Goal: Task Accomplishment & Management: Use online tool/utility

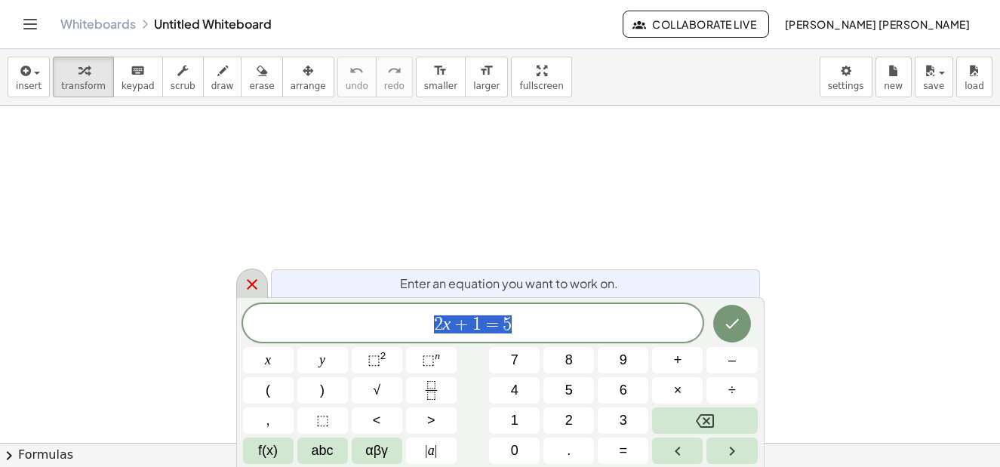
click at [253, 280] on icon at bounding box center [252, 284] width 18 height 18
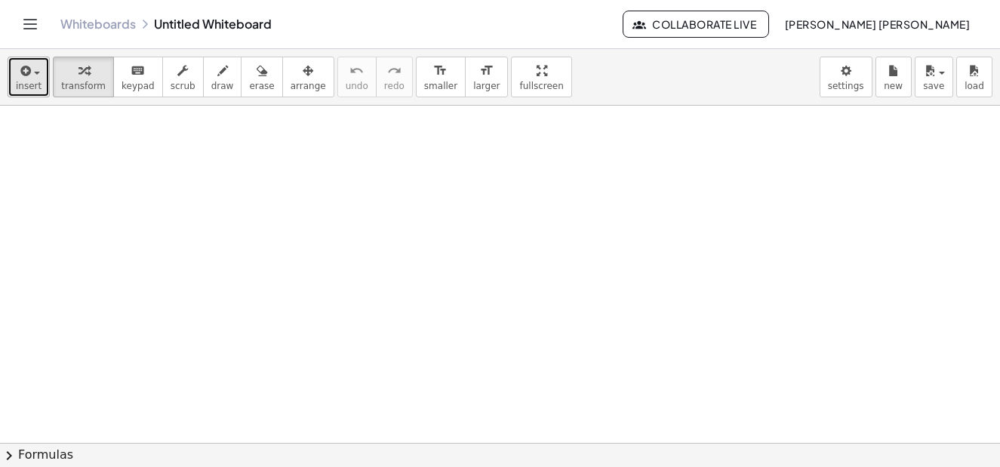
click at [20, 78] on icon "button" at bounding box center [24, 71] width 14 height 18
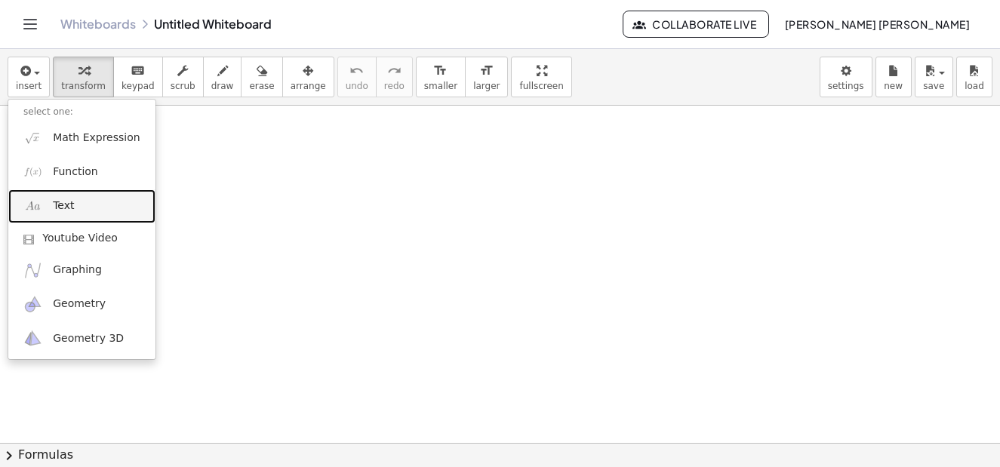
click at [72, 205] on link "Text" at bounding box center [81, 206] width 147 height 34
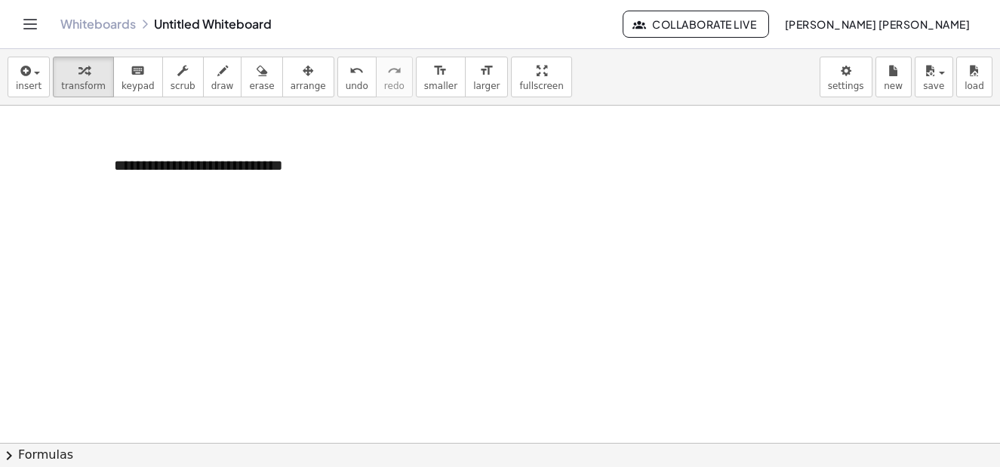
click at [241, 173] on div "**********" at bounding box center [212, 176] width 226 height 73
click at [291, 141] on button "-" at bounding box center [281, 138] width 23 height 26
click at [312, 137] on button "+" at bounding box center [307, 138] width 29 height 26
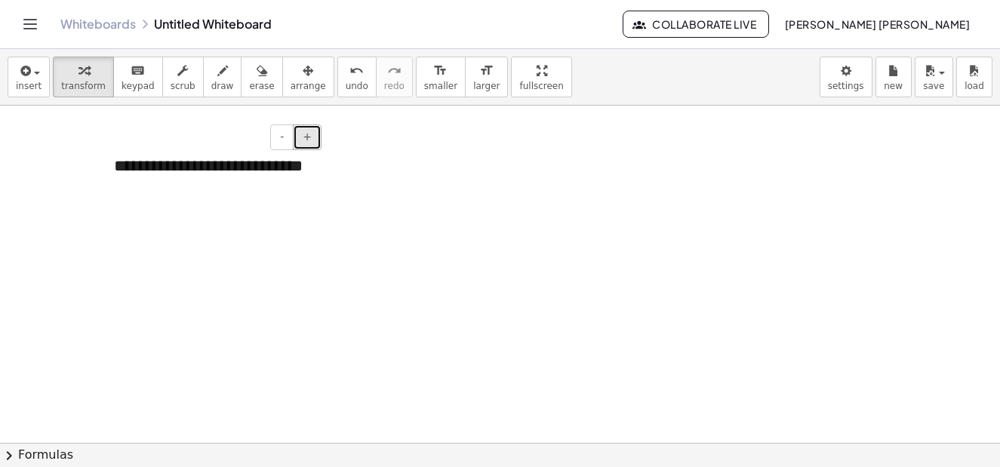
click at [312, 137] on button "+" at bounding box center [307, 138] width 29 height 26
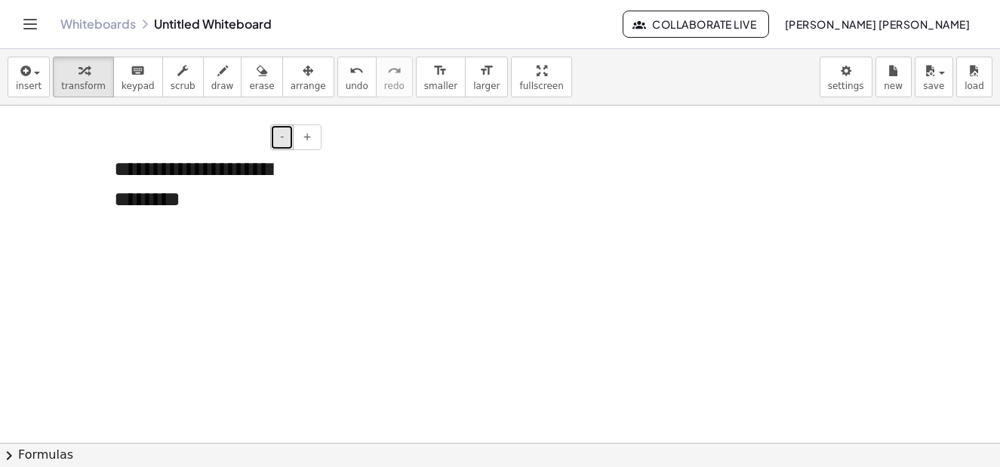
click at [283, 137] on span "-" at bounding box center [282, 137] width 4 height 12
click at [161, 161] on div "**********" at bounding box center [212, 183] width 226 height 86
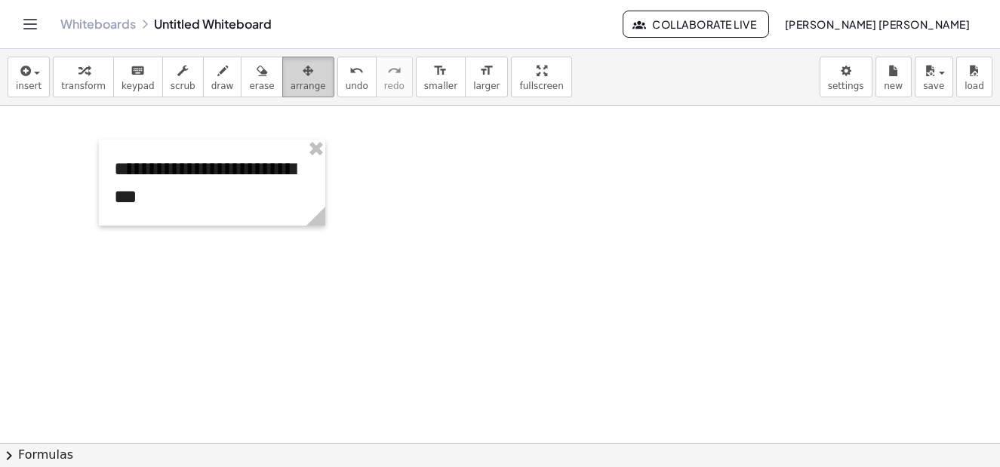
click at [292, 76] on div "button" at bounding box center [308, 70] width 35 height 18
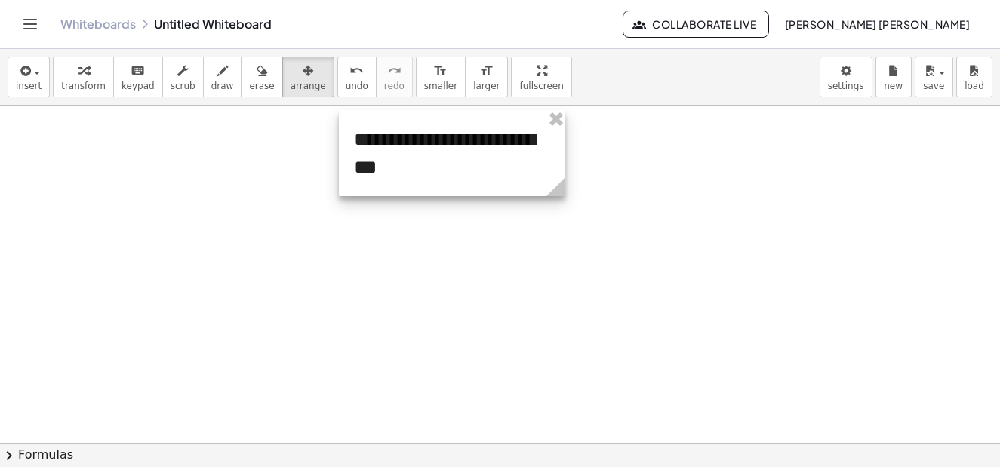
drag, startPoint x: 226, startPoint y: 152, endPoint x: 466, endPoint y: 123, distance: 241.8
click at [466, 123] on div at bounding box center [452, 153] width 226 height 86
click at [34, 74] on span "button" at bounding box center [37, 73] width 6 height 3
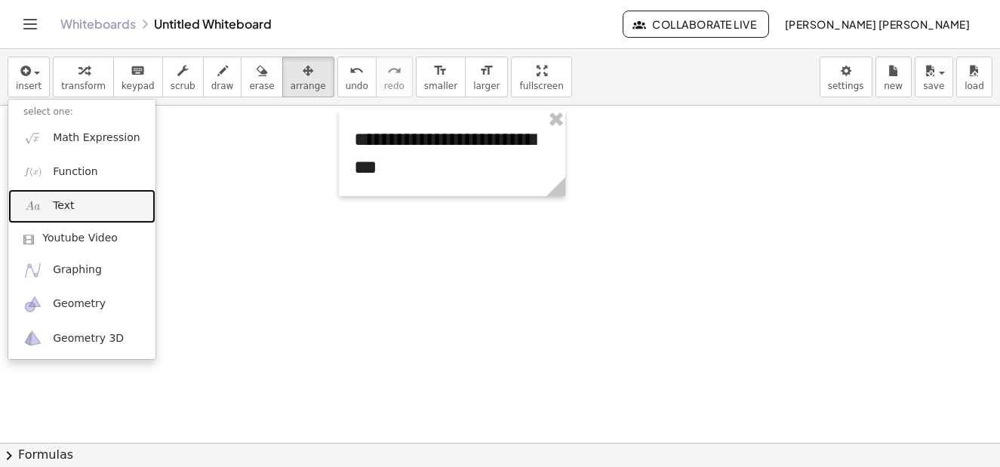
click at [77, 213] on link "Text" at bounding box center [81, 206] width 147 height 34
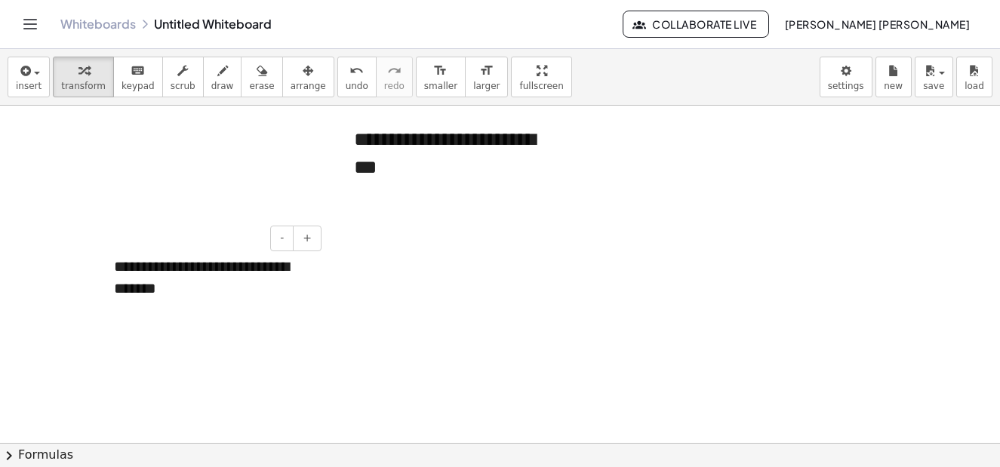
click at [296, 268] on div "**********" at bounding box center [212, 277] width 226 height 73
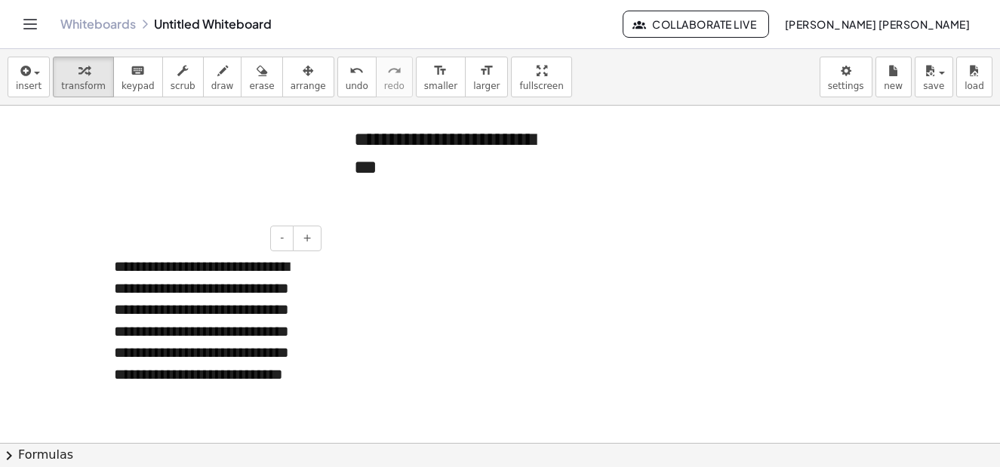
click at [210, 420] on div "**********" at bounding box center [212, 342] width 226 height 203
click at [303, 76] on icon "button" at bounding box center [308, 71] width 11 height 18
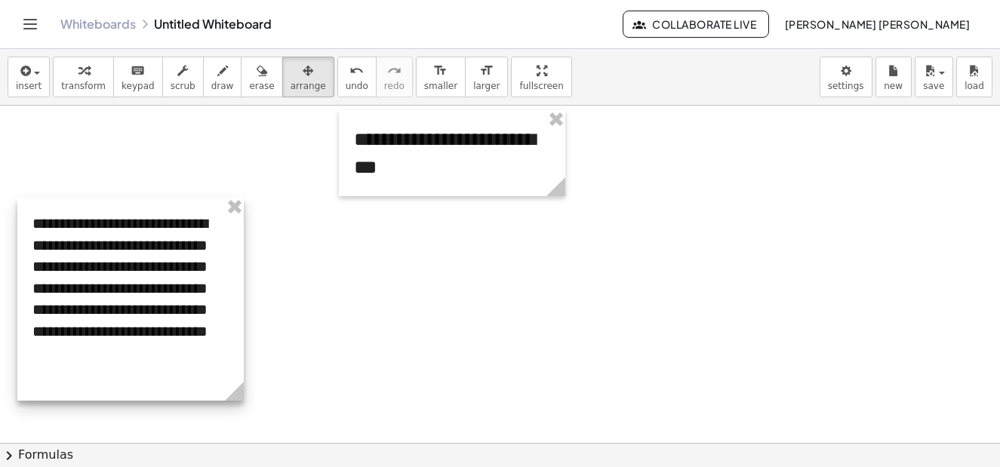
drag, startPoint x: 169, startPoint y: 259, endPoint x: 88, endPoint y: 216, distance: 92.2
click at [88, 216] on div at bounding box center [130, 299] width 226 height 203
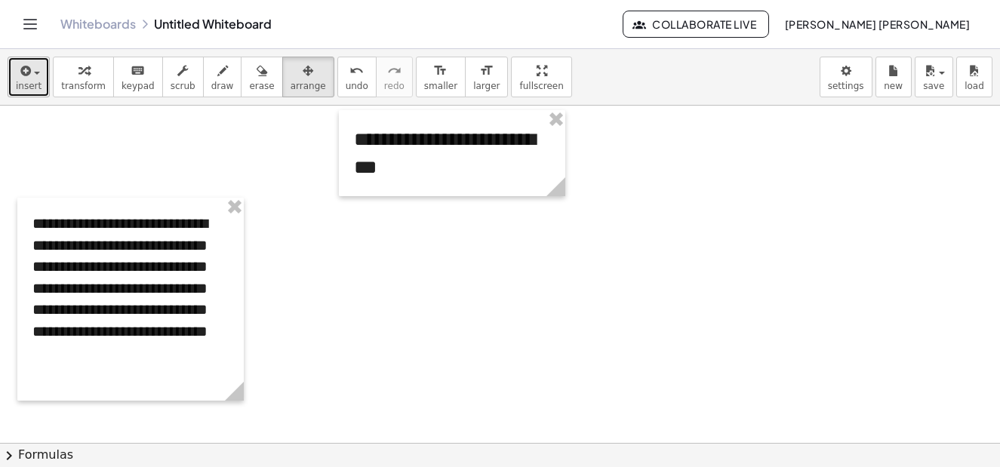
click at [32, 71] on span "button" at bounding box center [32, 72] width 3 height 11
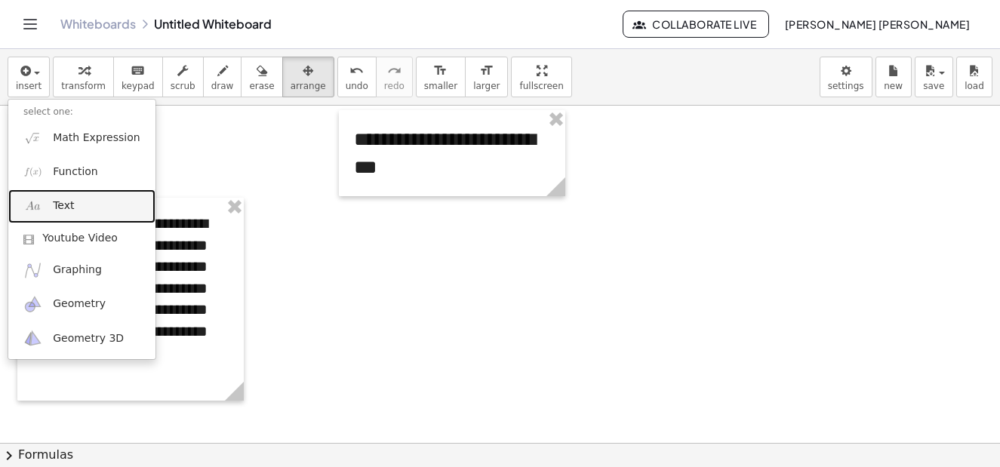
click at [65, 202] on span "Text" at bounding box center [63, 205] width 21 height 15
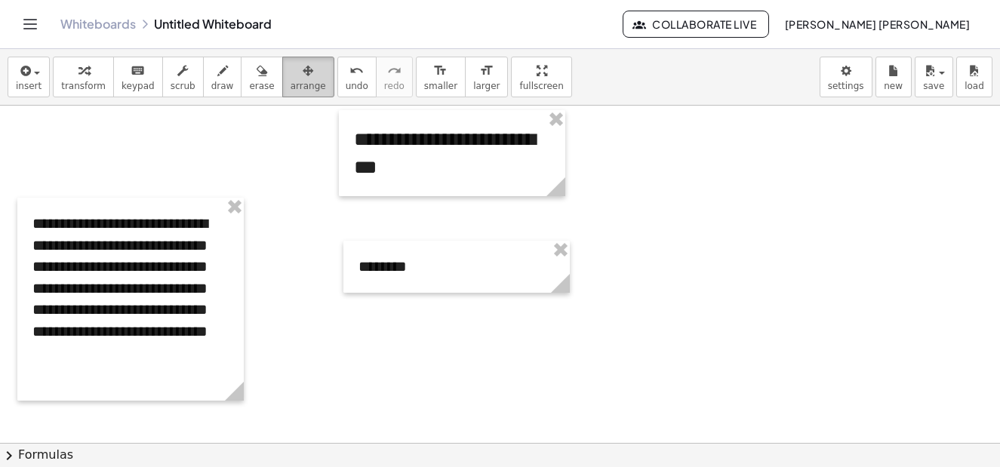
click at [303, 69] on icon "button" at bounding box center [308, 71] width 11 height 18
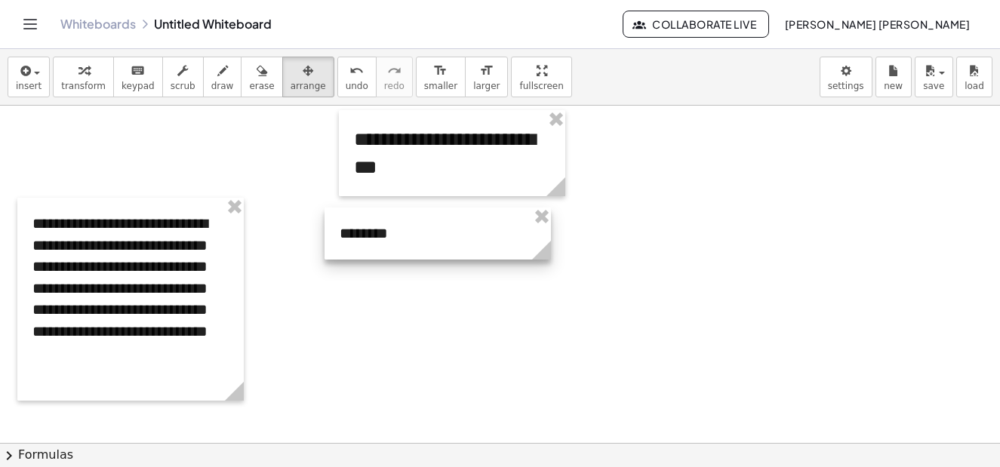
drag, startPoint x: 403, startPoint y: 271, endPoint x: 387, endPoint y: 238, distance: 36.8
click at [387, 238] on div at bounding box center [438, 234] width 226 height 52
click at [35, 69] on div "button" at bounding box center [29, 70] width 26 height 18
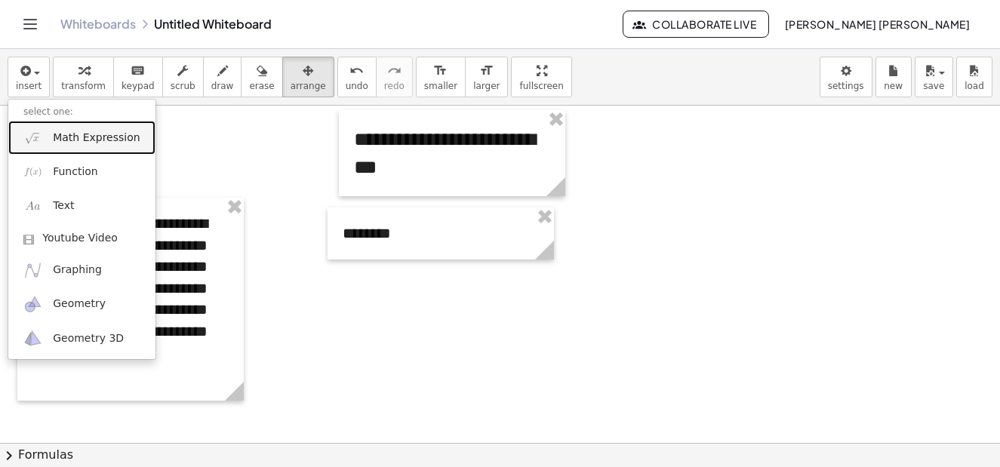
click at [108, 140] on span "Math Expression" at bounding box center [96, 138] width 87 height 15
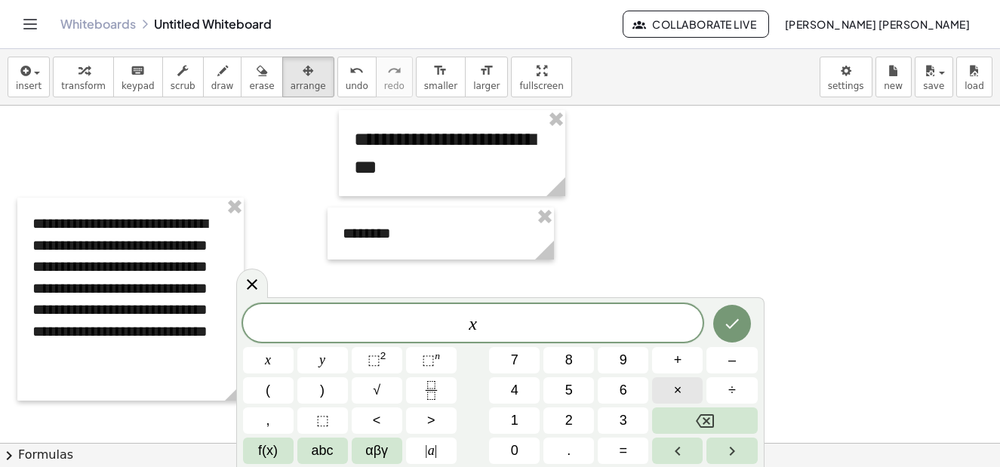
click at [672, 390] on button "×" at bounding box center [677, 390] width 51 height 26
click at [696, 420] on icon "Backspace" at bounding box center [705, 421] width 18 height 18
click at [675, 368] on span "+" at bounding box center [678, 360] width 8 height 20
click at [621, 454] on span "=" at bounding box center [624, 451] width 8 height 20
click at [521, 424] on button "1" at bounding box center [514, 421] width 51 height 26
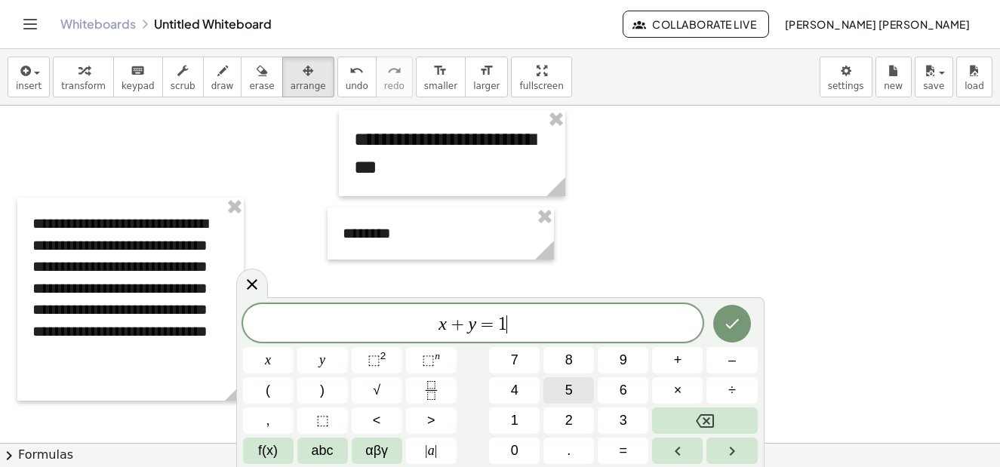
click at [570, 392] on span "5" at bounding box center [569, 390] width 8 height 20
click at [734, 324] on icon "Done" at bounding box center [732, 324] width 14 height 10
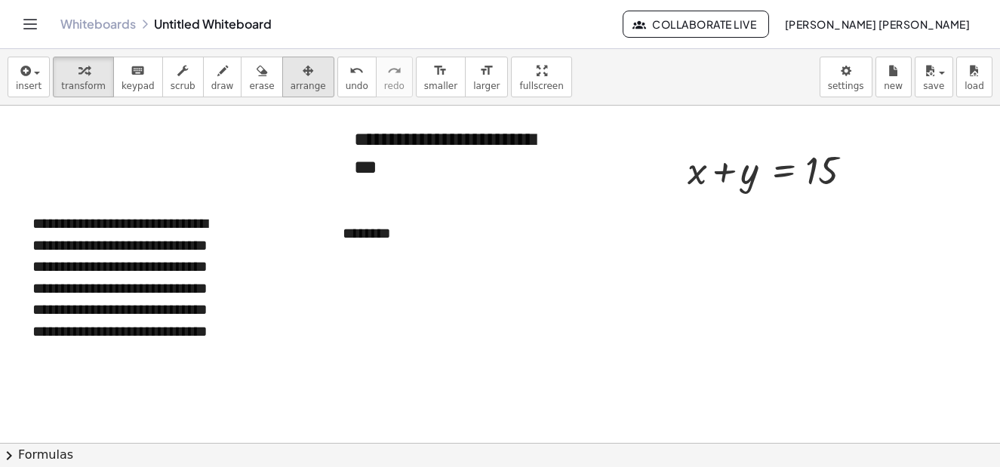
click at [294, 77] on div "button" at bounding box center [308, 70] width 35 height 18
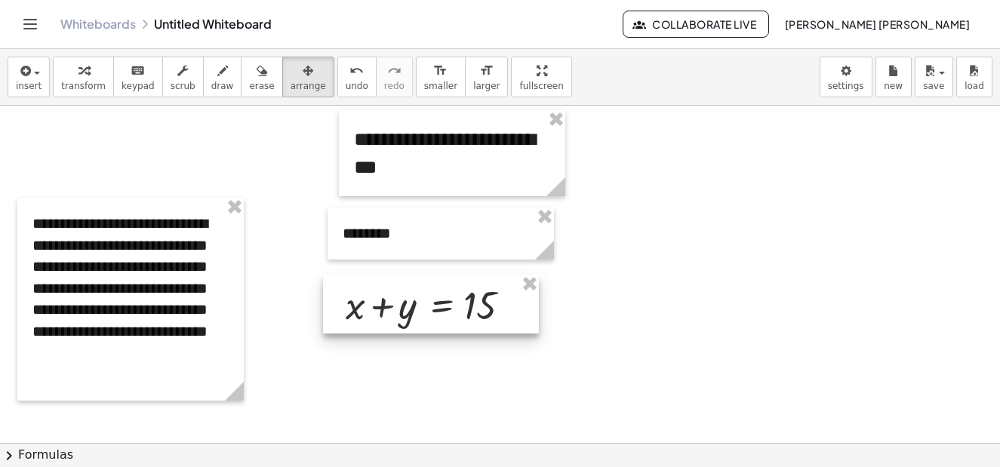
drag, startPoint x: 724, startPoint y: 164, endPoint x: 381, endPoint y: 300, distance: 368.6
click at [381, 300] on div at bounding box center [431, 304] width 216 height 59
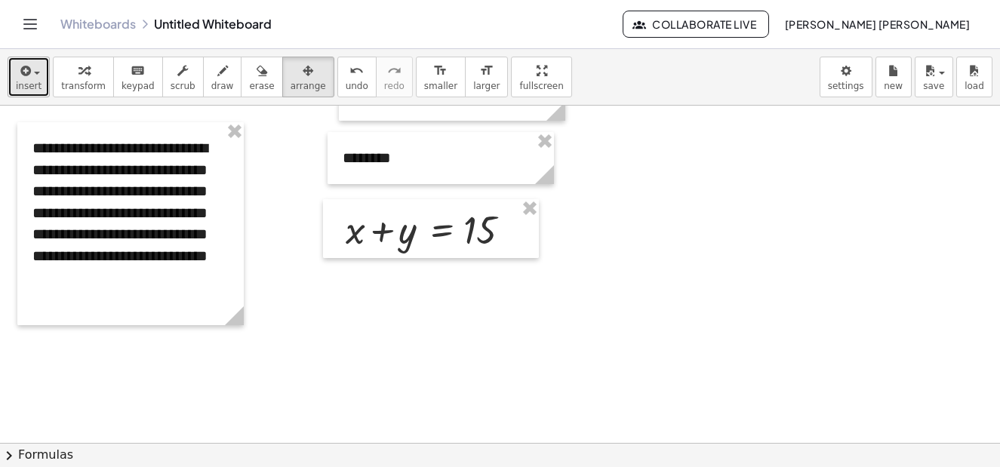
click at [35, 76] on div "button" at bounding box center [29, 70] width 26 height 18
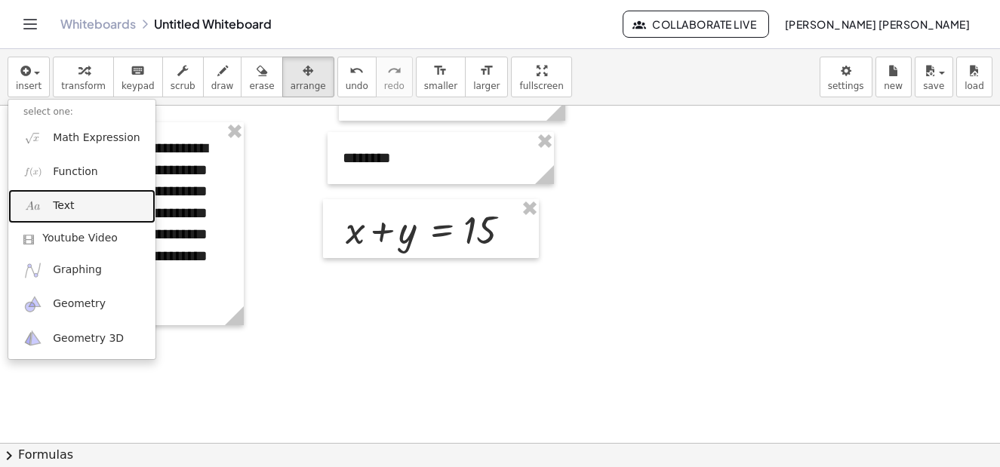
click at [73, 208] on link "Text" at bounding box center [81, 206] width 147 height 34
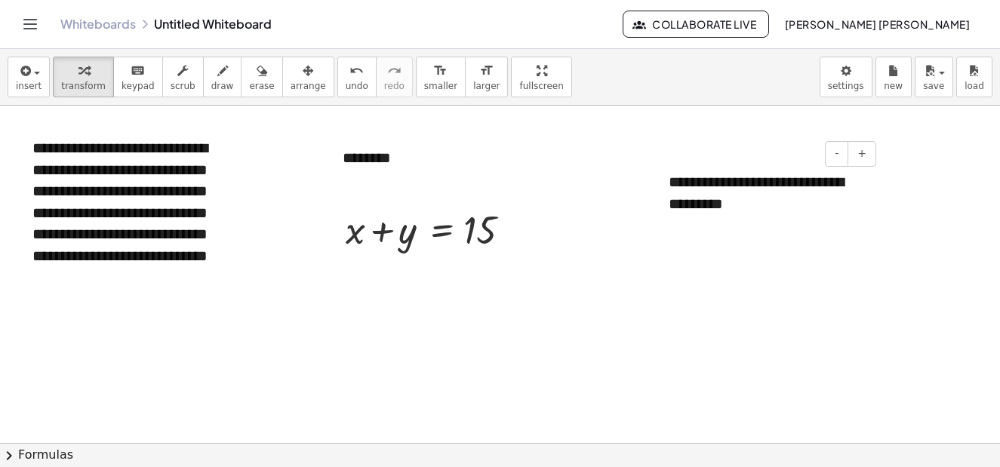
click at [842, 202] on div "**********" at bounding box center [767, 192] width 226 height 73
click at [784, 297] on div at bounding box center [500, 416] width 1000 height 773
click at [301, 71] on button "arrange" at bounding box center [308, 77] width 52 height 41
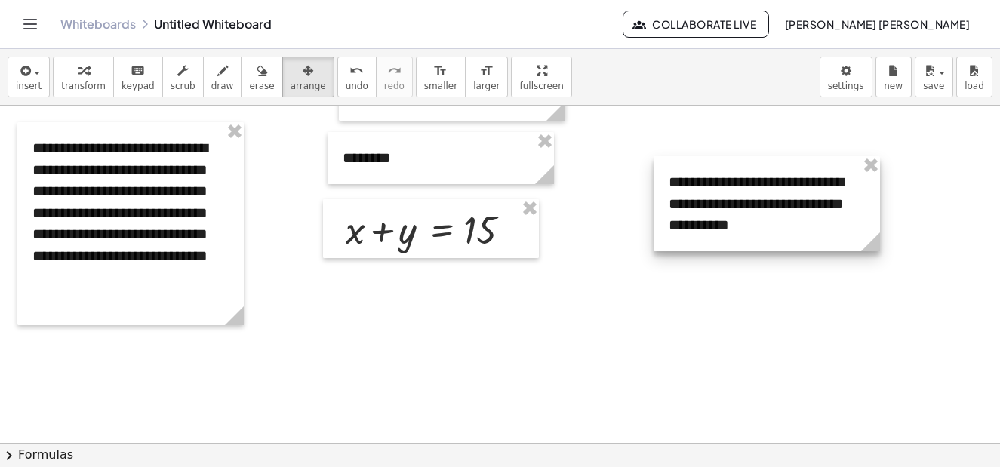
scroll to position [0, 0]
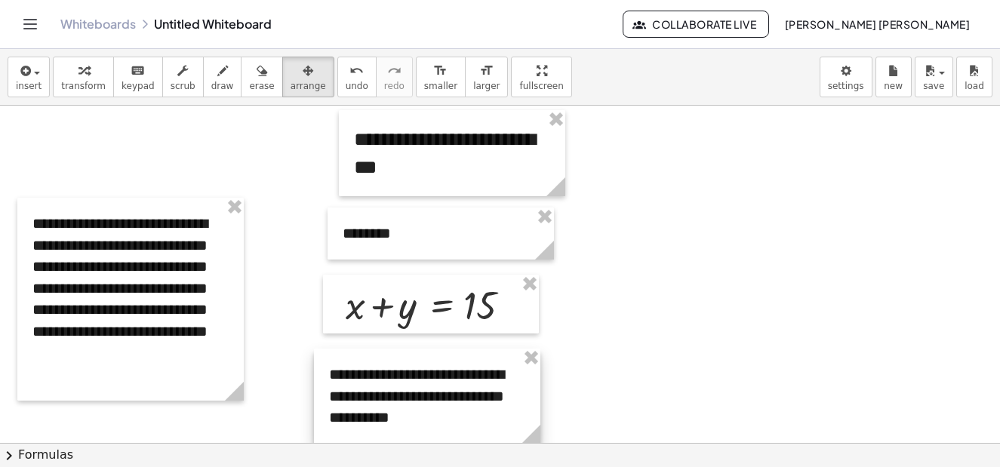
drag, startPoint x: 685, startPoint y: 272, endPoint x: 425, endPoint y: 362, distance: 274.7
click at [425, 362] on div at bounding box center [427, 396] width 226 height 95
click at [32, 63] on div "button" at bounding box center [29, 70] width 26 height 18
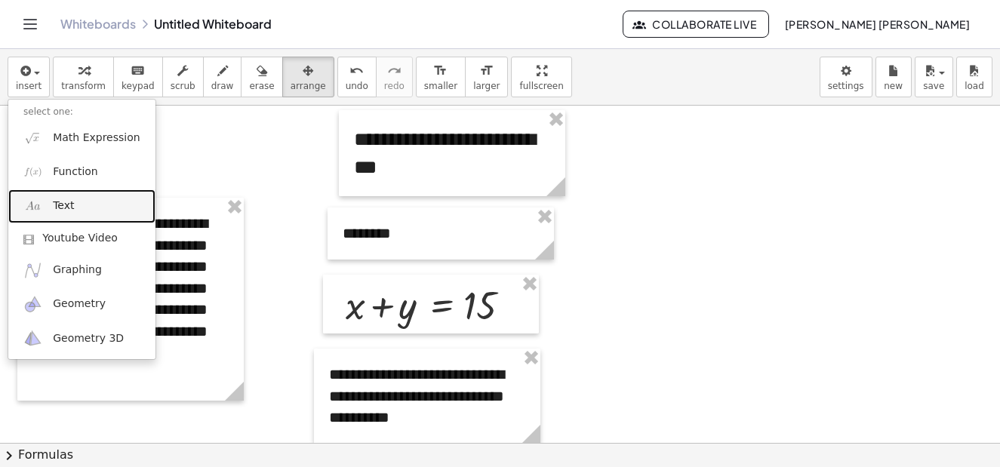
click at [79, 198] on link "Text" at bounding box center [81, 206] width 147 height 34
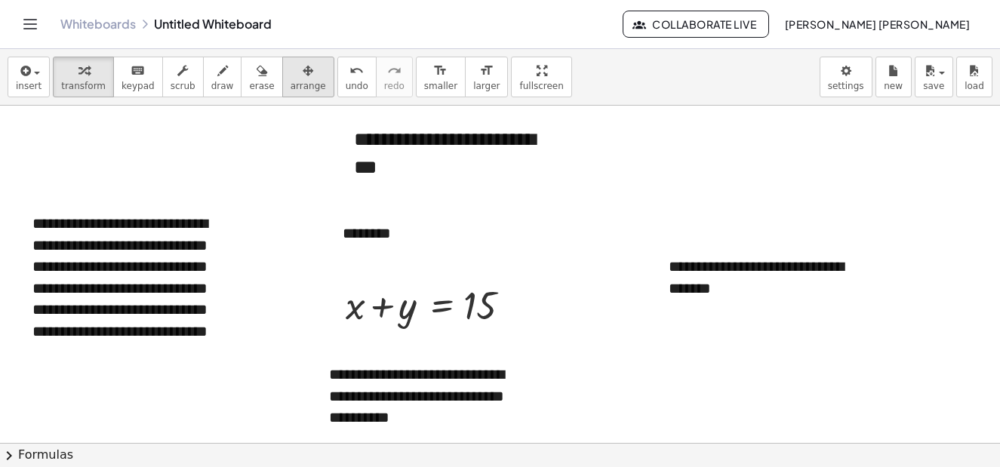
click at [303, 77] on button "arrange" at bounding box center [308, 77] width 52 height 41
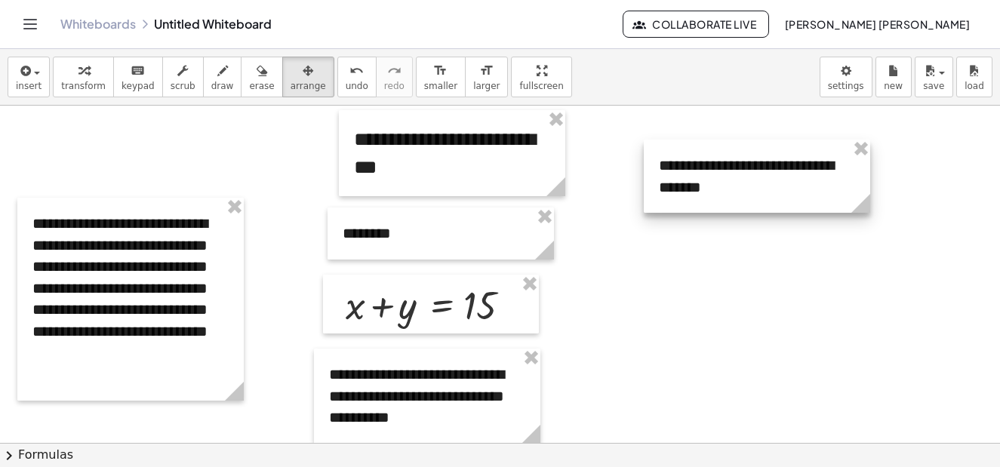
drag, startPoint x: 748, startPoint y: 267, endPoint x: 709, endPoint y: 168, distance: 106.8
click at [739, 166] on div at bounding box center [757, 176] width 226 height 73
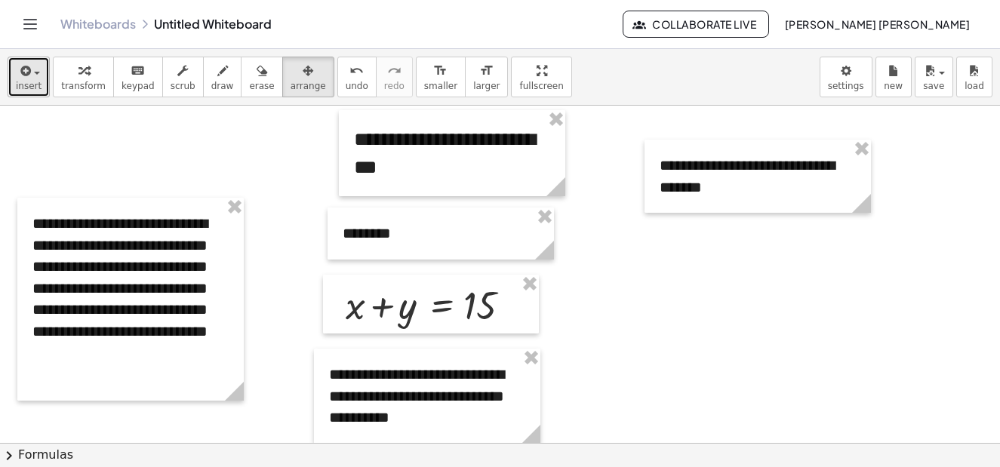
click at [29, 69] on icon "button" at bounding box center [24, 71] width 14 height 18
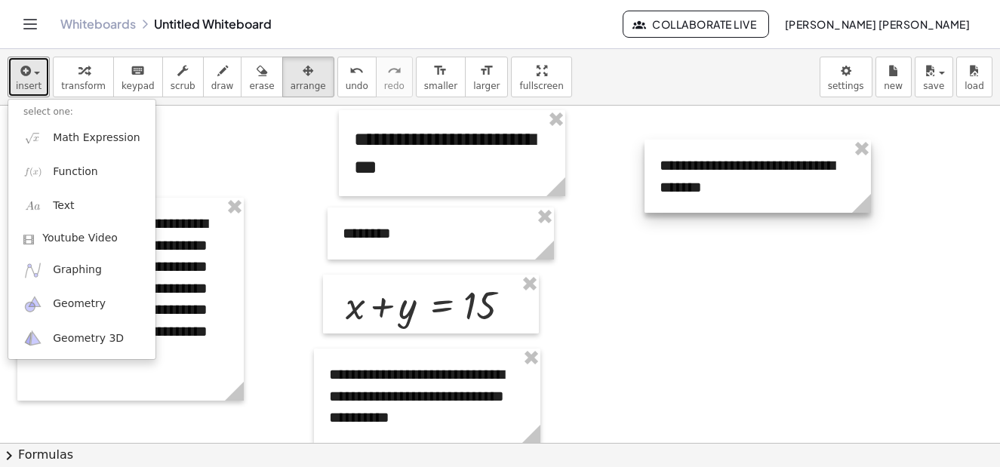
click at [723, 183] on div at bounding box center [758, 176] width 226 height 73
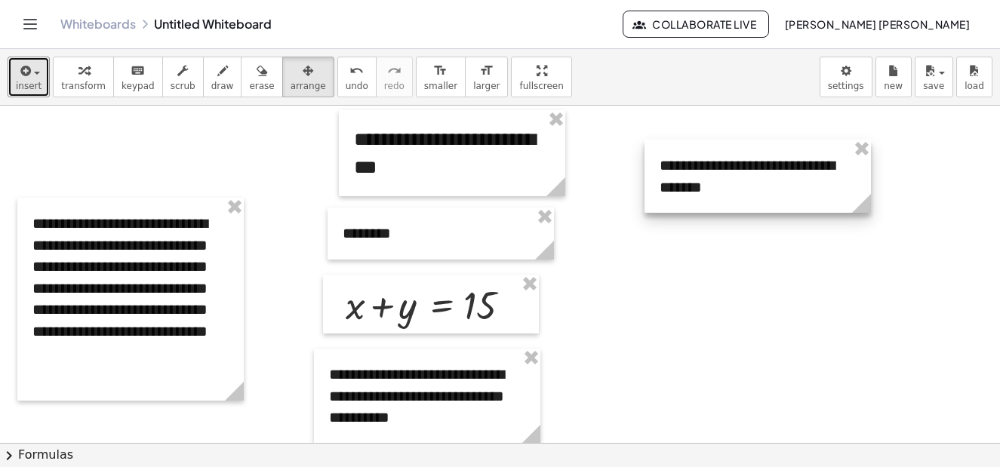
click at [710, 189] on div at bounding box center [758, 176] width 226 height 73
click at [735, 178] on div at bounding box center [758, 176] width 226 height 73
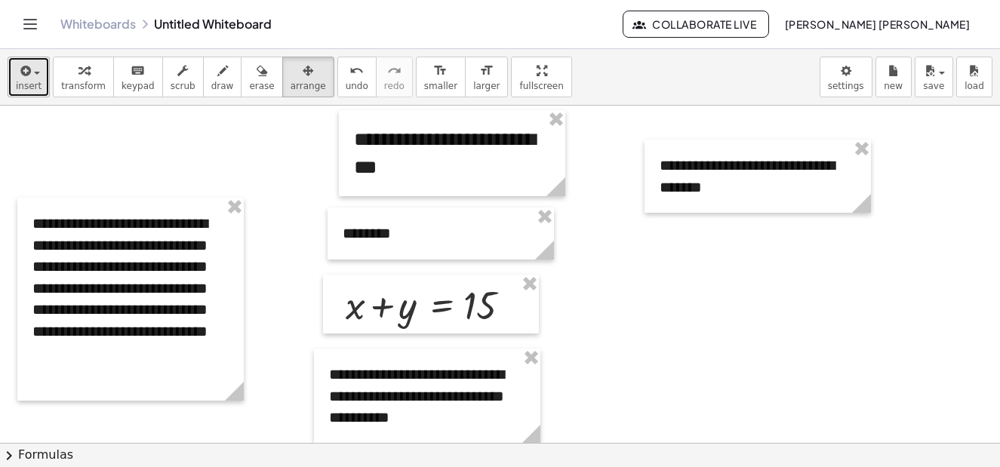
click at [26, 78] on icon "button" at bounding box center [24, 71] width 14 height 18
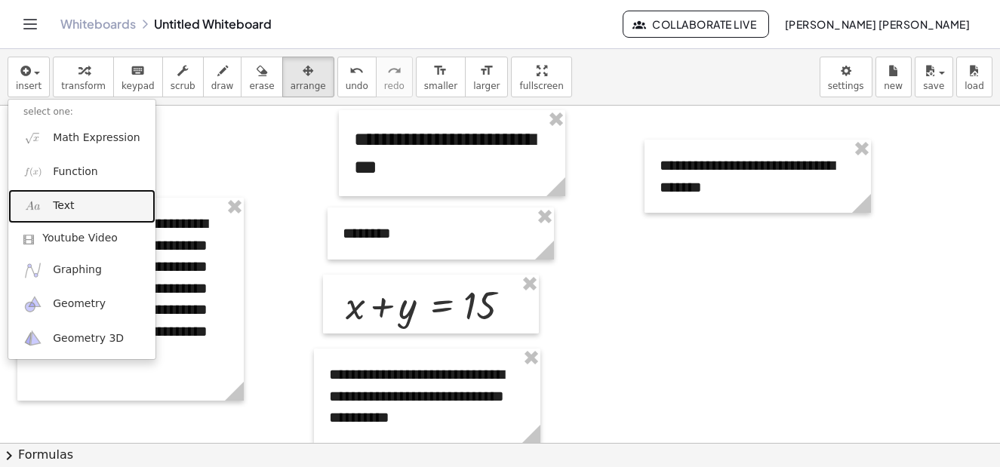
click at [74, 205] on link "Text" at bounding box center [81, 206] width 147 height 34
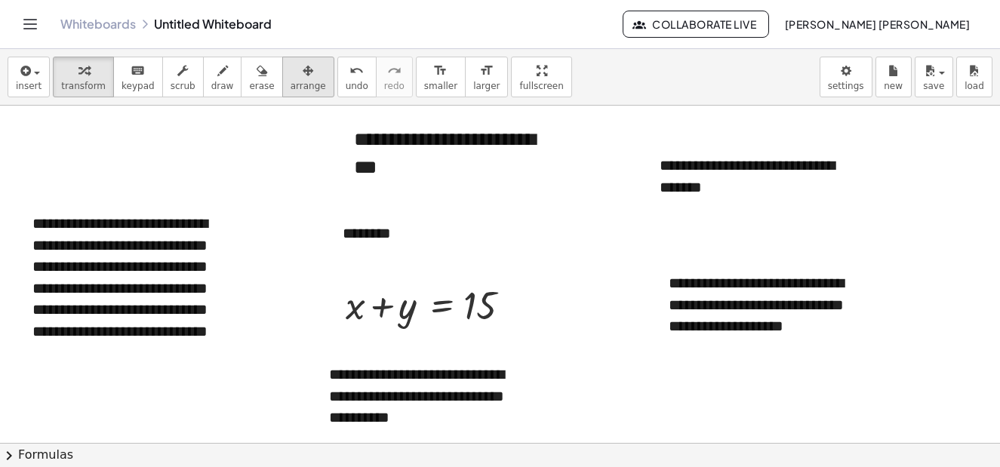
click at [291, 82] on span "arrange" at bounding box center [308, 86] width 35 height 11
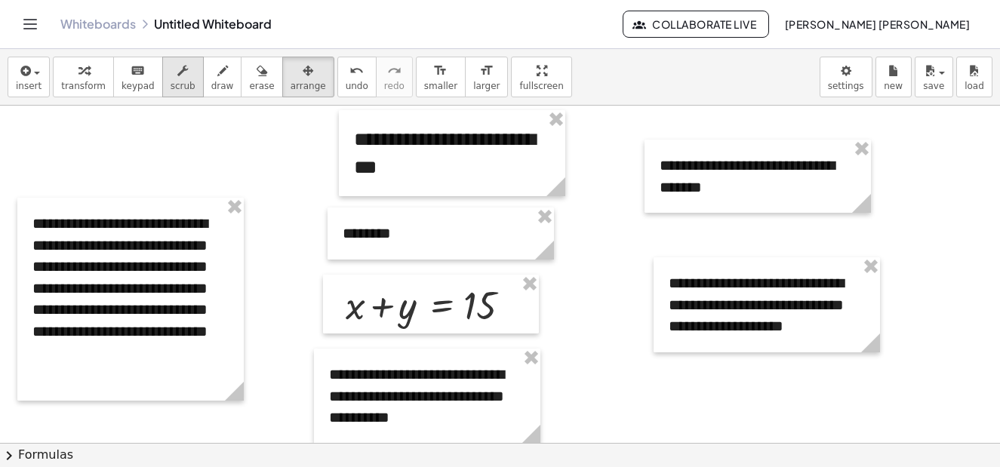
click at [177, 77] on icon "button" at bounding box center [182, 71] width 11 height 18
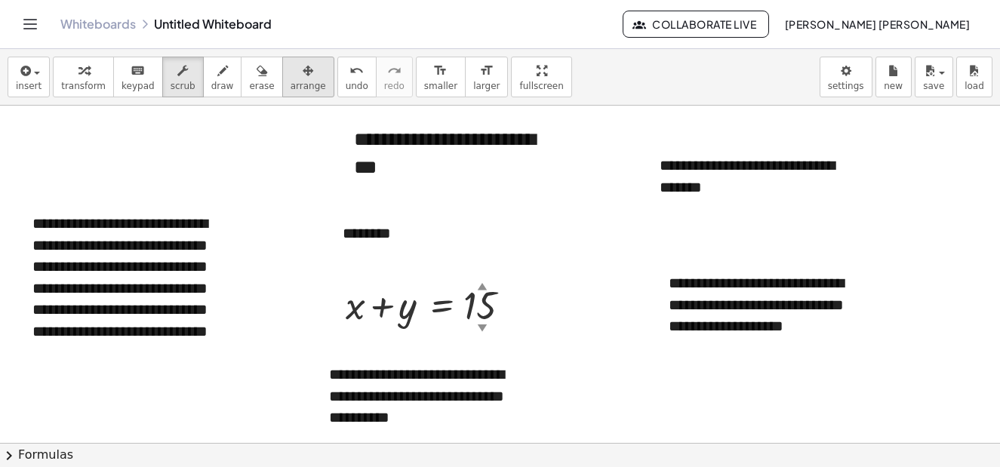
click at [291, 71] on div "button" at bounding box center [308, 70] width 35 height 18
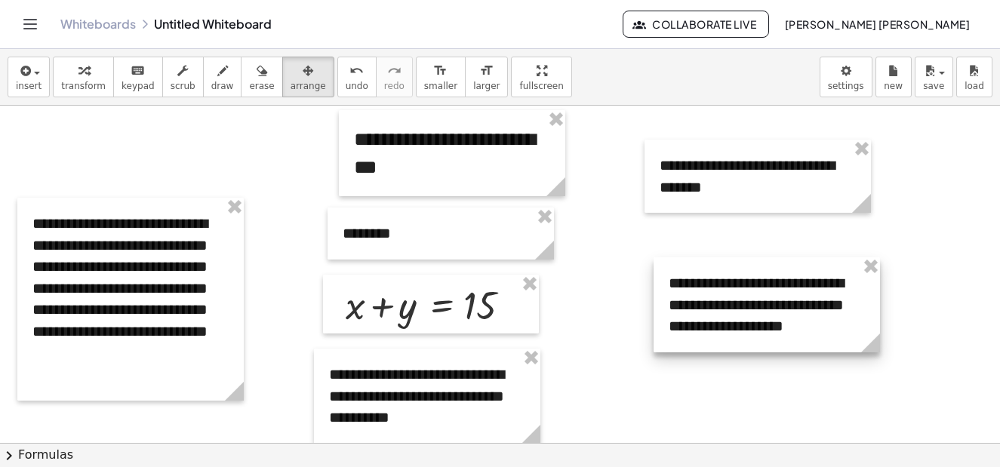
click at [715, 295] on div at bounding box center [767, 304] width 226 height 95
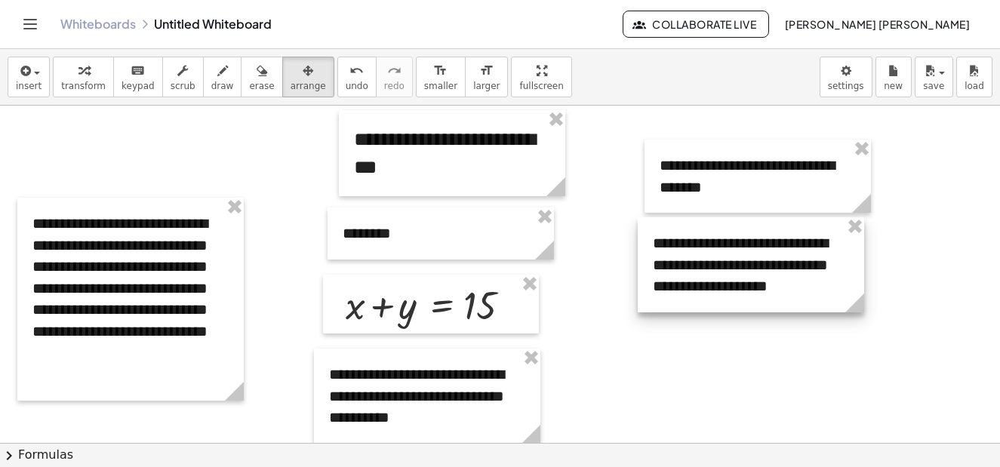
drag, startPoint x: 683, startPoint y: 288, endPoint x: 667, endPoint y: 248, distance: 43.0
click at [667, 248] on div at bounding box center [751, 264] width 226 height 95
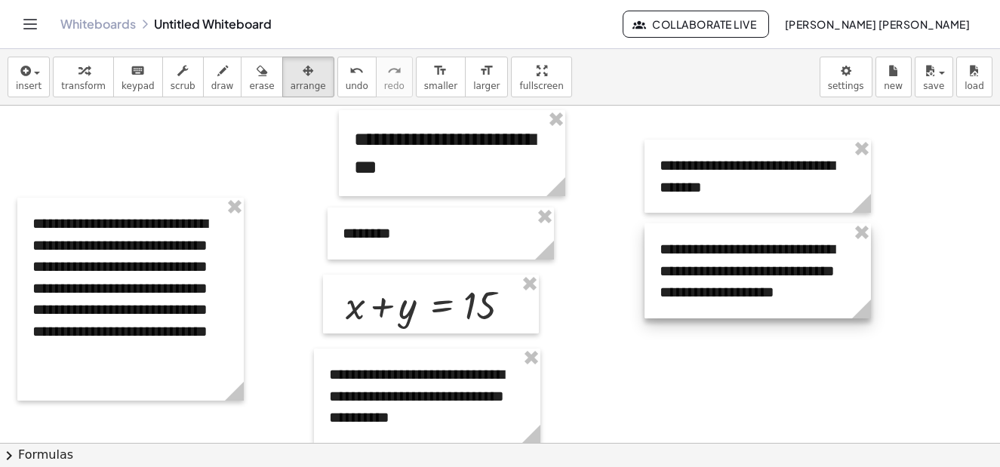
drag, startPoint x: 691, startPoint y: 262, endPoint x: 698, endPoint y: 268, distance: 9.7
click at [698, 268] on div at bounding box center [758, 270] width 226 height 95
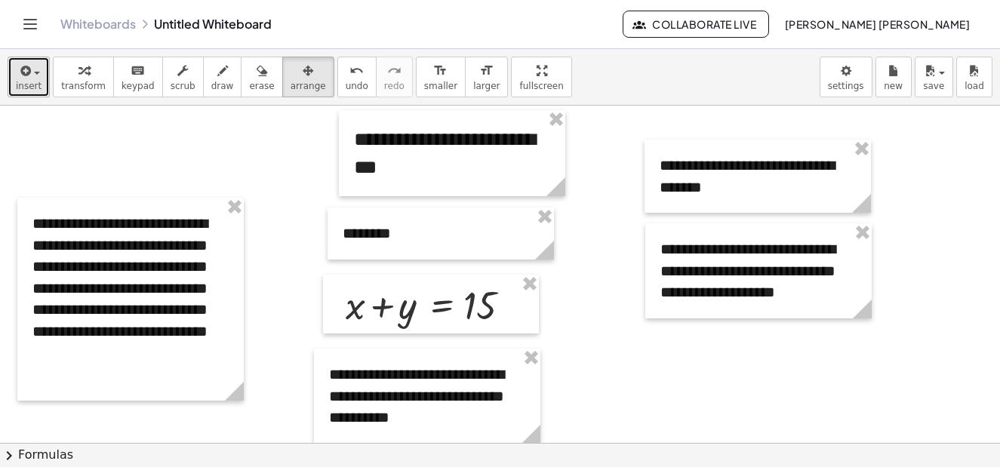
click at [26, 77] on icon "button" at bounding box center [24, 71] width 14 height 18
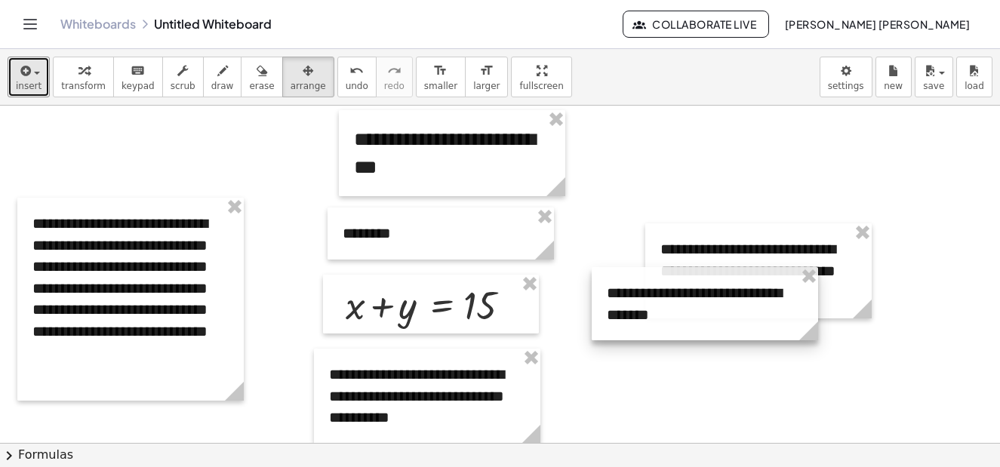
drag, startPoint x: 738, startPoint y: 166, endPoint x: 635, endPoint y: 360, distance: 219.4
click at [635, 340] on div at bounding box center [705, 303] width 226 height 73
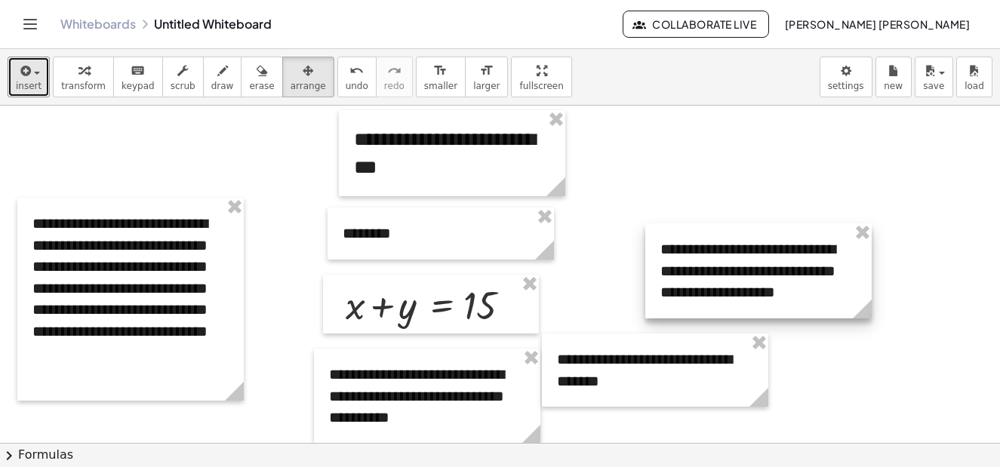
scroll to position [75, 0]
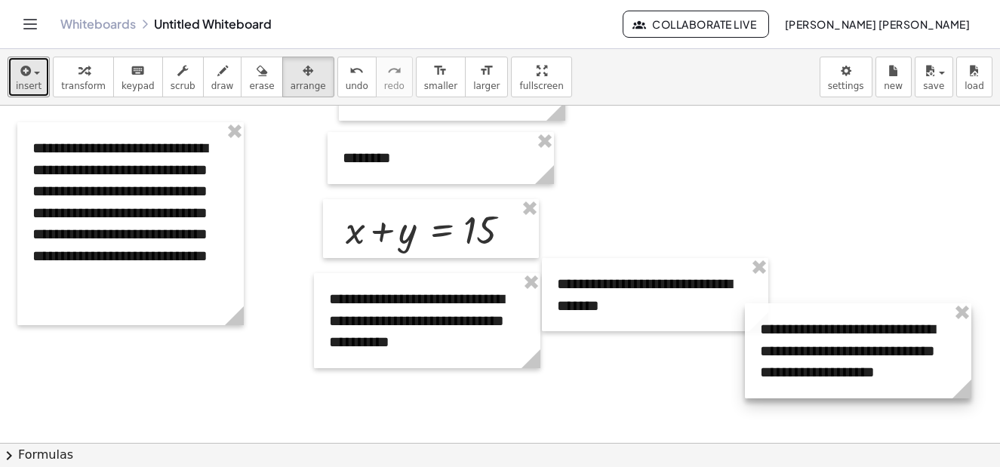
drag, startPoint x: 755, startPoint y: 196, endPoint x: 864, endPoint y: 394, distance: 226.0
click at [864, 394] on div at bounding box center [858, 350] width 226 height 95
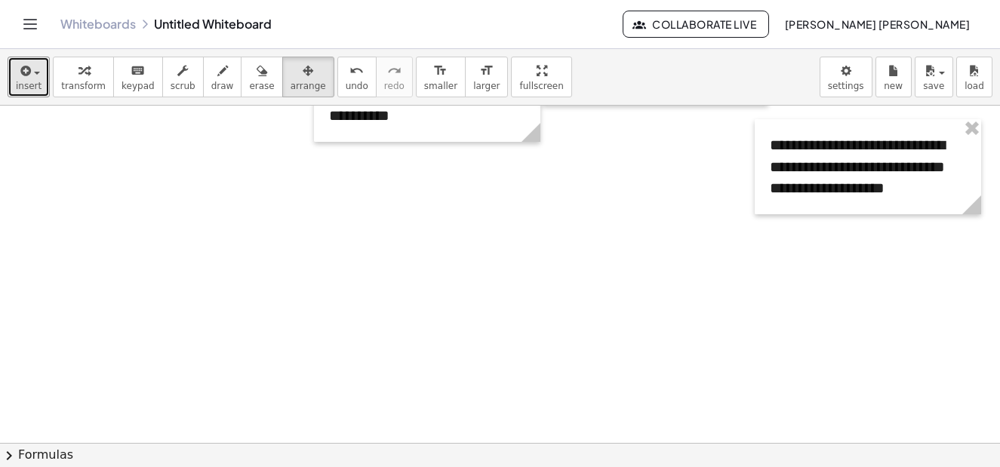
scroll to position [151, 0]
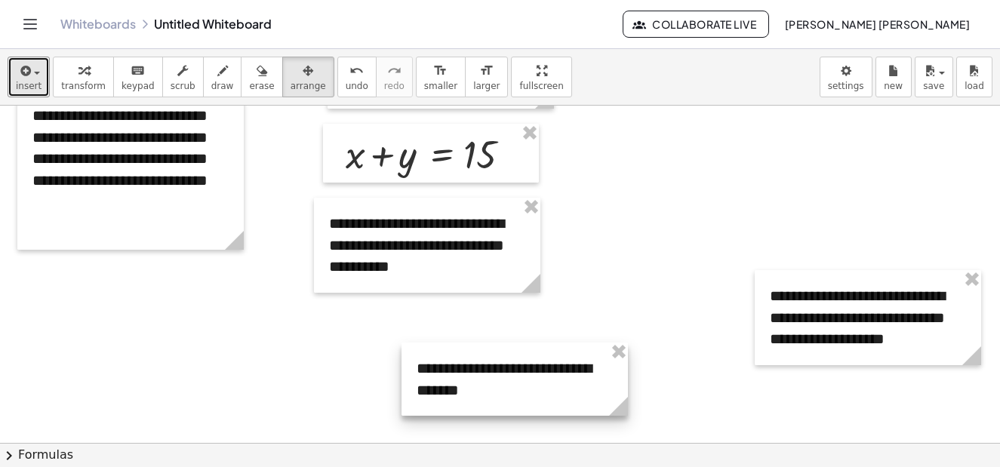
drag, startPoint x: 654, startPoint y: 218, endPoint x: 514, endPoint y: 378, distance: 212.8
click at [514, 378] on div at bounding box center [515, 379] width 226 height 73
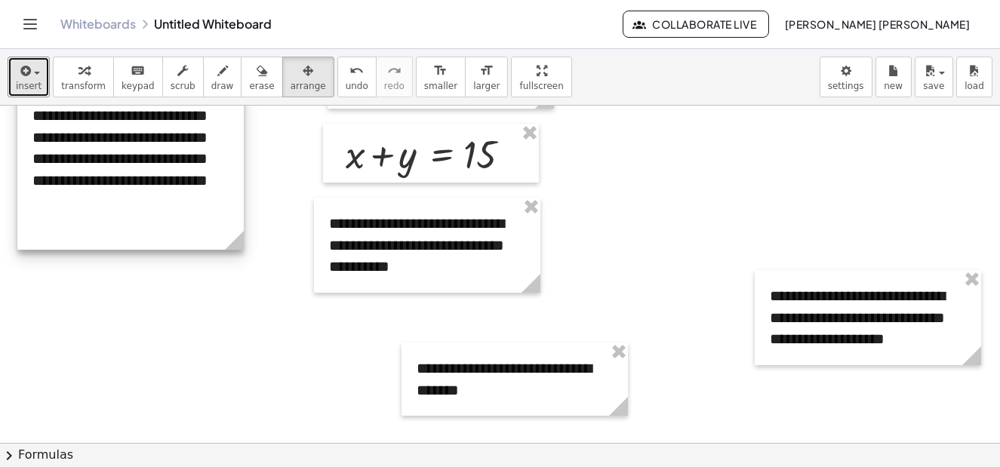
scroll to position [0, 0]
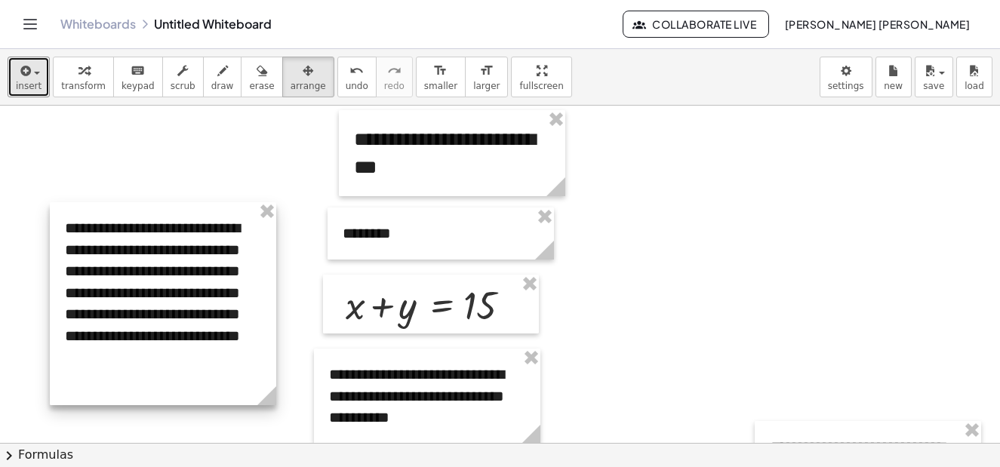
drag, startPoint x: 189, startPoint y: 297, endPoint x: 222, endPoint y: 302, distance: 32.8
click at [222, 302] on div at bounding box center [163, 303] width 226 height 203
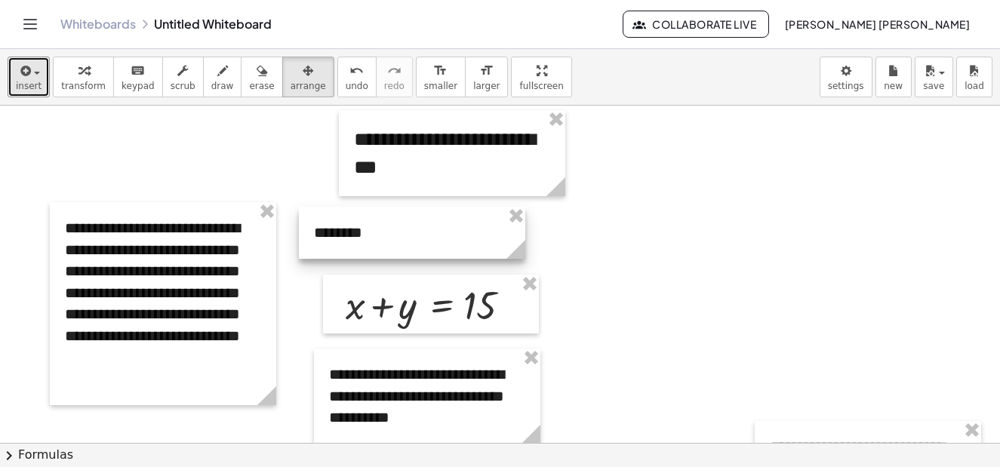
drag, startPoint x: 406, startPoint y: 238, endPoint x: 377, endPoint y: 237, distance: 29.4
click at [377, 237] on div at bounding box center [412, 233] width 226 height 52
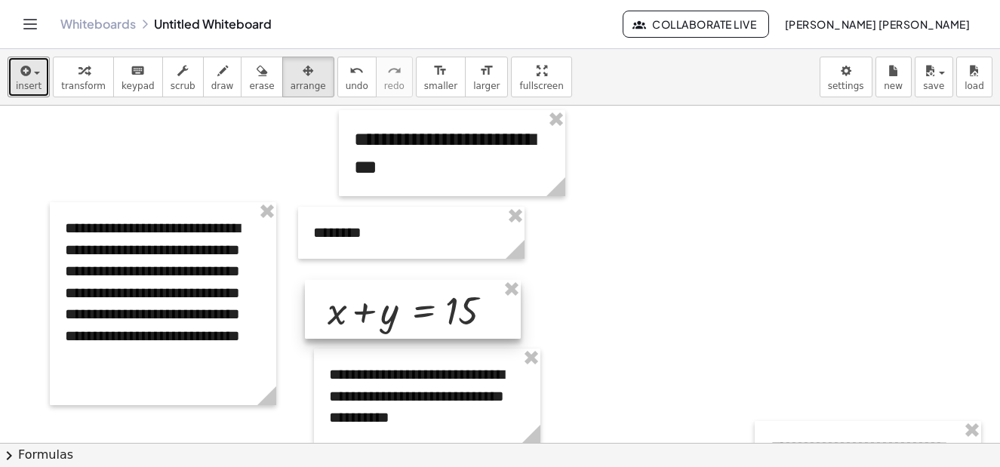
drag, startPoint x: 386, startPoint y: 301, endPoint x: 368, endPoint y: 306, distance: 18.7
click at [368, 306] on div at bounding box center [413, 309] width 216 height 59
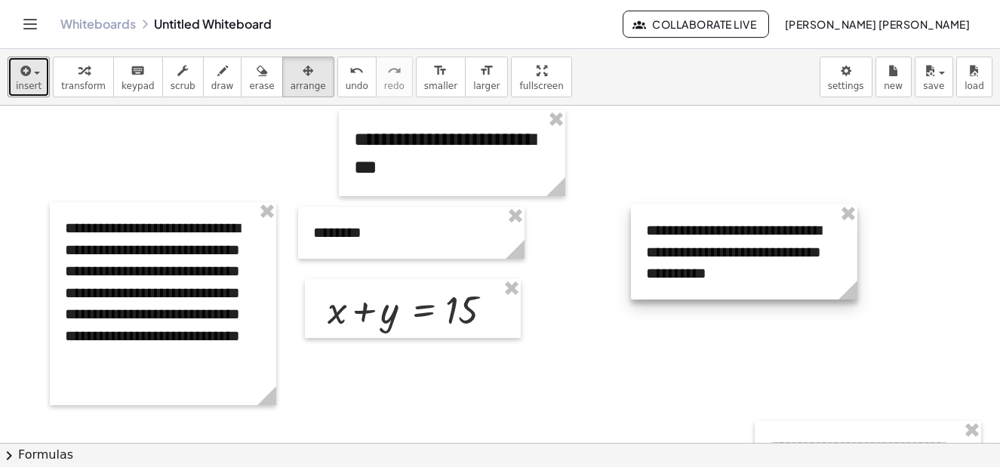
drag, startPoint x: 413, startPoint y: 384, endPoint x: 725, endPoint y: 240, distance: 344.1
click at [725, 240] on div at bounding box center [744, 252] width 226 height 95
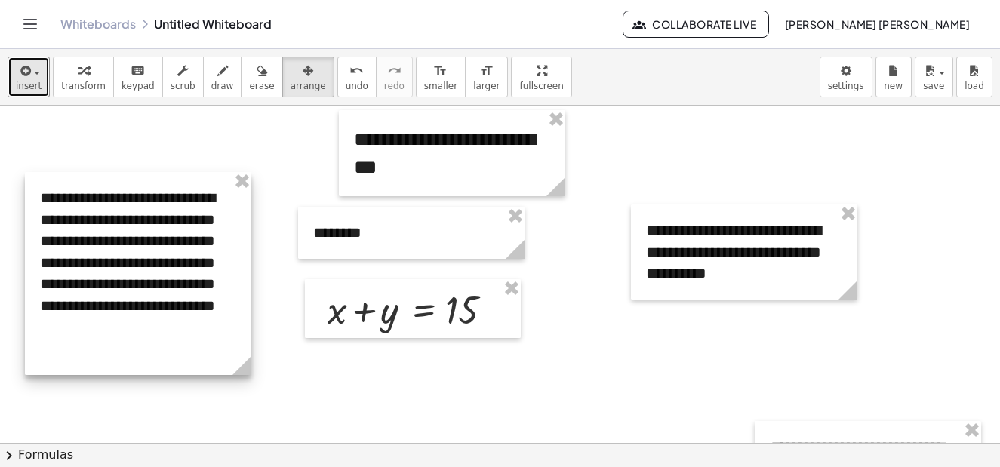
drag, startPoint x: 208, startPoint y: 279, endPoint x: 182, endPoint y: 248, distance: 40.2
click at [182, 248] on div at bounding box center [138, 273] width 226 height 203
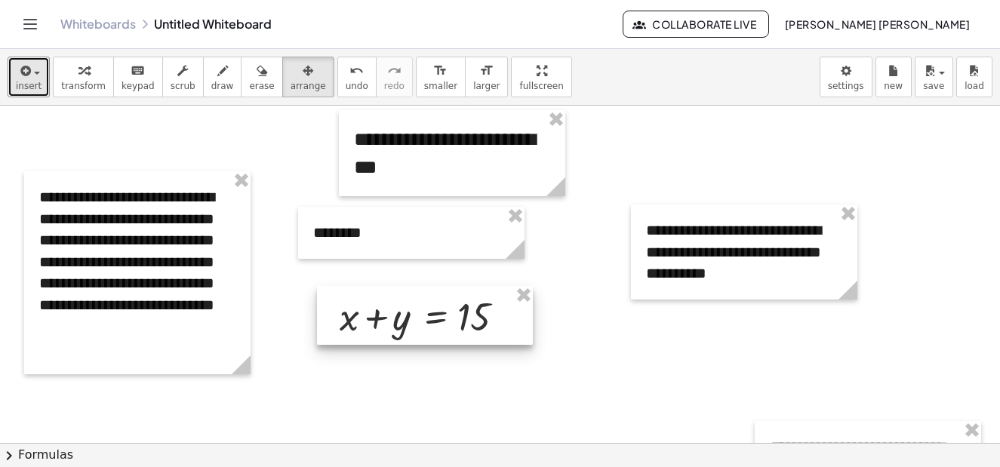
drag, startPoint x: 395, startPoint y: 315, endPoint x: 443, endPoint y: 347, distance: 57.1
click at [443, 345] on div at bounding box center [425, 315] width 216 height 59
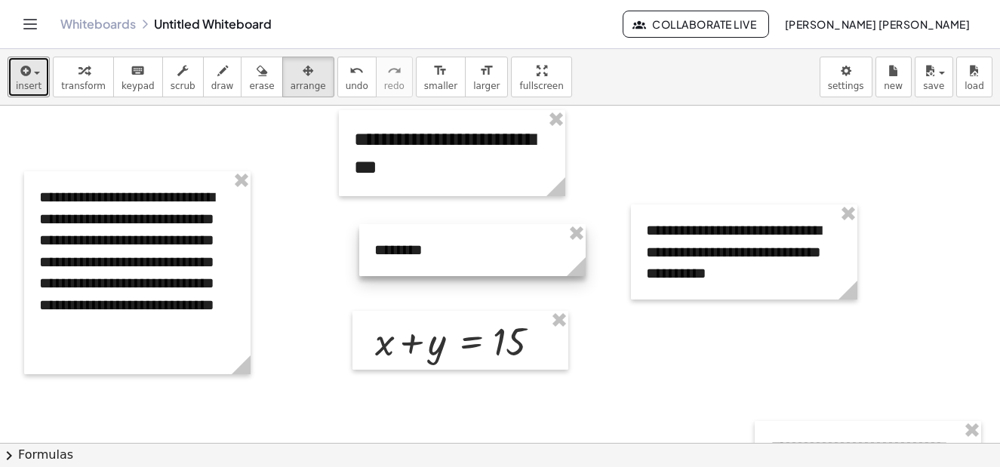
click at [473, 257] on div at bounding box center [472, 250] width 226 height 52
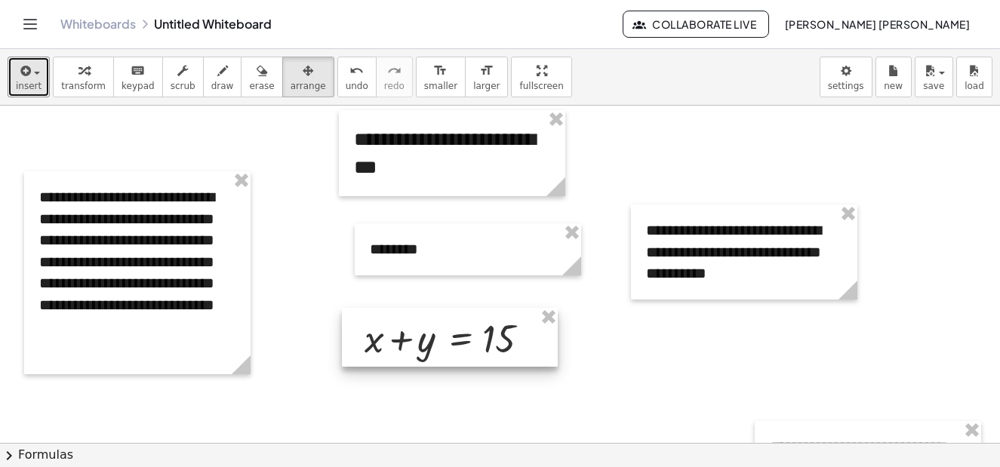
drag, startPoint x: 459, startPoint y: 351, endPoint x: 448, endPoint y: 348, distance: 11.0
click at [448, 348] on div at bounding box center [450, 337] width 216 height 59
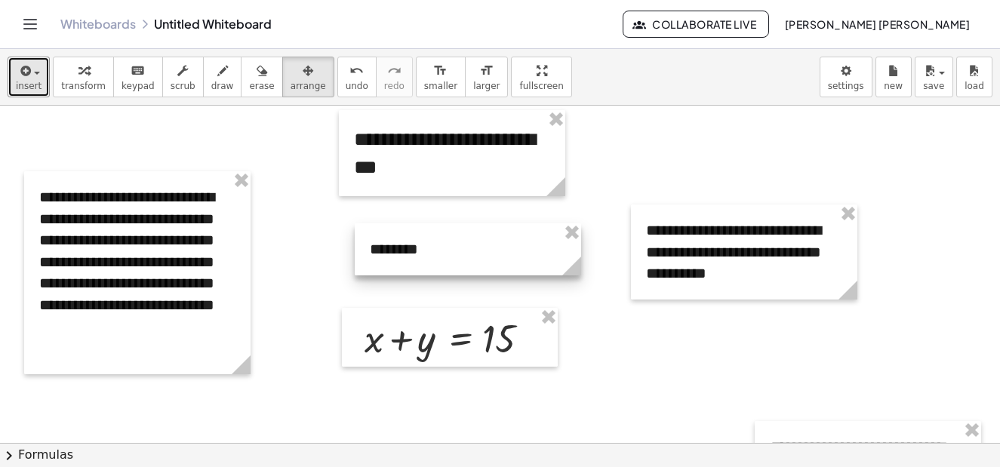
drag, startPoint x: 445, startPoint y: 252, endPoint x: 429, endPoint y: 256, distance: 16.3
click at [429, 256] on div at bounding box center [468, 249] width 226 height 52
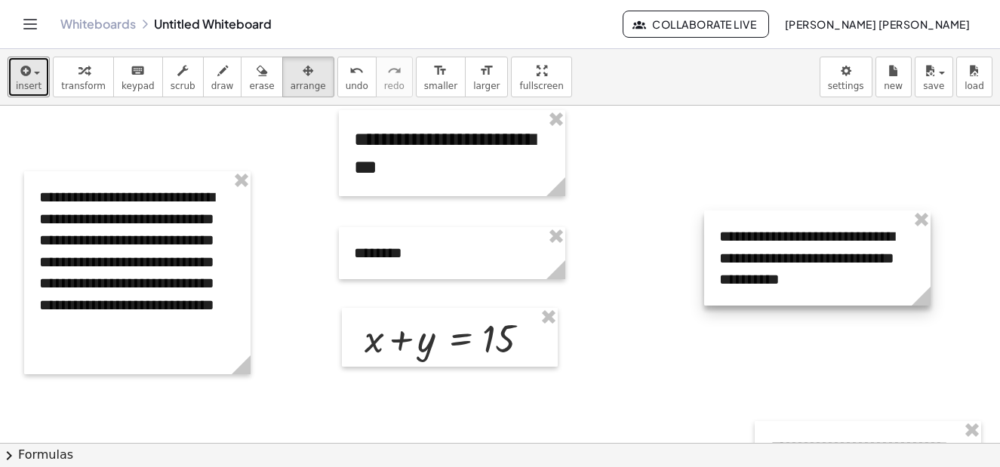
drag, startPoint x: 722, startPoint y: 260, endPoint x: 792, endPoint y: 266, distance: 70.4
click at [792, 266] on div at bounding box center [817, 258] width 226 height 95
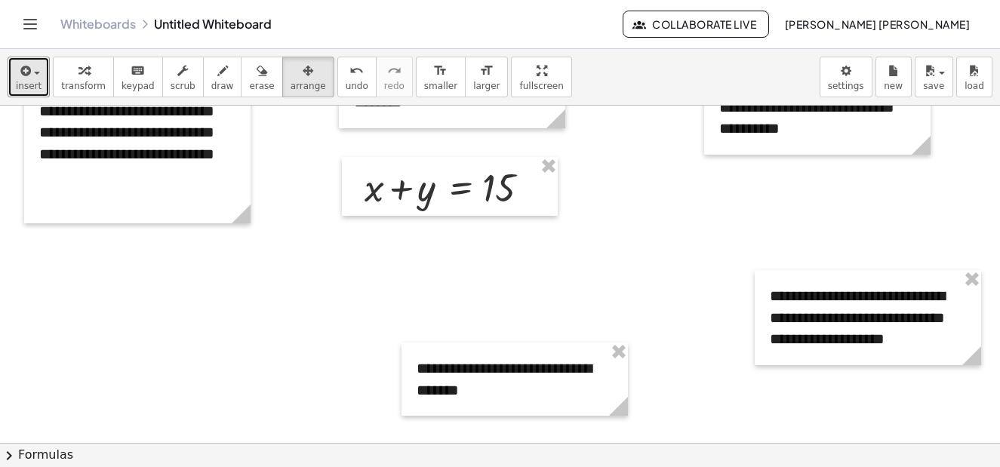
scroll to position [302, 0]
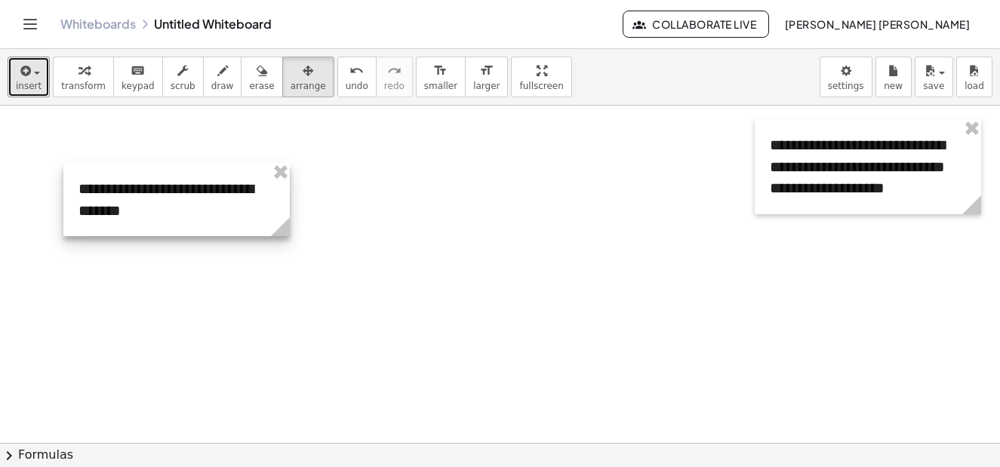
drag, startPoint x: 472, startPoint y: 236, endPoint x: 134, endPoint y: 208, distance: 339.3
click at [134, 208] on div at bounding box center [176, 199] width 226 height 73
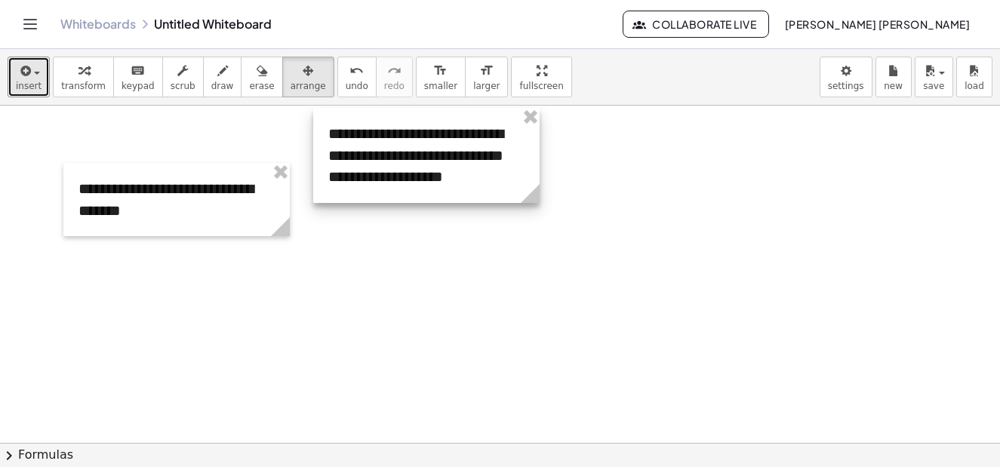
drag, startPoint x: 912, startPoint y: 198, endPoint x: 463, endPoint y: 198, distance: 449.1
click at [466, 193] on div at bounding box center [426, 155] width 226 height 95
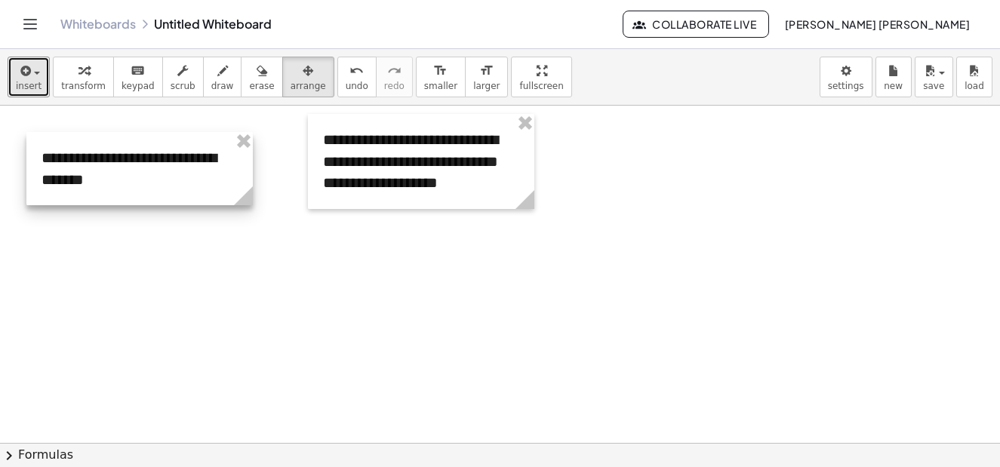
drag, startPoint x: 177, startPoint y: 214, endPoint x: 139, endPoint y: 173, distance: 56.6
click at [139, 173] on div at bounding box center [139, 168] width 226 height 73
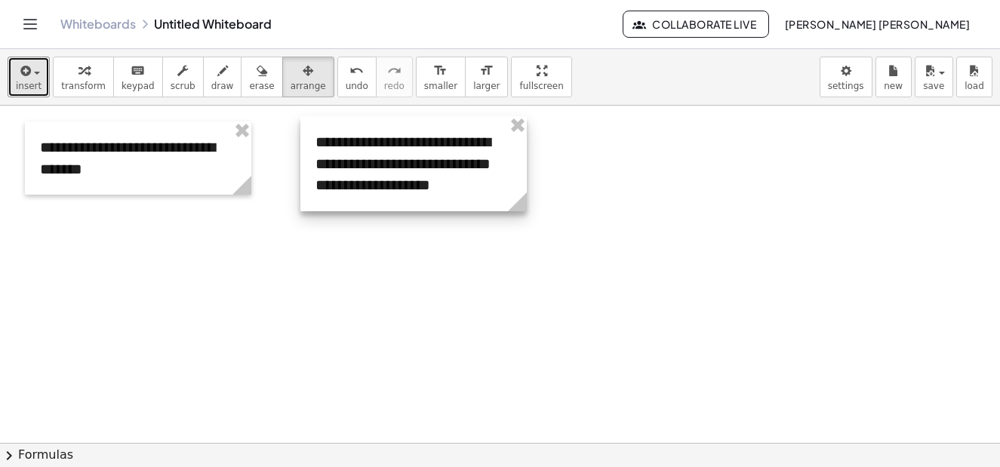
drag, startPoint x: 371, startPoint y: 187, endPoint x: 363, endPoint y: 189, distance: 7.9
click at [363, 189] on div at bounding box center [413, 163] width 226 height 95
click at [35, 82] on span "insert" at bounding box center [29, 86] width 26 height 11
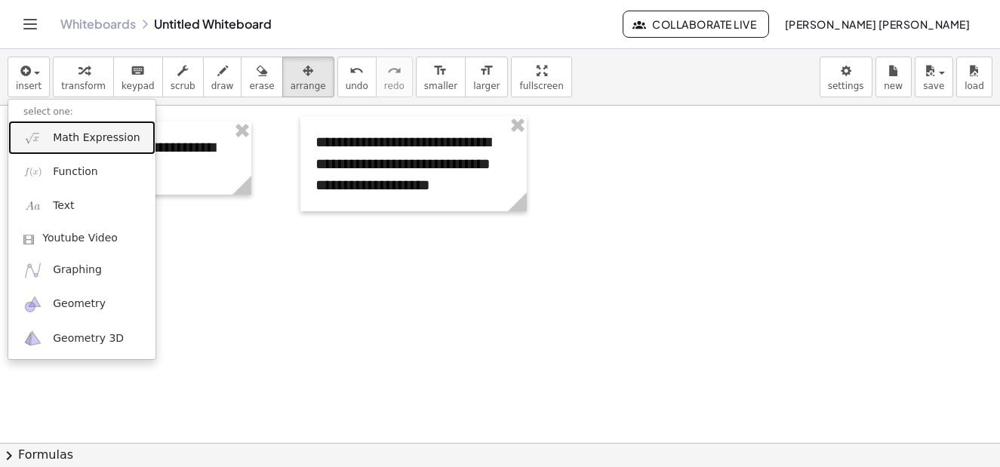
click at [104, 137] on span "Math Expression" at bounding box center [96, 138] width 87 height 15
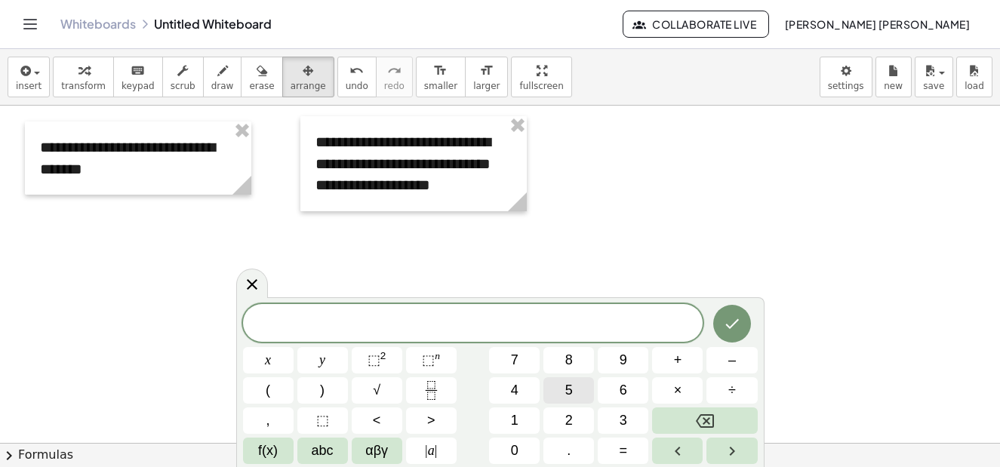
click at [577, 396] on button "5" at bounding box center [568, 390] width 51 height 26
click at [255, 357] on button "x" at bounding box center [268, 360] width 51 height 26
click at [372, 362] on span "⬚" at bounding box center [374, 359] width 13 height 15
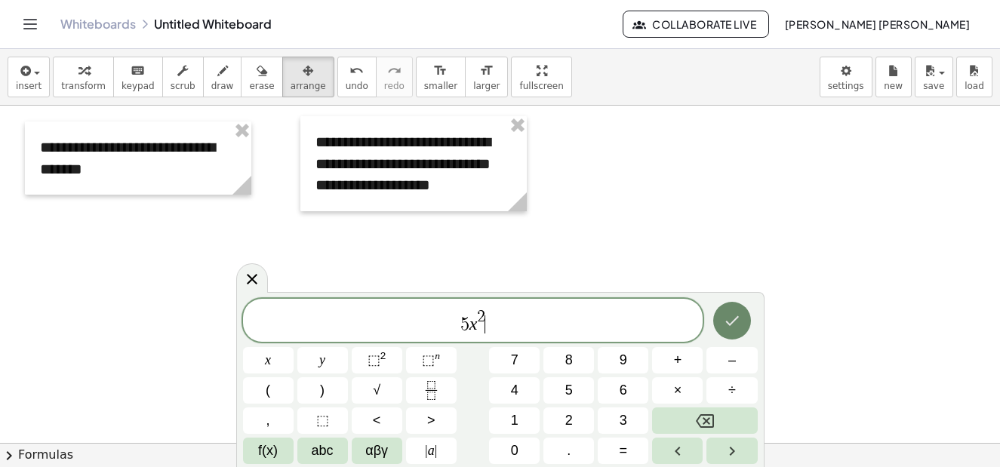
click at [742, 322] on button "Done" at bounding box center [732, 321] width 38 height 38
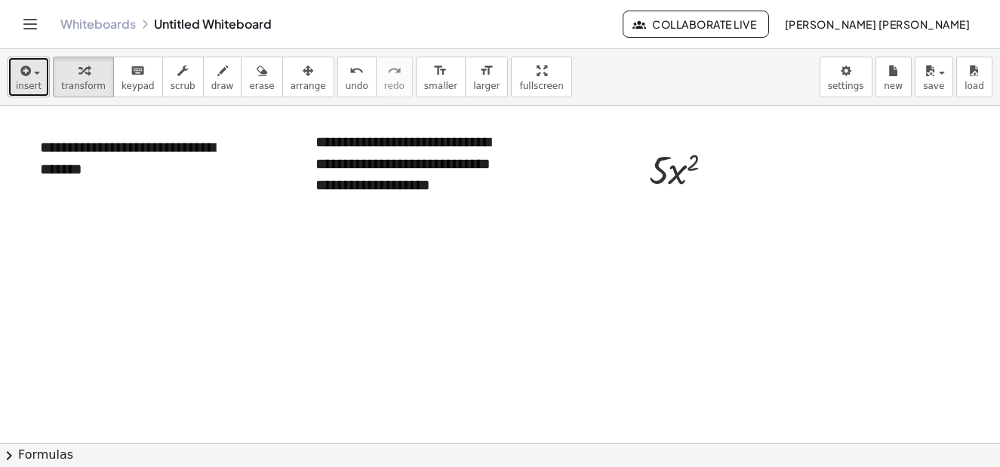
click at [34, 84] on span "insert" at bounding box center [29, 86] width 26 height 11
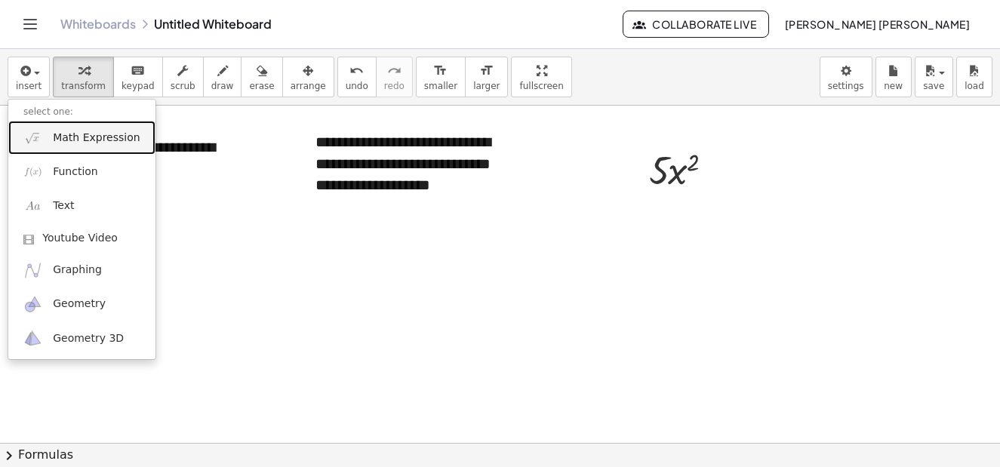
click at [111, 142] on span "Math Expression" at bounding box center [96, 138] width 87 height 15
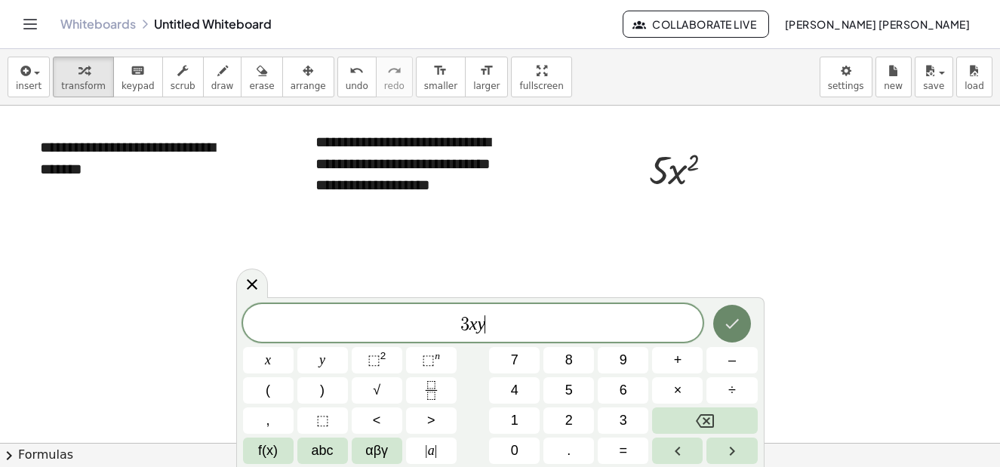
click at [740, 331] on icon "Done" at bounding box center [732, 324] width 18 height 18
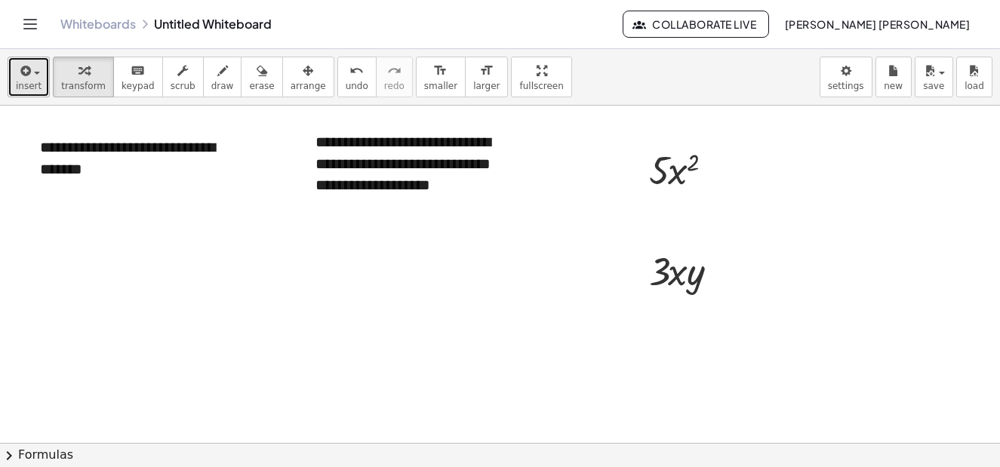
click at [26, 88] on span "insert" at bounding box center [29, 86] width 26 height 11
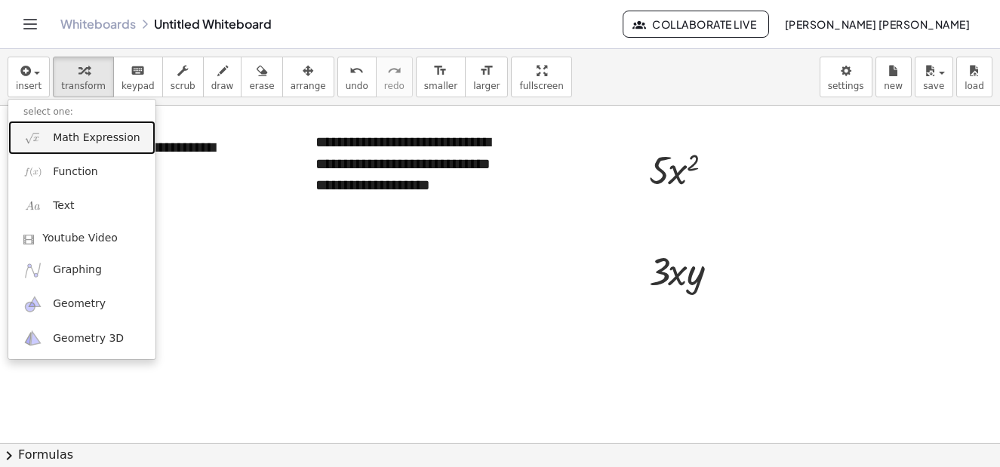
click at [88, 141] on span "Math Expression" at bounding box center [96, 138] width 87 height 15
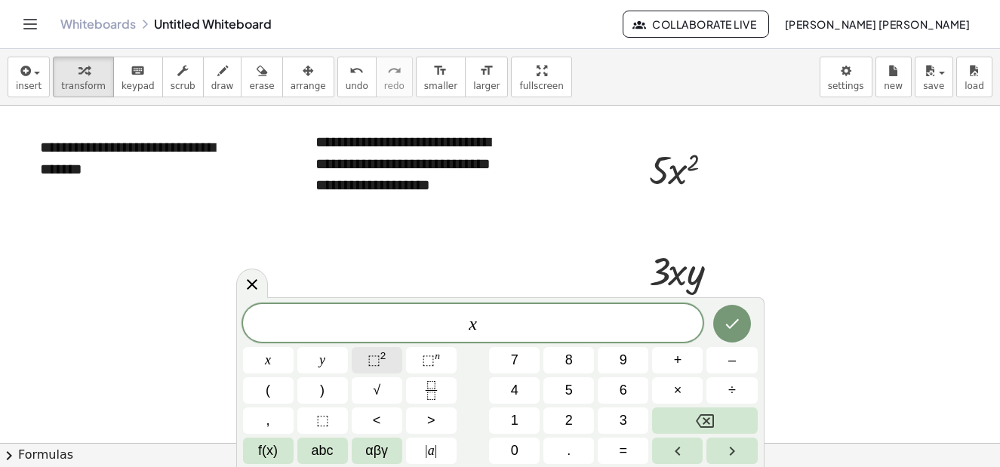
click at [371, 364] on span "⬚" at bounding box center [374, 359] width 13 height 15
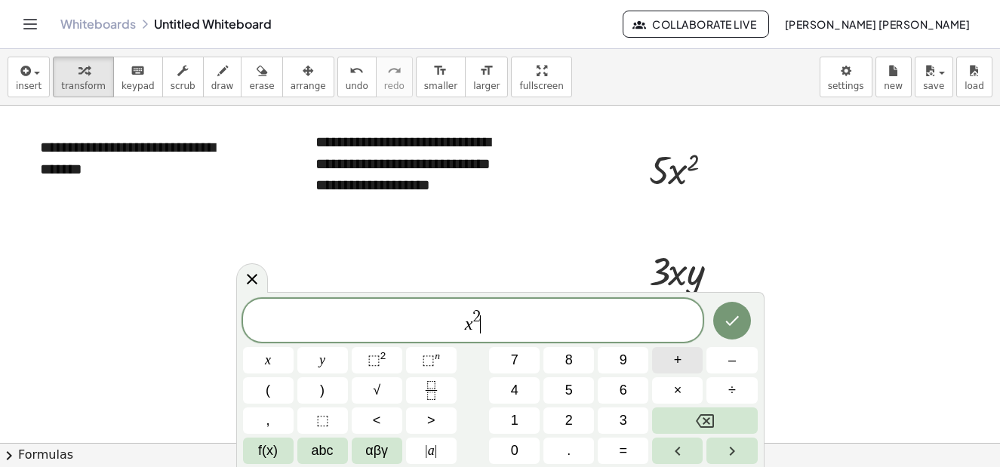
click at [674, 363] on span "+" at bounding box center [678, 360] width 8 height 20
click at [625, 387] on span "6" at bounding box center [624, 390] width 8 height 20
click at [726, 367] on button "–" at bounding box center [731, 360] width 51 height 26
click at [620, 416] on span "3" at bounding box center [624, 421] width 8 height 20
click at [562, 421] on button "2" at bounding box center [568, 421] width 51 height 26
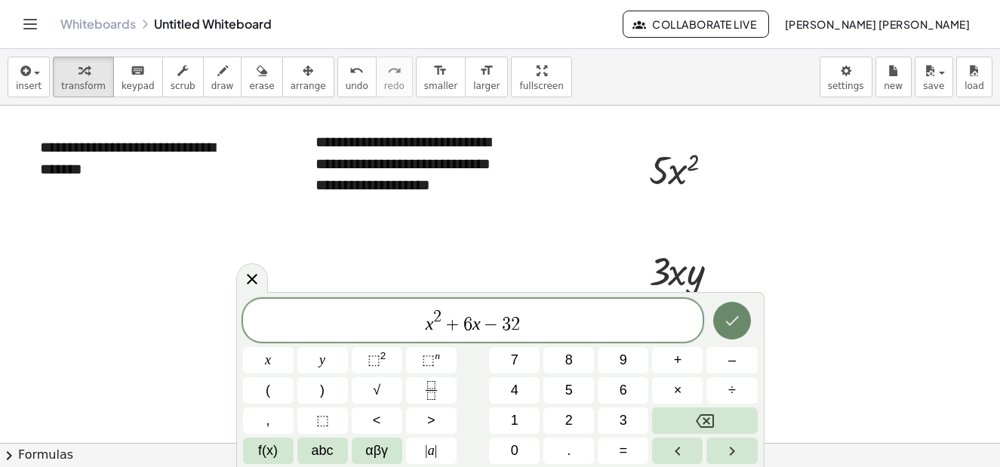
click at [740, 328] on icon "Done" at bounding box center [732, 321] width 18 height 18
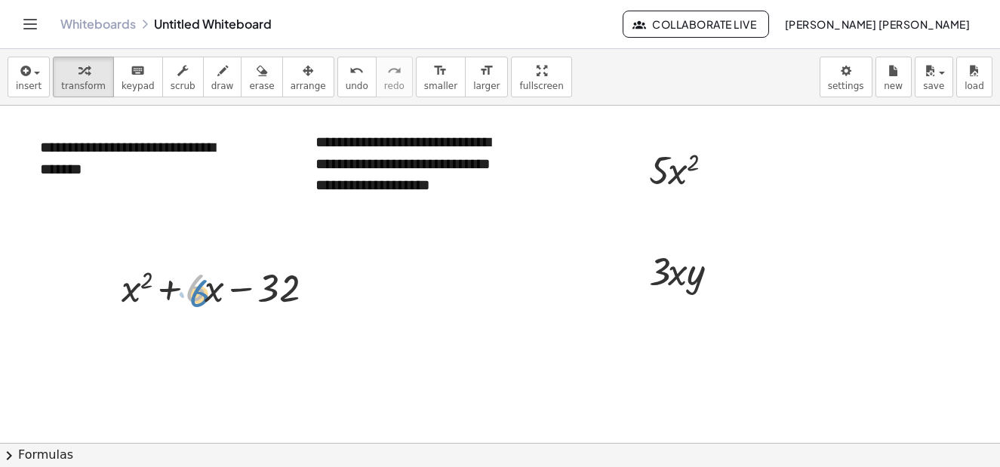
click at [208, 297] on div at bounding box center [221, 286] width 215 height 51
click at [294, 81] on span "arrange" at bounding box center [308, 86] width 35 height 11
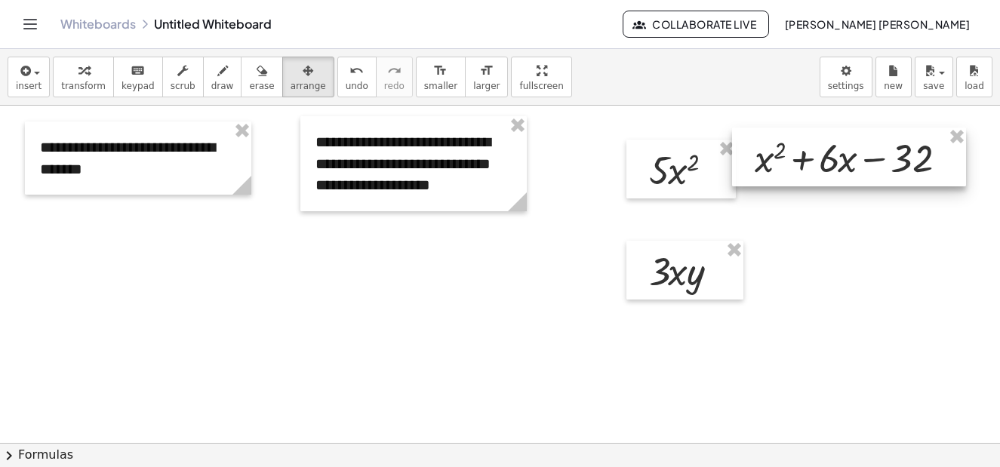
drag, startPoint x: 205, startPoint y: 297, endPoint x: 837, endPoint y: 172, distance: 644.7
click at [837, 171] on div at bounding box center [849, 157] width 234 height 59
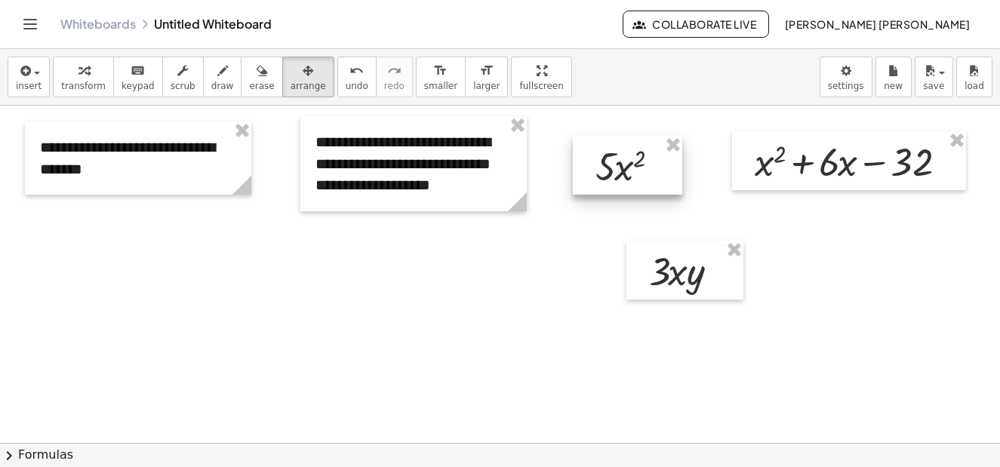
drag, startPoint x: 660, startPoint y: 182, endPoint x: 604, endPoint y: 175, distance: 57.0
click at [605, 176] on div at bounding box center [627, 165] width 109 height 59
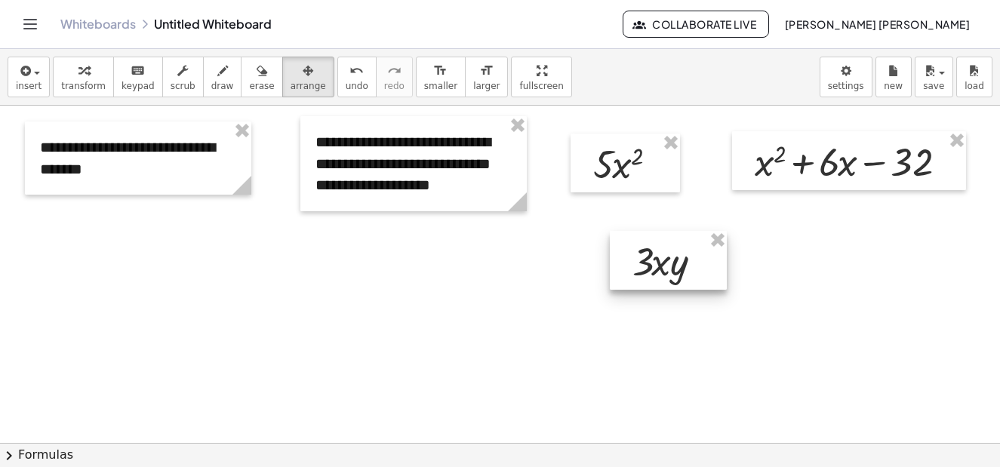
drag, startPoint x: 657, startPoint y: 278, endPoint x: 640, endPoint y: 267, distance: 20.1
click at [640, 267] on div at bounding box center [668, 260] width 117 height 59
click at [22, 71] on icon "button" at bounding box center [24, 71] width 14 height 18
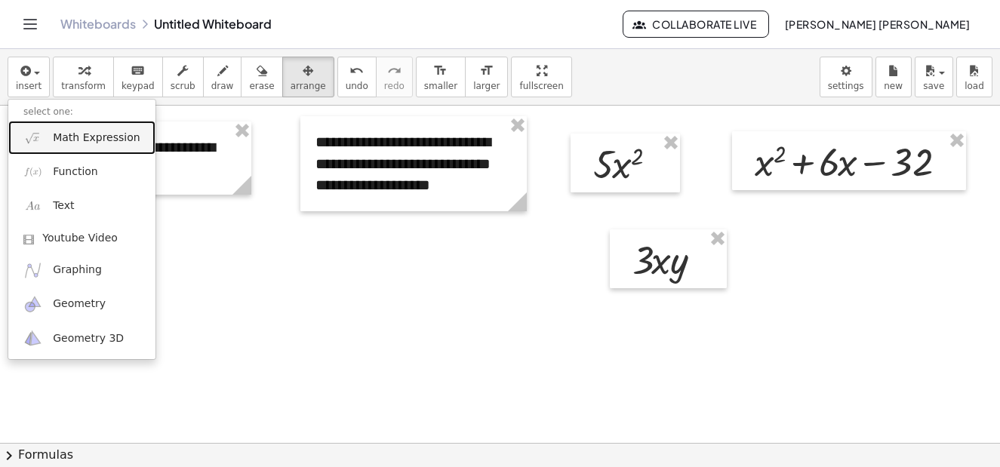
click at [98, 143] on span "Math Expression" at bounding box center [96, 138] width 87 height 15
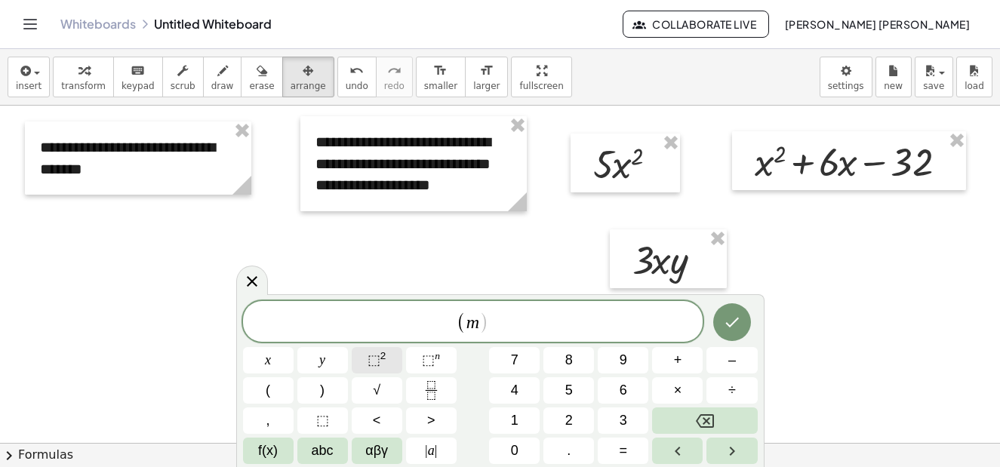
click at [371, 366] on span "⬚" at bounding box center [374, 359] width 13 height 15
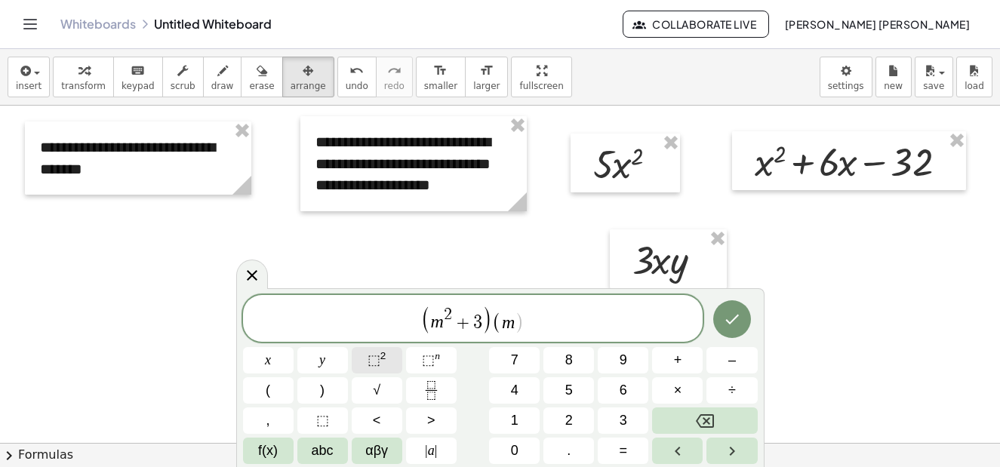
click at [371, 366] on span "⬚" at bounding box center [374, 359] width 13 height 15
click at [746, 320] on button "Done" at bounding box center [732, 319] width 38 height 38
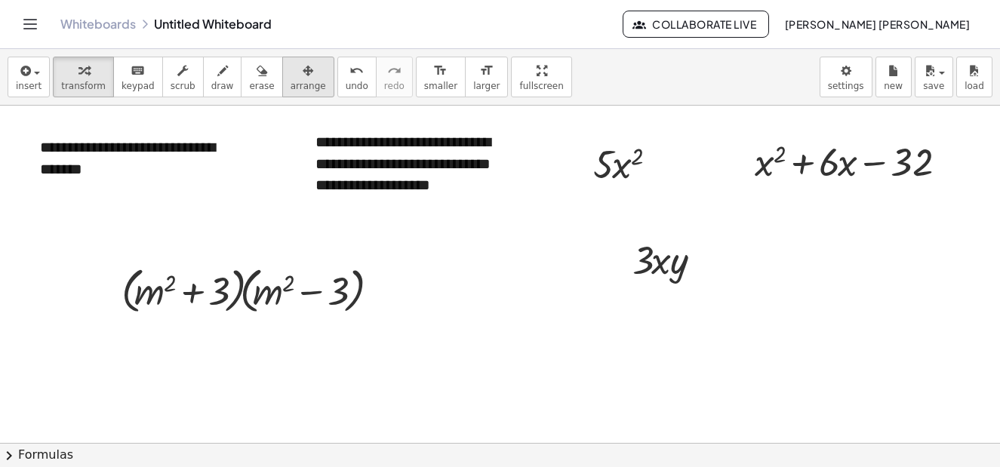
click at [303, 71] on icon "button" at bounding box center [308, 71] width 11 height 18
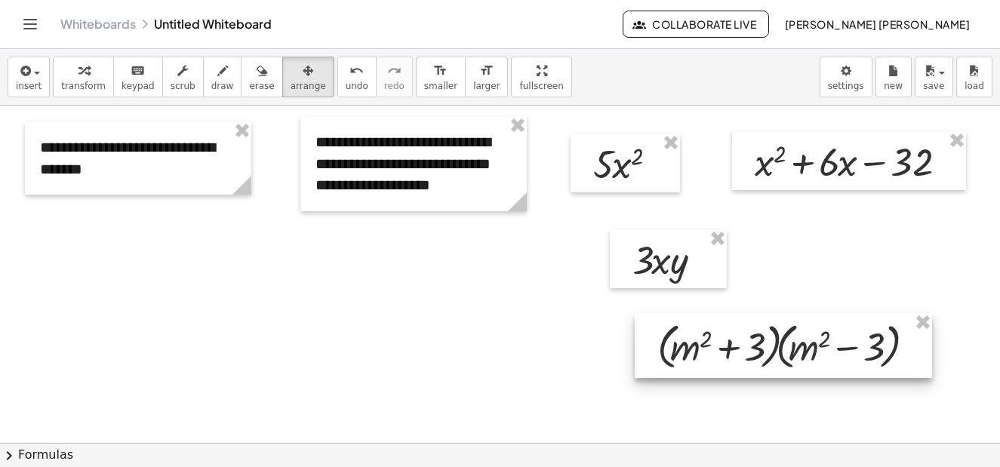
drag, startPoint x: 256, startPoint y: 306, endPoint x: 792, endPoint y: 363, distance: 538.8
click at [792, 363] on div at bounding box center [783, 345] width 297 height 65
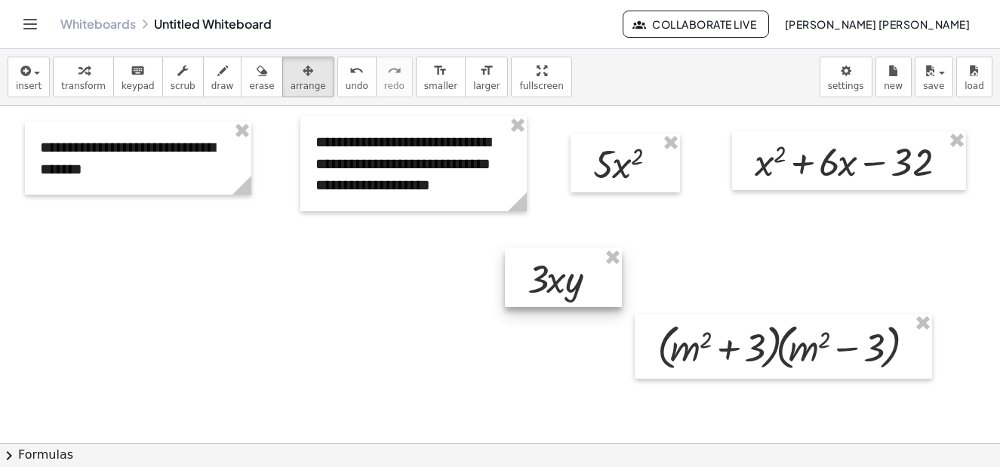
drag, startPoint x: 658, startPoint y: 257, endPoint x: 516, endPoint y: 278, distance: 143.5
click at [516, 278] on div at bounding box center [563, 277] width 117 height 59
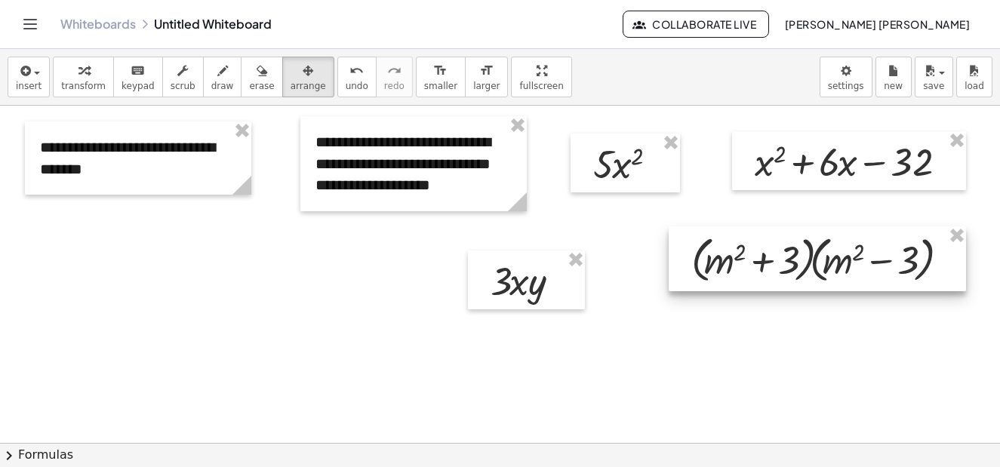
drag, startPoint x: 775, startPoint y: 300, endPoint x: 780, endPoint y: 266, distance: 34.3
click at [780, 266] on div at bounding box center [817, 258] width 297 height 65
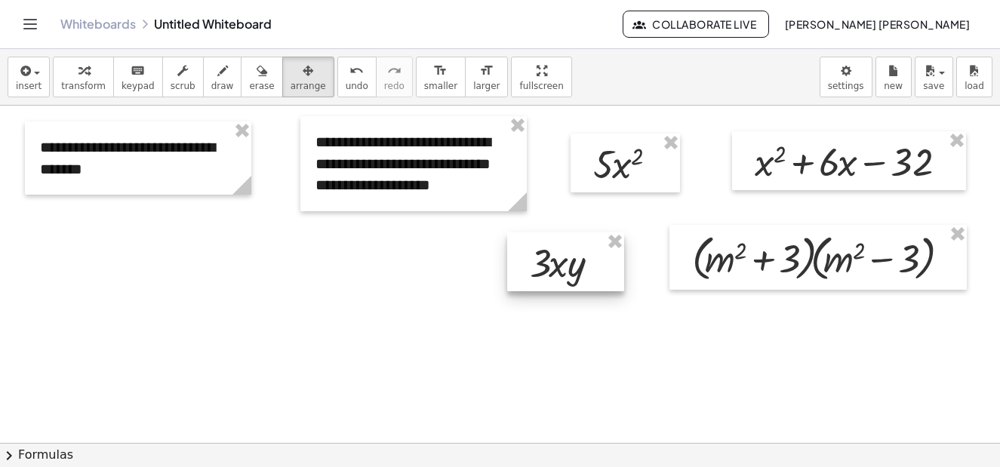
drag, startPoint x: 566, startPoint y: 277, endPoint x: 605, endPoint y: 259, distance: 43.2
click at [605, 259] on div at bounding box center [565, 261] width 117 height 59
click at [423, 301] on div at bounding box center [500, 190] width 1000 height 773
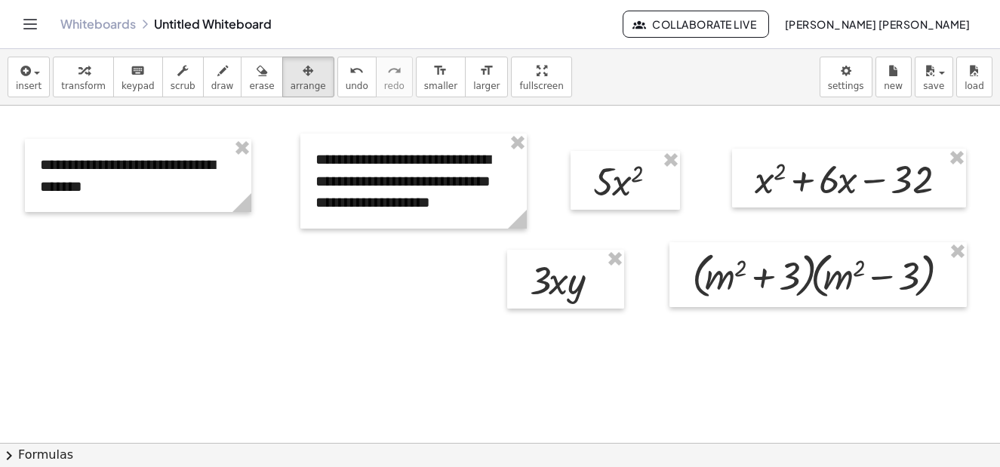
scroll to position [435, 0]
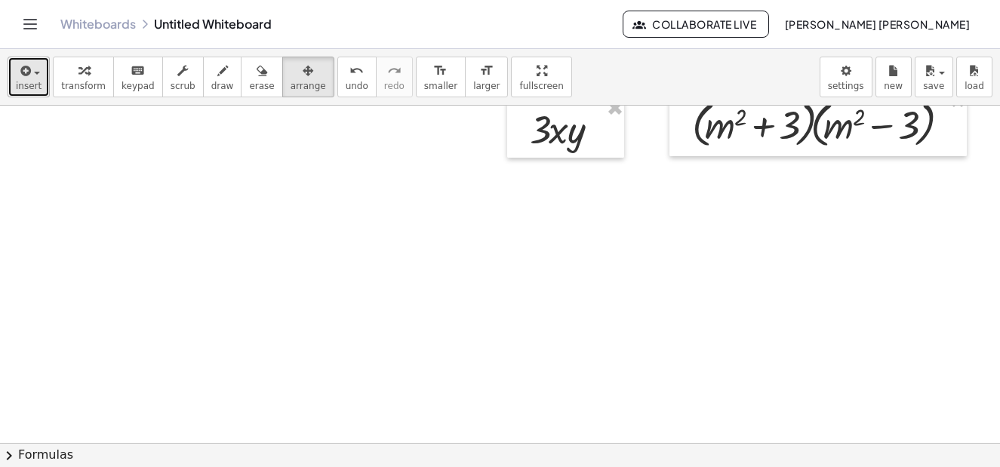
click at [38, 89] on button "insert" at bounding box center [29, 77] width 42 height 41
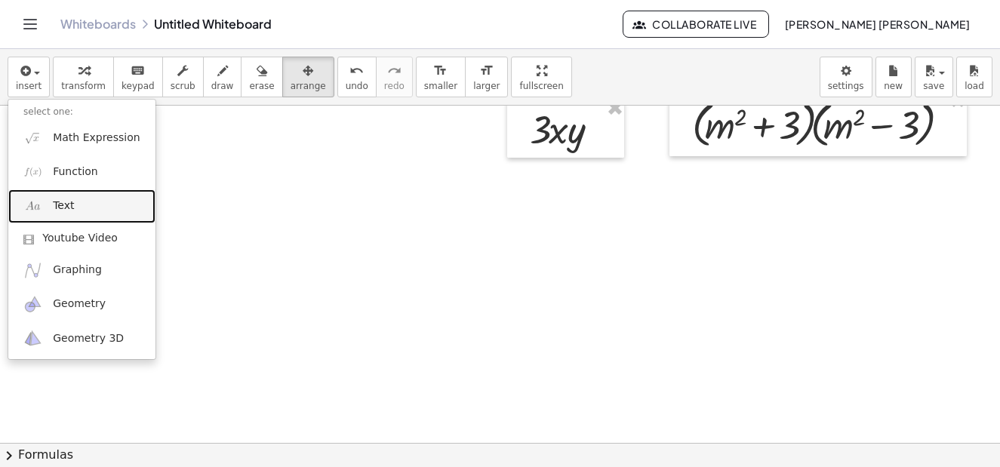
click at [81, 205] on link "Text" at bounding box center [81, 206] width 147 height 34
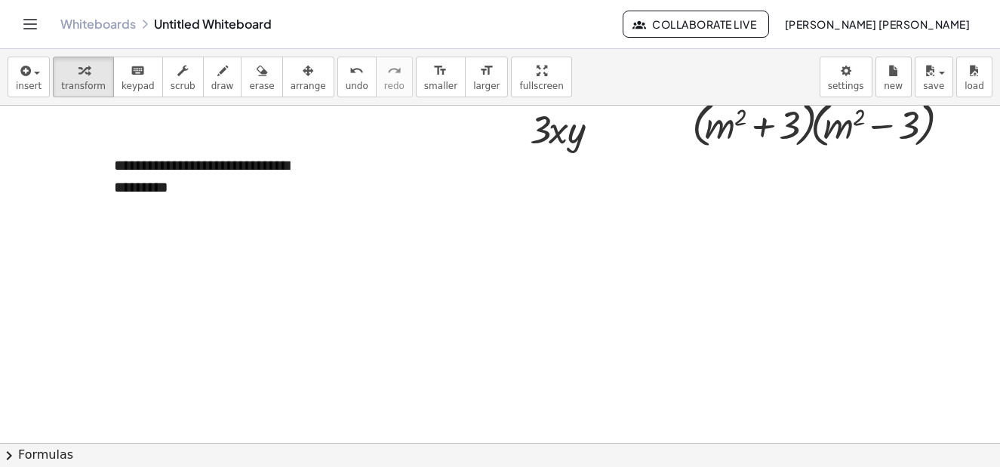
click at [272, 237] on div at bounding box center [500, 176] width 1000 height 1012
click at [303, 74] on icon "button" at bounding box center [308, 71] width 11 height 18
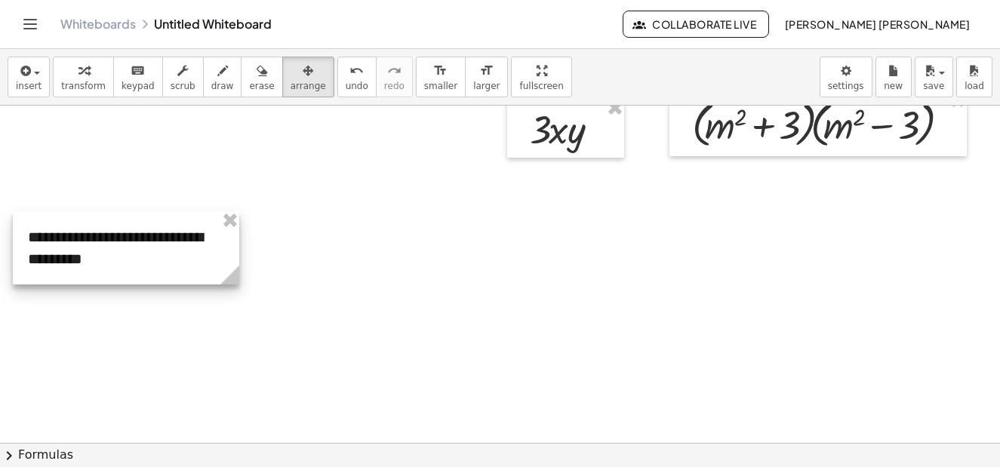
drag, startPoint x: 170, startPoint y: 165, endPoint x: 84, endPoint y: 237, distance: 112.0
click at [84, 237] on div at bounding box center [126, 247] width 226 height 73
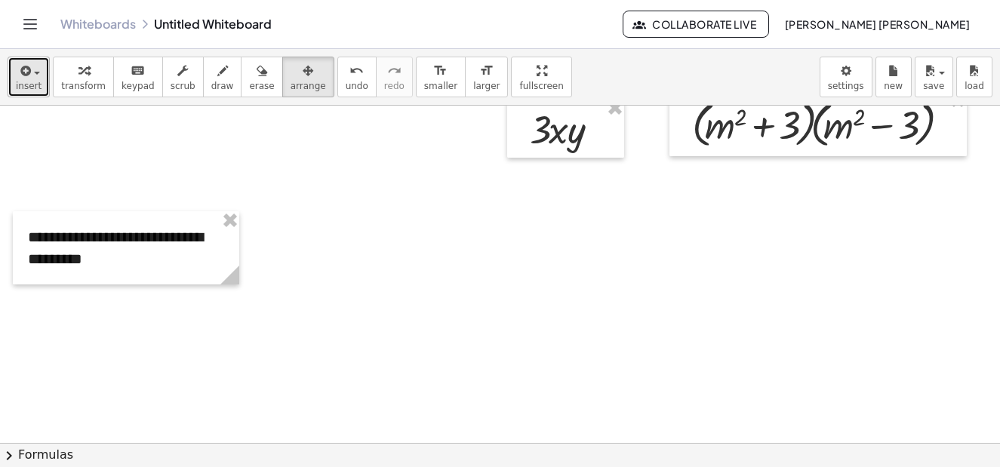
click at [29, 81] on span "insert" at bounding box center [29, 86] width 26 height 11
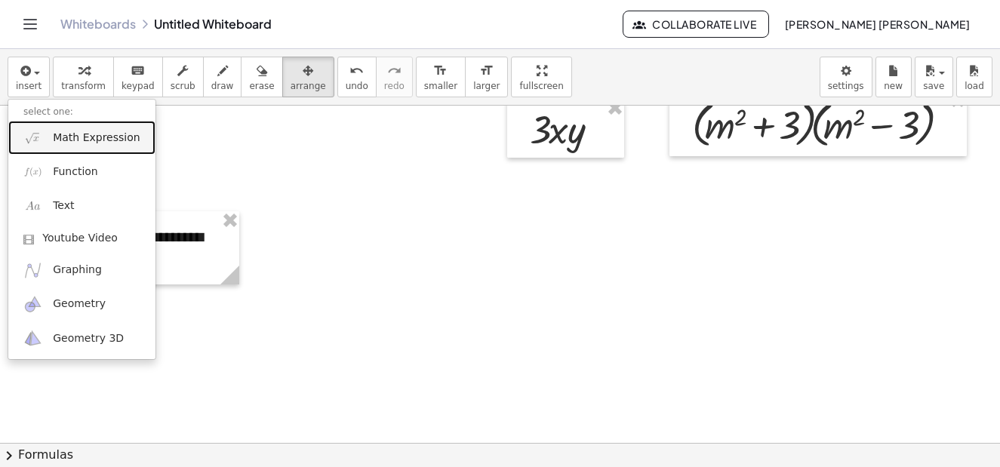
click at [110, 151] on link "Math Expression" at bounding box center [81, 138] width 147 height 34
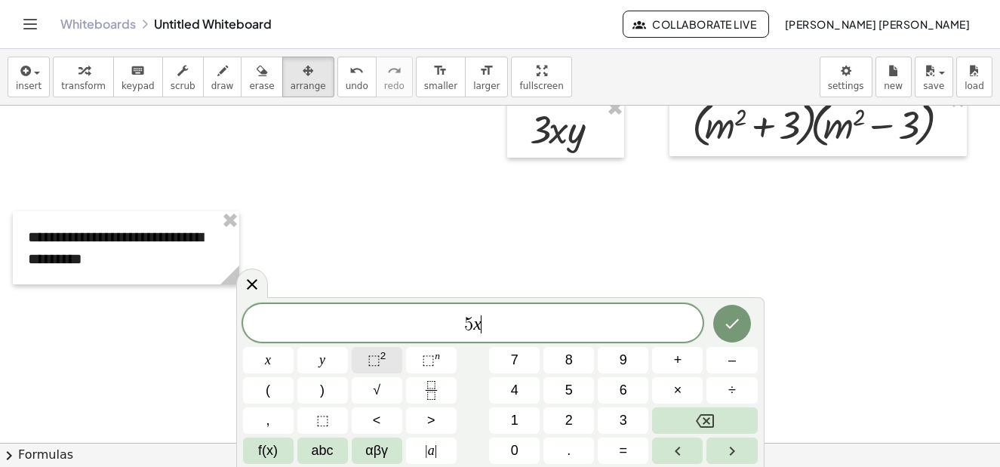
click at [386, 365] on button "⬚ 2" at bounding box center [377, 360] width 51 height 26
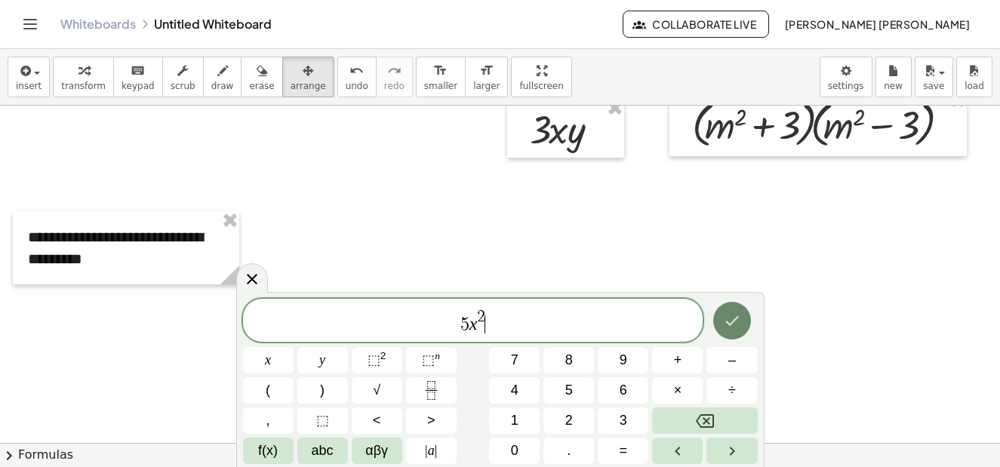
click at [732, 327] on icon "Done" at bounding box center [732, 321] width 18 height 18
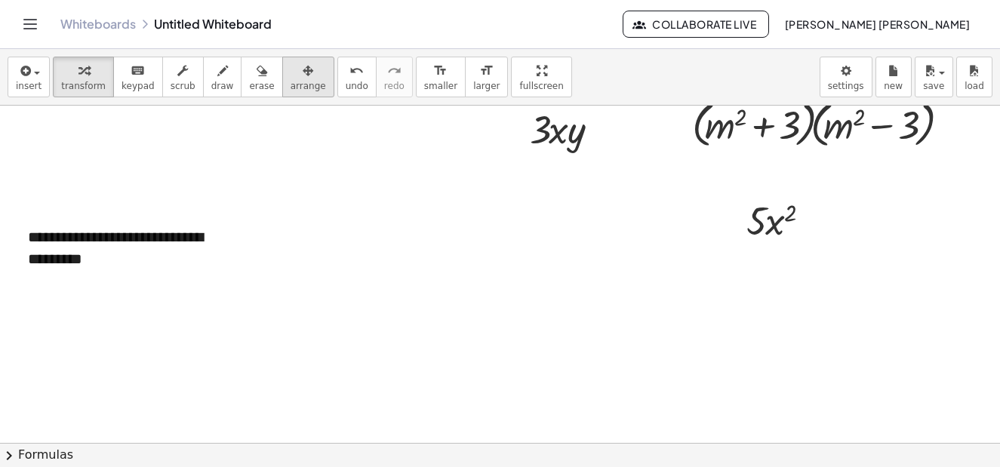
click at [303, 66] on icon "button" at bounding box center [308, 71] width 11 height 18
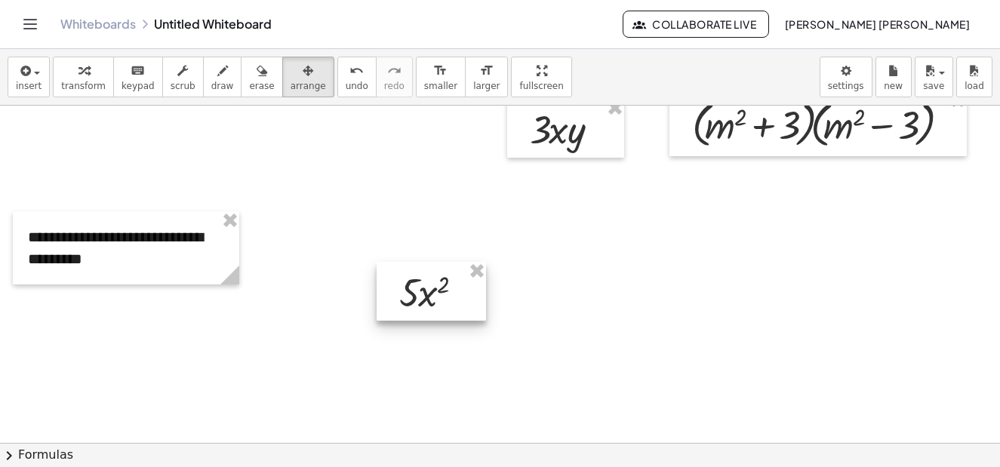
drag, startPoint x: 760, startPoint y: 212, endPoint x: 297, endPoint y: 275, distance: 466.9
click at [422, 285] on div at bounding box center [431, 291] width 109 height 59
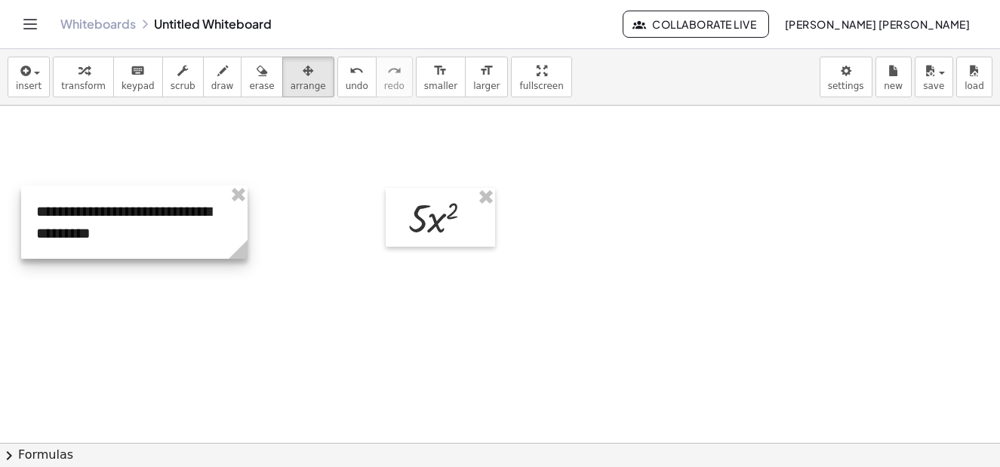
drag, startPoint x: 169, startPoint y: 180, endPoint x: 192, endPoint y: 228, distance: 53.0
click at [177, 229] on div at bounding box center [134, 222] width 226 height 73
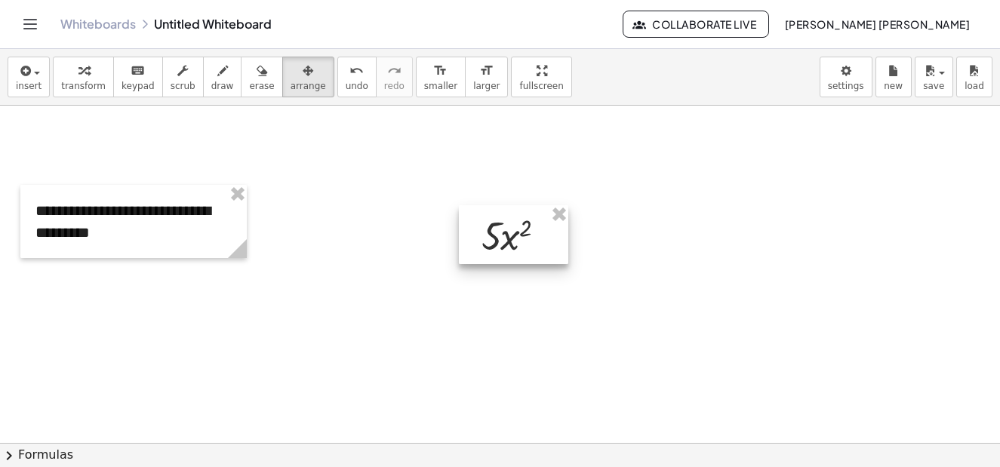
drag, startPoint x: 460, startPoint y: 238, endPoint x: 501, endPoint y: 247, distance: 42.3
click at [501, 247] on div at bounding box center [513, 234] width 109 height 59
click at [217, 72] on icon "button" at bounding box center [222, 71] width 11 height 18
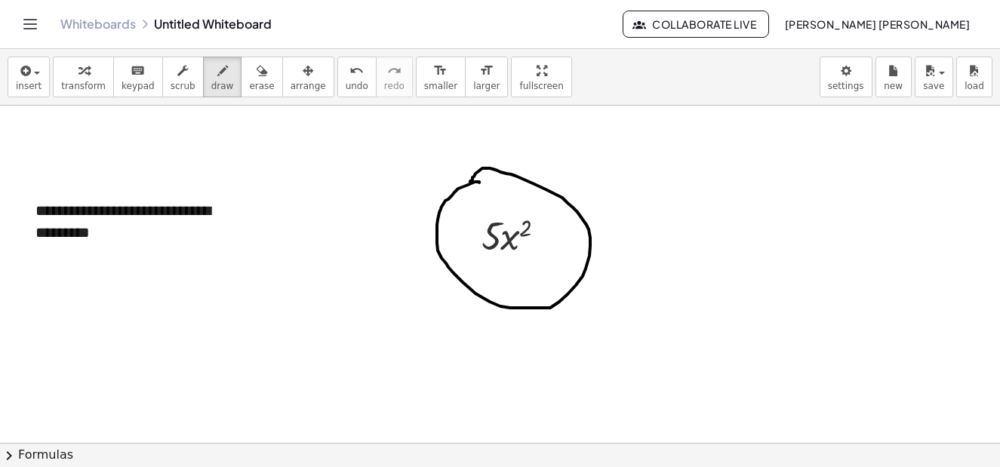
drag, startPoint x: 479, startPoint y: 183, endPoint x: 470, endPoint y: 182, distance: 9.1
click at [470, 182] on div at bounding box center [500, 101] width 1000 height 1012
drag, startPoint x: 563, startPoint y: 196, endPoint x: 638, endPoint y: 176, distance: 77.4
click at [638, 176] on div at bounding box center [500, 101] width 1000 height 1012
click at [638, 174] on div at bounding box center [500, 101] width 1000 height 1012
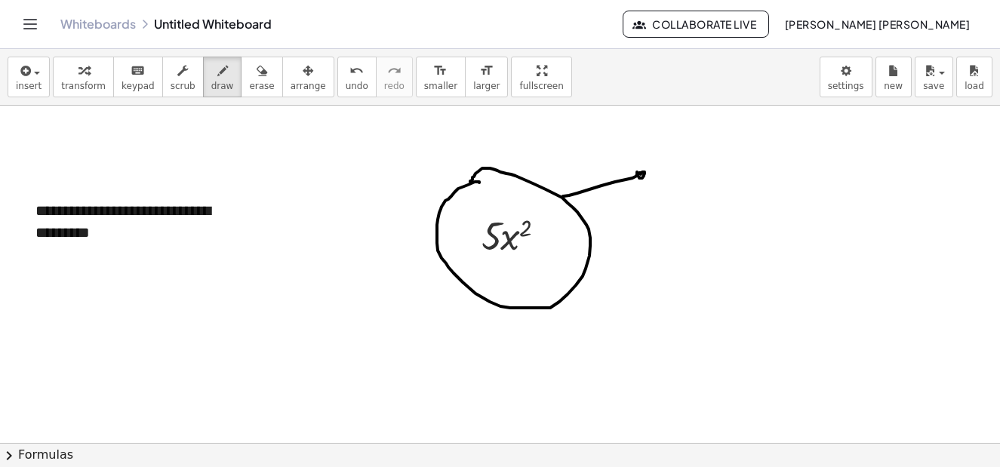
click at [641, 174] on div at bounding box center [500, 101] width 1000 height 1012
click at [27, 81] on span "insert" at bounding box center [29, 86] width 26 height 11
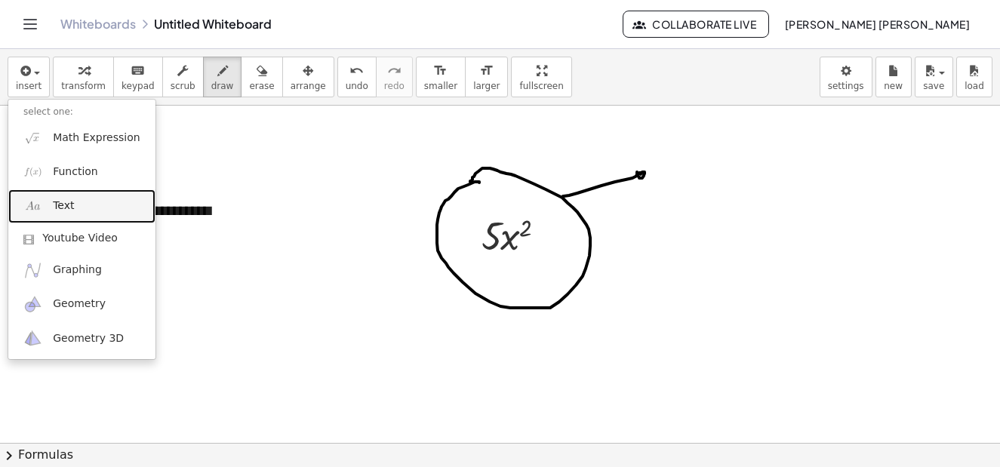
click at [91, 202] on link "Text" at bounding box center [81, 206] width 147 height 34
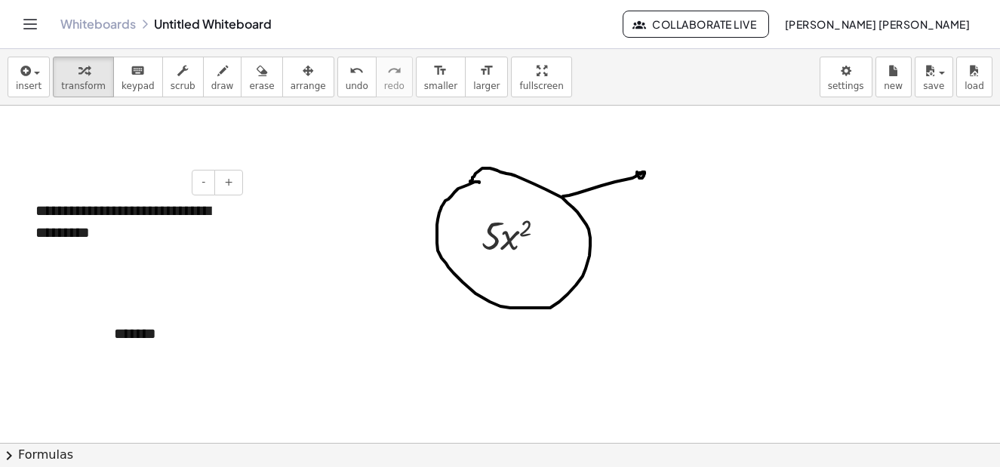
click at [258, 291] on div at bounding box center [500, 101] width 1000 height 1012
click at [303, 79] on icon "button" at bounding box center [308, 71] width 11 height 18
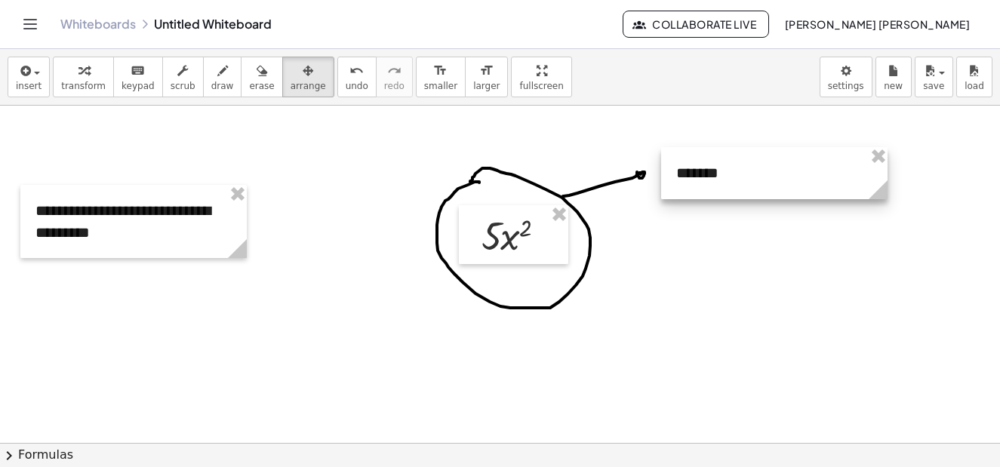
drag, startPoint x: 189, startPoint y: 349, endPoint x: 751, endPoint y: 189, distance: 584.1
click at [751, 189] on div at bounding box center [774, 173] width 226 height 52
click at [734, 322] on div at bounding box center [500, 101] width 1000 height 1012
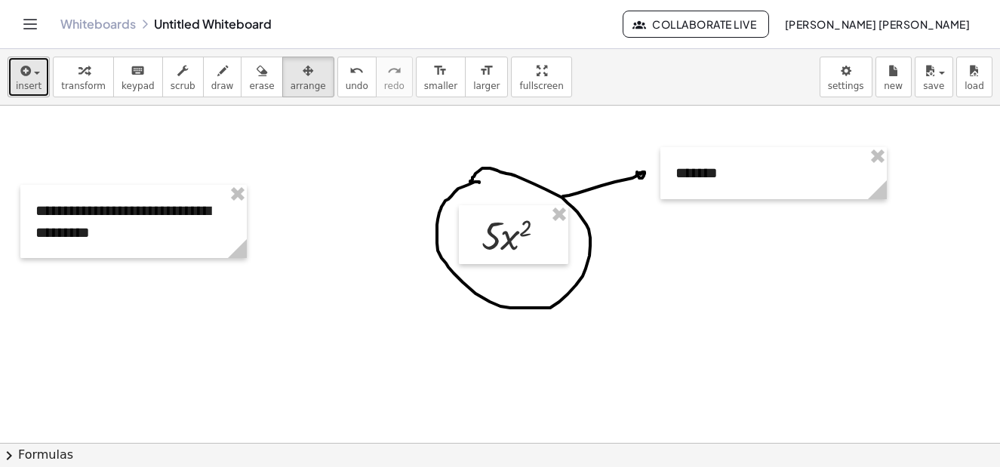
click at [23, 78] on icon "button" at bounding box center [24, 71] width 14 height 18
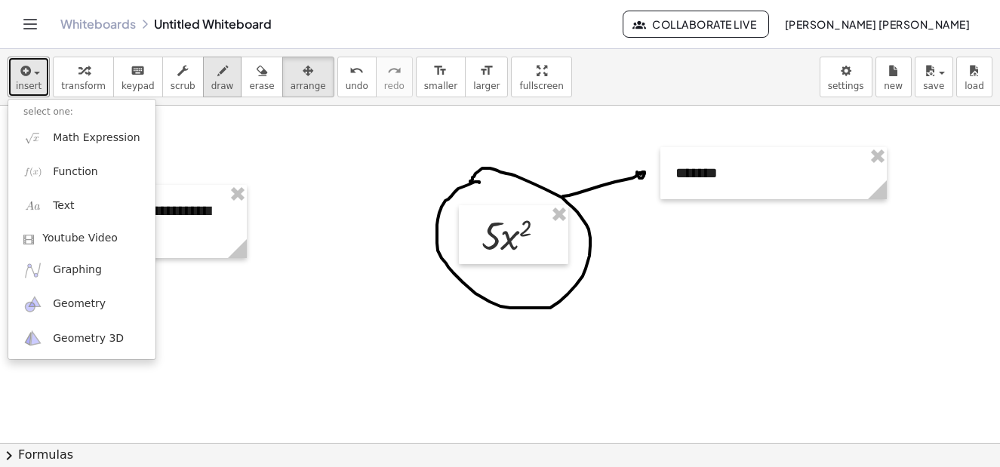
click at [211, 78] on div "button" at bounding box center [222, 70] width 23 height 18
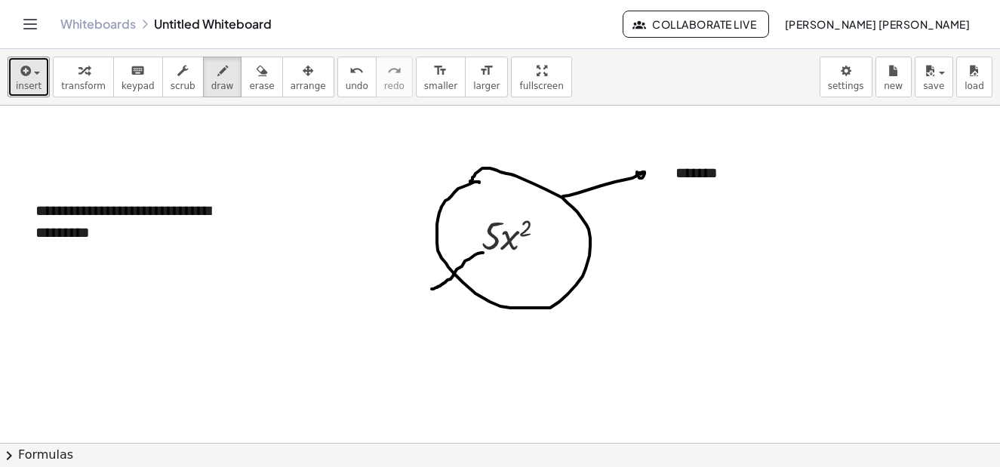
drag, startPoint x: 483, startPoint y: 253, endPoint x: 432, endPoint y: 289, distance: 62.8
click at [432, 289] on div at bounding box center [500, 101] width 1000 height 1012
drag, startPoint x: 429, startPoint y: 286, endPoint x: 433, endPoint y: 294, distance: 9.5
click at [433, 294] on div at bounding box center [500, 101] width 1000 height 1012
click at [30, 83] on span "insert" at bounding box center [29, 86] width 26 height 11
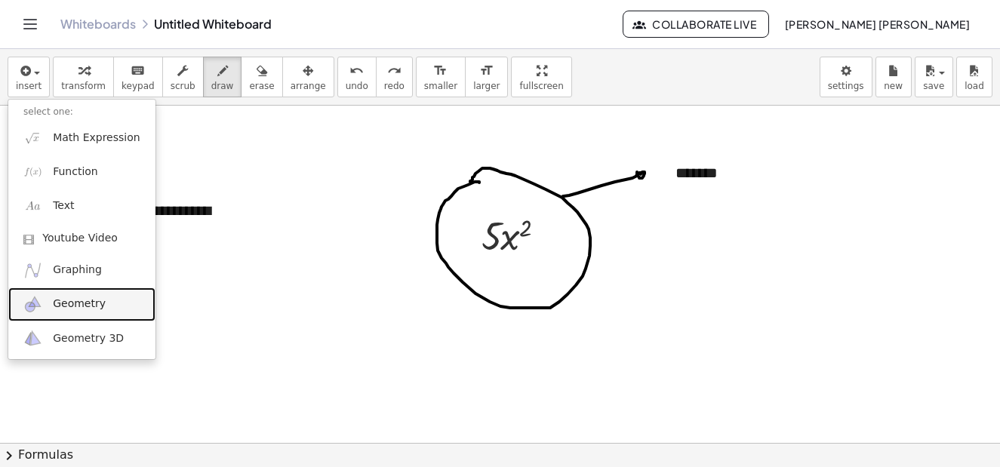
click at [106, 304] on link "Geometry" at bounding box center [81, 305] width 147 height 34
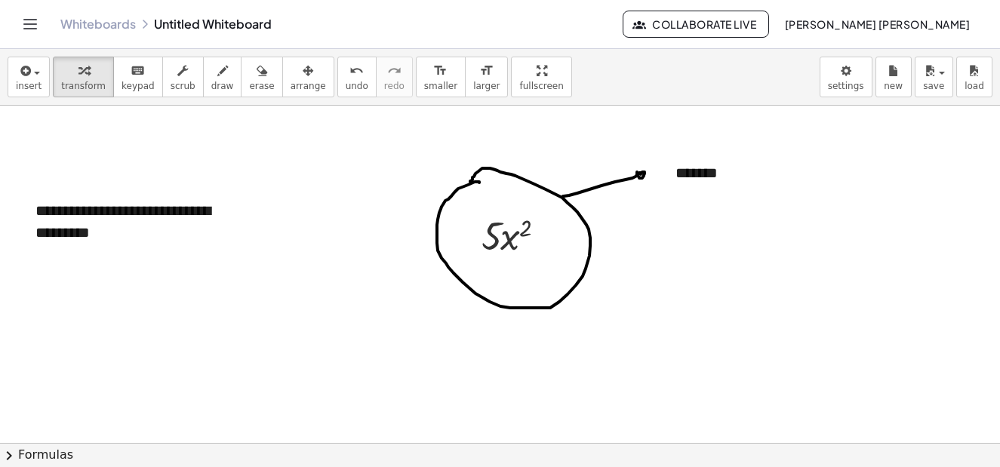
drag, startPoint x: 352, startPoint y: 249, endPoint x: 392, endPoint y: 268, distance: 43.5
click at [392, 268] on div at bounding box center [500, 101] width 1000 height 1012
click at [35, 66] on div "button" at bounding box center [29, 70] width 26 height 18
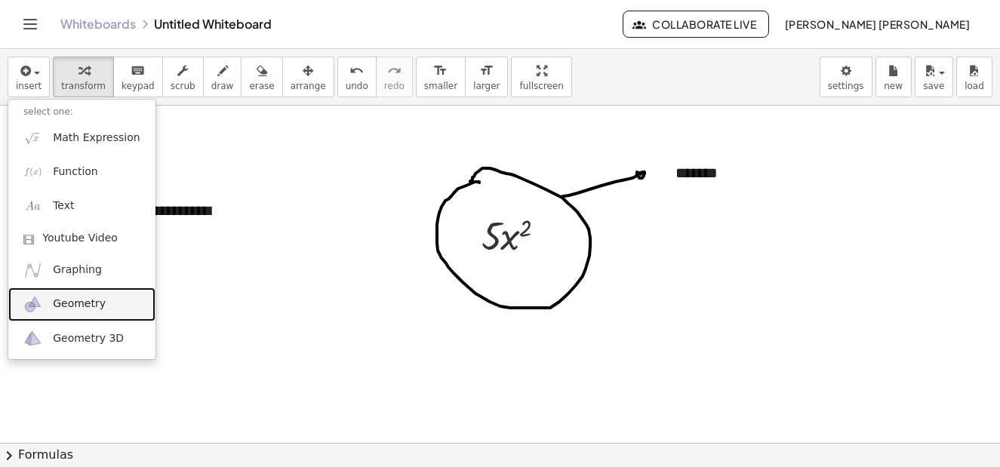
click at [72, 303] on span "Geometry" at bounding box center [79, 304] width 53 height 15
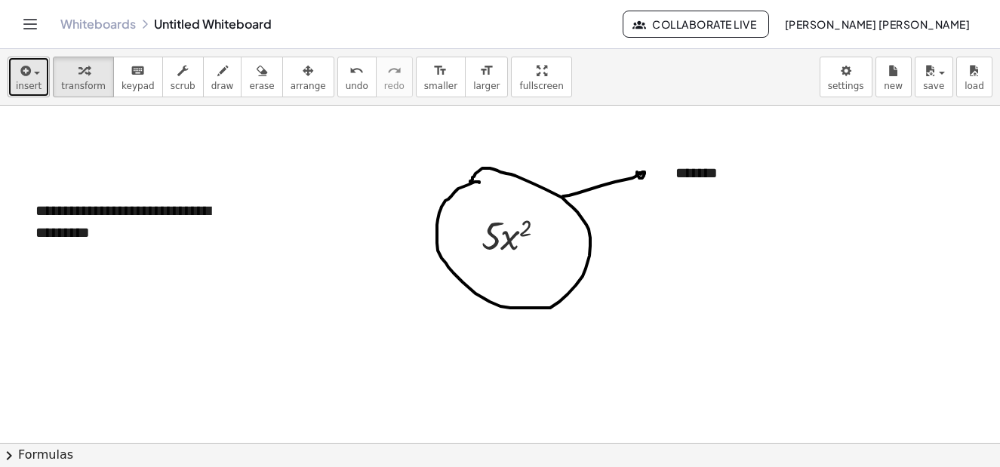
click at [38, 79] on button "insert" at bounding box center [29, 77] width 42 height 41
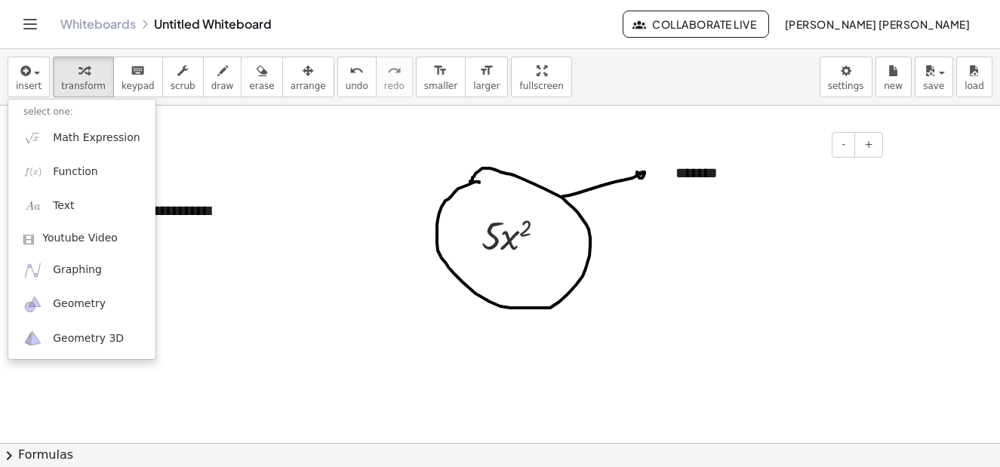
click at [720, 177] on div "*******" at bounding box center [773, 173] width 226 height 52
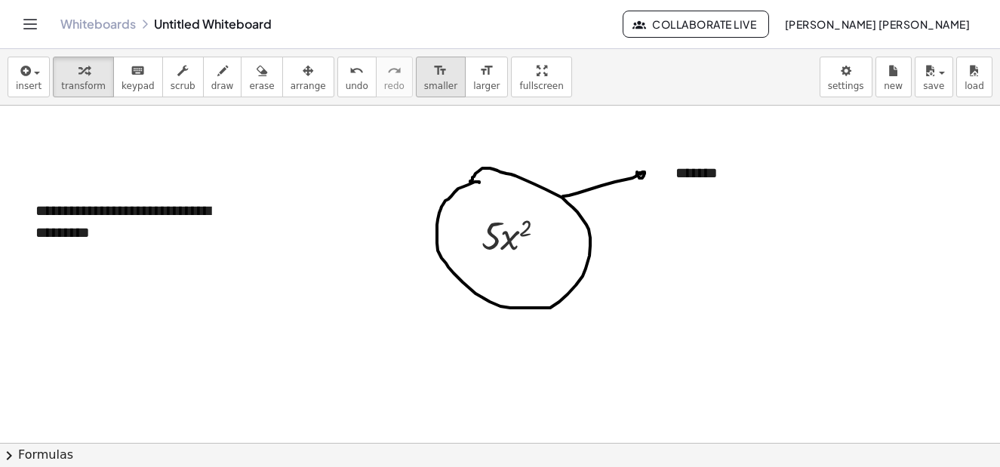
click at [424, 76] on div "format_size" at bounding box center [440, 70] width 33 height 18
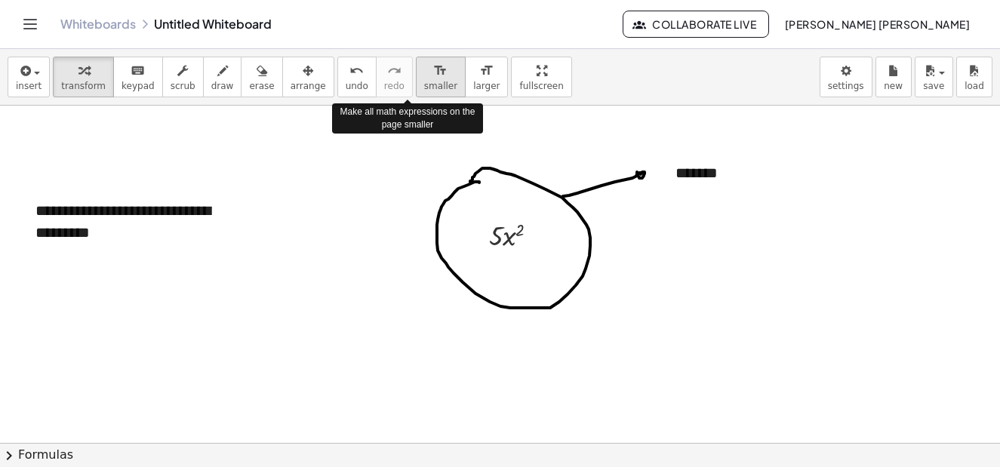
click at [424, 76] on div "format_size" at bounding box center [440, 70] width 33 height 18
click at [473, 78] on div "format_size" at bounding box center [486, 70] width 26 height 18
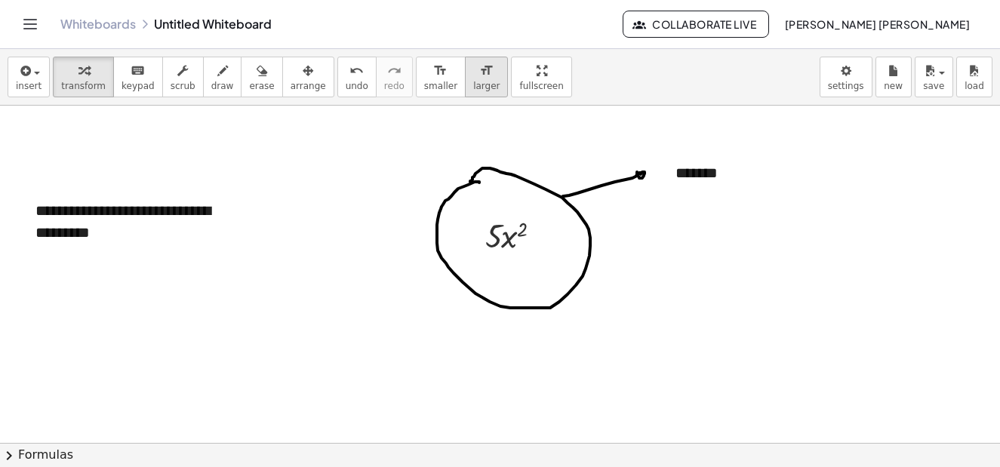
click at [473, 78] on div "format_size" at bounding box center [486, 70] width 26 height 18
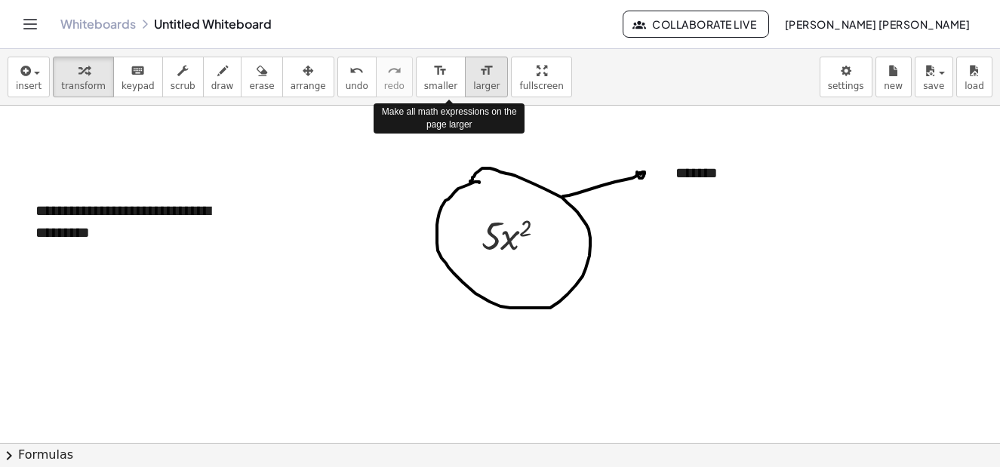
click at [473, 78] on div "format_size" at bounding box center [486, 70] width 26 height 18
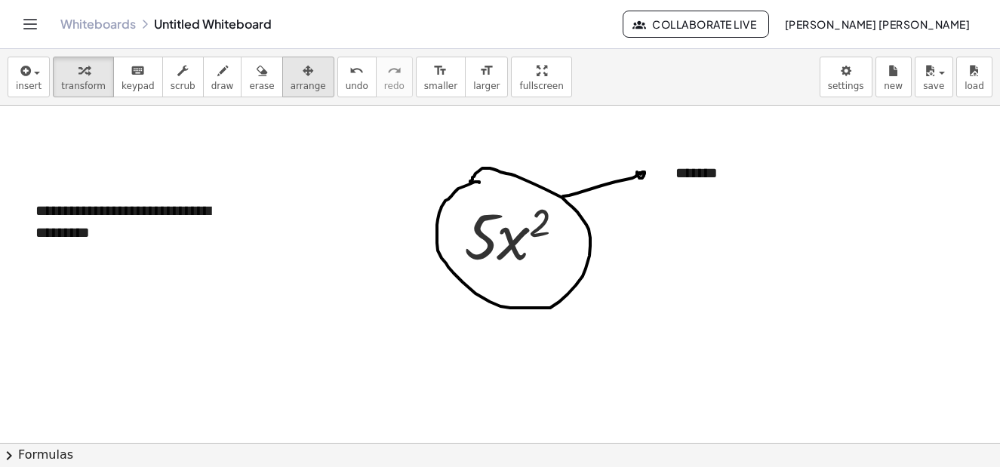
click at [293, 85] on span "arrange" at bounding box center [308, 86] width 35 height 11
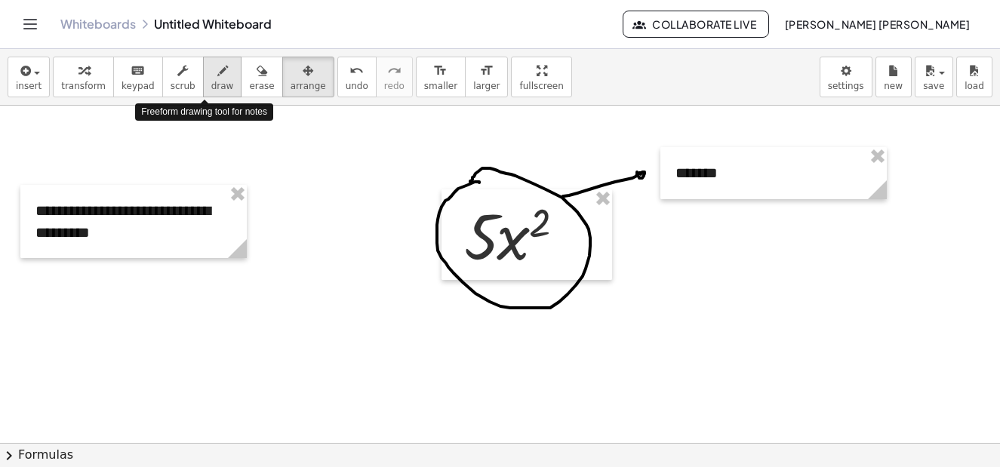
click at [211, 86] on span "draw" at bounding box center [222, 86] width 23 height 11
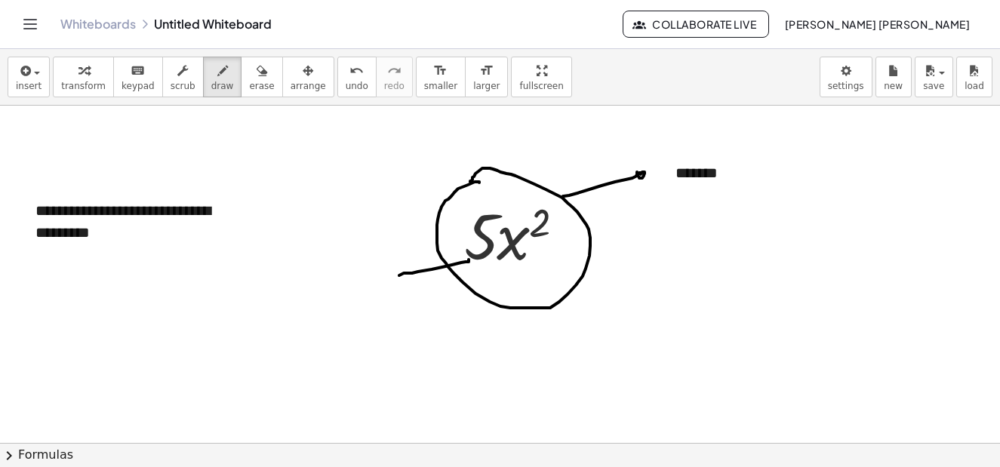
drag, startPoint x: 469, startPoint y: 260, endPoint x: 399, endPoint y: 275, distance: 71.2
click at [399, 275] on div at bounding box center [500, 101] width 1000 height 1012
click at [398, 278] on div at bounding box center [500, 101] width 1000 height 1012
click at [34, 79] on button "insert" at bounding box center [29, 77] width 42 height 41
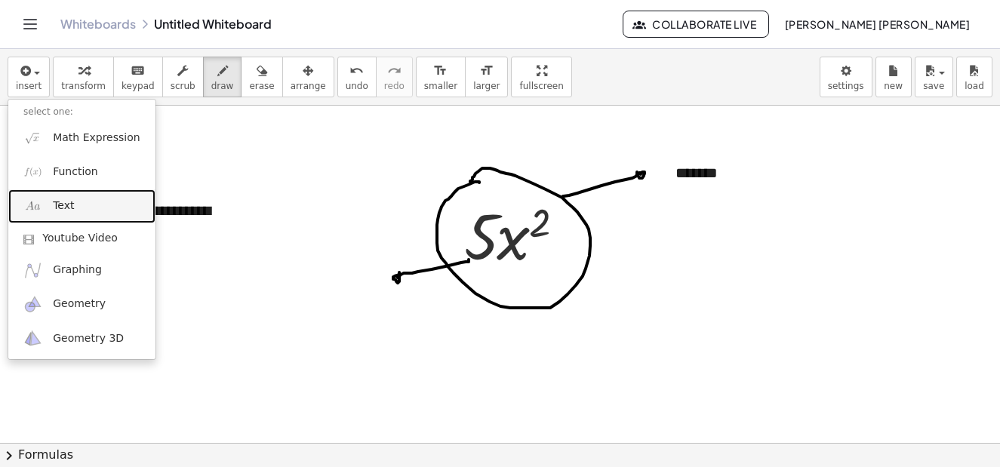
click at [69, 205] on span "Text" at bounding box center [63, 205] width 21 height 15
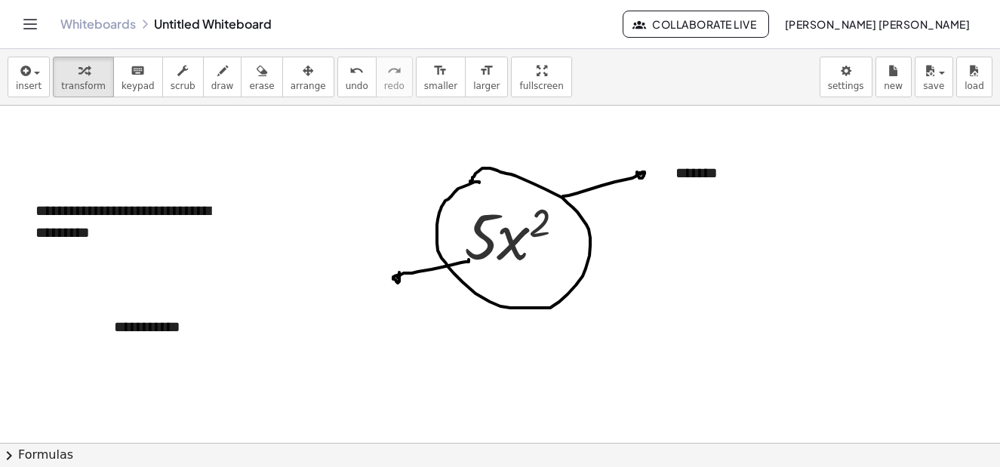
click at [402, 190] on div at bounding box center [500, 101] width 1000 height 1012
click at [303, 73] on icon "button" at bounding box center [308, 71] width 11 height 18
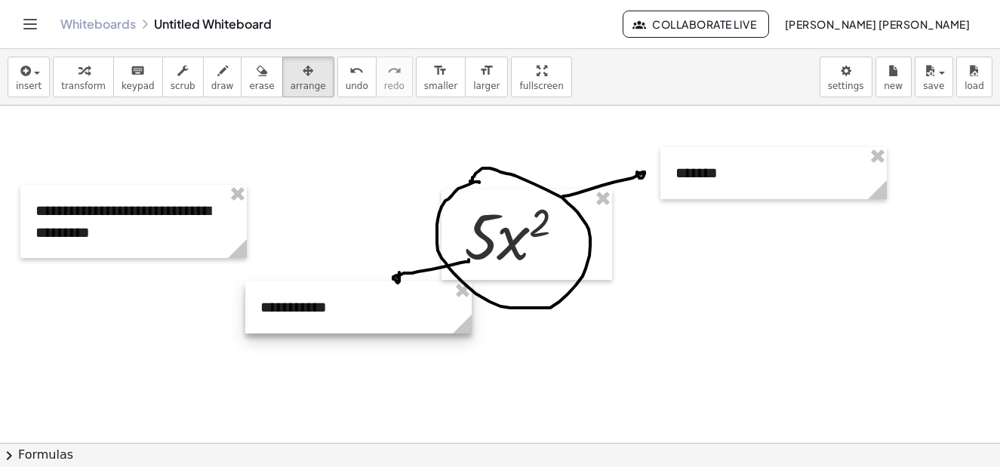
drag, startPoint x: 220, startPoint y: 311, endPoint x: 343, endPoint y: 305, distance: 123.9
click at [343, 305] on div at bounding box center [358, 308] width 226 height 52
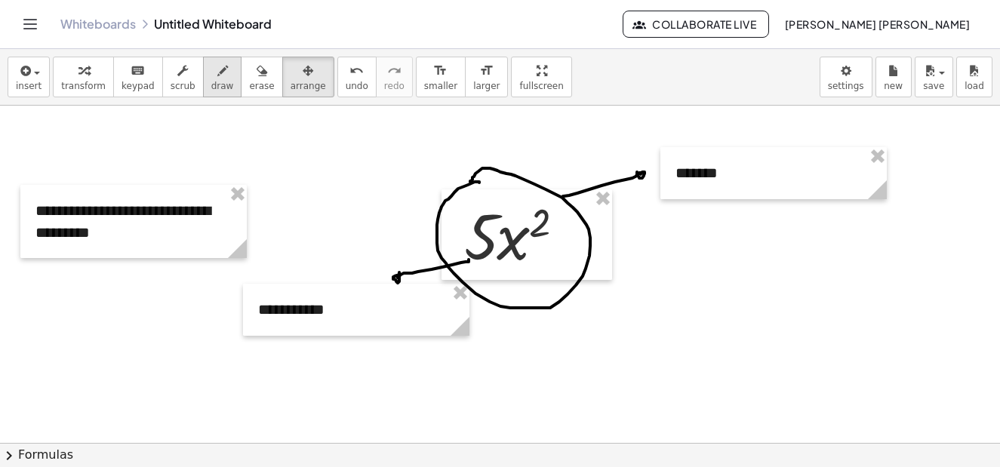
click at [217, 71] on icon "button" at bounding box center [222, 71] width 11 height 18
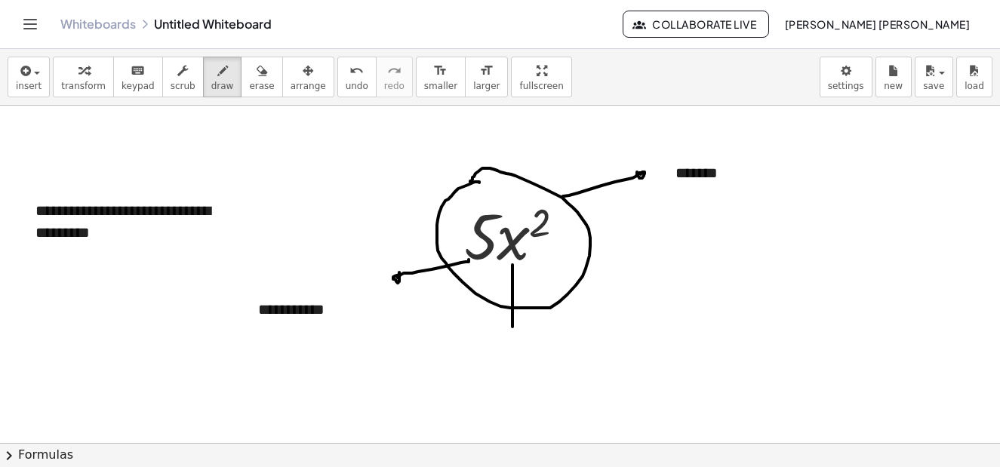
drag, startPoint x: 512, startPoint y: 265, endPoint x: 512, endPoint y: 328, distance: 62.6
click at [512, 328] on div at bounding box center [500, 101] width 1000 height 1012
click at [513, 328] on div at bounding box center [500, 101] width 1000 height 1012
click at [37, 75] on div "button" at bounding box center [29, 70] width 26 height 18
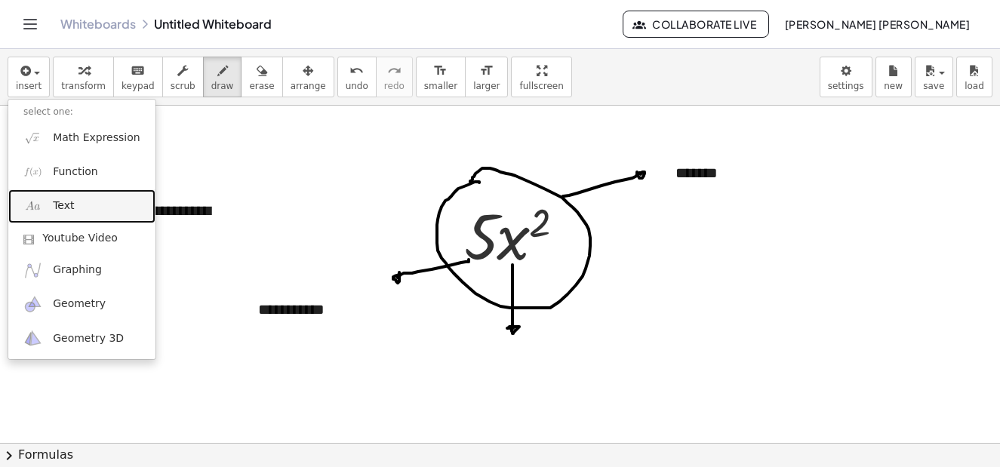
click at [75, 202] on link "Text" at bounding box center [81, 206] width 147 height 34
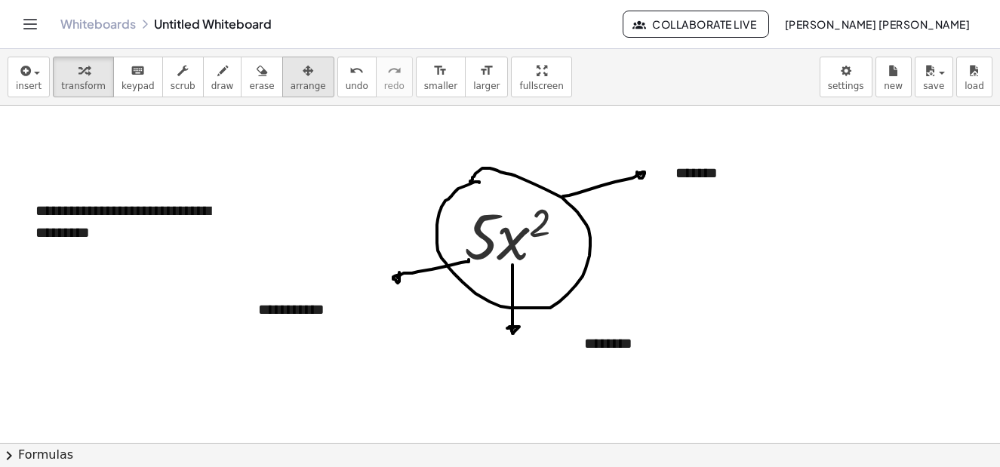
click at [296, 82] on span "arrange" at bounding box center [308, 86] width 35 height 11
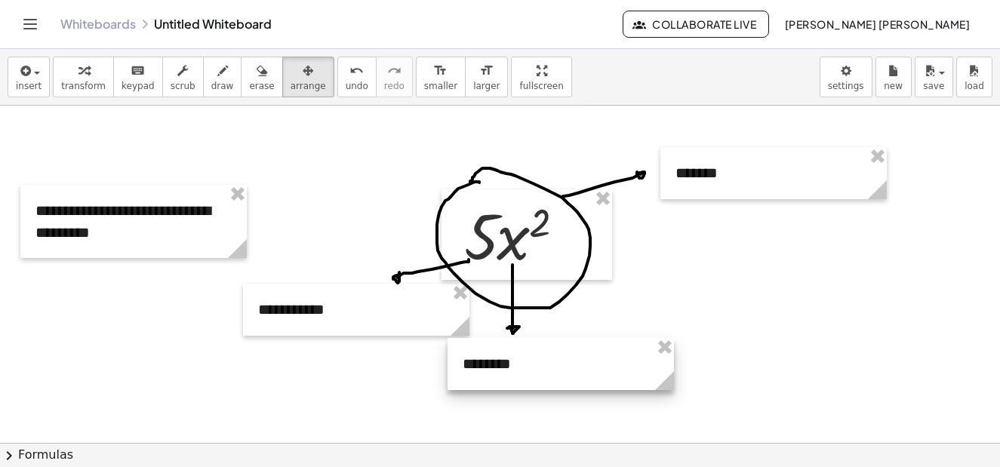
drag, startPoint x: 674, startPoint y: 347, endPoint x: 555, endPoint y: 368, distance: 121.0
click at [555, 368] on div at bounding box center [561, 364] width 226 height 52
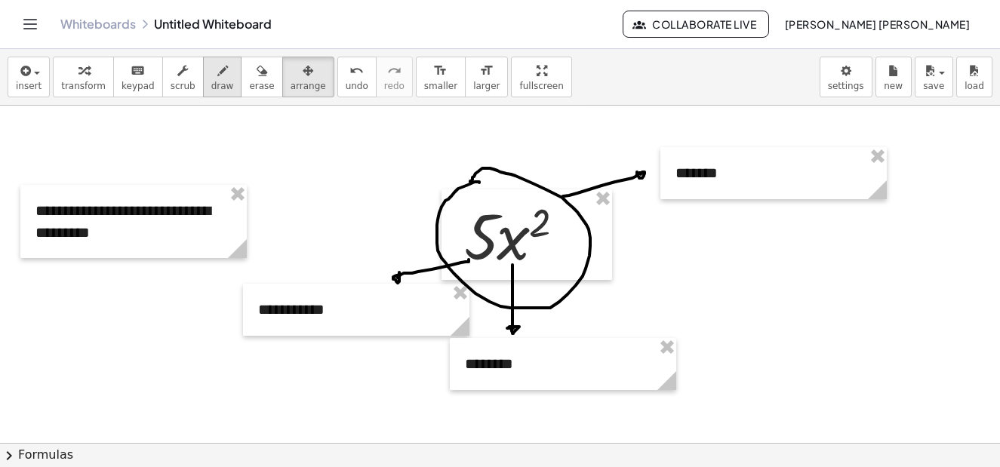
click at [211, 86] on span "draw" at bounding box center [222, 86] width 23 height 11
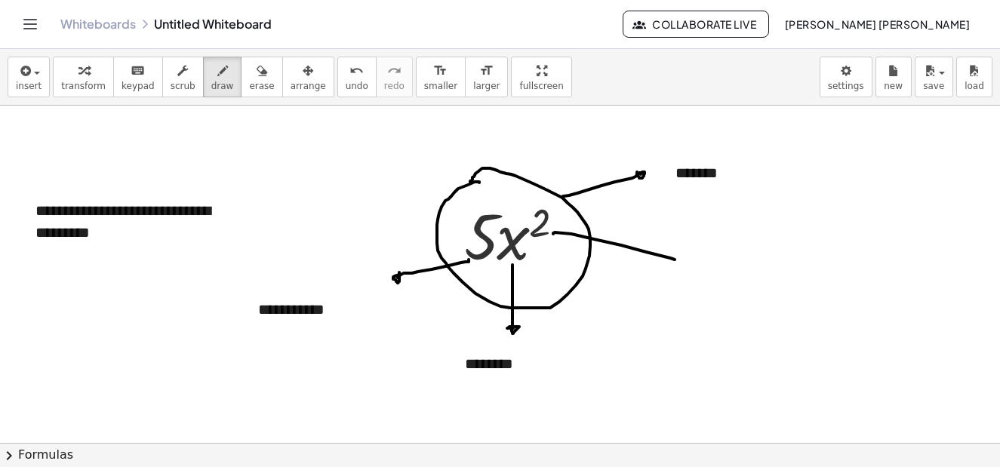
drag, startPoint x: 553, startPoint y: 234, endPoint x: 675, endPoint y: 260, distance: 124.2
click at [675, 260] on div at bounding box center [500, 101] width 1000 height 1012
click at [680, 259] on div at bounding box center [500, 101] width 1000 height 1012
drag, startPoint x: 31, startPoint y: 72, endPoint x: 32, endPoint y: 80, distance: 8.4
click at [31, 72] on span "button" at bounding box center [32, 72] width 3 height 11
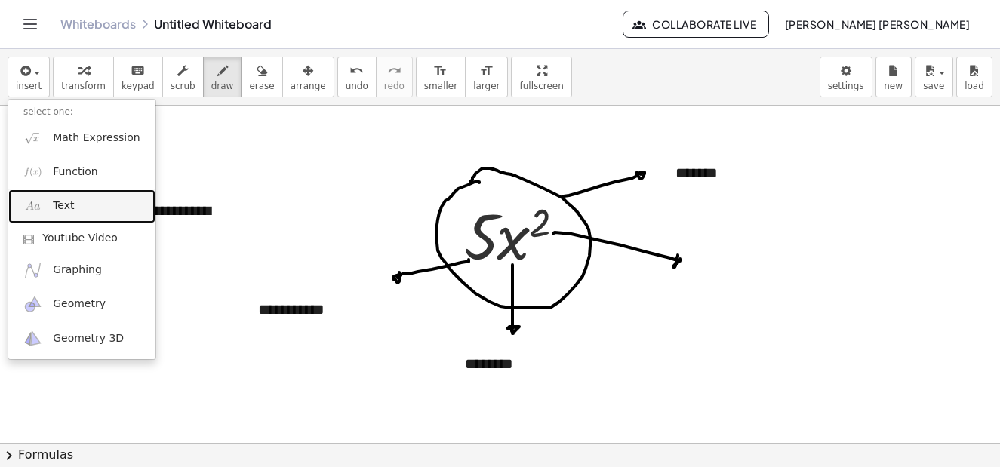
click at [79, 205] on link "Text" at bounding box center [81, 206] width 147 height 34
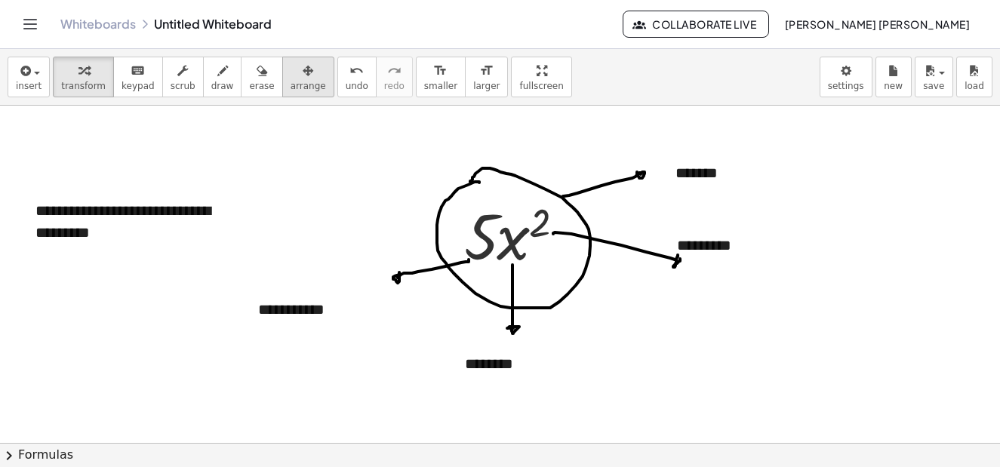
click at [291, 83] on span "arrange" at bounding box center [308, 86] width 35 height 11
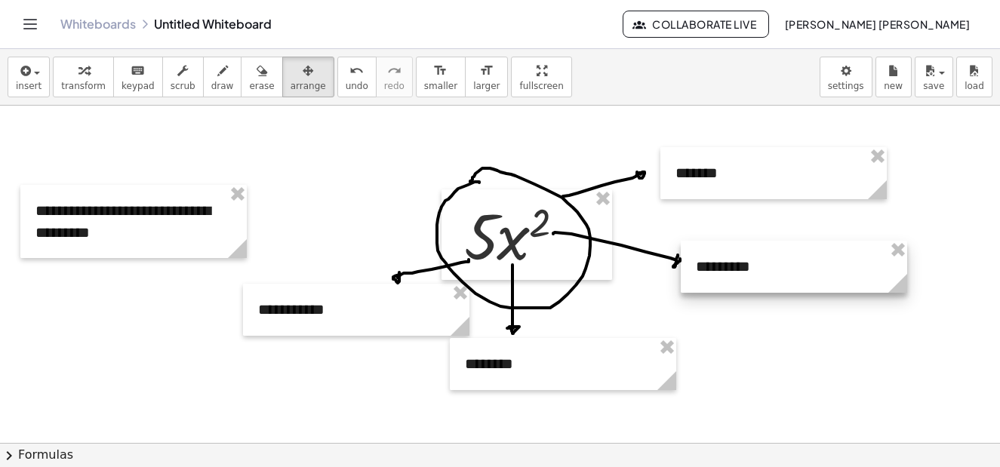
drag, startPoint x: 791, startPoint y: 247, endPoint x: 810, endPoint y: 268, distance: 28.3
click at [810, 268] on div at bounding box center [794, 267] width 226 height 52
click at [209, 157] on div at bounding box center [500, 101] width 1000 height 1012
click at [217, 78] on icon "button" at bounding box center [222, 71] width 11 height 18
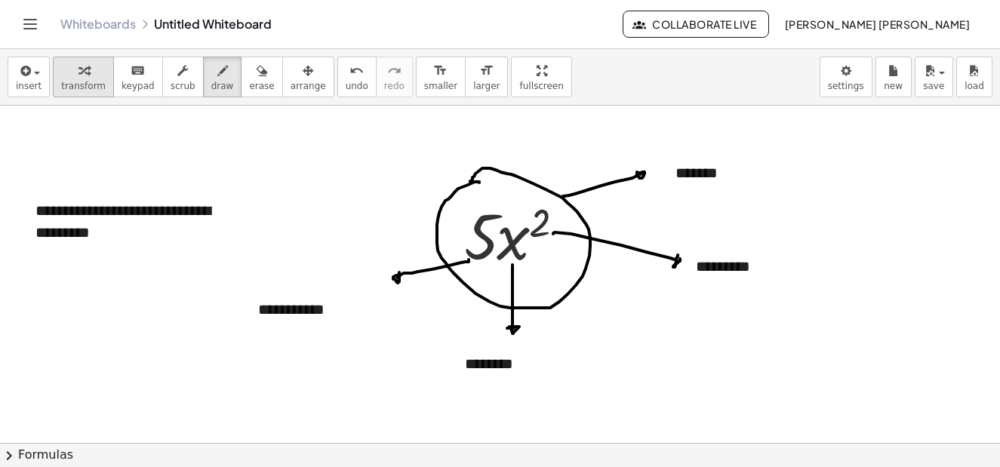
click at [82, 81] on span "transform" at bounding box center [83, 86] width 45 height 11
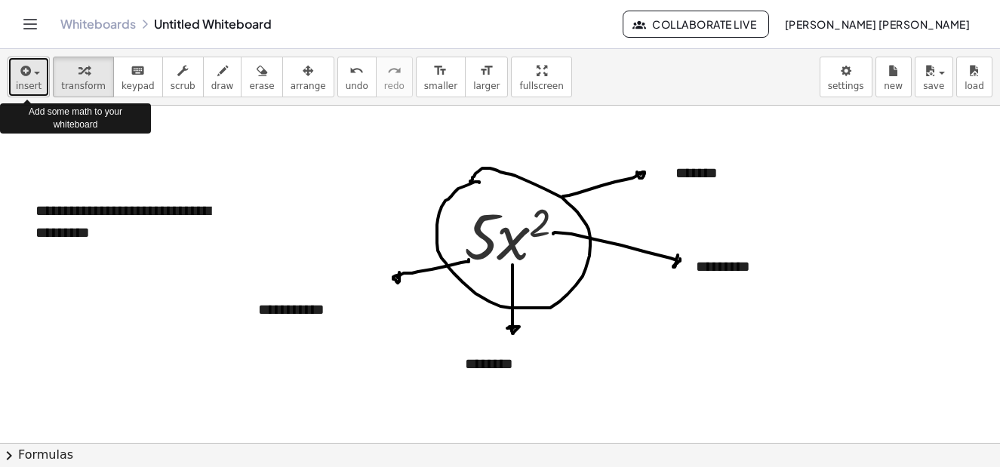
click at [37, 81] on span "insert" at bounding box center [29, 86] width 26 height 11
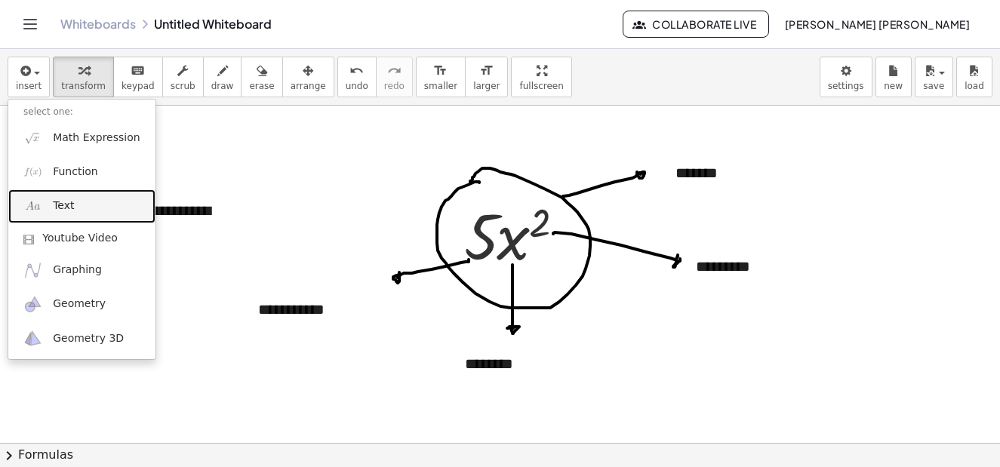
click at [67, 211] on span "Text" at bounding box center [63, 205] width 21 height 15
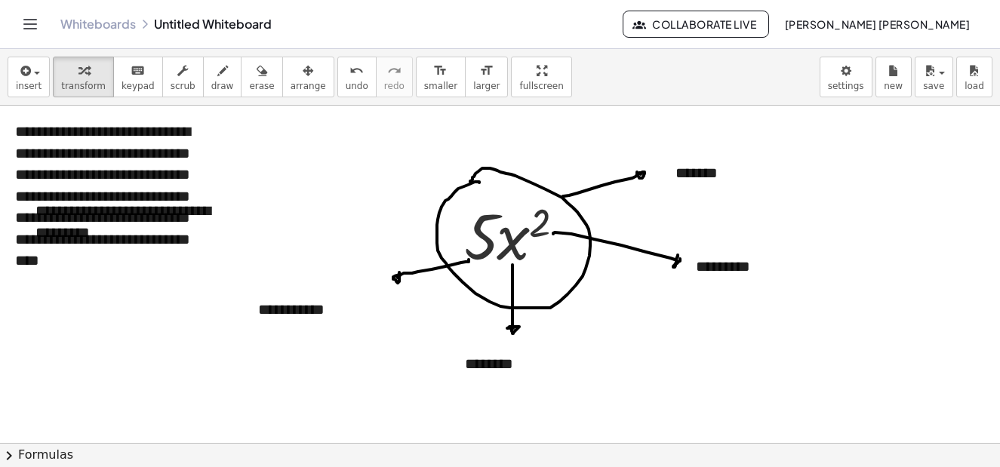
click at [323, 198] on div at bounding box center [500, 101] width 1000 height 1012
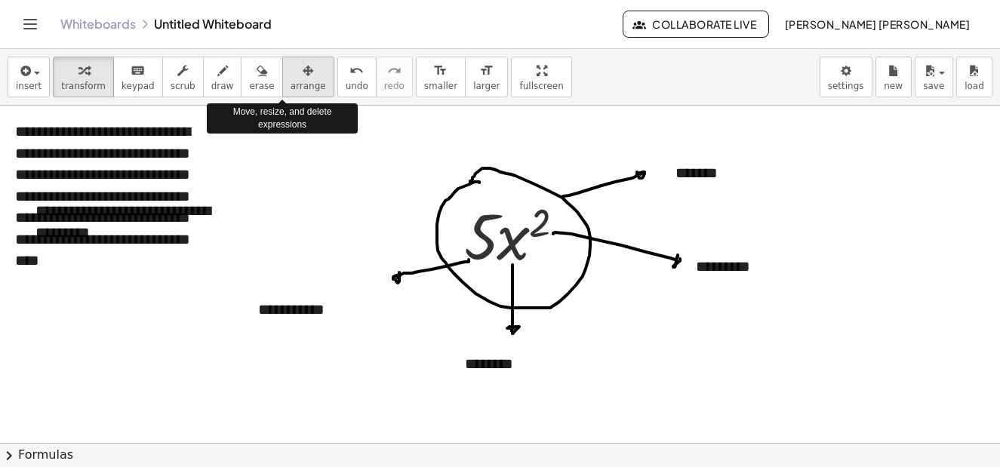
click at [303, 66] on icon "button" at bounding box center [308, 71] width 11 height 18
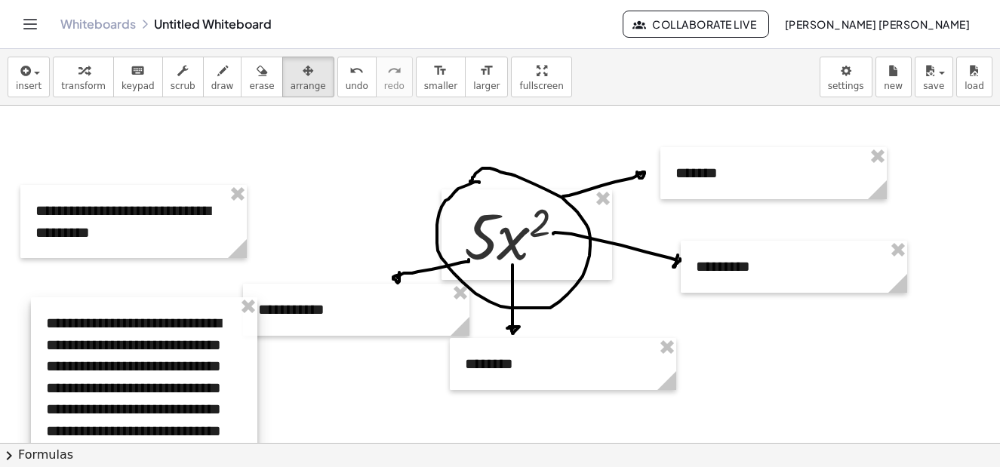
drag, startPoint x: 91, startPoint y: 152, endPoint x: 123, endPoint y: 365, distance: 215.9
click at [125, 367] on div at bounding box center [144, 387] width 226 height 181
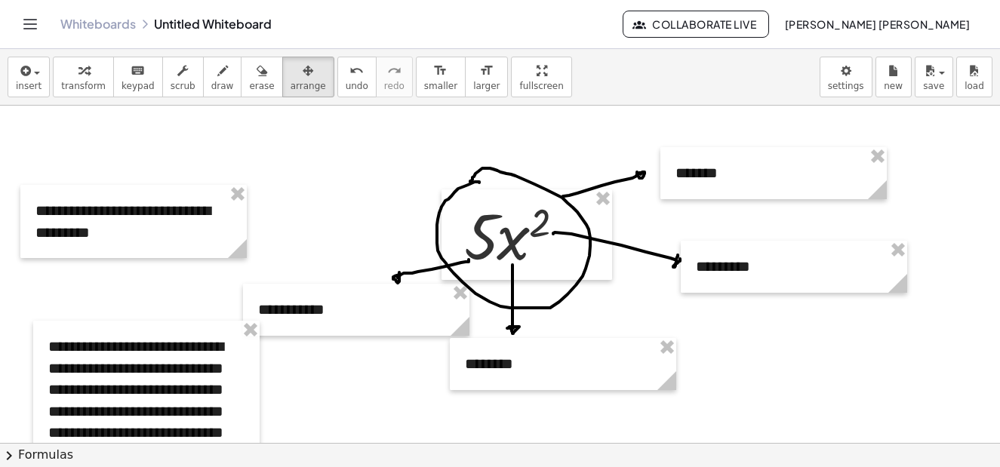
scroll to position [686, 0]
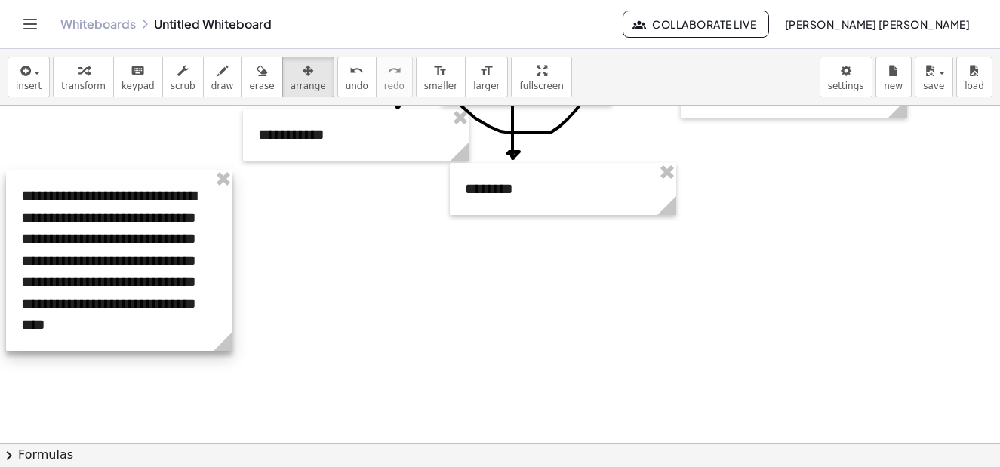
drag, startPoint x: 125, startPoint y: 271, endPoint x: 97, endPoint y: 295, distance: 36.4
click at [97, 295] on div at bounding box center [119, 260] width 226 height 181
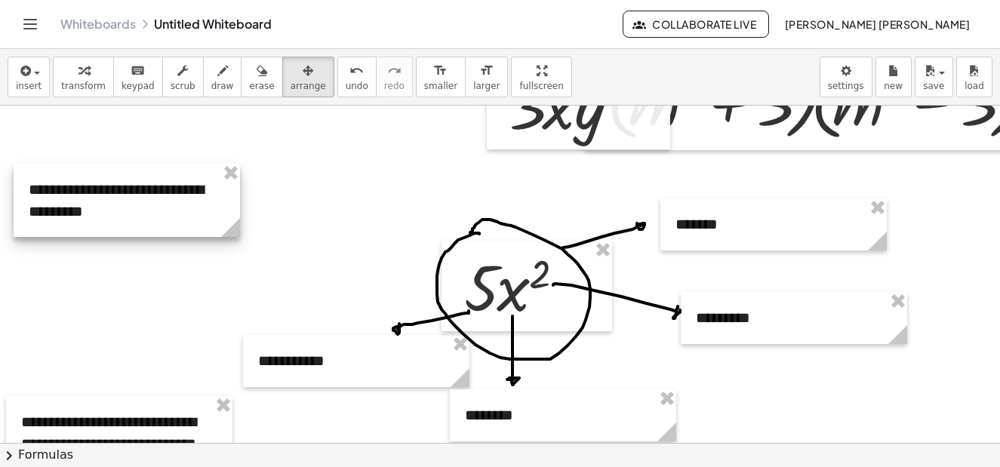
drag, startPoint x: 149, startPoint y: 250, endPoint x: 142, endPoint y: 168, distance: 81.9
click at [142, 168] on div at bounding box center [127, 200] width 226 height 73
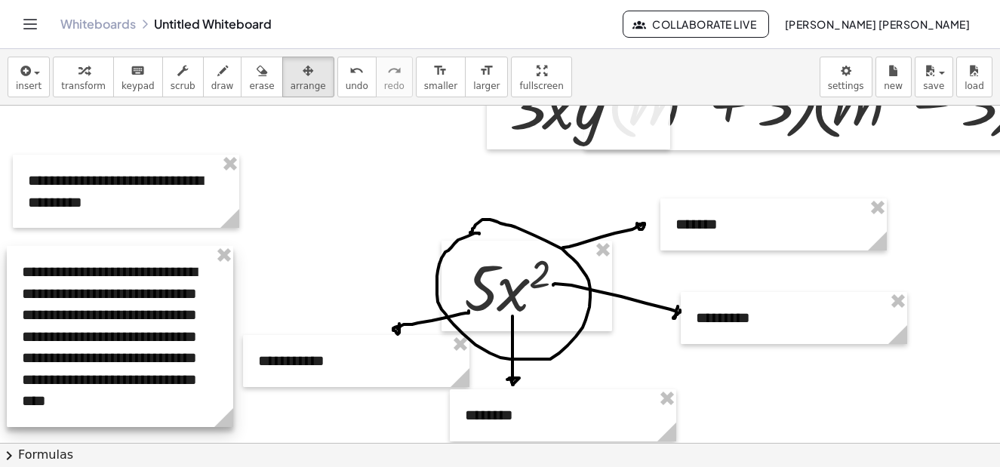
drag, startPoint x: 118, startPoint y: 405, endPoint x: 119, endPoint y: 266, distance: 138.1
click at [119, 266] on div at bounding box center [120, 336] width 226 height 181
click at [341, 218] on div at bounding box center [500, 320] width 1000 height 1349
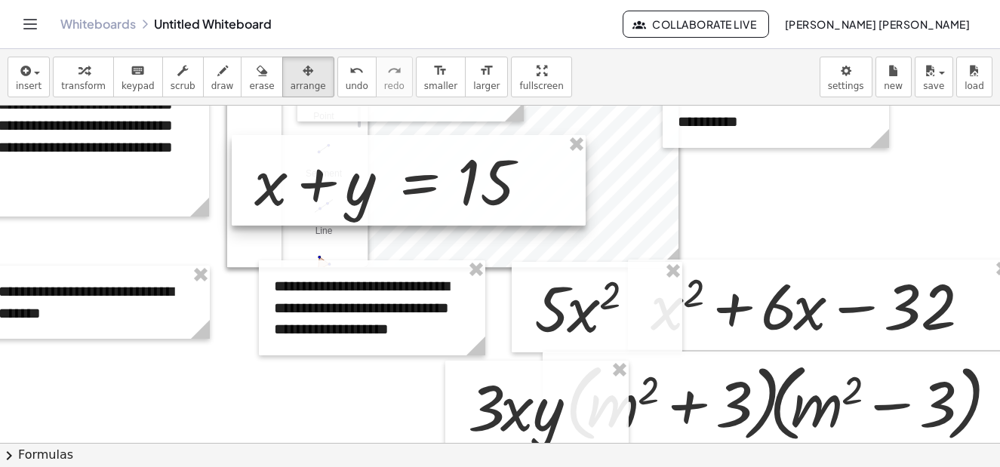
scroll to position [7, 42]
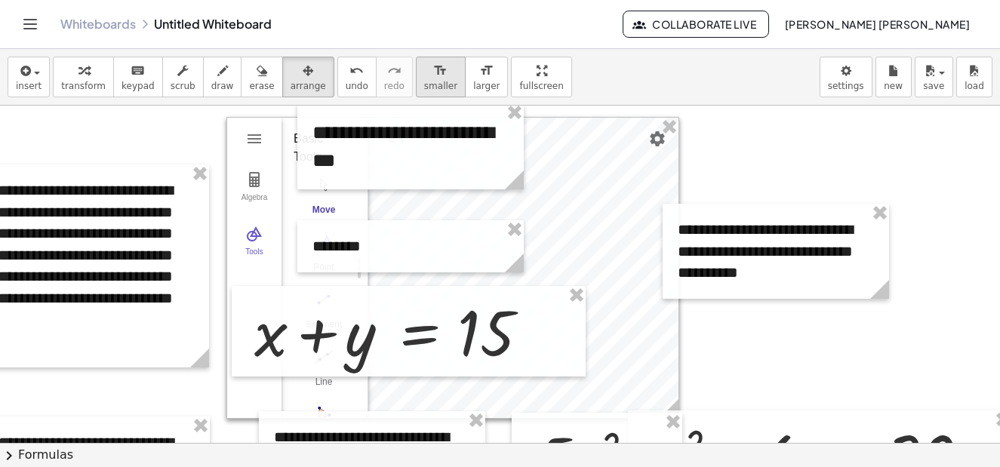
click at [433, 72] on icon "format_size" at bounding box center [440, 71] width 14 height 18
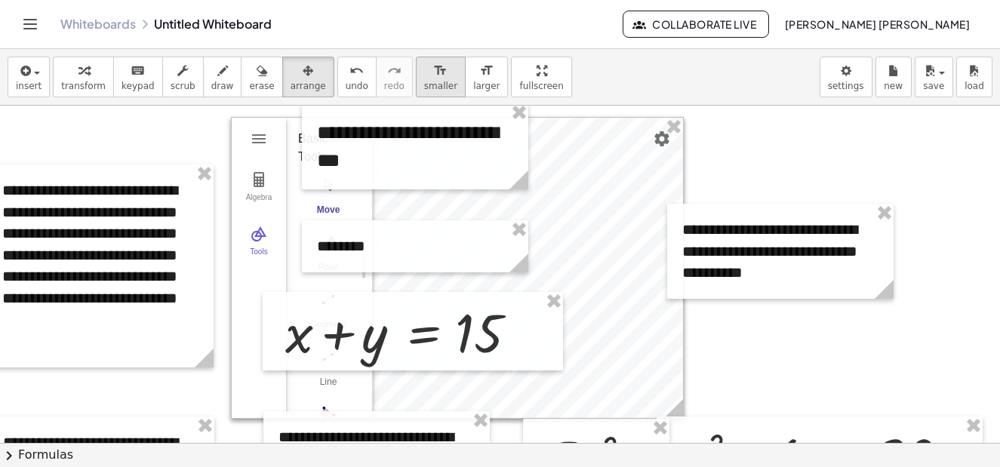
click at [433, 72] on icon "format_size" at bounding box center [440, 71] width 14 height 18
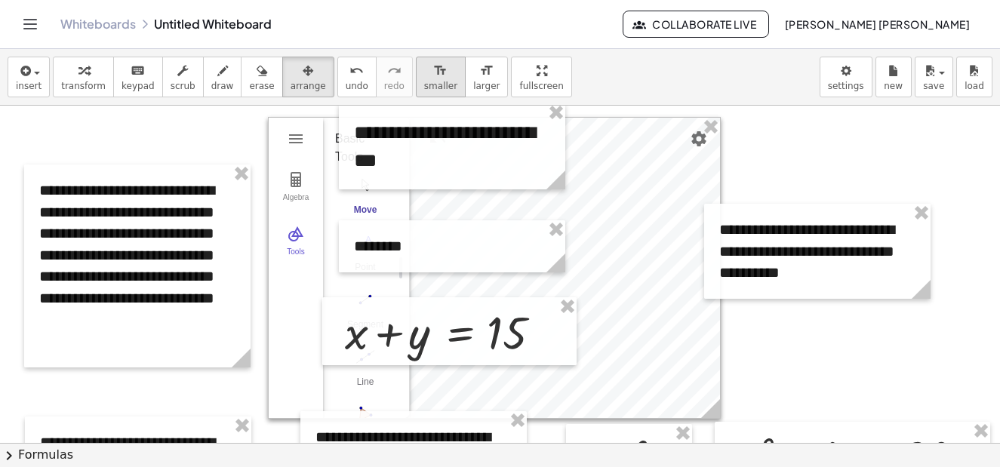
click at [433, 72] on icon "format_size" at bounding box center [440, 71] width 14 height 18
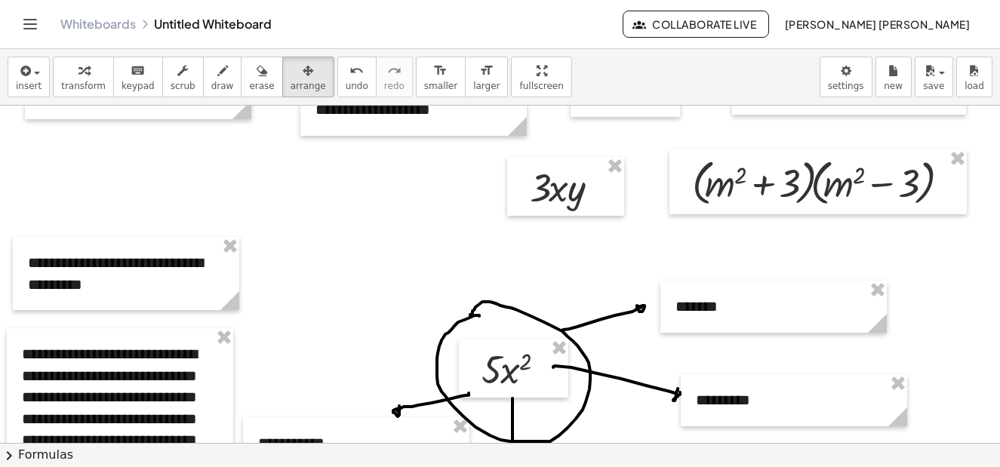
scroll to position [604, 0]
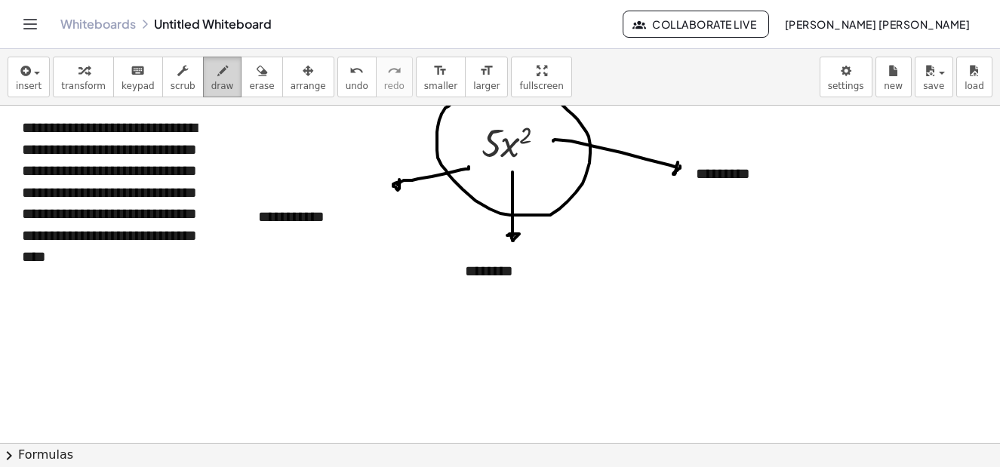
click at [211, 67] on div "button" at bounding box center [222, 70] width 23 height 18
drag, startPoint x: 131, startPoint y: 277, endPoint x: 248, endPoint y: 394, distance: 165.4
click at [248, 394] on div at bounding box center [500, 176] width 1000 height 1349
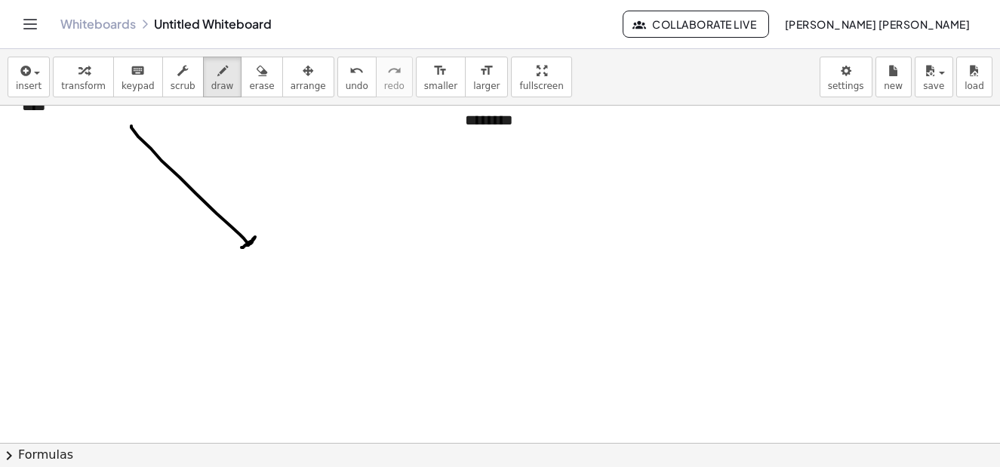
click at [247, 245] on div at bounding box center [500, 25] width 1000 height 1349
click at [21, 55] on div "insert select one: Math Expression Function Text Youtube Video Graphing Geometr…" at bounding box center [500, 77] width 1000 height 57
click at [26, 76] on icon "button" at bounding box center [24, 71] width 14 height 18
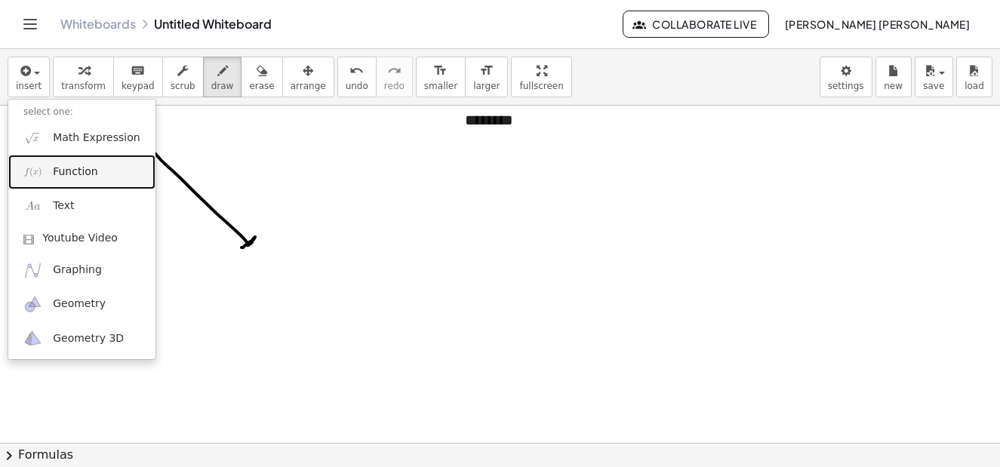
click at [89, 177] on span "Function" at bounding box center [75, 172] width 45 height 15
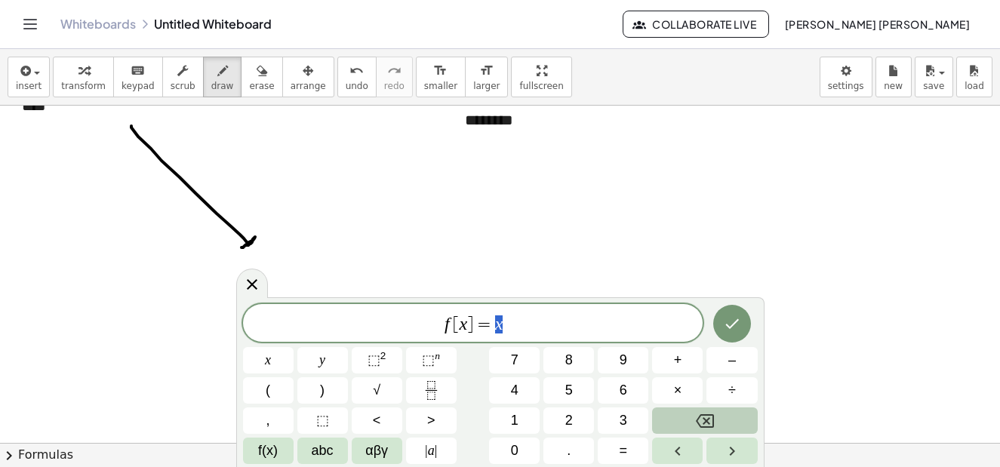
click at [685, 419] on button "Backspace" at bounding box center [704, 421] width 105 height 26
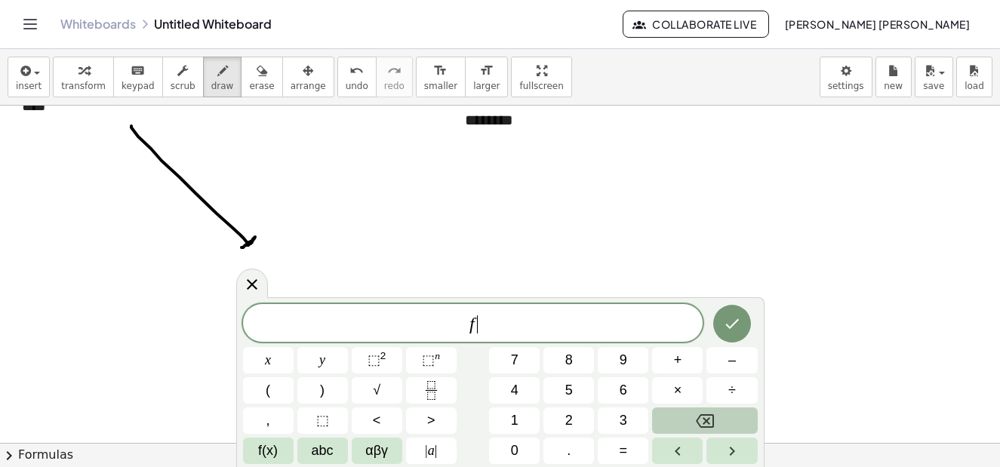
click at [685, 419] on button "Backspace" at bounding box center [704, 421] width 105 height 26
click at [529, 361] on button "7" at bounding box center [514, 360] width 51 height 26
click at [728, 366] on span "–" at bounding box center [732, 360] width 8 height 20
click at [680, 359] on span "+" at bounding box center [678, 360] width 8 height 20
click at [618, 421] on button "3" at bounding box center [623, 421] width 51 height 26
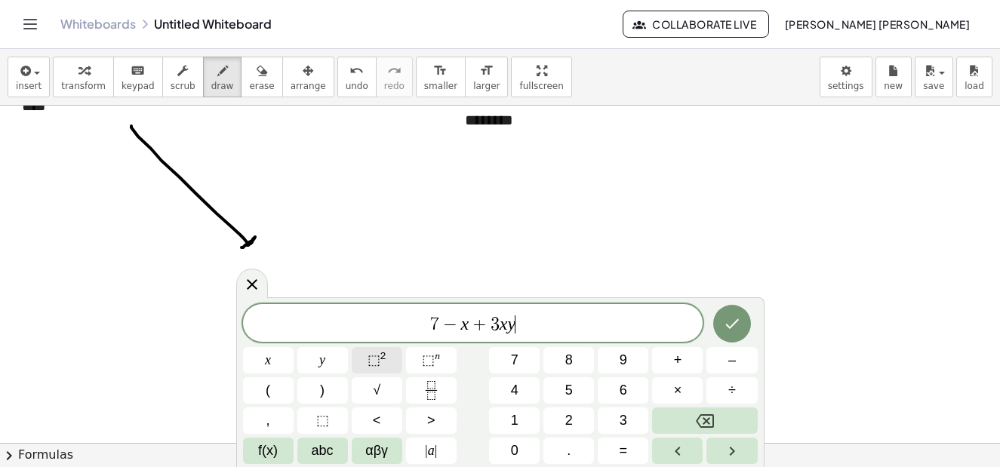
click at [386, 361] on button "⬚ 2" at bounding box center [377, 360] width 51 height 26
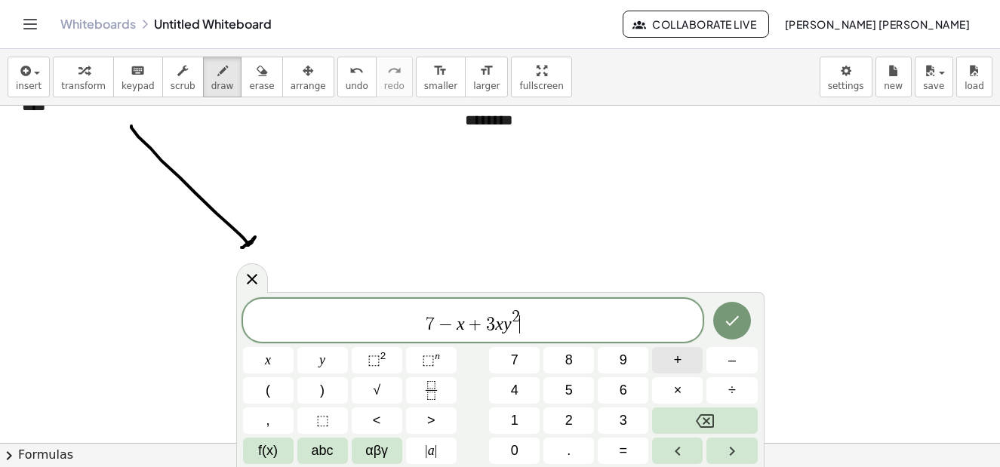
click at [682, 362] on button "+" at bounding box center [677, 360] width 51 height 26
click at [569, 417] on span "2" at bounding box center [569, 421] width 8 height 20
click at [333, 366] on button "y" at bounding box center [322, 360] width 51 height 26
click at [366, 360] on button "⬚ 2" at bounding box center [377, 360] width 51 height 26
click at [737, 362] on button "–" at bounding box center [731, 360] width 51 height 26
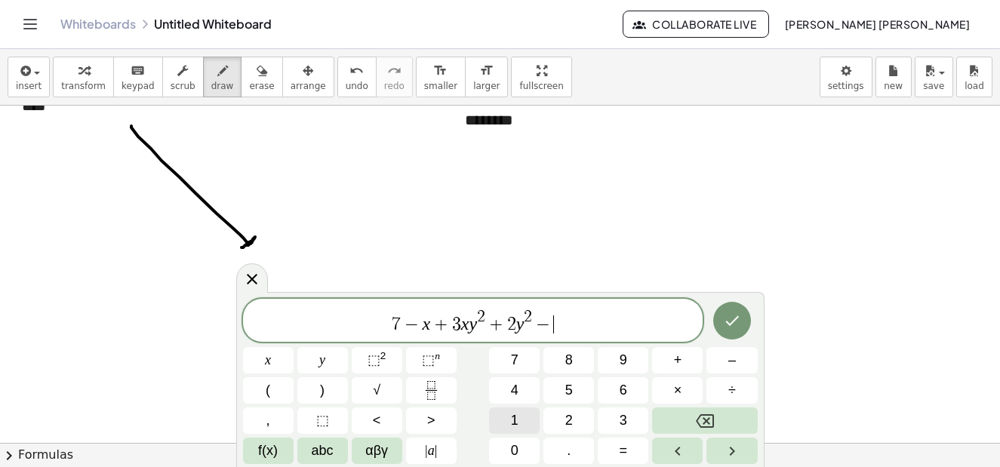
click at [513, 421] on span "1" at bounding box center [515, 421] width 8 height 20
click at [728, 323] on icon "Done" at bounding box center [732, 321] width 14 height 10
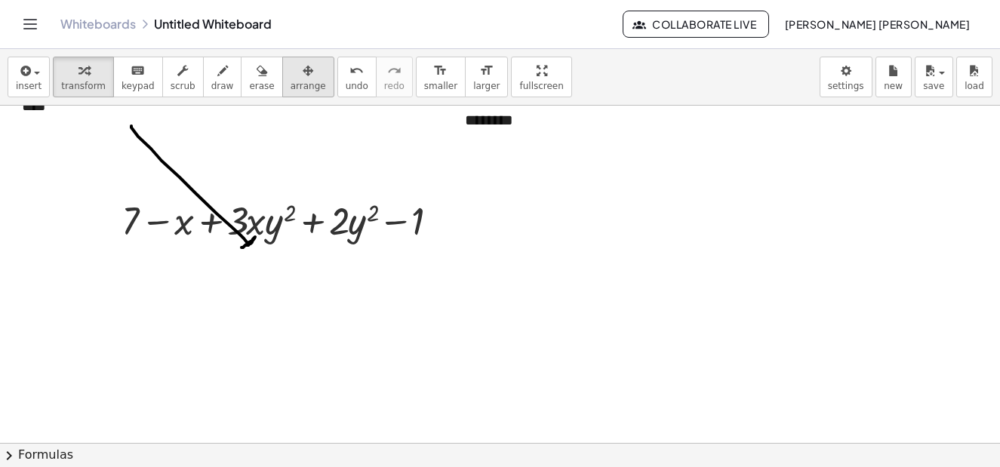
click at [294, 78] on button "arrange" at bounding box center [308, 77] width 52 height 41
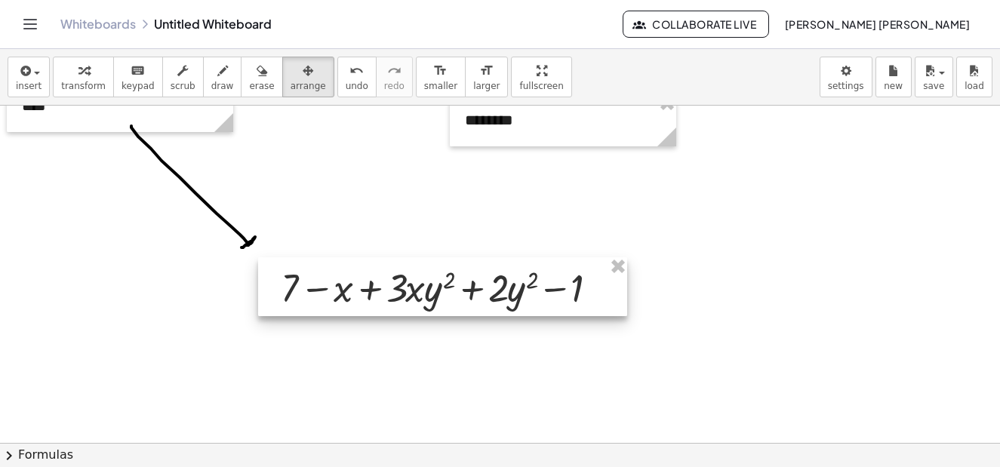
drag, startPoint x: 350, startPoint y: 229, endPoint x: 509, endPoint y: 296, distance: 172.8
click at [509, 296] on div at bounding box center [442, 286] width 369 height 59
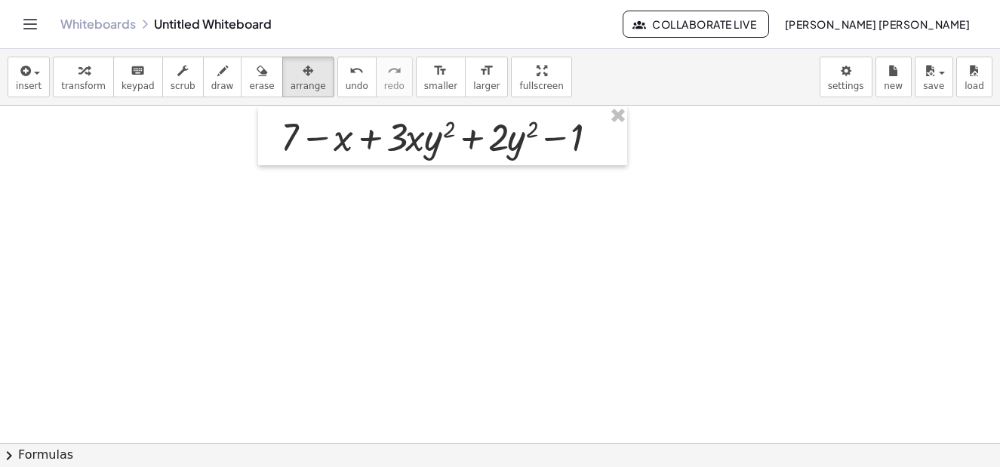
scroll to position [981, 0]
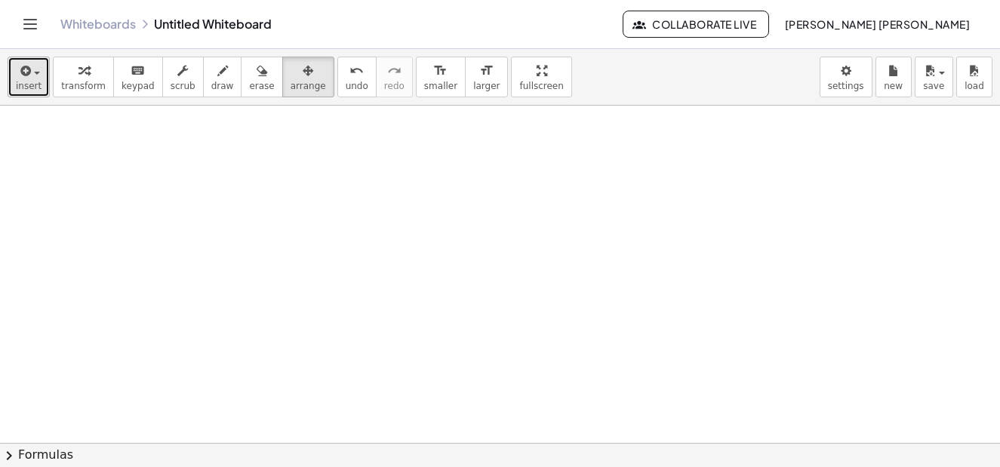
click at [38, 73] on span "button" at bounding box center [37, 73] width 6 height 3
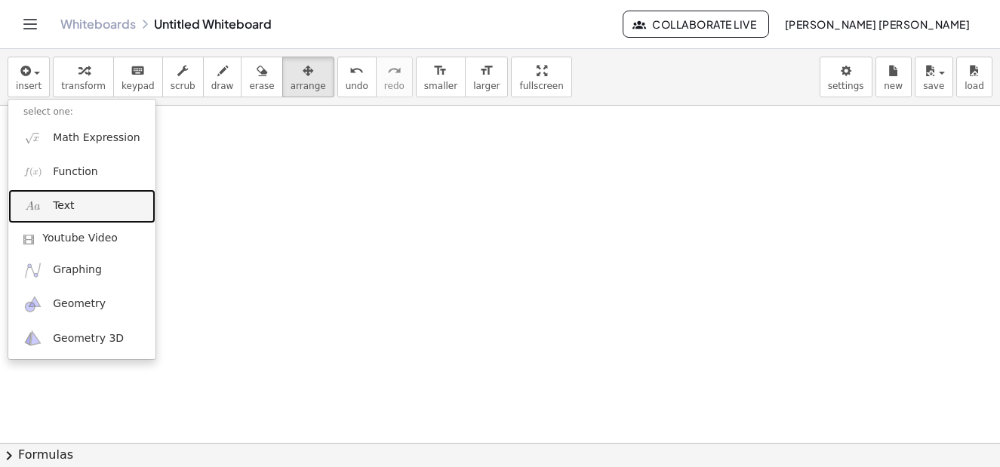
click at [70, 203] on span "Text" at bounding box center [63, 205] width 21 height 15
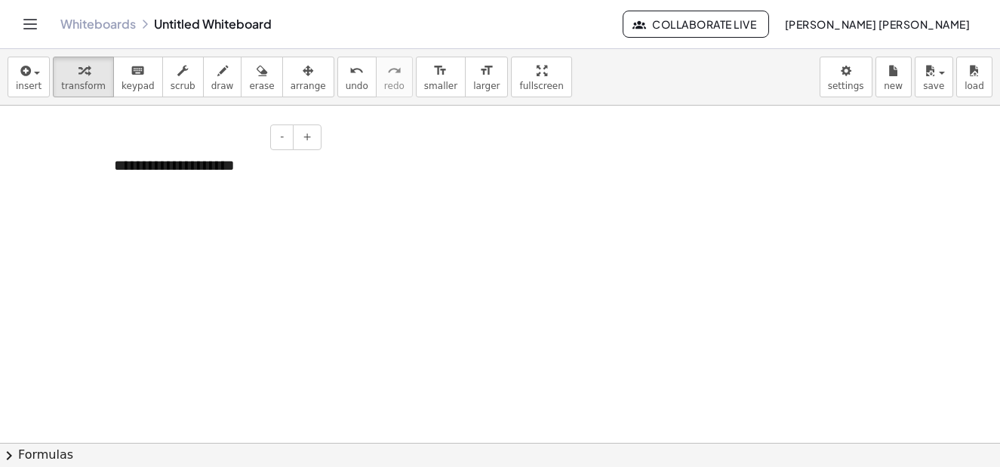
click at [277, 178] on div "**********" at bounding box center [212, 166] width 226 height 52
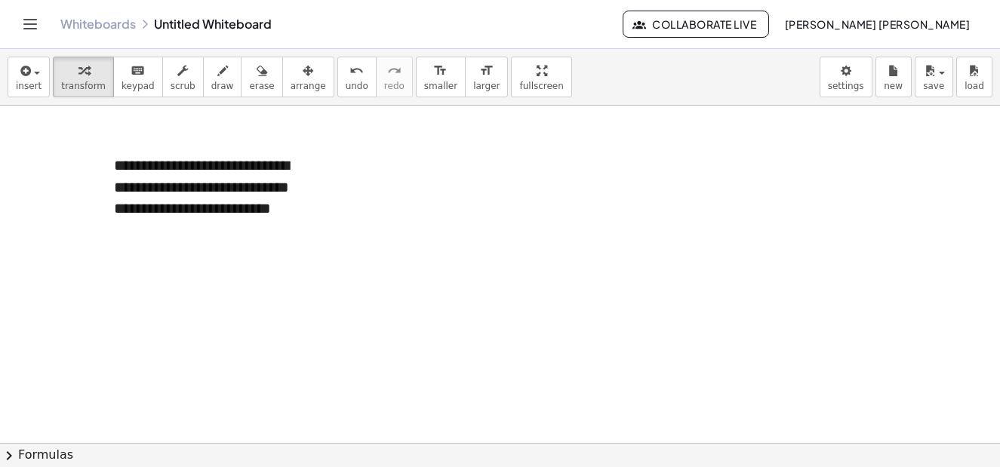
drag, startPoint x: 293, startPoint y: 75, endPoint x: 278, endPoint y: 85, distance: 17.0
click at [293, 76] on div "button" at bounding box center [308, 70] width 35 height 18
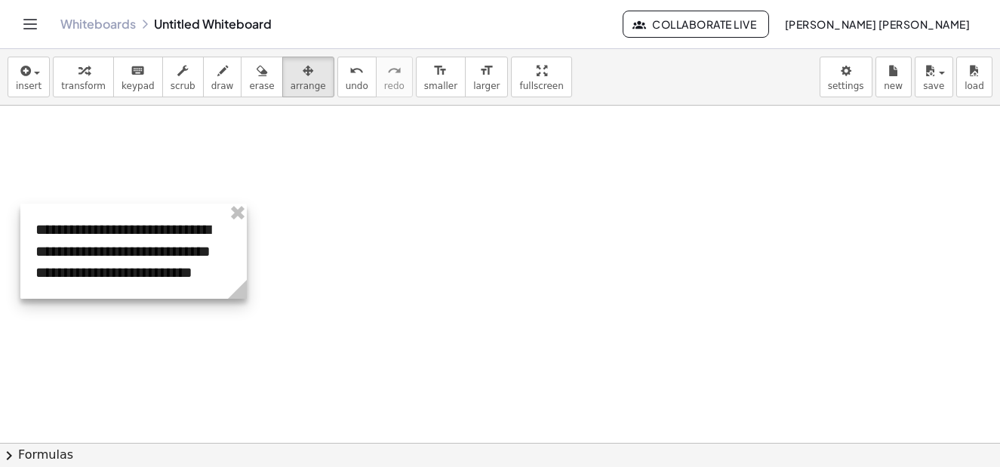
drag, startPoint x: 171, startPoint y: 186, endPoint x: 93, endPoint y: 251, distance: 101.4
click at [93, 251] on div at bounding box center [133, 251] width 226 height 95
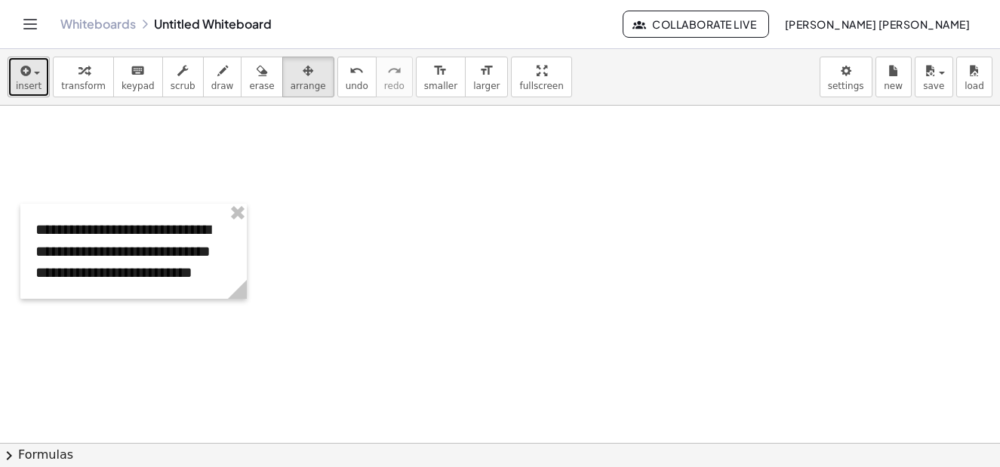
click at [23, 87] on span "insert" at bounding box center [29, 86] width 26 height 11
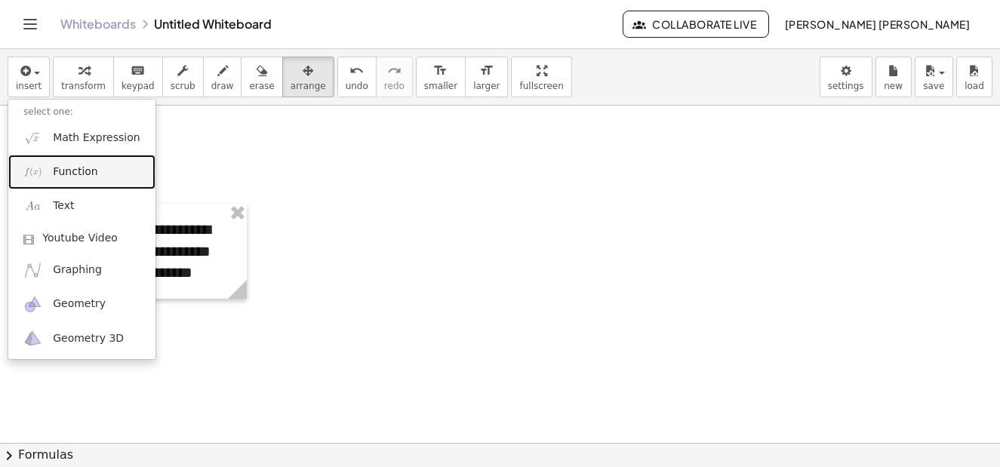
click at [83, 168] on span "Function" at bounding box center [75, 172] width 45 height 15
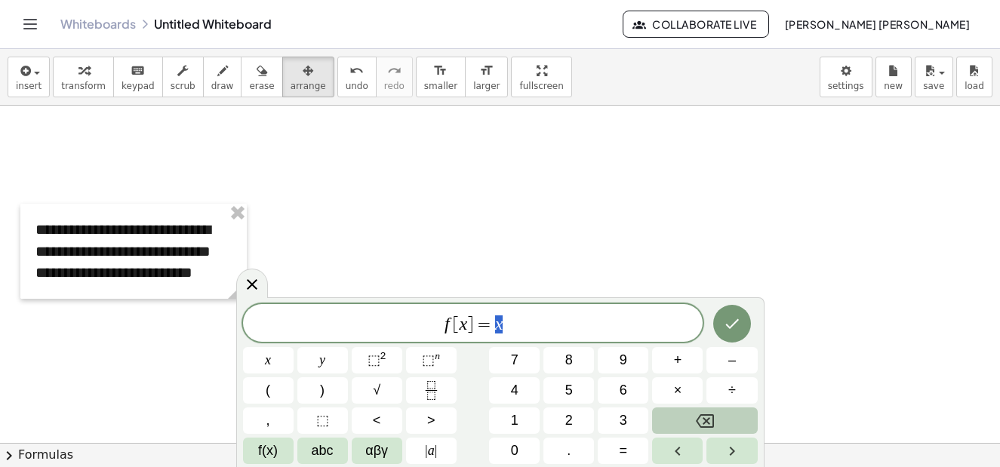
click at [712, 412] on icon "Backspace" at bounding box center [705, 421] width 18 height 18
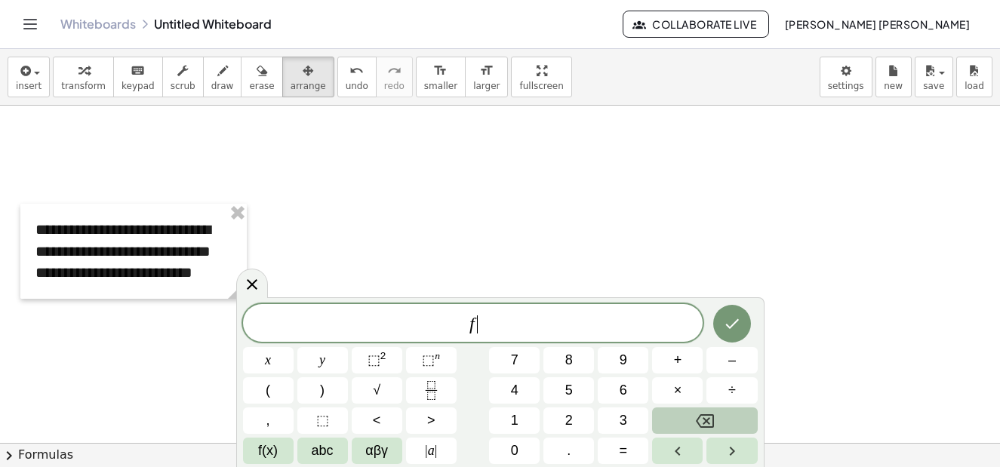
click at [712, 412] on icon "Backspace" at bounding box center [705, 421] width 18 height 18
click at [573, 424] on button "2" at bounding box center [568, 421] width 51 height 26
click at [376, 351] on span "⬚ 2" at bounding box center [377, 360] width 19 height 20
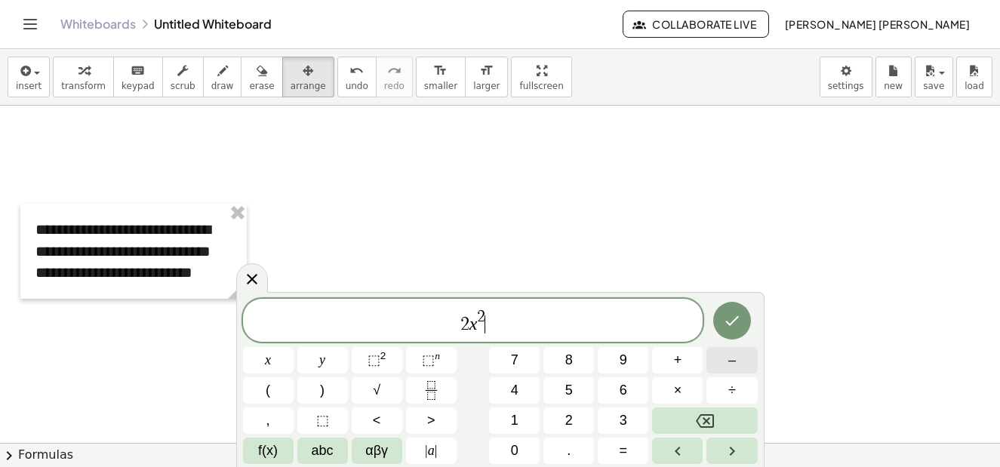
click at [735, 365] on span "–" at bounding box center [732, 360] width 8 height 20
click at [629, 426] on button "3" at bounding box center [623, 421] width 51 height 26
click at [680, 362] on span "+" at bounding box center [678, 360] width 8 height 20
click at [676, 364] on span "+" at bounding box center [678, 360] width 8 height 20
click at [386, 362] on button "⬚ 2" at bounding box center [377, 360] width 51 height 26
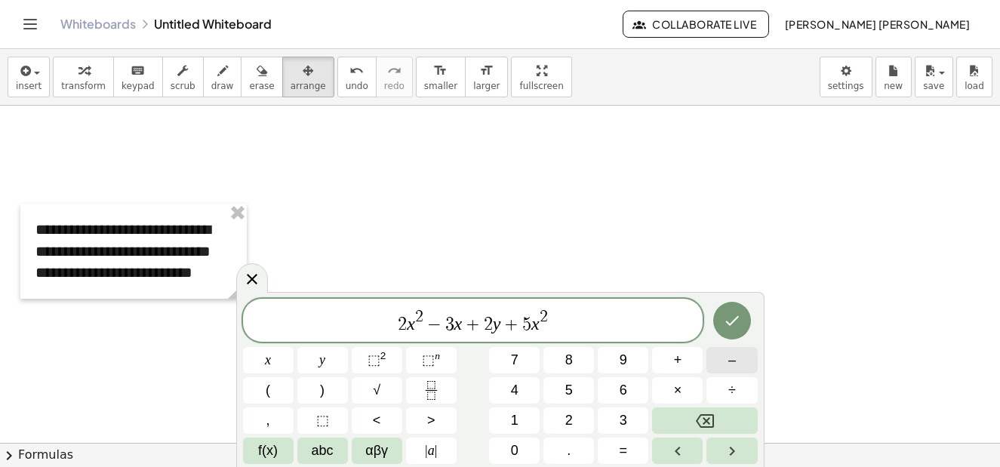
click at [730, 367] on span "–" at bounding box center [732, 360] width 8 height 20
click at [519, 389] on button "4" at bounding box center [514, 390] width 51 height 26
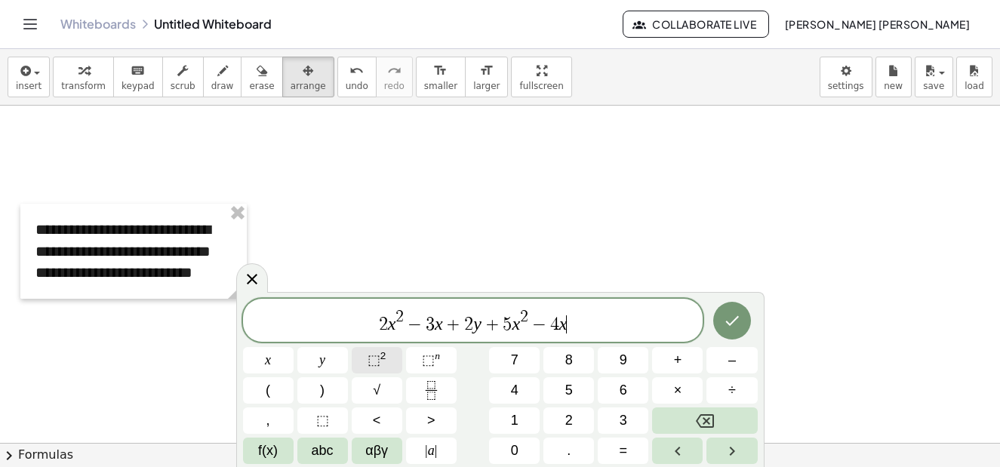
click at [385, 359] on sup "2" at bounding box center [383, 355] width 6 height 11
click at [682, 365] on span "+" at bounding box center [678, 360] width 8 height 20
click at [371, 356] on span "⬚" at bounding box center [374, 359] width 13 height 15
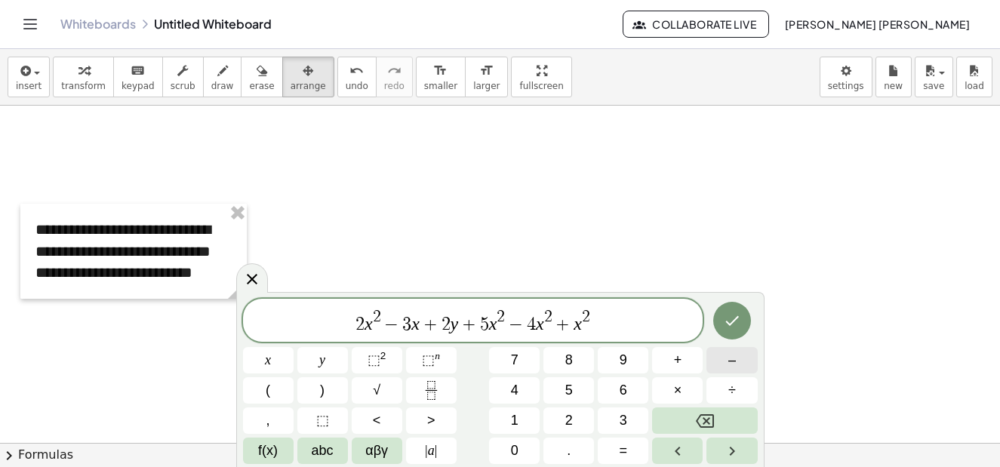
click at [733, 366] on span "–" at bounding box center [732, 360] width 8 height 20
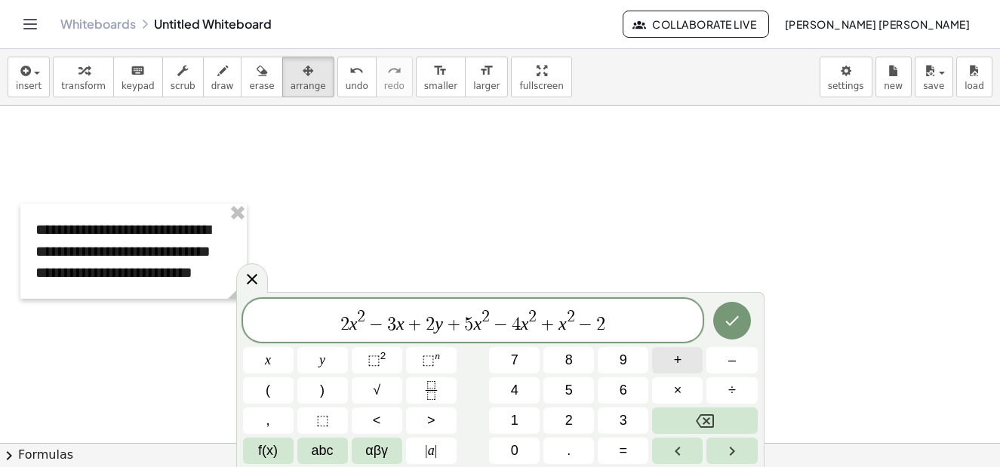
click at [678, 368] on span "+" at bounding box center [678, 360] width 8 height 20
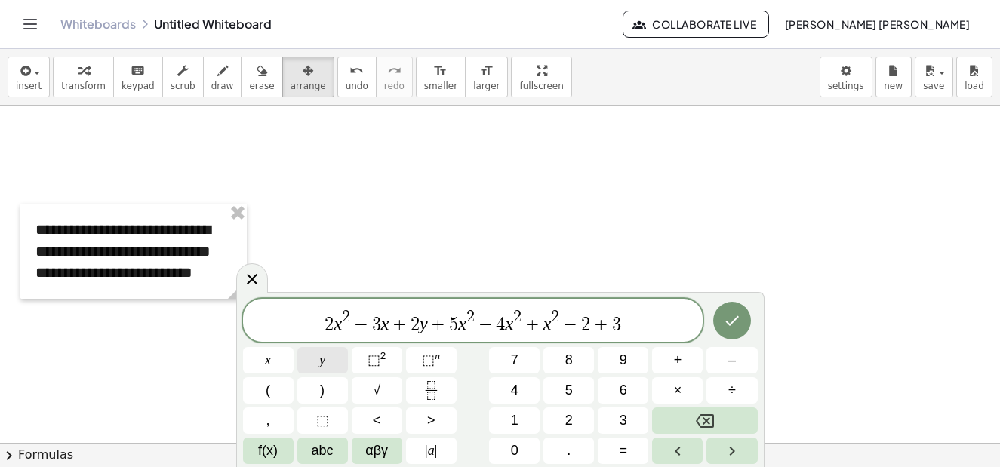
click at [322, 365] on span "y" at bounding box center [322, 360] width 6 height 20
click at [685, 364] on button "+" at bounding box center [677, 360] width 51 height 26
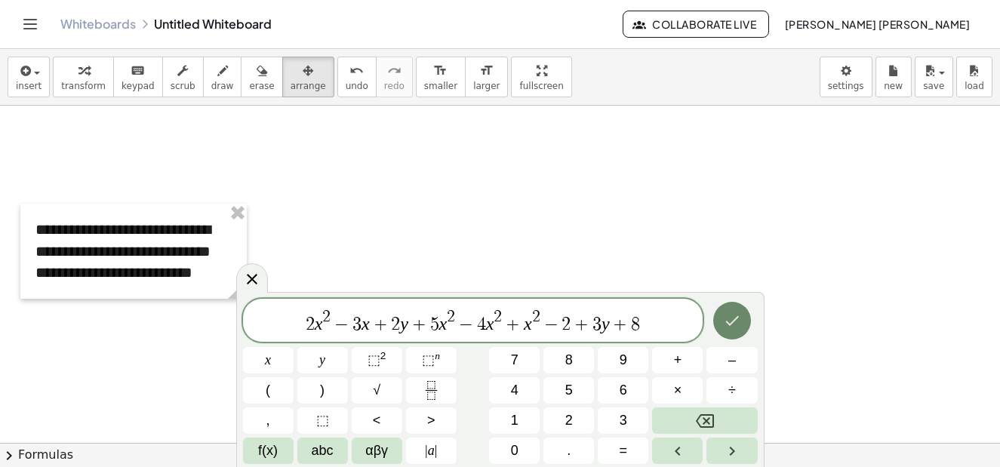
click at [739, 323] on icon "Done" at bounding box center [732, 321] width 18 height 18
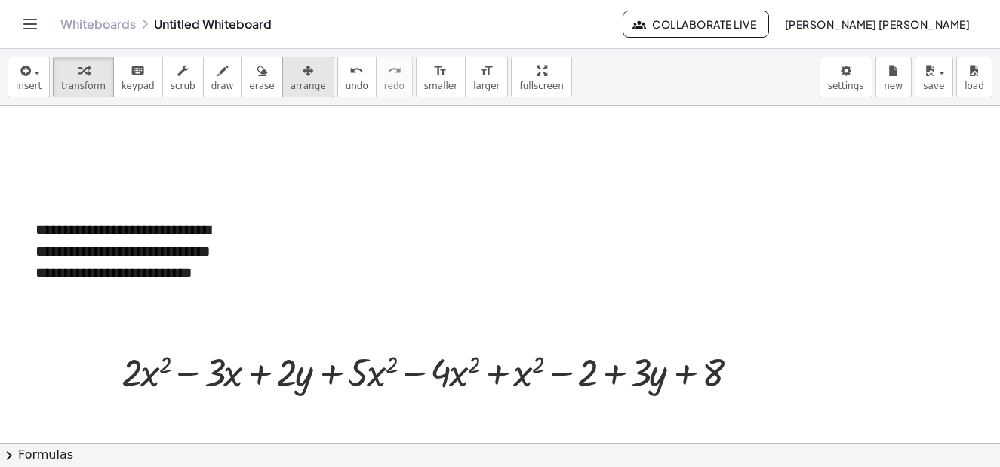
click at [295, 75] on div "button" at bounding box center [308, 70] width 35 height 18
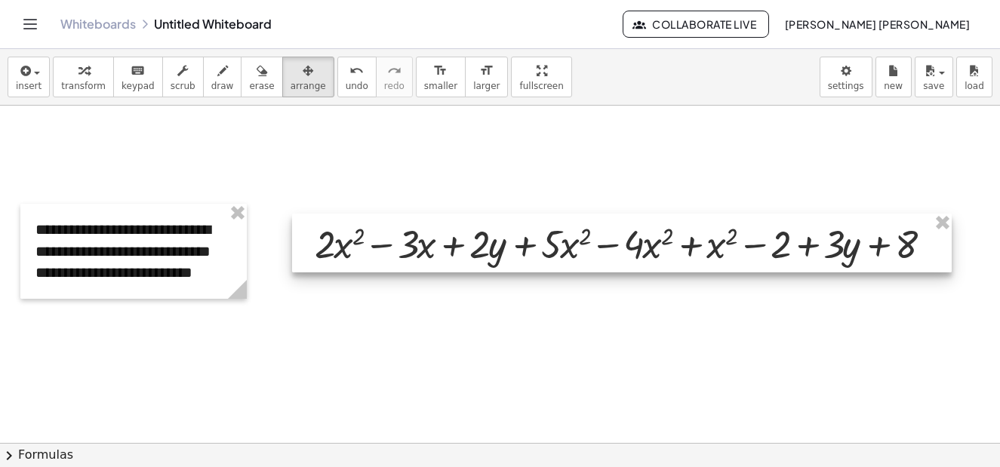
drag, startPoint x: 398, startPoint y: 374, endPoint x: 592, endPoint y: 246, distance: 231.9
click at [592, 246] on div at bounding box center [622, 243] width 660 height 59
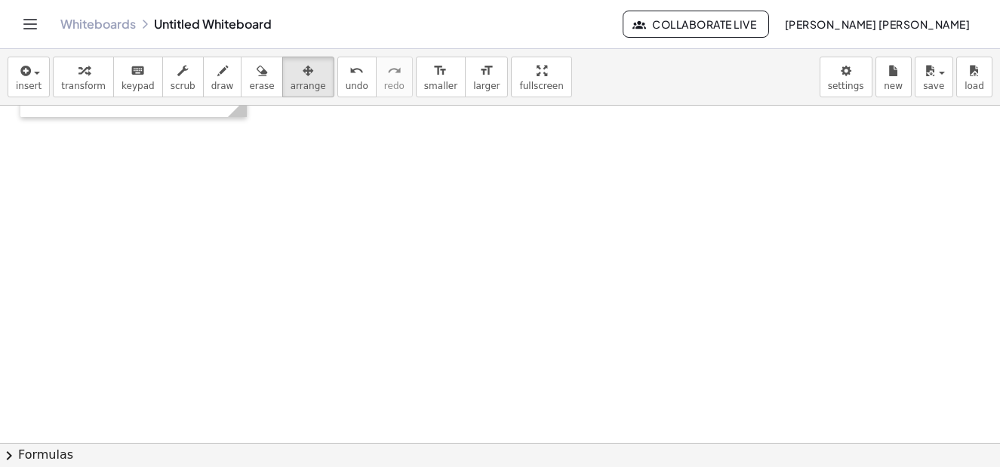
scroll to position [1238, 0]
click at [38, 71] on div "button" at bounding box center [29, 70] width 26 height 18
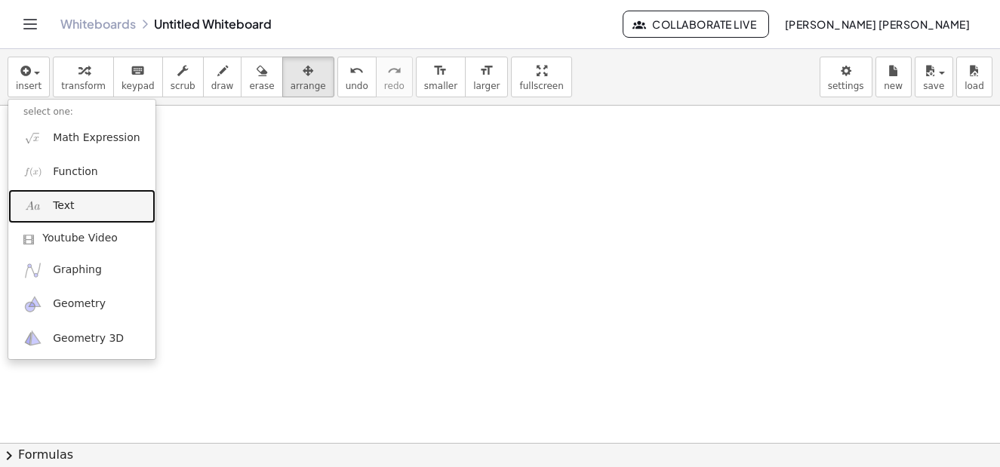
click at [75, 205] on link "Text" at bounding box center [81, 206] width 147 height 34
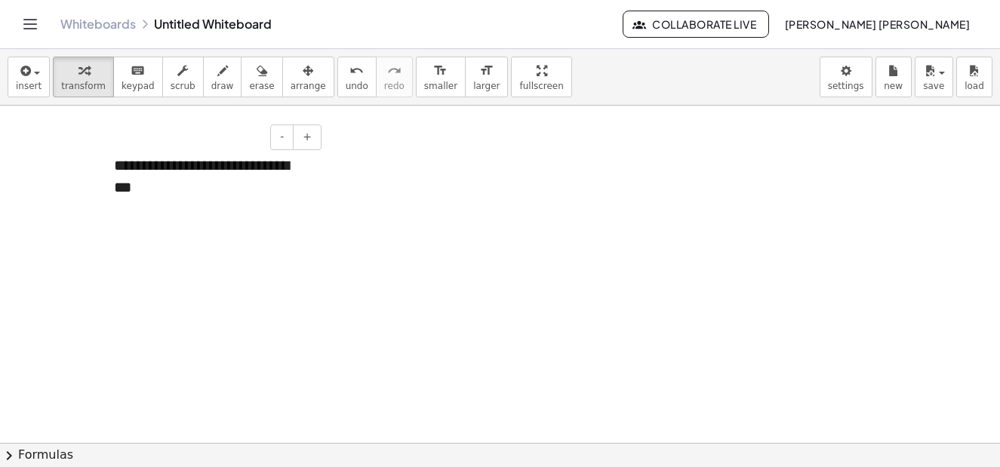
click at [227, 204] on div "**********" at bounding box center [212, 187] width 226 height 95
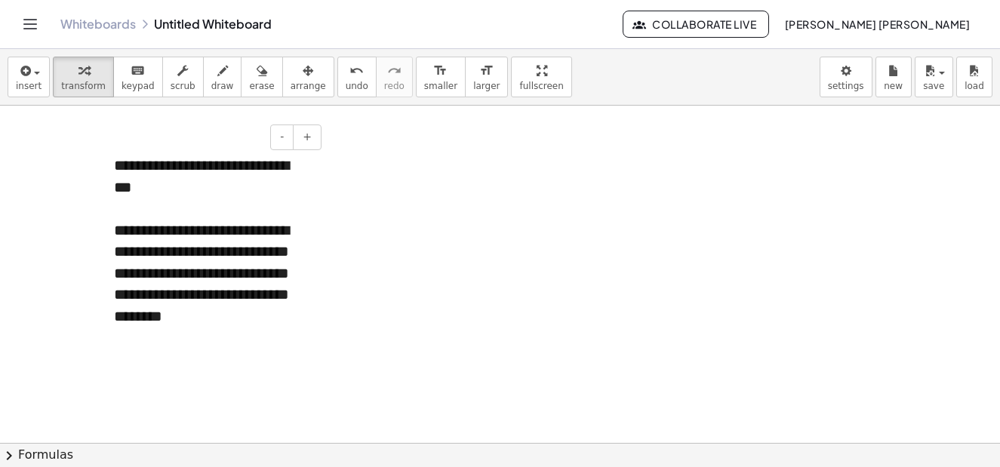
drag, startPoint x: 161, startPoint y: 285, endPoint x: 155, endPoint y: 275, distance: 11.8
click at [291, 88] on span "arrange" at bounding box center [308, 86] width 35 height 11
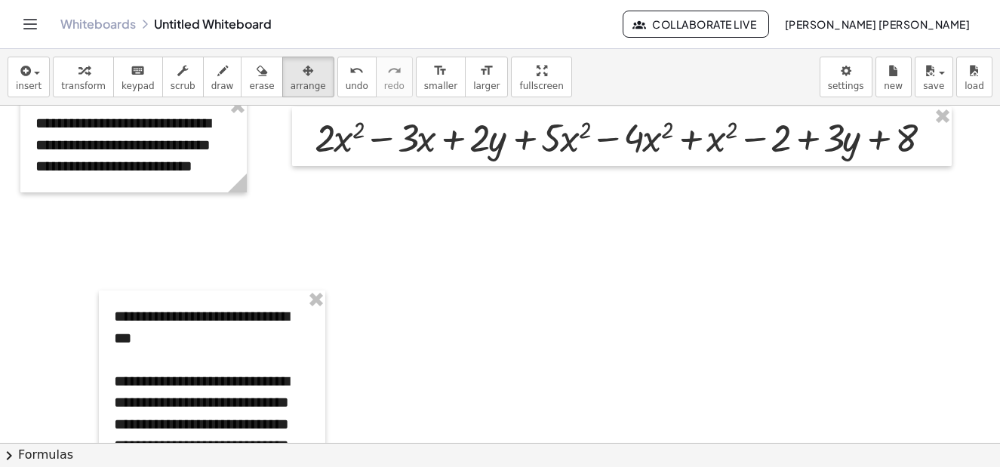
scroll to position [1163, 0]
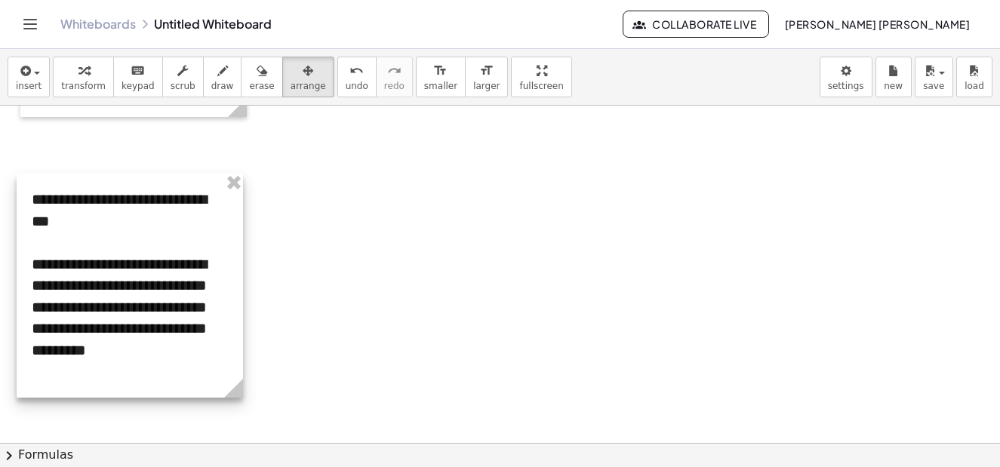
drag, startPoint x: 226, startPoint y: 302, endPoint x: 144, endPoint y: 260, distance: 92.1
click at [144, 260] on div at bounding box center [130, 286] width 226 height 224
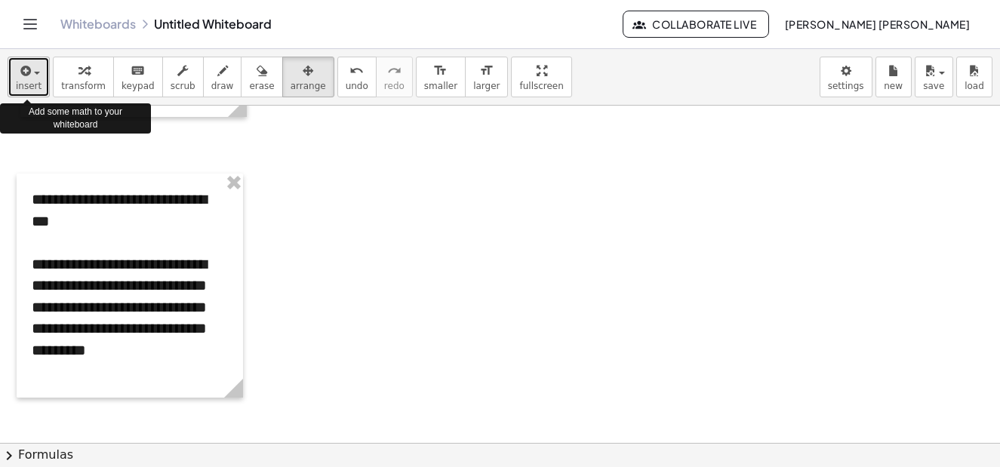
click at [29, 85] on span "insert" at bounding box center [29, 86] width 26 height 11
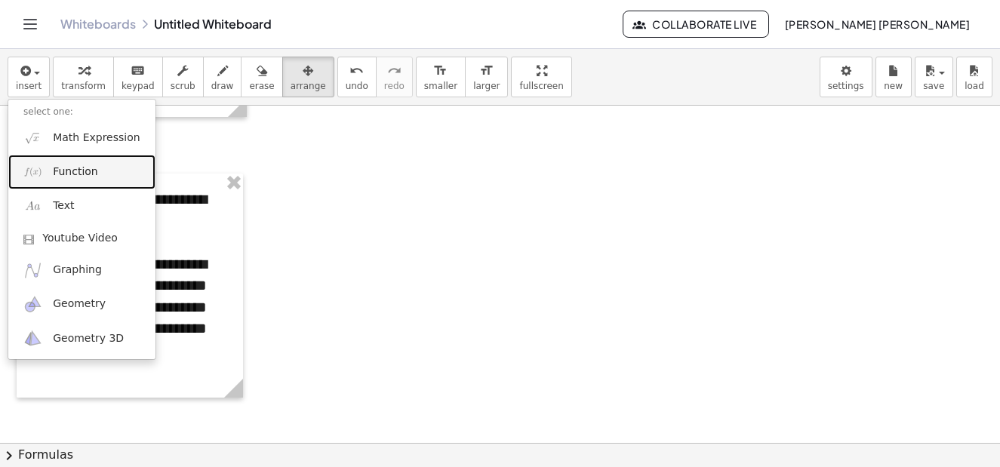
click at [100, 172] on link "Function" at bounding box center [81, 172] width 147 height 34
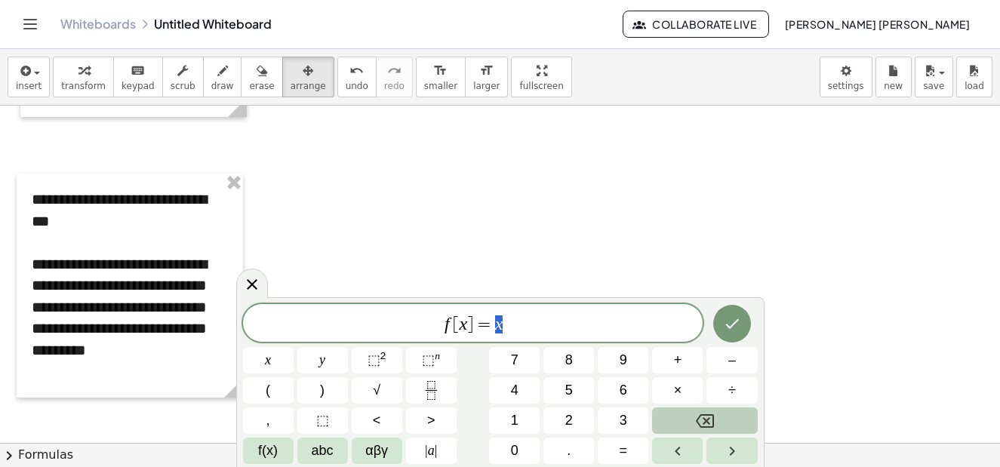
click at [697, 421] on icon "Backspace" at bounding box center [705, 421] width 18 height 14
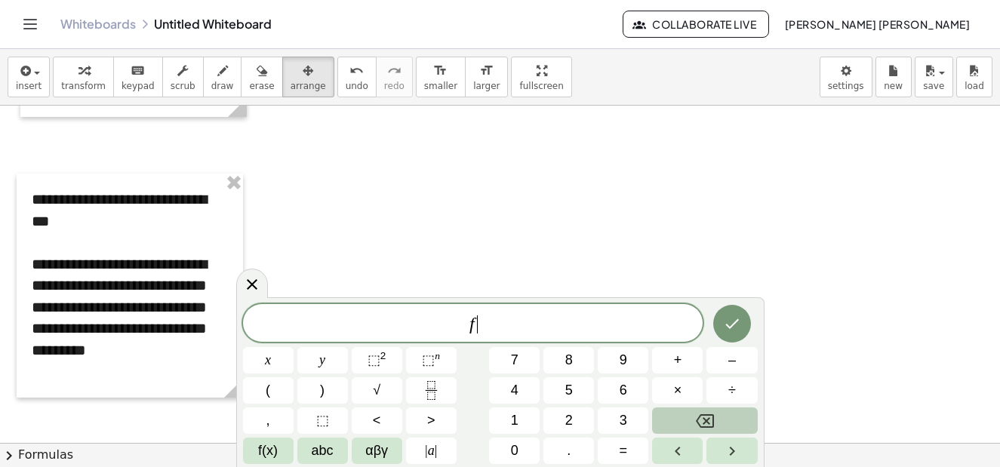
click at [697, 421] on icon "Backspace" at bounding box center [705, 421] width 18 height 14
click at [749, 324] on button "Done" at bounding box center [732, 324] width 38 height 38
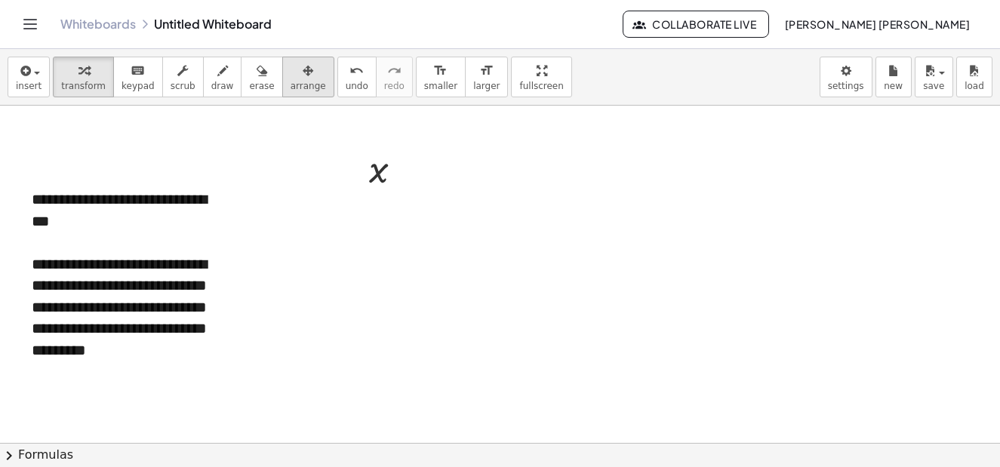
click at [303, 72] on icon "button" at bounding box center [308, 71] width 11 height 18
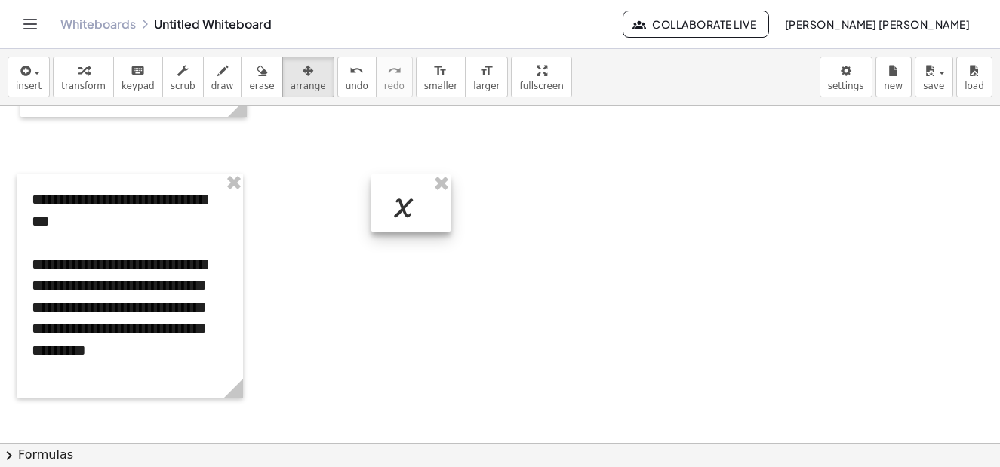
drag, startPoint x: 391, startPoint y: 176, endPoint x: 416, endPoint y: 211, distance: 42.7
click at [416, 211] on div at bounding box center [410, 202] width 79 height 57
click at [29, 82] on span "insert" at bounding box center [29, 86] width 26 height 11
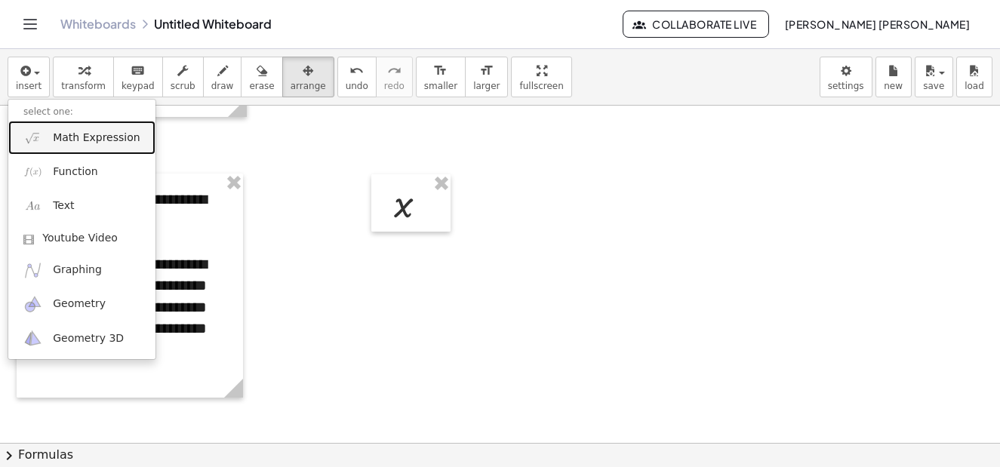
click at [88, 131] on span "Math Expression" at bounding box center [96, 138] width 87 height 15
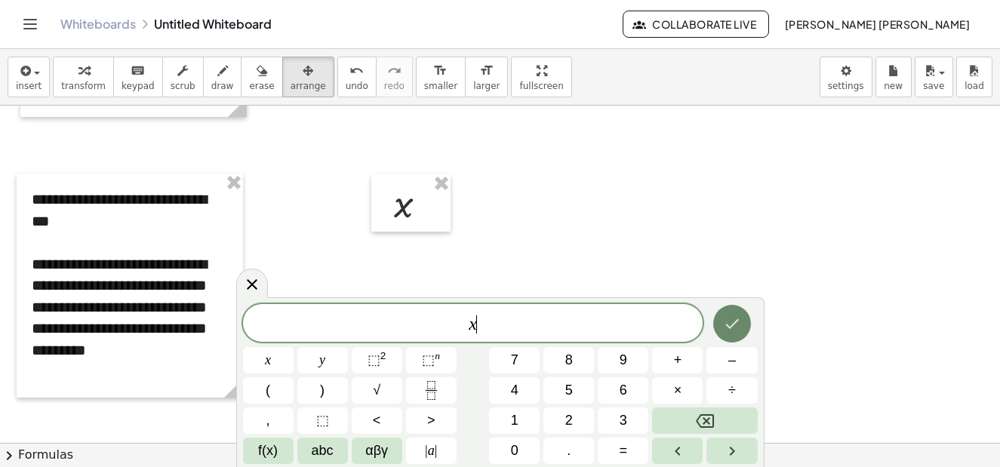
click at [731, 330] on icon "Done" at bounding box center [732, 324] width 18 height 18
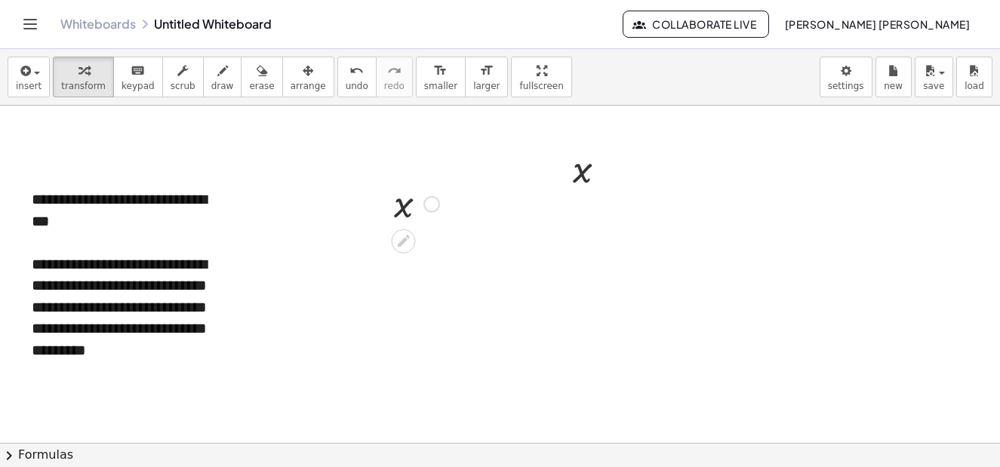
click at [395, 198] on div at bounding box center [416, 203] width 60 height 50
click at [398, 208] on div at bounding box center [416, 203] width 60 height 50
click at [291, 77] on div "button" at bounding box center [308, 70] width 35 height 18
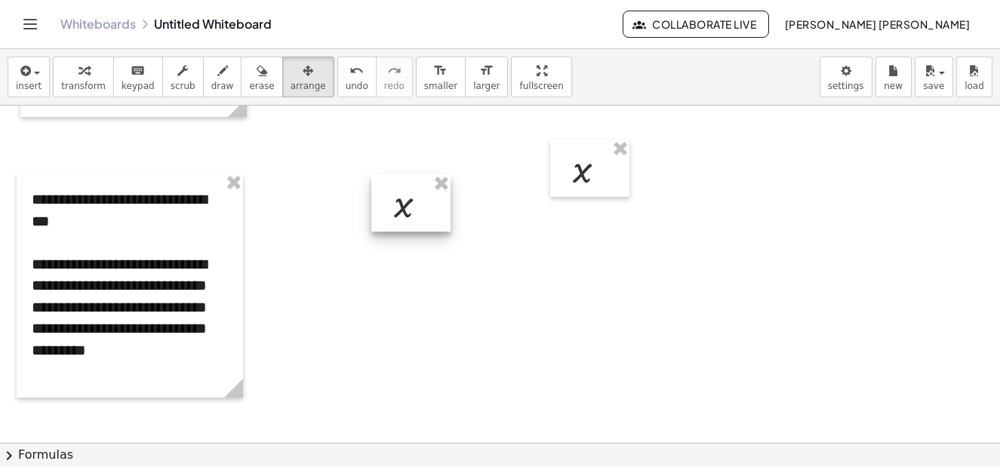
click at [409, 212] on div at bounding box center [410, 202] width 79 height 57
drag, startPoint x: 418, startPoint y: 214, endPoint x: 383, endPoint y: 228, distance: 38.3
click at [383, 228] on div at bounding box center [375, 217] width 79 height 57
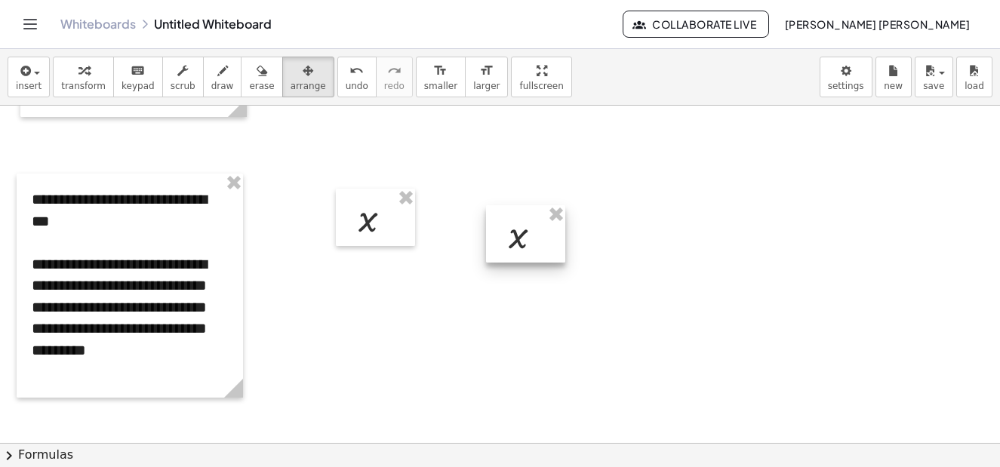
drag, startPoint x: 588, startPoint y: 171, endPoint x: 514, endPoint y: 243, distance: 103.0
click at [515, 243] on div at bounding box center [525, 233] width 79 height 57
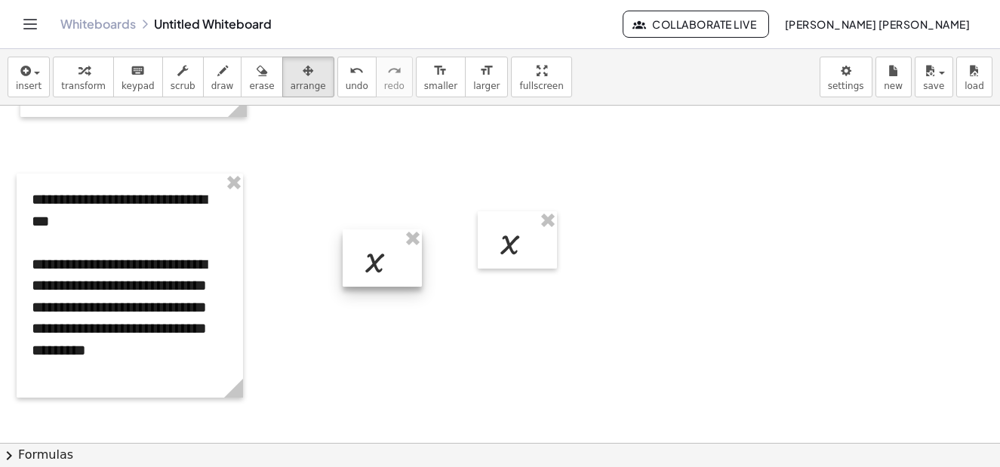
drag, startPoint x: 392, startPoint y: 226, endPoint x: 388, endPoint y: 251, distance: 25.3
click at [388, 251] on div at bounding box center [382, 257] width 79 height 57
drag, startPoint x: 387, startPoint y: 250, endPoint x: 389, endPoint y: 232, distance: 17.4
click at [389, 232] on div at bounding box center [374, 224] width 79 height 57
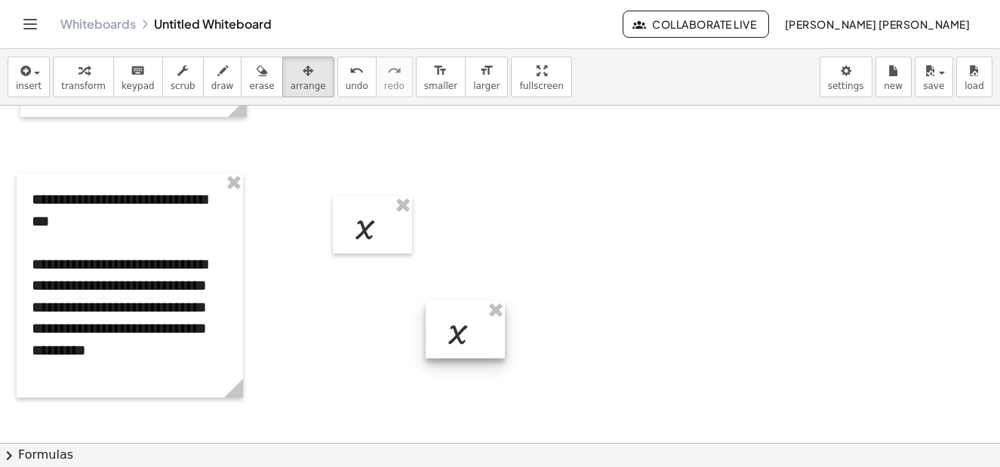
drag, startPoint x: 518, startPoint y: 263, endPoint x: 466, endPoint y: 352, distance: 103.8
click at [466, 352] on div at bounding box center [465, 329] width 79 height 57
click at [32, 91] on span "insert" at bounding box center [29, 86] width 26 height 11
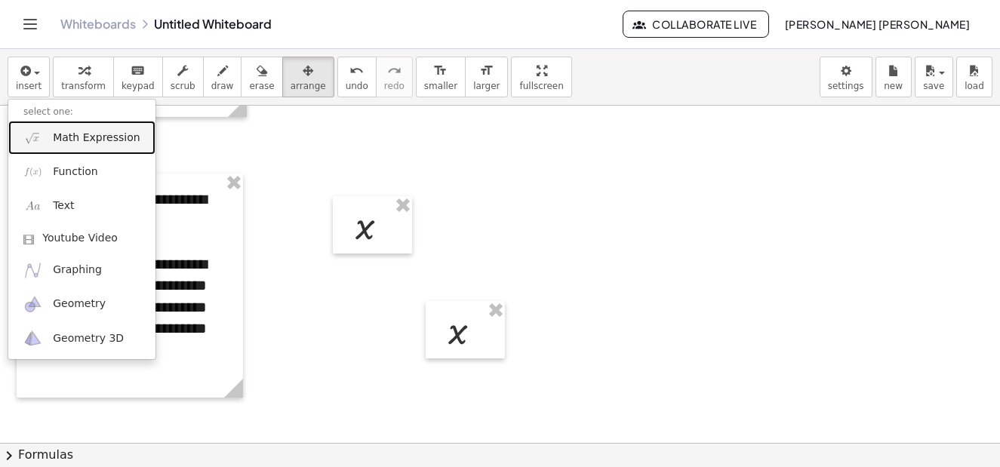
click at [78, 146] on link "Math Expression" at bounding box center [81, 138] width 147 height 34
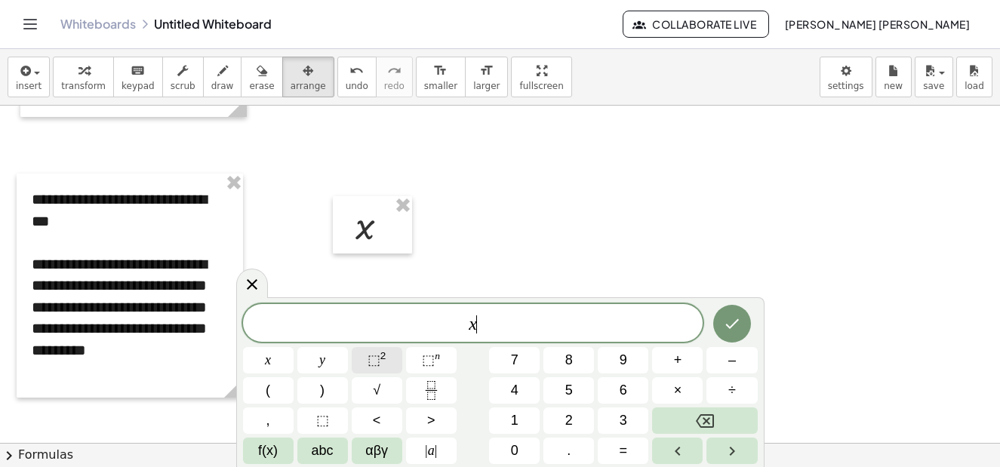
click at [383, 365] on span "⬚ 2" at bounding box center [377, 360] width 19 height 20
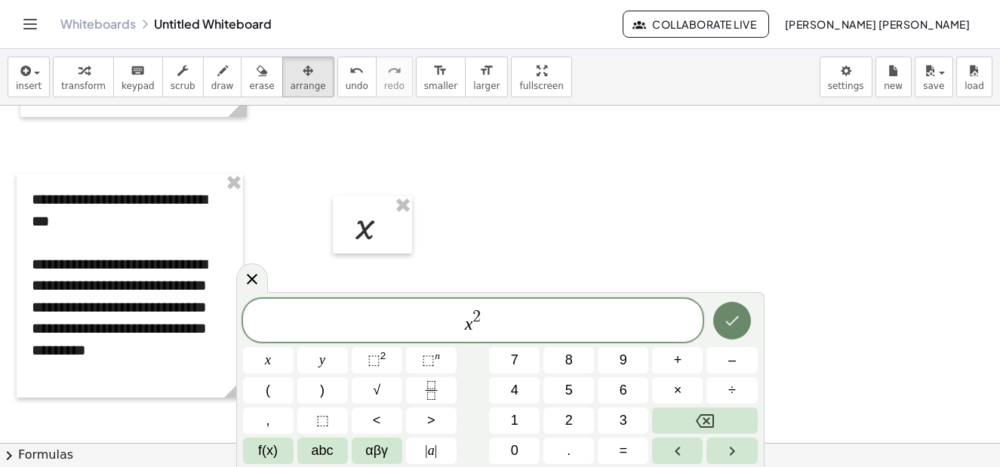
click at [732, 328] on icon "Done" at bounding box center [732, 321] width 18 height 18
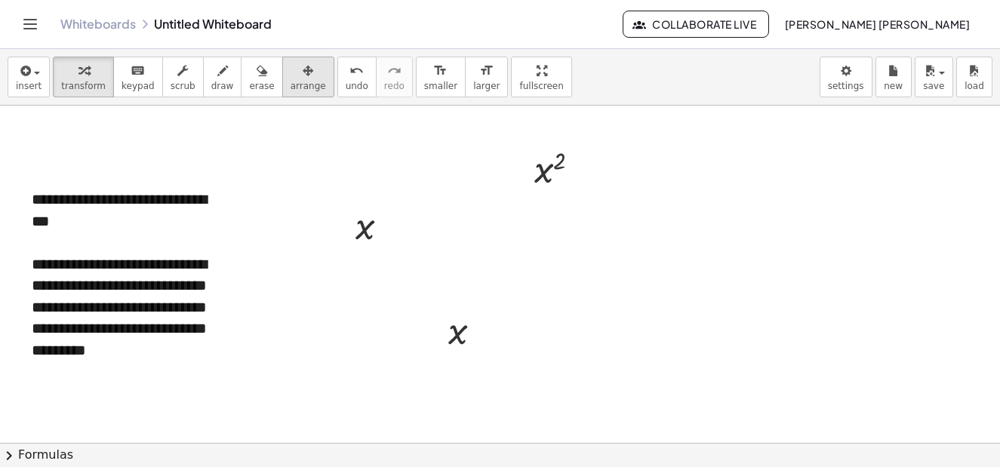
click at [291, 69] on div "button" at bounding box center [308, 70] width 35 height 18
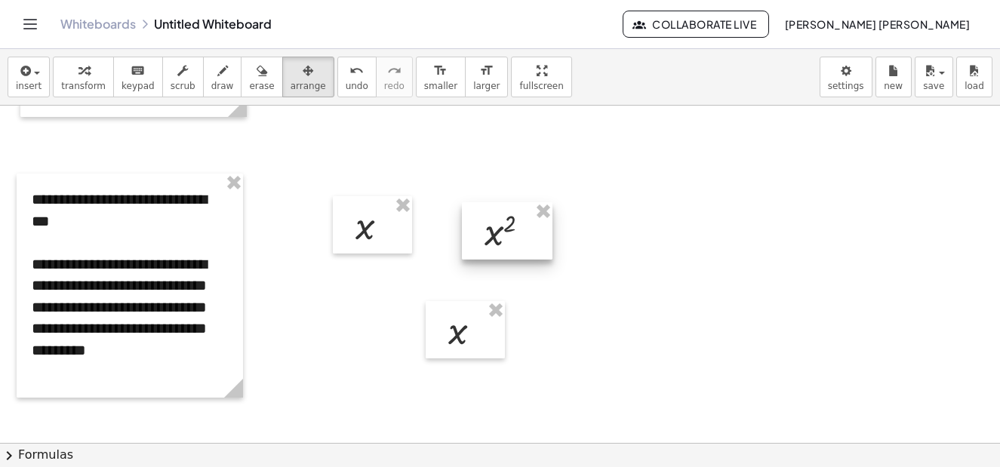
drag, startPoint x: 562, startPoint y: 177, endPoint x: 512, endPoint y: 232, distance: 73.8
click at [512, 232] on div at bounding box center [507, 230] width 91 height 57
click at [525, 220] on div at bounding box center [525, 217] width 91 height 57
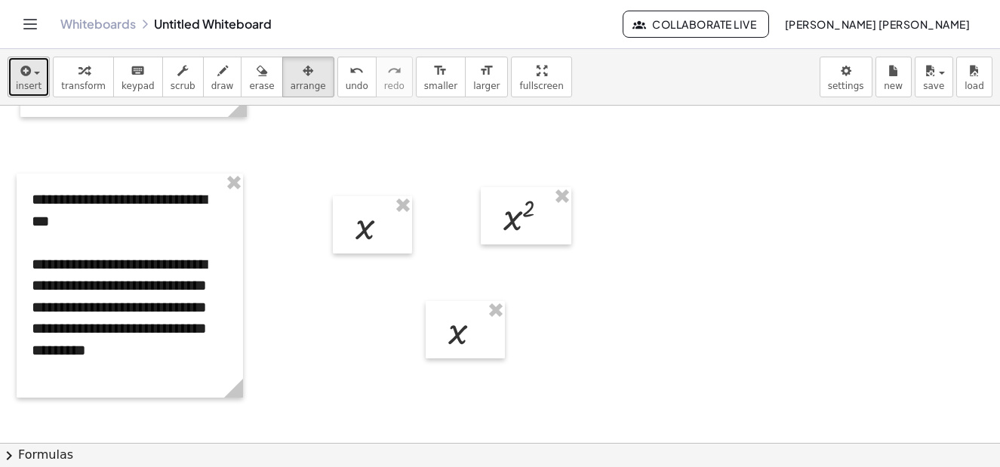
click at [21, 73] on icon "button" at bounding box center [24, 71] width 14 height 18
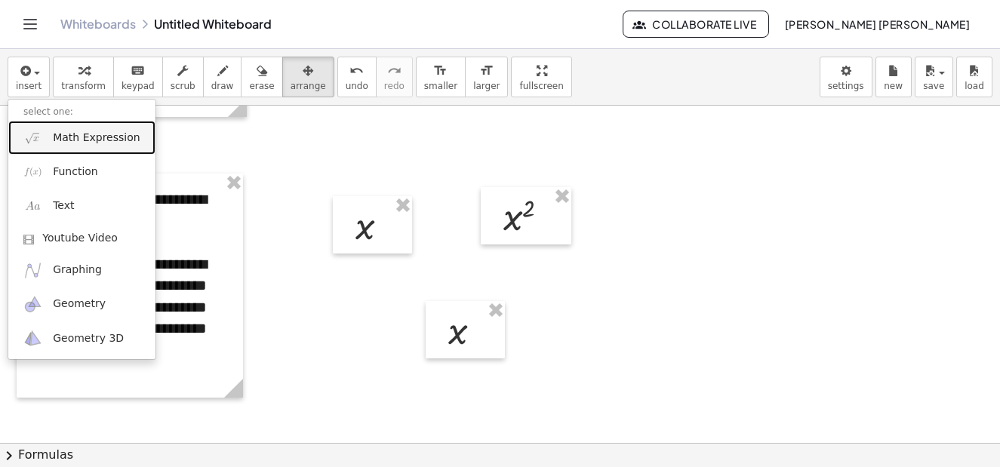
click at [114, 143] on span "Math Expression" at bounding box center [96, 138] width 87 height 15
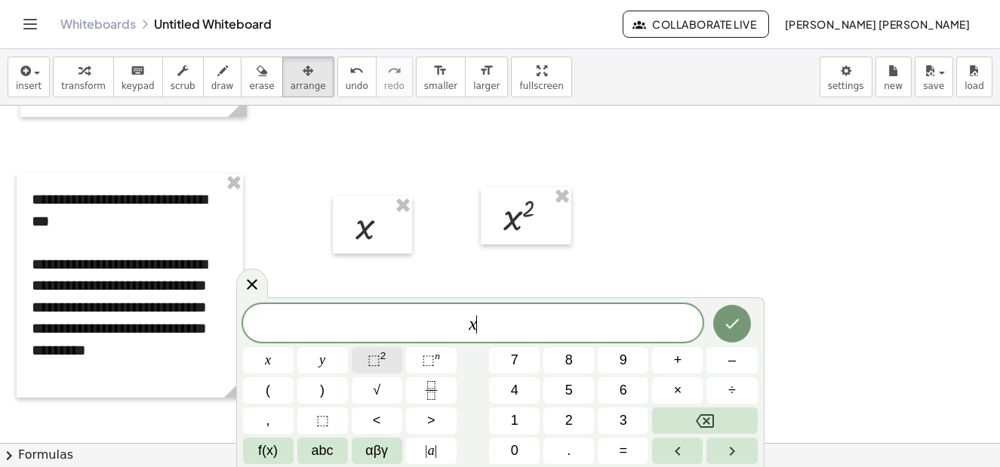
click at [374, 358] on span "⬚" at bounding box center [374, 359] width 13 height 15
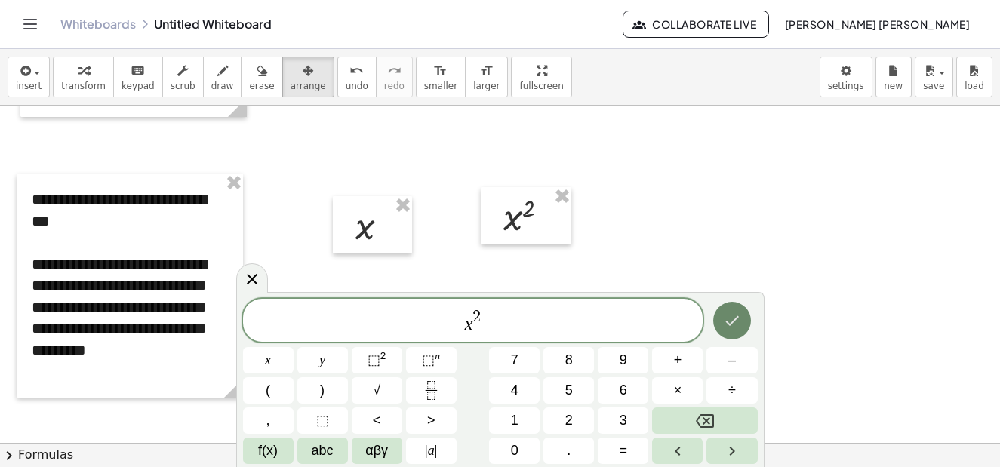
click at [747, 322] on button "Done" at bounding box center [732, 321] width 38 height 38
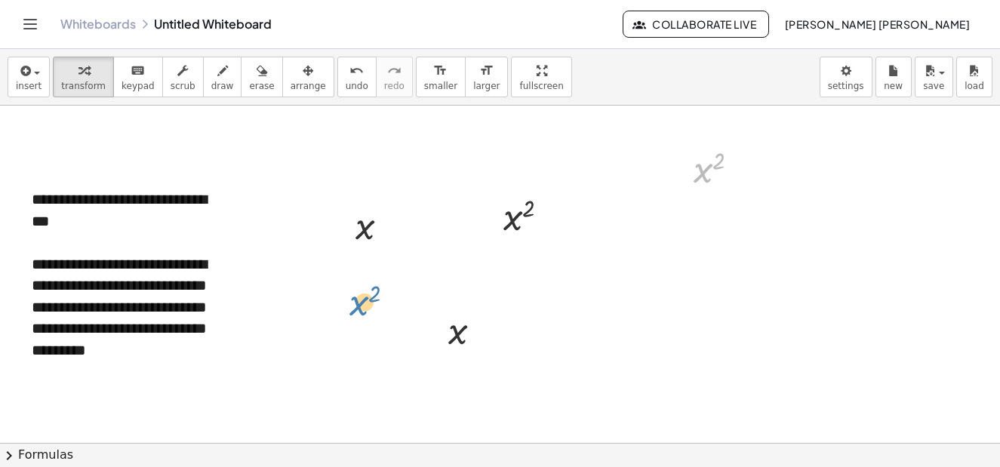
drag, startPoint x: 700, startPoint y: 183, endPoint x: 344, endPoint y: 320, distance: 381.1
click at [303, 79] on icon "button" at bounding box center [308, 71] width 11 height 18
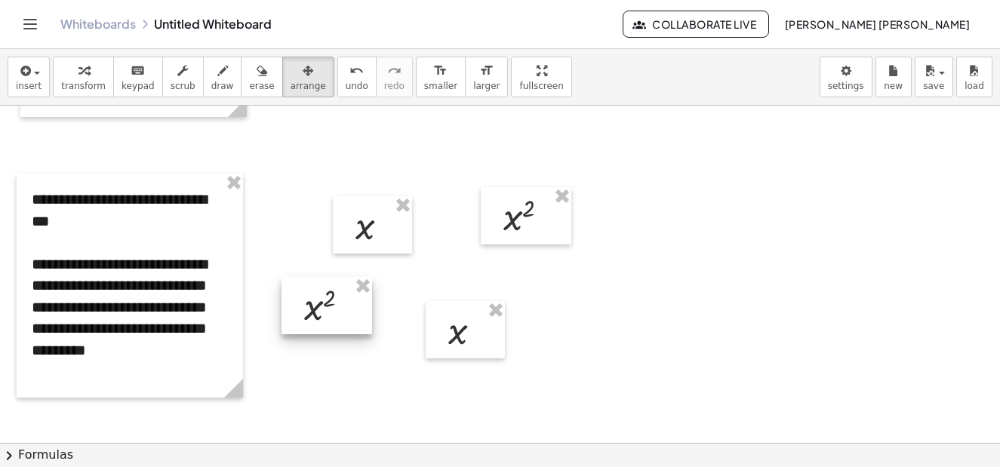
drag, startPoint x: 697, startPoint y: 169, endPoint x: 307, endPoint y: 307, distance: 413.9
click at [307, 307] on div at bounding box center [327, 305] width 91 height 57
click at [29, 83] on span "insert" at bounding box center [29, 86] width 26 height 11
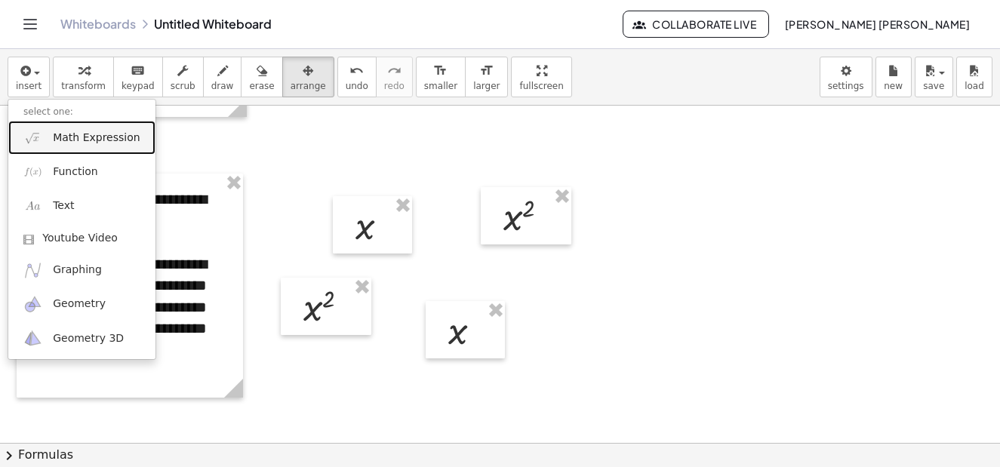
click at [77, 134] on span "Math Expression" at bounding box center [96, 138] width 87 height 15
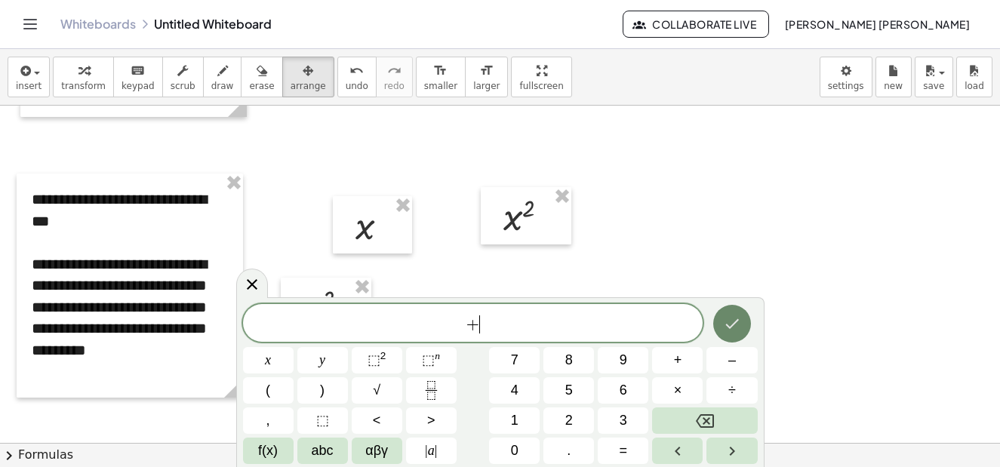
click at [731, 339] on button "Done" at bounding box center [732, 324] width 38 height 38
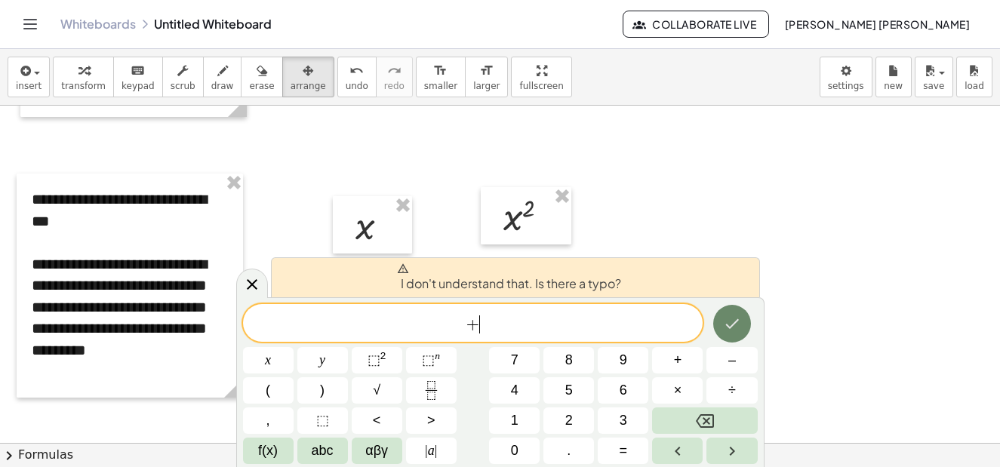
click at [735, 327] on icon "Done" at bounding box center [732, 324] width 18 height 18
click at [254, 275] on icon at bounding box center [252, 284] width 18 height 18
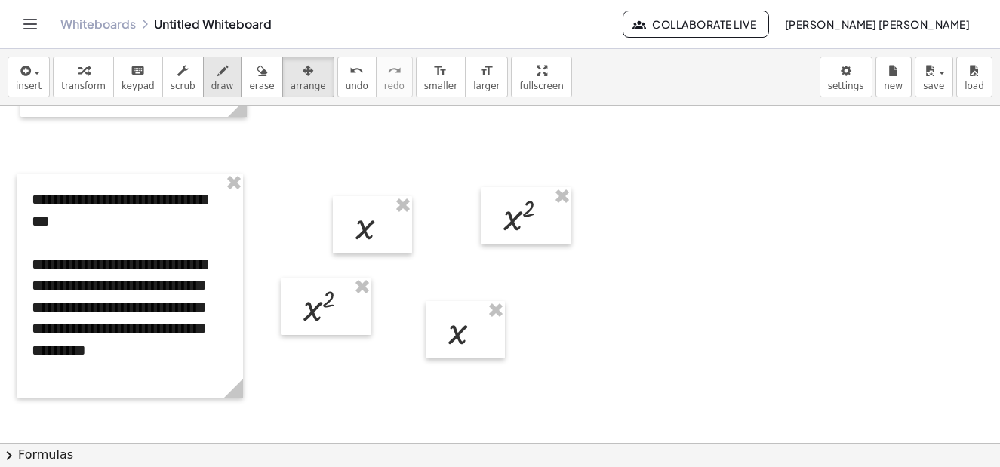
click at [217, 67] on icon "button" at bounding box center [222, 71] width 11 height 18
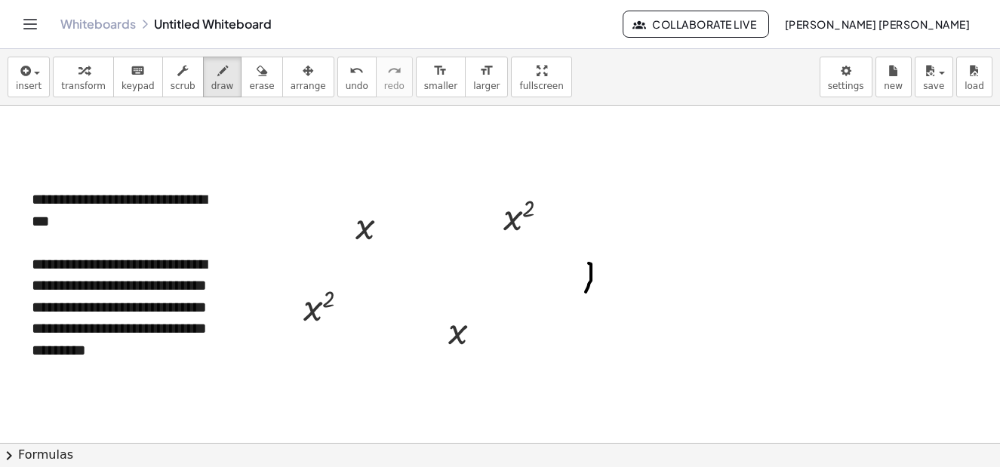
drag, startPoint x: 589, startPoint y: 263, endPoint x: 585, endPoint y: 295, distance: 31.9
drag, startPoint x: 580, startPoint y: 278, endPoint x: 602, endPoint y: 281, distance: 21.3
click at [37, 77] on div "button" at bounding box center [29, 70] width 26 height 18
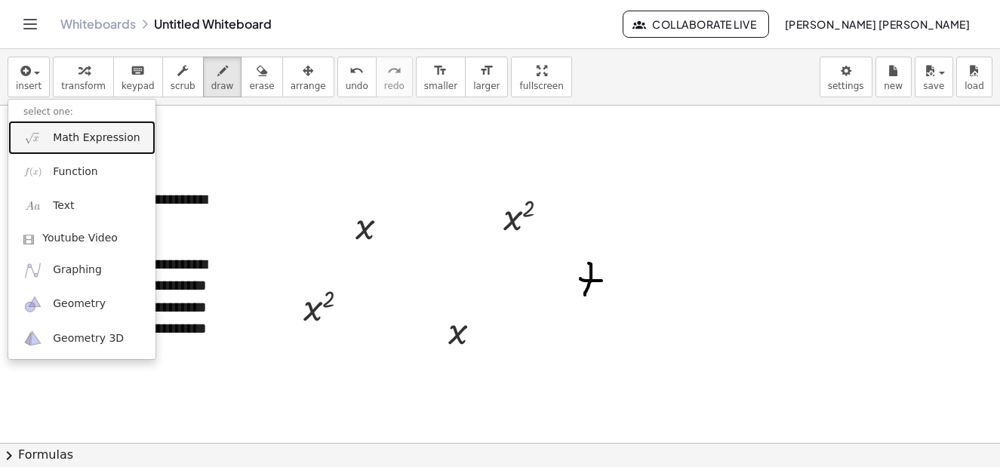
click at [84, 140] on span "Math Expression" at bounding box center [96, 138] width 87 height 15
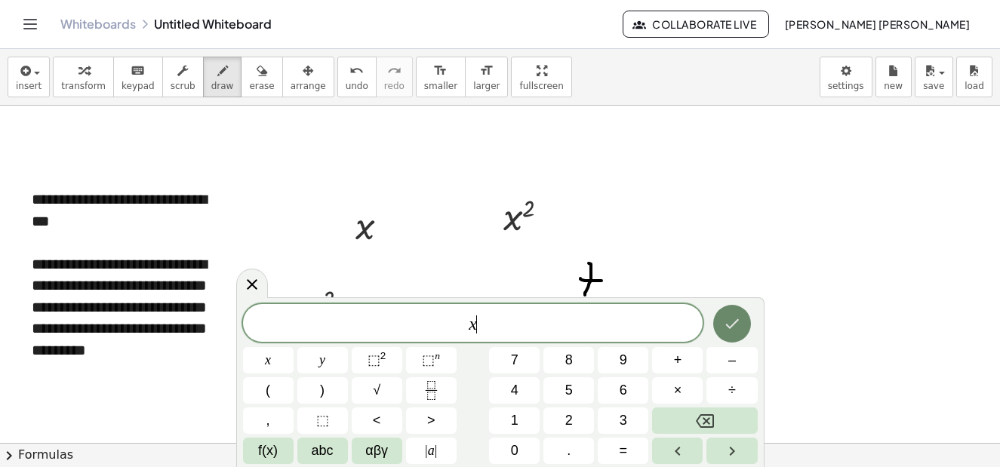
click at [742, 322] on button "Done" at bounding box center [732, 324] width 38 height 38
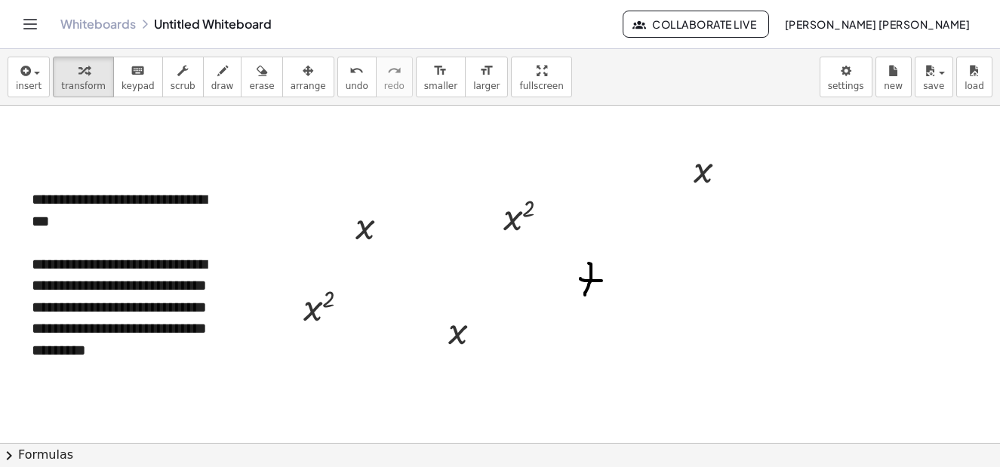
click at [303, 66] on icon "button" at bounding box center [308, 71] width 11 height 18
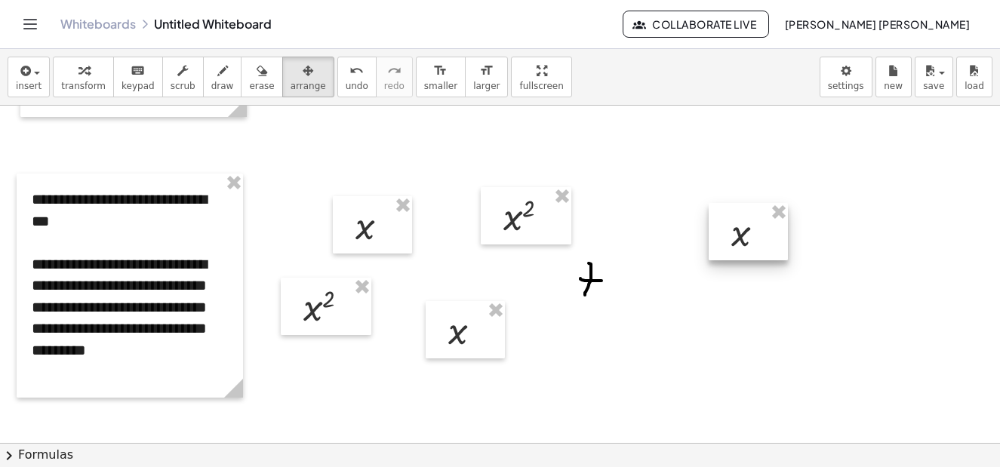
drag, startPoint x: 718, startPoint y: 178, endPoint x: 756, endPoint y: 245, distance: 76.4
click at [756, 245] on div at bounding box center [748, 231] width 79 height 57
drag, startPoint x: 728, startPoint y: 235, endPoint x: 691, endPoint y: 216, distance: 41.5
click at [691, 216] on div at bounding box center [711, 216] width 79 height 57
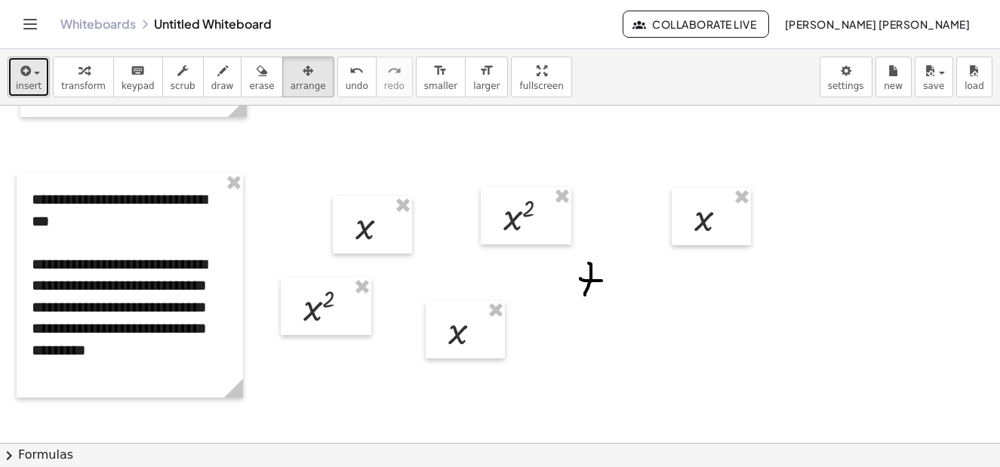
click at [11, 85] on button "insert" at bounding box center [29, 77] width 42 height 41
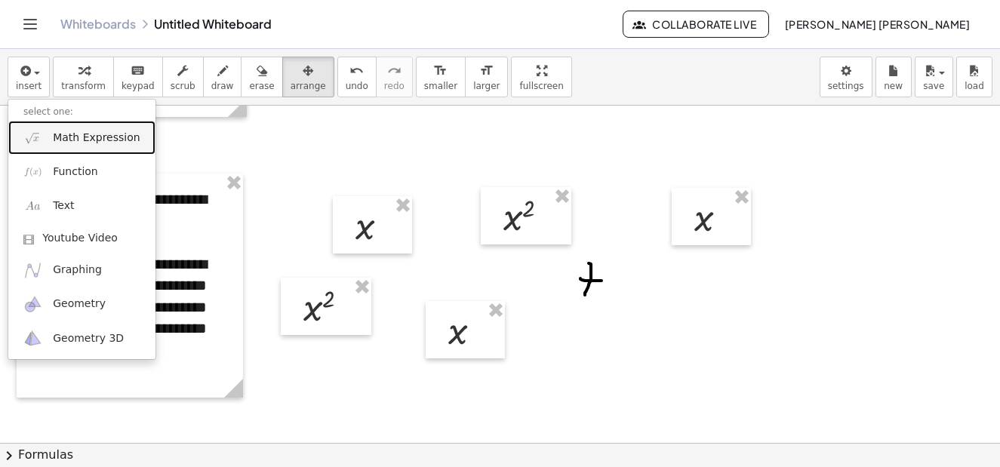
click at [85, 134] on span "Math Expression" at bounding box center [96, 138] width 87 height 15
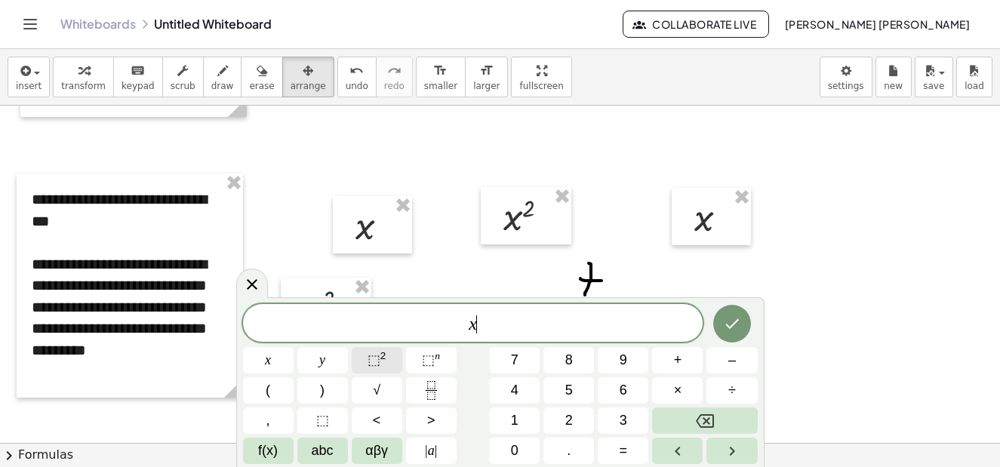
click at [374, 359] on span "⬚" at bounding box center [374, 359] width 13 height 15
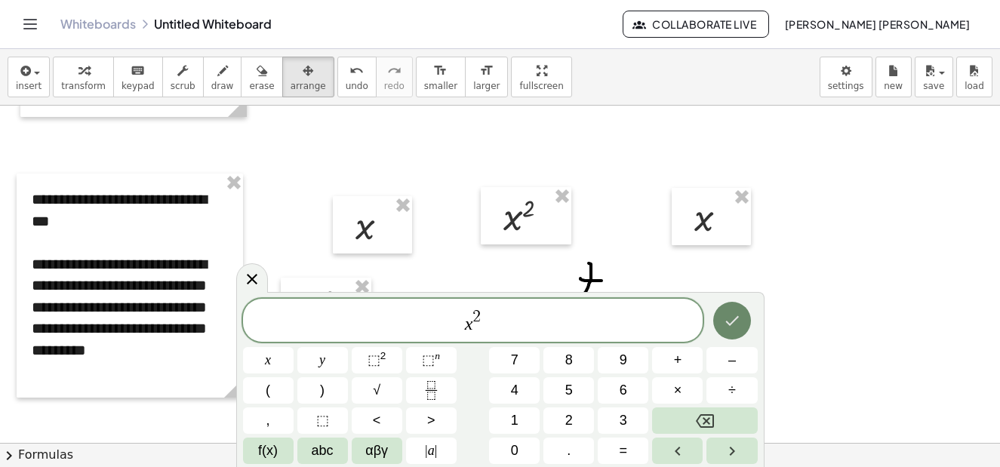
click at [731, 321] on icon "Done" at bounding box center [732, 321] width 18 height 18
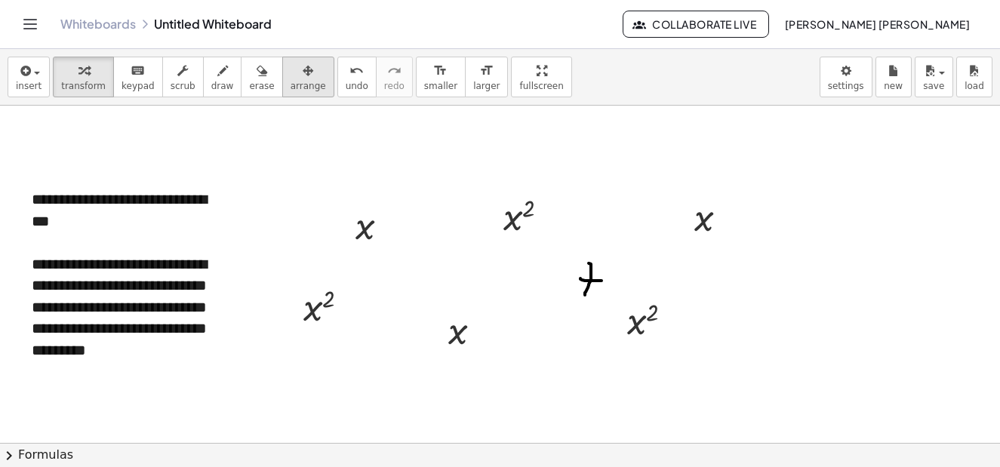
click at [291, 86] on span "arrange" at bounding box center [308, 86] width 35 height 11
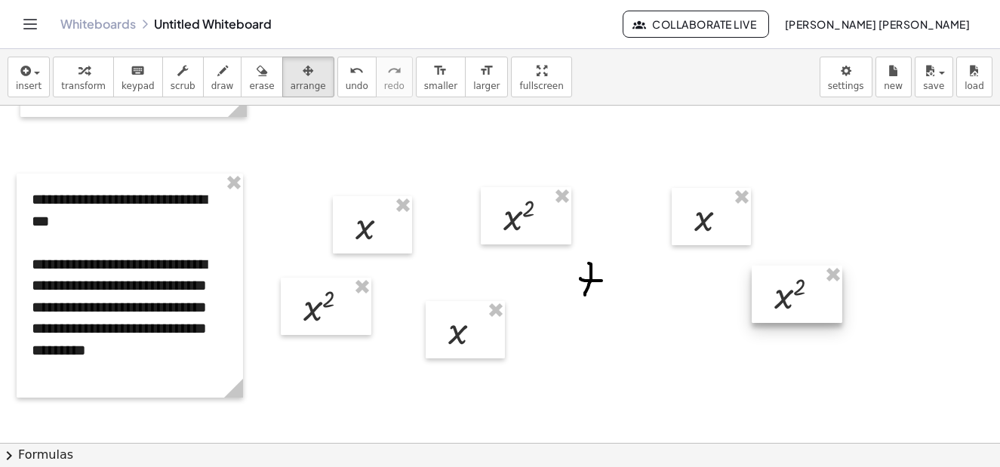
drag, startPoint x: 648, startPoint y: 334, endPoint x: 795, endPoint y: 308, distance: 149.4
click at [795, 308] on div at bounding box center [797, 294] width 91 height 57
click at [31, 69] on span "button" at bounding box center [32, 72] width 3 height 11
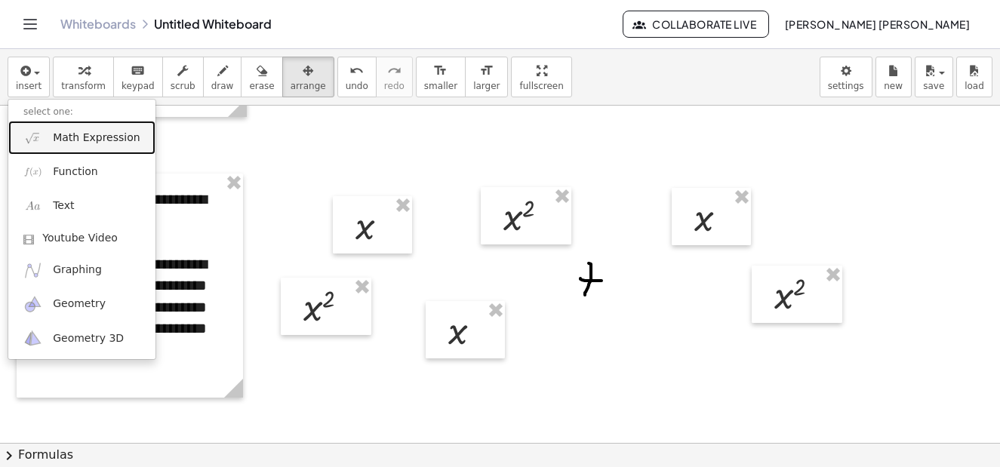
click at [82, 137] on span "Math Expression" at bounding box center [96, 138] width 87 height 15
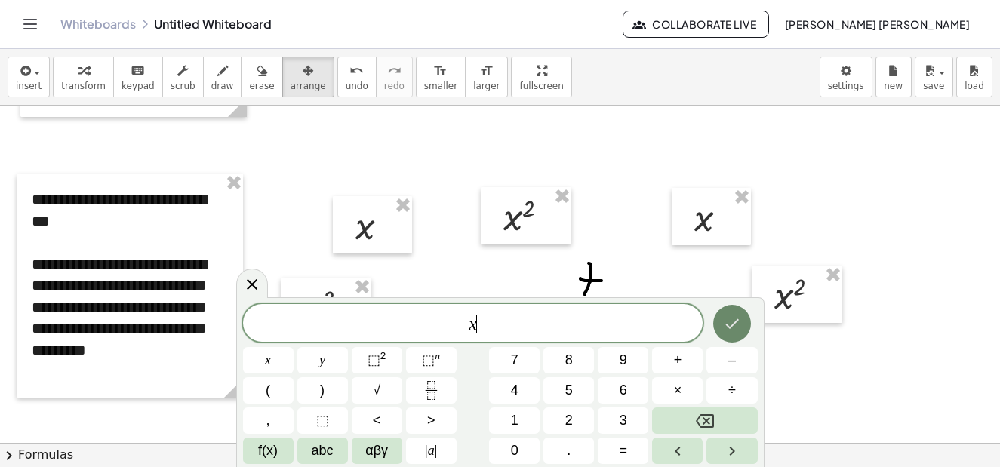
click at [733, 325] on icon "Done" at bounding box center [732, 324] width 14 height 10
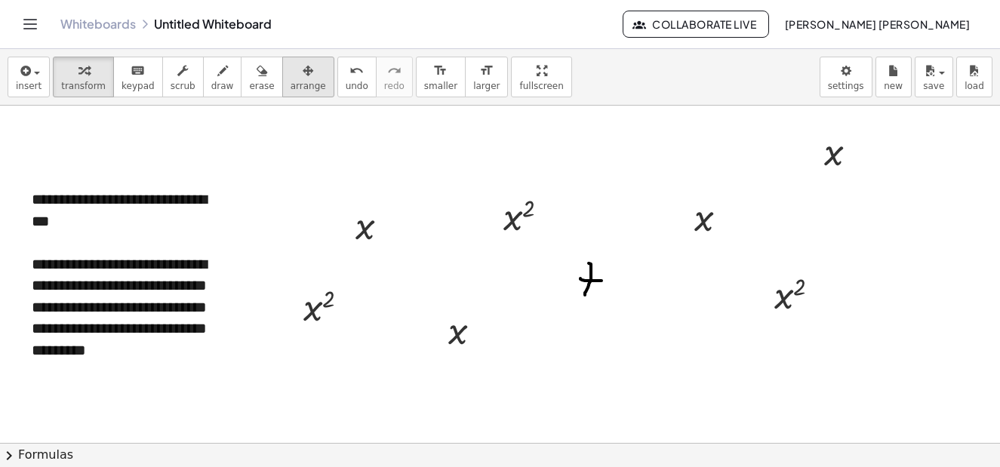
click at [291, 88] on span "arrange" at bounding box center [308, 86] width 35 height 11
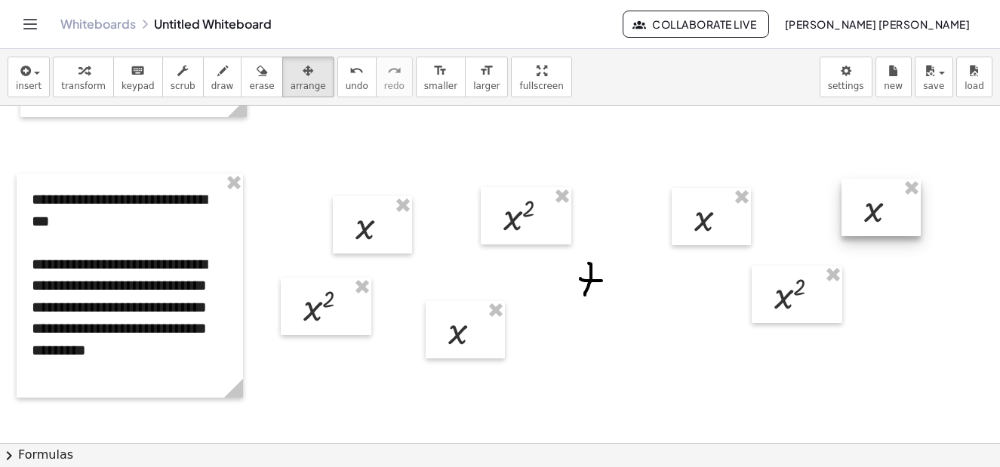
drag, startPoint x: 855, startPoint y: 177, endPoint x: 891, endPoint y: 223, distance: 58.6
click at [891, 223] on div at bounding box center [881, 207] width 79 height 57
click at [32, 71] on span "button" at bounding box center [32, 72] width 3 height 11
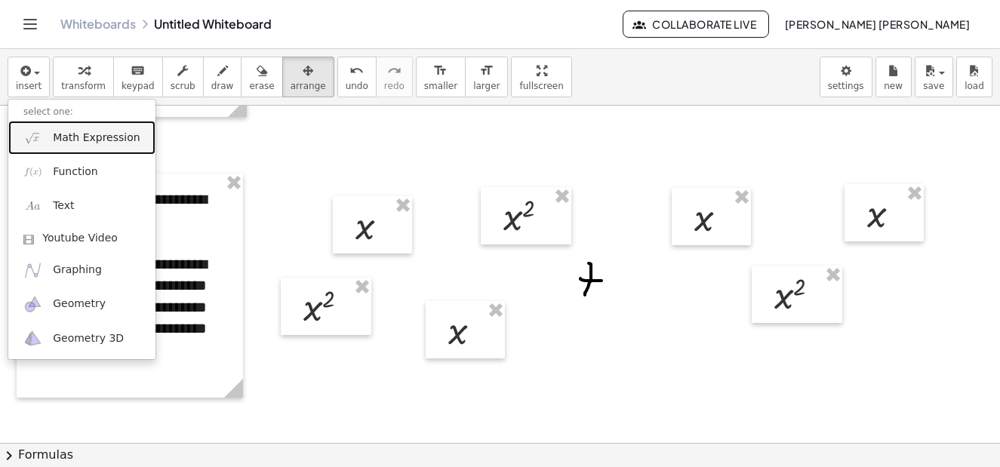
click at [77, 143] on span "Math Expression" at bounding box center [96, 138] width 87 height 15
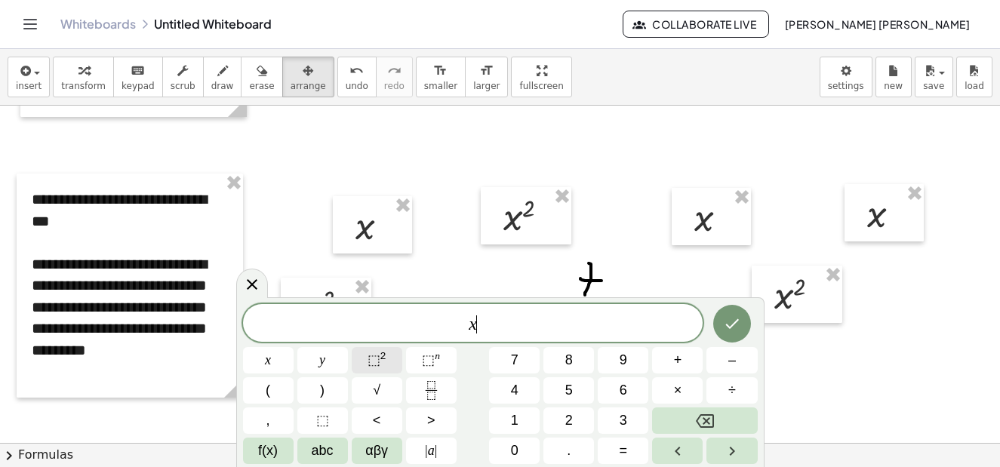
click at [371, 359] on span "⬚" at bounding box center [374, 359] width 13 height 15
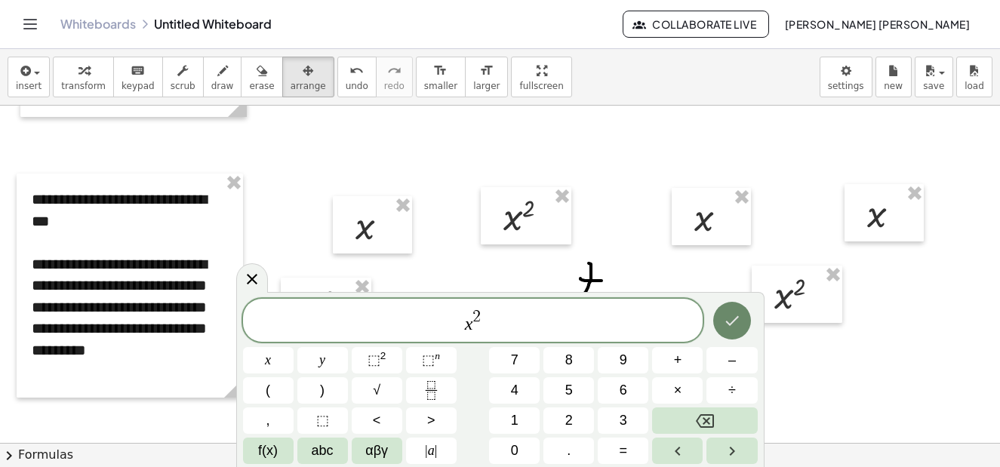
click at [740, 323] on icon "Done" at bounding box center [732, 321] width 18 height 18
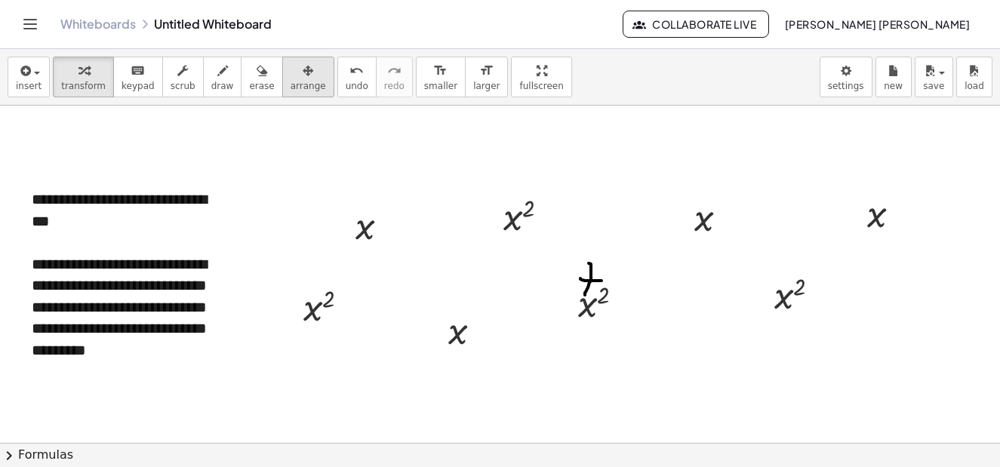
click at [303, 71] on icon "button" at bounding box center [308, 71] width 11 height 18
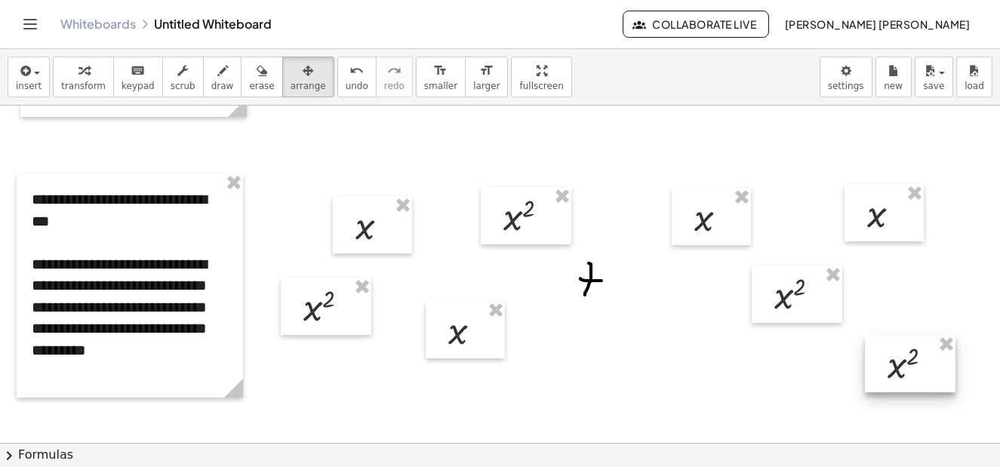
drag, startPoint x: 608, startPoint y: 319, endPoint x: 55, endPoint y: 52, distance: 613.7
click at [901, 384] on div at bounding box center [910, 363] width 91 height 57
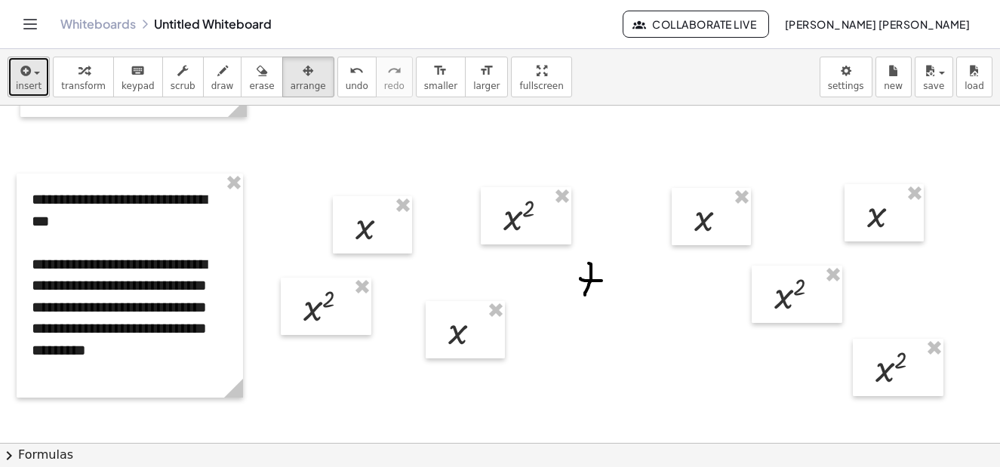
click at [39, 73] on button "insert" at bounding box center [29, 77] width 42 height 41
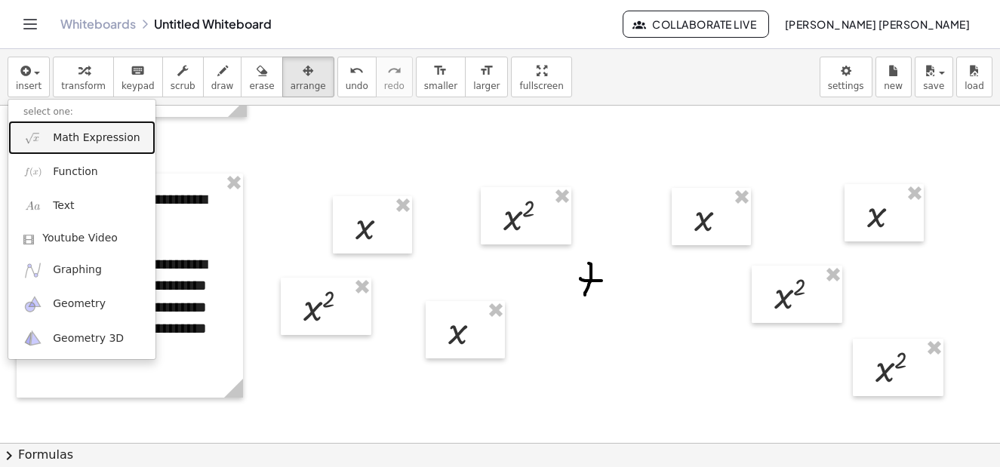
click at [82, 128] on link "Math Expression" at bounding box center [81, 138] width 147 height 34
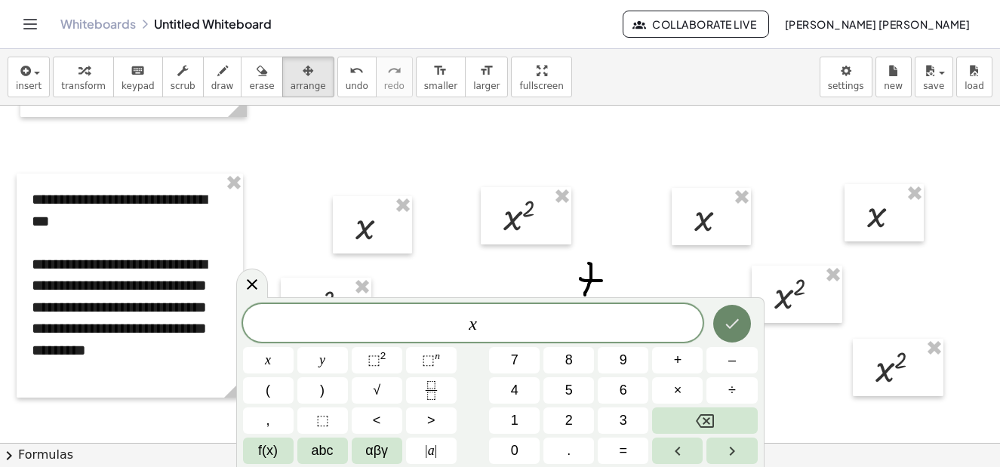
click at [737, 331] on icon "Done" at bounding box center [732, 324] width 18 height 18
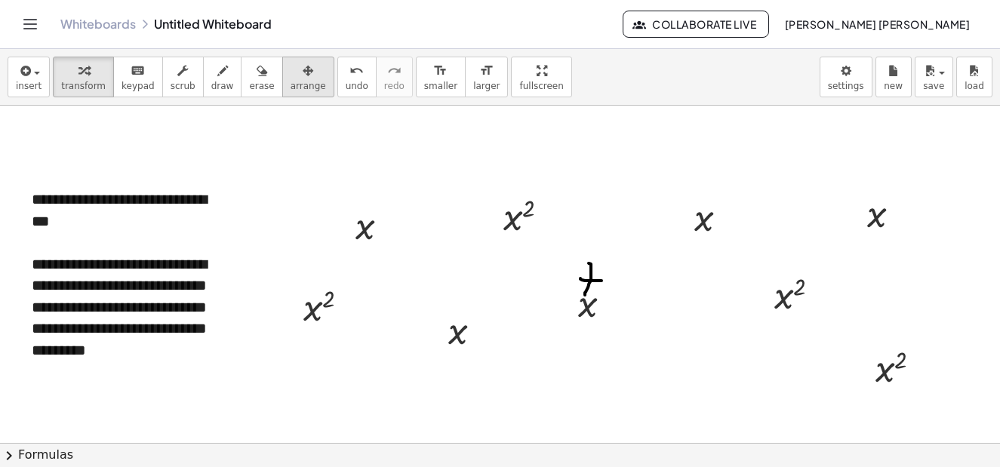
click at [303, 78] on icon "button" at bounding box center [308, 71] width 11 height 18
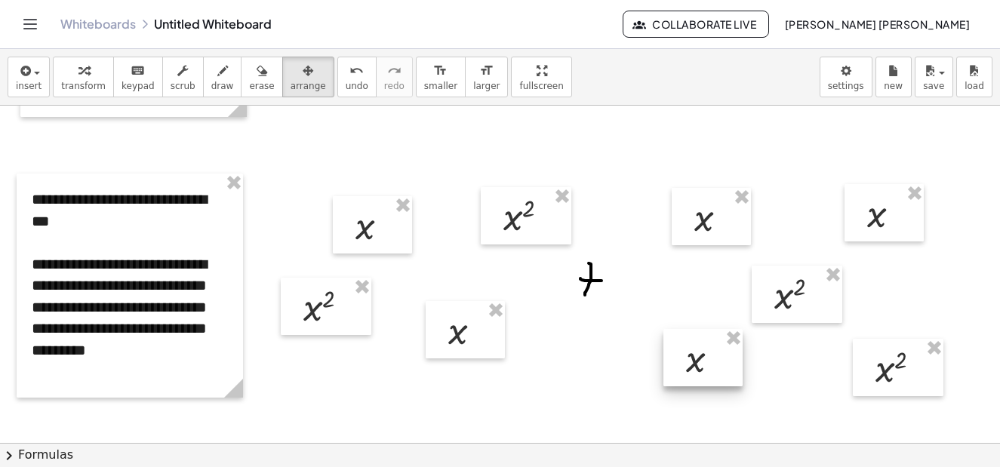
drag, startPoint x: 608, startPoint y: 323, endPoint x: 710, endPoint y: 378, distance: 116.5
click at [710, 378] on div at bounding box center [702, 357] width 79 height 57
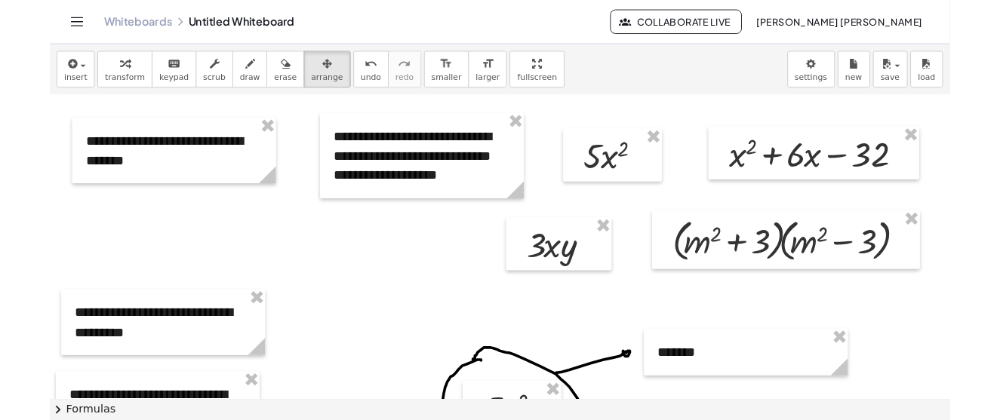
scroll to position [0, 0]
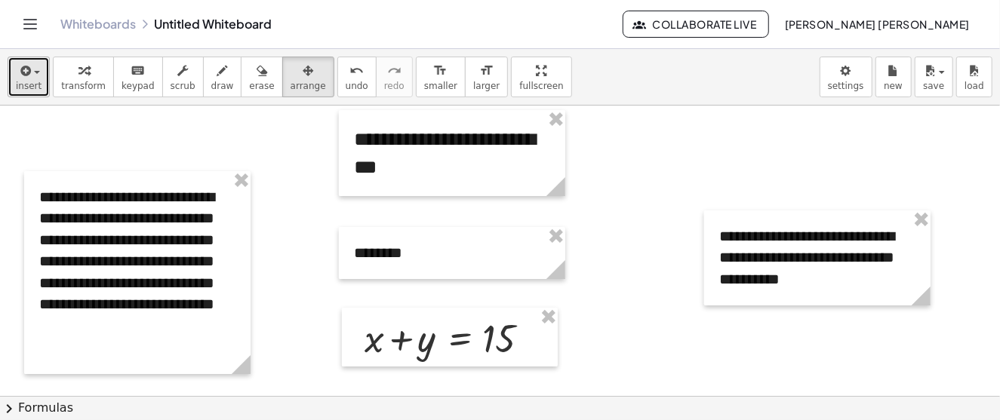
click at [20, 69] on icon "button" at bounding box center [24, 71] width 14 height 18
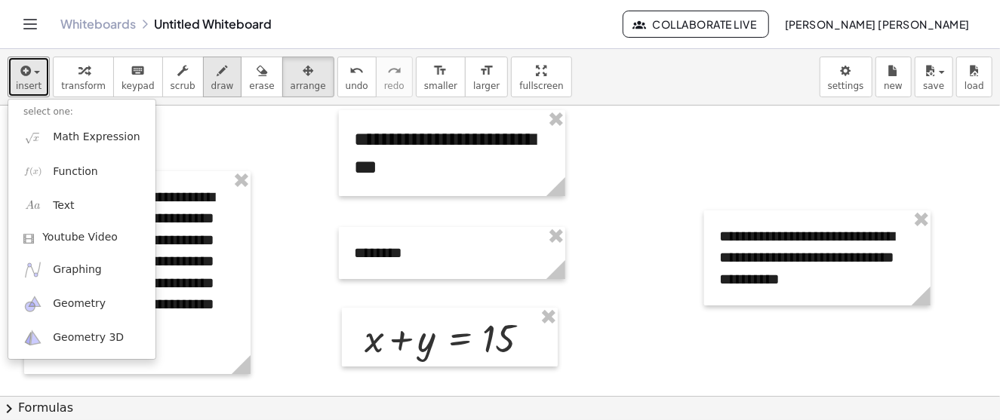
click at [217, 77] on icon "button" at bounding box center [222, 71] width 11 height 18
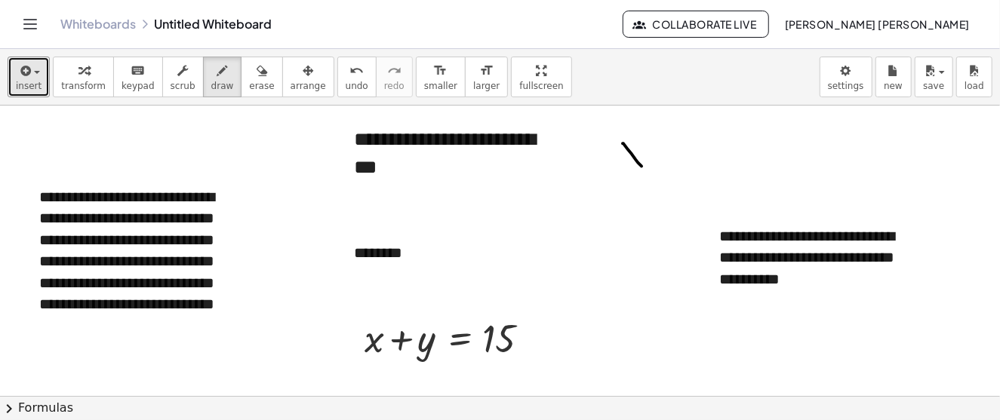
drag, startPoint x: 623, startPoint y: 143, endPoint x: 647, endPoint y: 173, distance: 38.7
drag, startPoint x: 638, startPoint y: 144, endPoint x: 625, endPoint y: 177, distance: 35.9
click at [249, 73] on div "button" at bounding box center [261, 70] width 25 height 18
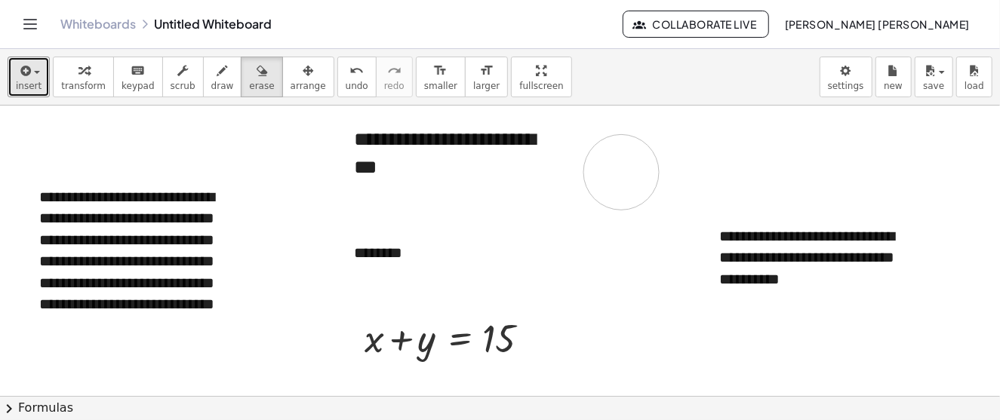
drag, startPoint x: 631, startPoint y: 140, endPoint x: 631, endPoint y: 155, distance: 15.1
click at [257, 65] on icon "button" at bounding box center [262, 71] width 11 height 18
click at [217, 63] on icon "button" at bounding box center [222, 71] width 11 height 18
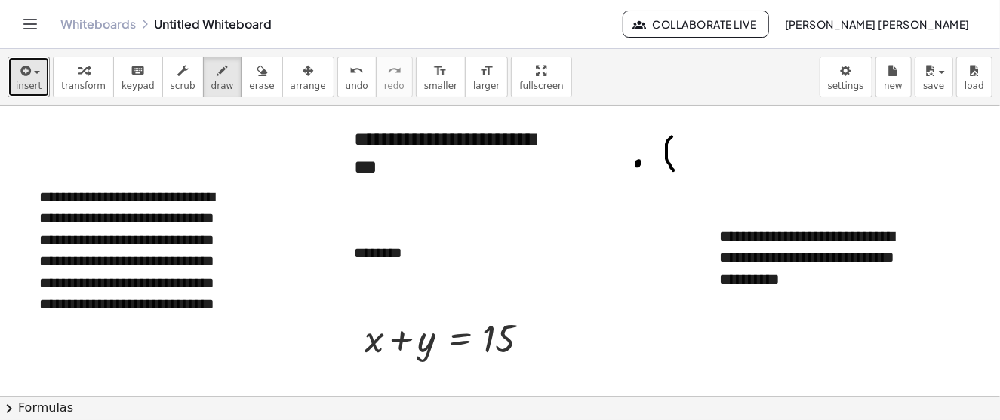
drag, startPoint x: 672, startPoint y: 136, endPoint x: 673, endPoint y: 170, distance: 34.0
drag, startPoint x: 683, startPoint y: 146, endPoint x: 692, endPoint y: 159, distance: 16.3
drag, startPoint x: 691, startPoint y: 143, endPoint x: 685, endPoint y: 164, distance: 21.5
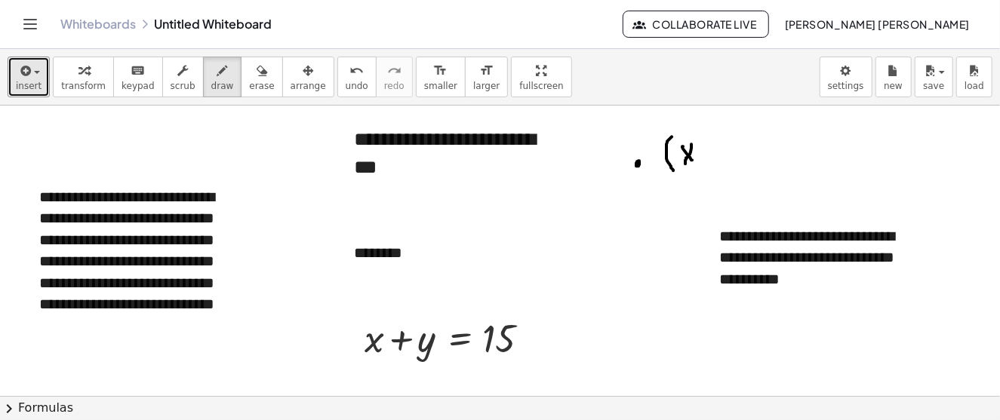
drag, startPoint x: 704, startPoint y: 134, endPoint x: 709, endPoint y: 174, distance: 39.6
click at [257, 79] on icon "button" at bounding box center [262, 71] width 11 height 18
drag, startPoint x: 646, startPoint y: 155, endPoint x: 710, endPoint y: 149, distance: 64.4
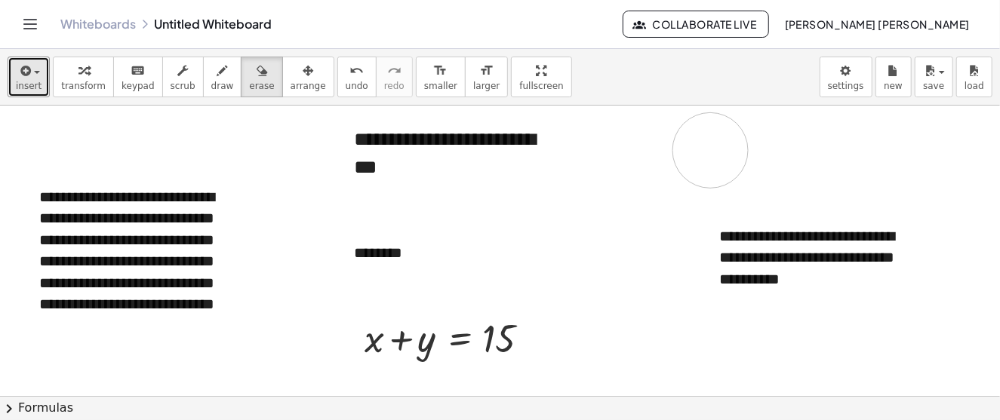
click at [291, 75] on div "button" at bounding box center [308, 70] width 35 height 18
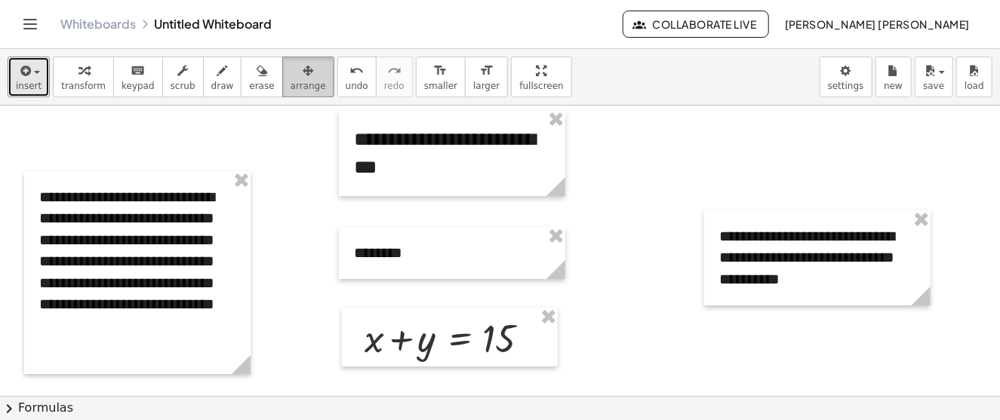
click at [291, 74] on div "button" at bounding box center [308, 70] width 35 height 18
click at [241, 79] on button "erase" at bounding box center [262, 77] width 42 height 41
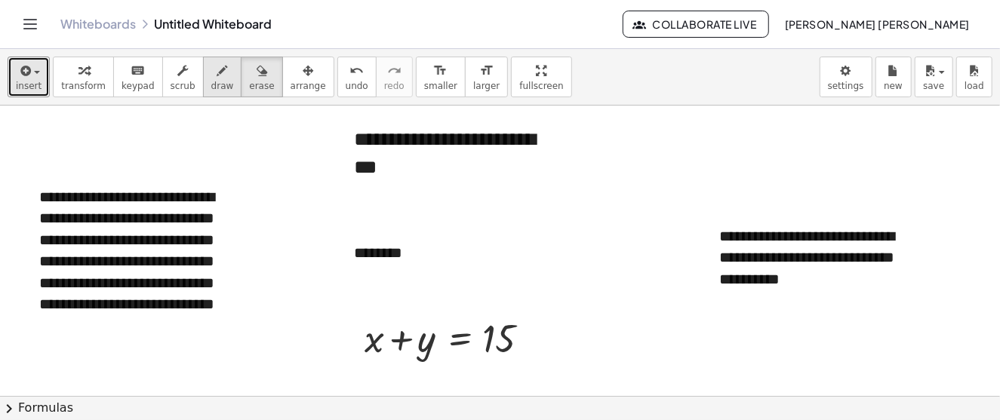
click at [211, 81] on span "draw" at bounding box center [222, 86] width 23 height 11
click at [26, 77] on icon "button" at bounding box center [24, 71] width 14 height 18
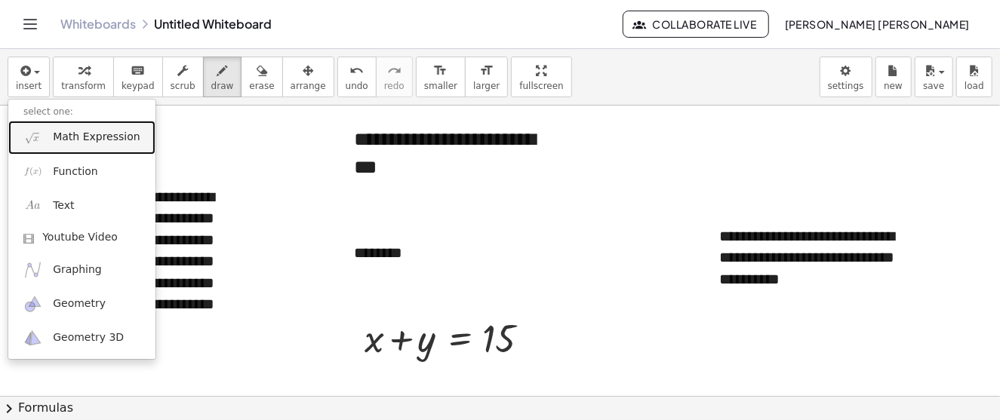
click at [91, 143] on span "Math Expression" at bounding box center [96, 137] width 87 height 15
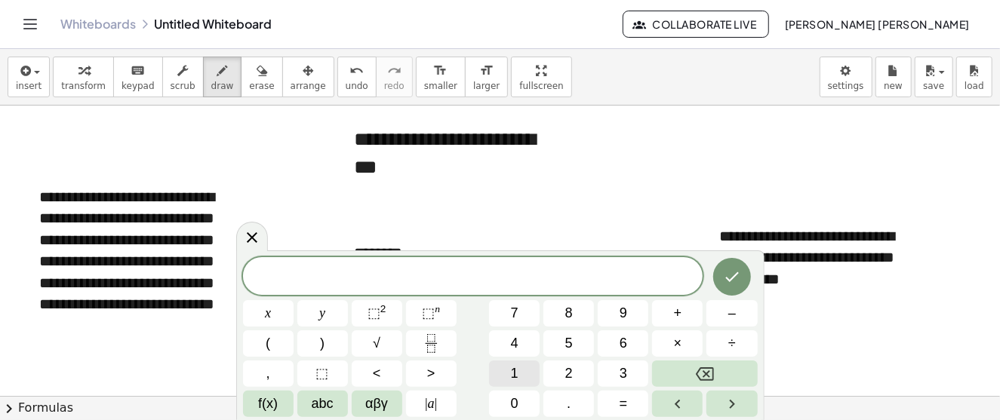
click at [513, 368] on span "1" at bounding box center [515, 374] width 8 height 20
click at [515, 348] on span "4" at bounding box center [515, 344] width 8 height 20
click at [581, 408] on button "." at bounding box center [568, 404] width 51 height 26
click at [630, 317] on button "9" at bounding box center [623, 313] width 51 height 26
click at [631, 317] on button "9" at bounding box center [623, 313] width 51 height 26
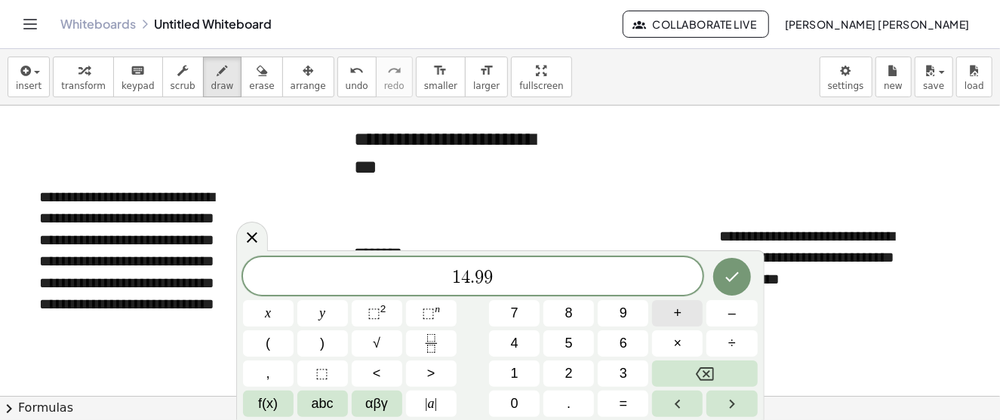
click at [683, 310] on button "+" at bounding box center [677, 313] width 51 height 26
click at [518, 394] on span "0" at bounding box center [515, 404] width 8 height 20
click at [570, 391] on button "." at bounding box center [568, 404] width 51 height 26
click at [515, 403] on span "0" at bounding box center [515, 404] width 8 height 20
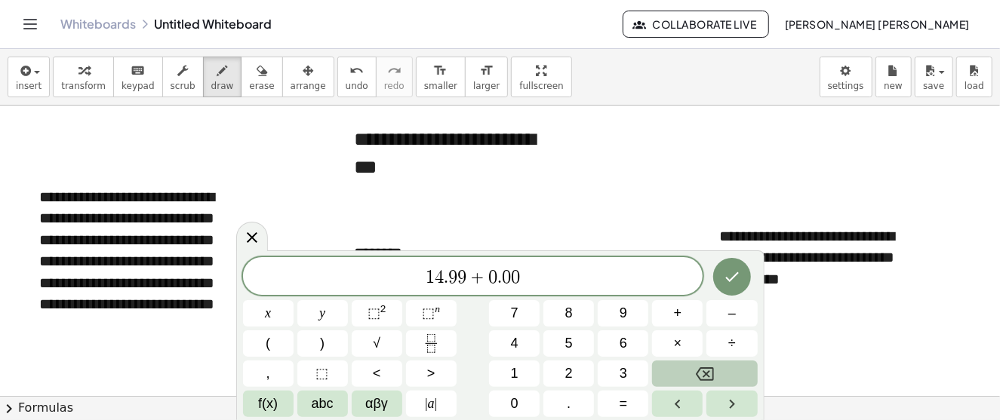
click at [688, 374] on button "Backspace" at bounding box center [704, 374] width 105 height 26
click at [504, 380] on button "1" at bounding box center [514, 374] width 51 height 26
click at [735, 276] on icon "Done" at bounding box center [732, 277] width 14 height 10
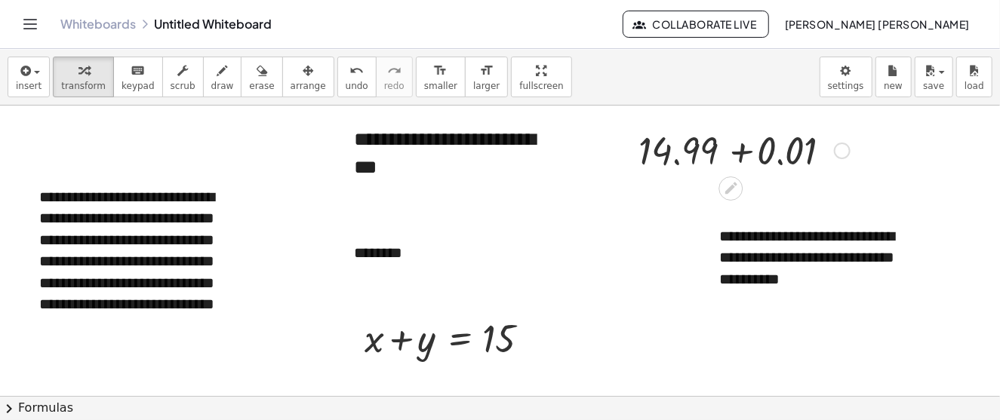
click at [774, 156] on div at bounding box center [744, 149] width 226 height 51
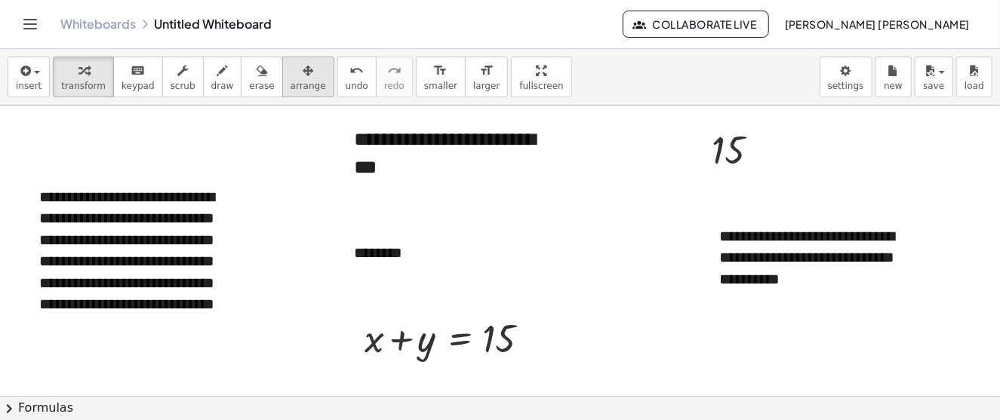
click at [303, 77] on icon "button" at bounding box center [308, 71] width 11 height 18
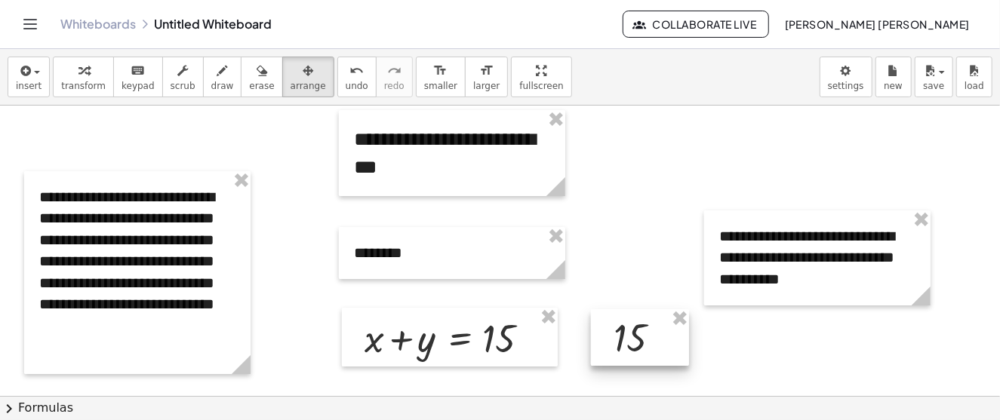
drag, startPoint x: 715, startPoint y: 153, endPoint x: 617, endPoint y: 341, distance: 212.0
click at [617, 341] on div at bounding box center [640, 337] width 98 height 57
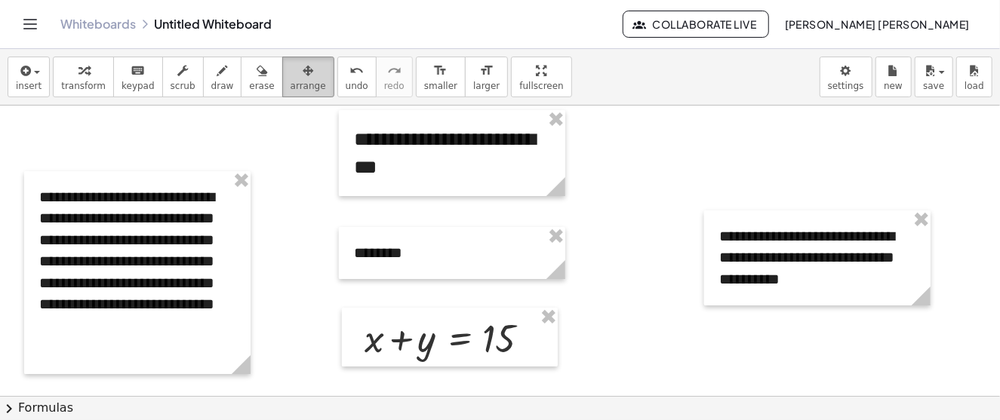
click at [291, 73] on div "button" at bounding box center [308, 70] width 35 height 18
click at [217, 66] on icon "button" at bounding box center [222, 71] width 11 height 18
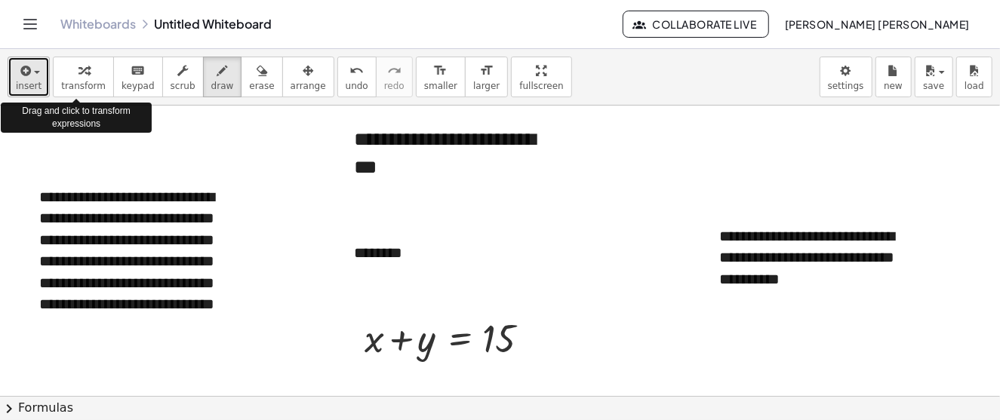
click at [38, 73] on button "insert" at bounding box center [29, 77] width 42 height 41
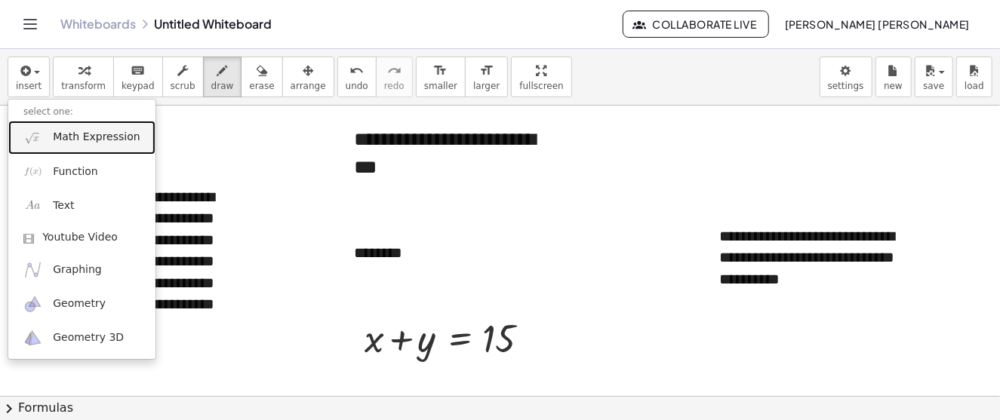
click at [96, 137] on span "Math Expression" at bounding box center [96, 137] width 87 height 15
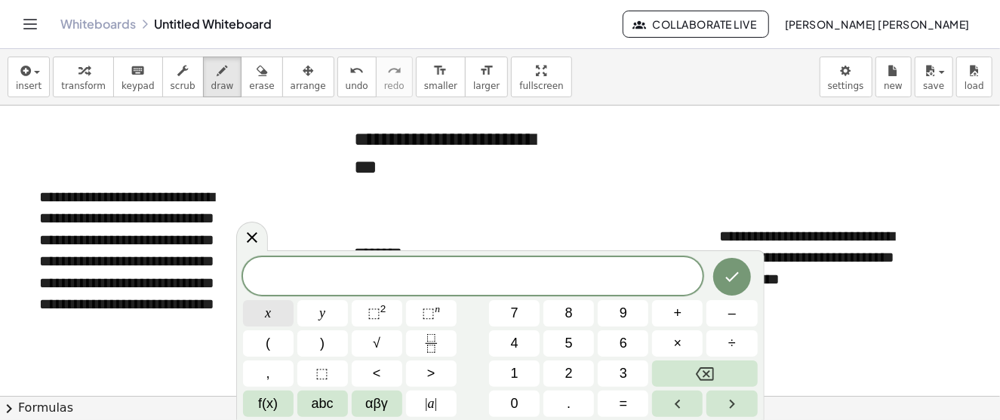
click at [259, 315] on button "x" at bounding box center [268, 313] width 51 height 26
click at [380, 316] on span "⬚ 2" at bounding box center [377, 313] width 19 height 20
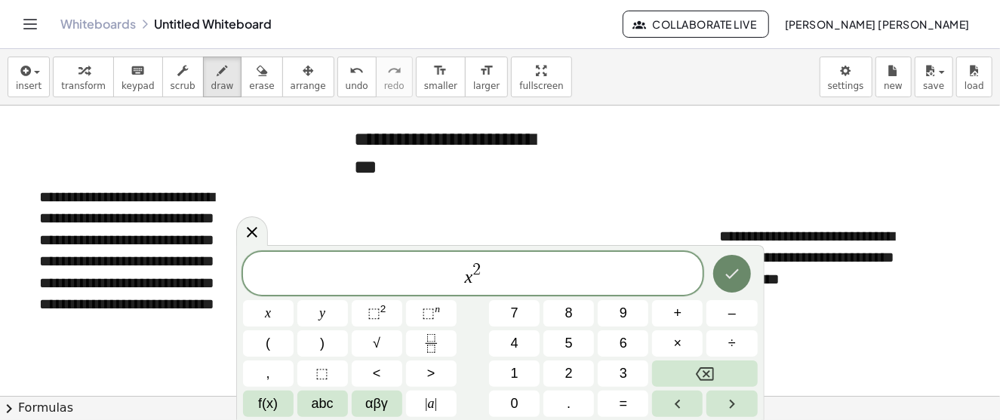
click at [732, 278] on icon "Done" at bounding box center [732, 274] width 18 height 18
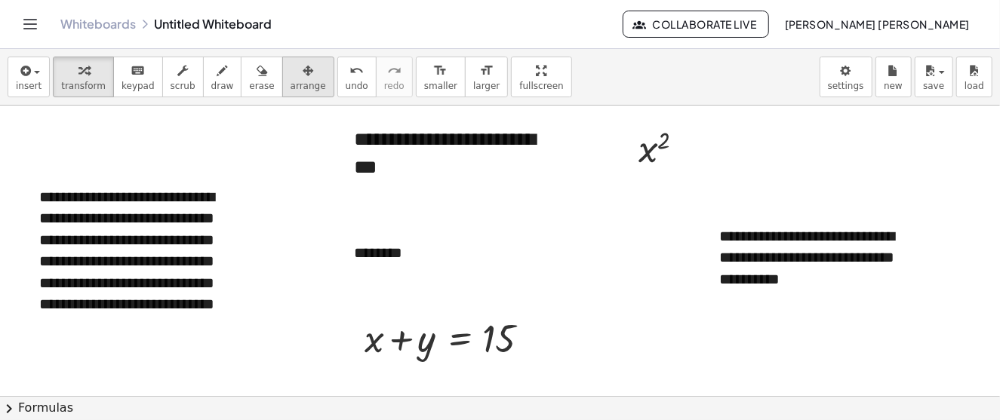
click at [291, 78] on div "button" at bounding box center [308, 70] width 35 height 18
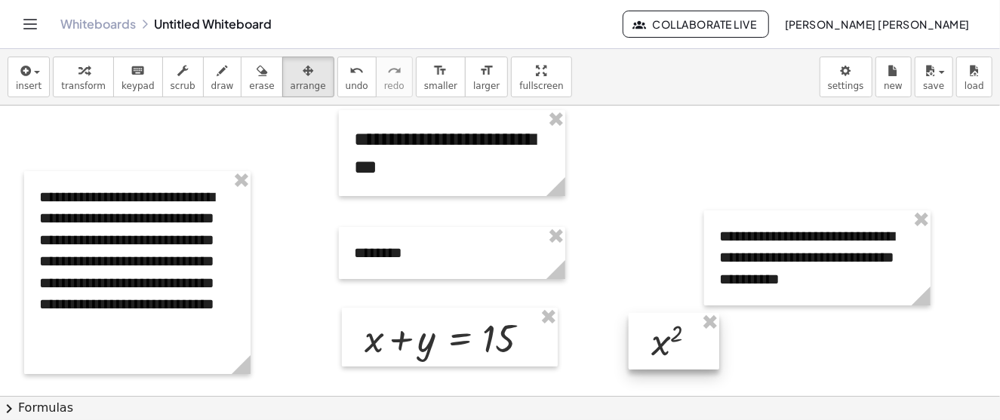
drag, startPoint x: 646, startPoint y: 152, endPoint x: 659, endPoint y: 346, distance: 193.6
click at [659, 346] on div at bounding box center [674, 341] width 91 height 57
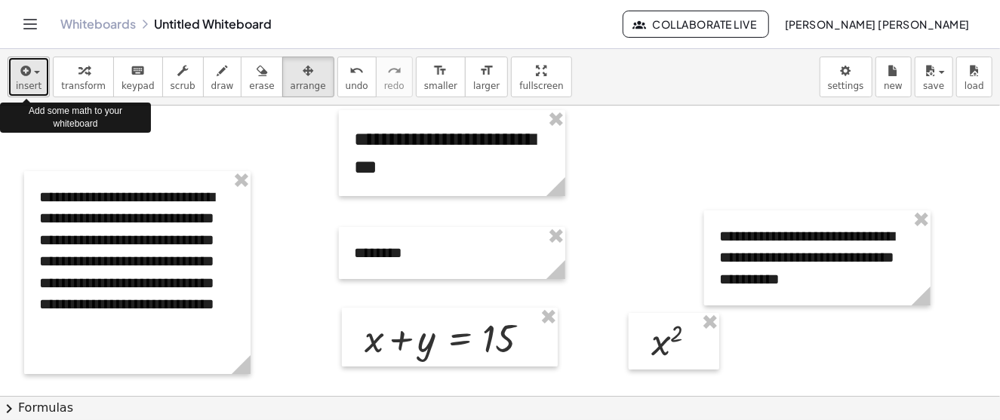
click at [37, 71] on span "button" at bounding box center [37, 72] width 6 height 3
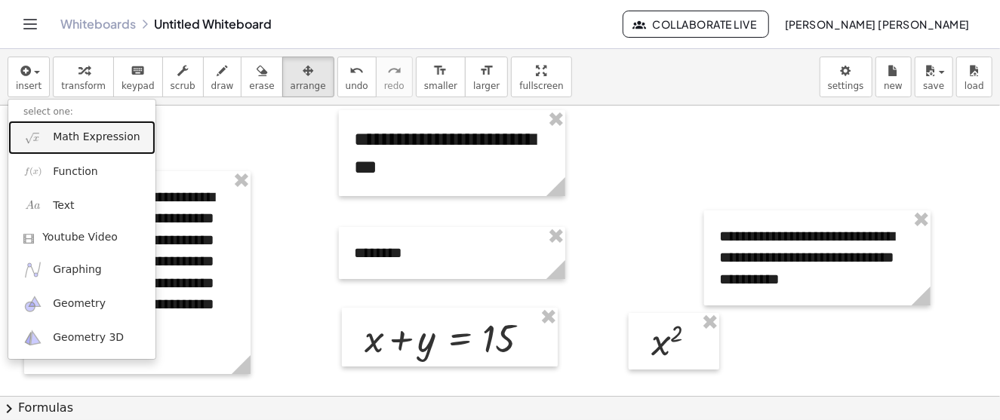
click at [83, 136] on span "Math Expression" at bounding box center [96, 137] width 87 height 15
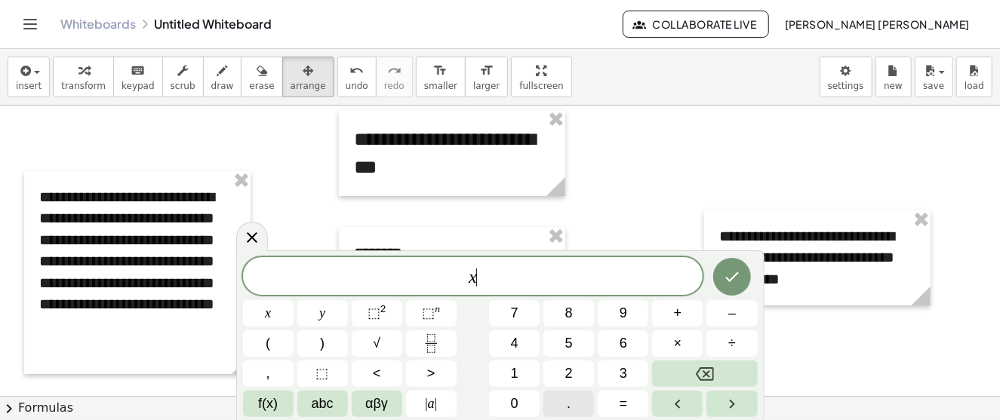
click at [568, 405] on span "." at bounding box center [569, 404] width 4 height 20
click at [741, 275] on icon "Done" at bounding box center [732, 277] width 18 height 18
click at [734, 277] on icon "Done" at bounding box center [732, 277] width 14 height 10
click at [731, 282] on icon "Done" at bounding box center [732, 275] width 18 height 18
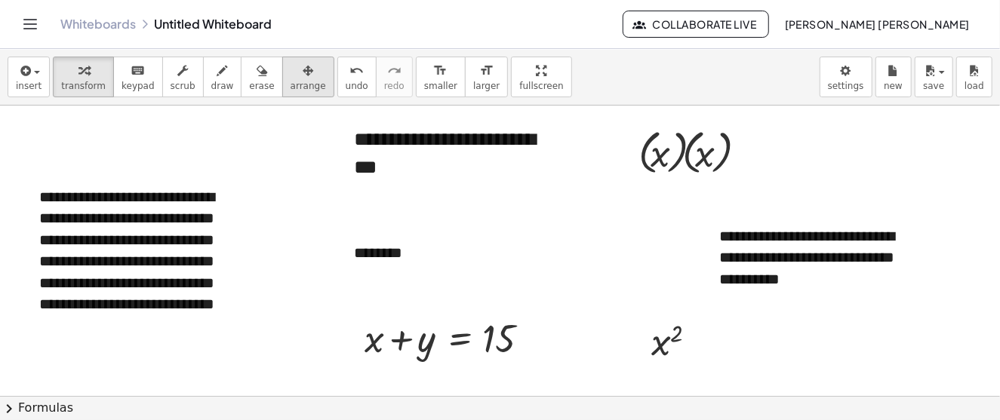
click at [291, 86] on span "arrange" at bounding box center [308, 86] width 35 height 11
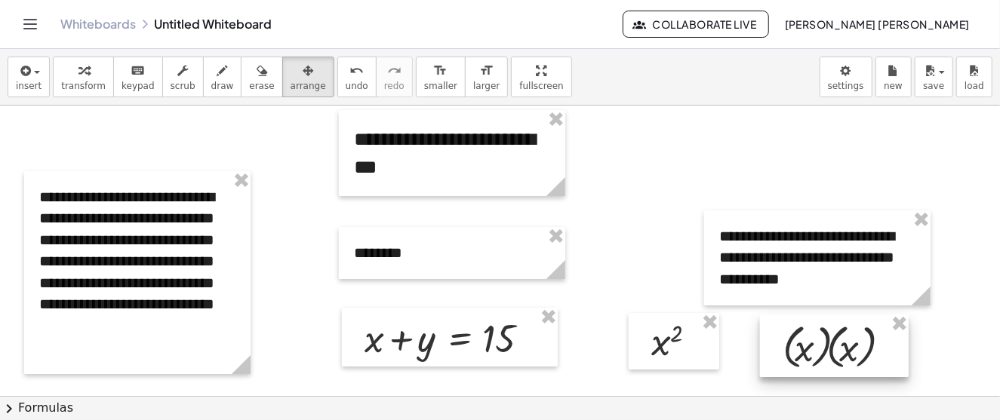
drag, startPoint x: 678, startPoint y: 154, endPoint x: 822, endPoint y: 347, distance: 241.1
click at [822, 347] on div at bounding box center [834, 346] width 149 height 63
click at [217, 73] on icon "button" at bounding box center [222, 71] width 11 height 18
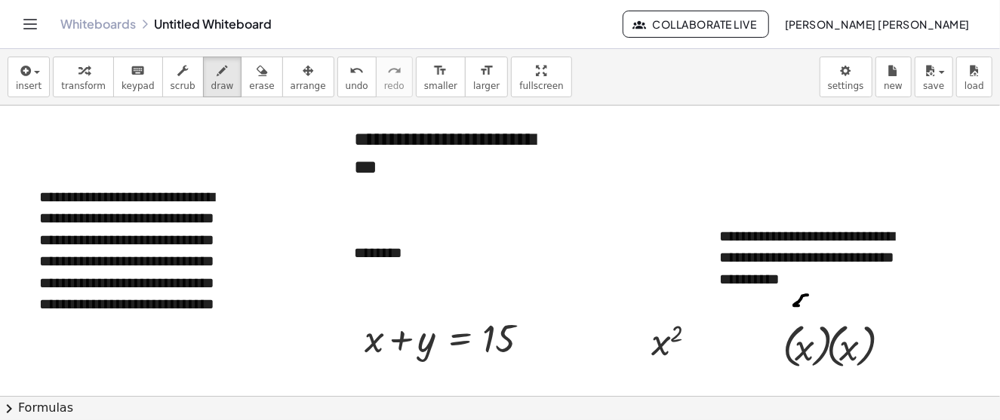
drag, startPoint x: 808, startPoint y: 294, endPoint x: 808, endPoint y: 305, distance: 10.6
drag, startPoint x: 808, startPoint y: 295, endPoint x: 808, endPoint y: 313, distance: 18.1
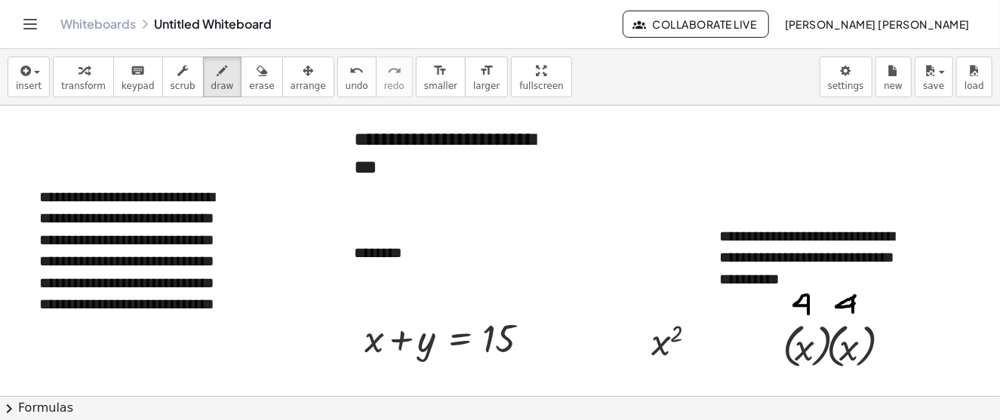
drag, startPoint x: 854, startPoint y: 295, endPoint x: 853, endPoint y: 312, distance: 16.7
click at [257, 79] on icon "button" at bounding box center [262, 71] width 11 height 18
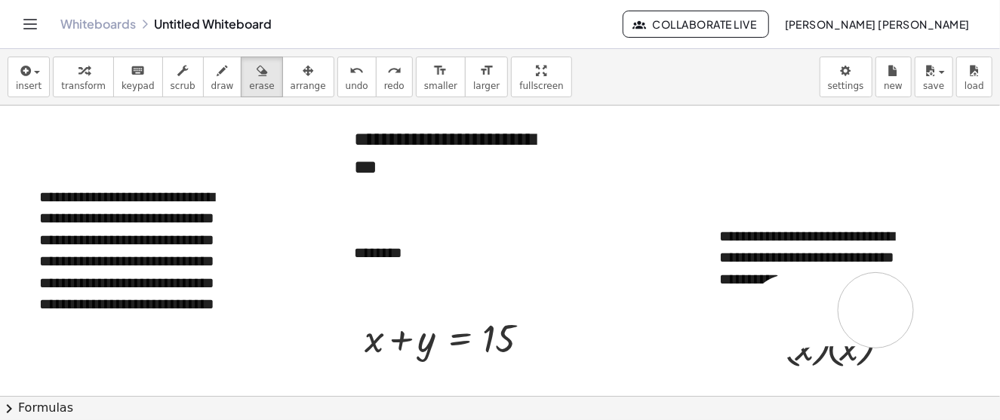
drag, startPoint x: 686, startPoint y: 325, endPoint x: 881, endPoint y: 312, distance: 195.9
click at [291, 82] on span "arrange" at bounding box center [308, 86] width 35 height 11
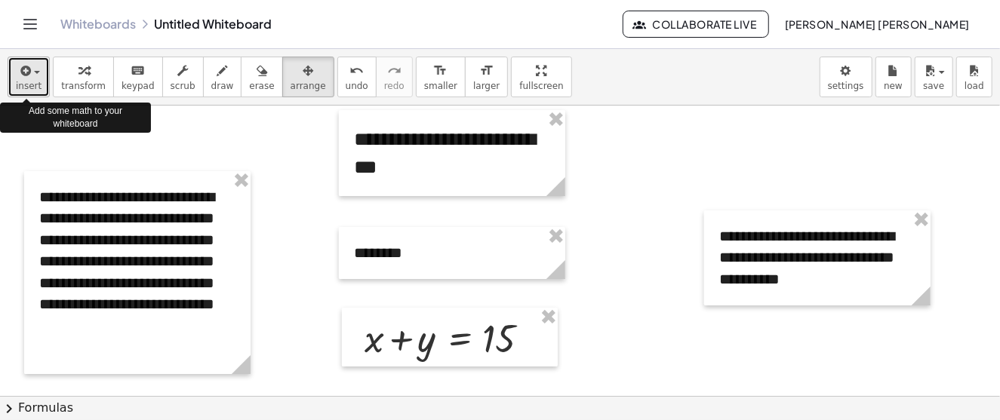
click at [36, 69] on div "button" at bounding box center [29, 70] width 26 height 18
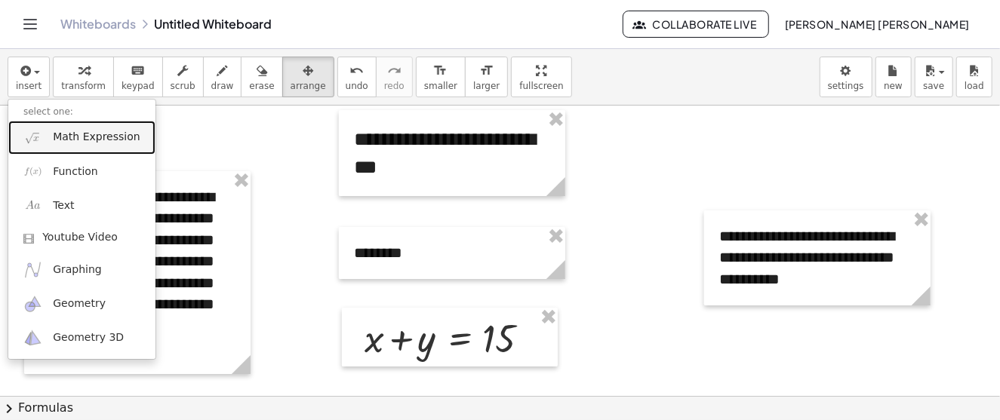
click at [91, 146] on link "Math Expression" at bounding box center [81, 138] width 147 height 34
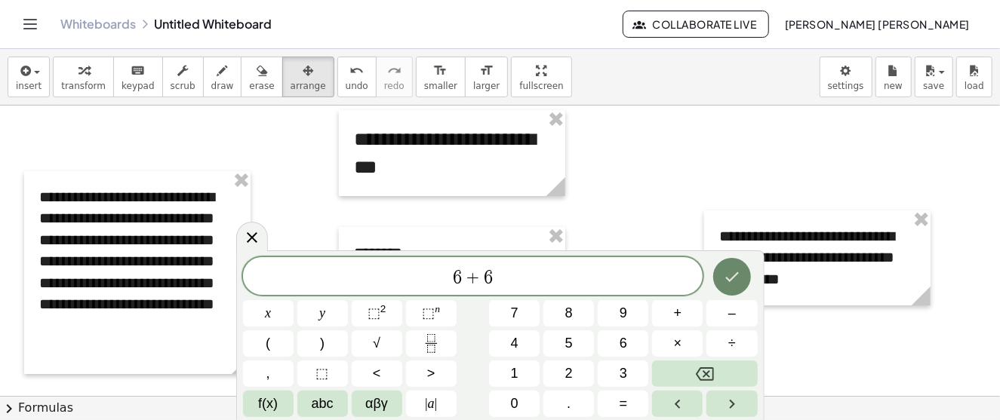
click at [737, 285] on icon "Done" at bounding box center [732, 277] width 18 height 18
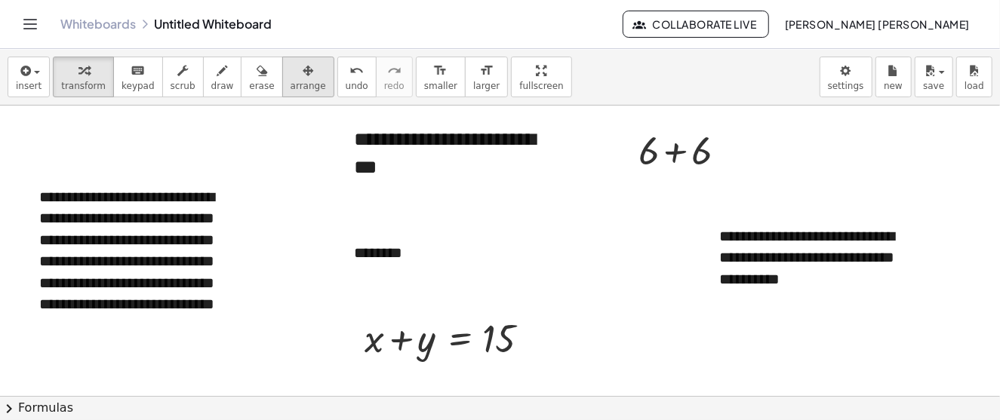
click at [303, 77] on icon "button" at bounding box center [308, 71] width 11 height 18
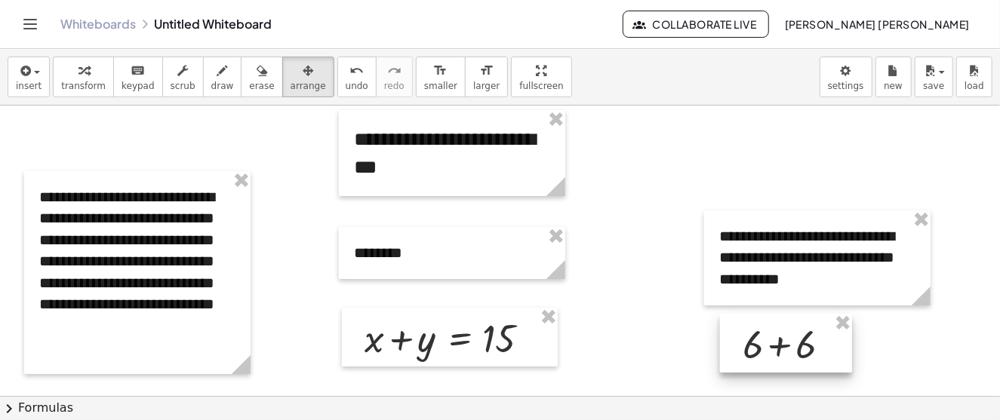
drag, startPoint x: 751, startPoint y: 304, endPoint x: 774, endPoint y: 337, distance: 40.6
click at [774, 337] on div at bounding box center [786, 343] width 132 height 59
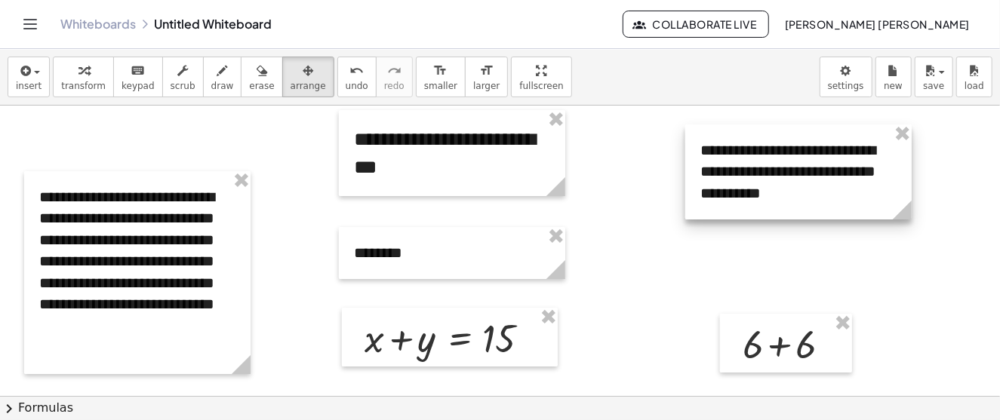
drag, startPoint x: 790, startPoint y: 250, endPoint x: 771, endPoint y: 165, distance: 86.6
click at [771, 165] on div at bounding box center [798, 172] width 226 height 95
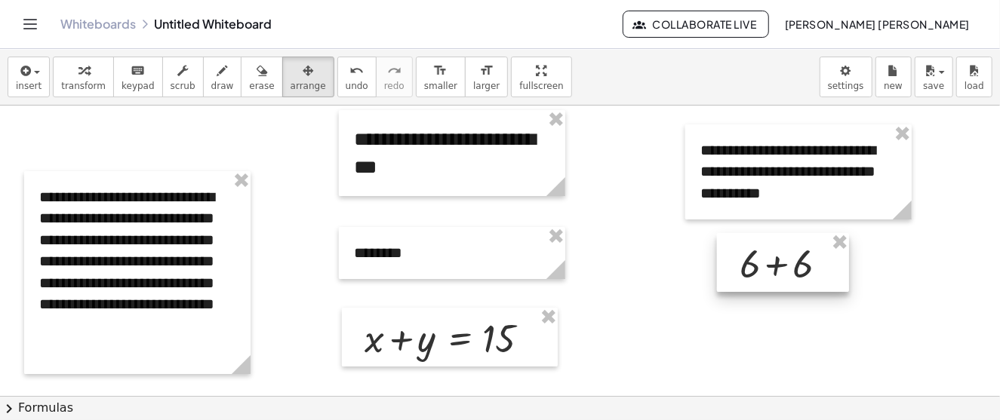
drag, startPoint x: 784, startPoint y: 337, endPoint x: 781, endPoint y: 257, distance: 80.1
click at [781, 257] on div at bounding box center [783, 262] width 132 height 59
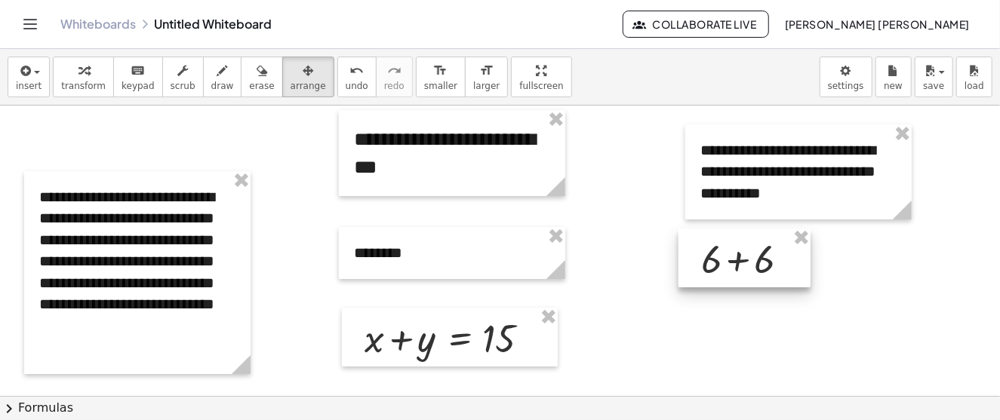
drag, startPoint x: 766, startPoint y: 266, endPoint x: 728, endPoint y: 262, distance: 38.8
click at [728, 262] on div at bounding box center [744, 258] width 132 height 59
click at [31, 75] on span "button" at bounding box center [32, 72] width 3 height 11
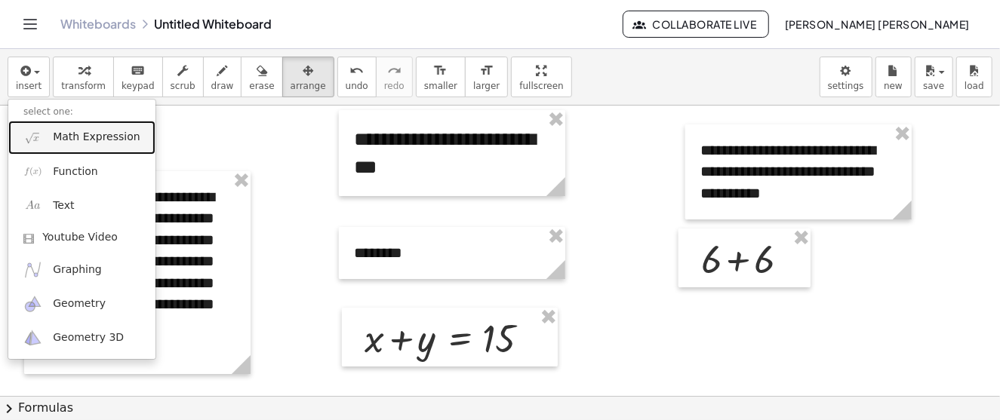
click at [101, 134] on span "Math Expression" at bounding box center [96, 137] width 87 height 15
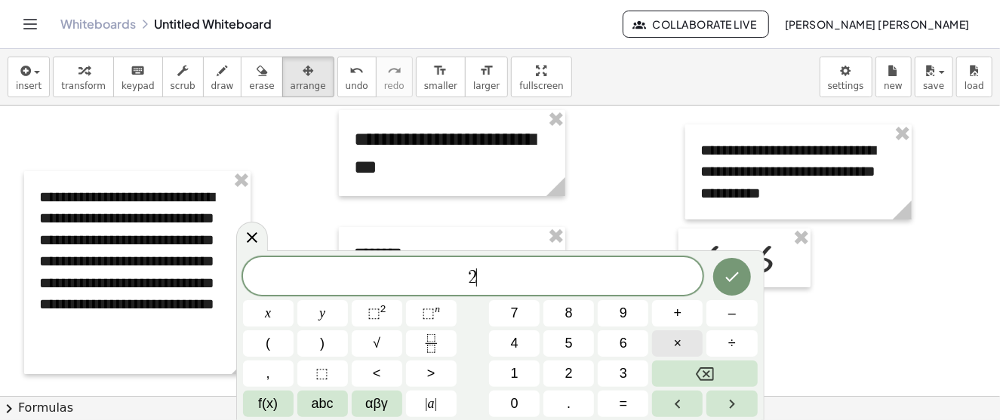
click at [677, 346] on span "×" at bounding box center [678, 344] width 8 height 20
click at [741, 273] on icon "Done" at bounding box center [732, 277] width 18 height 18
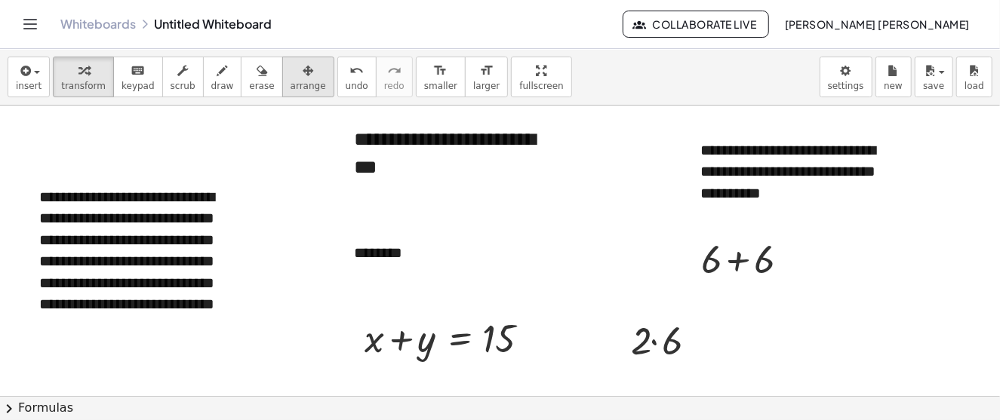
click at [295, 79] on button "arrange" at bounding box center [308, 77] width 52 height 41
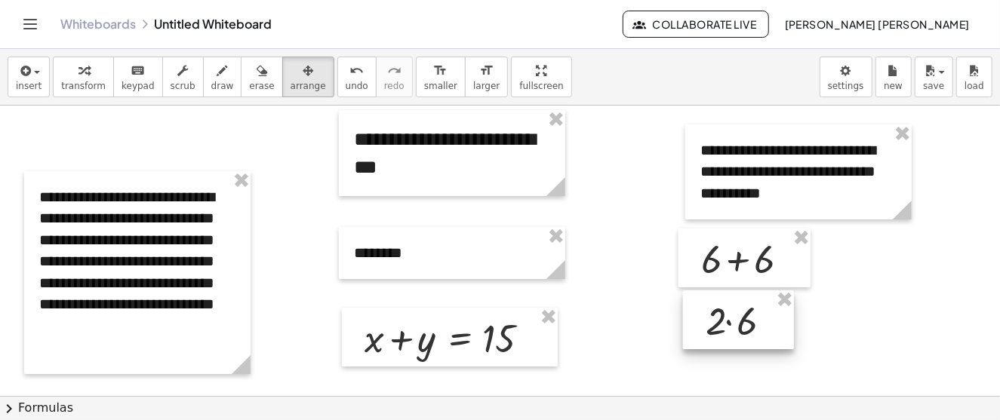
drag, startPoint x: 670, startPoint y: 352, endPoint x: 745, endPoint y: 333, distance: 77.2
click at [745, 333] on div at bounding box center [738, 320] width 111 height 59
drag, startPoint x: 745, startPoint y: 324, endPoint x: 746, endPoint y: 332, distance: 8.3
click at [746, 332] on div at bounding box center [739, 328] width 111 height 59
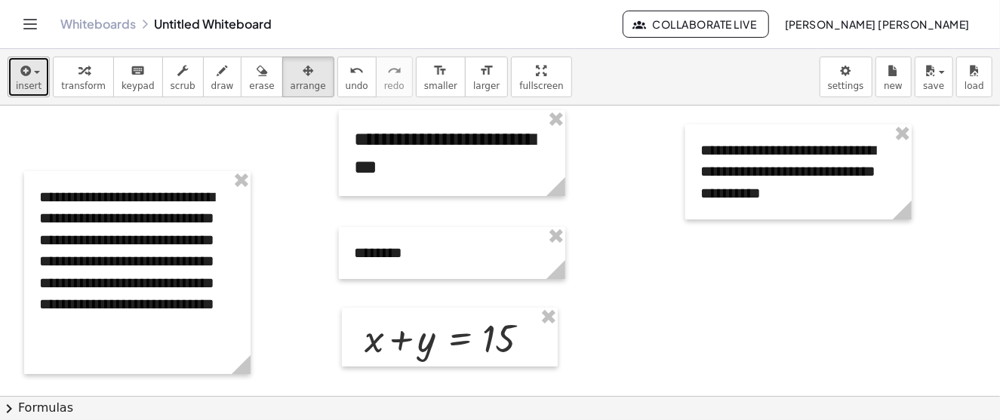
click at [35, 74] on div "button" at bounding box center [29, 70] width 26 height 18
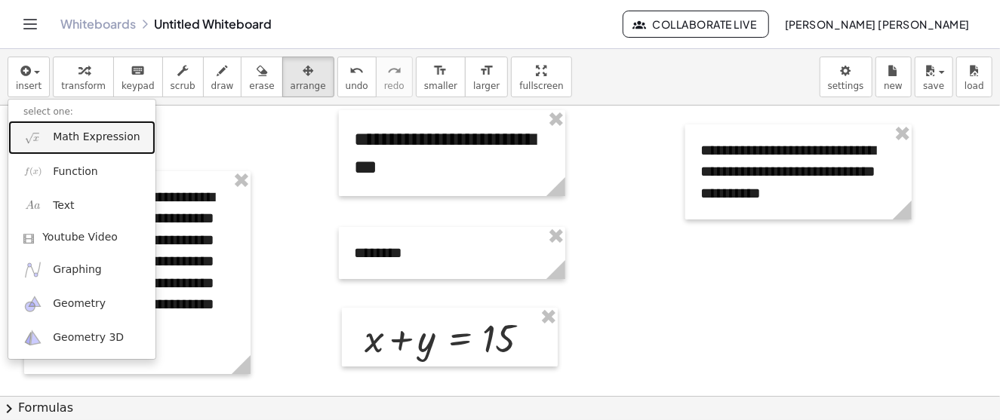
click at [111, 143] on span "Math Expression" at bounding box center [96, 137] width 87 height 15
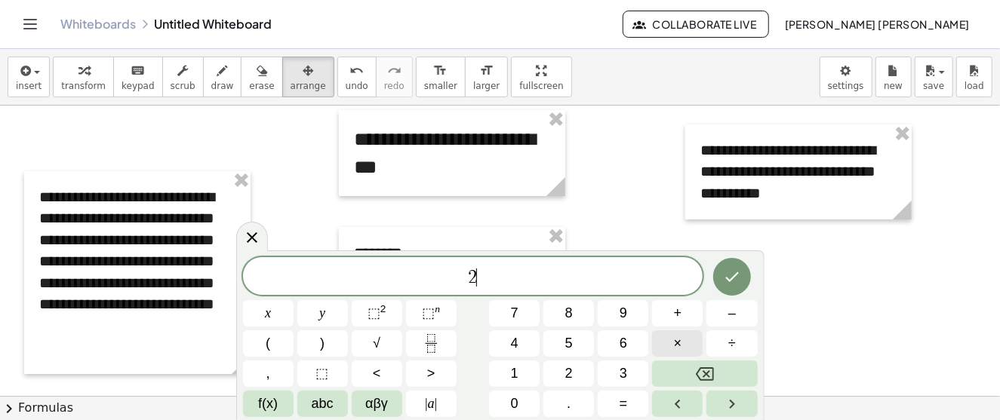
click at [673, 352] on button "×" at bounding box center [677, 344] width 51 height 26
click at [731, 282] on icon "Done" at bounding box center [732, 277] width 18 height 18
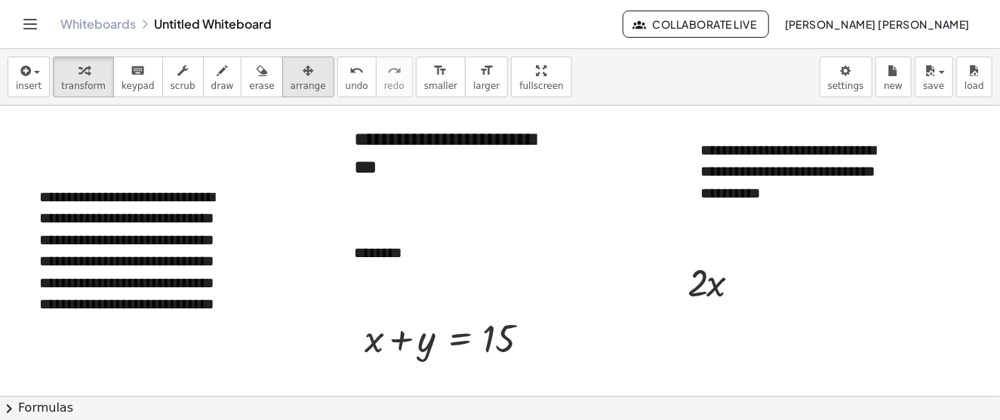
click at [287, 78] on button "arrange" at bounding box center [308, 77] width 52 height 41
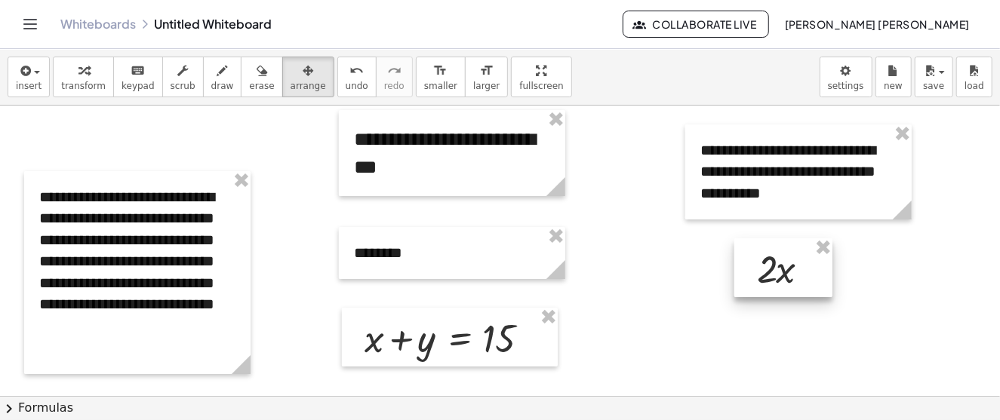
drag, startPoint x: 740, startPoint y: 275, endPoint x: 793, endPoint y: 276, distance: 53.6
click at [793, 276] on div at bounding box center [783, 267] width 98 height 59
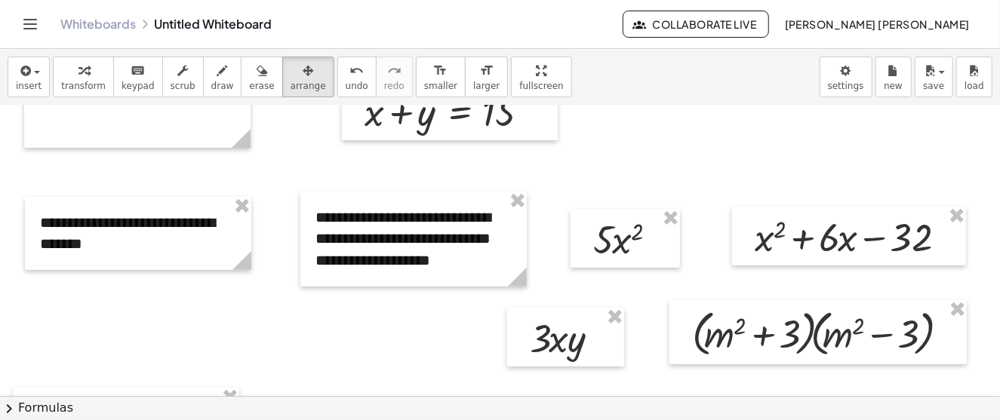
scroll to position [257, 0]
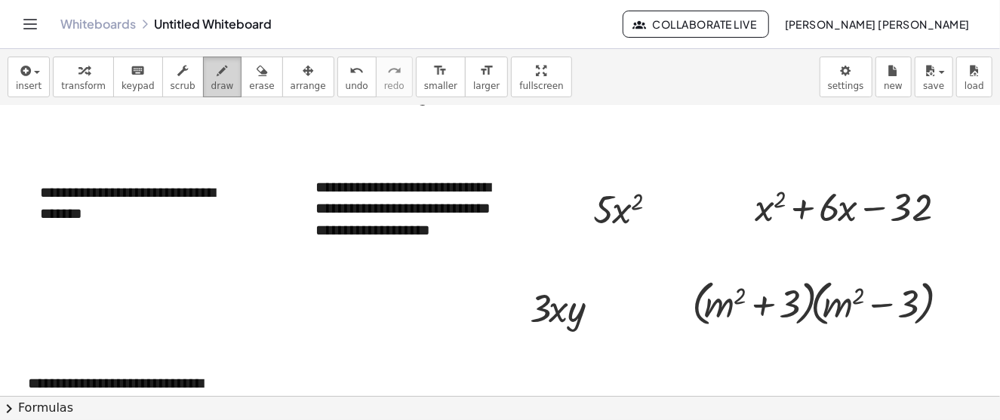
click at [211, 85] on span "draw" at bounding box center [222, 86] width 23 height 11
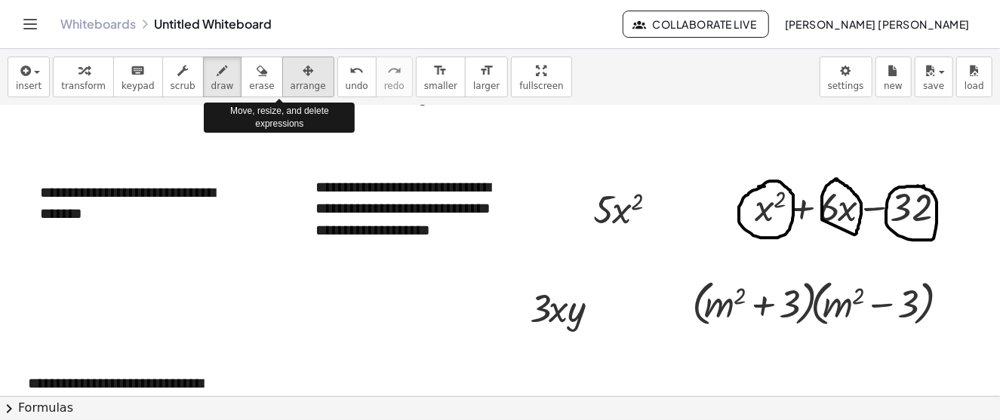
click at [291, 82] on span "arrange" at bounding box center [308, 86] width 35 height 11
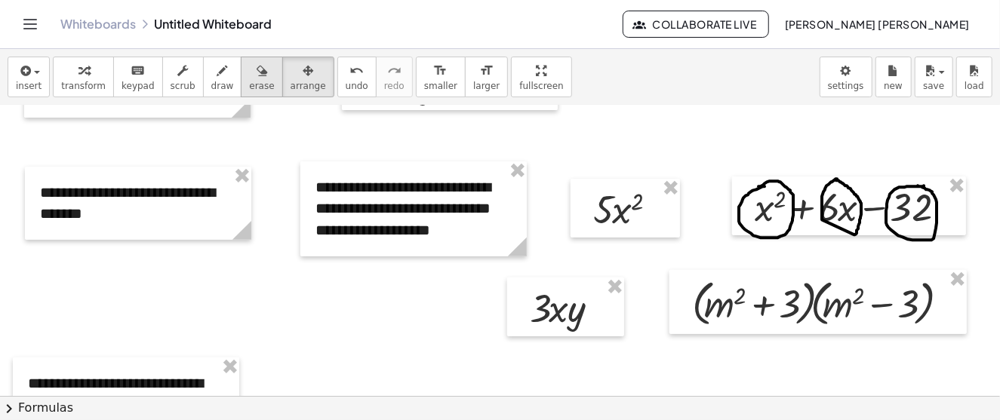
click at [257, 66] on icon "button" at bounding box center [262, 71] width 11 height 18
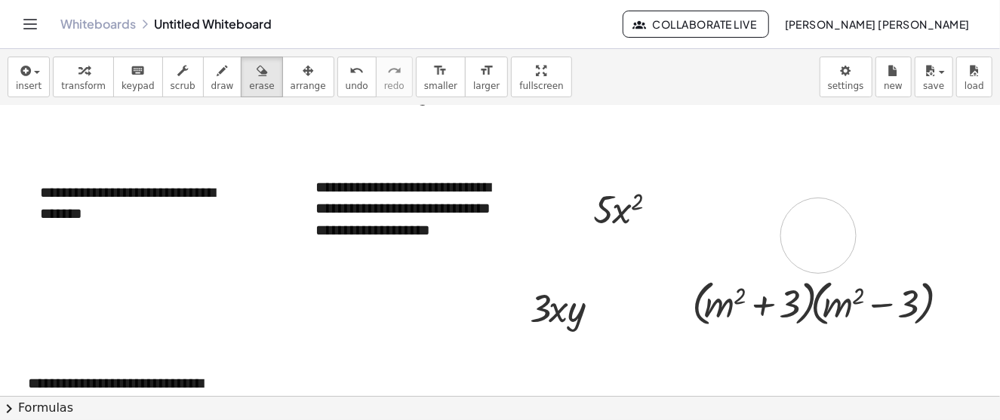
drag, startPoint x: 740, startPoint y: 192, endPoint x: 869, endPoint y: 224, distance: 132.3
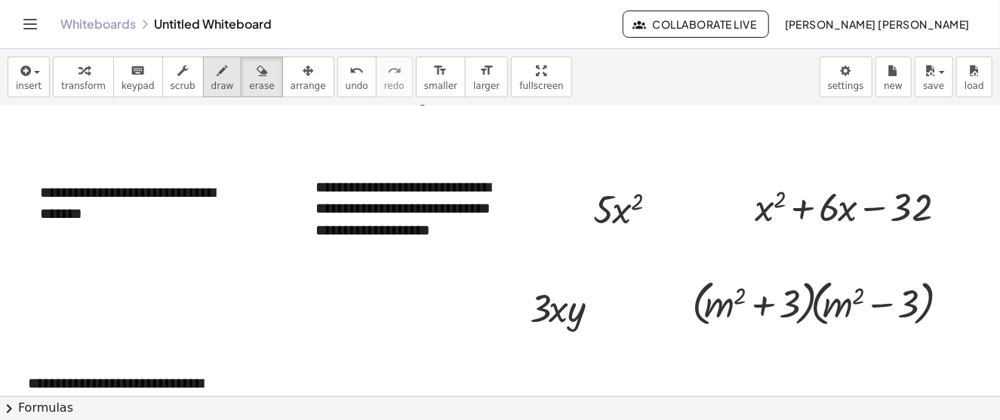
click at [217, 67] on icon "button" at bounding box center [222, 71] width 11 height 18
drag, startPoint x: 752, startPoint y: 230, endPoint x: 777, endPoint y: 229, distance: 24.9
drag, startPoint x: 832, startPoint y: 229, endPoint x: 865, endPoint y: 229, distance: 33.2
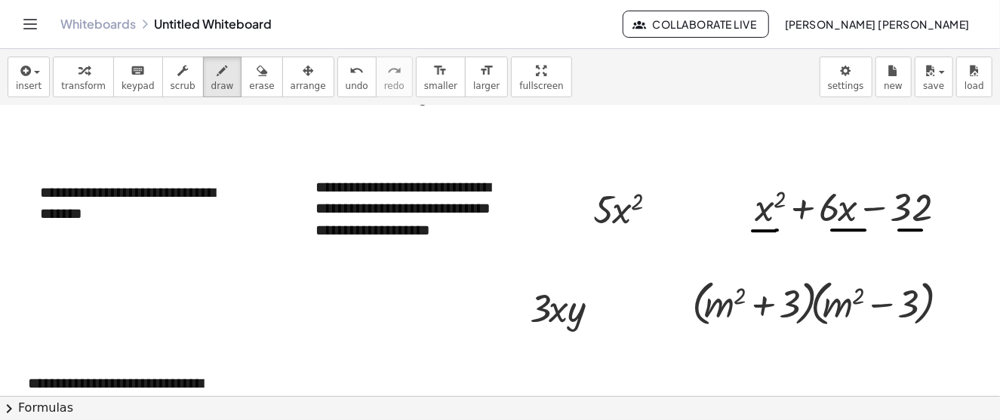
drag, startPoint x: 899, startPoint y: 229, endPoint x: 925, endPoint y: 229, distance: 25.7
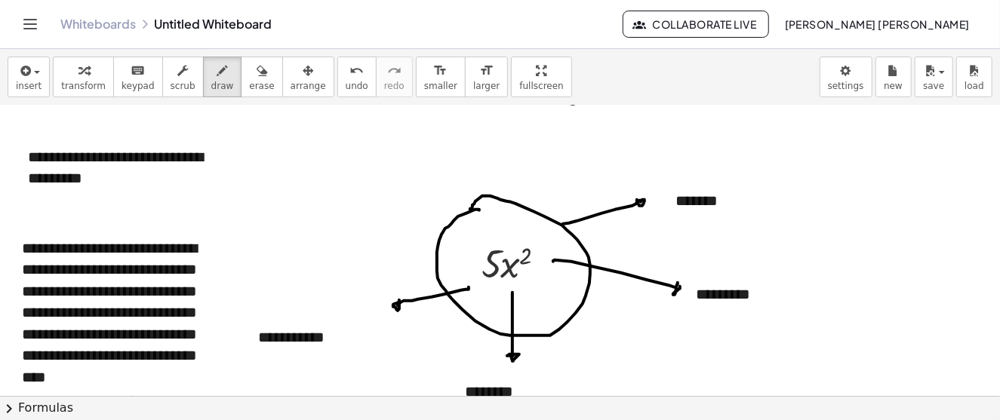
scroll to position [558, 0]
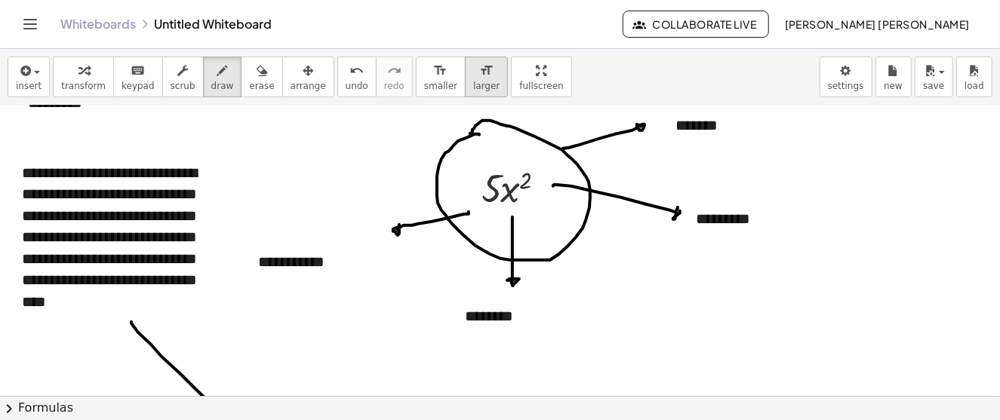
click at [473, 76] on div "format_size" at bounding box center [486, 70] width 26 height 18
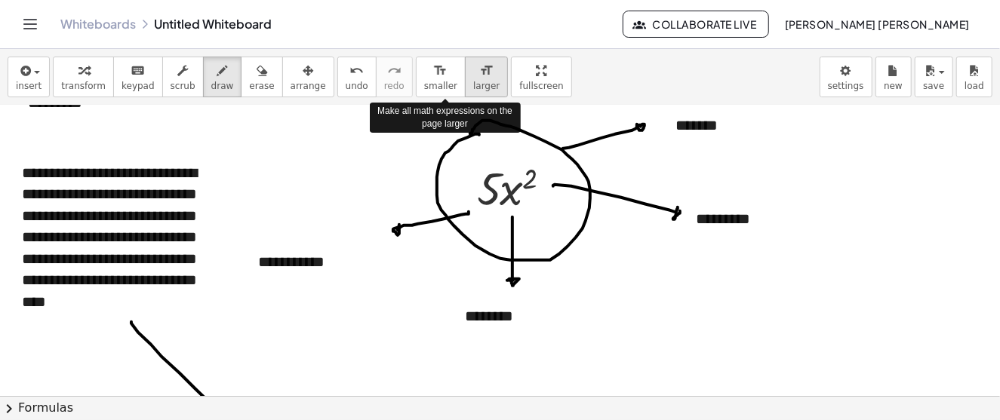
click at [479, 76] on icon "format_size" at bounding box center [486, 71] width 14 height 18
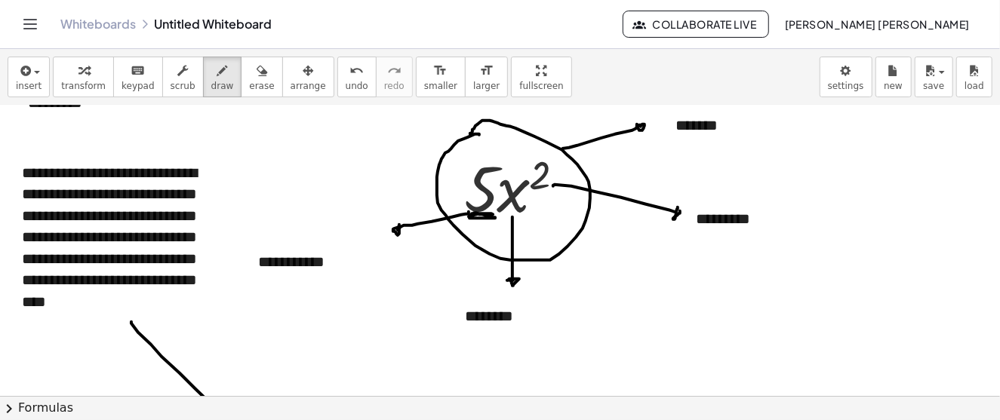
drag, startPoint x: 469, startPoint y: 216, endPoint x: 482, endPoint y: 217, distance: 12.9
click at [18, 69] on icon "button" at bounding box center [24, 71] width 14 height 18
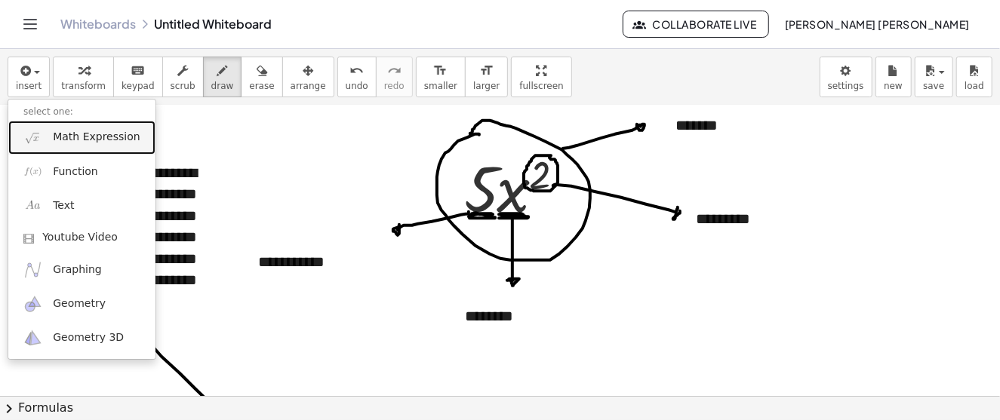
click at [95, 142] on span "Math Expression" at bounding box center [96, 137] width 87 height 15
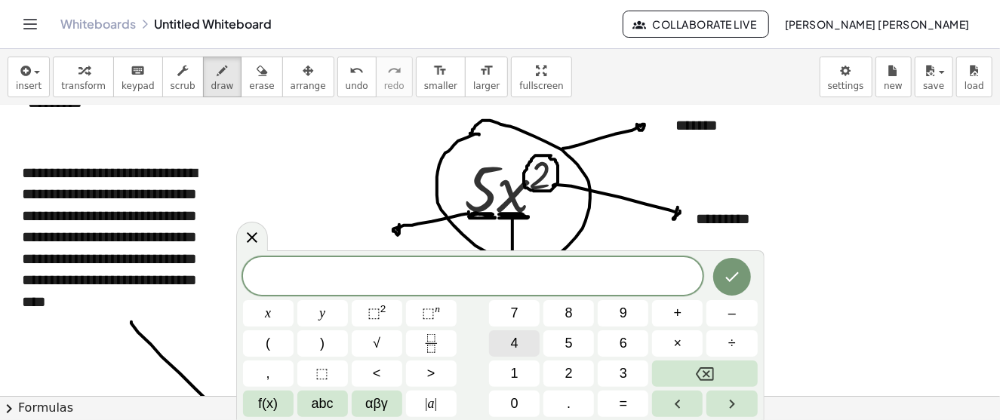
click at [518, 343] on button "4" at bounding box center [514, 344] width 51 height 26
click at [330, 312] on button "y" at bounding box center [322, 313] width 51 height 26
click at [374, 314] on span "⬚" at bounding box center [374, 313] width 13 height 15
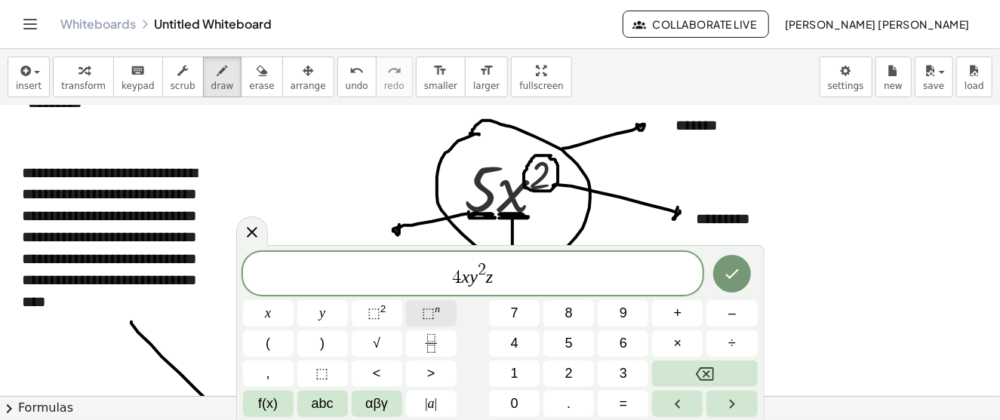
click at [429, 319] on span "⬚" at bounding box center [428, 313] width 13 height 15
click at [738, 277] on icon "Done" at bounding box center [732, 274] width 18 height 18
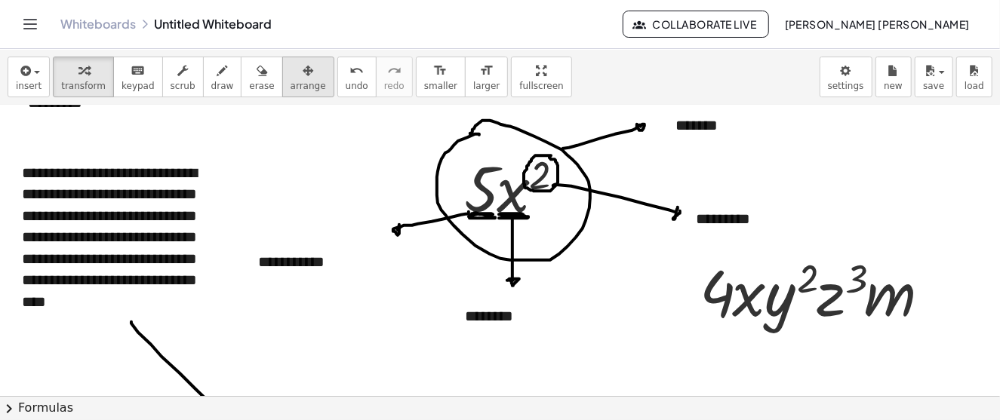
click at [286, 78] on button "arrange" at bounding box center [308, 77] width 52 height 41
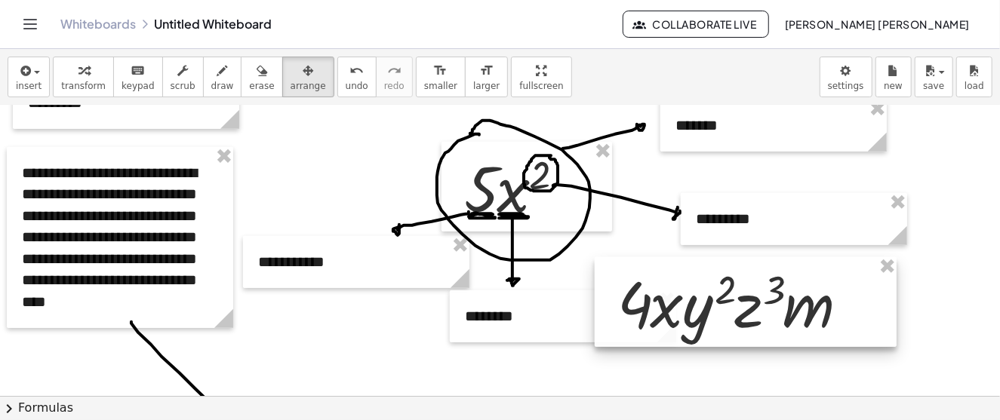
drag, startPoint x: 768, startPoint y: 291, endPoint x: 686, endPoint y: 303, distance: 83.0
click at [686, 303] on div at bounding box center [746, 302] width 302 height 91
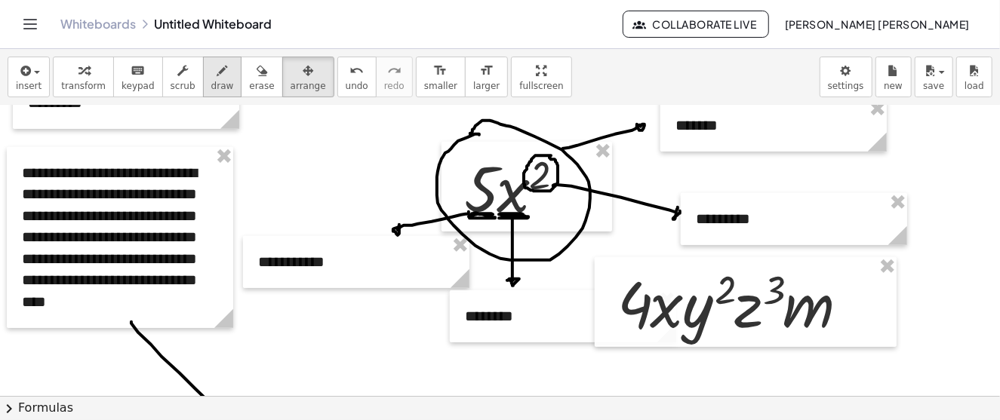
click at [211, 81] on span "draw" at bounding box center [222, 86] width 23 height 11
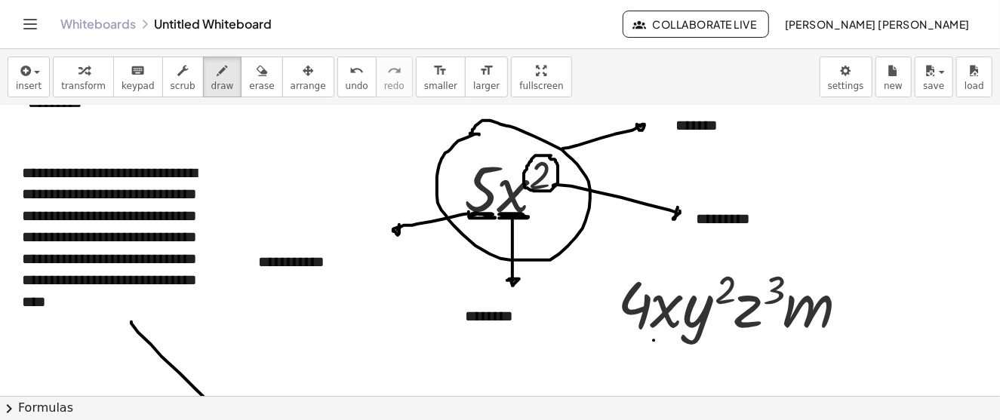
drag, startPoint x: 654, startPoint y: 340, endPoint x: 673, endPoint y: 340, distance: 19.6
drag, startPoint x: 740, startPoint y: 333, endPoint x: 769, endPoint y: 333, distance: 29.4
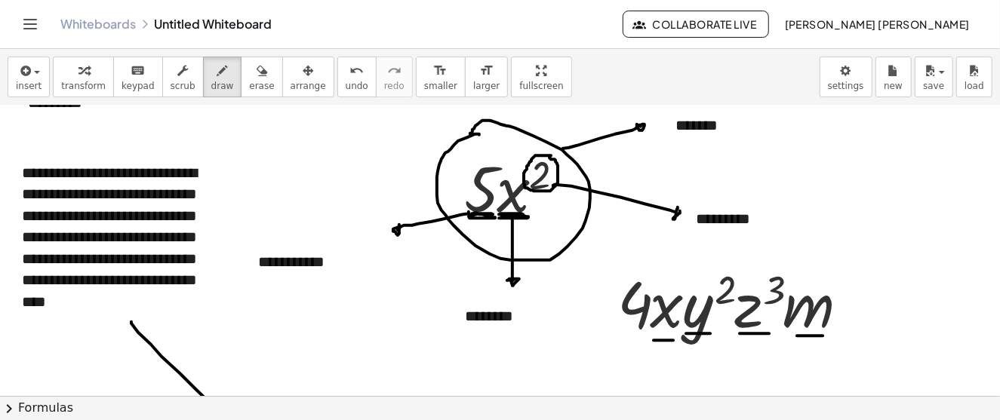
drag, startPoint x: 797, startPoint y: 335, endPoint x: 841, endPoint y: 337, distance: 43.8
drag, startPoint x: 620, startPoint y: 331, endPoint x: 646, endPoint y: 331, distance: 25.7
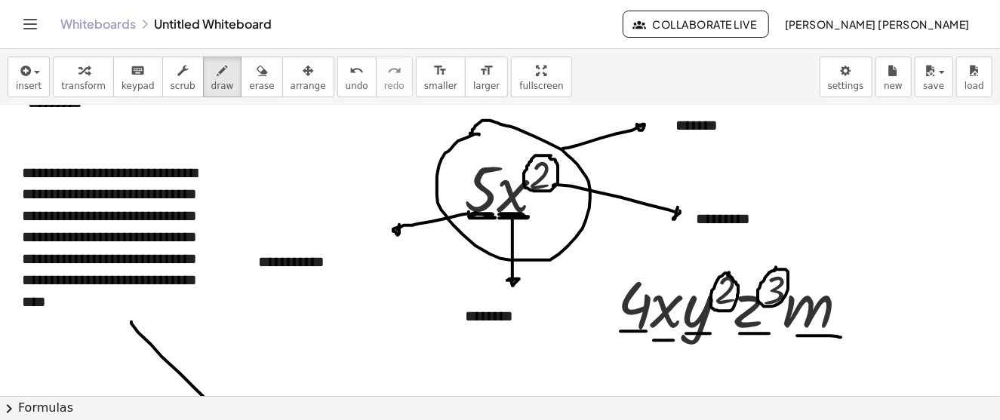
drag, startPoint x: 870, startPoint y: 297, endPoint x: 872, endPoint y: 328, distance: 31.0
drag, startPoint x: 863, startPoint y: 319, endPoint x: 890, endPoint y: 312, distance: 27.3
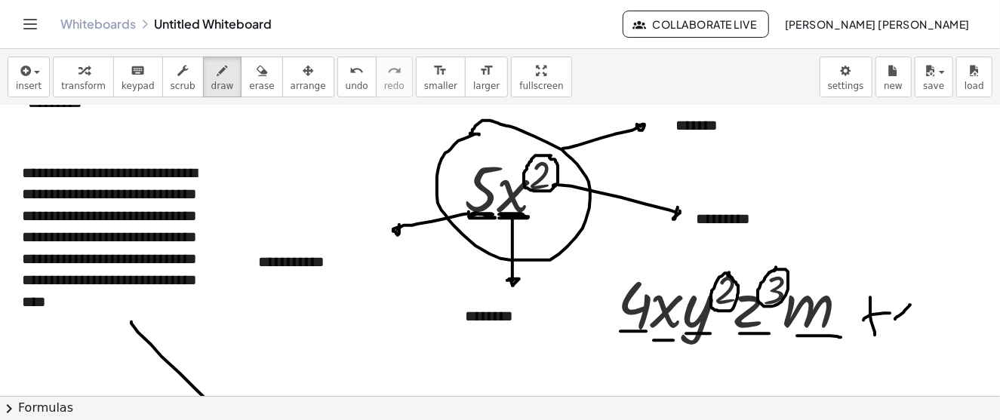
drag, startPoint x: 910, startPoint y: 304, endPoint x: 921, endPoint y: 316, distance: 16.6
drag, startPoint x: 915, startPoint y: 304, endPoint x: 934, endPoint y: 314, distance: 21.3
drag, startPoint x: 934, startPoint y: 311, endPoint x: 954, endPoint y: 325, distance: 23.9
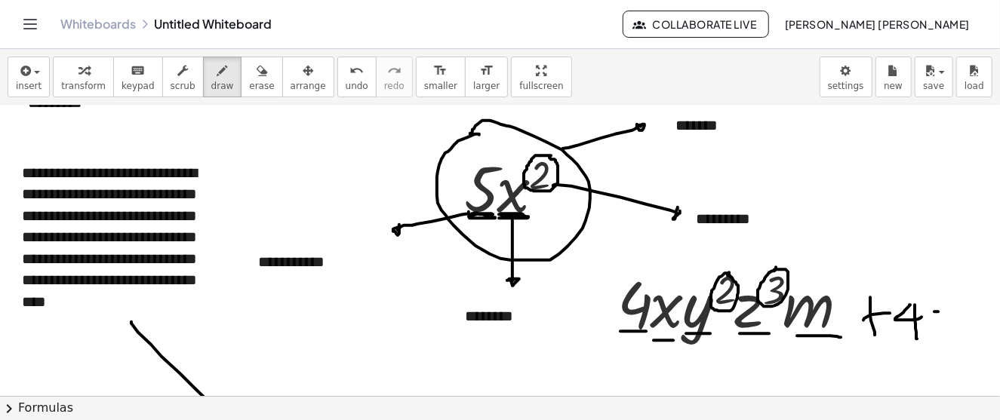
drag, startPoint x: 953, startPoint y: 306, endPoint x: 941, endPoint y: 329, distance: 26.3
drag, startPoint x: 965, startPoint y: 306, endPoint x: 983, endPoint y: 337, distance: 36.5
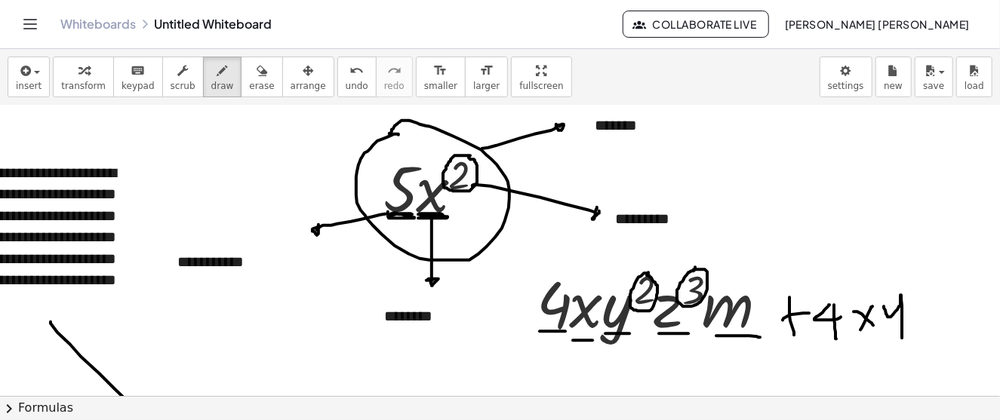
scroll to position [558, 88]
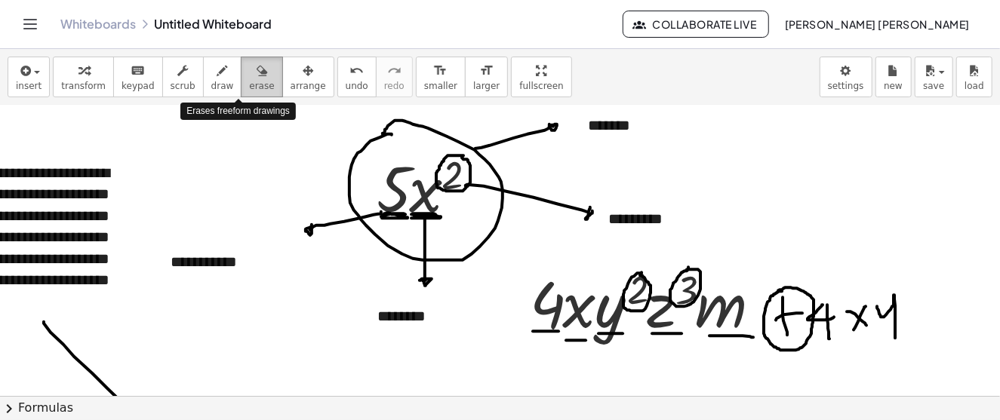
click at [257, 69] on icon "button" at bounding box center [262, 71] width 11 height 18
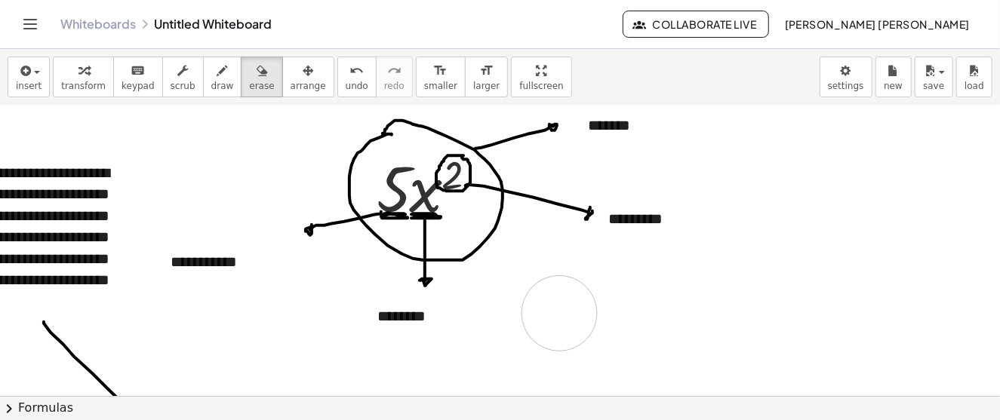
drag, startPoint x: 614, startPoint y: 300, endPoint x: 626, endPoint y: 374, distance: 75.7
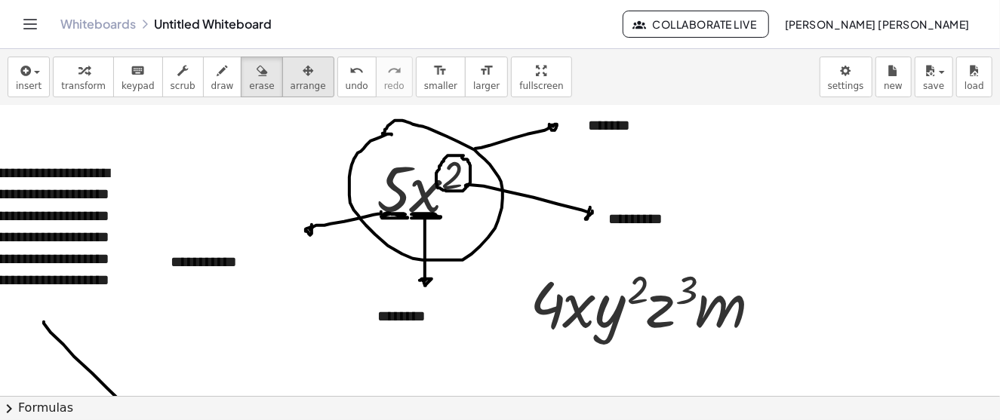
click at [303, 76] on icon "button" at bounding box center [308, 71] width 11 height 18
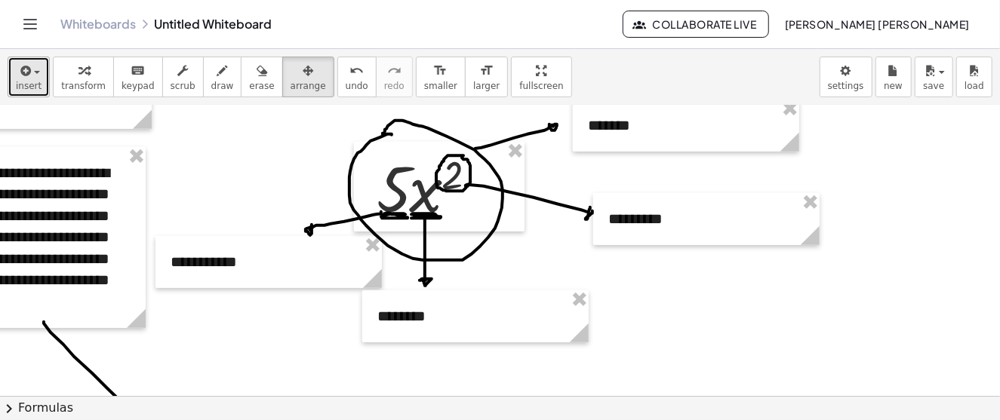
click at [31, 72] on span "button" at bounding box center [32, 72] width 3 height 11
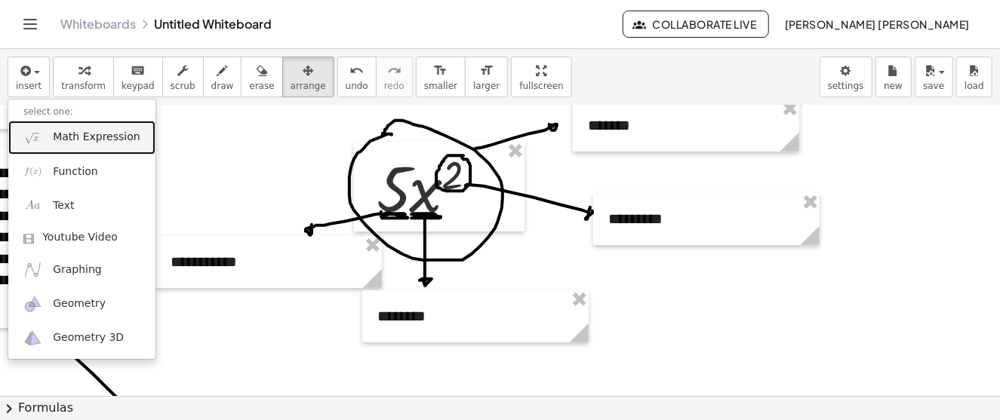
click at [86, 131] on span "Math Expression" at bounding box center [96, 137] width 87 height 15
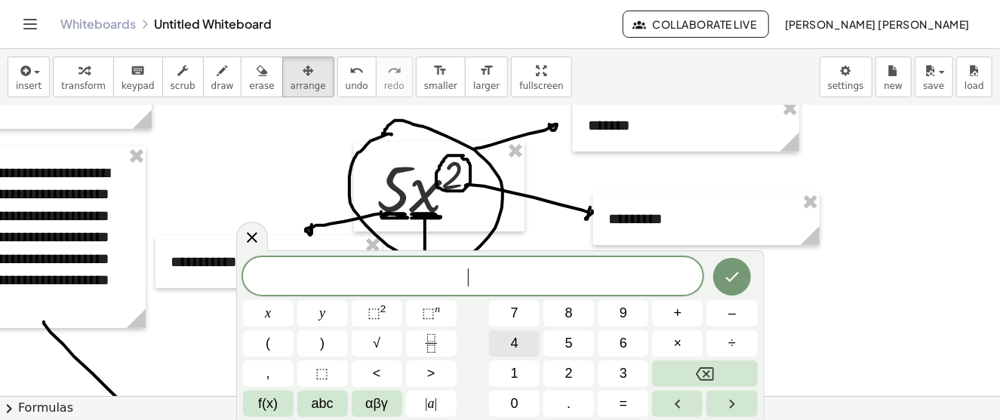
click at [512, 342] on span "4" at bounding box center [515, 344] width 8 height 20
click at [682, 347] on button "×" at bounding box center [677, 344] width 51 height 26
click at [571, 345] on span "5" at bounding box center [569, 344] width 8 height 20
click at [270, 309] on span "x" at bounding box center [268, 313] width 6 height 20
click at [376, 310] on span "⬚" at bounding box center [374, 313] width 13 height 15
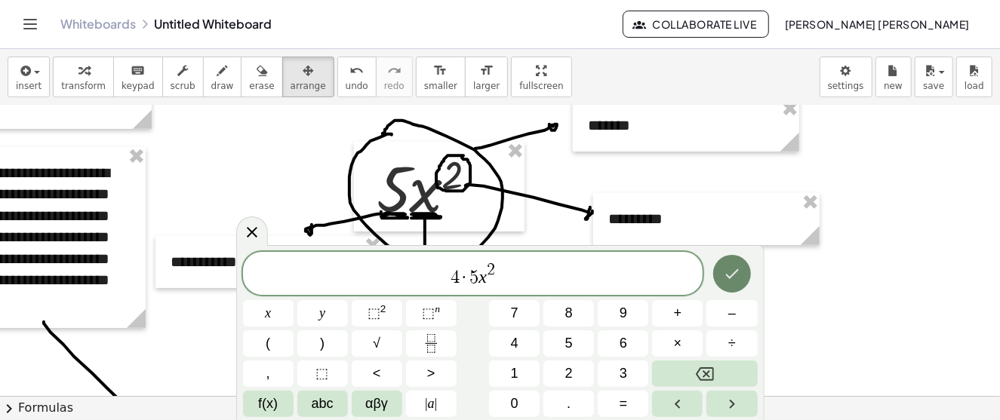
click at [737, 279] on icon "Done" at bounding box center [732, 274] width 18 height 18
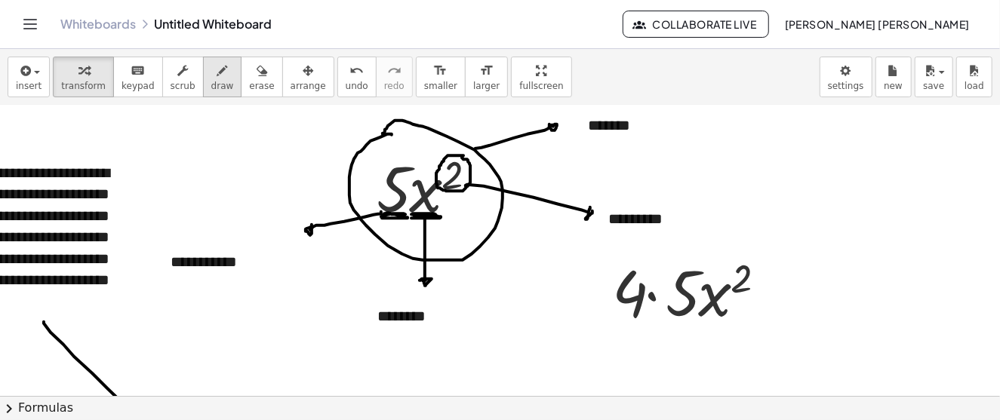
click at [203, 78] on button "draw" at bounding box center [222, 77] width 39 height 41
drag, startPoint x: 617, startPoint y: 325, endPoint x: 652, endPoint y: 322, distance: 34.8
drag, startPoint x: 672, startPoint y: 325, endPoint x: 697, endPoint y: 322, distance: 24.3
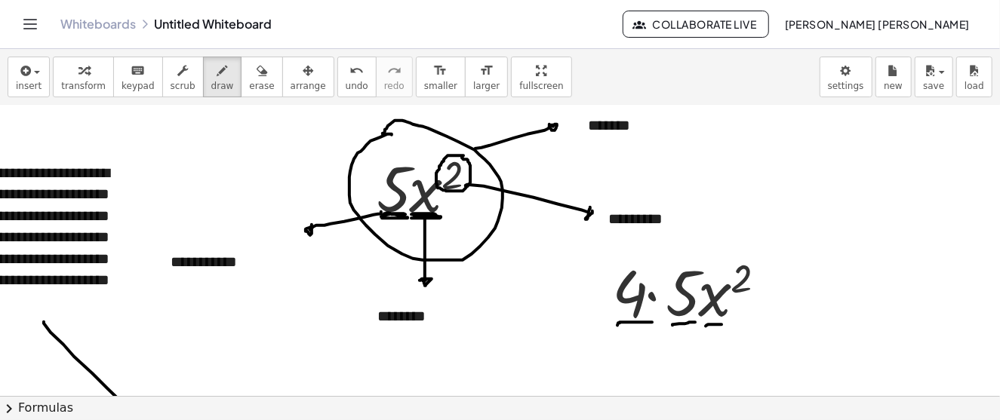
drag, startPoint x: 706, startPoint y: 325, endPoint x: 752, endPoint y: 325, distance: 46.8
click at [303, 68] on icon "button" at bounding box center [308, 71] width 11 height 18
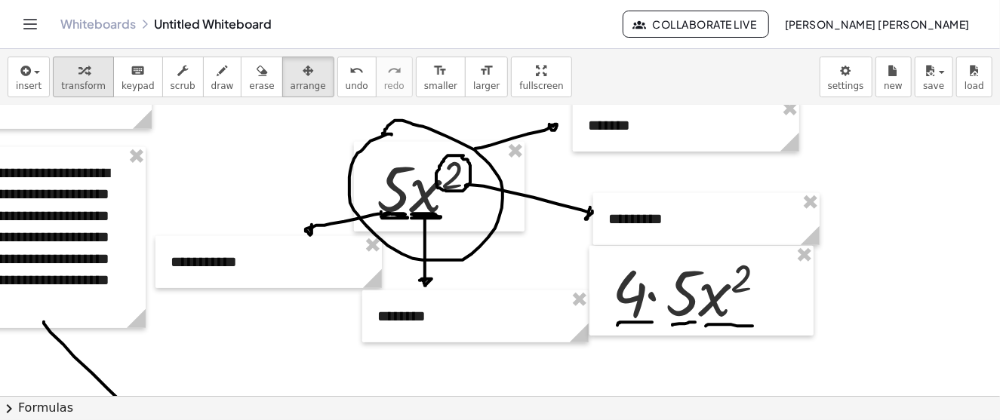
click at [87, 70] on div "button" at bounding box center [83, 70] width 45 height 18
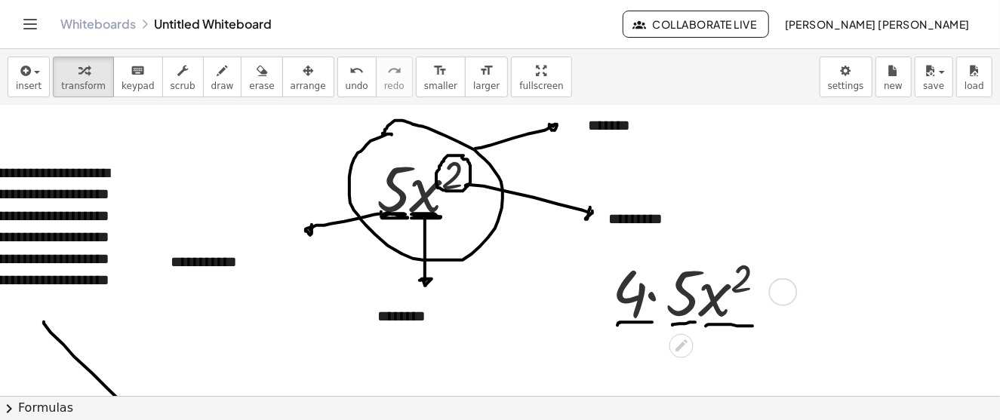
click at [685, 292] on div at bounding box center [695, 291] width 180 height 83
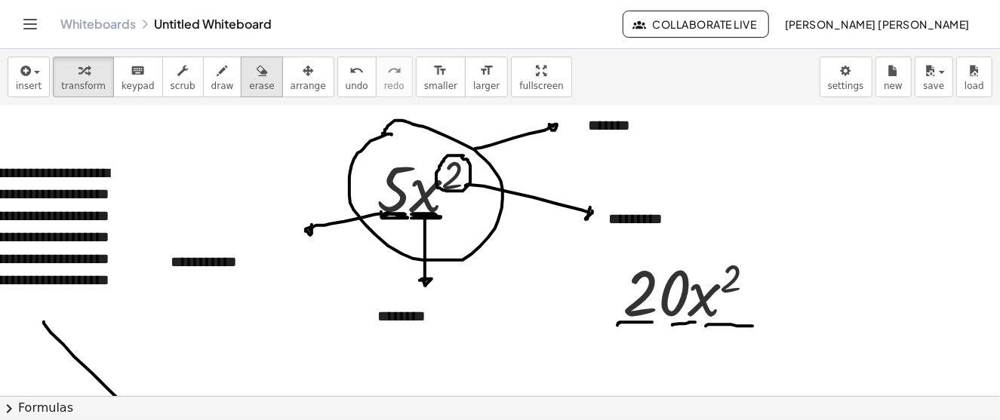
click at [241, 71] on button "erase" at bounding box center [262, 77] width 42 height 41
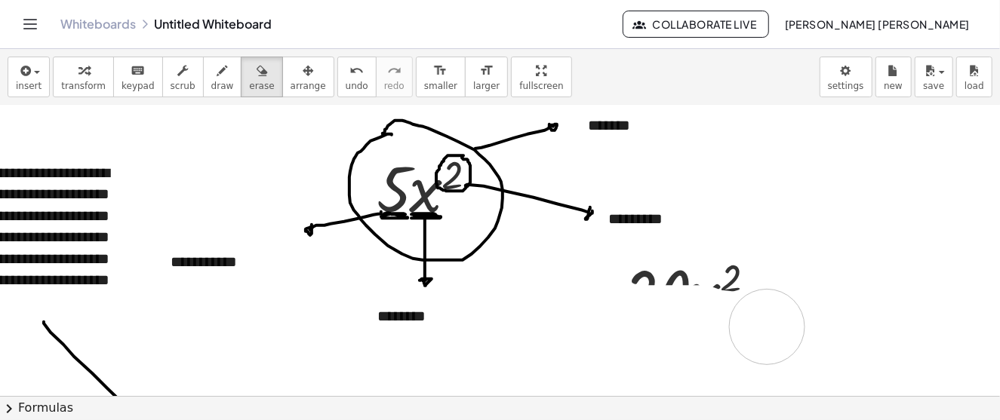
drag, startPoint x: 604, startPoint y: 322, endPoint x: 768, endPoint y: 309, distance: 165.1
click at [38, 73] on button "insert" at bounding box center [29, 77] width 42 height 41
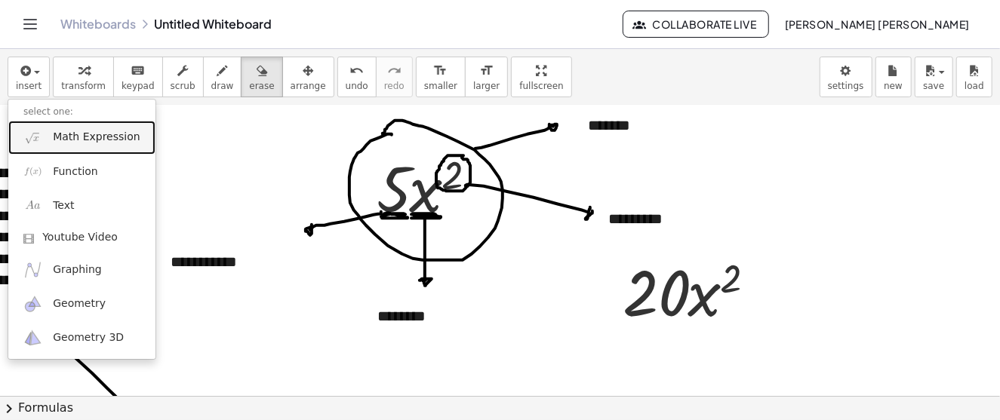
click at [97, 137] on span "Math Expression" at bounding box center [96, 137] width 87 height 15
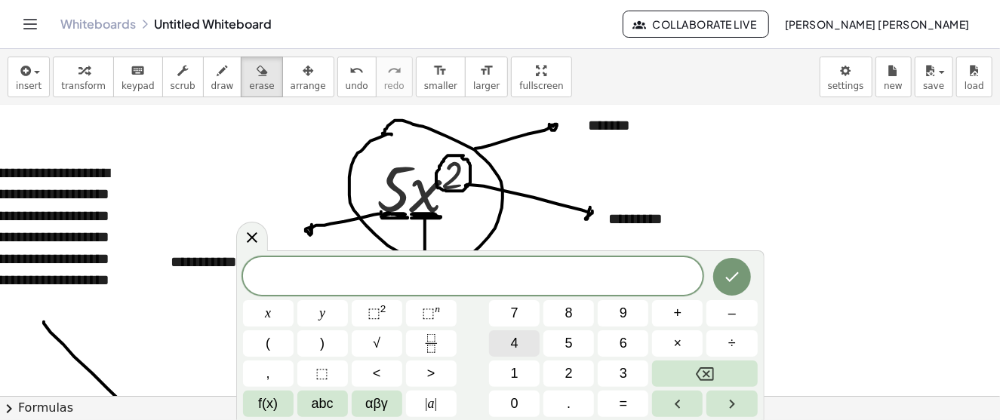
click at [518, 343] on span "4" at bounding box center [515, 344] width 8 height 20
click at [684, 310] on button "+" at bounding box center [677, 313] width 51 height 26
click at [569, 337] on span "5" at bounding box center [569, 344] width 8 height 20
click at [380, 307] on sup "2" at bounding box center [383, 308] width 6 height 11
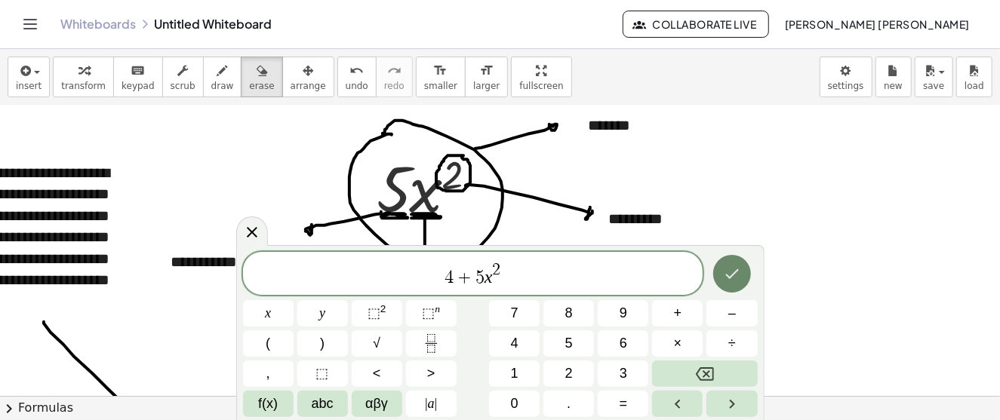
click at [746, 285] on button "Done" at bounding box center [732, 274] width 38 height 38
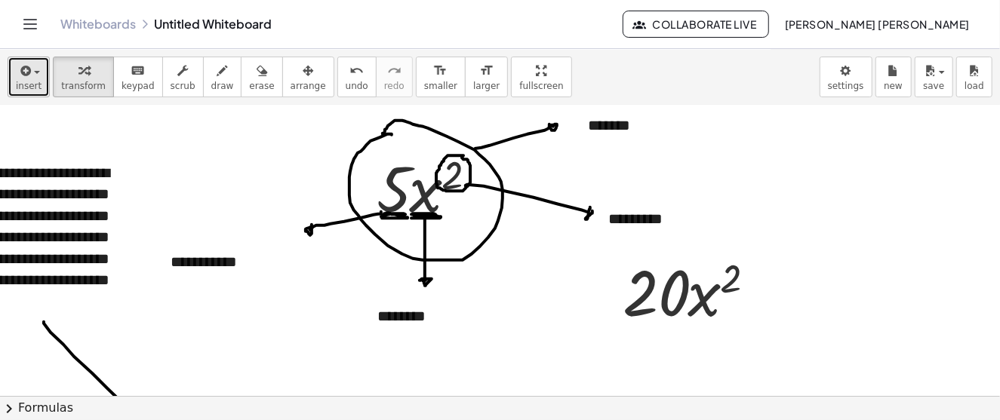
click at [29, 75] on icon "button" at bounding box center [24, 71] width 14 height 18
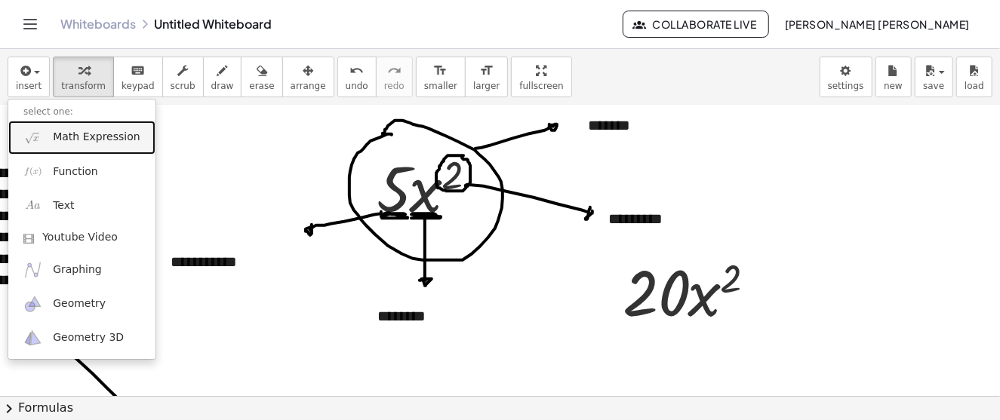
click at [67, 136] on span "Math Expression" at bounding box center [96, 137] width 87 height 15
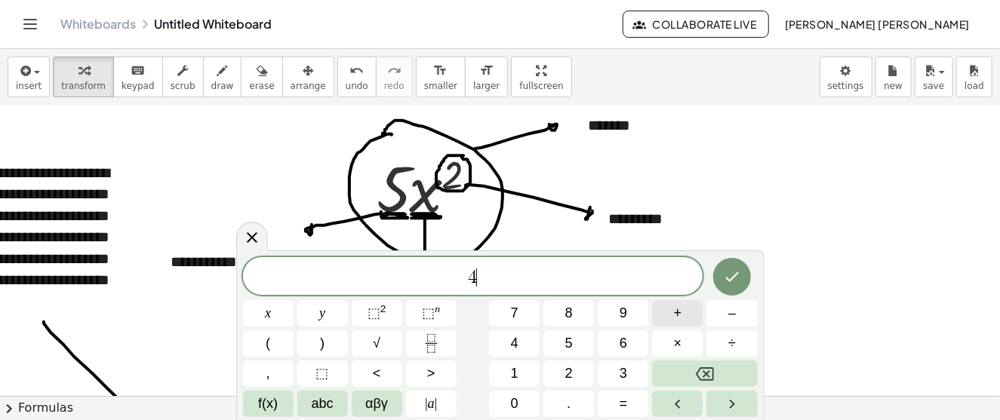
click at [685, 317] on button "+" at bounding box center [677, 313] width 51 height 26
click at [377, 318] on span "⬚" at bounding box center [374, 313] width 13 height 15
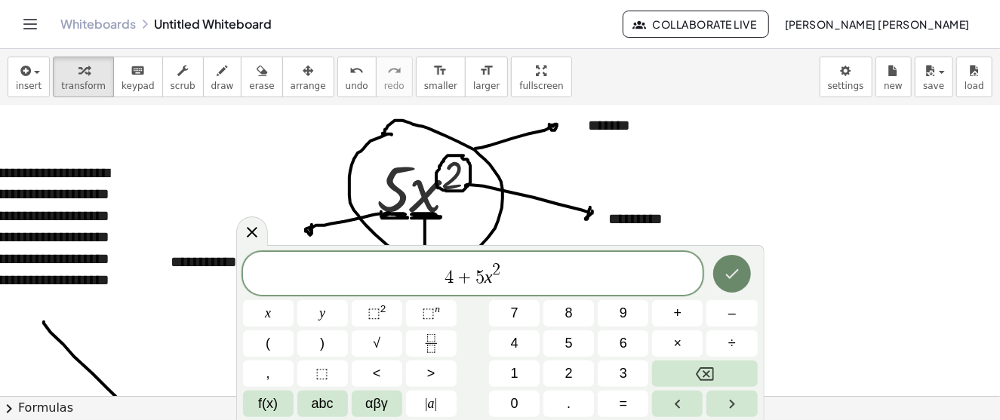
click at [733, 278] on icon "Done" at bounding box center [732, 274] width 18 height 18
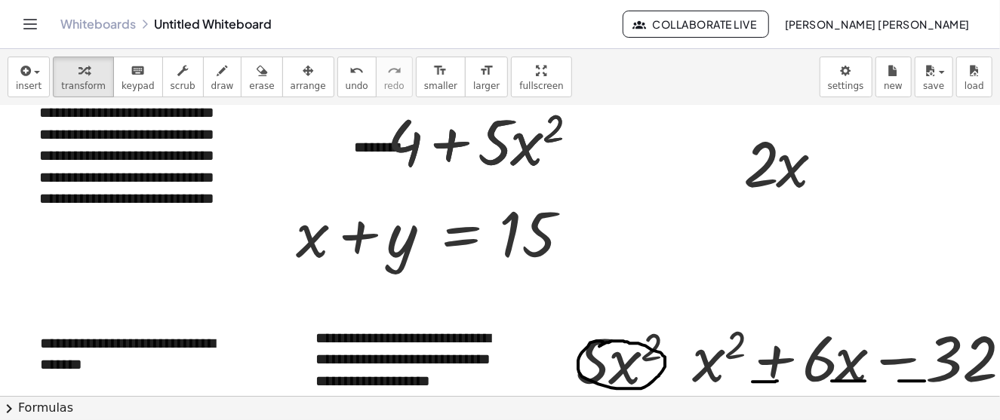
scroll to position [30, 0]
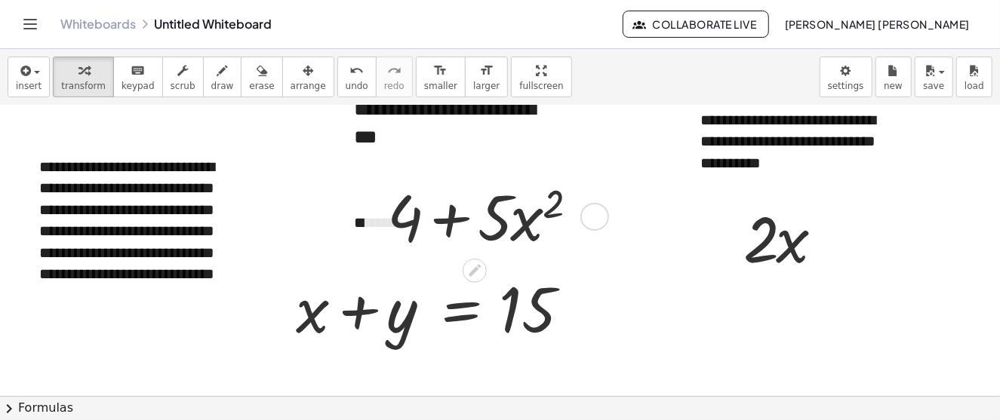
click at [529, 213] on div at bounding box center [488, 215] width 217 height 83
click at [291, 75] on div "button" at bounding box center [308, 70] width 35 height 18
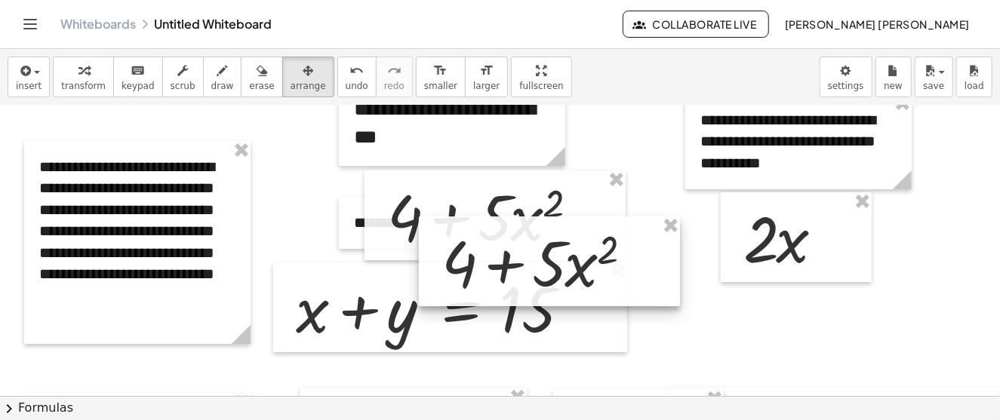
drag, startPoint x: 485, startPoint y: 220, endPoint x: 635, endPoint y: 337, distance: 189.9
click at [635, 307] on div at bounding box center [549, 262] width 261 height 91
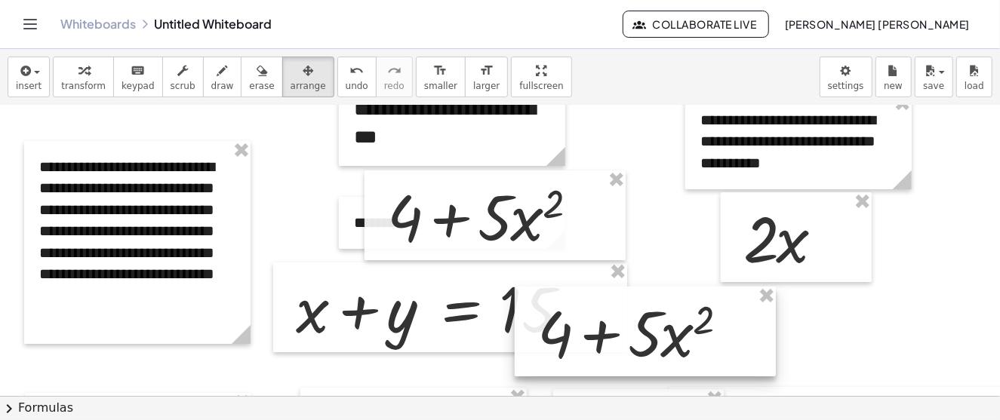
scroll to position [181, 0]
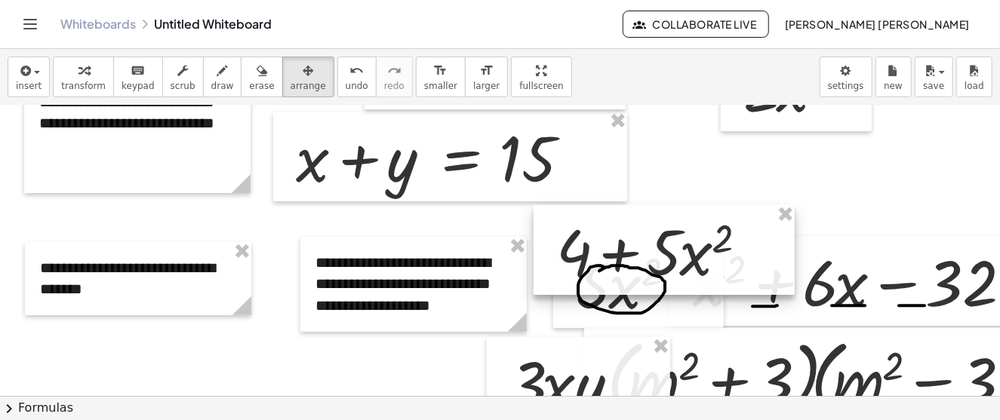
drag, startPoint x: 654, startPoint y: 188, endPoint x: 672, endPoint y: 266, distance: 80.0
click at [672, 266] on div at bounding box center [664, 250] width 261 height 91
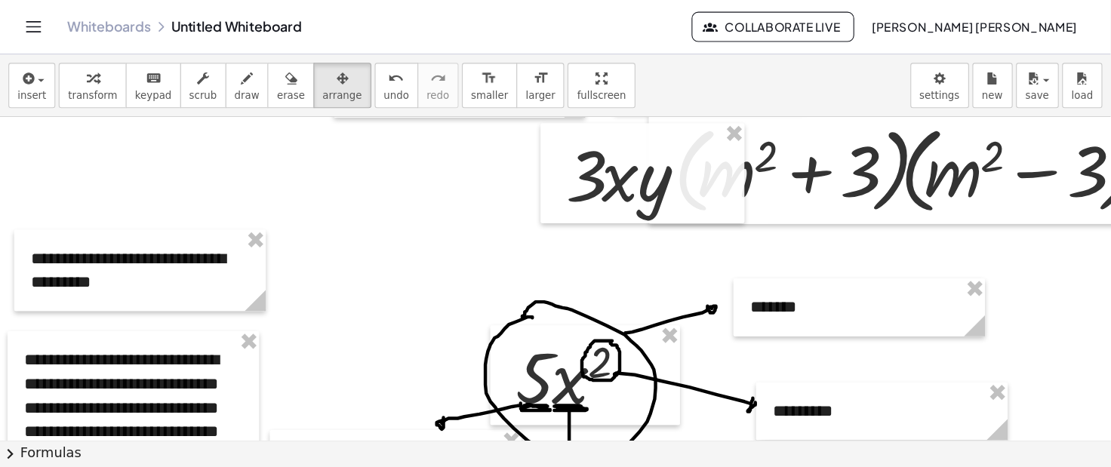
scroll to position [257, 0]
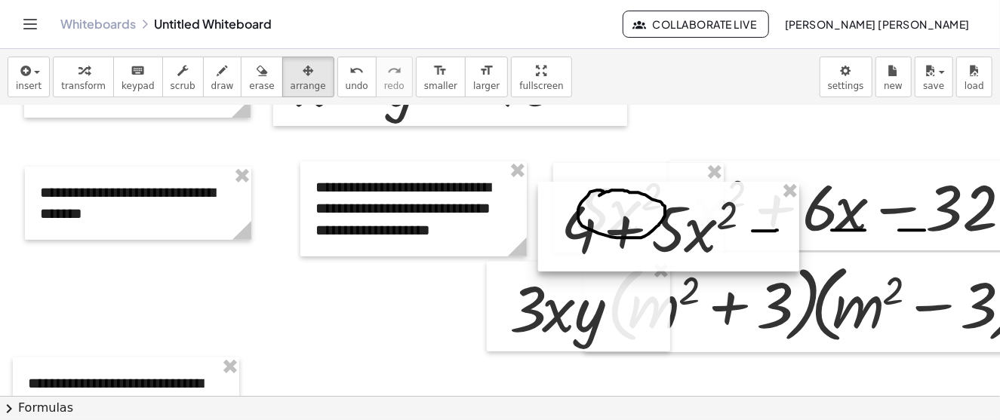
drag, startPoint x: 709, startPoint y: 185, endPoint x: 714, endPoint y: 229, distance: 44.8
click at [714, 229] on div at bounding box center [668, 227] width 261 height 91
drag, startPoint x: 696, startPoint y: 238, endPoint x: 680, endPoint y: 281, distance: 45.8
click at [680, 275] on div at bounding box center [669, 229] width 261 height 91
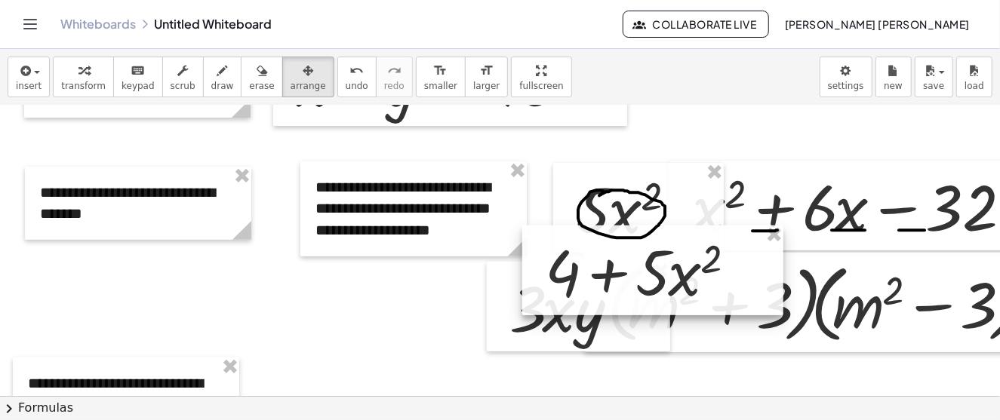
scroll to position [408, 0]
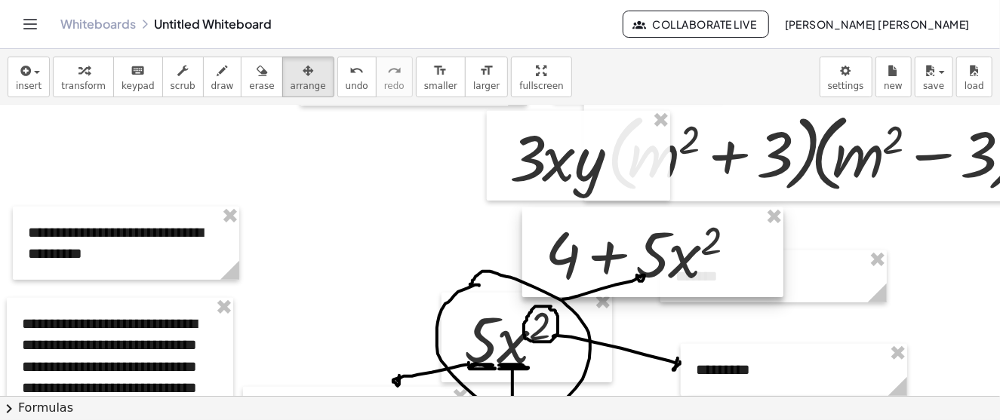
drag, startPoint x: 696, startPoint y: 124, endPoint x: 696, endPoint y: 257, distance: 132.8
click at [696, 257] on div at bounding box center [652, 253] width 261 height 91
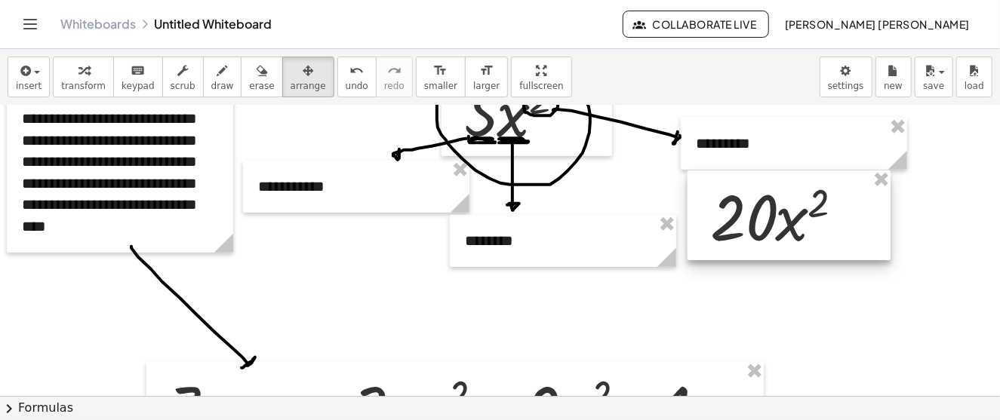
scroll to position [558, 0]
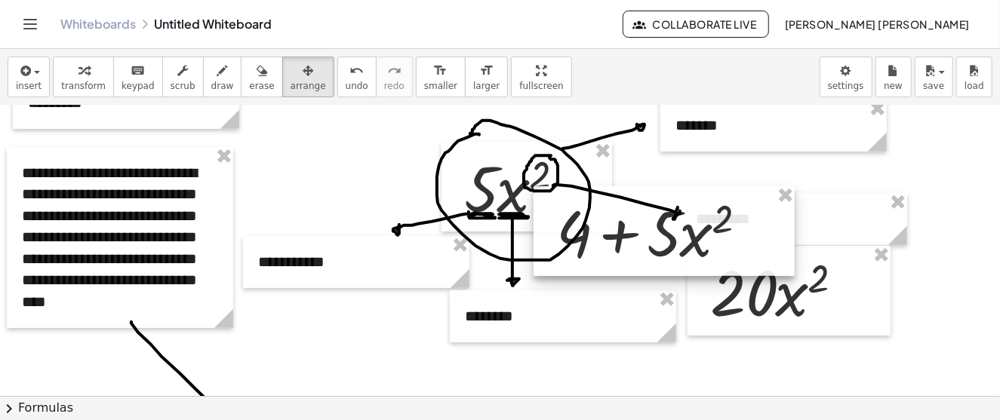
drag, startPoint x: 678, startPoint y: 122, endPoint x: 687, endPoint y: 244, distance: 122.5
click at [687, 244] on div at bounding box center [664, 231] width 261 height 91
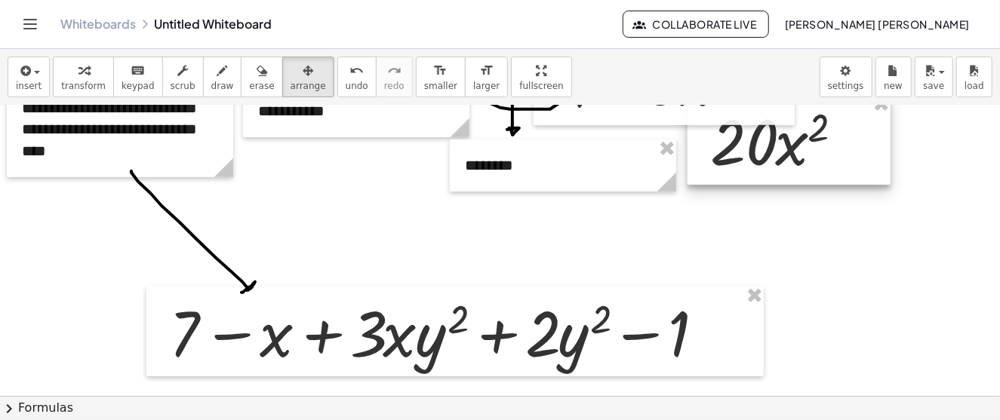
scroll to position [634, 0]
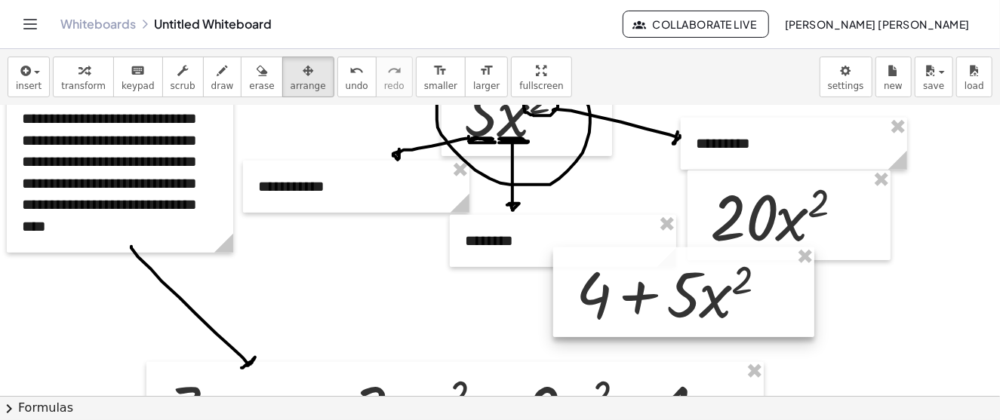
drag, startPoint x: 682, startPoint y: 149, endPoint x: 697, endPoint y: 300, distance: 151.0
click at [697, 300] on div at bounding box center [683, 293] width 261 height 91
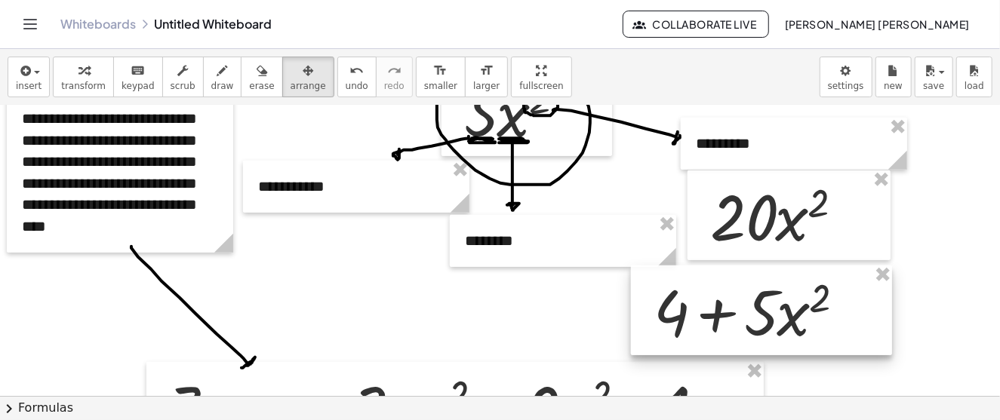
drag, startPoint x: 691, startPoint y: 318, endPoint x: 772, endPoint y: 322, distance: 81.6
click at [772, 322] on div at bounding box center [761, 311] width 261 height 91
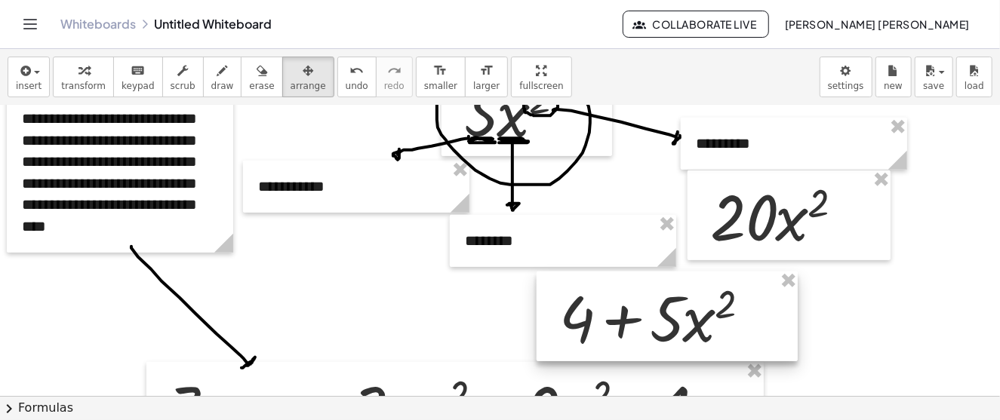
drag, startPoint x: 768, startPoint y: 322, endPoint x: 674, endPoint y: 328, distance: 94.5
click at [674, 328] on div at bounding box center [667, 317] width 261 height 91
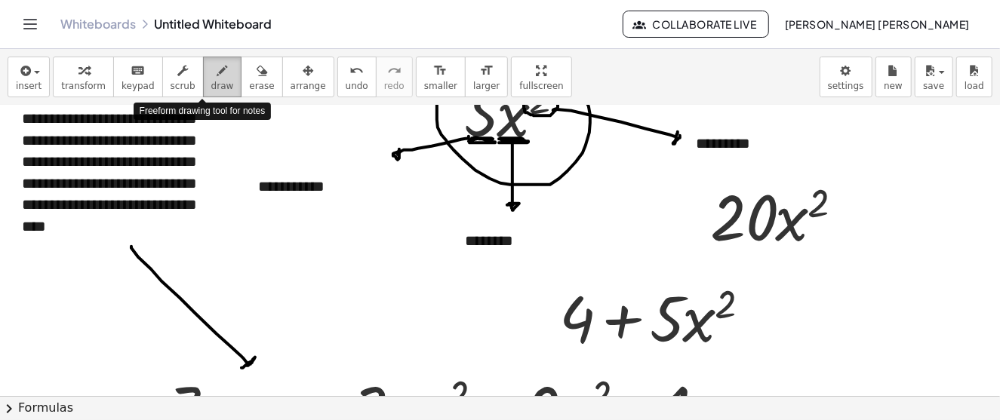
click at [211, 72] on div "button" at bounding box center [222, 70] width 23 height 18
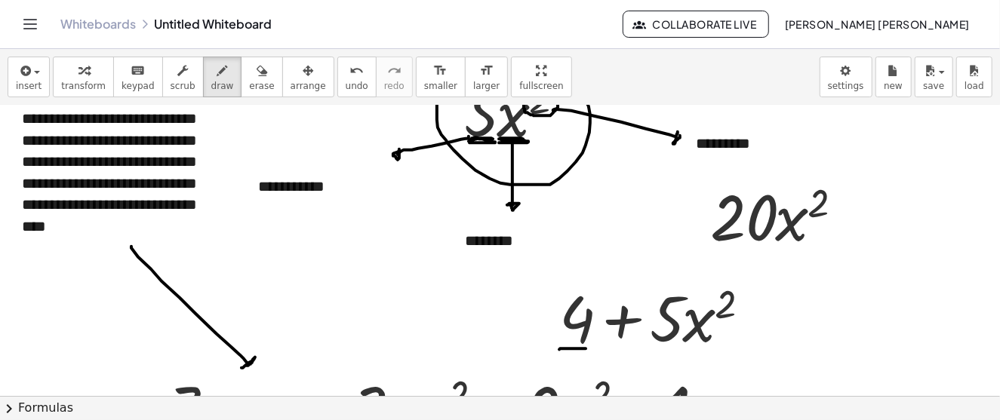
drag, startPoint x: 559, startPoint y: 349, endPoint x: 588, endPoint y: 348, distance: 28.7
drag, startPoint x: 651, startPoint y: 352, endPoint x: 736, endPoint y: 352, distance: 84.5
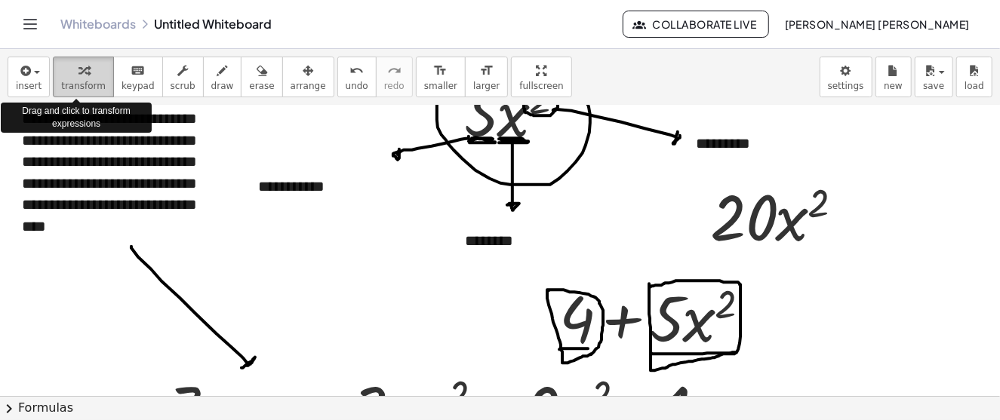
click at [94, 77] on div "button" at bounding box center [83, 70] width 45 height 18
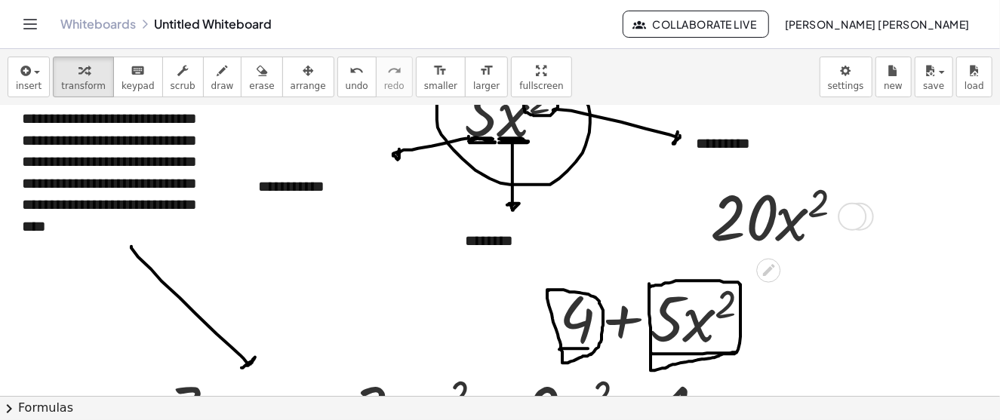
click at [735, 202] on div at bounding box center [782, 215] width 158 height 83
click at [859, 222] on div at bounding box center [852, 217] width 29 height 29
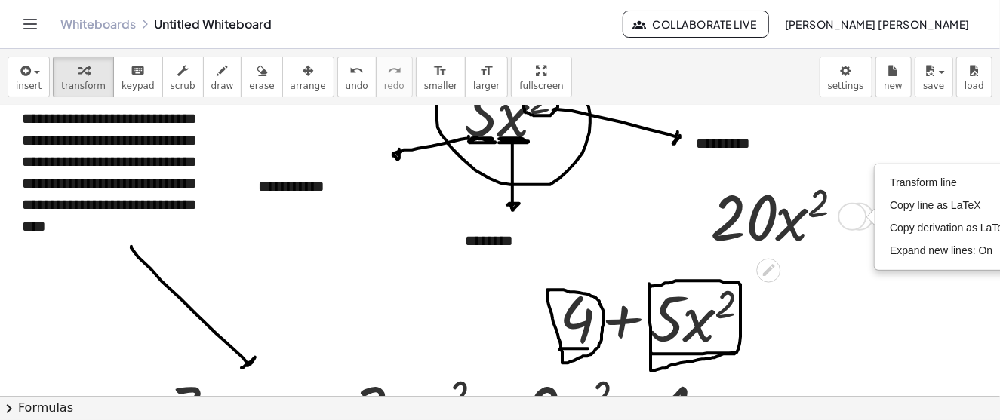
click at [869, 220] on div at bounding box center [870, 217] width 8 height 17
click at [860, 223] on div "Transform line Copy line as LaTeX Copy derivation as LaTeX Expand new lines: On" at bounding box center [852, 217] width 29 height 29
drag, startPoint x: 856, startPoint y: 220, endPoint x: 802, endPoint y: 225, distance: 54.6
click at [768, 217] on div "· · x 2 20 Transform line Copy line as LaTeX Copy derivation as LaTeX Expand ne…" at bounding box center [768, 217] width 0 height 0
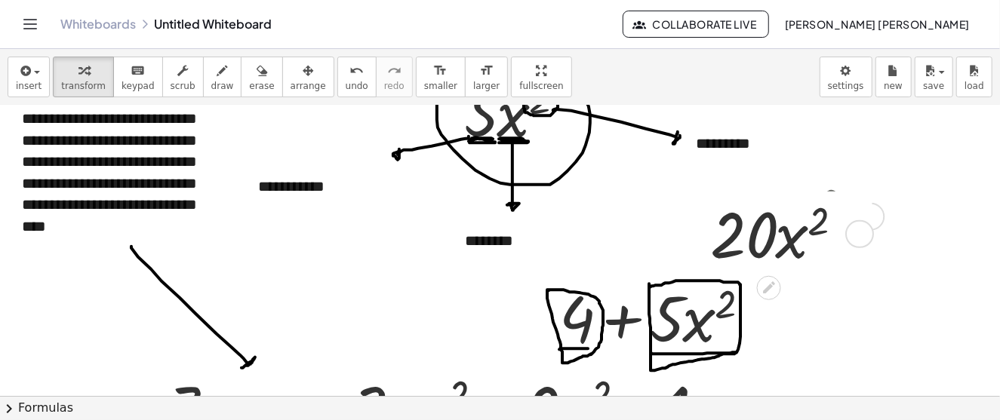
drag, startPoint x: 867, startPoint y: 215, endPoint x: 866, endPoint y: 237, distance: 21.9
click at [866, 237] on div at bounding box center [859, 234] width 29 height 29
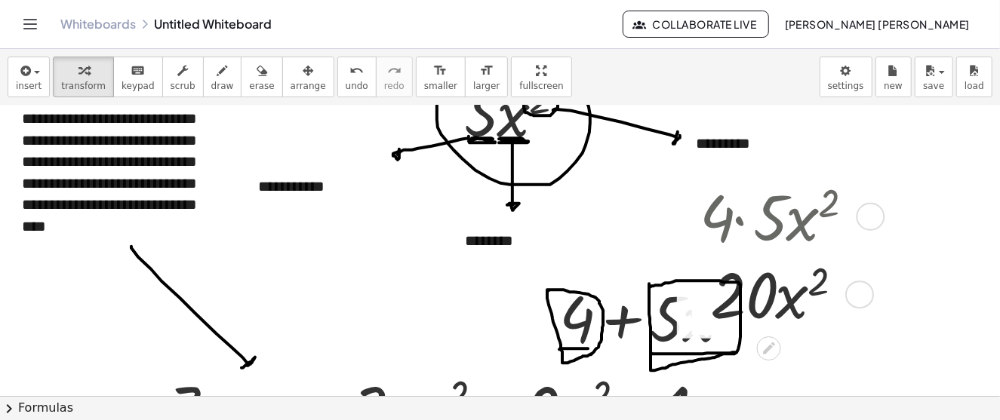
drag, startPoint x: 869, startPoint y: 214, endPoint x: 858, endPoint y: 300, distance: 86.0
click at [858, 300] on div at bounding box center [859, 295] width 29 height 29
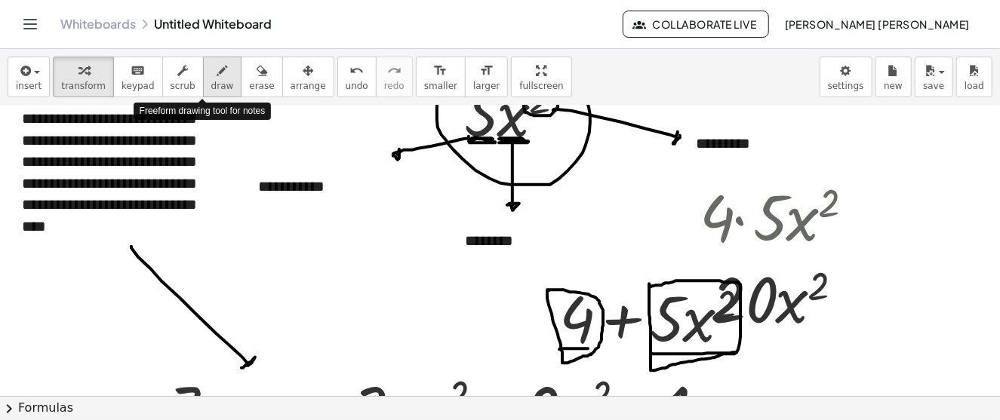
click at [217, 78] on icon "button" at bounding box center [222, 71] width 11 height 18
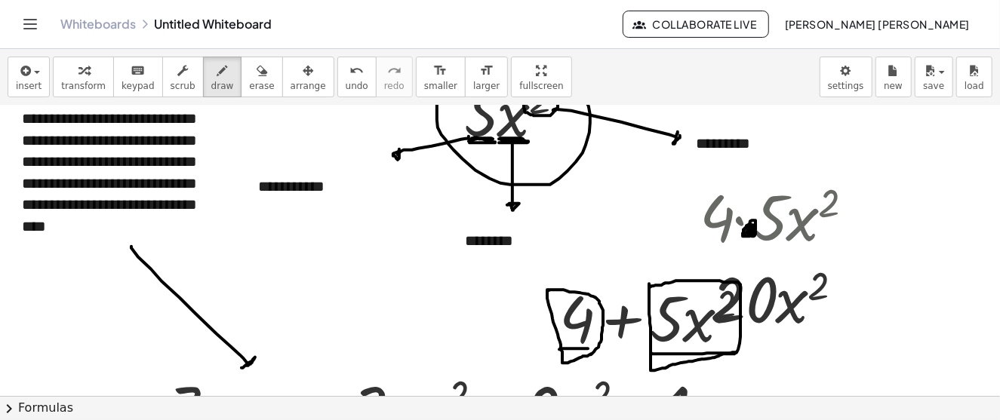
click at [303, 63] on icon "button" at bounding box center [308, 71] width 11 height 18
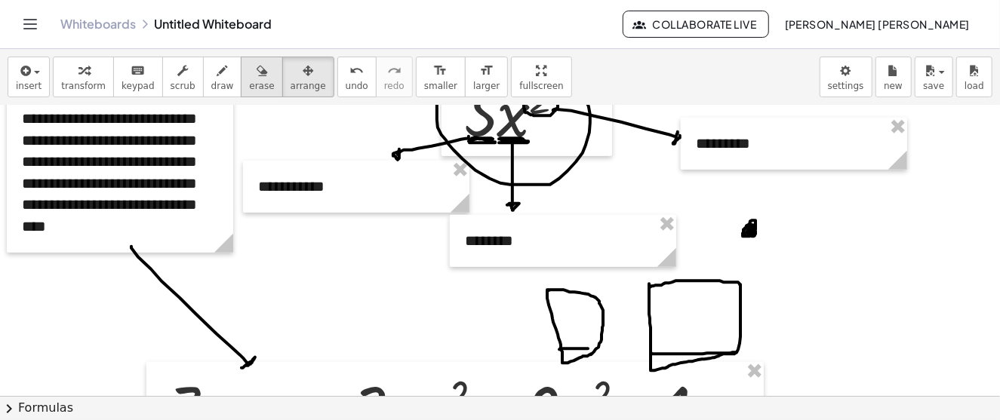
click at [257, 70] on icon "button" at bounding box center [262, 71] width 11 height 18
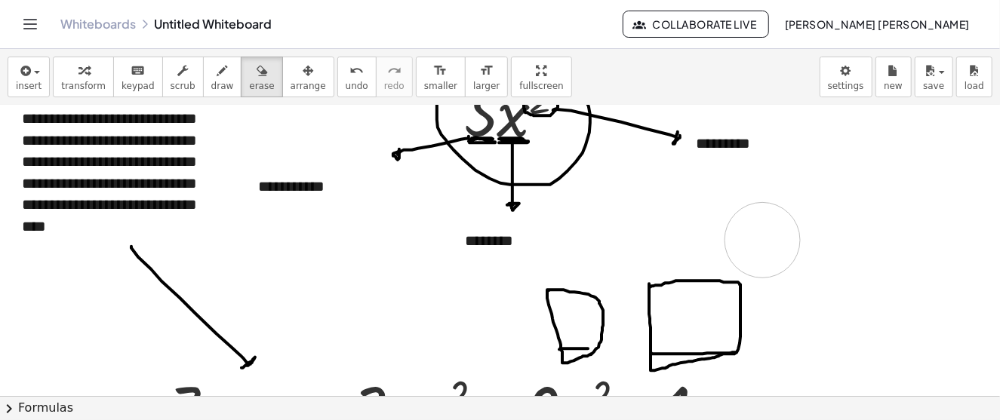
drag, startPoint x: 746, startPoint y: 231, endPoint x: 761, endPoint y: 239, distance: 17.2
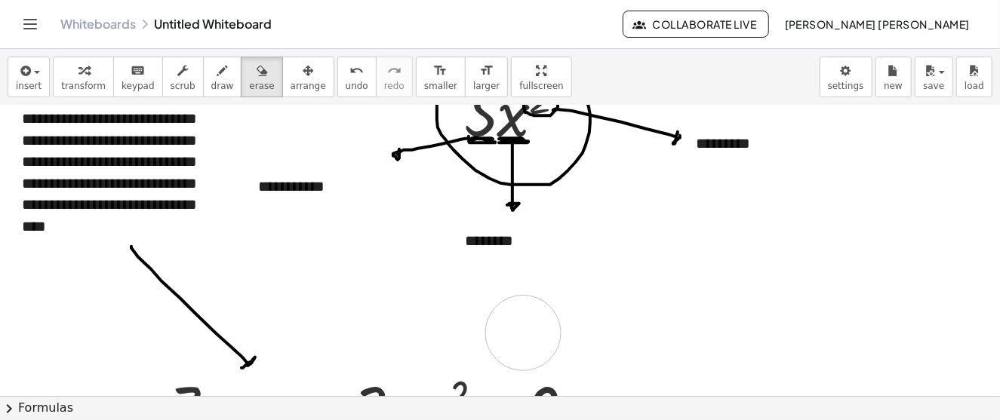
drag, startPoint x: 525, startPoint y: 298, endPoint x: 632, endPoint y: 306, distance: 107.4
click at [26, 72] on icon "button" at bounding box center [24, 71] width 14 height 18
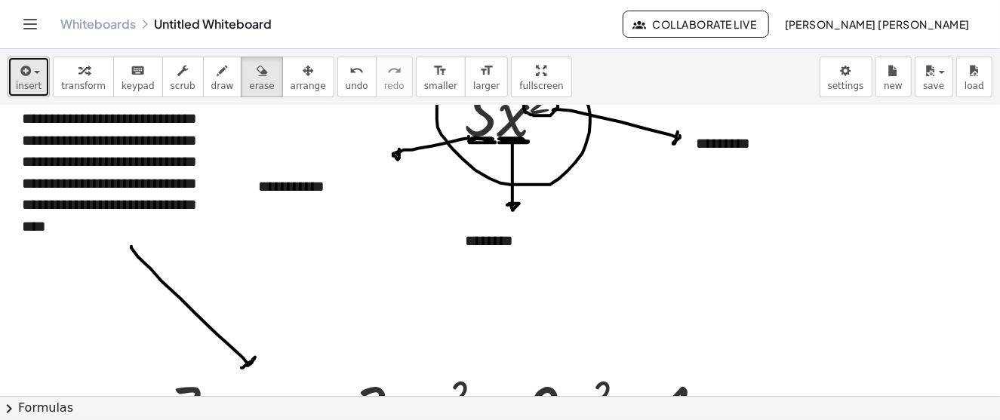
click at [34, 72] on span "button" at bounding box center [37, 72] width 6 height 3
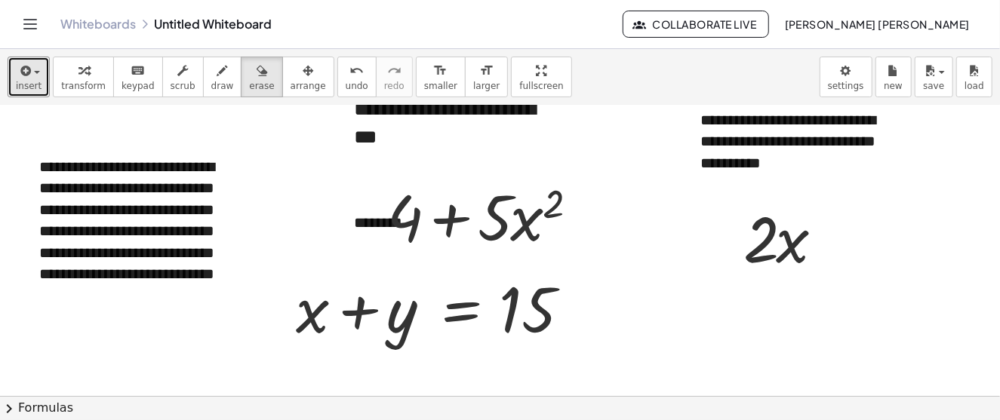
scroll to position [0, 0]
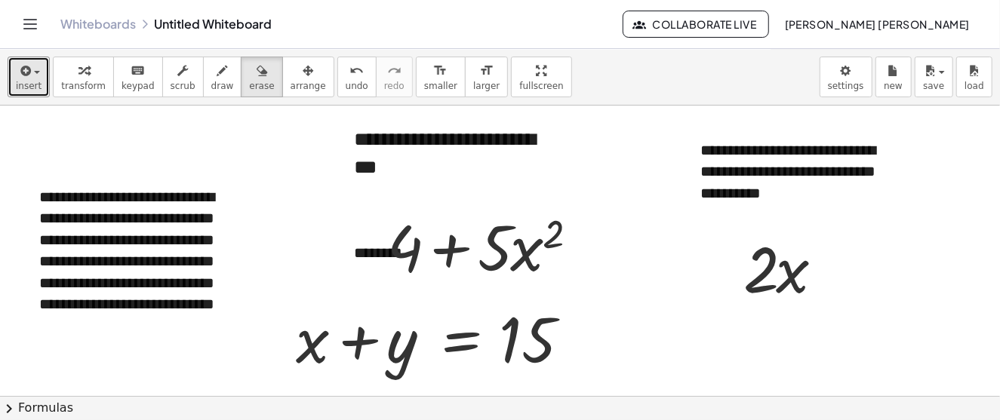
click at [296, 82] on button "arrange" at bounding box center [308, 77] width 52 height 41
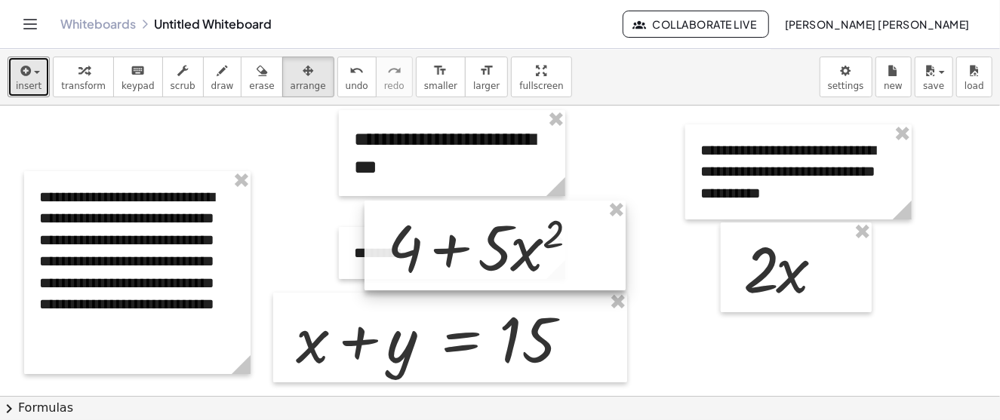
click at [546, 247] on div at bounding box center [495, 246] width 261 height 91
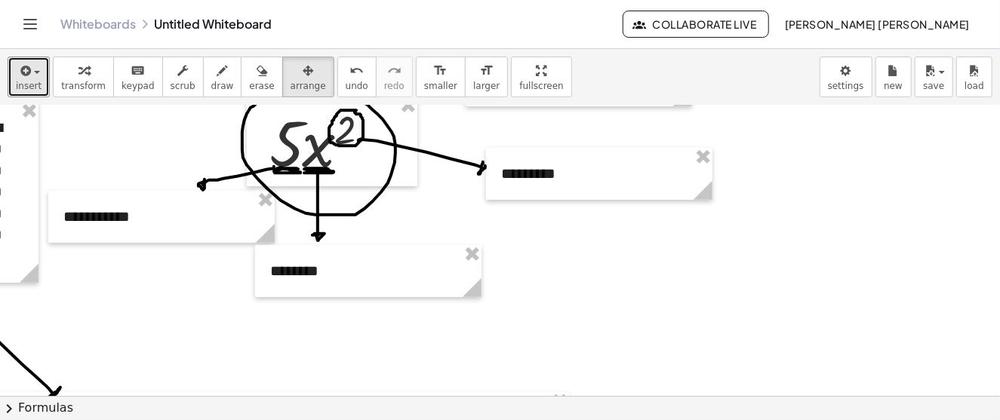
scroll to position [528, 205]
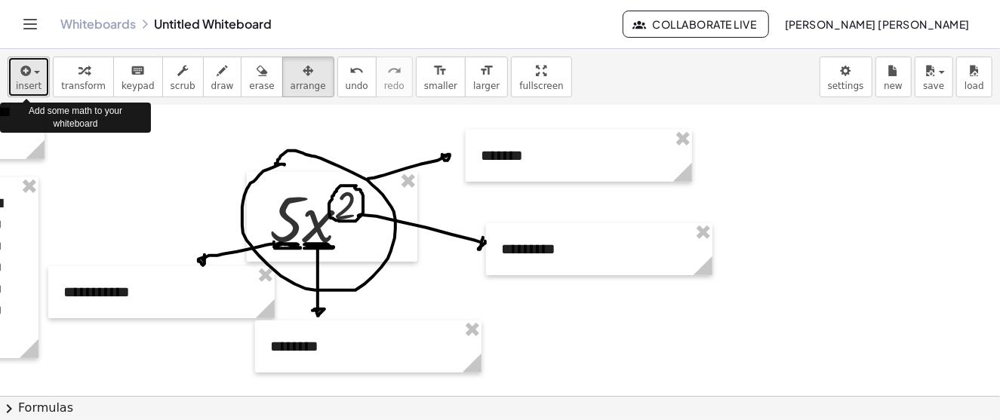
click at [38, 72] on button "insert" at bounding box center [29, 77] width 42 height 41
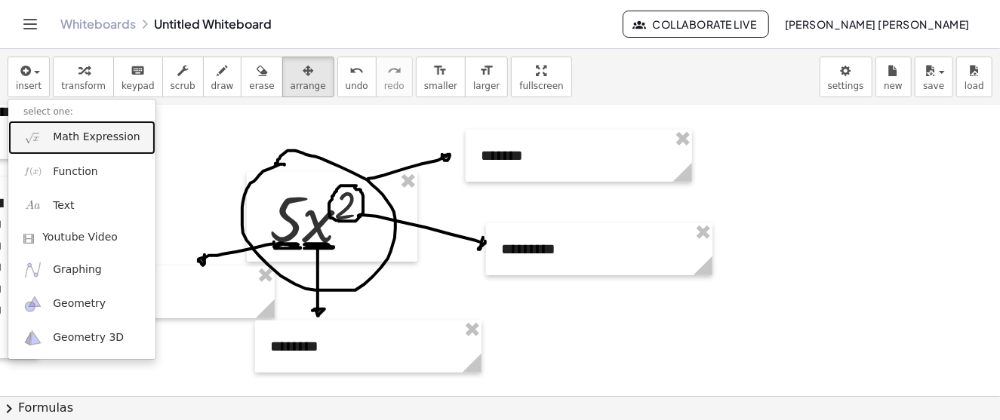
click at [103, 142] on span "Math Expression" at bounding box center [96, 137] width 87 height 15
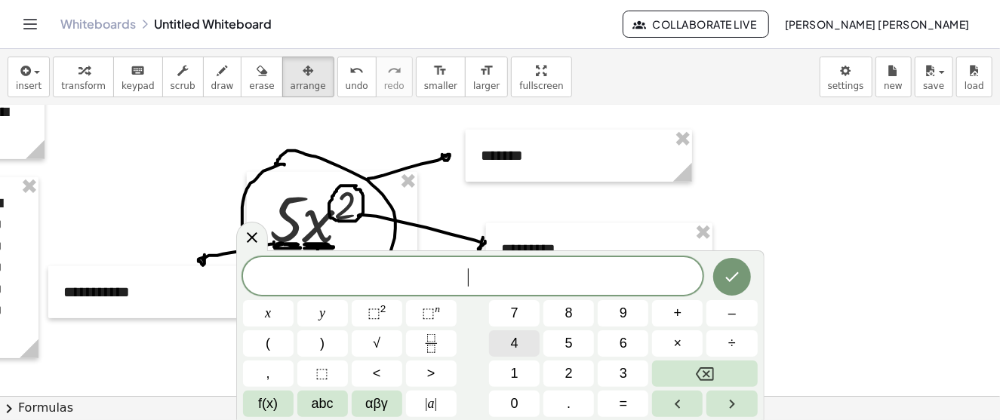
click at [512, 346] on span "4" at bounding box center [515, 344] width 8 height 20
click at [565, 337] on span "5" at bounding box center [569, 344] width 8 height 20
click at [737, 275] on icon "Done" at bounding box center [732, 277] width 18 height 18
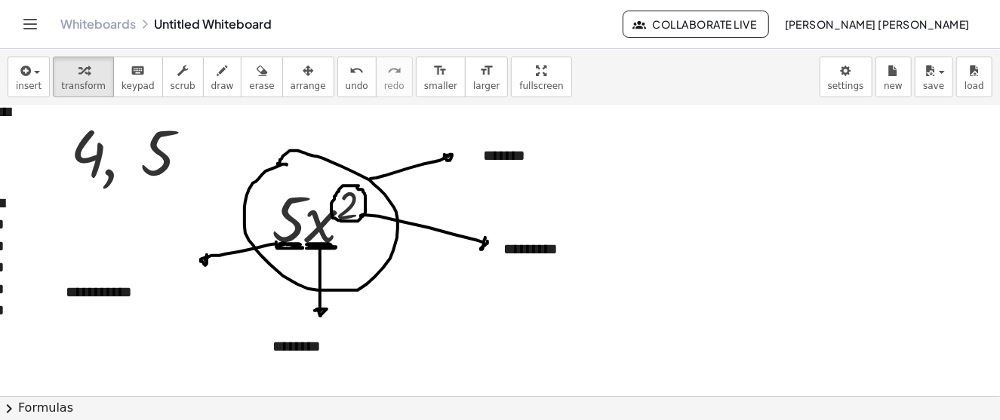
scroll to position [528, 204]
click at [291, 83] on span "arrange" at bounding box center [308, 86] width 35 height 11
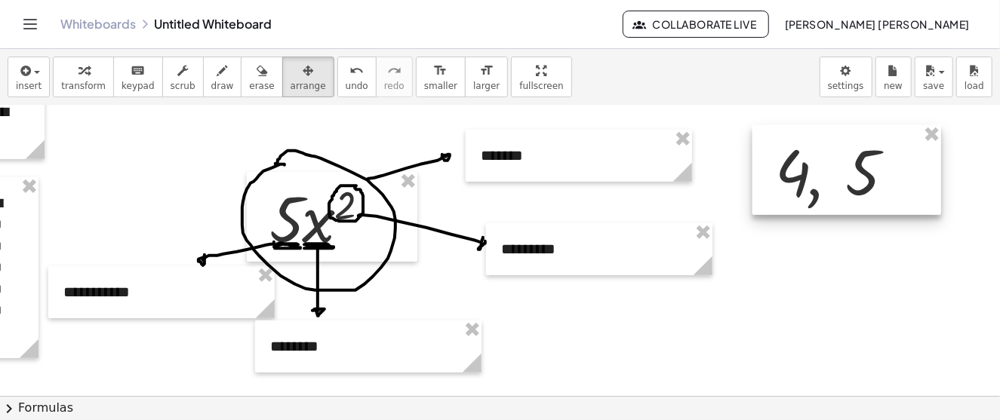
drag, startPoint x: 120, startPoint y: 152, endPoint x: 827, endPoint y: 172, distance: 707.4
click at [827, 172] on div at bounding box center [846, 170] width 189 height 91
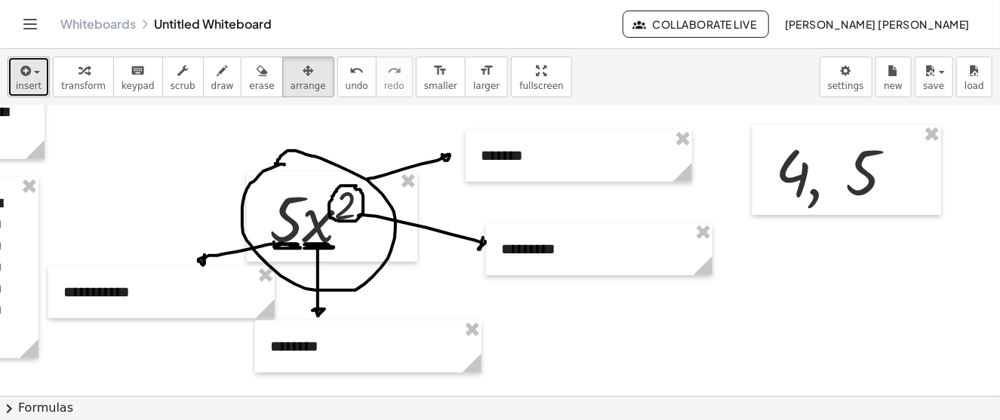
click at [24, 78] on icon "button" at bounding box center [24, 71] width 14 height 18
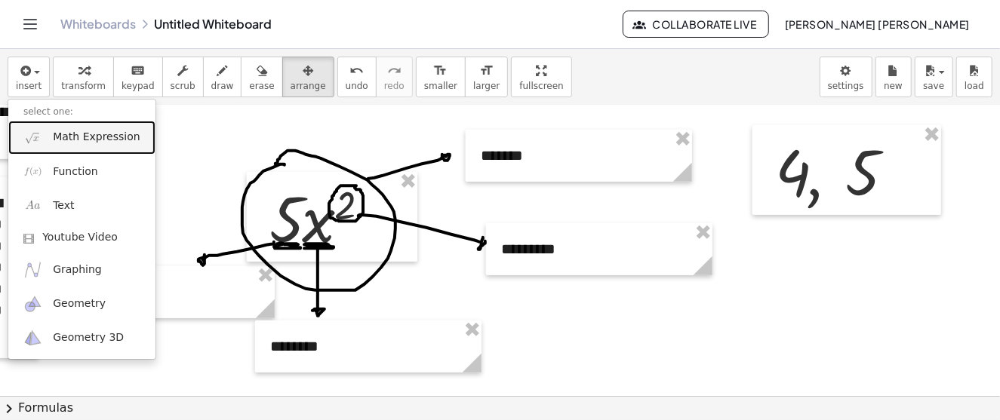
click at [86, 136] on span "Math Expression" at bounding box center [96, 137] width 87 height 15
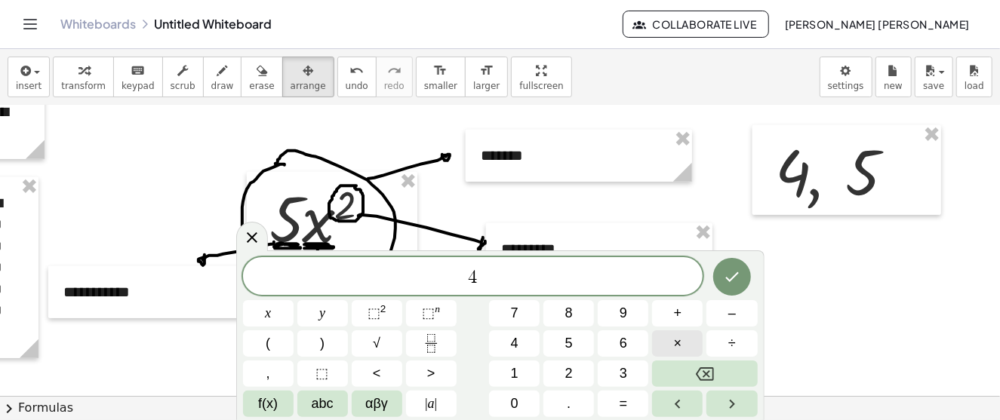
click at [682, 344] on span "×" at bounding box center [678, 344] width 8 height 20
click at [576, 351] on button "5" at bounding box center [568, 344] width 51 height 26
click at [736, 285] on icon "Done" at bounding box center [732, 277] width 18 height 18
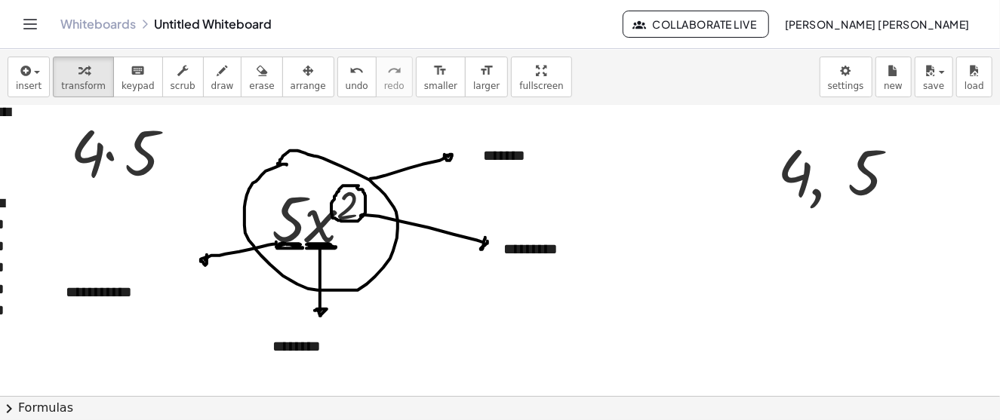
click at [291, 85] on span "arrange" at bounding box center [308, 86] width 35 height 11
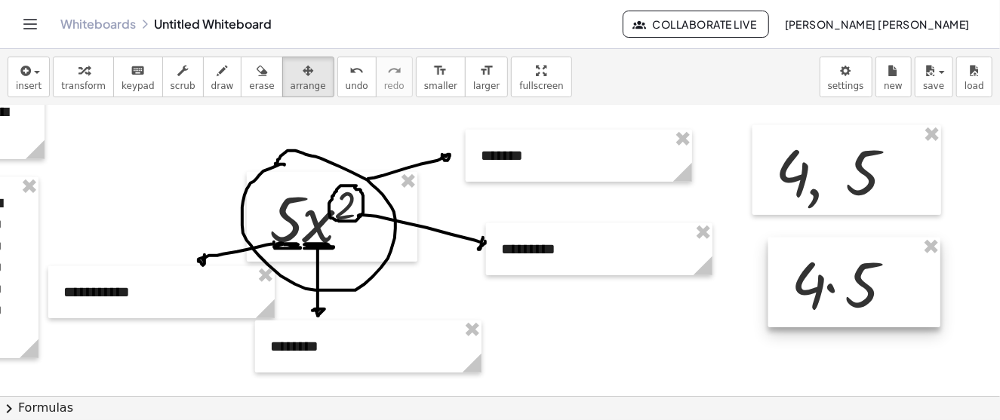
click at [825, 291] on div at bounding box center [854, 283] width 172 height 91
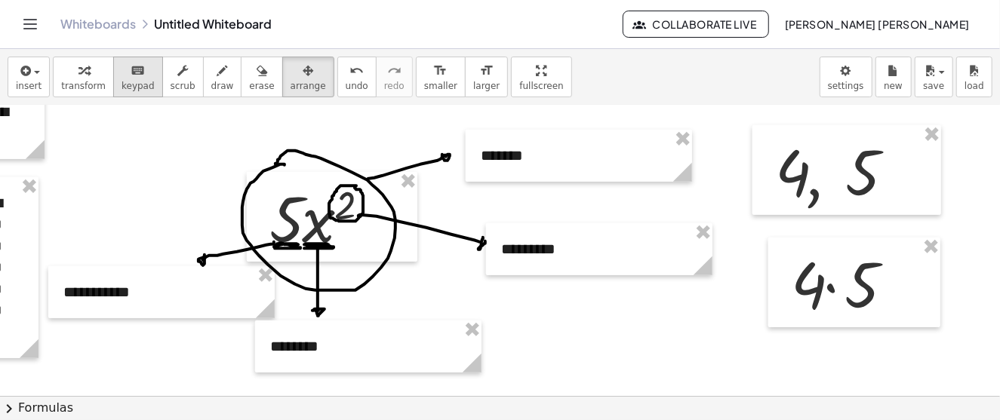
click at [131, 72] on icon "keyboard" at bounding box center [138, 71] width 14 height 18
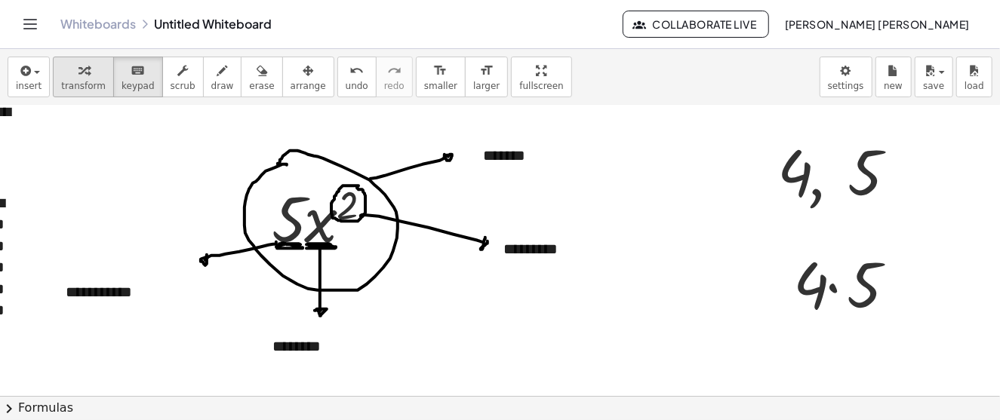
click at [90, 76] on div "button" at bounding box center [83, 70] width 45 height 18
click at [857, 182] on div at bounding box center [842, 170] width 144 height 83
click at [822, 183] on div at bounding box center [842, 170] width 144 height 83
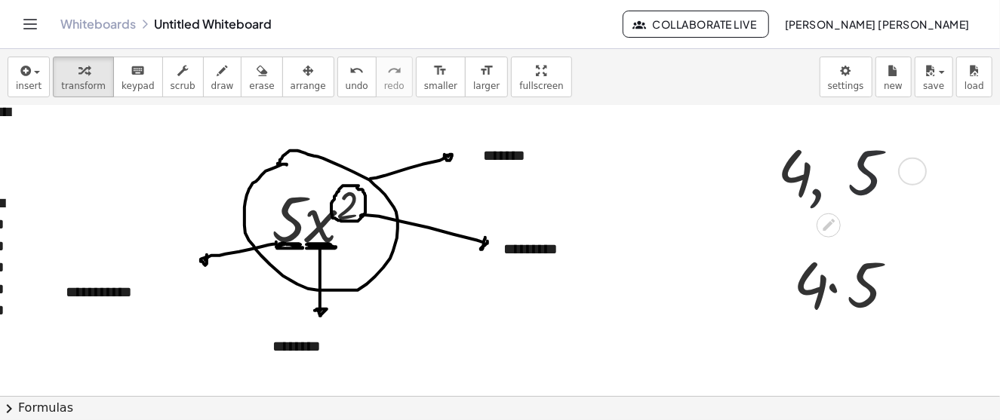
drag, startPoint x: 835, startPoint y: 177, endPoint x: 871, endPoint y: 178, distance: 35.5
click at [836, 177] on div at bounding box center [842, 170] width 144 height 83
click at [872, 178] on div at bounding box center [842, 170] width 144 height 83
click at [898, 172] on div at bounding box center [912, 172] width 29 height 29
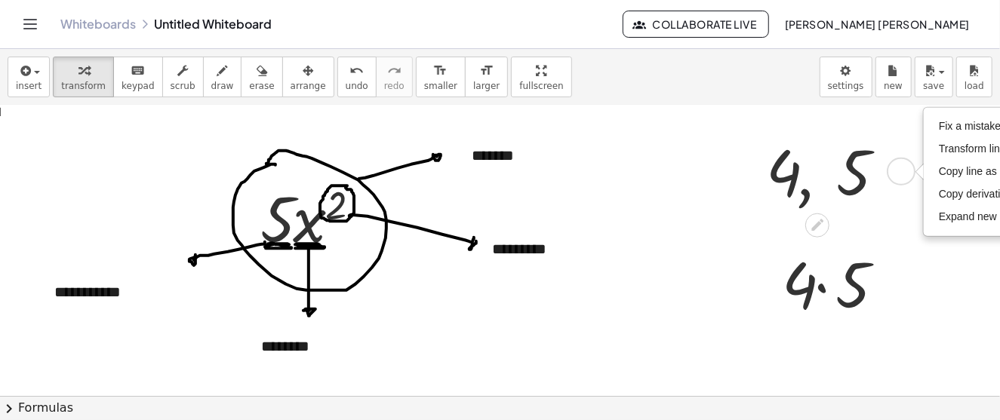
click at [838, 179] on div at bounding box center [830, 170] width 144 height 83
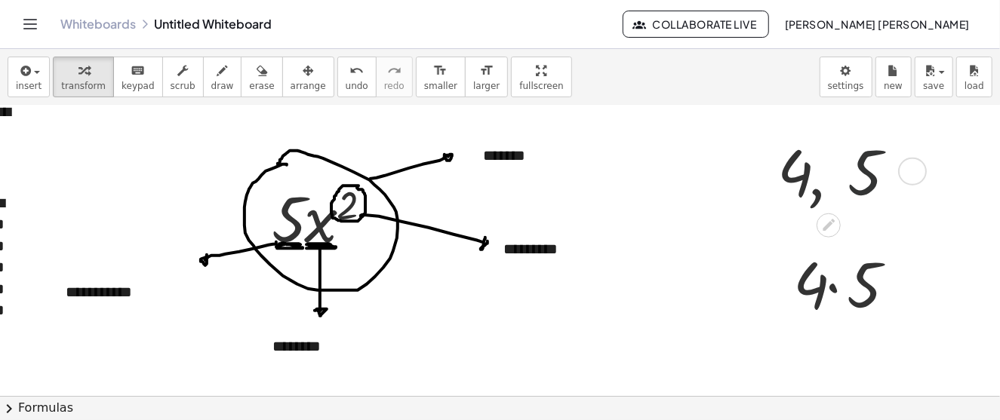
click at [789, 179] on div at bounding box center [842, 170] width 144 height 83
drag, startPoint x: 785, startPoint y: 187, endPoint x: 798, endPoint y: 198, distance: 17.2
click at [789, 192] on div at bounding box center [842, 170] width 144 height 83
click at [799, 198] on div at bounding box center [842, 170] width 144 height 83
click at [809, 180] on div at bounding box center [842, 170] width 144 height 83
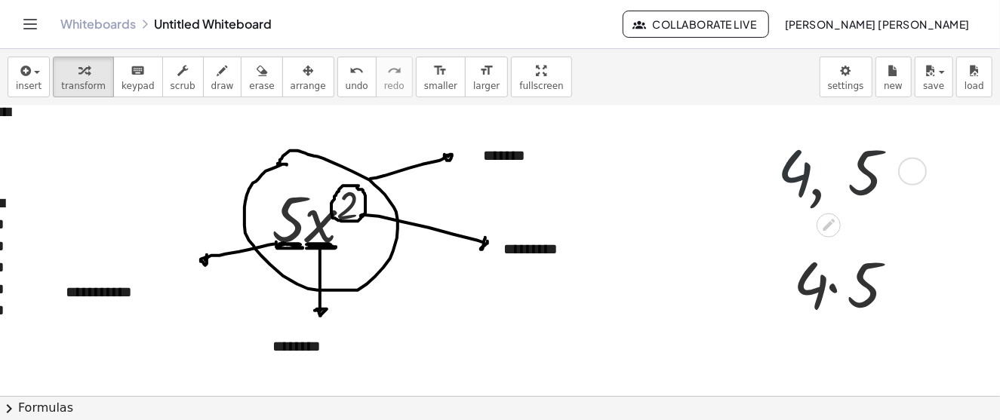
click at [833, 171] on div at bounding box center [842, 170] width 144 height 83
drag, startPoint x: 849, startPoint y: 168, endPoint x: 895, endPoint y: 174, distance: 46.4
click at [868, 168] on div at bounding box center [842, 170] width 144 height 83
click at [898, 174] on div "Fix a mistake Transform line Copy line as LaTeX Copy derivation as LaTeX Expand…" at bounding box center [912, 172] width 29 height 29
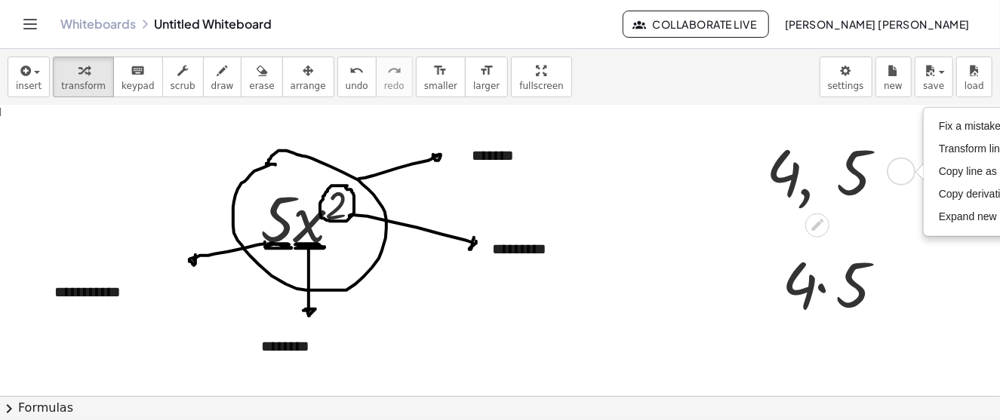
click at [854, 174] on div at bounding box center [830, 170] width 144 height 83
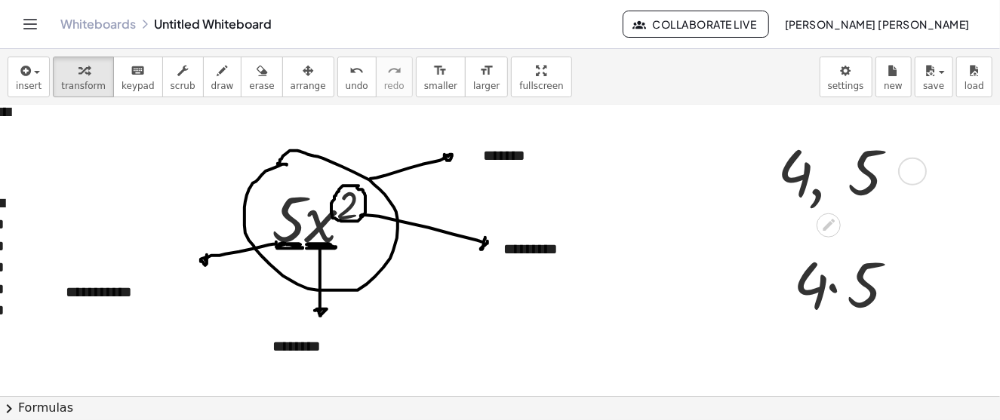
click at [804, 174] on div at bounding box center [842, 170] width 144 height 83
click at [783, 172] on div at bounding box center [842, 170] width 144 height 83
click at [811, 167] on div at bounding box center [842, 170] width 144 height 83
click at [832, 270] on div at bounding box center [850, 283] width 128 height 83
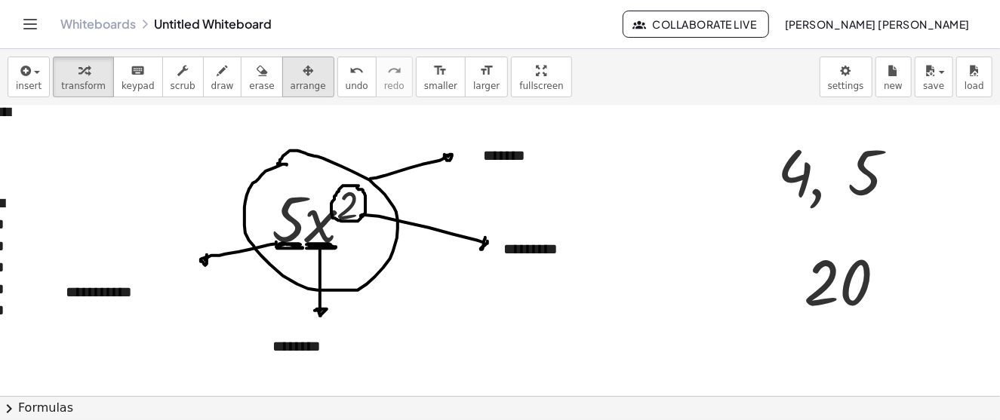
click at [291, 81] on span "arrange" at bounding box center [308, 86] width 35 height 11
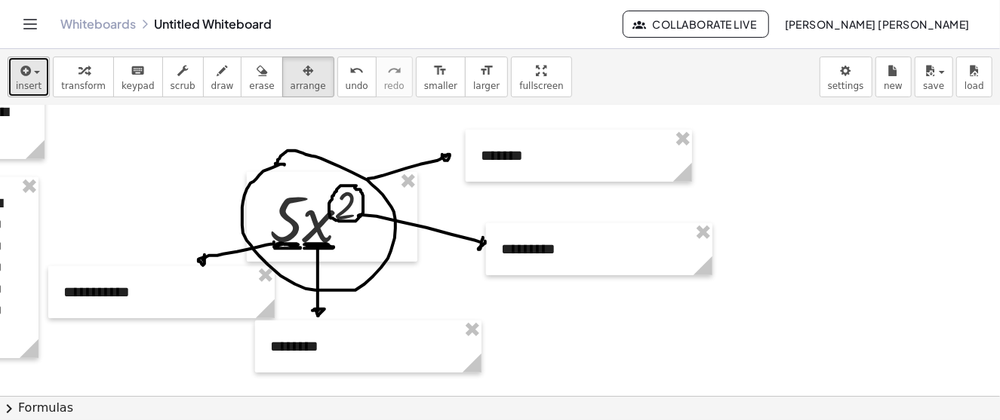
click at [28, 75] on icon "button" at bounding box center [24, 71] width 14 height 18
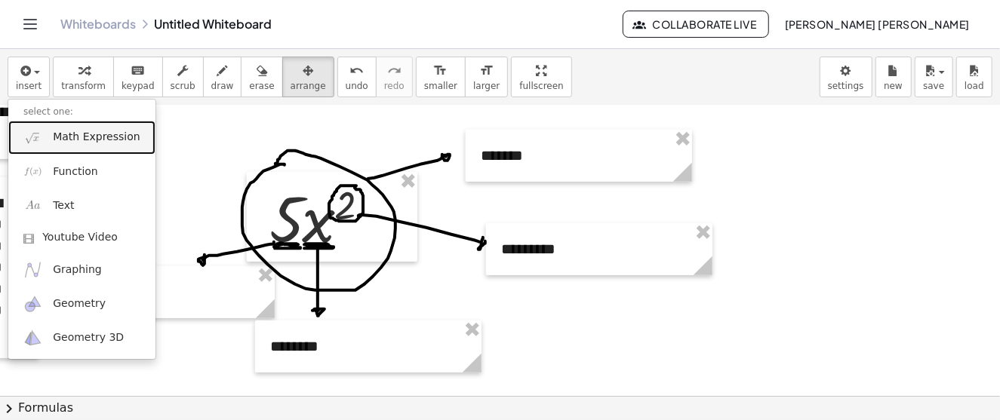
click at [102, 136] on span "Math Expression" at bounding box center [96, 137] width 87 height 15
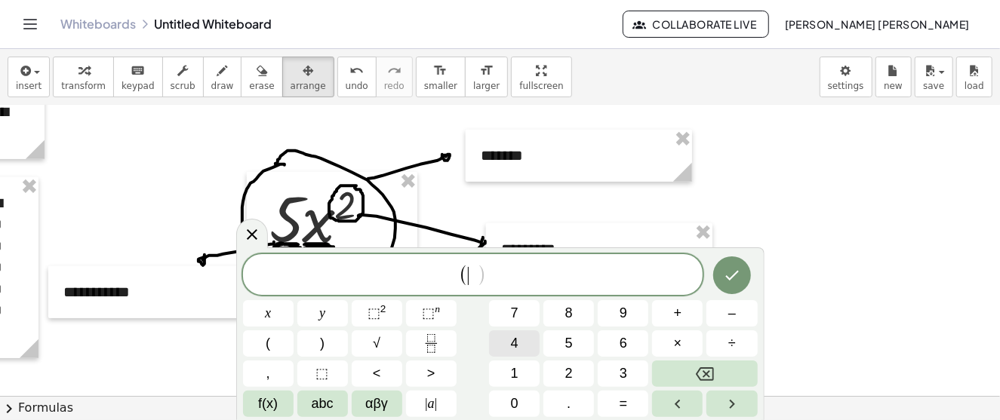
click at [514, 346] on span "4" at bounding box center [515, 344] width 8 height 20
click at [574, 346] on button "5" at bounding box center [568, 344] width 51 height 26
click at [389, 309] on button "⬚ 2" at bounding box center [377, 313] width 51 height 26
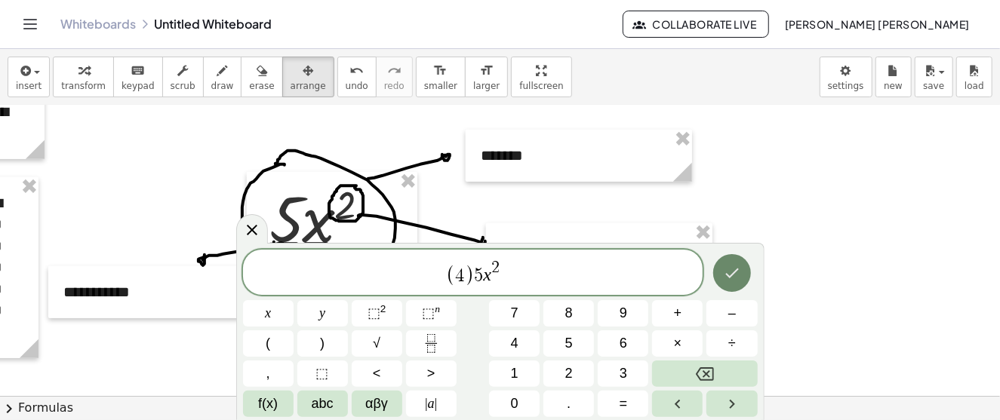
click at [742, 278] on button "Done" at bounding box center [732, 273] width 38 height 38
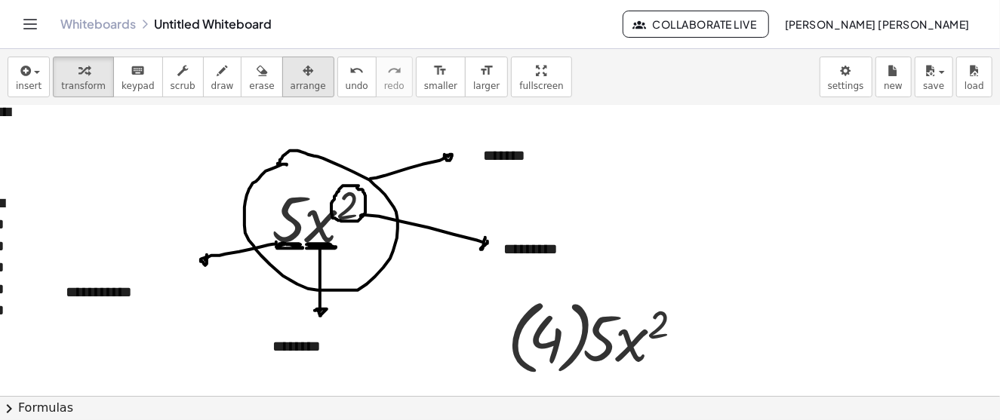
click at [291, 74] on div "button" at bounding box center [308, 70] width 35 height 18
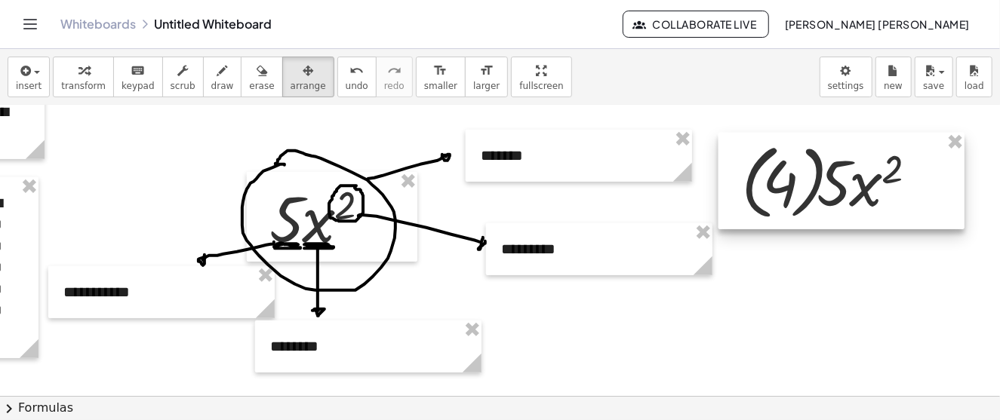
drag, startPoint x: 612, startPoint y: 342, endPoint x: 848, endPoint y: 186, distance: 282.8
click at [848, 186] on div at bounding box center [841, 181] width 246 height 97
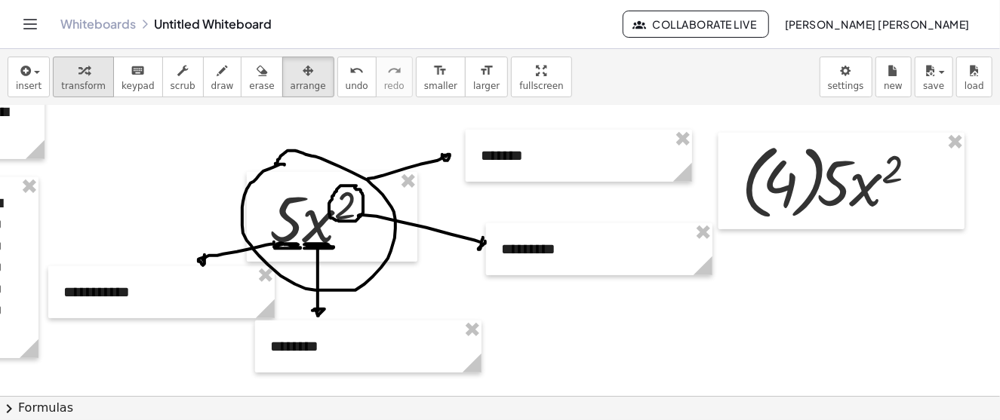
click at [78, 74] on icon "button" at bounding box center [83, 71] width 11 height 18
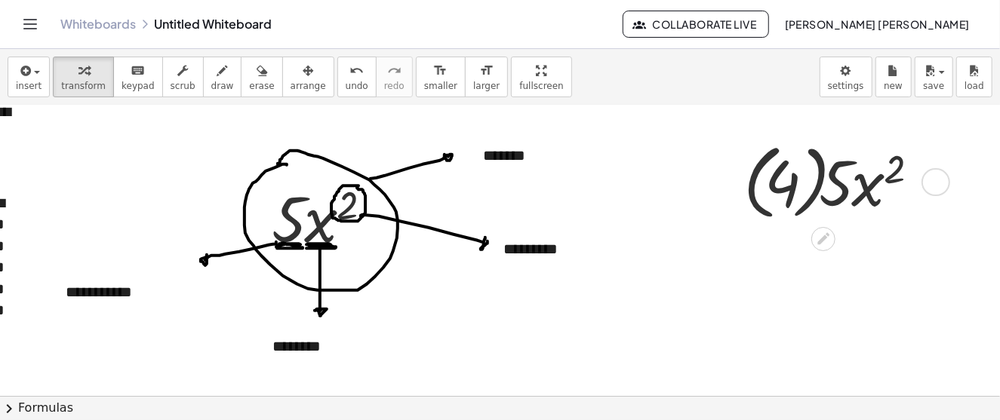
click at [829, 193] on div at bounding box center [837, 181] width 202 height 89
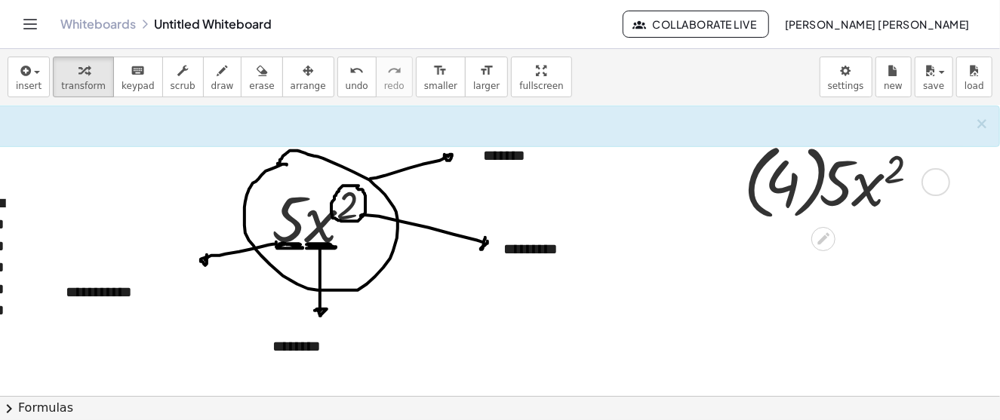
click at [865, 194] on div at bounding box center [837, 181] width 202 height 89
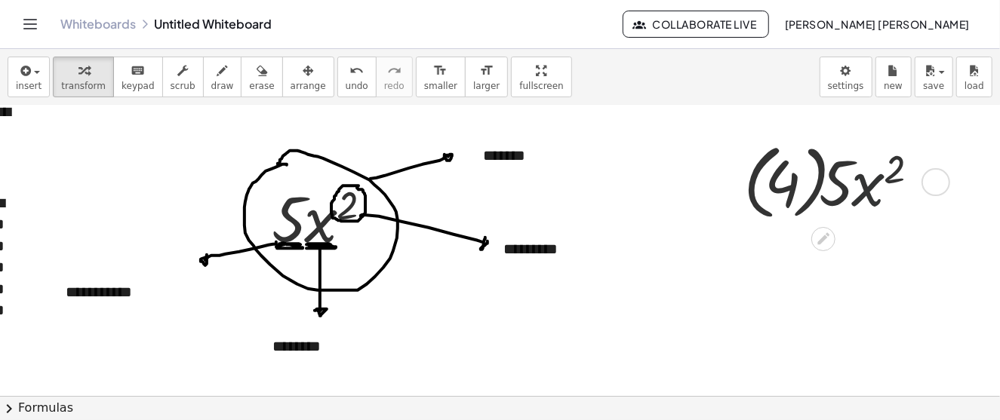
click at [873, 198] on div at bounding box center [837, 181] width 202 height 89
click at [921, 180] on div at bounding box center [935, 182] width 29 height 29
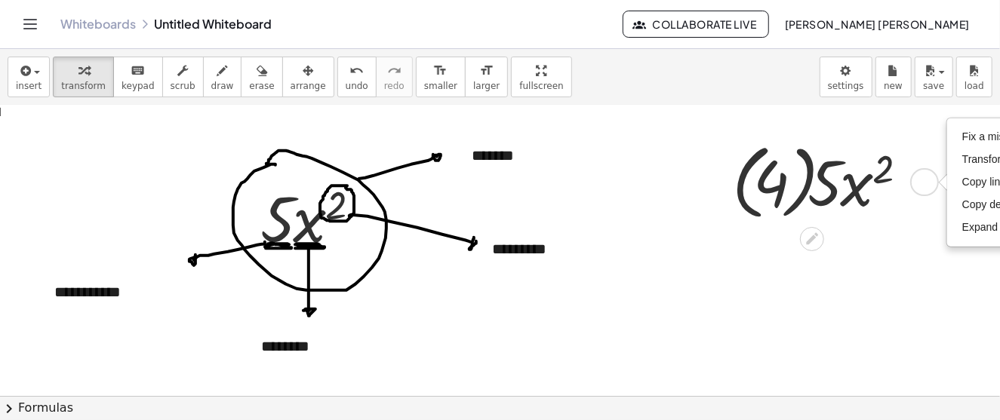
click at [854, 189] on div at bounding box center [826, 181] width 202 height 89
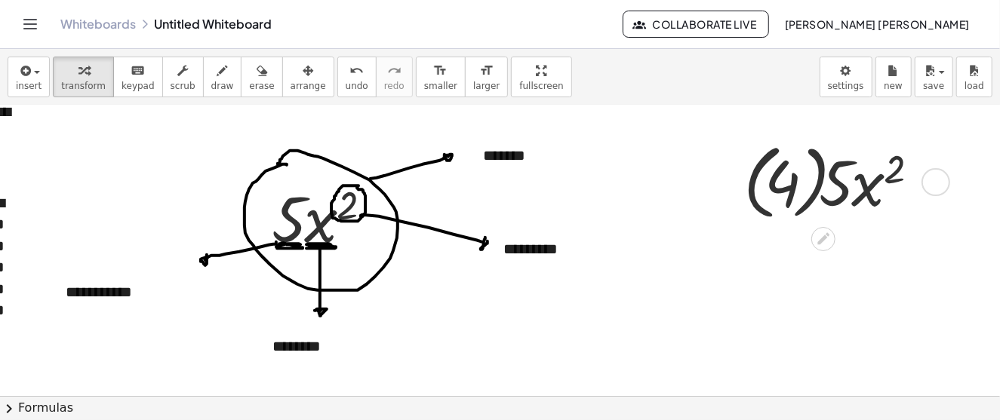
click at [819, 185] on div at bounding box center [837, 181] width 202 height 89
drag, startPoint x: 798, startPoint y: 186, endPoint x: 786, endPoint y: 195, distance: 15.3
click at [797, 188] on div at bounding box center [837, 181] width 202 height 89
click at [785, 195] on div at bounding box center [837, 181] width 202 height 89
drag, startPoint x: 770, startPoint y: 202, endPoint x: 769, endPoint y: 193, distance: 8.3
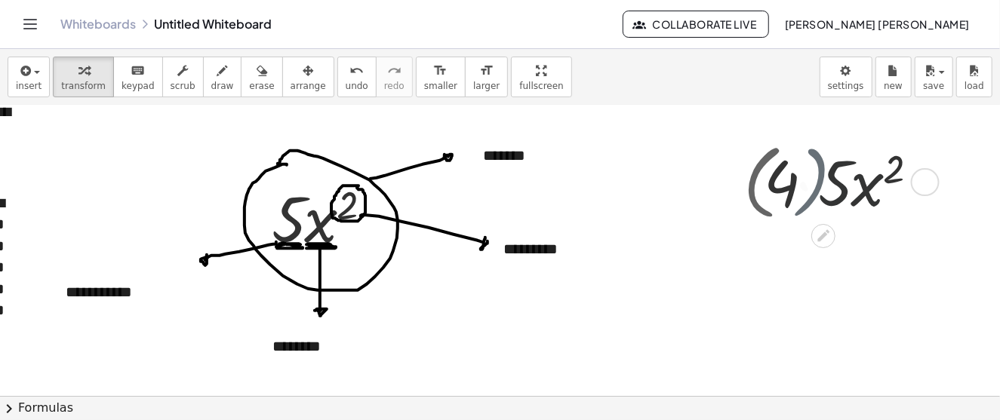
click at [769, 202] on div at bounding box center [837, 181] width 202 height 83
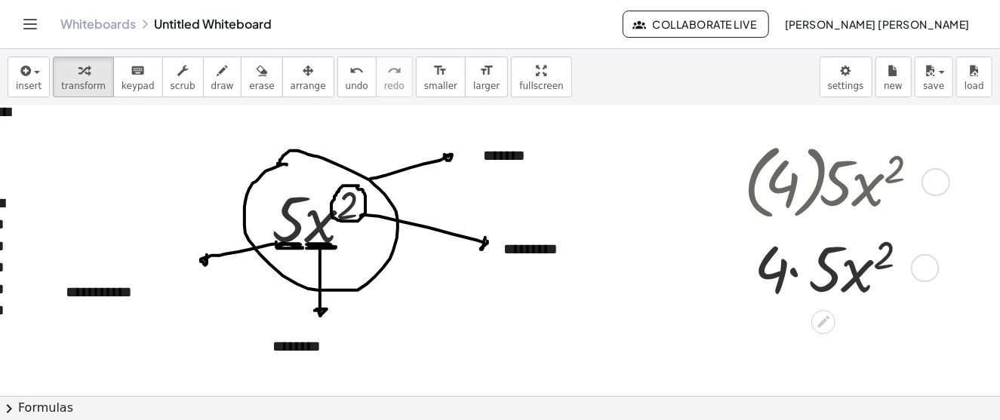
click at [837, 272] on div at bounding box center [837, 267] width 202 height 83
click at [784, 269] on div at bounding box center [837, 267] width 202 height 83
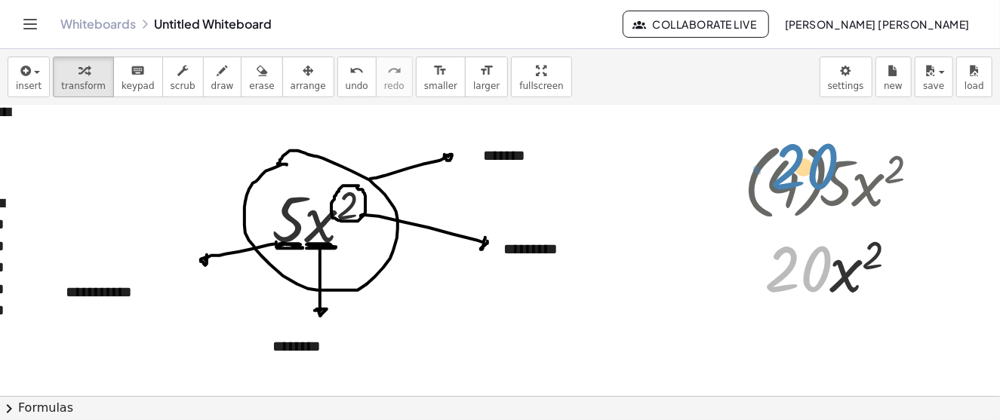
drag, startPoint x: 802, startPoint y: 272, endPoint x: 802, endPoint y: 194, distance: 78.5
click at [823, 183] on div "· ( 4 ) · 5 · x 2 · 4 · 5 · x 2 · 20 · · x 2 20 Fix a mistake Transform line Co…" at bounding box center [823, 183] width 0 height 0
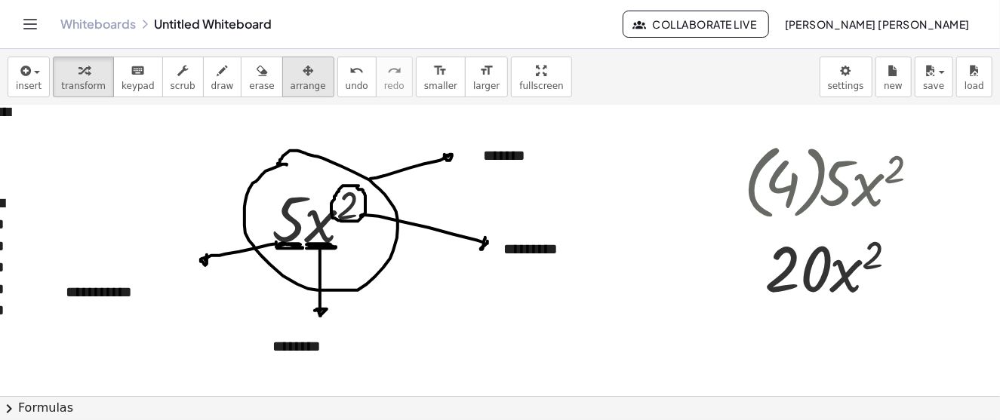
click at [291, 69] on div "button" at bounding box center [308, 70] width 35 height 18
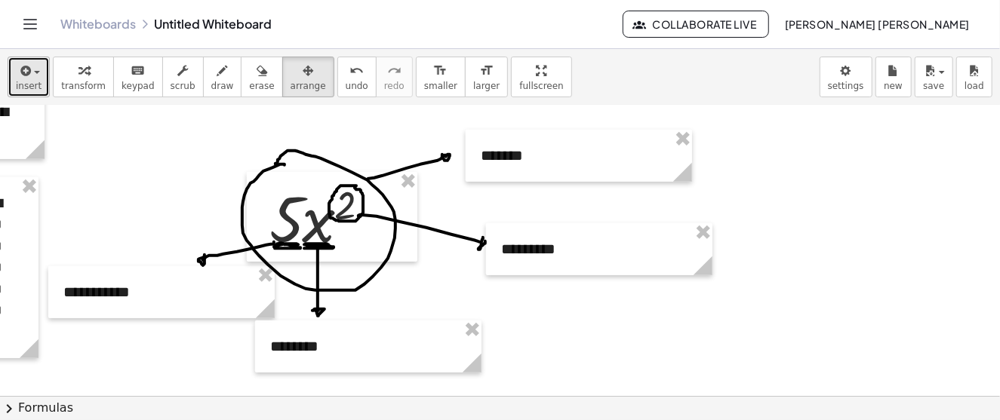
click at [33, 81] on span "insert" at bounding box center [29, 86] width 26 height 11
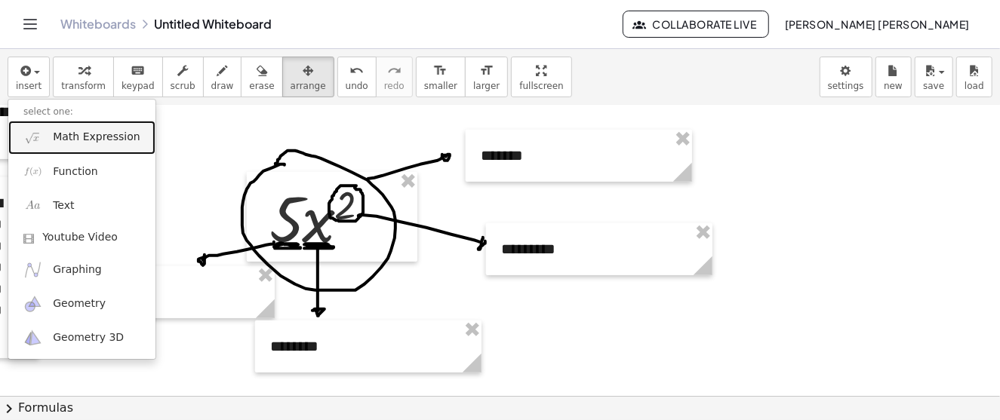
click at [97, 141] on span "Math Expression" at bounding box center [96, 137] width 87 height 15
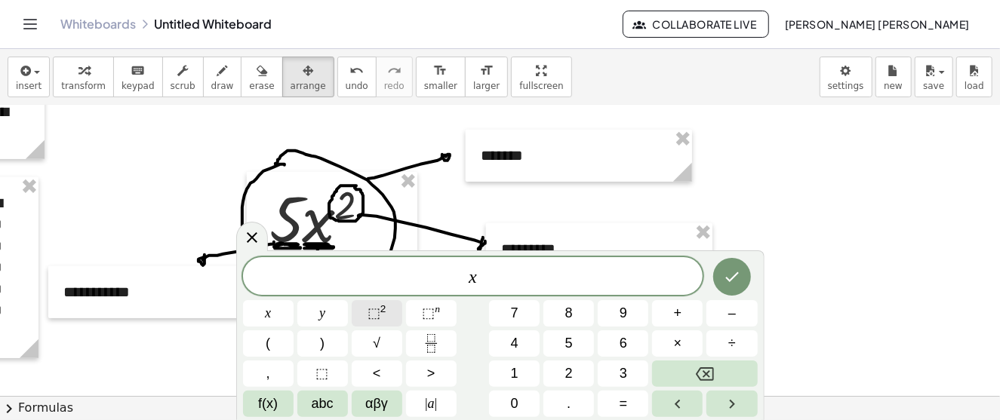
click at [375, 314] on span "⬚" at bounding box center [374, 313] width 13 height 15
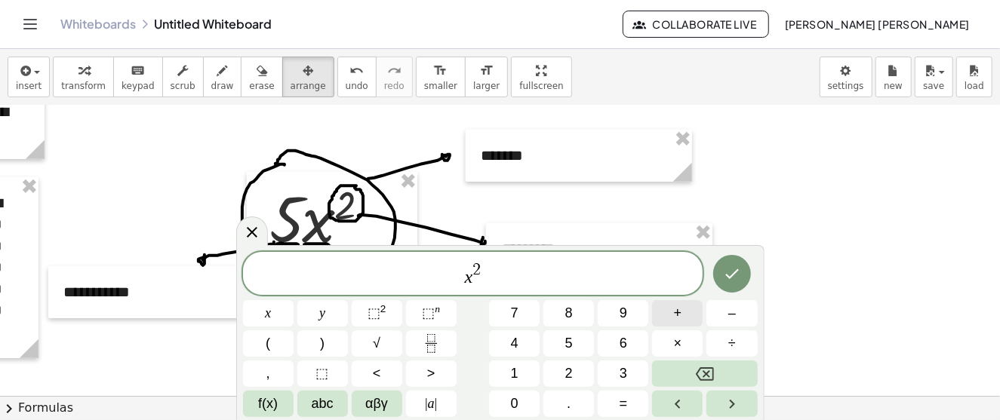
click at [680, 316] on span "+" at bounding box center [678, 313] width 8 height 20
click at [426, 315] on span "⬚" at bounding box center [428, 313] width 13 height 15
drag, startPoint x: 490, startPoint y: 272, endPoint x: 497, endPoint y: 272, distance: 7.6
click at [497, 272] on span "x 2 + x 3" at bounding box center [473, 274] width 460 height 27
click at [534, 280] on span "x 2 + x 3" at bounding box center [473, 274] width 460 height 27
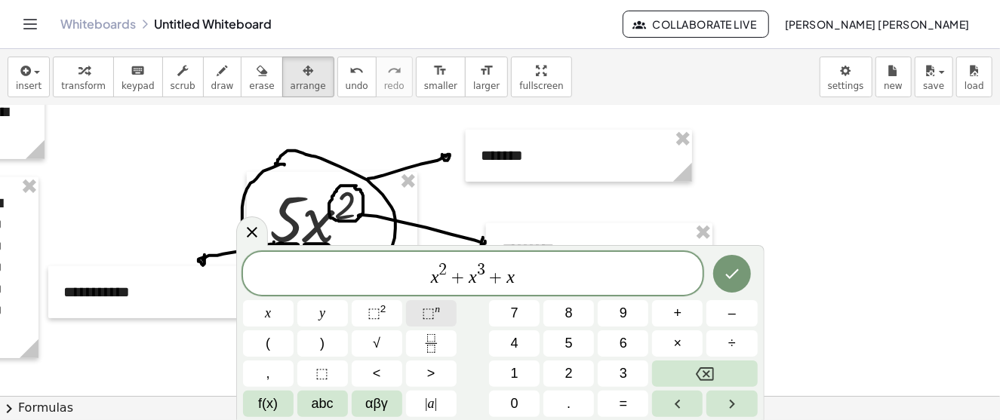
click at [432, 316] on span "⬚" at bounding box center [428, 313] width 13 height 15
click at [438, 268] on span "x 2 + x 3 + x 4" at bounding box center [473, 274] width 460 height 27
drag, startPoint x: 473, startPoint y: 269, endPoint x: 484, endPoint y: 269, distance: 10.6
click at [546, 278] on span "x 2 + x 3 + x 4 ​" at bounding box center [473, 274] width 460 height 27
click at [439, 267] on span "x 2 + x 3 + x 4" at bounding box center [473, 274] width 460 height 27
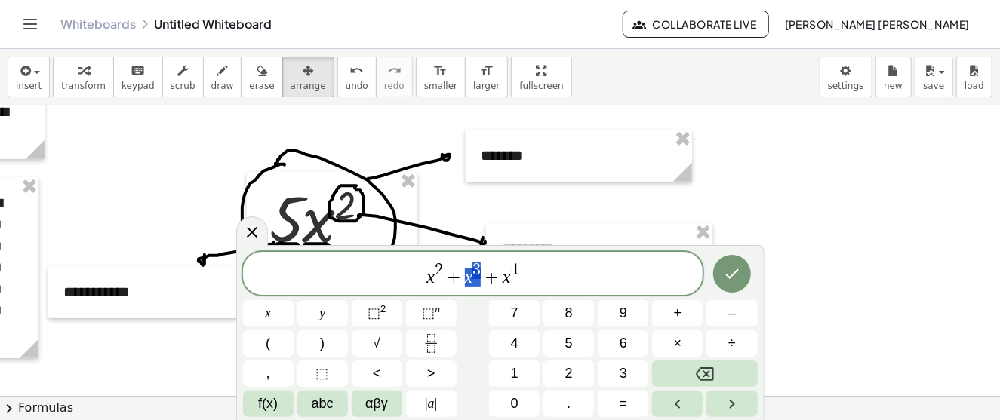
drag, startPoint x: 469, startPoint y: 271, endPoint x: 478, endPoint y: 271, distance: 9.8
click at [488, 272] on span "+" at bounding box center [492, 278] width 22 height 18
drag, startPoint x: 503, startPoint y: 273, endPoint x: 512, endPoint y: 273, distance: 9.1
drag, startPoint x: 425, startPoint y: 276, endPoint x: 445, endPoint y: 274, distance: 19.8
click at [445, 274] on span "x 2 + x 3 + x 4" at bounding box center [473, 274] width 460 height 27
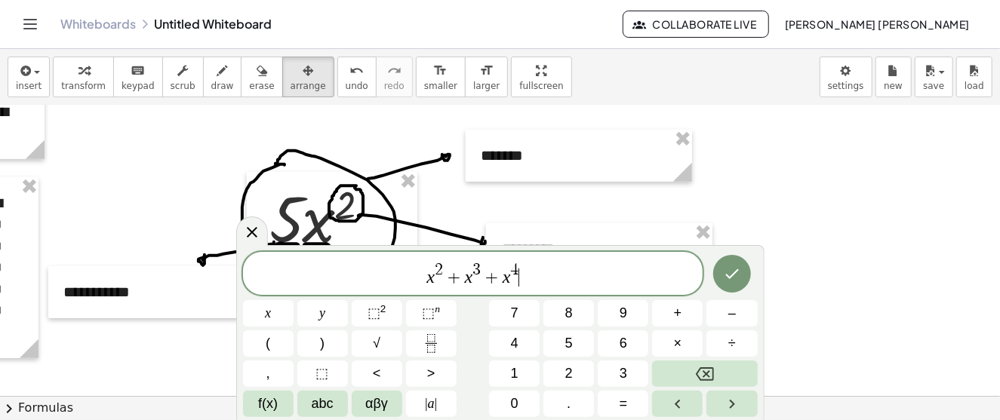
click at [528, 278] on span "x 2 + x 3 + x 4 ​" at bounding box center [473, 274] width 460 height 27
drag, startPoint x: 556, startPoint y: 274, endPoint x: 412, endPoint y: 265, distance: 144.4
click at [412, 265] on span "x 2 + x 3 + x 4" at bounding box center [473, 274] width 460 height 27
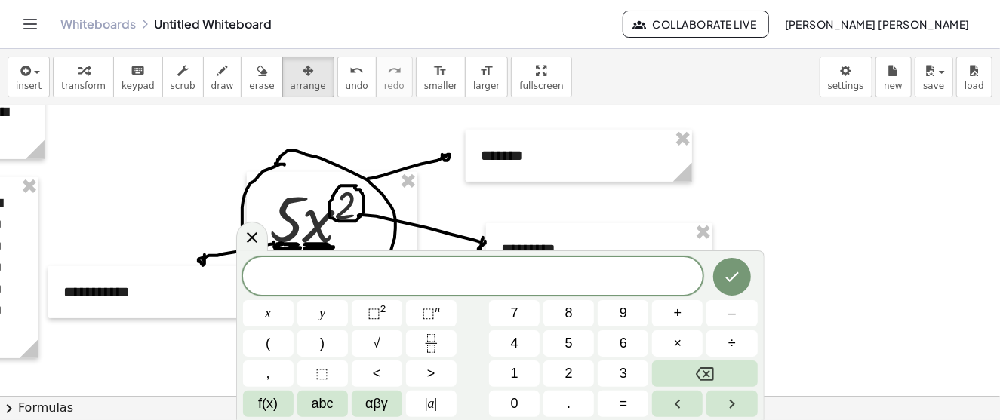
click at [259, 238] on icon at bounding box center [252, 238] width 18 height 18
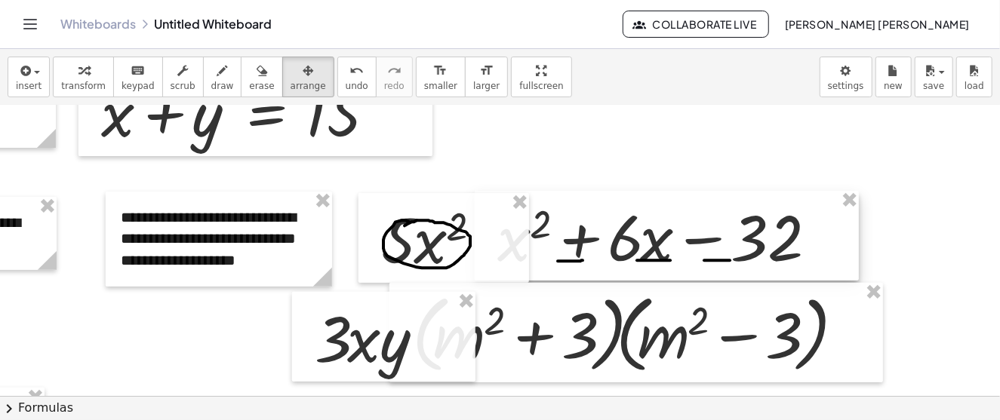
scroll to position [302, 204]
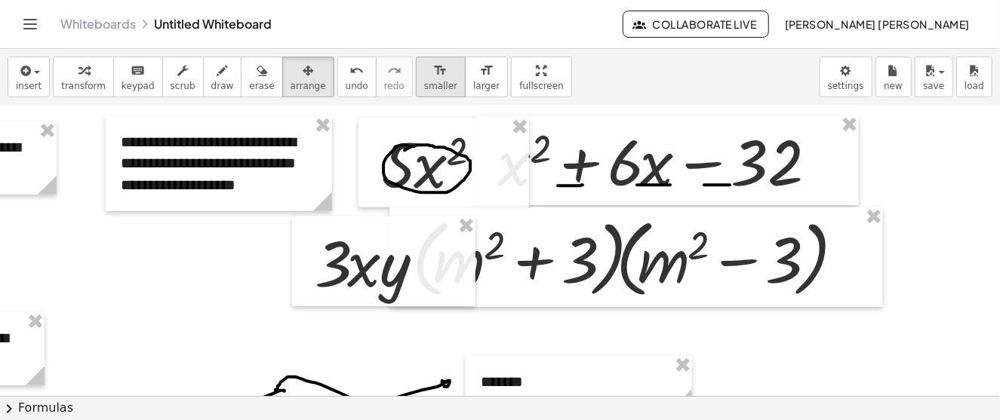
click at [433, 78] on icon "format_size" at bounding box center [440, 71] width 14 height 18
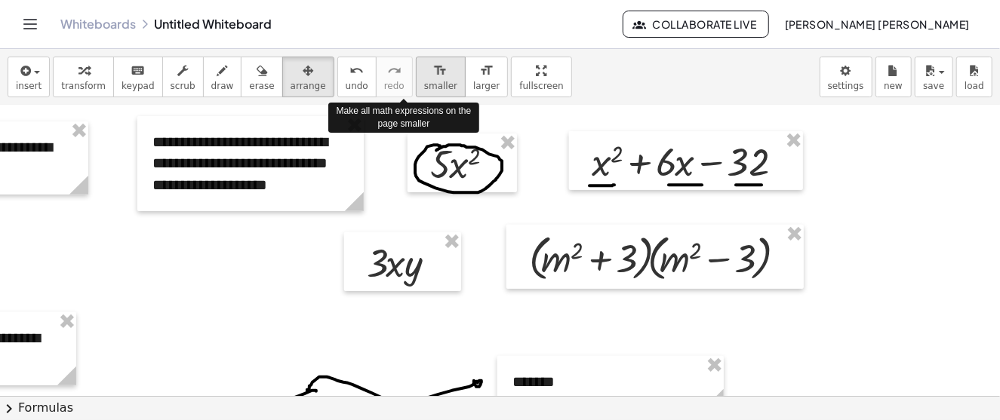
scroll to position [302, 174]
click at [433, 78] on icon "format_size" at bounding box center [440, 71] width 14 height 18
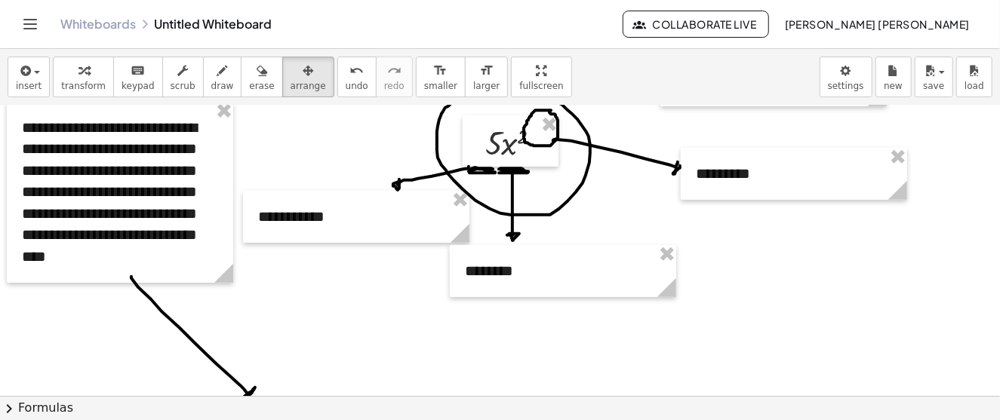
scroll to position [528, 0]
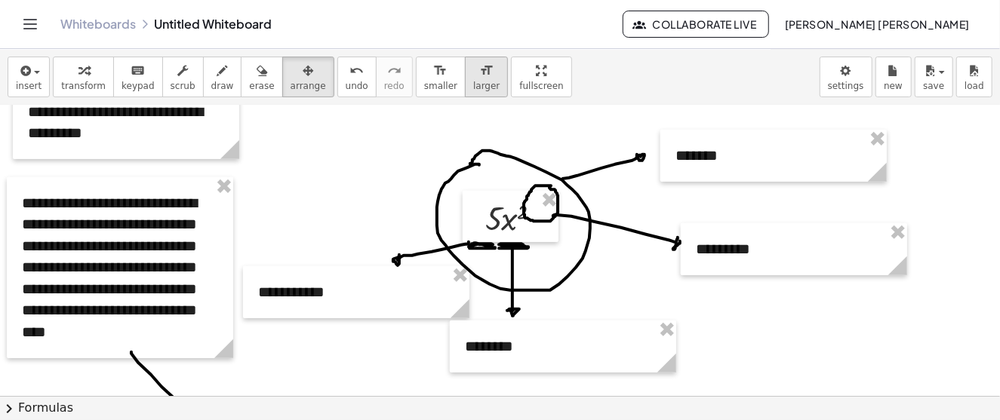
click at [479, 65] on icon "format_size" at bounding box center [486, 71] width 14 height 18
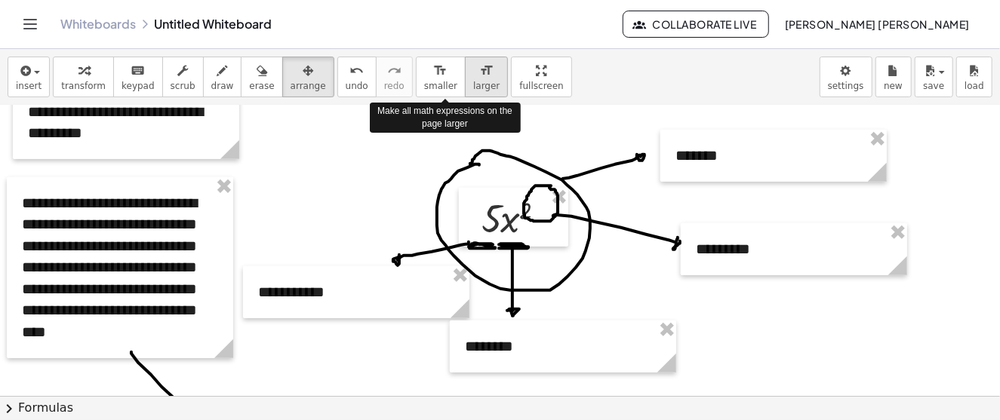
click at [479, 66] on icon "format_size" at bounding box center [486, 71] width 14 height 18
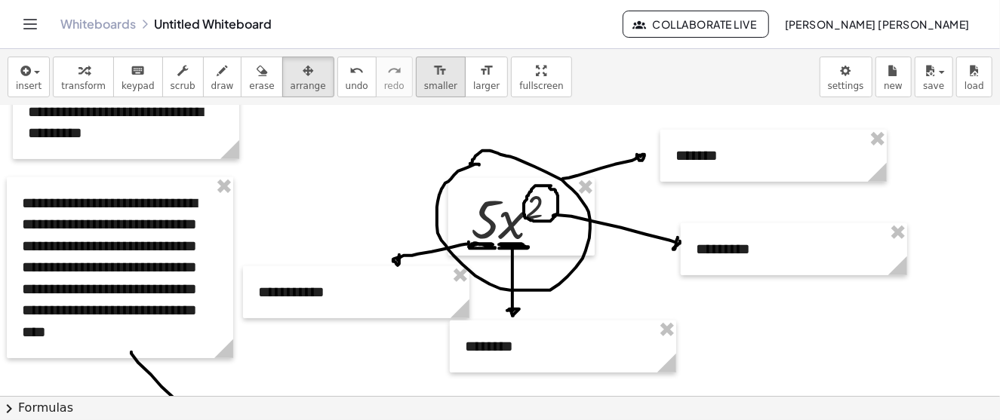
click at [433, 77] on icon "format_size" at bounding box center [440, 71] width 14 height 18
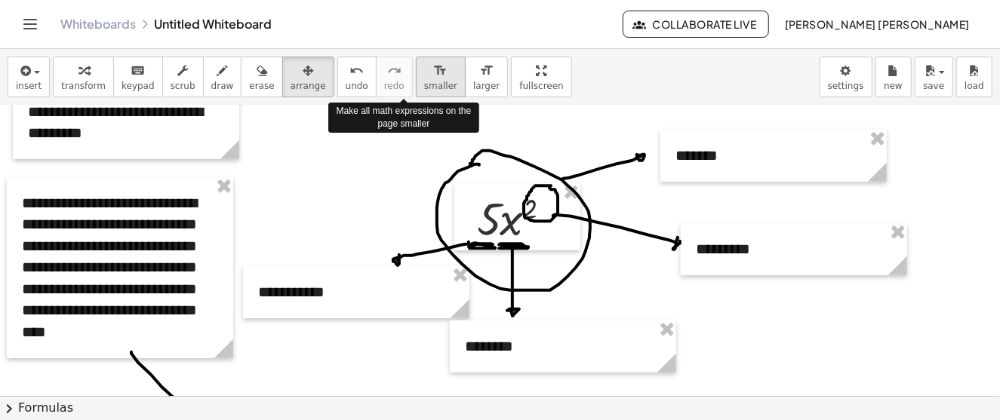
click at [433, 77] on icon "format_size" at bounding box center [440, 71] width 14 height 18
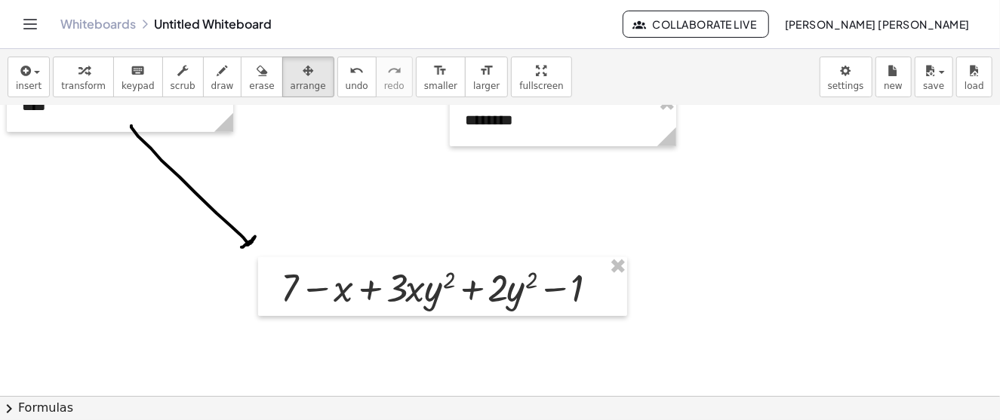
scroll to position [830, 0]
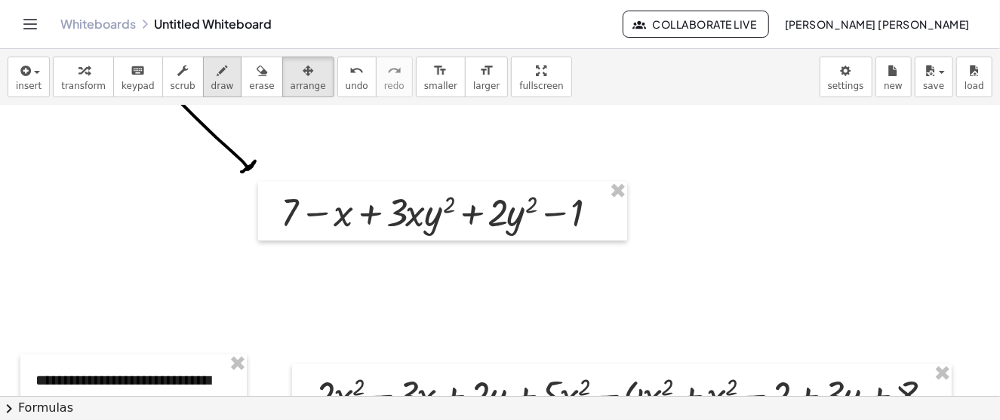
click at [217, 72] on icon "button" at bounding box center [222, 71] width 11 height 18
drag, startPoint x: 276, startPoint y: 237, endPoint x: 306, endPoint y: 237, distance: 30.2
click at [306, 237] on div at bounding box center [581, 287] width 1163 height 2024
drag, startPoint x: 331, startPoint y: 235, endPoint x: 348, endPoint y: 231, distance: 17.8
click at [347, 231] on div at bounding box center [581, 287] width 1163 height 2024
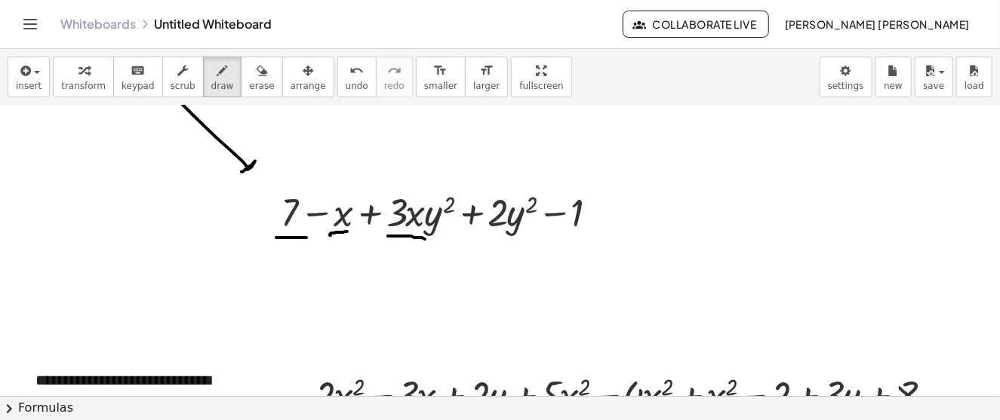
drag, startPoint x: 388, startPoint y: 235, endPoint x: 438, endPoint y: 238, distance: 50.7
click at [438, 238] on div at bounding box center [581, 287] width 1163 height 2024
drag, startPoint x: 494, startPoint y: 238, endPoint x: 524, endPoint y: 242, distance: 30.4
click at [529, 236] on div at bounding box center [581, 287] width 1163 height 2024
drag, startPoint x: 571, startPoint y: 235, endPoint x: 608, endPoint y: 235, distance: 37.0
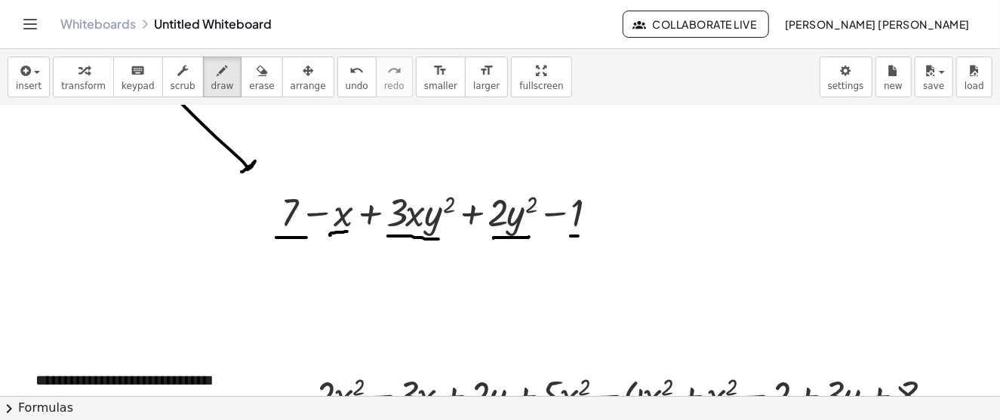
click at [608, 235] on div at bounding box center [581, 287] width 1163 height 2024
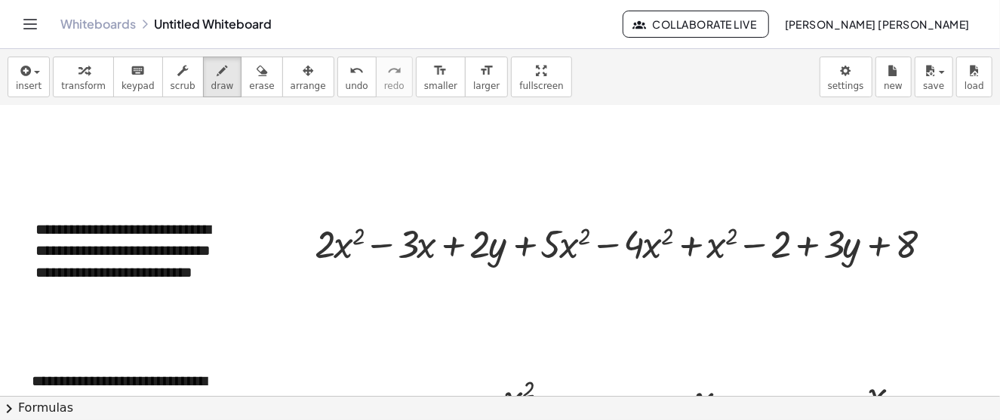
scroll to position [906, 0]
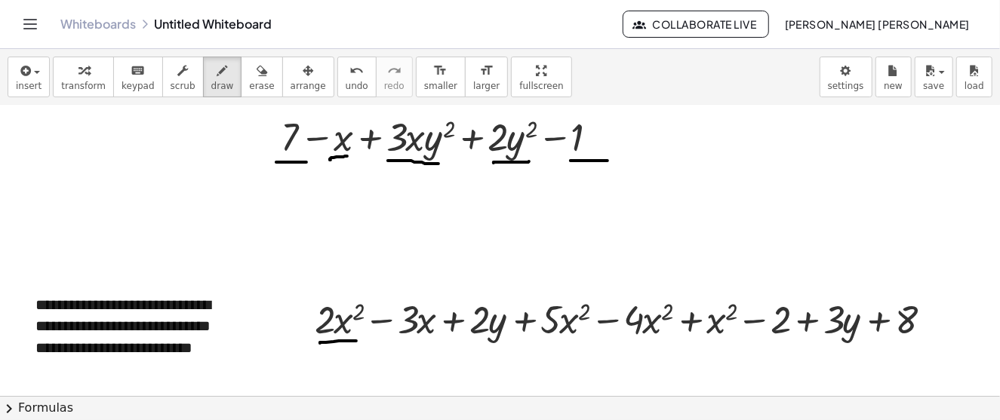
drag, startPoint x: 320, startPoint y: 343, endPoint x: 356, endPoint y: 340, distance: 36.3
click at [356, 340] on div at bounding box center [581, 212] width 1163 height 2024
drag, startPoint x: 413, startPoint y: 337, endPoint x: 434, endPoint y: 334, distance: 21.3
click at [434, 334] on div at bounding box center [581, 212] width 1163 height 2024
drag, startPoint x: 481, startPoint y: 347, endPoint x: 515, endPoint y: 344, distance: 34.8
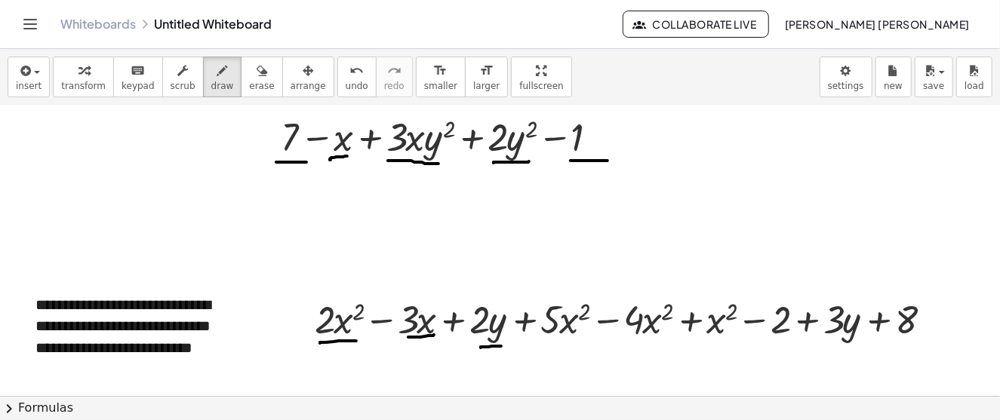
click at [515, 344] on div at bounding box center [581, 212] width 1163 height 2024
drag, startPoint x: 556, startPoint y: 337, endPoint x: 586, endPoint y: 332, distance: 29.8
click at [586, 332] on div at bounding box center [581, 212] width 1163 height 2024
drag, startPoint x: 626, startPoint y: 337, endPoint x: 658, endPoint y: 338, distance: 31.7
click at [656, 337] on div at bounding box center [581, 212] width 1163 height 2024
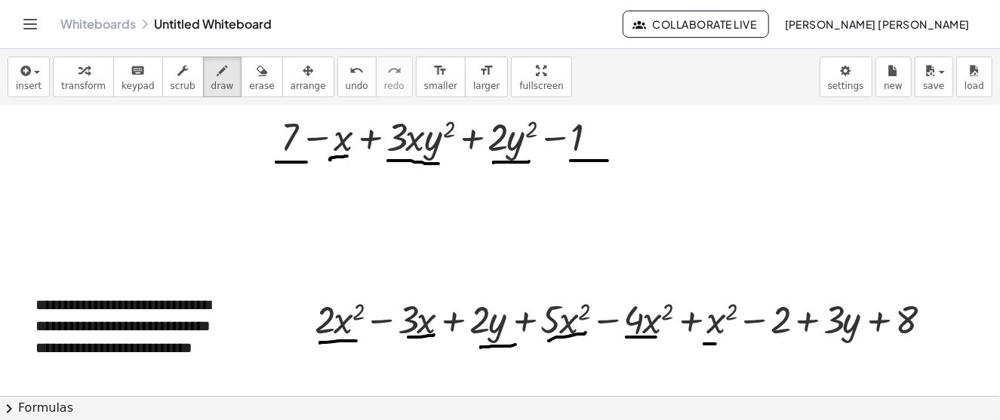
drag, startPoint x: 704, startPoint y: 343, endPoint x: 728, endPoint y: 342, distance: 23.4
click at [728, 342] on div at bounding box center [581, 212] width 1163 height 2024
drag, startPoint x: 769, startPoint y: 342, endPoint x: 791, endPoint y: 344, distance: 22.0
click at [791, 344] on div at bounding box center [581, 212] width 1163 height 2024
drag, startPoint x: 838, startPoint y: 341, endPoint x: 854, endPoint y: 340, distance: 15.2
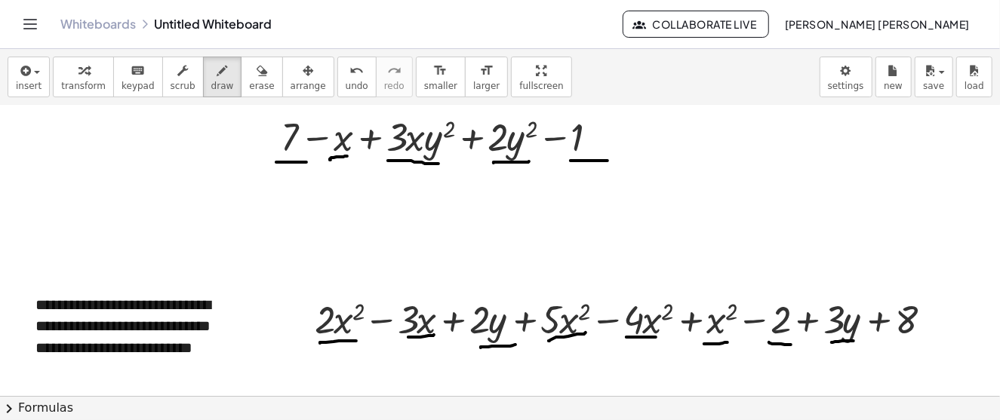
click at [854, 340] on div at bounding box center [581, 212] width 1163 height 2024
drag, startPoint x: 895, startPoint y: 335, endPoint x: 921, endPoint y: 338, distance: 25.8
click at [921, 338] on div at bounding box center [581, 212] width 1163 height 2024
click at [250, 77] on button "erase" at bounding box center [262, 77] width 42 height 41
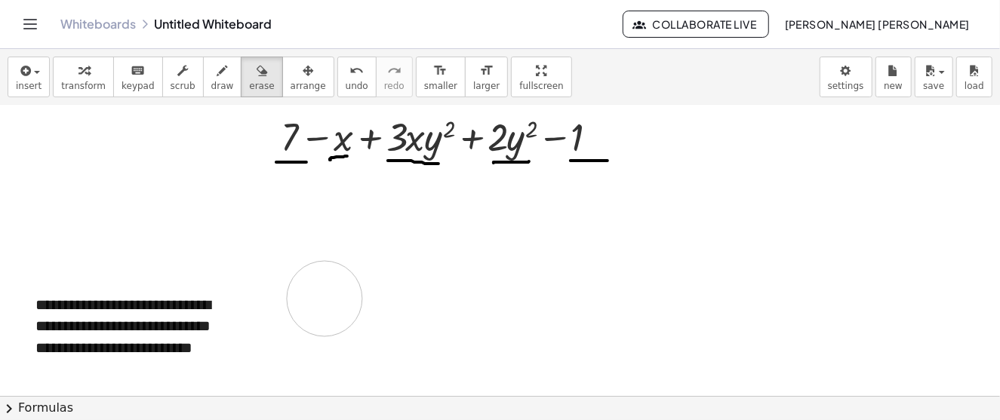
drag, startPoint x: 312, startPoint y: 349, endPoint x: 302, endPoint y: 272, distance: 76.9
click at [315, 300] on div at bounding box center [581, 212] width 1163 height 2024
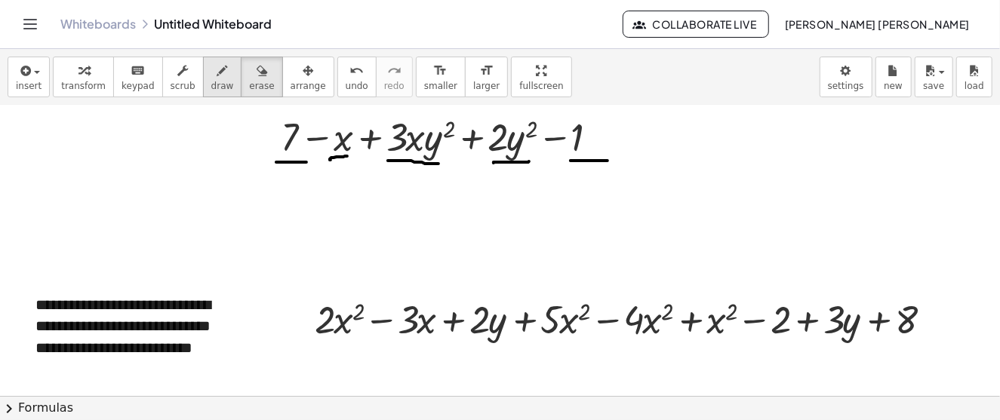
click at [211, 81] on span "draw" at bounding box center [222, 86] width 23 height 11
click at [217, 78] on icon "button" at bounding box center [222, 71] width 11 height 18
drag, startPoint x: 474, startPoint y: 346, endPoint x: 500, endPoint y: 340, distance: 27.1
click at [500, 340] on div at bounding box center [581, 212] width 1163 height 2024
click at [834, 337] on div at bounding box center [581, 212] width 1163 height 2024
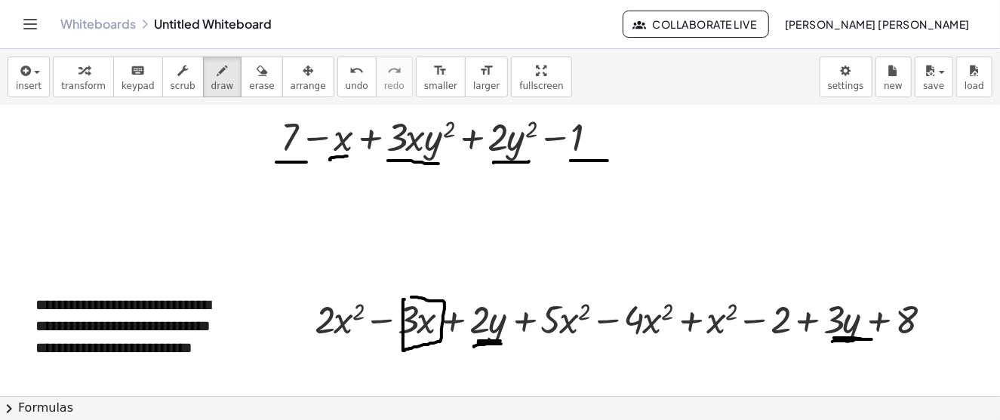
click at [411, 297] on div at bounding box center [581, 212] width 1163 height 2024
click at [534, 292] on div at bounding box center [581, 212] width 1163 height 2024
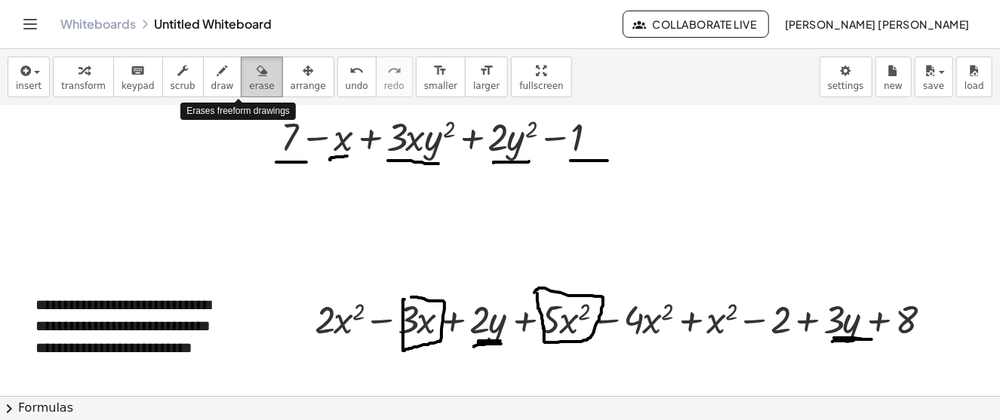
click at [257, 73] on icon "button" at bounding box center [262, 71] width 11 height 18
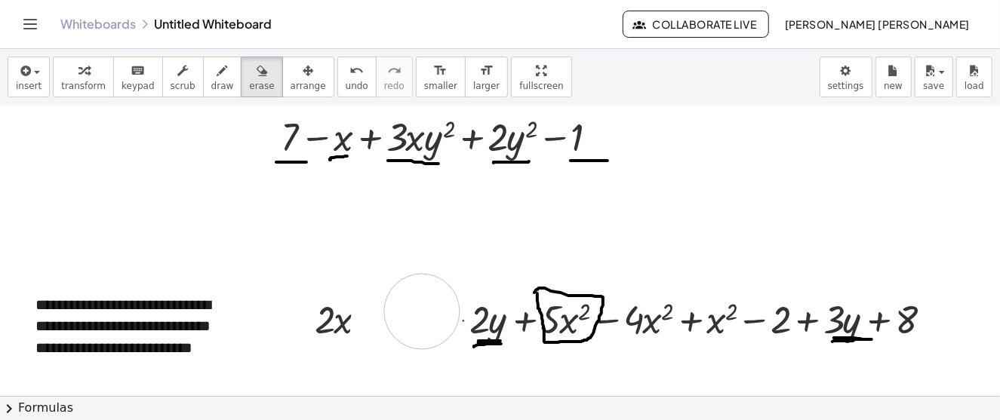
drag, startPoint x: 412, startPoint y: 279, endPoint x: 422, endPoint y: 311, distance: 33.2
click at [422, 311] on div at bounding box center [581, 212] width 1163 height 2024
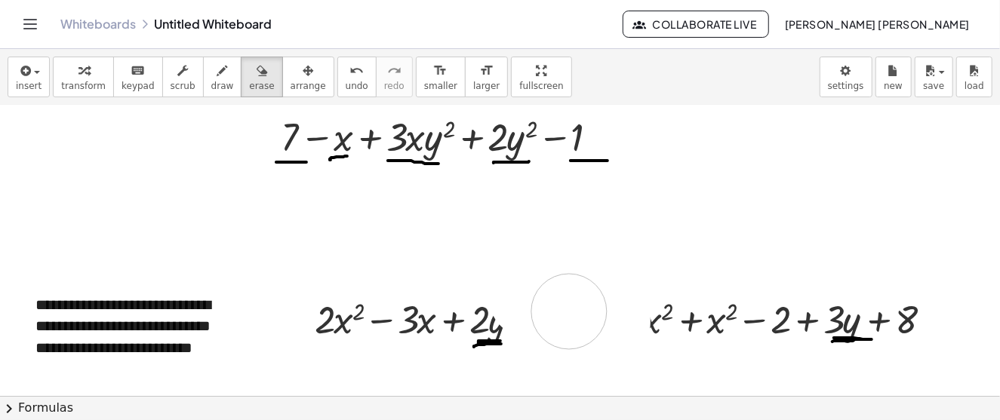
drag, startPoint x: 568, startPoint y: 285, endPoint x: 579, endPoint y: 308, distance: 25.0
click at [570, 325] on div at bounding box center [581, 212] width 1163 height 2024
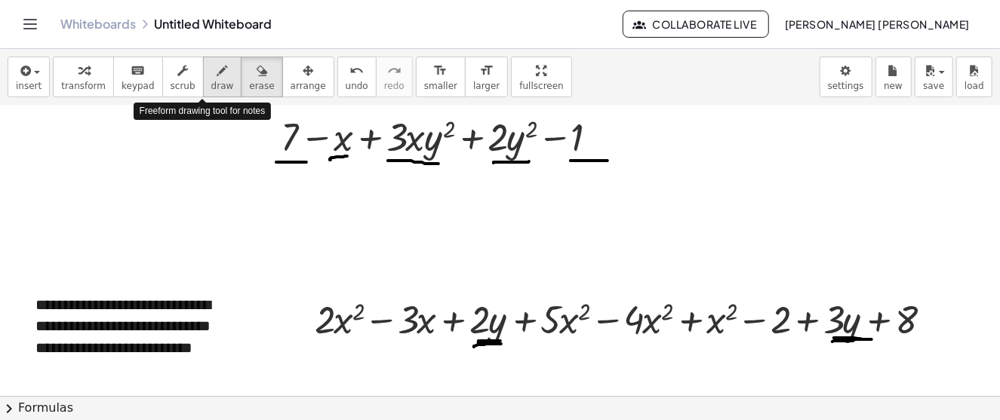
click at [217, 75] on icon "button" at bounding box center [222, 71] width 11 height 18
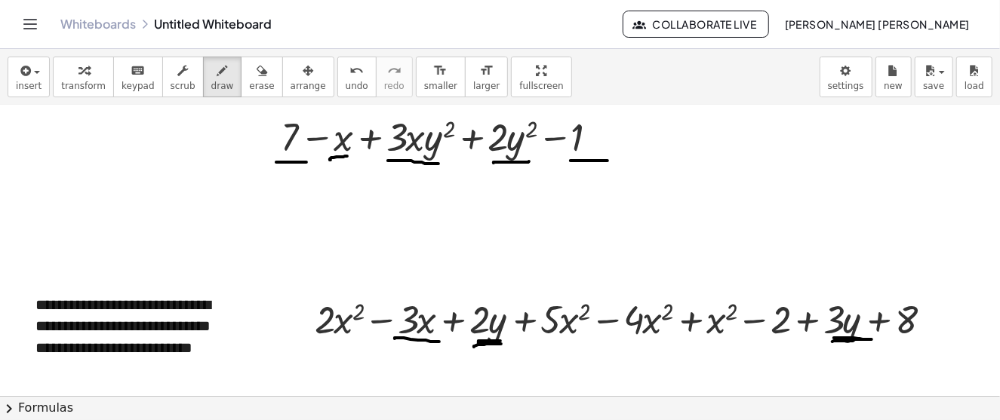
drag, startPoint x: 395, startPoint y: 338, endPoint x: 439, endPoint y: 341, distance: 44.6
click at [439, 341] on div at bounding box center [581, 212] width 1163 height 2024
drag, startPoint x: 546, startPoint y: 337, endPoint x: 586, endPoint y: 337, distance: 39.2
click at [586, 337] on div at bounding box center [581, 212] width 1163 height 2024
drag, startPoint x: 429, startPoint y: 289, endPoint x: 432, endPoint y: 312, distance: 23.5
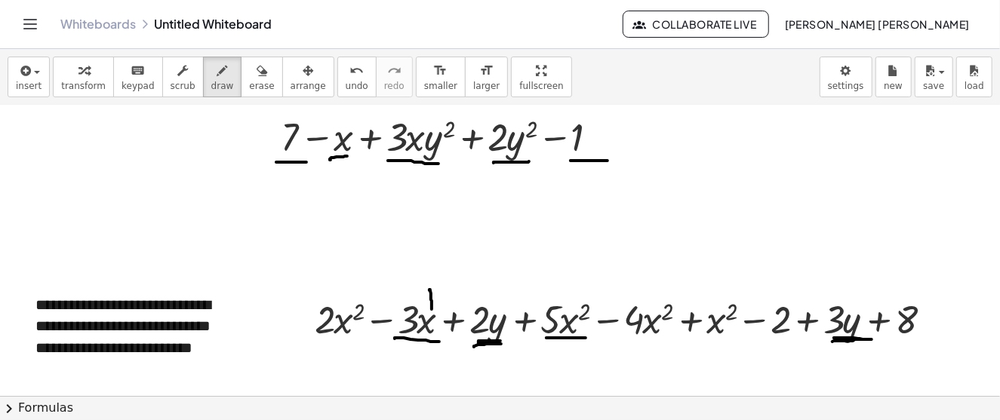
click at [432, 312] on div at bounding box center [581, 212] width 1163 height 2024
click at [431, 308] on div at bounding box center [581, 212] width 1163 height 2024
drag, startPoint x: 438, startPoint y: 288, endPoint x: 449, endPoint y: 296, distance: 14.0
click at [449, 296] on div at bounding box center [581, 212] width 1163 height 2024
drag, startPoint x: 579, startPoint y: 268, endPoint x: 588, endPoint y: 295, distance: 28.6
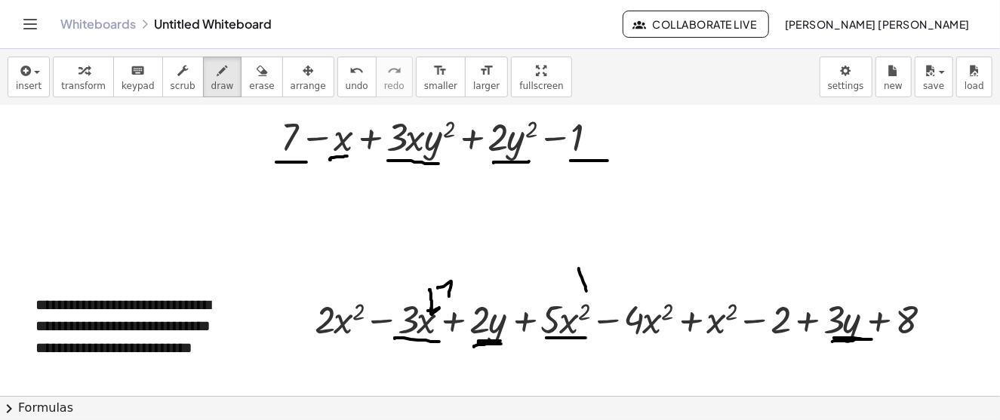
click at [588, 294] on div at bounding box center [581, 212] width 1163 height 2024
click at [586, 291] on div at bounding box center [581, 212] width 1163 height 2024
click at [249, 85] on span "erase" at bounding box center [261, 86] width 25 height 11
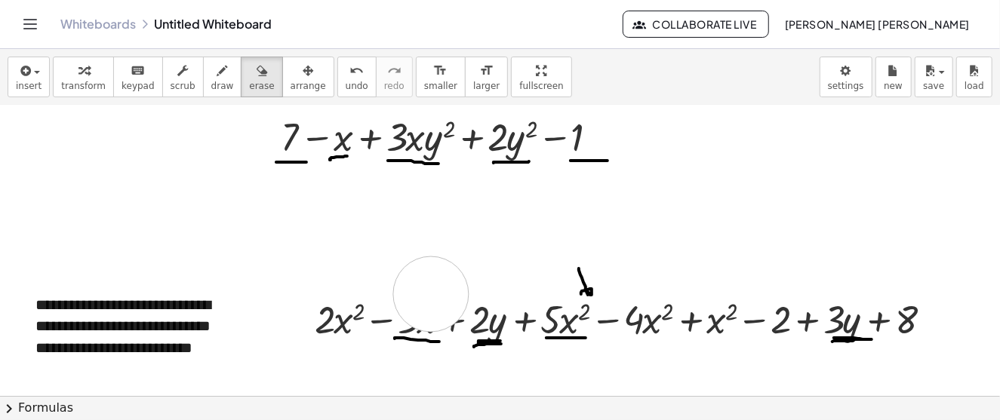
drag, startPoint x: 442, startPoint y: 263, endPoint x: 431, endPoint y: 294, distance: 32.2
click at [431, 294] on div at bounding box center [581, 212] width 1163 height 2024
drag, startPoint x: 575, startPoint y: 251, endPoint x: 573, endPoint y: 334, distance: 83.0
click at [573, 334] on div at bounding box center [581, 212] width 1163 height 2024
drag, startPoint x: 407, startPoint y: 303, endPoint x: 412, endPoint y: 346, distance: 43.3
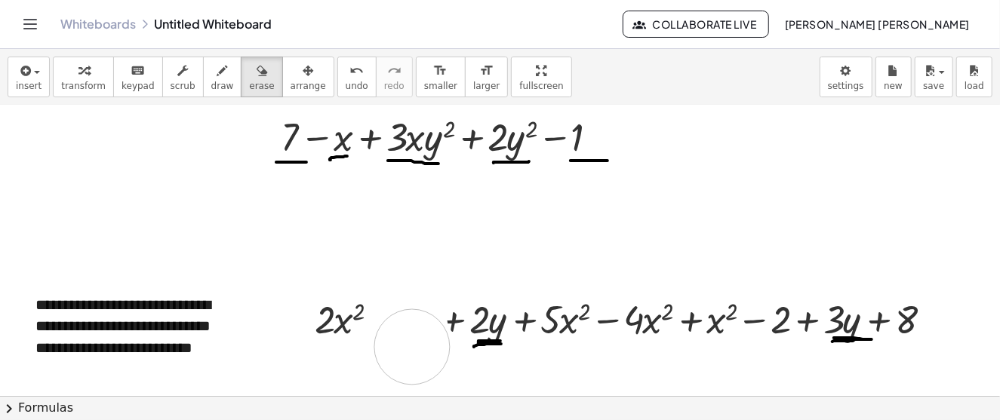
click at [412, 346] on div at bounding box center [581, 212] width 1163 height 2024
click at [211, 82] on span "draw" at bounding box center [222, 86] width 23 height 11
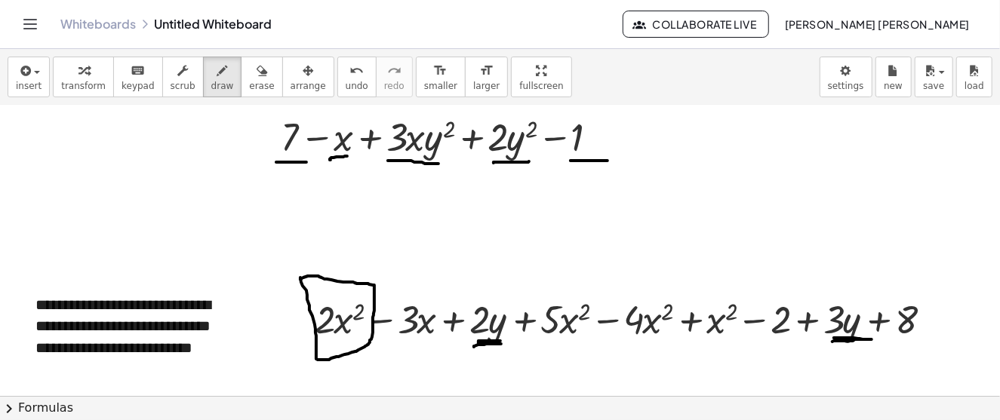
drag, startPoint x: 306, startPoint y: 290, endPoint x: 300, endPoint y: 279, distance: 12.2
click at [300, 279] on div at bounding box center [581, 212] width 1163 height 2024
click at [533, 284] on div at bounding box center [581, 212] width 1163 height 2024
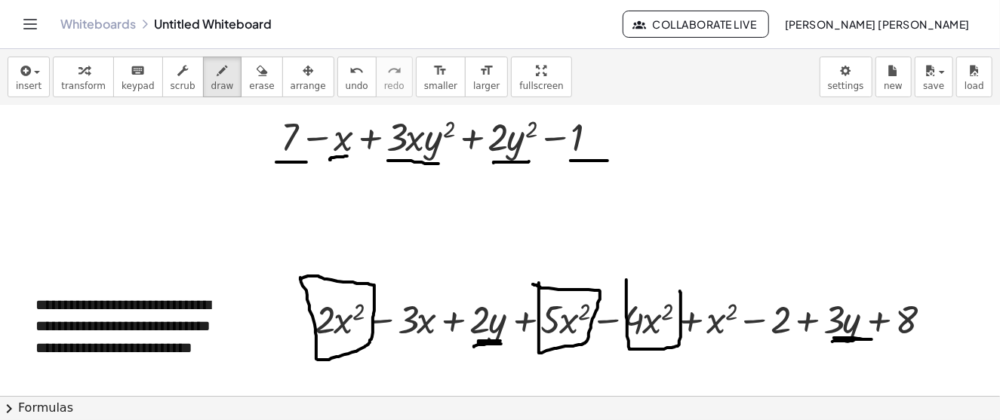
drag, startPoint x: 626, startPoint y: 280, endPoint x: 715, endPoint y: 299, distance: 91.0
click at [623, 279] on div at bounding box center [581, 212] width 1163 height 2024
click at [699, 282] on div at bounding box center [581, 212] width 1163 height 2024
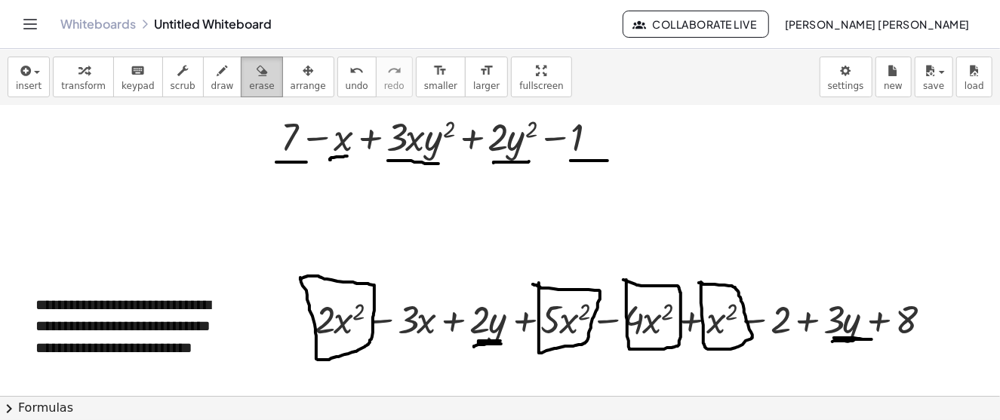
click at [257, 79] on icon "button" at bounding box center [262, 71] width 11 height 18
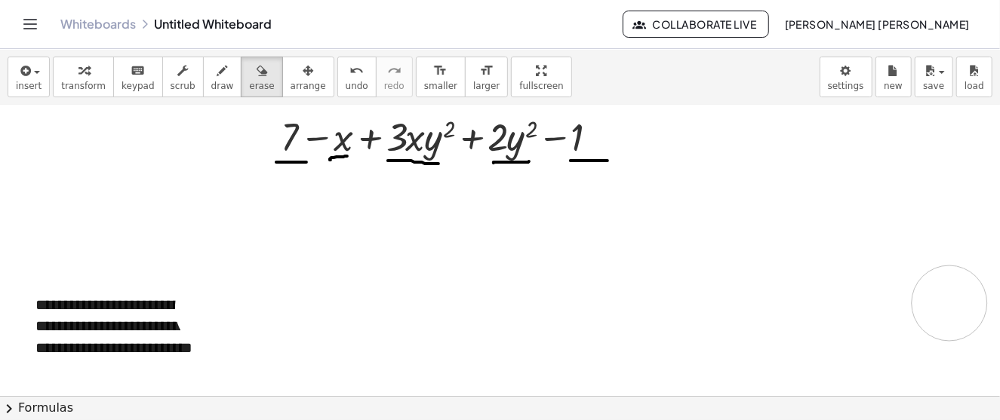
drag, startPoint x: 291, startPoint y: 275, endPoint x: 949, endPoint y: 303, distance: 659.5
click at [949, 303] on div at bounding box center [581, 212] width 1163 height 2024
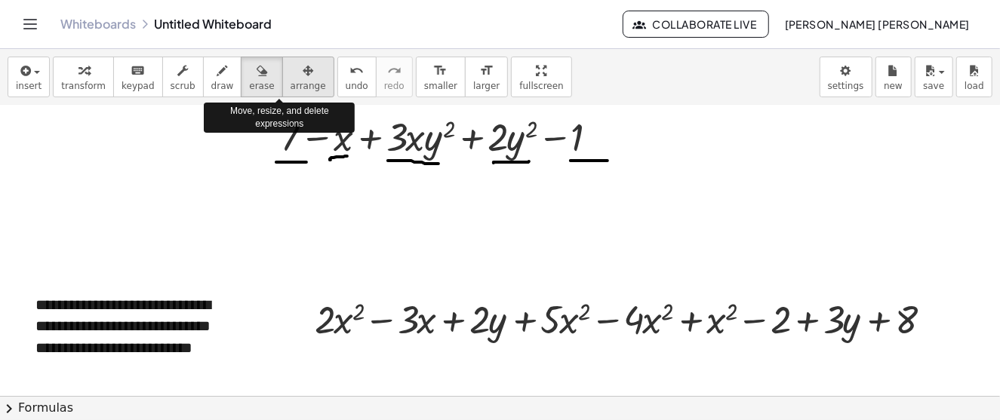
click at [303, 75] on icon "button" at bounding box center [308, 71] width 11 height 18
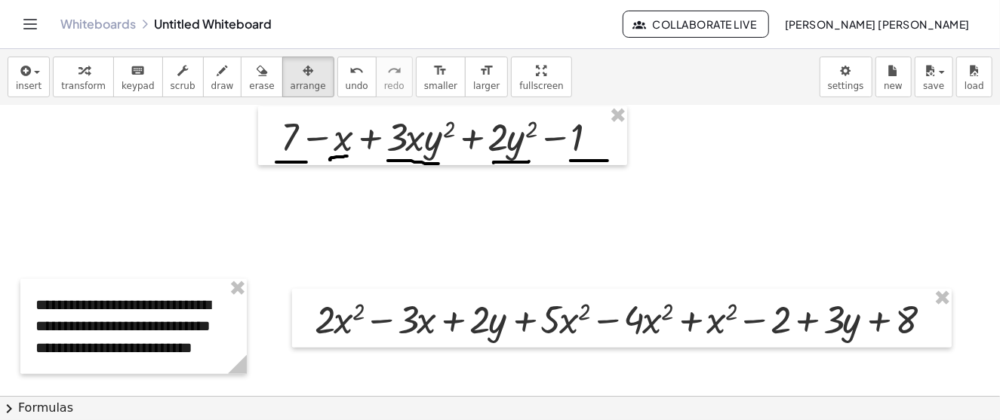
scroll to position [981, 0]
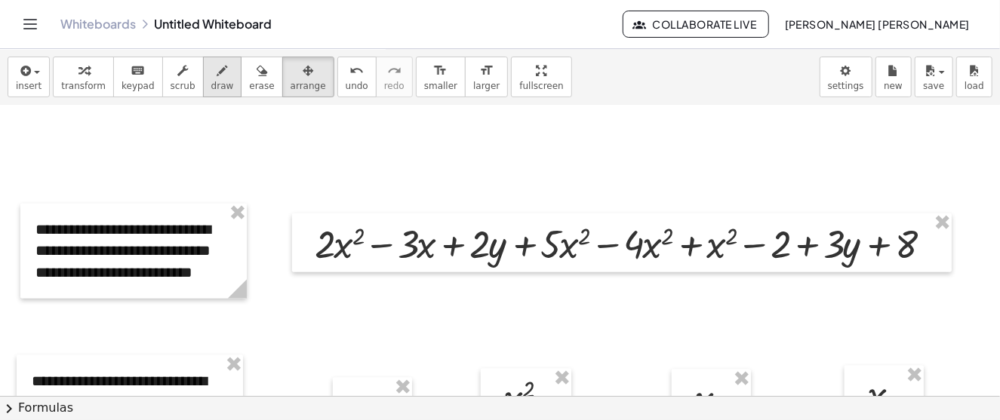
click at [205, 79] on button "draw" at bounding box center [222, 77] width 39 height 41
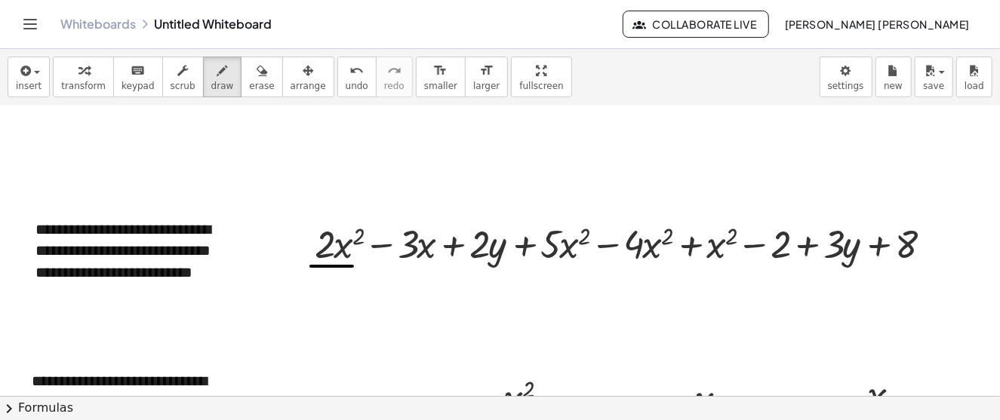
drag, startPoint x: 311, startPoint y: 266, endPoint x: 354, endPoint y: 266, distance: 43.0
click at [354, 266] on div at bounding box center [581, 137] width 1163 height 2024
drag, startPoint x: 530, startPoint y: 263, endPoint x: 574, endPoint y: 266, distance: 44.6
click at [574, 266] on div at bounding box center [581, 137] width 1163 height 2024
drag, startPoint x: 614, startPoint y: 263, endPoint x: 663, endPoint y: 263, distance: 49.8
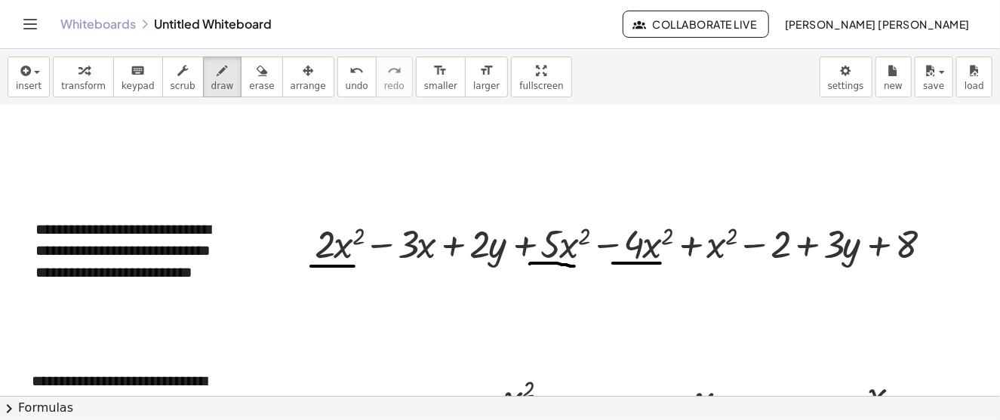
click at [663, 263] on div at bounding box center [581, 137] width 1163 height 2024
drag, startPoint x: 700, startPoint y: 262, endPoint x: 725, endPoint y: 263, distance: 25.0
click at [725, 263] on div at bounding box center [581, 137] width 1163 height 2024
click at [447, 158] on div at bounding box center [581, 137] width 1163 height 2024
drag, startPoint x: 474, startPoint y: 173, endPoint x: 491, endPoint y: 190, distance: 24.5
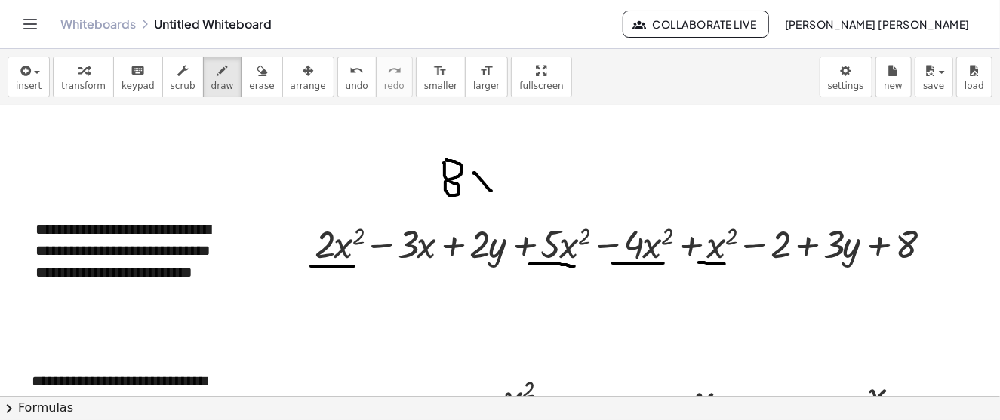
click at [491, 190] on div at bounding box center [581, 137] width 1163 height 2024
drag, startPoint x: 483, startPoint y: 171, endPoint x: 474, endPoint y: 194, distance: 24.4
click at [474, 194] on div at bounding box center [581, 137] width 1163 height 2024
drag, startPoint x: 483, startPoint y: 150, endPoint x: 508, endPoint y: 164, distance: 28.4
click at [508, 164] on div at bounding box center [581, 137] width 1163 height 2024
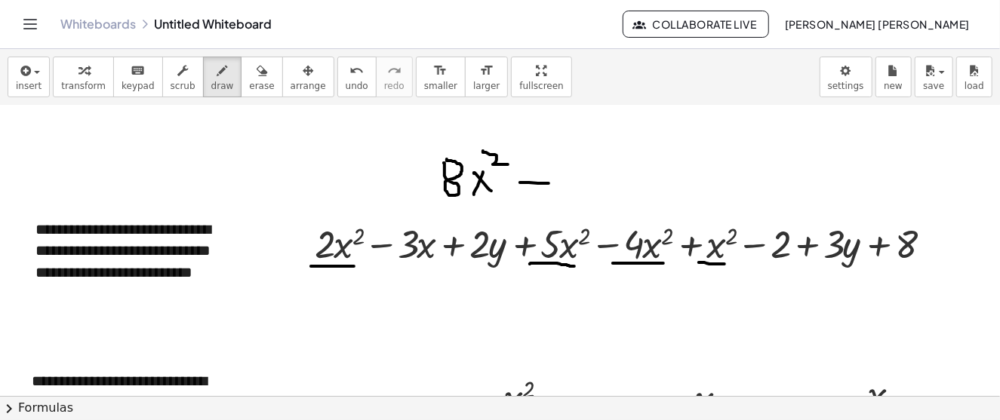
drag, startPoint x: 520, startPoint y: 182, endPoint x: 549, endPoint y: 183, distance: 28.7
click at [549, 183] on div at bounding box center [581, 137] width 1163 height 2024
drag, startPoint x: 572, startPoint y: 170, endPoint x: 574, endPoint y: 183, distance: 12.9
click at [574, 183] on div at bounding box center [581, 137] width 1163 height 2024
drag, startPoint x: 570, startPoint y: 168, endPoint x: 574, endPoint y: 198, distance: 29.7
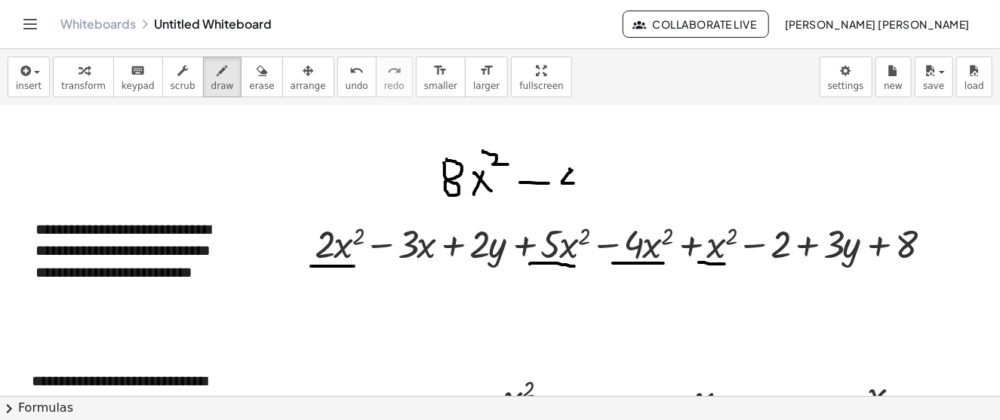
click at [574, 198] on div at bounding box center [581, 137] width 1163 height 2024
drag, startPoint x: 595, startPoint y: 180, endPoint x: 601, endPoint y: 186, distance: 8.5
click at [601, 189] on div at bounding box center [581, 137] width 1163 height 2024
click at [591, 186] on div at bounding box center [581, 137] width 1163 height 2024
drag, startPoint x: 593, startPoint y: 146, endPoint x: 612, endPoint y: 164, distance: 26.2
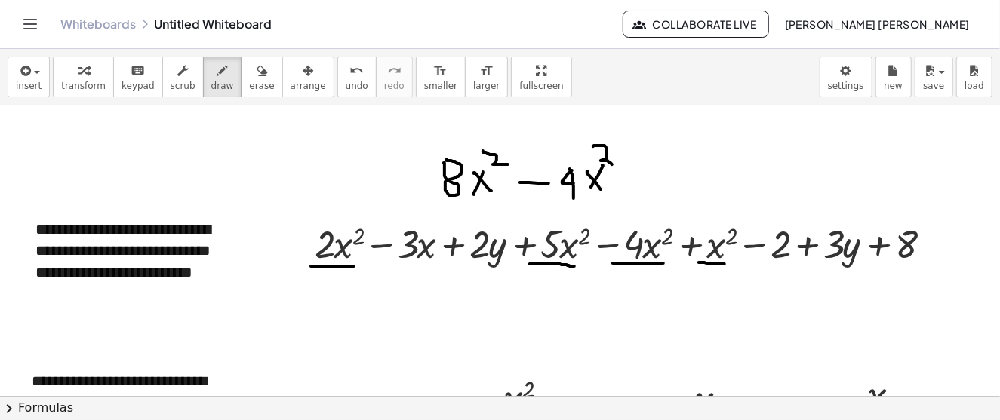
click at [612, 164] on div at bounding box center [581, 137] width 1163 height 2024
drag, startPoint x: 642, startPoint y: 170, endPoint x: 656, endPoint y: 174, distance: 15.0
click at [656, 174] on div at bounding box center [581, 137] width 1163 height 2024
drag, startPoint x: 645, startPoint y: 183, endPoint x: 671, endPoint y: 185, distance: 25.7
click at [671, 185] on div at bounding box center [581, 137] width 1163 height 2024
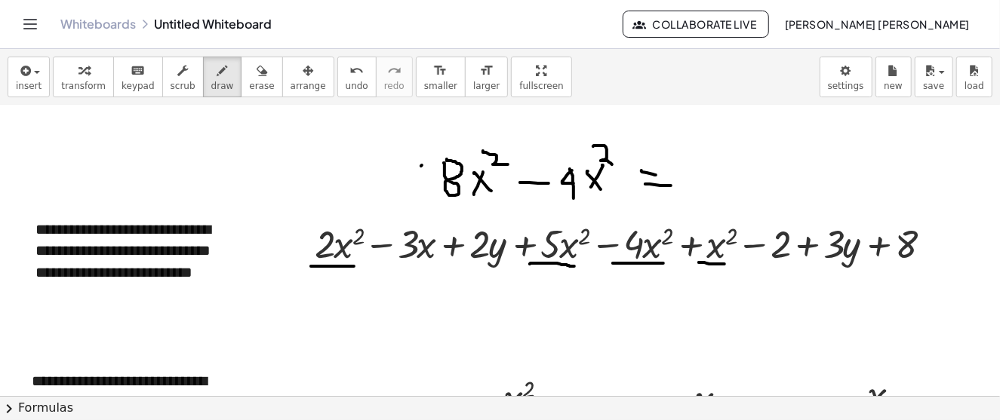
drag, startPoint x: 421, startPoint y: 165, endPoint x: 425, endPoint y: 182, distance: 17.0
click at [425, 182] on div at bounding box center [581, 137] width 1163 height 2024
drag, startPoint x: 420, startPoint y: 180, endPoint x: 428, endPoint y: 180, distance: 8.3
click at [428, 180] on div at bounding box center [581, 137] width 1163 height 2024
drag, startPoint x: 421, startPoint y: 181, endPoint x: 420, endPoint y: 193, distance: 12.1
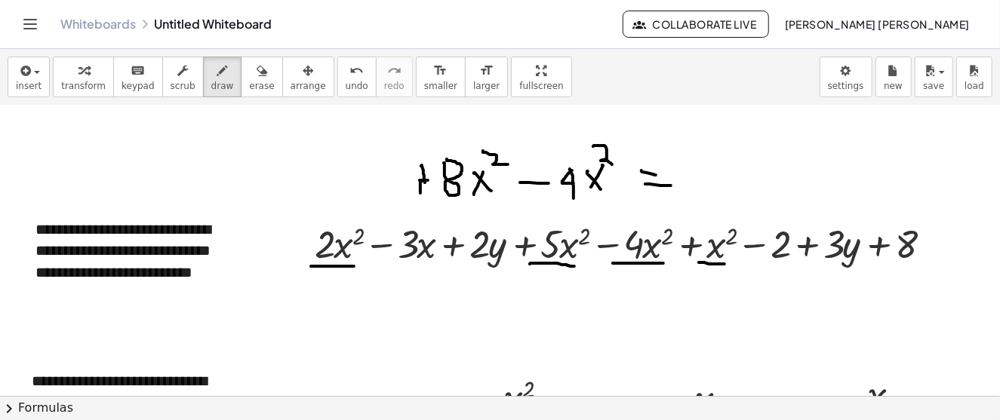
click at [420, 193] on div at bounding box center [581, 137] width 1163 height 2024
click at [249, 81] on span "erase" at bounding box center [261, 86] width 25 height 11
drag, startPoint x: 431, startPoint y: 156, endPoint x: 417, endPoint y: 186, distance: 32.4
click at [417, 186] on div at bounding box center [581, 137] width 1163 height 2024
drag, startPoint x: 403, startPoint y: 152, endPoint x: 402, endPoint y: 174, distance: 21.9
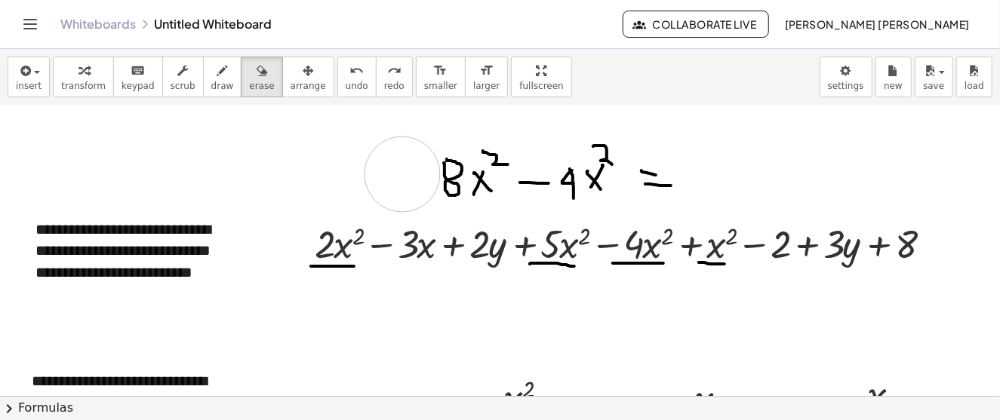
click at [402, 174] on div at bounding box center [581, 137] width 1163 height 2024
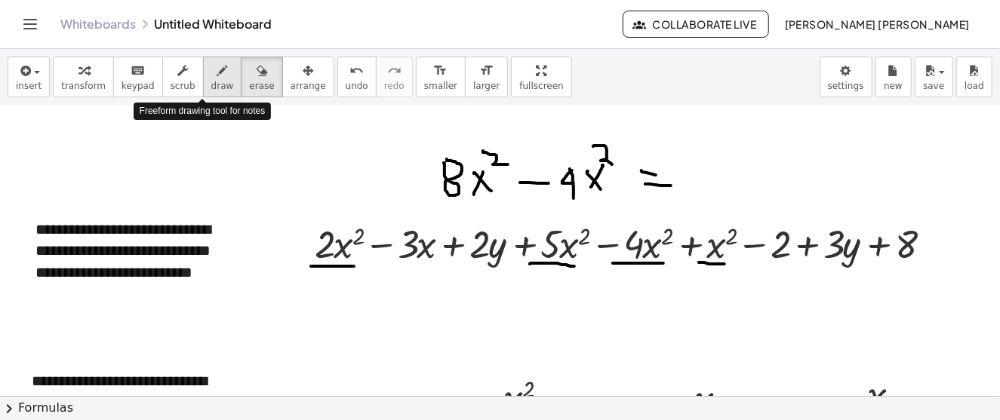
click at [217, 75] on icon "button" at bounding box center [222, 71] width 11 height 18
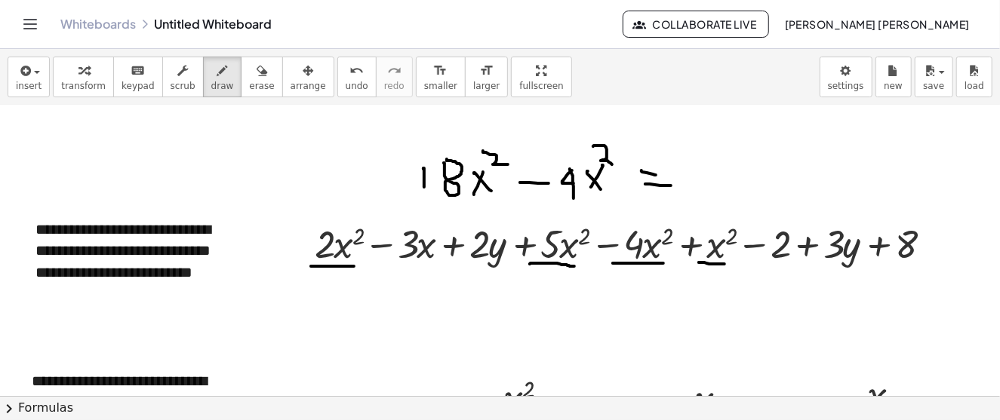
drag, startPoint x: 423, startPoint y: 168, endPoint x: 424, endPoint y: 187, distance: 18.9
click at [424, 187] on div at bounding box center [581, 137] width 1163 height 2024
drag, startPoint x: 415, startPoint y: 180, endPoint x: 435, endPoint y: 181, distance: 19.7
click at [435, 181] on div at bounding box center [581, 137] width 1163 height 2024
drag, startPoint x: 697, startPoint y: 163, endPoint x: 701, endPoint y: 185, distance: 22.4
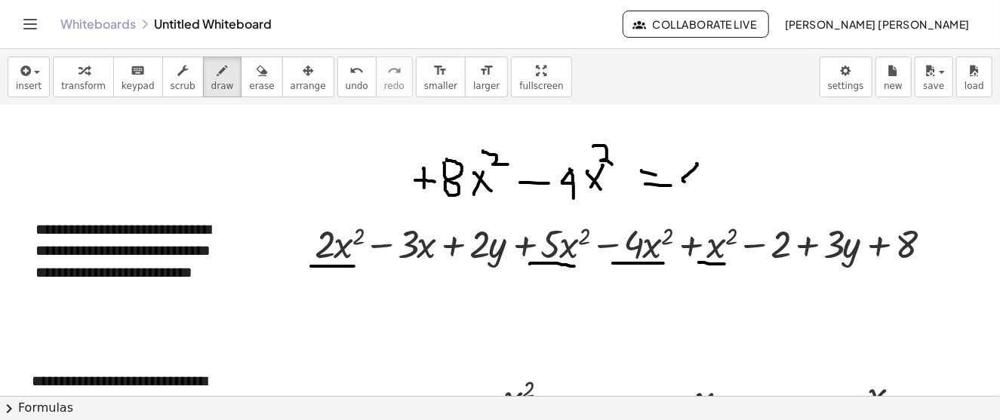
click at [701, 185] on div at bounding box center [581, 137] width 1163 height 2024
drag, startPoint x: 693, startPoint y: 165, endPoint x: 701, endPoint y: 201, distance: 36.4
click at [699, 201] on div at bounding box center [581, 137] width 1163 height 2024
drag, startPoint x: 720, startPoint y: 180, endPoint x: 731, endPoint y: 194, distance: 18.3
click at [731, 194] on div at bounding box center [581, 137] width 1163 height 2024
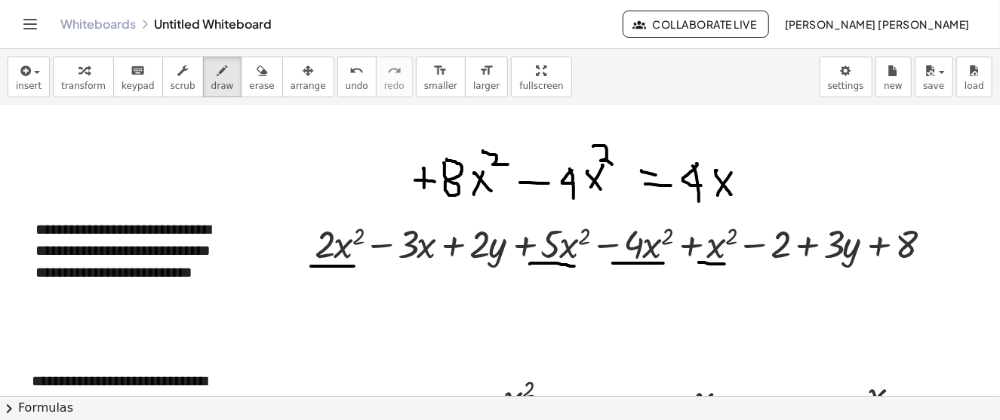
drag, startPoint x: 730, startPoint y: 174, endPoint x: 727, endPoint y: 162, distance: 13.2
click at [715, 197] on div at bounding box center [581, 137] width 1163 height 2024
drag, startPoint x: 728, startPoint y: 154, endPoint x: 746, endPoint y: 168, distance: 23.7
click at [746, 168] on div at bounding box center [581, 137] width 1163 height 2024
drag, startPoint x: 315, startPoint y: 271, endPoint x: 377, endPoint y: 221, distance: 79.4
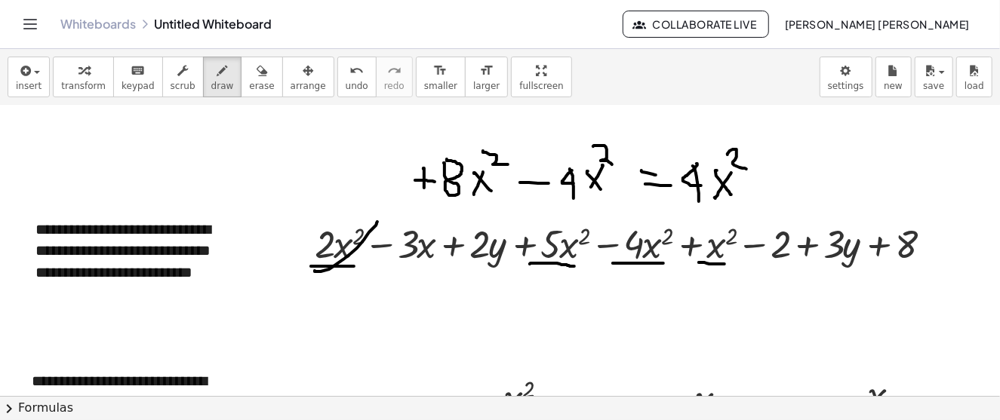
click at [377, 221] on div at bounding box center [581, 137] width 1163 height 2024
drag, startPoint x: 547, startPoint y: 259, endPoint x: 586, endPoint y: 224, distance: 52.4
click at [586, 224] on div at bounding box center [581, 137] width 1163 height 2024
drag, startPoint x: 614, startPoint y: 265, endPoint x: 676, endPoint y: 218, distance: 78.2
click at [676, 218] on div at bounding box center [581, 137] width 1163 height 2024
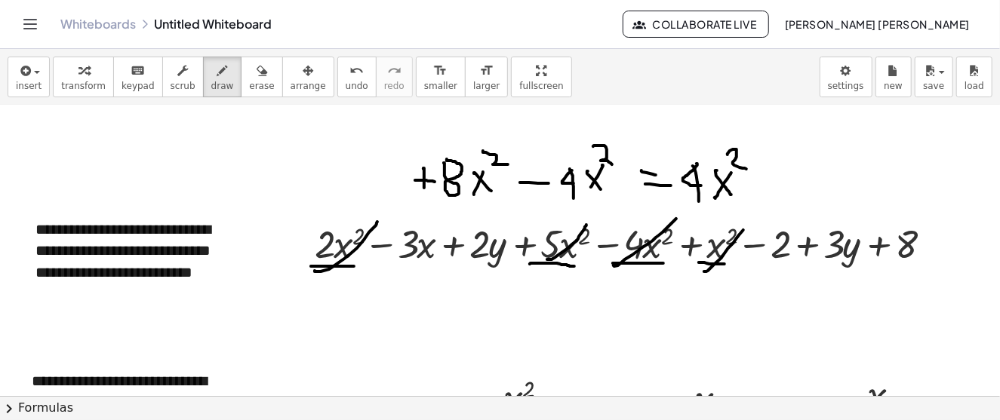
drag, startPoint x: 704, startPoint y: 271, endPoint x: 749, endPoint y: 223, distance: 66.2
click at [749, 223] on div at bounding box center [581, 137] width 1163 height 2024
drag, startPoint x: 378, startPoint y: 268, endPoint x: 431, endPoint y: 269, distance: 52.9
click at [431, 269] on div at bounding box center [581, 137] width 1163 height 2024
drag, startPoint x: 753, startPoint y: 181, endPoint x: 772, endPoint y: 181, distance: 18.9
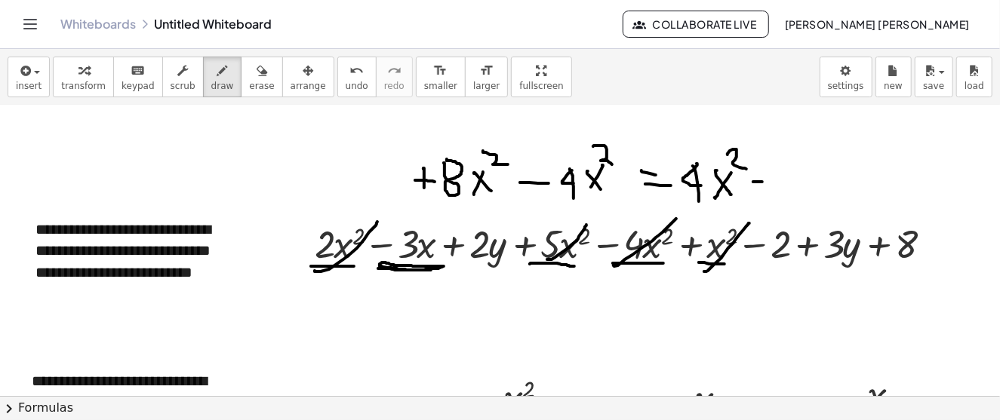
click at [772, 181] on div at bounding box center [581, 137] width 1163 height 2024
drag, startPoint x: 783, startPoint y: 163, endPoint x: 799, endPoint y: 183, distance: 26.3
click at [782, 192] on div at bounding box center [581, 137] width 1163 height 2024
drag, startPoint x: 800, startPoint y: 169, endPoint x: 820, endPoint y: 185, distance: 25.2
click at [820, 185] on div at bounding box center [581, 137] width 1163 height 2024
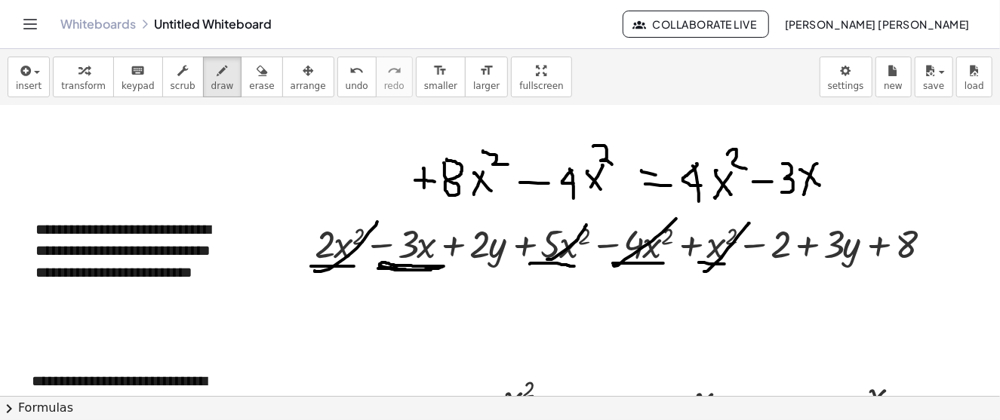
drag, startPoint x: 817, startPoint y: 163, endPoint x: 803, endPoint y: 194, distance: 33.8
click at [803, 194] on div at bounding box center [581, 137] width 1163 height 2024
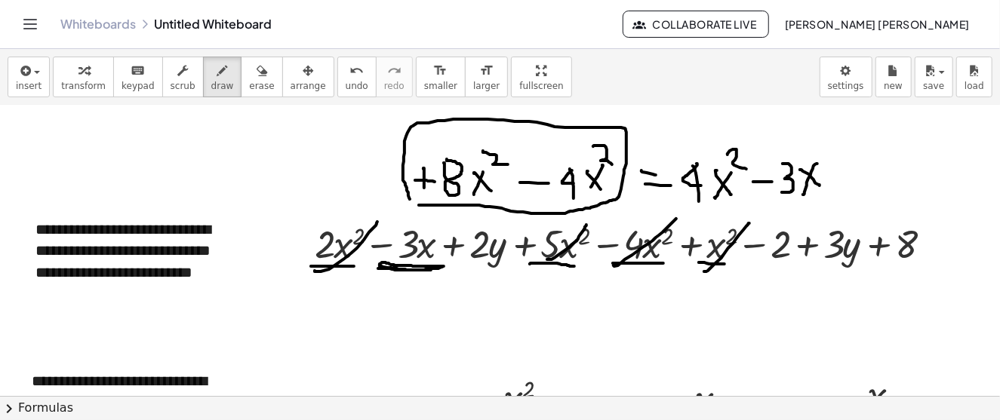
click at [417, 205] on div at bounding box center [581, 137] width 1163 height 2024
drag, startPoint x: 395, startPoint y: 266, endPoint x: 443, endPoint y: 231, distance: 58.9
click at [443, 231] on div at bounding box center [581, 137] width 1163 height 2024
drag, startPoint x: 475, startPoint y: 269, endPoint x: 503, endPoint y: 271, distance: 28.0
click at [503, 271] on div at bounding box center [581, 137] width 1163 height 2024
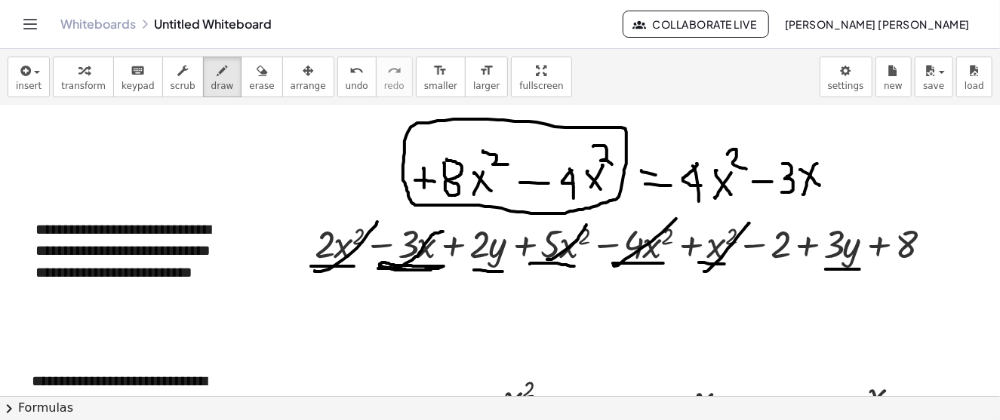
drag, startPoint x: 826, startPoint y: 269, endPoint x: 860, endPoint y: 269, distance: 34.0
click at [860, 269] on div at bounding box center [581, 137] width 1163 height 2024
drag, startPoint x: 836, startPoint y: 165, endPoint x: 838, endPoint y: 187, distance: 21.9
click at [839, 186] on div at bounding box center [581, 137] width 1163 height 2024
drag, startPoint x: 833, startPoint y: 176, endPoint x: 848, endPoint y: 176, distance: 15.1
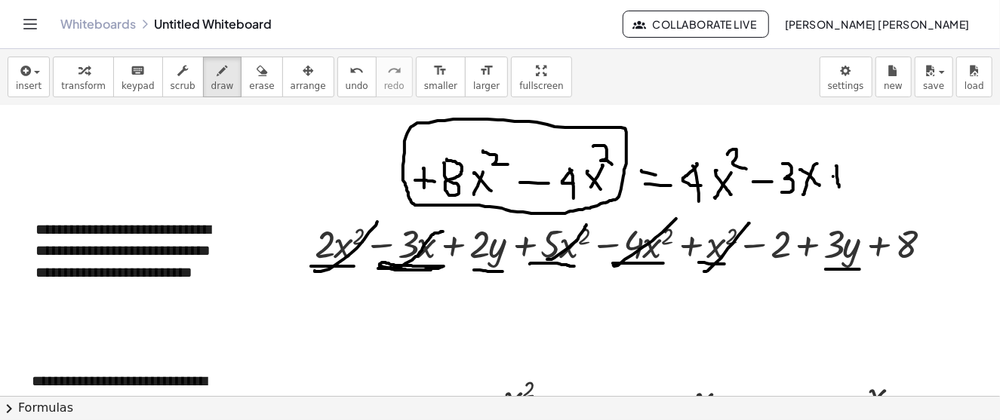
click at [848, 176] on div at bounding box center [581, 137] width 1163 height 2024
drag, startPoint x: 868, startPoint y: 167, endPoint x: 865, endPoint y: 187, distance: 20.6
click at [859, 192] on div at bounding box center [581, 137] width 1163 height 2024
drag, startPoint x: 883, startPoint y: 169, endPoint x: 900, endPoint y: 192, distance: 29.1
click at [900, 192] on div at bounding box center [581, 137] width 1163 height 2024
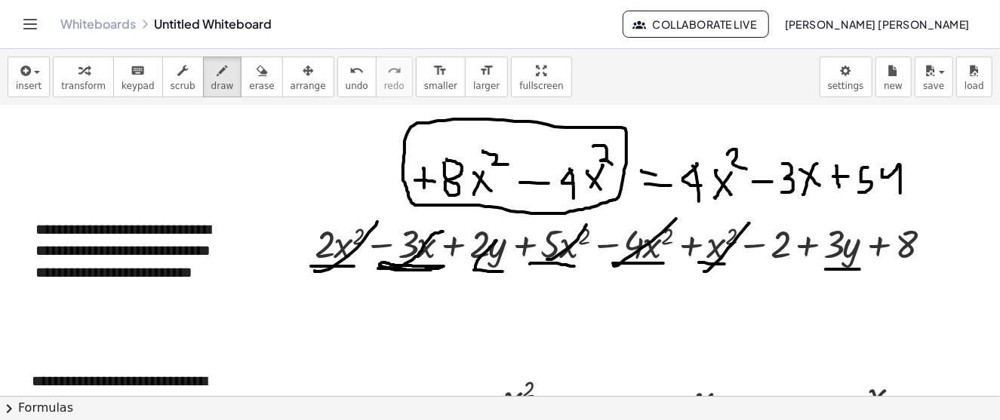
drag, startPoint x: 475, startPoint y: 268, endPoint x: 510, endPoint y: 229, distance: 52.4
click at [510, 229] on div at bounding box center [581, 137] width 1163 height 2024
drag, startPoint x: 830, startPoint y: 261, endPoint x: 860, endPoint y: 228, distance: 44.4
click at [859, 228] on div at bounding box center [581, 137] width 1163 height 2024
drag, startPoint x: 757, startPoint y: 267, endPoint x: 782, endPoint y: 267, distance: 24.9
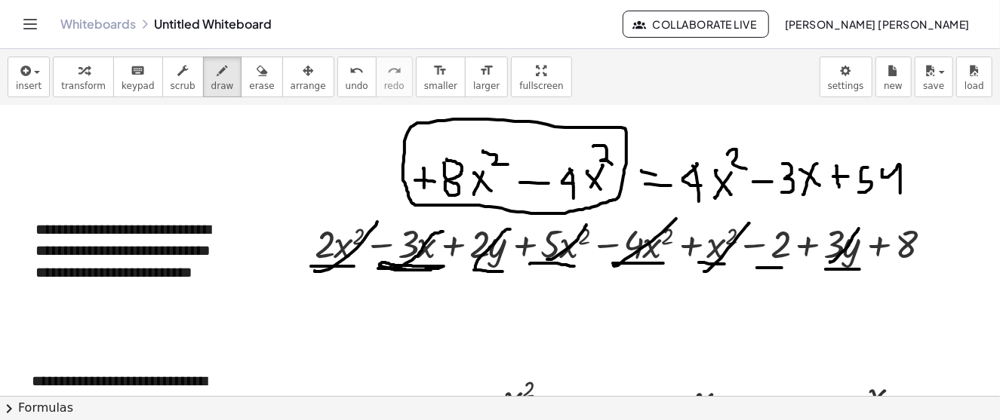
click at [782, 267] on div at bounding box center [581, 137] width 1163 height 2024
drag, startPoint x: 891, startPoint y: 266, endPoint x: 924, endPoint y: 266, distance: 32.5
click at [924, 266] on div at bounding box center [581, 137] width 1163 height 2024
drag, startPoint x: 919, startPoint y: 169, endPoint x: 919, endPoint y: 195, distance: 26.4
click at [919, 195] on div at bounding box center [581, 137] width 1163 height 2024
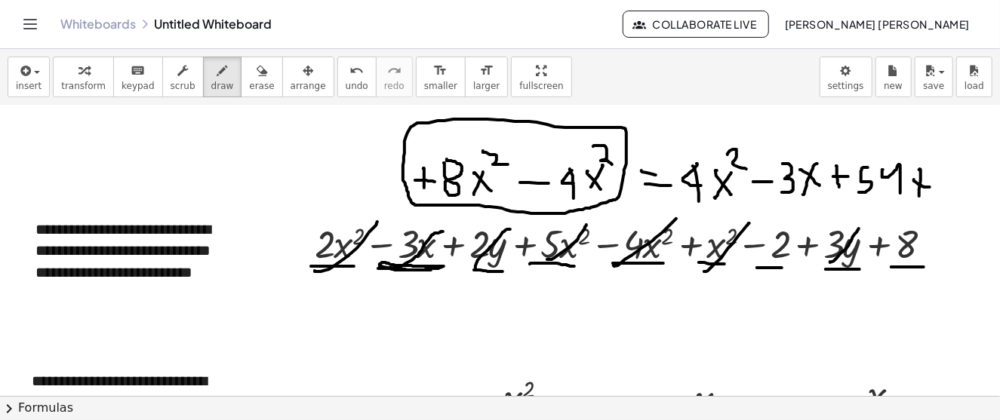
drag, startPoint x: 914, startPoint y: 179, endPoint x: 930, endPoint y: 186, distance: 17.6
click at [930, 186] on div at bounding box center [581, 137] width 1163 height 2024
drag, startPoint x: 955, startPoint y: 162, endPoint x: 946, endPoint y: 180, distance: 20.9
click at [946, 180] on div at bounding box center [581, 137] width 1163 height 2024
click at [26, 65] on icon "button" at bounding box center [24, 71] width 14 height 18
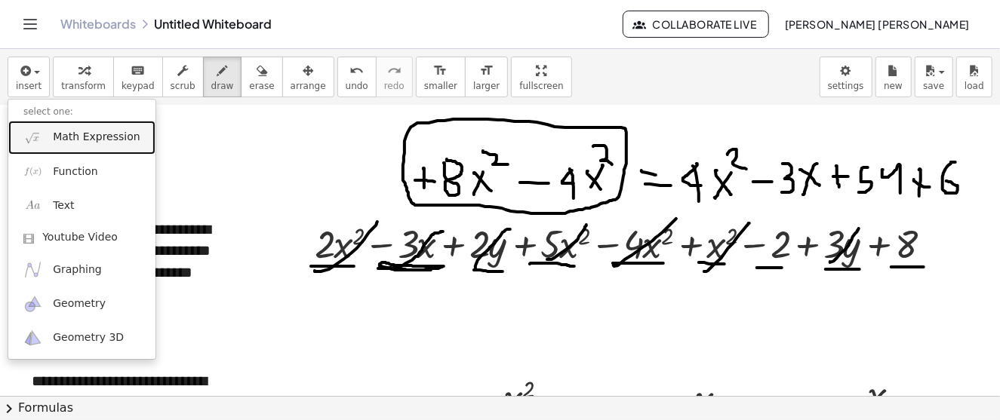
click at [65, 137] on span "Math Expression" at bounding box center [96, 137] width 87 height 15
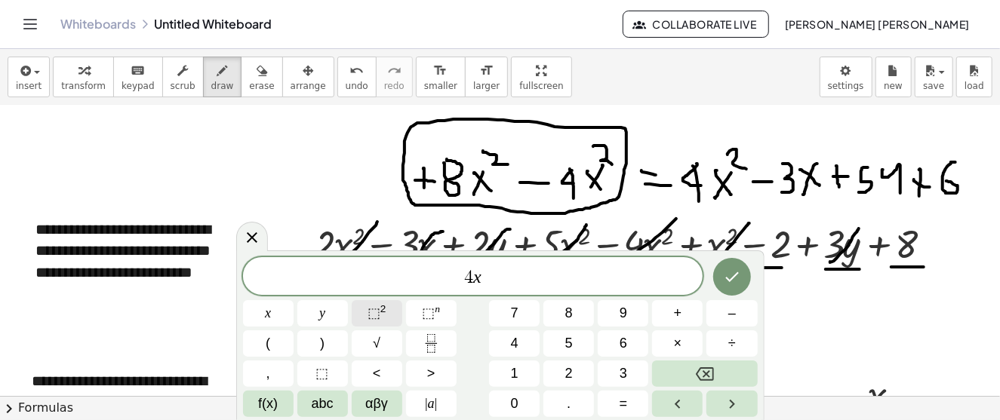
click at [382, 319] on span "⬚ 2" at bounding box center [377, 313] width 19 height 20
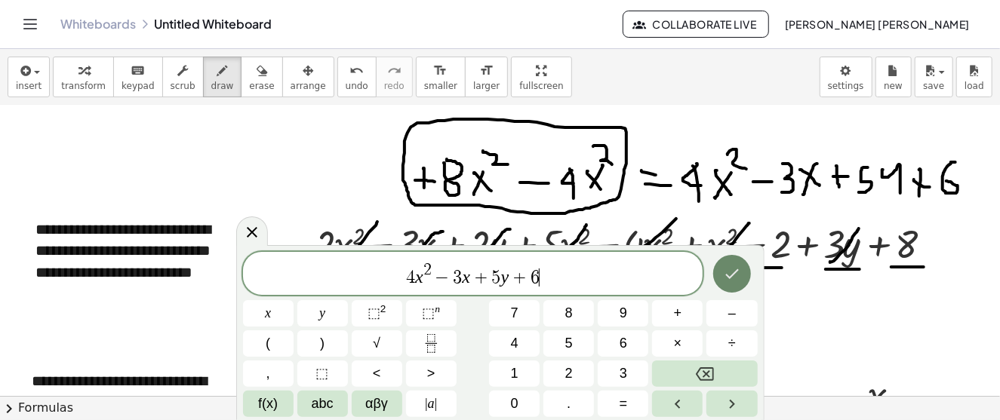
click at [742, 285] on button "Done" at bounding box center [732, 274] width 38 height 38
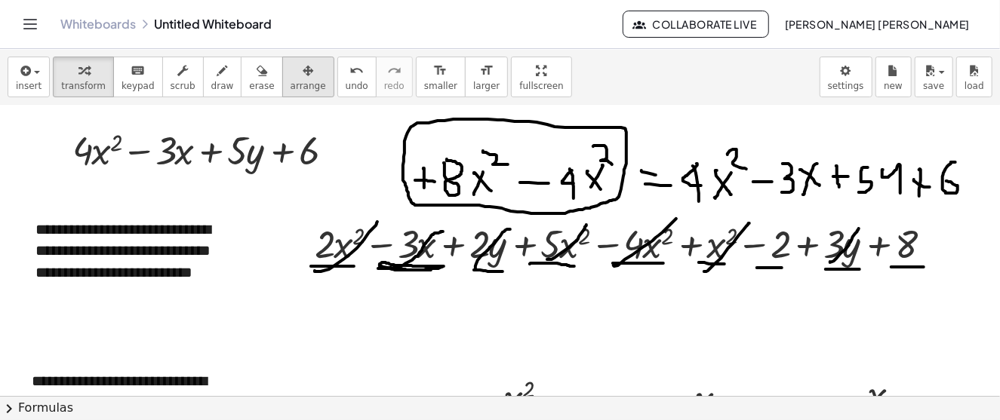
click at [291, 81] on span "arrange" at bounding box center [308, 86] width 35 height 11
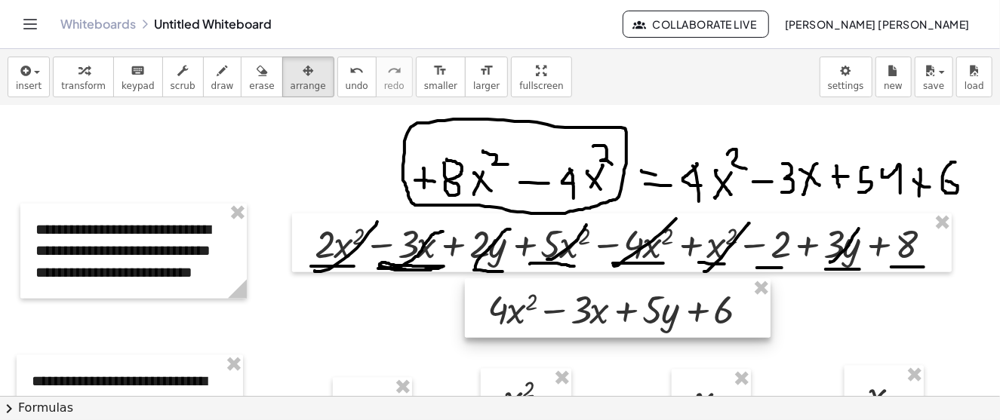
drag, startPoint x: 168, startPoint y: 152, endPoint x: 583, endPoint y: 311, distance: 444.6
click at [583, 311] on div at bounding box center [618, 308] width 306 height 59
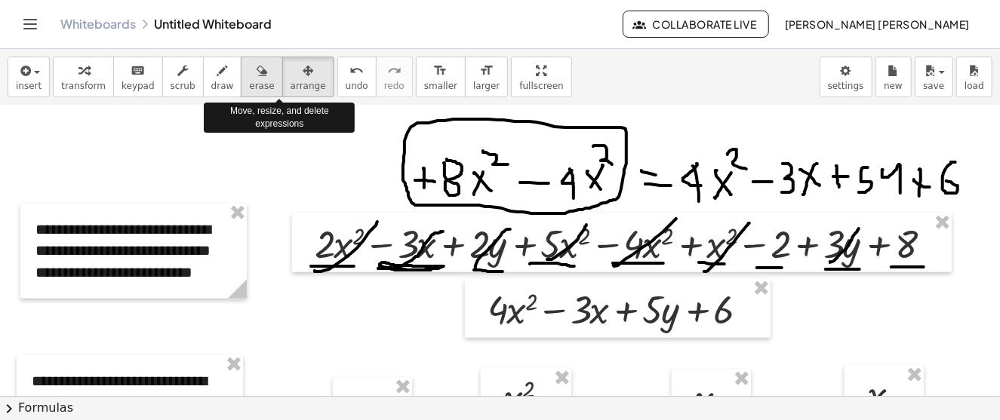
click at [249, 81] on span "erase" at bounding box center [261, 86] width 25 height 11
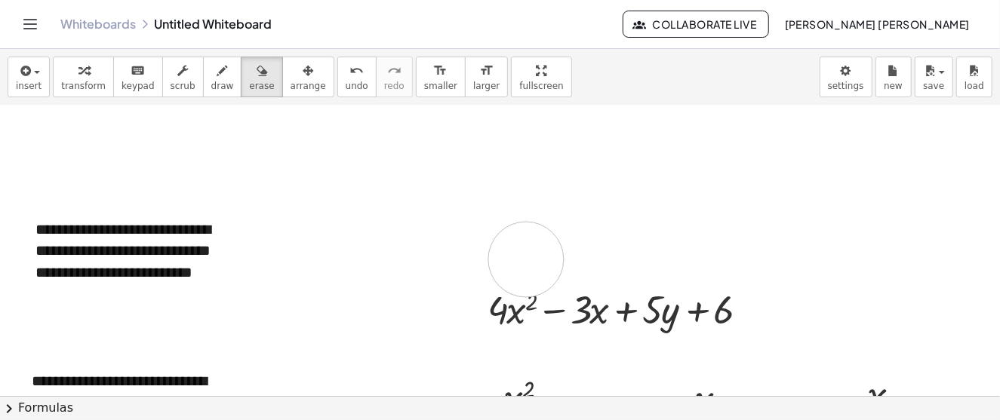
drag, startPoint x: 384, startPoint y: 135, endPoint x: 526, endPoint y: 259, distance: 188.3
click at [526, 259] on div at bounding box center [581, 137] width 1163 height 2024
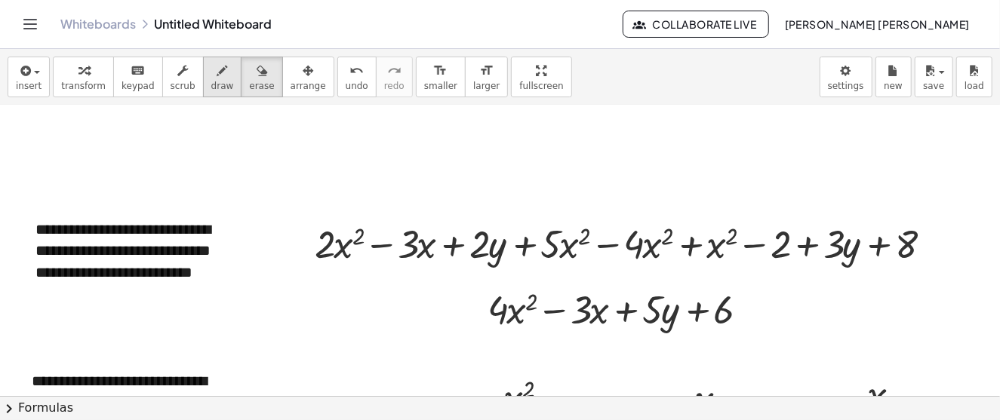
click at [217, 63] on icon "button" at bounding box center [222, 71] width 11 height 18
drag, startPoint x: 275, startPoint y: 248, endPoint x: 308, endPoint y: 251, distance: 33.3
click at [308, 251] on div at bounding box center [581, 137] width 1163 height 2024
click at [306, 248] on div at bounding box center [581, 137] width 1163 height 2024
drag, startPoint x: 449, startPoint y: 310, endPoint x: 475, endPoint y: 307, distance: 26.6
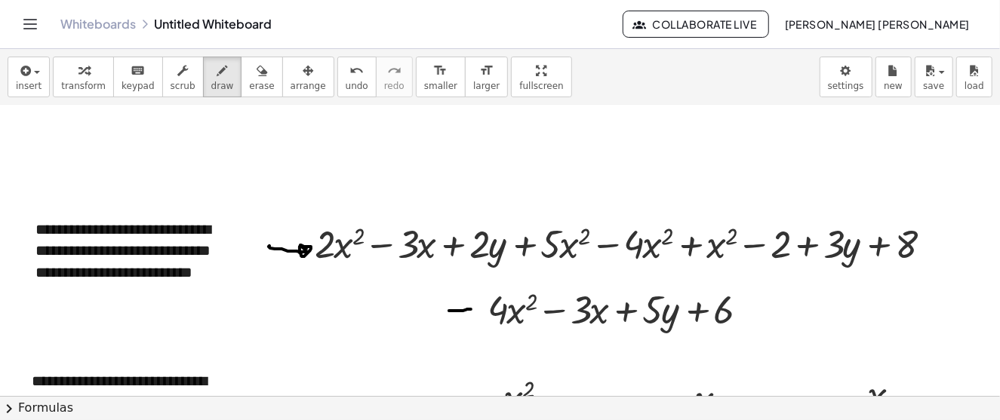
click at [475, 307] on div at bounding box center [581, 137] width 1163 height 2024
click at [476, 305] on div at bounding box center [581, 137] width 1163 height 2024
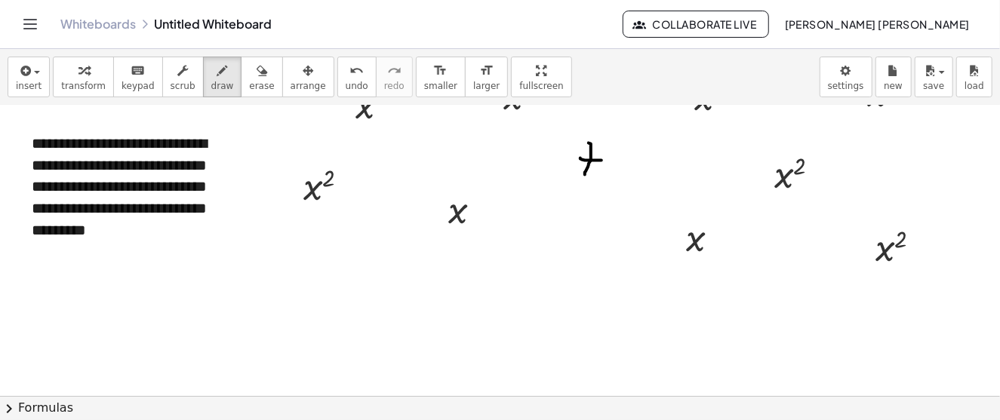
scroll to position [1208, 0]
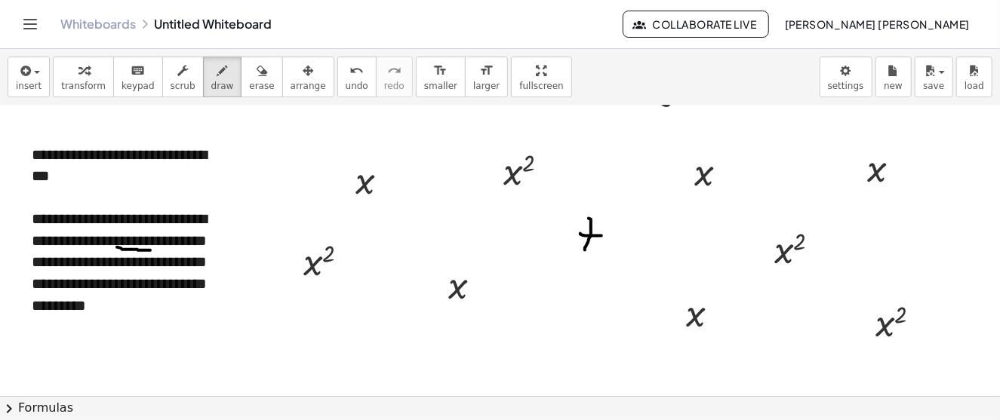
drag, startPoint x: 117, startPoint y: 247, endPoint x: 157, endPoint y: 251, distance: 40.3
click at [291, 75] on div "button" at bounding box center [308, 70] width 35 height 18
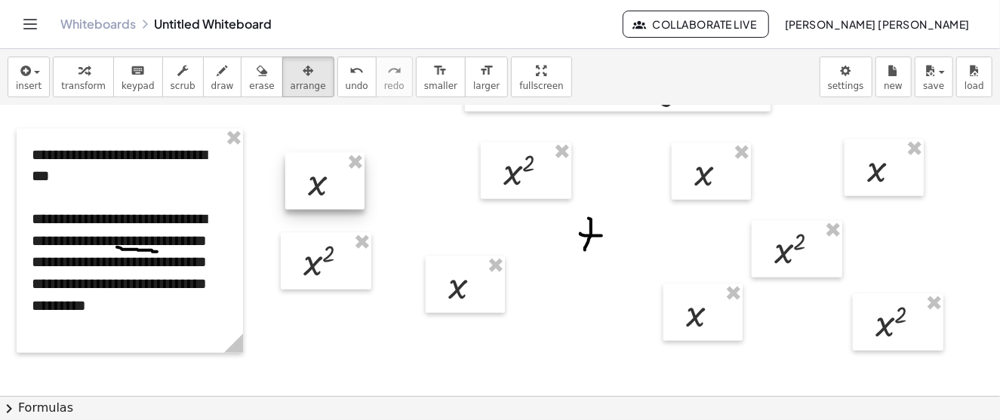
drag, startPoint x: 369, startPoint y: 189, endPoint x: 328, endPoint y: 190, distance: 41.5
click at [318, 190] on div at bounding box center [324, 181] width 79 height 57
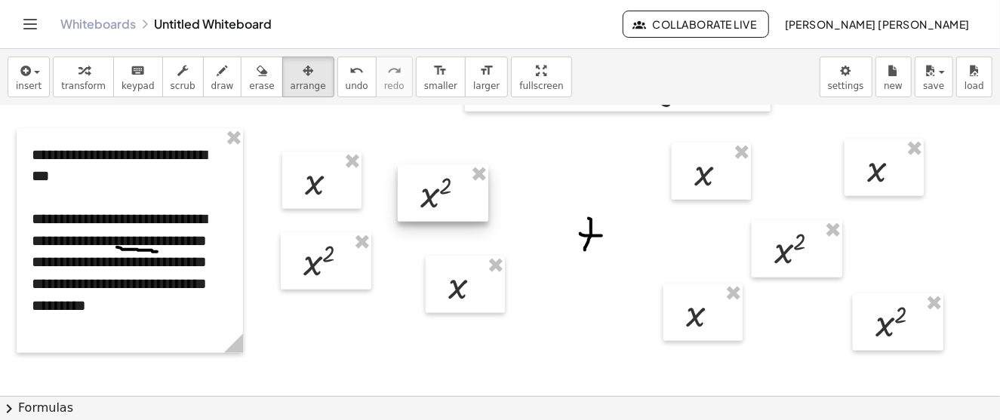
drag, startPoint x: 518, startPoint y: 174, endPoint x: 431, endPoint y: 196, distance: 90.4
click at [431, 196] on div at bounding box center [443, 193] width 91 height 57
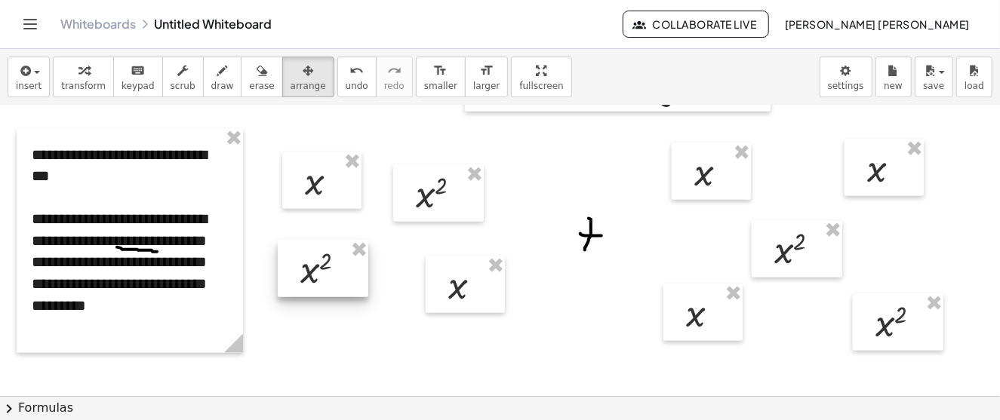
drag, startPoint x: 348, startPoint y: 253, endPoint x: 355, endPoint y: 248, distance: 8.2
click at [355, 248] on div at bounding box center [323, 269] width 91 height 57
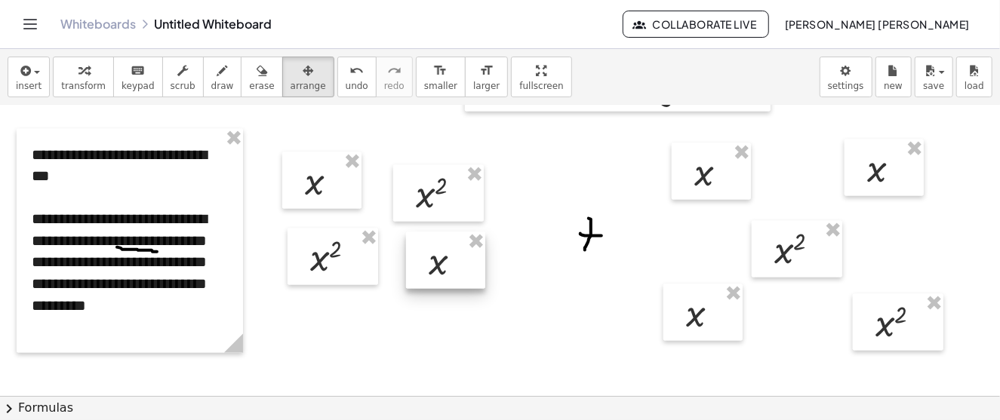
drag, startPoint x: 457, startPoint y: 279, endPoint x: 447, endPoint y: 267, distance: 15.6
click at [447, 267] on div at bounding box center [445, 260] width 79 height 57
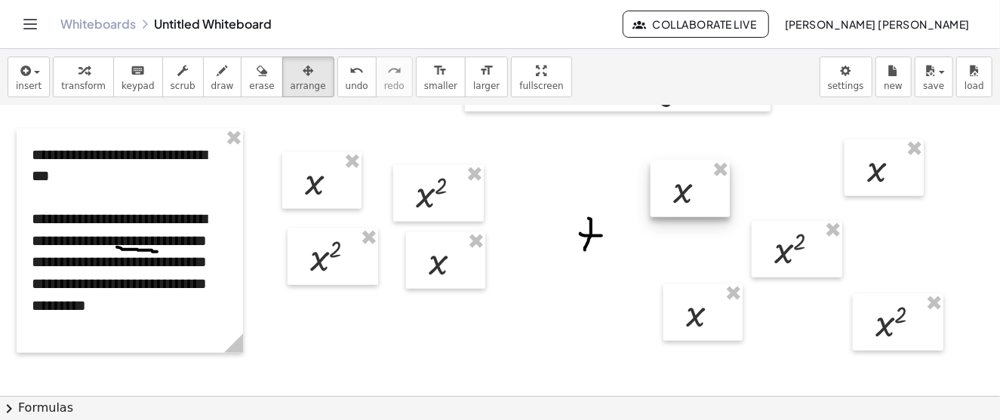
drag, startPoint x: 709, startPoint y: 180, endPoint x: 675, endPoint y: 200, distance: 39.0
click at [675, 200] on div at bounding box center [690, 189] width 79 height 57
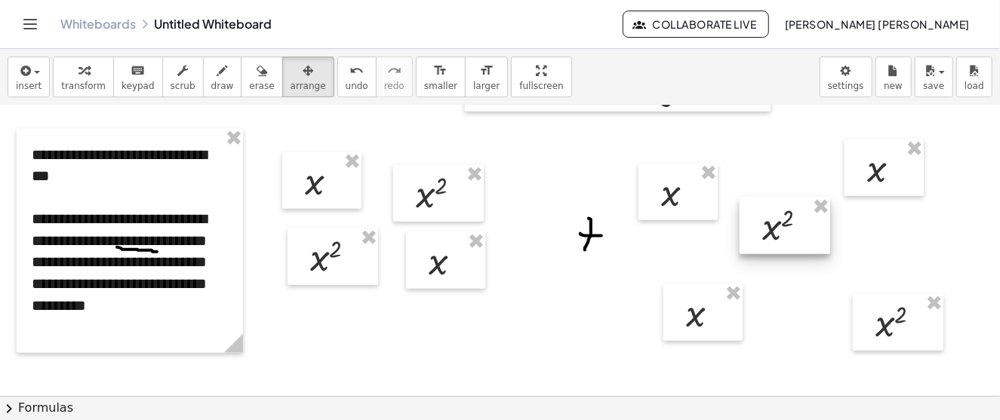
drag, startPoint x: 771, startPoint y: 242, endPoint x: 759, endPoint y: 218, distance: 26.3
click at [759, 218] on div at bounding box center [785, 226] width 91 height 57
drag, startPoint x: 874, startPoint y: 174, endPoint x: 861, endPoint y: 201, distance: 29.4
click at [880, 191] on div at bounding box center [891, 174] width 79 height 57
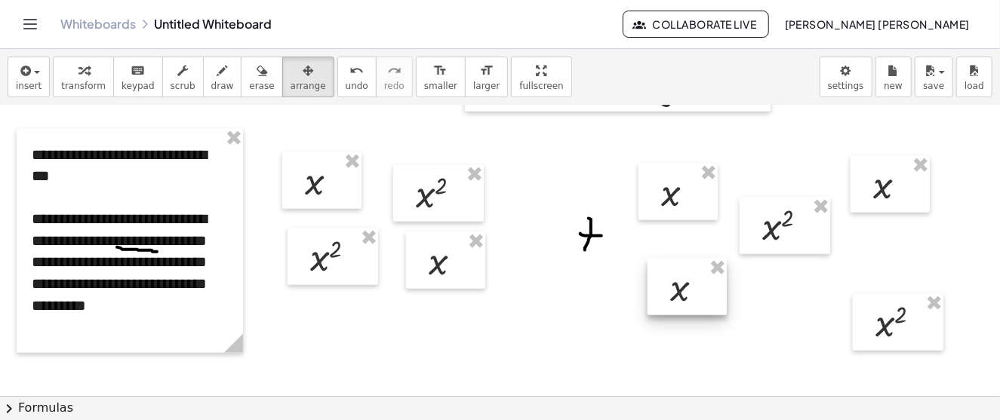
drag, startPoint x: 694, startPoint y: 297, endPoint x: 678, endPoint y: 260, distance: 40.2
click at [678, 260] on div at bounding box center [687, 287] width 79 height 57
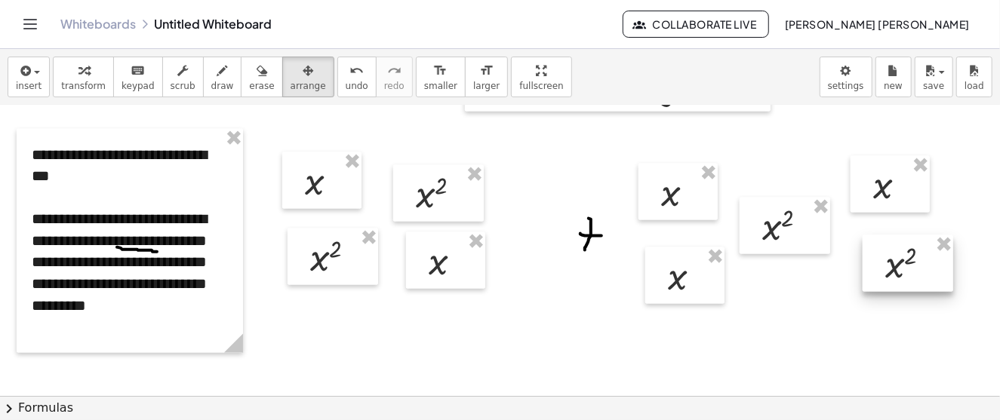
drag, startPoint x: 888, startPoint y: 315, endPoint x: 896, endPoint y: 309, distance: 10.7
click at [909, 281] on div at bounding box center [908, 263] width 91 height 57
click at [211, 67] on div "button" at bounding box center [222, 70] width 23 height 18
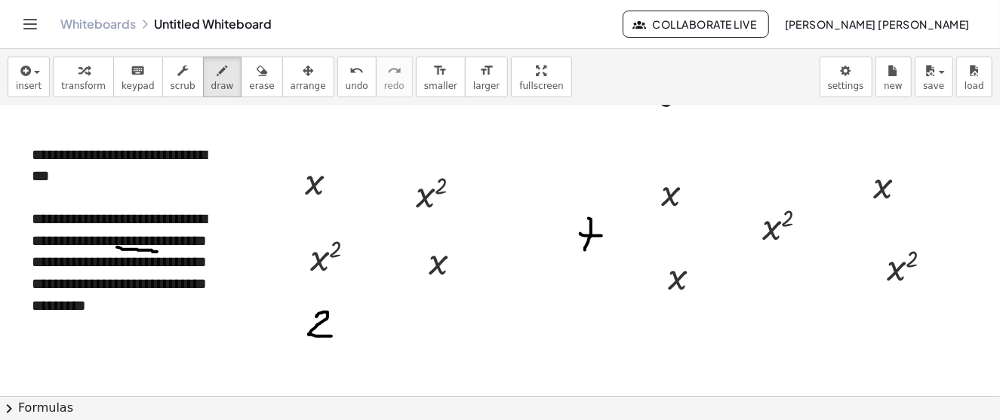
drag, startPoint x: 316, startPoint y: 316, endPoint x: 331, endPoint y: 336, distance: 24.8
drag, startPoint x: 348, startPoint y: 314, endPoint x: 361, endPoint y: 332, distance: 22.2
drag, startPoint x: 358, startPoint y: 308, endPoint x: 344, endPoint y: 340, distance: 34.8
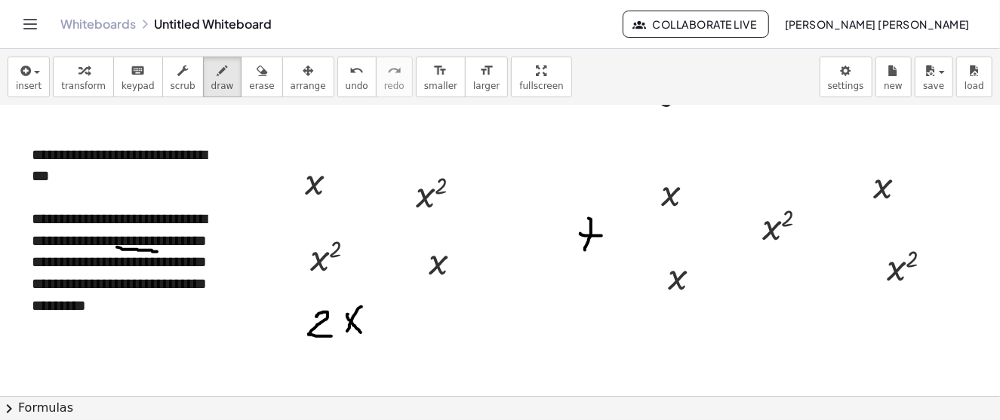
drag, startPoint x: 333, startPoint y: 187, endPoint x: 354, endPoint y: 178, distance: 23.0
drag, startPoint x: 457, startPoint y: 267, endPoint x: 493, endPoint y: 250, distance: 39.5
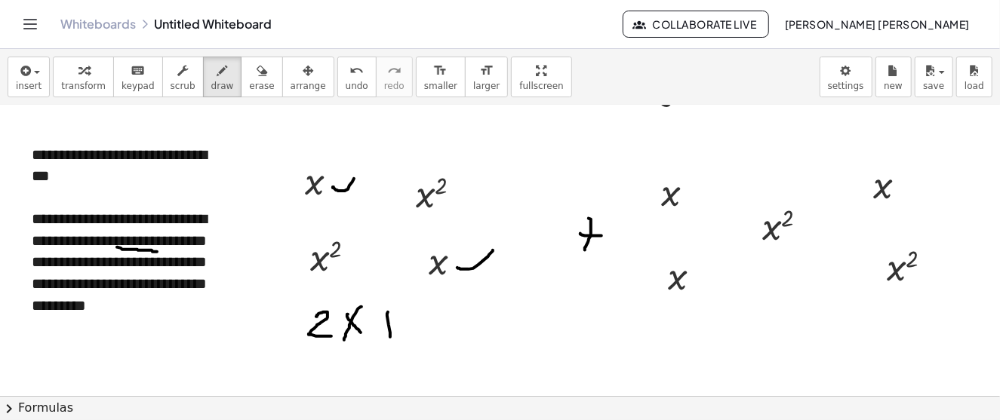
drag, startPoint x: 388, startPoint y: 312, endPoint x: 391, endPoint y: 339, distance: 27.3
drag, startPoint x: 383, startPoint y: 328, endPoint x: 399, endPoint y: 328, distance: 15.8
drag, startPoint x: 423, startPoint y: 315, endPoint x: 445, endPoint y: 334, distance: 30.0
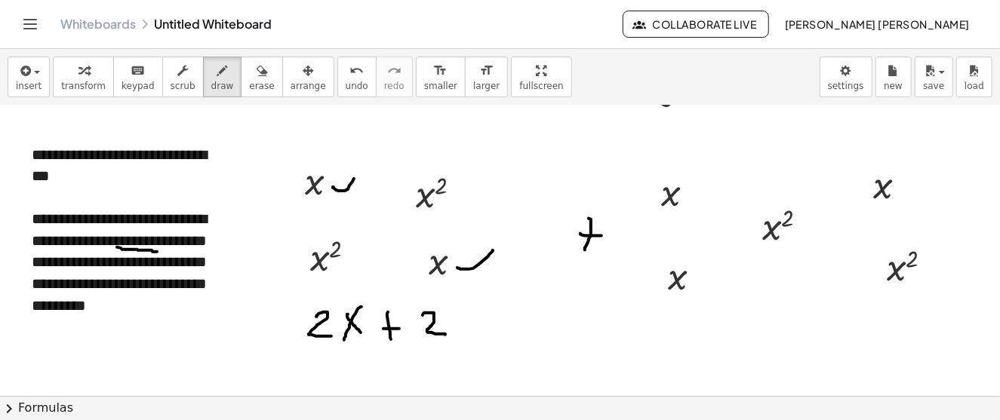
drag, startPoint x: 460, startPoint y: 322, endPoint x: 476, endPoint y: 334, distance: 19.9
drag, startPoint x: 468, startPoint y: 318, endPoint x: 456, endPoint y: 341, distance: 26.3
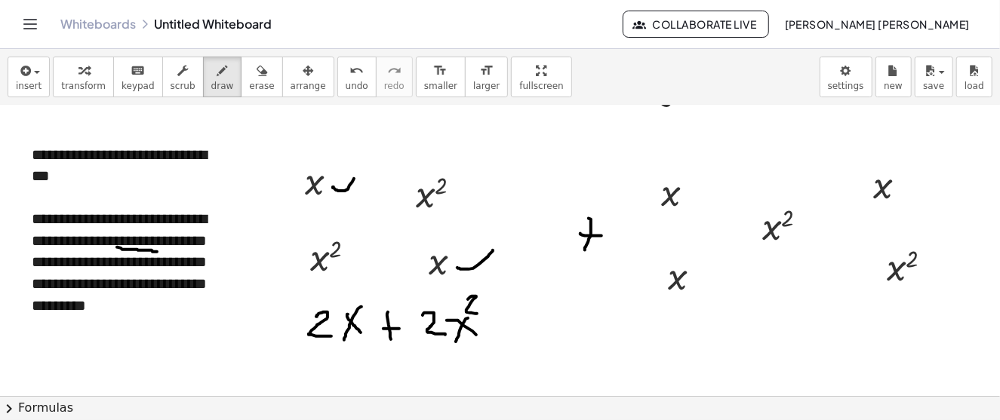
drag, startPoint x: 468, startPoint y: 299, endPoint x: 486, endPoint y: 316, distance: 25.1
drag, startPoint x: 343, startPoint y: 240, endPoint x: 382, endPoint y: 225, distance: 41.3
drag, startPoint x: 457, startPoint y: 171, endPoint x: 487, endPoint y: 168, distance: 30.3
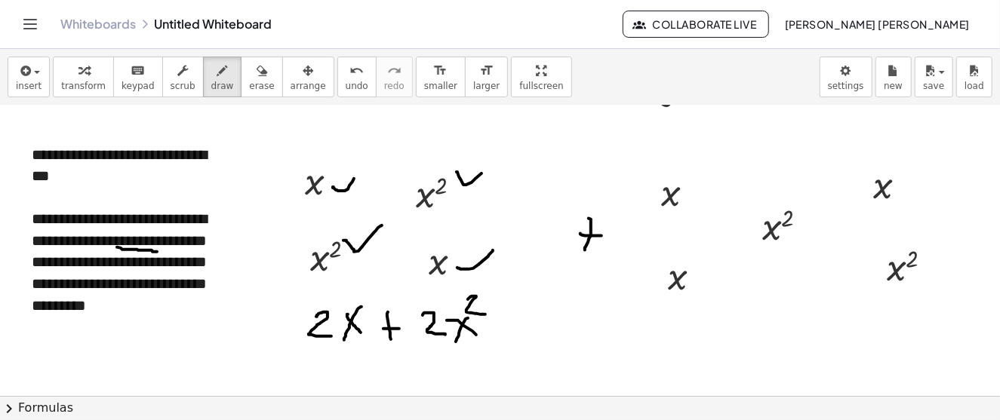
drag, startPoint x: 580, startPoint y: 261, endPoint x: 552, endPoint y: 303, distance: 50.7
drag, startPoint x: 522, startPoint y: 311, endPoint x: 522, endPoint y: 338, distance: 27.2
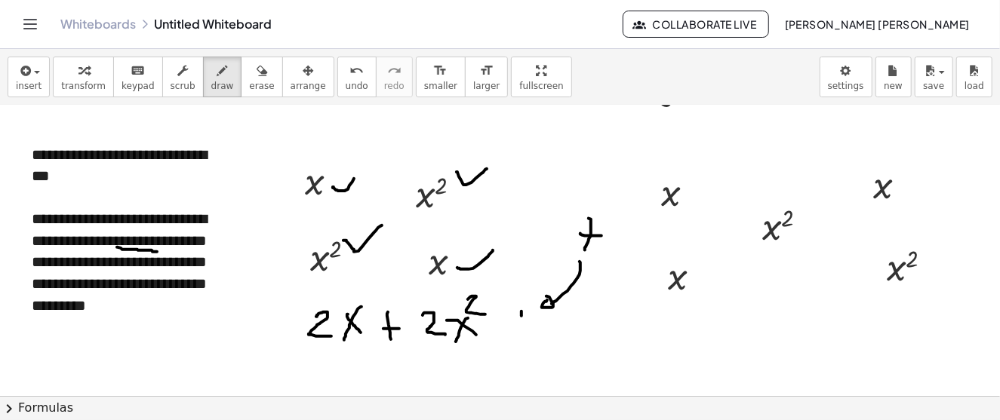
drag, startPoint x: 516, startPoint y: 328, endPoint x: 538, endPoint y: 328, distance: 21.9
drag, startPoint x: 574, startPoint y: 311, endPoint x: 587, endPoint y: 340, distance: 31.7
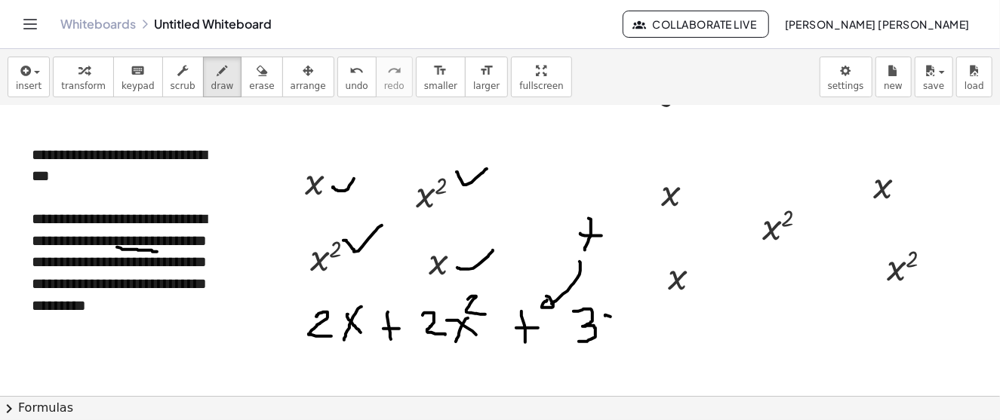
drag, startPoint x: 605, startPoint y: 315, endPoint x: 626, endPoint y: 328, distance: 24.7
drag, startPoint x: 624, startPoint y: 307, endPoint x: 623, endPoint y: 336, distance: 28.7
drag, startPoint x: 651, startPoint y: 313, endPoint x: 652, endPoint y: 339, distance: 25.7
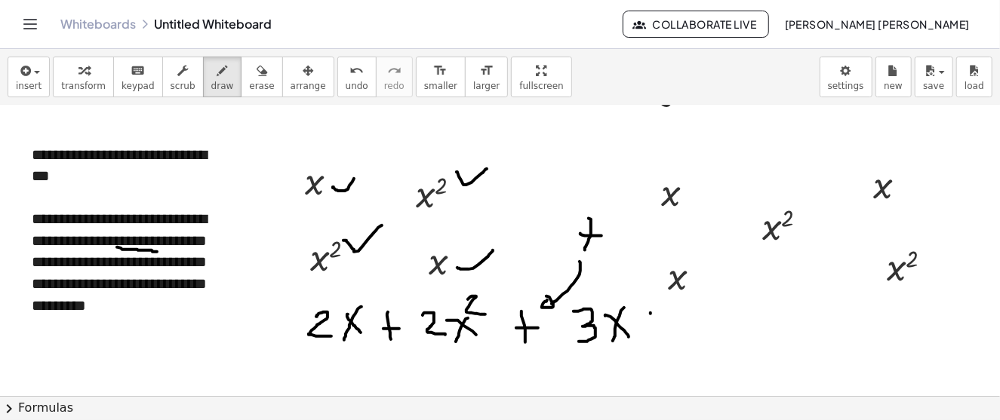
drag, startPoint x: 646, startPoint y: 332, endPoint x: 665, endPoint y: 331, distance: 18.9
drag, startPoint x: 680, startPoint y: 313, endPoint x: 706, endPoint y: 334, distance: 33.2
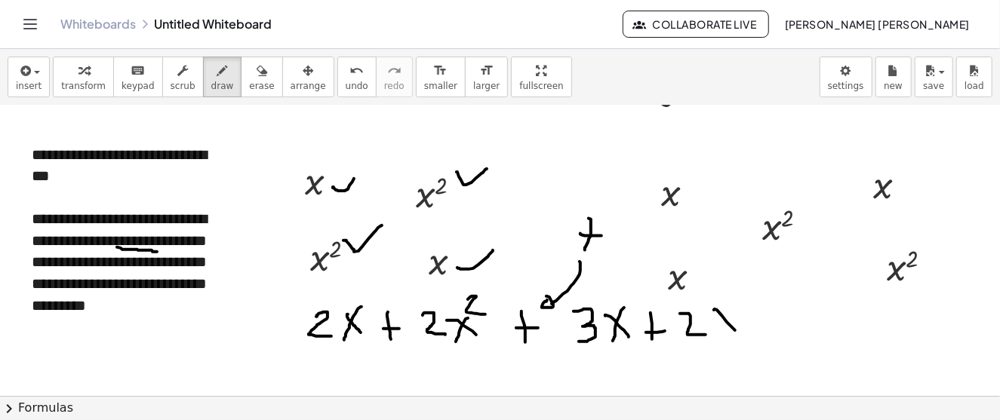
drag, startPoint x: 714, startPoint y: 309, endPoint x: 736, endPoint y: 322, distance: 25.4
drag, startPoint x: 734, startPoint y: 312, endPoint x: 722, endPoint y: 334, distance: 25.4
drag, startPoint x: 736, startPoint y: 289, endPoint x: 755, endPoint y: 311, distance: 29.4
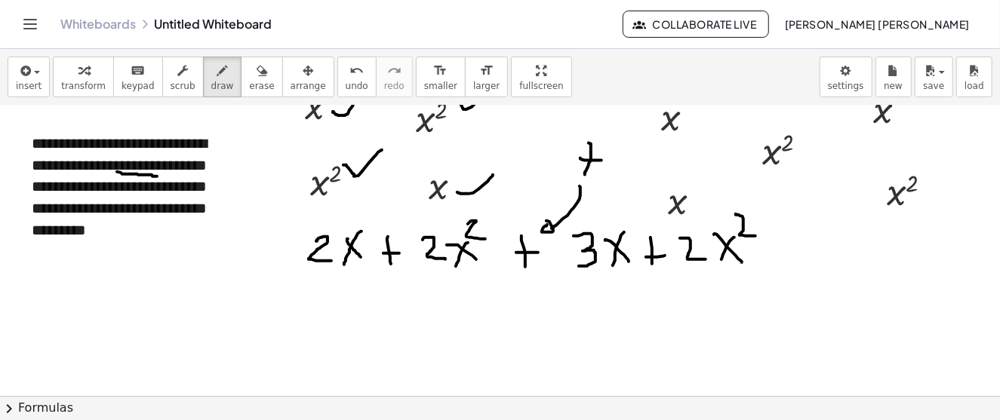
scroll to position [1358, 0]
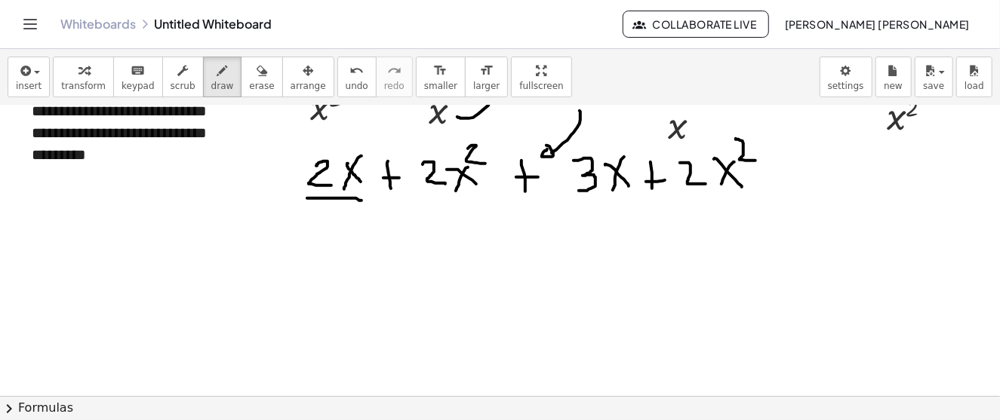
drag, startPoint x: 307, startPoint y: 198, endPoint x: 362, endPoint y: 200, distance: 54.4
drag, startPoint x: 580, startPoint y: 201, endPoint x: 634, endPoint y: 201, distance: 54.3
drag, startPoint x: 348, startPoint y: 241, endPoint x: 355, endPoint y: 261, distance: 21.5
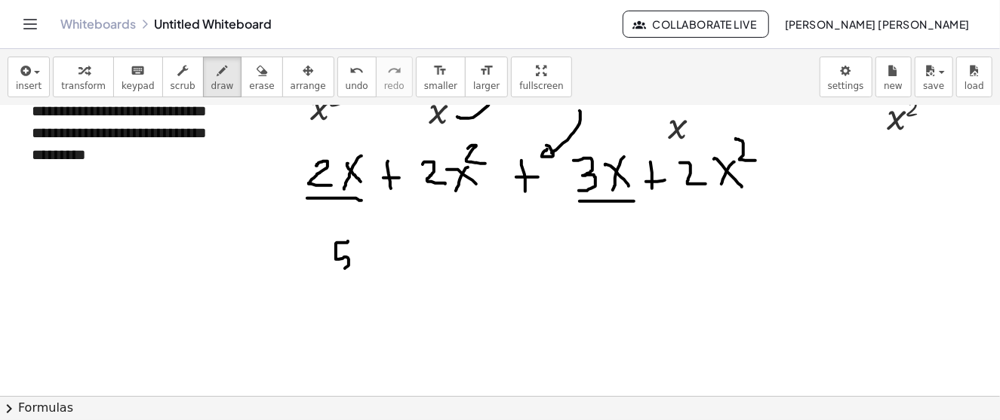
drag, startPoint x: 362, startPoint y: 245, endPoint x: 378, endPoint y: 257, distance: 21.0
drag, startPoint x: 378, startPoint y: 241, endPoint x: 365, endPoint y: 268, distance: 30.4
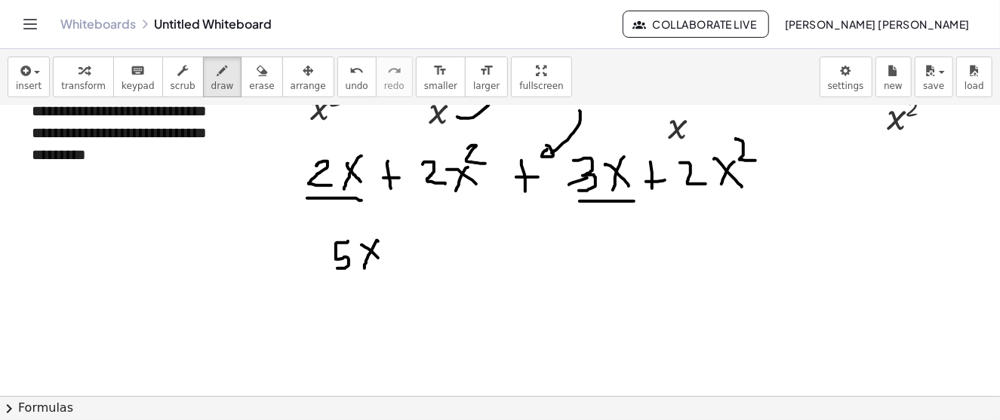
drag, startPoint x: 569, startPoint y: 184, endPoint x: 628, endPoint y: 151, distance: 67.6
drag, startPoint x: 306, startPoint y: 190, endPoint x: 374, endPoint y: 163, distance: 72.5
drag, startPoint x: 418, startPoint y: 198, endPoint x: 476, endPoint y: 198, distance: 58.1
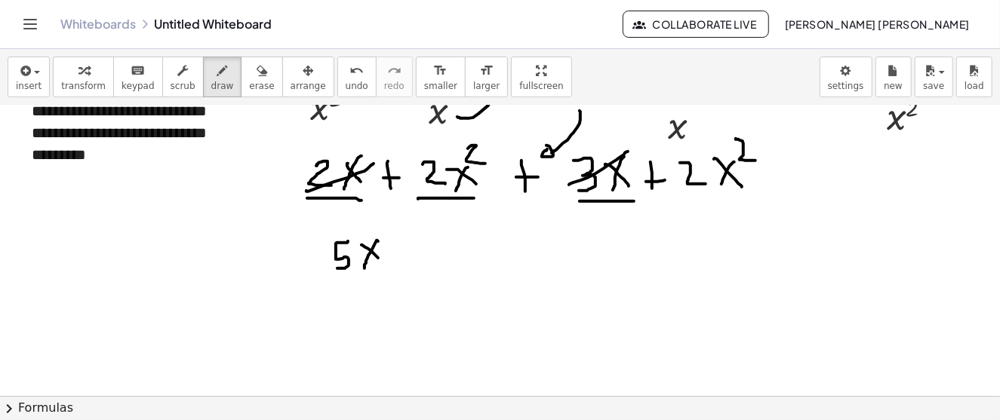
drag, startPoint x: 688, startPoint y: 205, endPoint x: 757, endPoint y: 202, distance: 69.5
drag, startPoint x: 408, startPoint y: 241, endPoint x: 414, endPoint y: 272, distance: 32.4
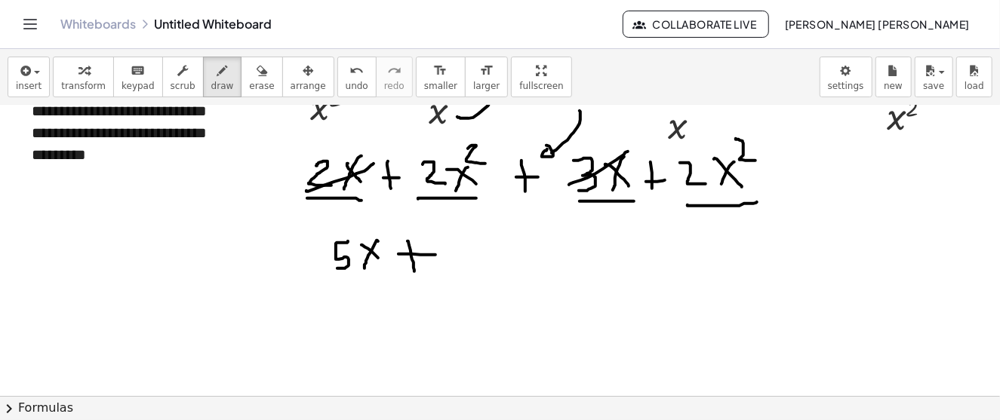
drag, startPoint x: 398, startPoint y: 254, endPoint x: 435, endPoint y: 254, distance: 37.0
drag, startPoint x: 473, startPoint y: 238, endPoint x: 478, endPoint y: 254, distance: 16.7
drag, startPoint x: 476, startPoint y: 235, endPoint x: 476, endPoint y: 266, distance: 30.9
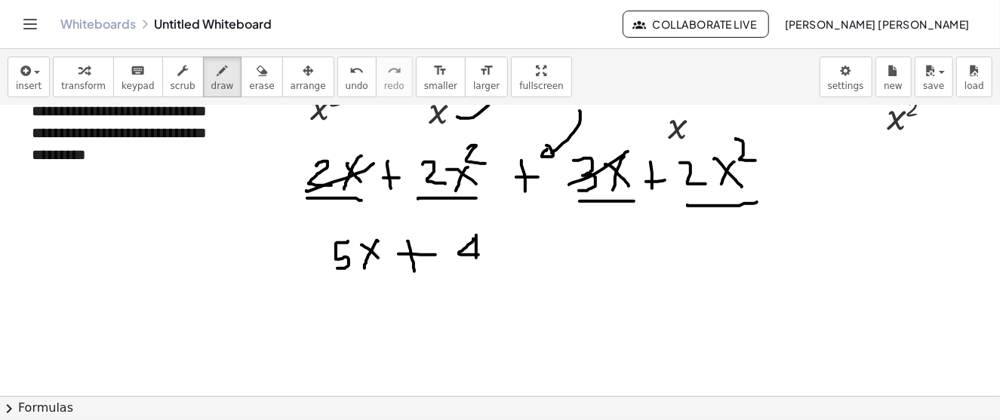
drag, startPoint x: 490, startPoint y: 244, endPoint x: 508, endPoint y: 263, distance: 26.7
drag, startPoint x: 504, startPoint y: 244, endPoint x: 493, endPoint y: 267, distance: 26.0
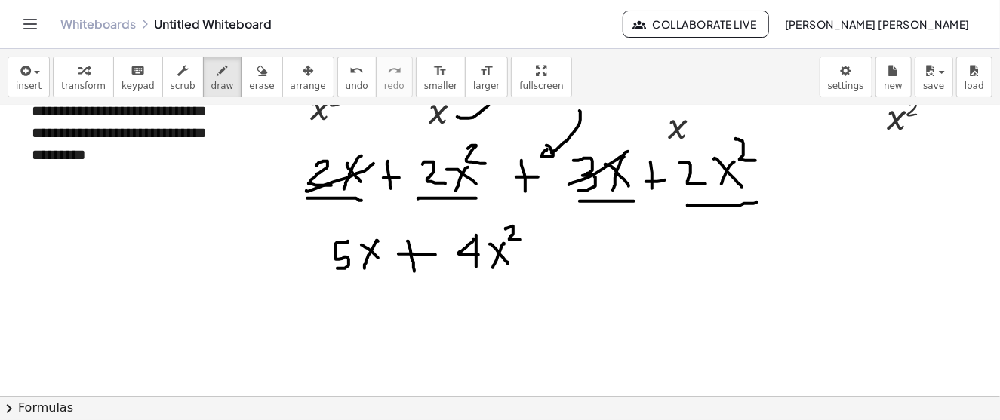
drag, startPoint x: 506, startPoint y: 229, endPoint x: 522, endPoint y: 241, distance: 20.5
drag, startPoint x: 257, startPoint y: 180, endPoint x: 289, endPoint y: 180, distance: 31.7
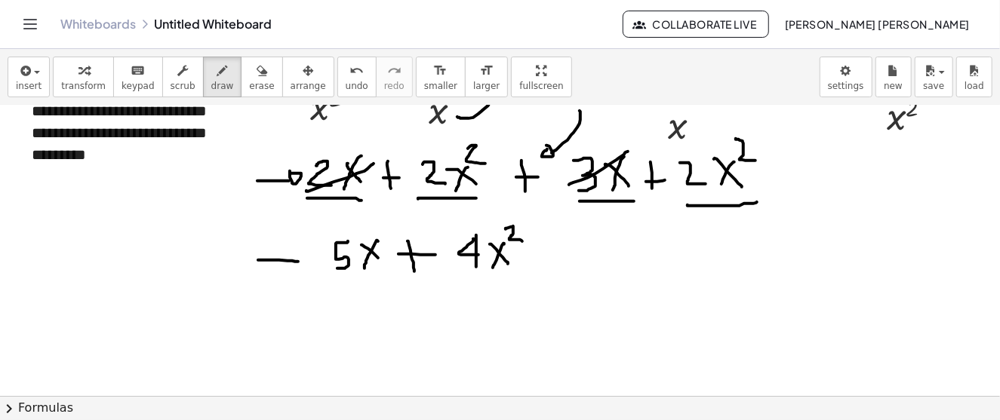
drag, startPoint x: 258, startPoint y: 260, endPoint x: 300, endPoint y: 262, distance: 41.6
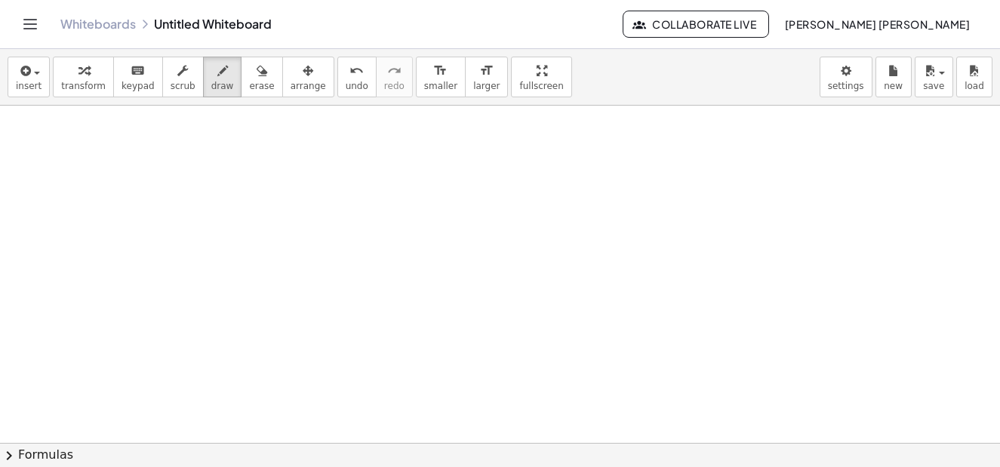
scroll to position [1698, 0]
click at [21, 63] on icon "button" at bounding box center [24, 71] width 14 height 18
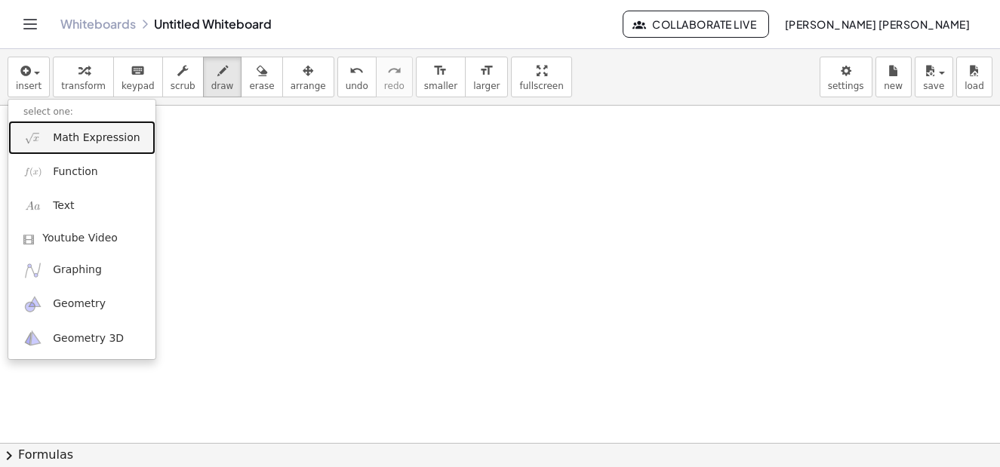
click at [89, 143] on span "Math Expression" at bounding box center [96, 138] width 87 height 15
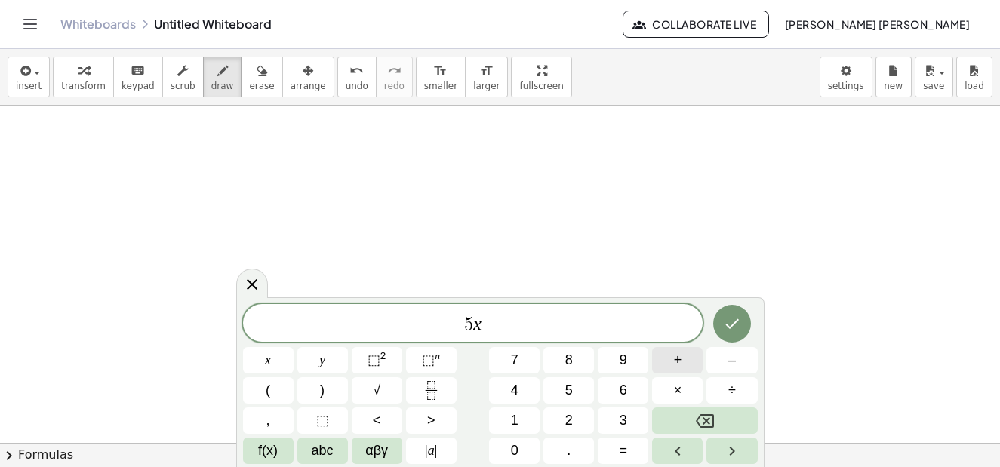
click at [680, 363] on span "+" at bounding box center [678, 360] width 8 height 20
click at [575, 361] on button "8" at bounding box center [568, 360] width 51 height 26
click at [742, 325] on button "Done" at bounding box center [732, 324] width 38 height 38
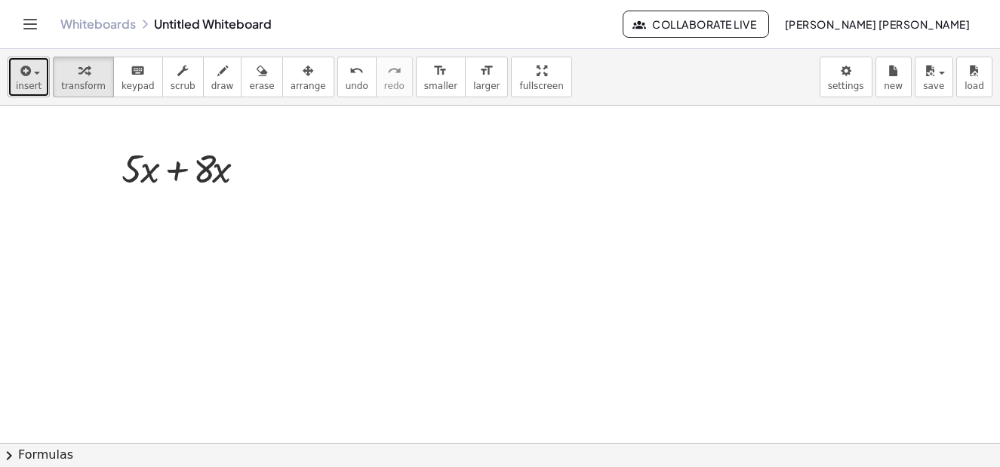
click at [9, 78] on button "insert" at bounding box center [29, 77] width 42 height 41
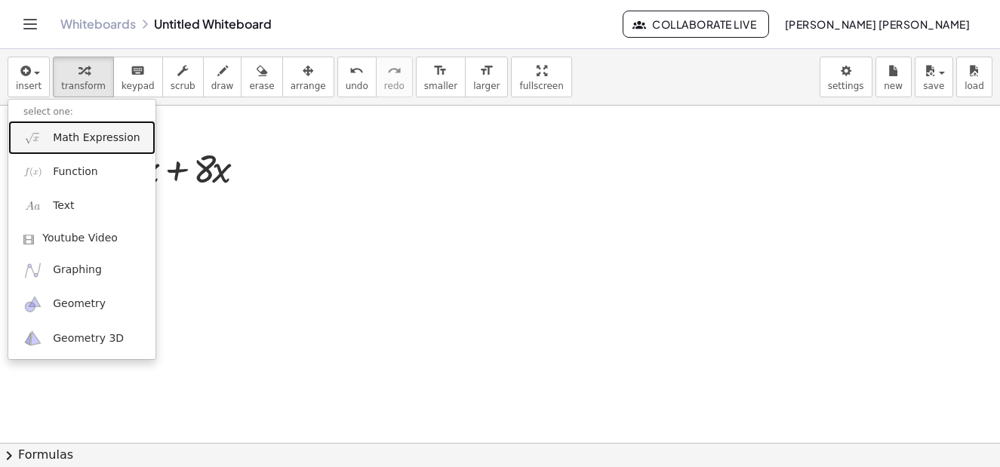
click at [53, 134] on span "Math Expression" at bounding box center [96, 138] width 87 height 15
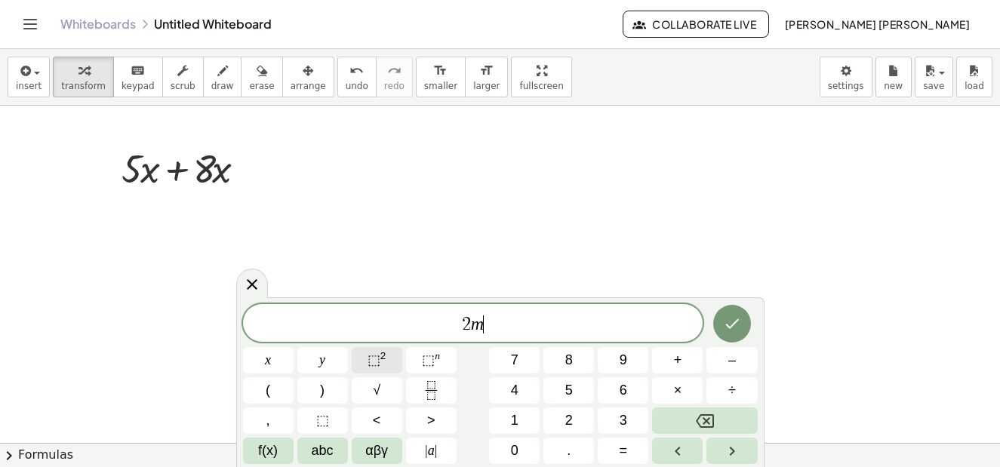
click at [380, 358] on sup "2" at bounding box center [383, 355] width 6 height 11
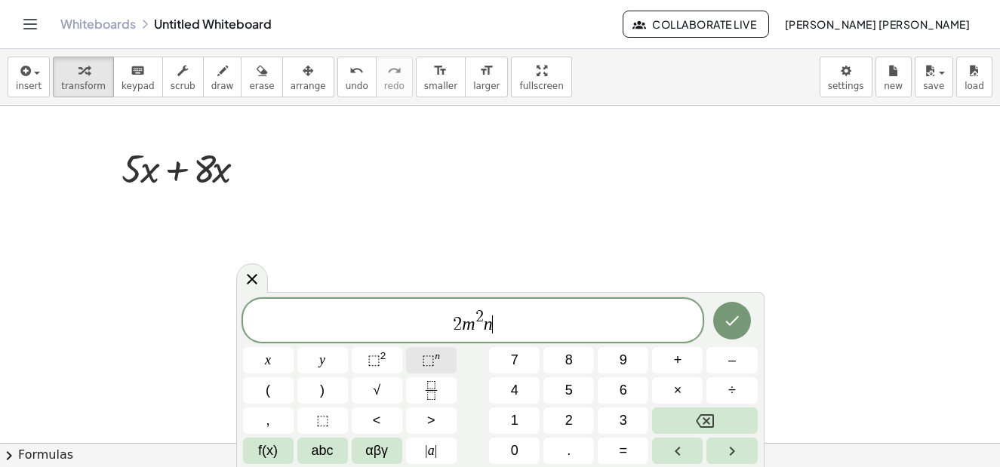
click at [422, 358] on button "⬚ n" at bounding box center [431, 360] width 51 height 26
click at [677, 359] on span "+" at bounding box center [678, 360] width 8 height 20
click at [568, 386] on span "5" at bounding box center [569, 390] width 8 height 20
click at [389, 362] on button "⬚ 2" at bounding box center [377, 360] width 51 height 26
click at [437, 368] on span "⬚ n" at bounding box center [431, 360] width 18 height 20
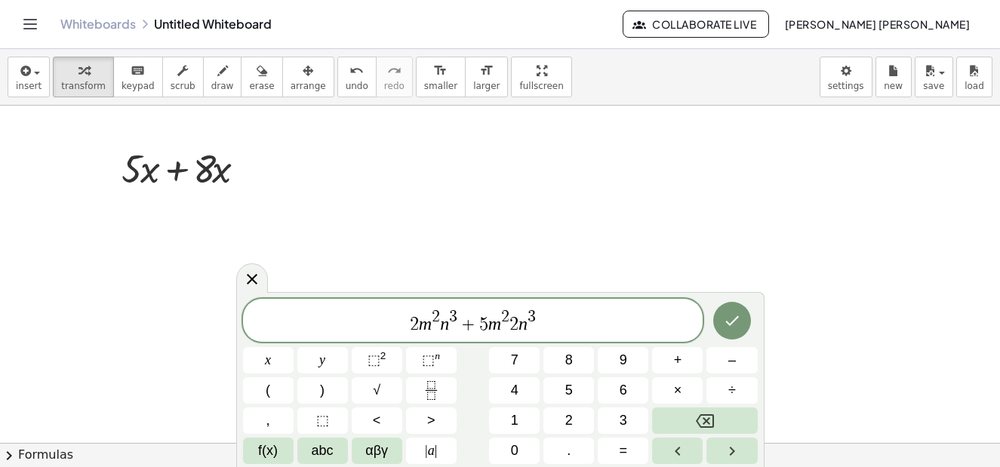
click at [729, 328] on icon "Done" at bounding box center [732, 321] width 18 height 18
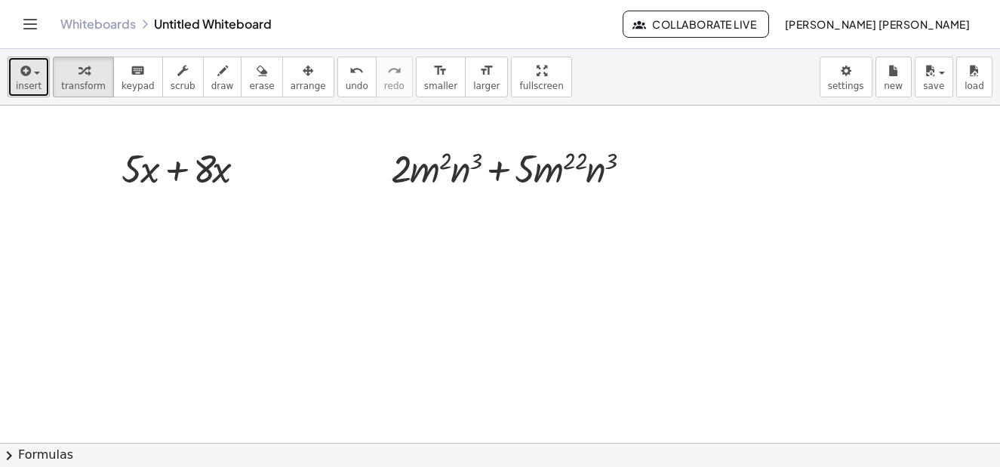
click at [23, 81] on span "insert" at bounding box center [29, 86] width 26 height 11
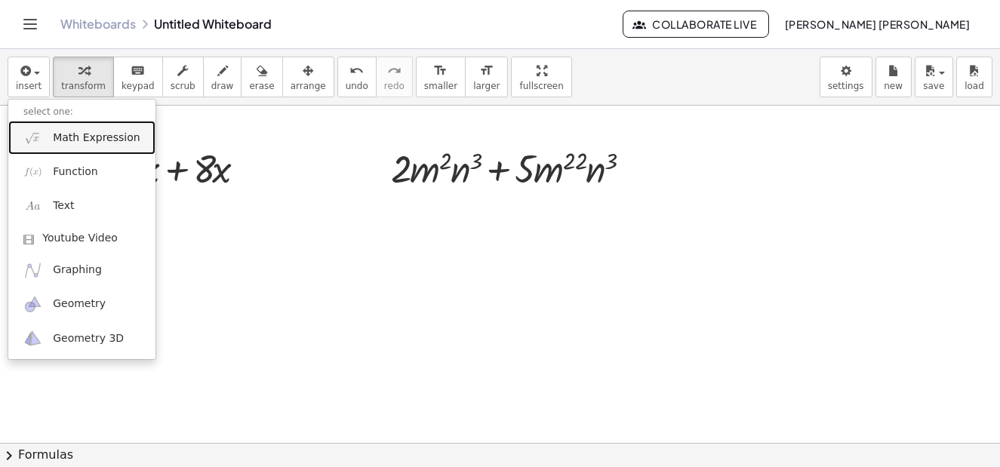
click at [55, 132] on span "Math Expression" at bounding box center [96, 138] width 87 height 15
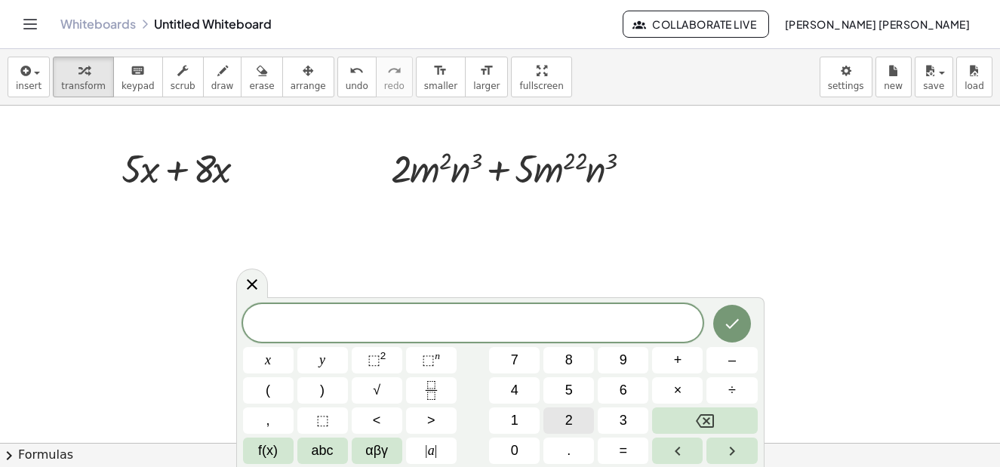
click at [565, 417] on span "2" at bounding box center [569, 421] width 8 height 20
click at [509, 449] on button "0" at bounding box center [514, 451] width 51 height 26
click at [271, 364] on span "x" at bounding box center [268, 360] width 6 height 20
click at [374, 356] on span "⬚" at bounding box center [374, 359] width 13 height 15
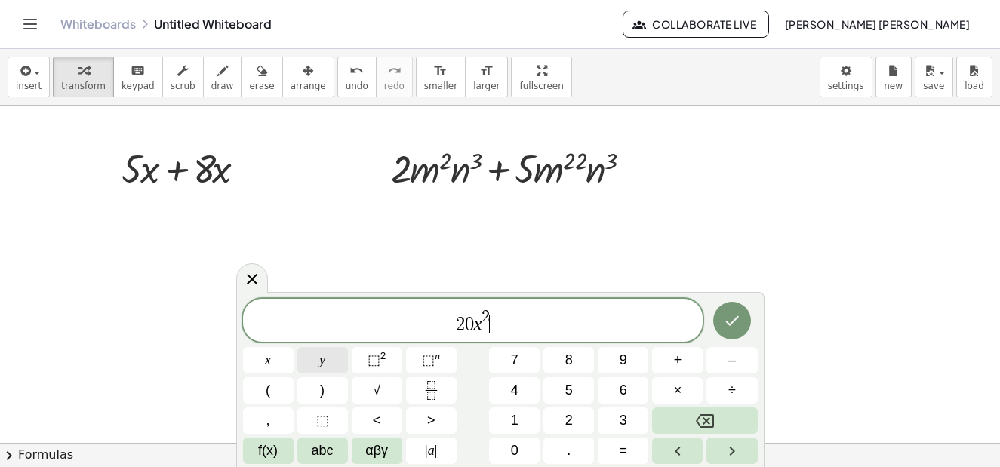
click at [328, 365] on button "y" at bounding box center [322, 360] width 51 height 26
click at [437, 365] on span "⬚ n" at bounding box center [431, 360] width 18 height 20
click at [679, 363] on span "+" at bounding box center [678, 360] width 8 height 20
click at [683, 365] on button "+" at bounding box center [677, 360] width 51 height 26
click at [509, 390] on button "4" at bounding box center [514, 390] width 51 height 26
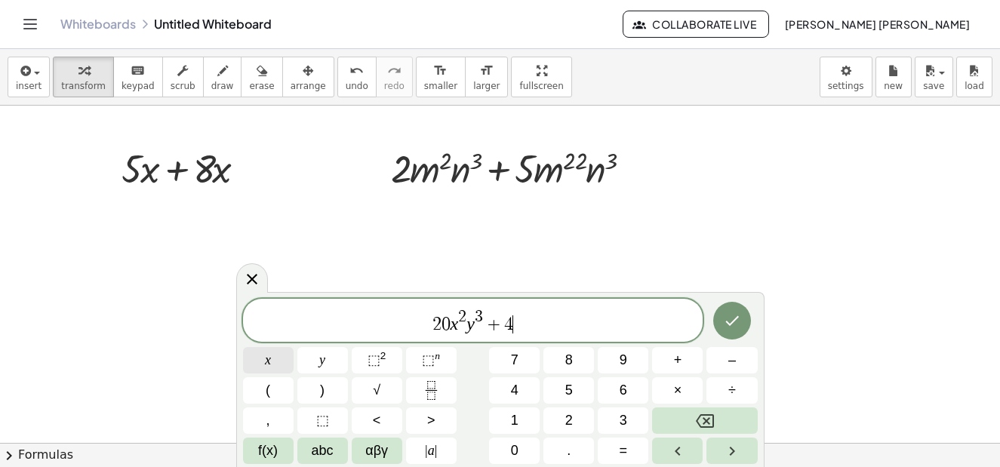
click at [266, 371] on button "x" at bounding box center [268, 360] width 51 height 26
click at [376, 357] on span "⬚" at bounding box center [374, 359] width 13 height 15
click at [326, 362] on button "y" at bounding box center [322, 360] width 51 height 26
click at [426, 358] on span "⬚" at bounding box center [428, 359] width 13 height 15
click at [731, 364] on span "–" at bounding box center [732, 360] width 8 height 20
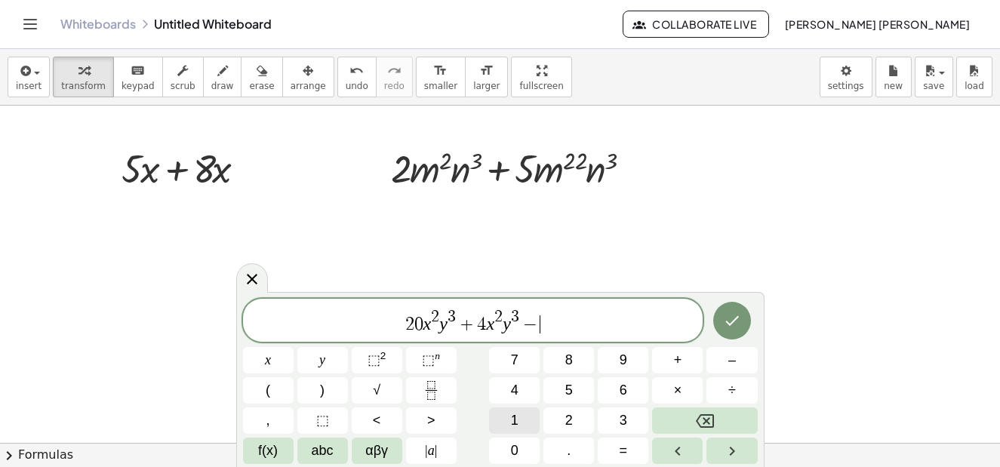
click at [503, 419] on button "1" at bounding box center [514, 421] width 51 height 26
click at [620, 417] on span "3" at bounding box center [624, 421] width 8 height 20
click at [329, 365] on button "y" at bounding box center [322, 360] width 51 height 26
click at [432, 365] on span "⬚" at bounding box center [428, 359] width 13 height 15
click at [272, 362] on button "x" at bounding box center [268, 360] width 51 height 26
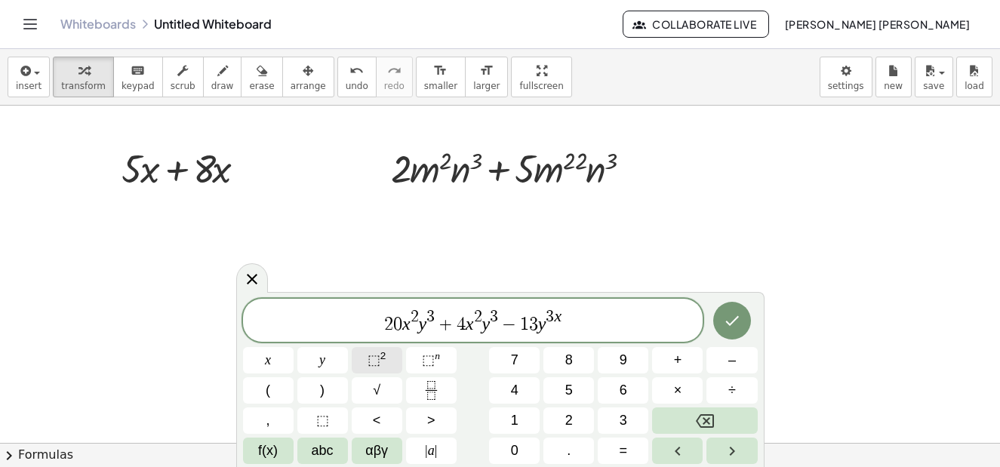
click at [372, 353] on span "⬚" at bounding box center [374, 359] width 13 height 15
click at [386, 364] on button "⬚ 2" at bounding box center [377, 360] width 51 height 26
click at [733, 331] on button "Done" at bounding box center [732, 321] width 38 height 38
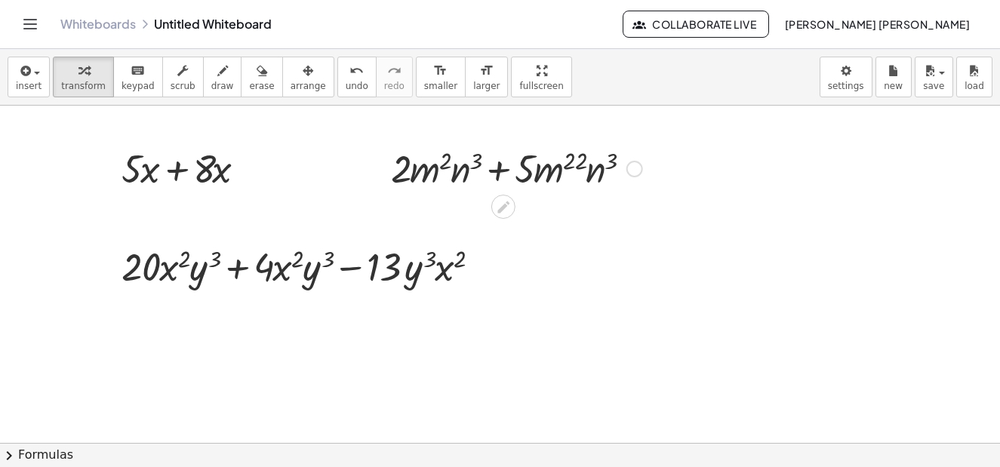
click at [576, 170] on div at bounding box center [516, 167] width 266 height 51
click at [507, 207] on icon at bounding box center [503, 207] width 16 height 16
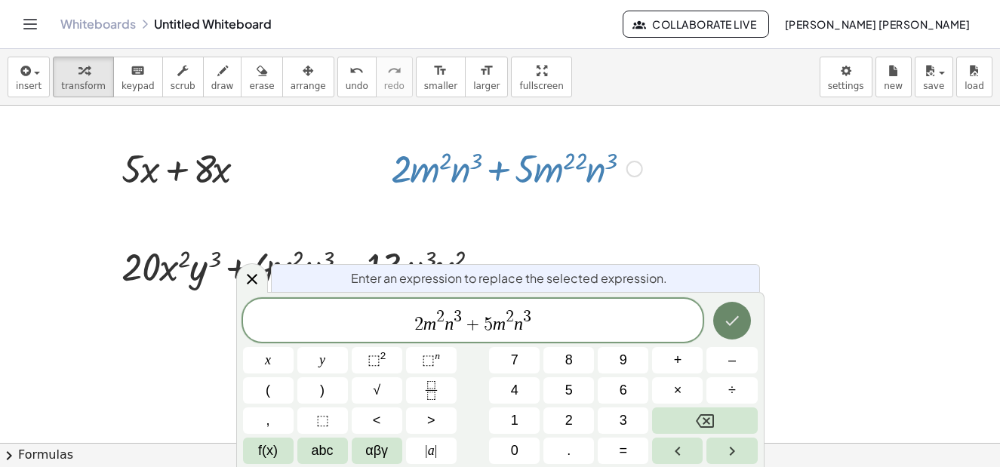
click at [730, 313] on icon "Done" at bounding box center [732, 321] width 18 height 18
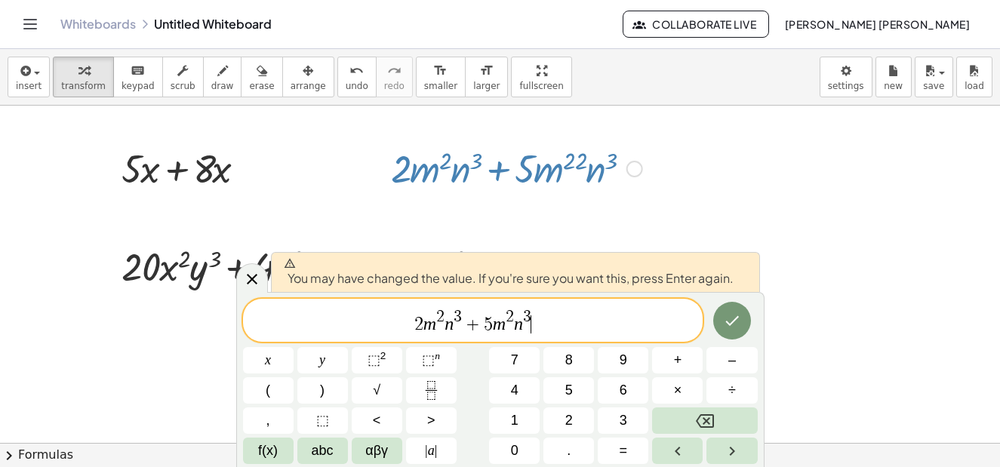
click at [566, 327] on span "2 m 2 n 3 + 5 m 2 n 3 ​" at bounding box center [473, 321] width 460 height 27
click at [723, 318] on icon "Done" at bounding box center [732, 321] width 18 height 18
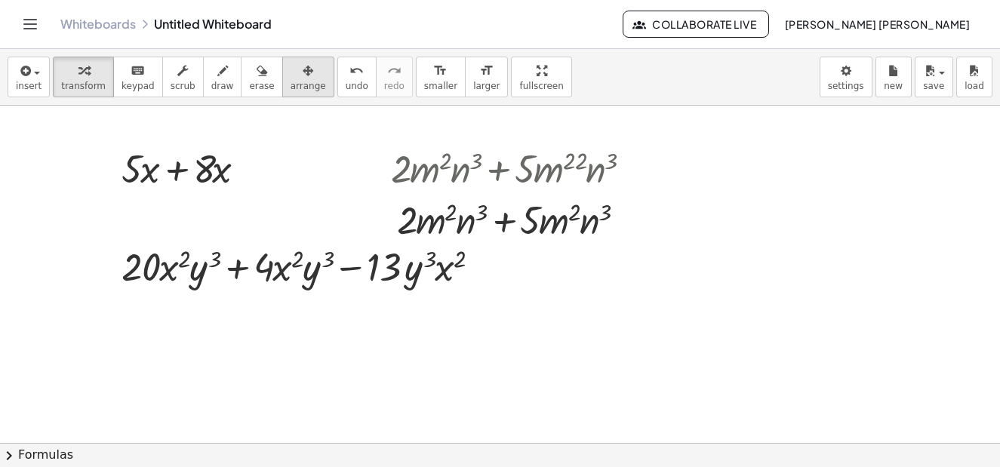
click at [291, 78] on div "button" at bounding box center [308, 70] width 35 height 18
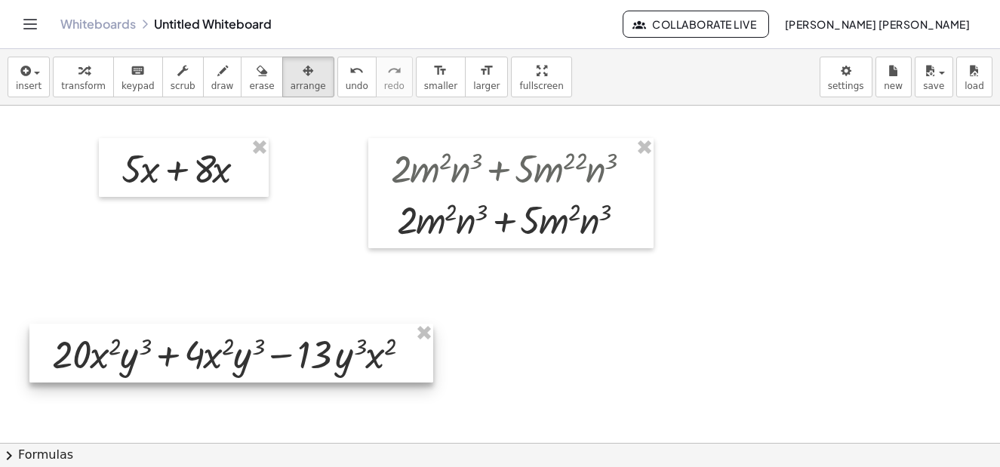
drag, startPoint x: 322, startPoint y: 275, endPoint x: 245, endPoint y: 382, distance: 131.3
click at [245, 382] on div at bounding box center [231, 353] width 404 height 59
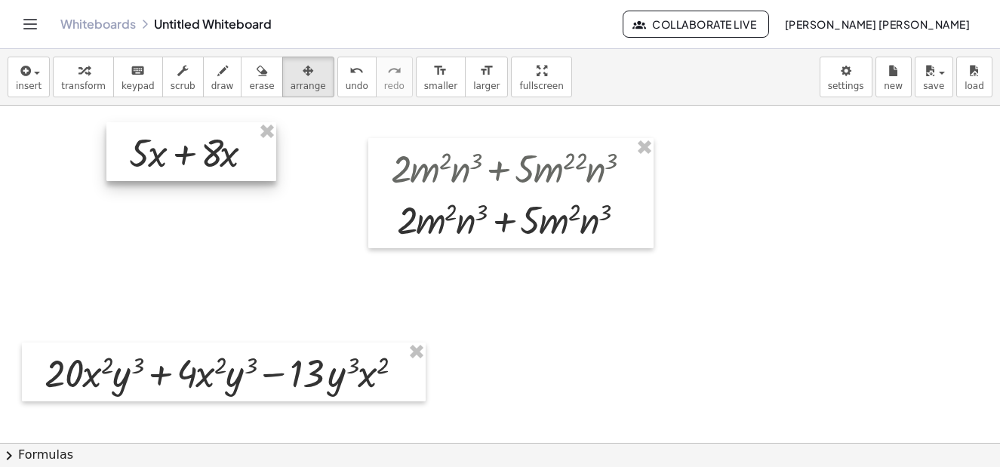
drag, startPoint x: 161, startPoint y: 173, endPoint x: 168, endPoint y: 155, distance: 19.6
click at [168, 155] on div at bounding box center [191, 151] width 170 height 59
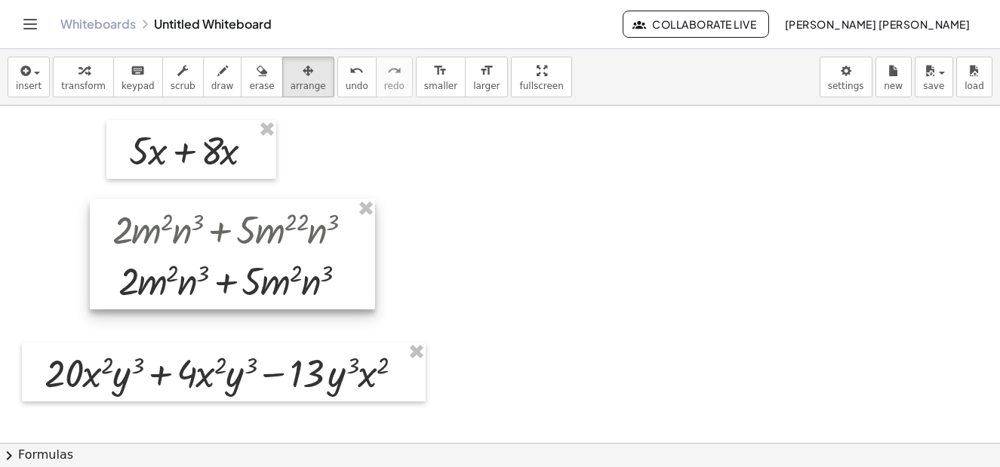
drag, startPoint x: 574, startPoint y: 168, endPoint x: 253, endPoint y: 227, distance: 327.0
click at [253, 227] on div at bounding box center [232, 254] width 285 height 110
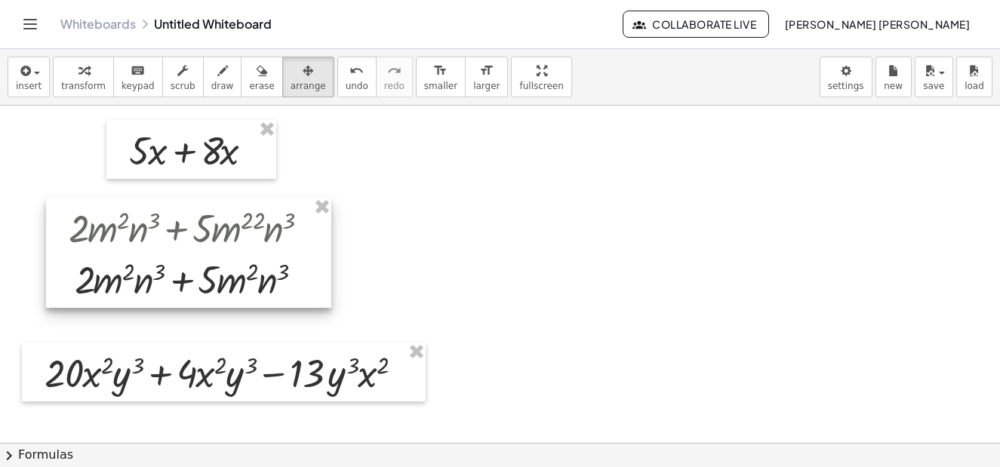
click at [250, 225] on div at bounding box center [188, 253] width 285 height 110
click at [249, 269] on div at bounding box center [188, 253] width 285 height 110
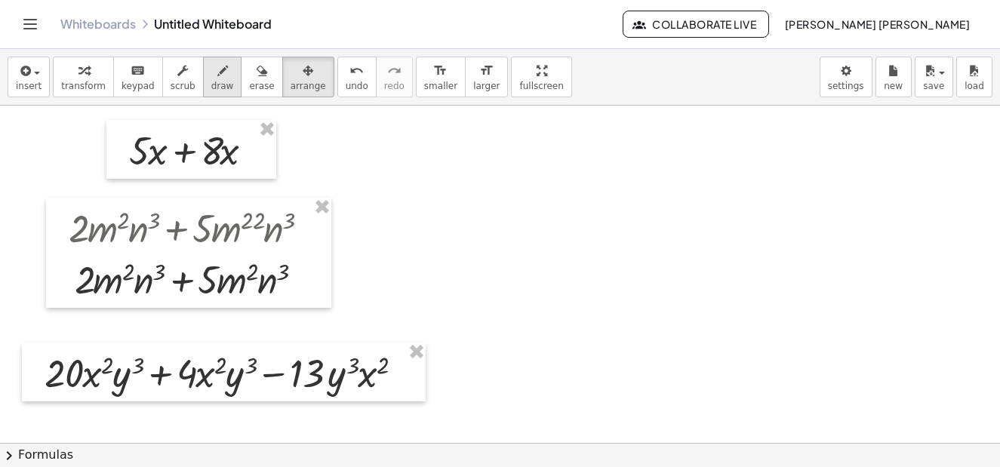
click at [211, 71] on div "button" at bounding box center [222, 70] width 23 height 18
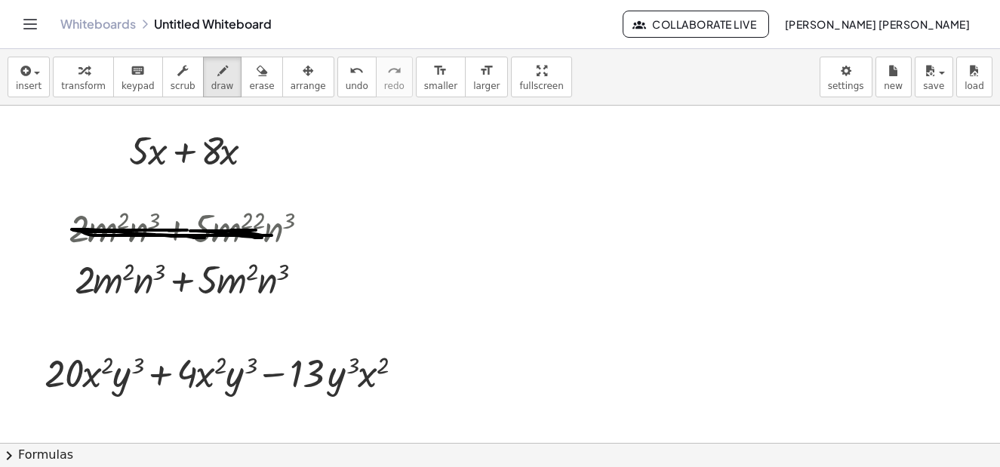
drag, startPoint x: 84, startPoint y: 232, endPoint x: 192, endPoint y: 230, distance: 107.9
drag, startPoint x: 313, startPoint y: 147, endPoint x: 351, endPoint y: 150, distance: 37.9
drag, startPoint x: 318, startPoint y: 162, endPoint x: 344, endPoint y: 162, distance: 26.4
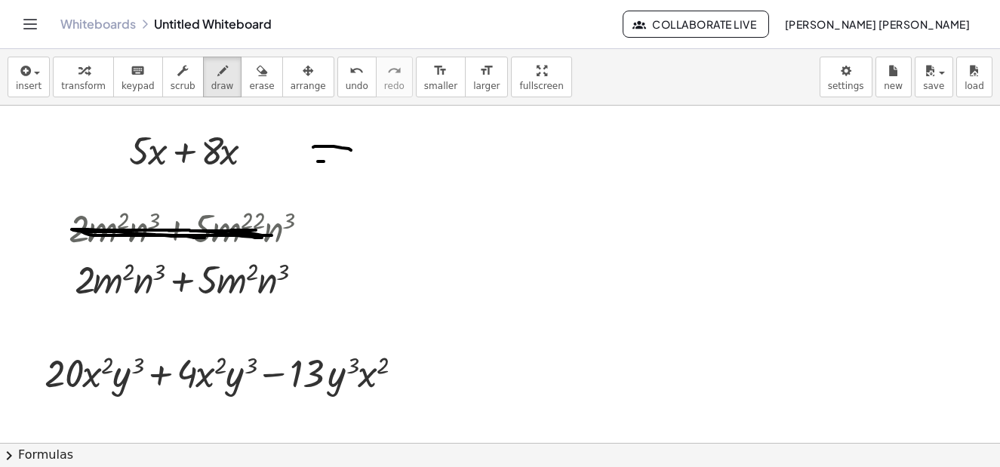
drag, startPoint x: 328, startPoint y: 268, endPoint x: 358, endPoint y: 272, distance: 30.4
drag, startPoint x: 328, startPoint y: 285, endPoint x: 352, endPoint y: 285, distance: 24.2
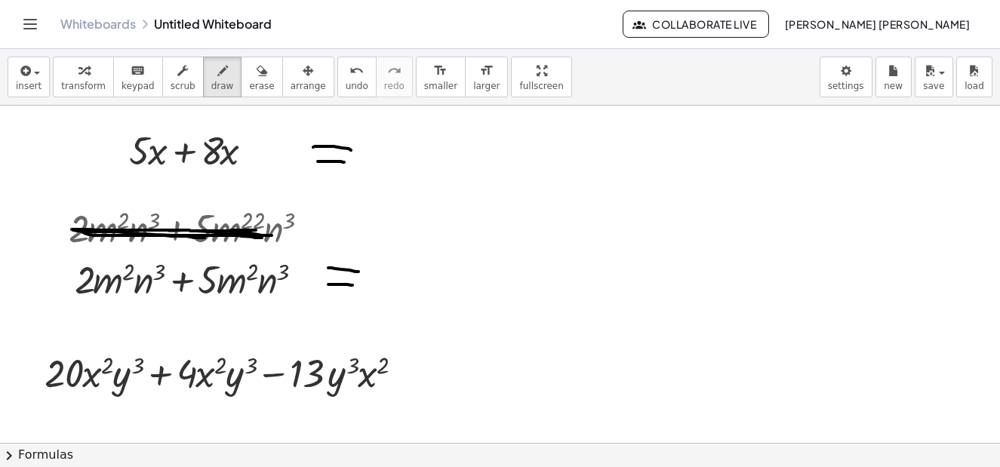
drag, startPoint x: 423, startPoint y: 363, endPoint x: 454, endPoint y: 368, distance: 30.6
drag, startPoint x: 423, startPoint y: 379, endPoint x: 450, endPoint y: 385, distance: 27.1
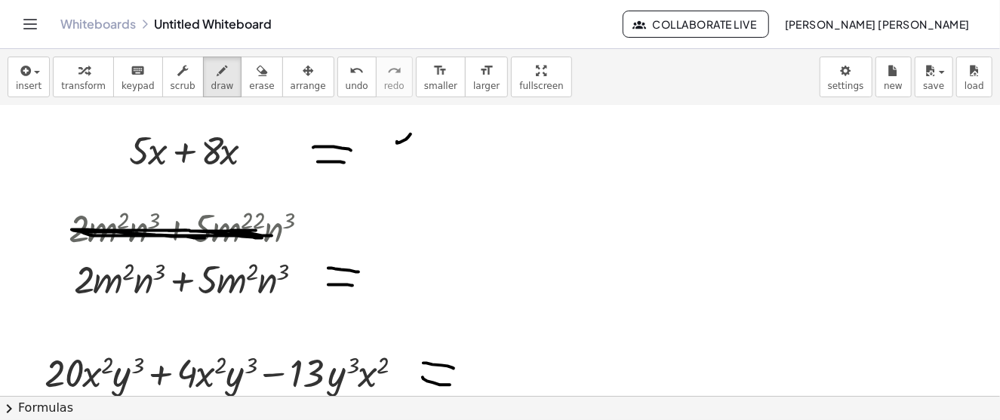
drag, startPoint x: 397, startPoint y: 140, endPoint x: 405, endPoint y: 161, distance: 22.0
drag, startPoint x: 435, startPoint y: 135, endPoint x: 431, endPoint y: 164, distance: 28.9
drag, startPoint x: 460, startPoint y: 140, endPoint x: 478, endPoint y: 158, distance: 25.6
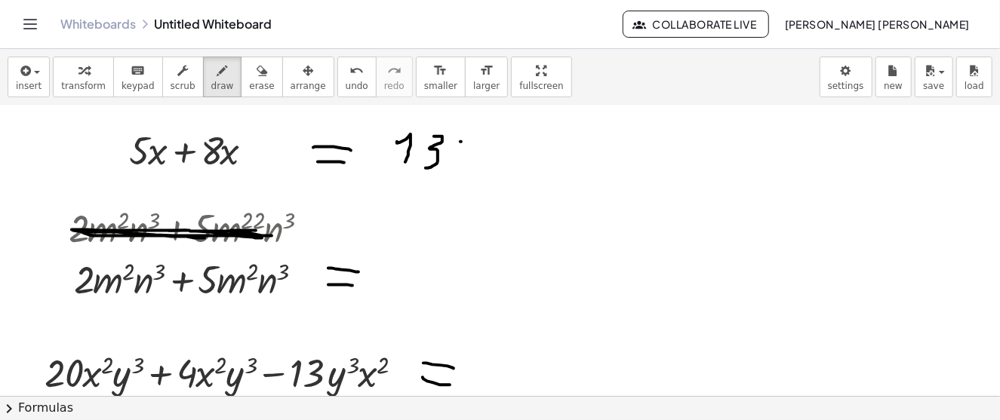
drag, startPoint x: 479, startPoint y: 133, endPoint x: 463, endPoint y: 163, distance: 34.5
drag, startPoint x: 512, startPoint y: 149, endPoint x: 506, endPoint y: 158, distance: 11.1
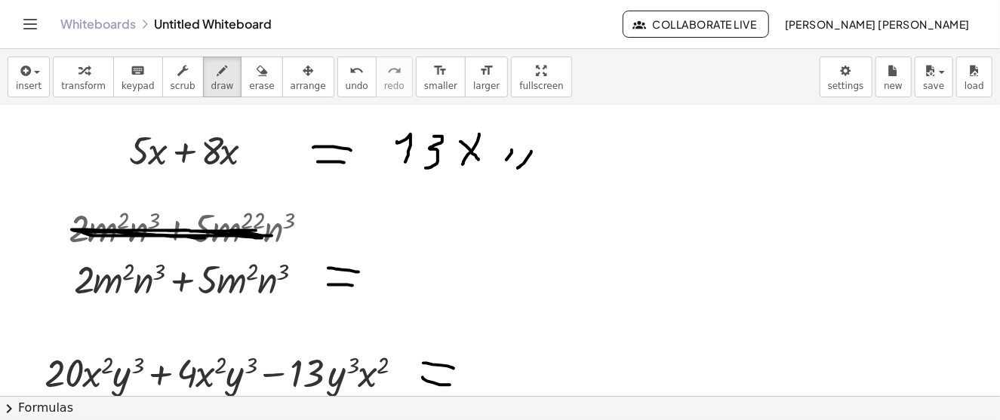
drag, startPoint x: 531, startPoint y: 150, endPoint x: 518, endPoint y: 167, distance: 21.5
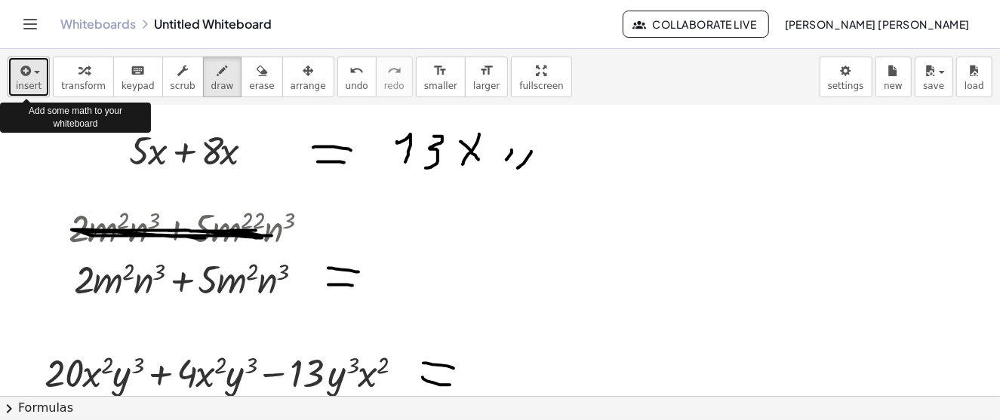
click at [39, 83] on button "insert" at bounding box center [29, 77] width 42 height 41
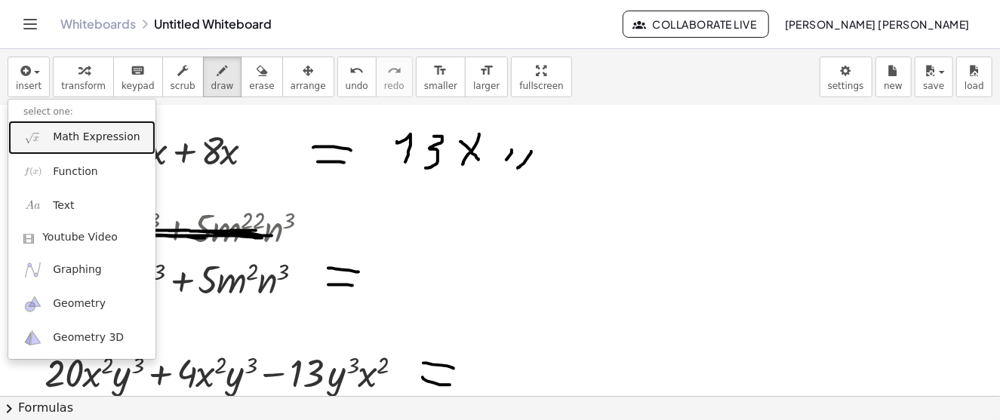
click at [96, 137] on span "Math Expression" at bounding box center [96, 137] width 87 height 15
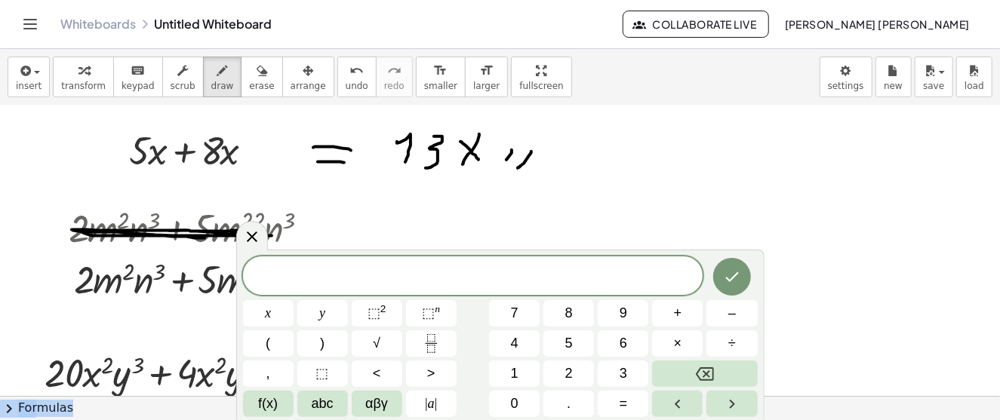
drag, startPoint x: 705, startPoint y: 257, endPoint x: 765, endPoint y: 248, distance: 60.2
click at [765, 248] on body "**********" at bounding box center [500, 210] width 1000 height 420
click at [564, 284] on span at bounding box center [473, 277] width 460 height 23
click at [387, 315] on button "⬚ 2" at bounding box center [377, 313] width 51 height 26
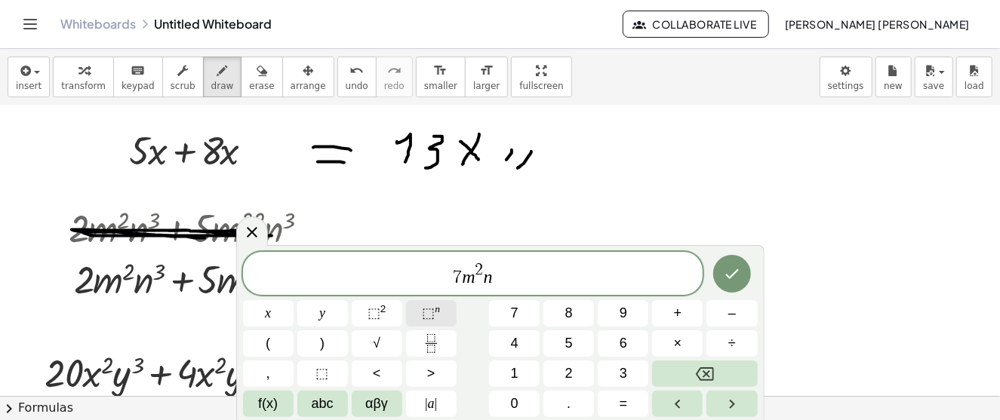
click at [423, 315] on span "⬚" at bounding box center [428, 313] width 13 height 15
click at [738, 278] on icon "Done" at bounding box center [732, 274] width 18 height 18
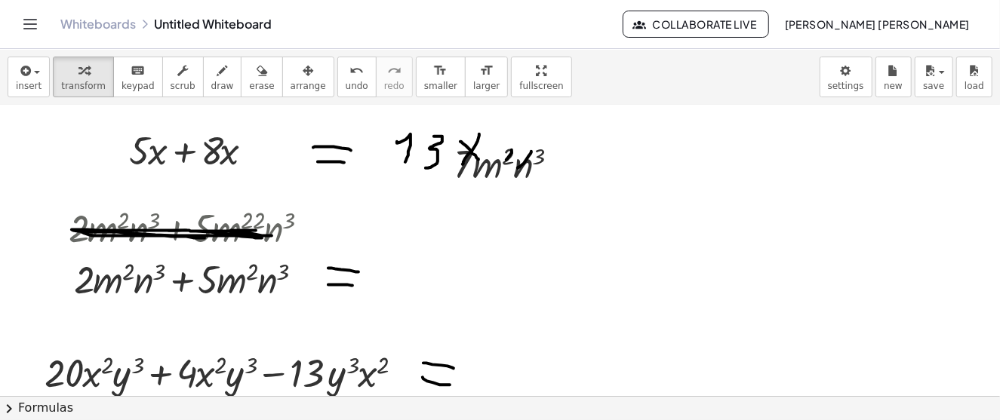
click at [291, 81] on span "arrange" at bounding box center [308, 86] width 35 height 11
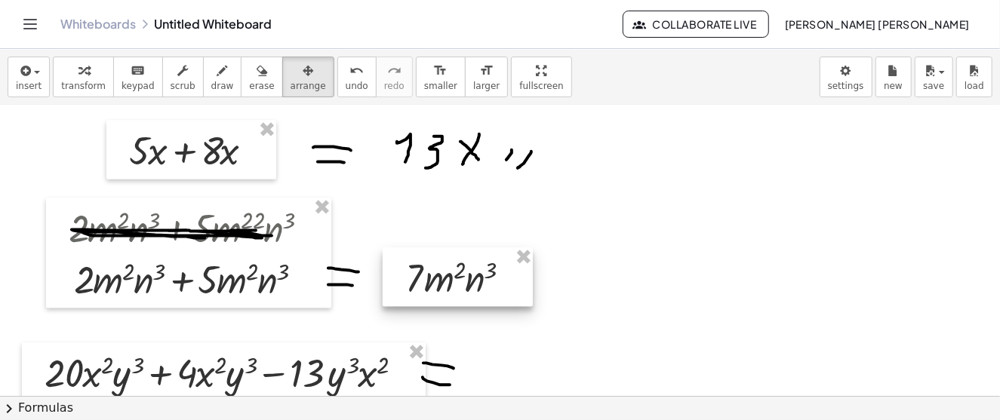
drag, startPoint x: 539, startPoint y: 189, endPoint x: 491, endPoint y: 295, distance: 116.9
click at [491, 295] on div at bounding box center [458, 277] width 150 height 59
click at [217, 78] on icon "button" at bounding box center [222, 71] width 11 height 18
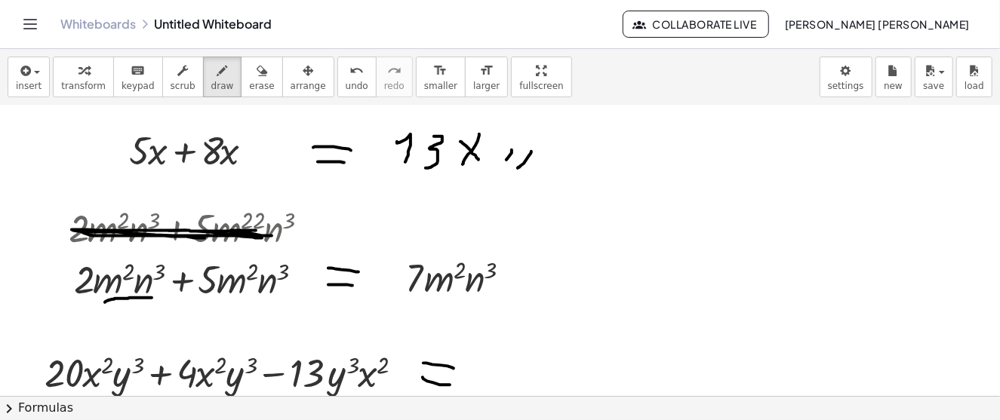
drag, startPoint x: 105, startPoint y: 301, endPoint x: 149, endPoint y: 297, distance: 44.7
drag, startPoint x: 122, startPoint y: 280, endPoint x: 134, endPoint y: 280, distance: 12.8
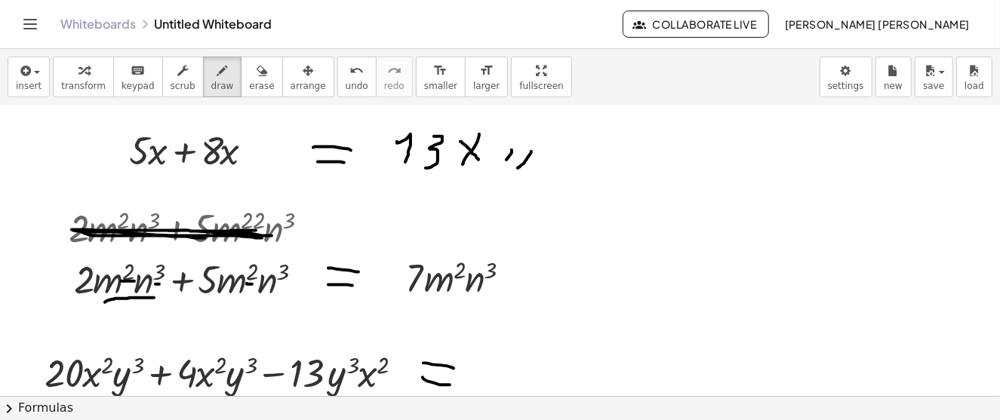
drag, startPoint x: 281, startPoint y: 283, endPoint x: 288, endPoint y: 281, distance: 7.9
click at [24, 75] on icon "button" at bounding box center [24, 71] width 14 height 18
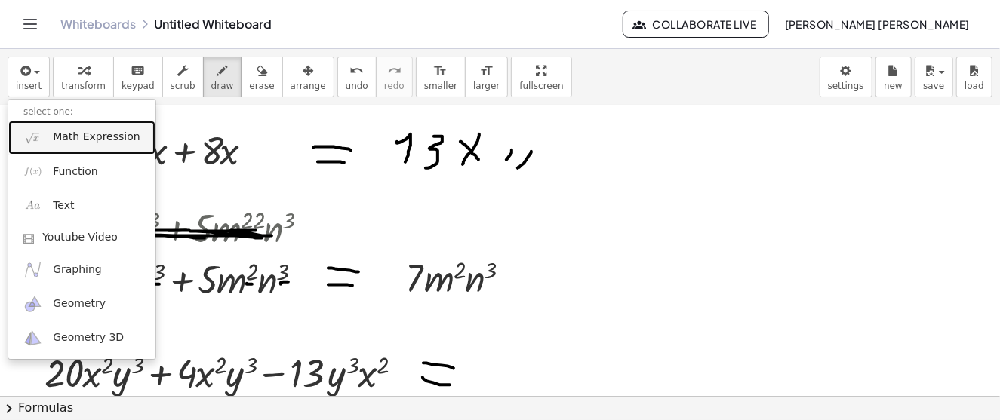
click at [66, 133] on span "Math Expression" at bounding box center [96, 137] width 87 height 15
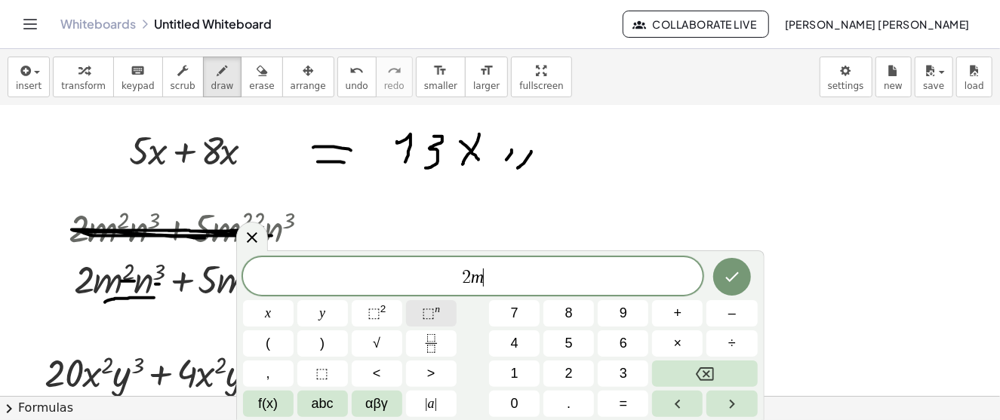
click at [418, 315] on button "⬚ n" at bounding box center [431, 313] width 51 height 26
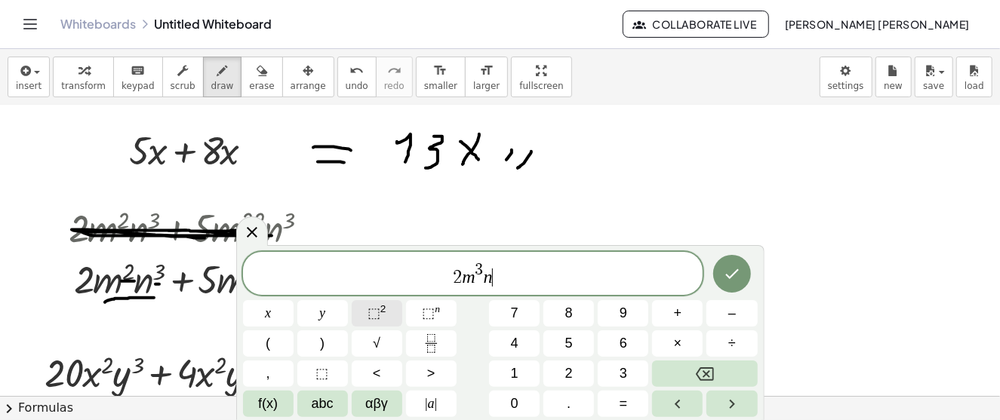
click at [369, 310] on span "⬚" at bounding box center [374, 313] width 13 height 15
click at [678, 347] on span "×" at bounding box center [678, 344] width 8 height 20
click at [565, 351] on button "5" at bounding box center [568, 344] width 51 height 26
click at [704, 374] on icon "Backspace" at bounding box center [705, 374] width 18 height 18
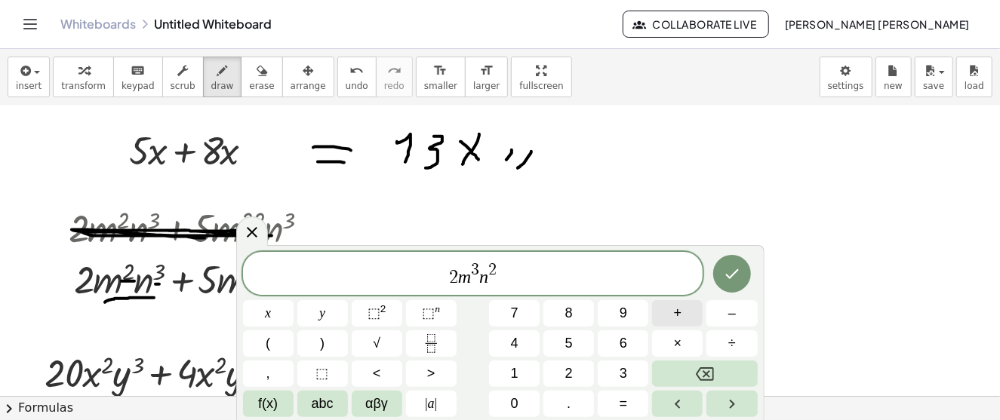
click at [675, 314] on span "+" at bounding box center [678, 313] width 8 height 20
click at [560, 351] on button "5" at bounding box center [568, 344] width 51 height 26
click at [383, 312] on sup "2" at bounding box center [383, 308] width 6 height 11
click at [423, 312] on span "⬚" at bounding box center [428, 313] width 13 height 15
click at [727, 281] on icon "Done" at bounding box center [732, 274] width 18 height 18
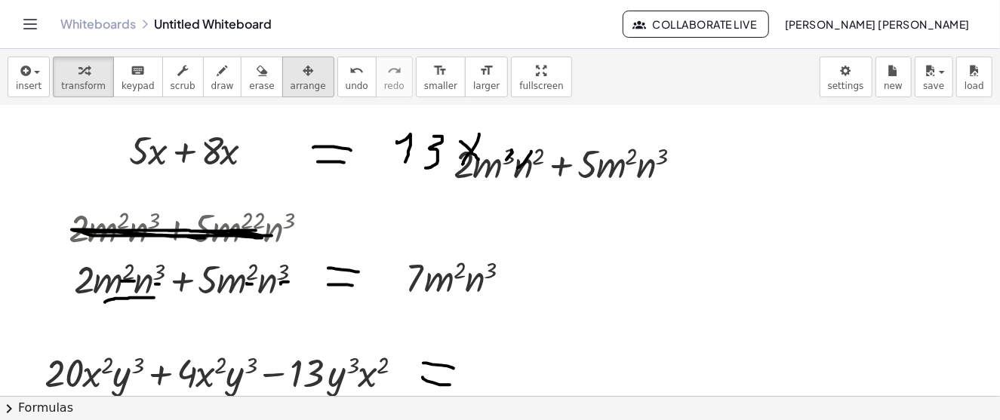
click at [291, 81] on span "arrange" at bounding box center [308, 86] width 35 height 11
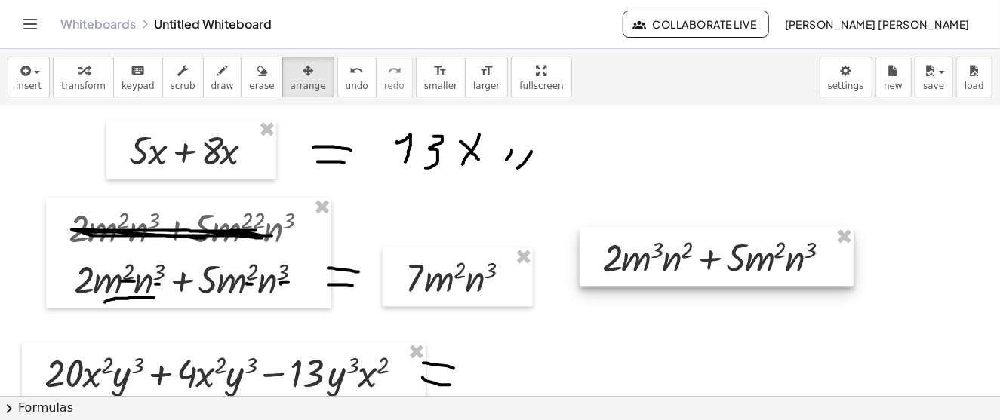
drag, startPoint x: 598, startPoint y: 174, endPoint x: 747, endPoint y: 267, distance: 175.7
click at [747, 267] on div at bounding box center [717, 256] width 274 height 59
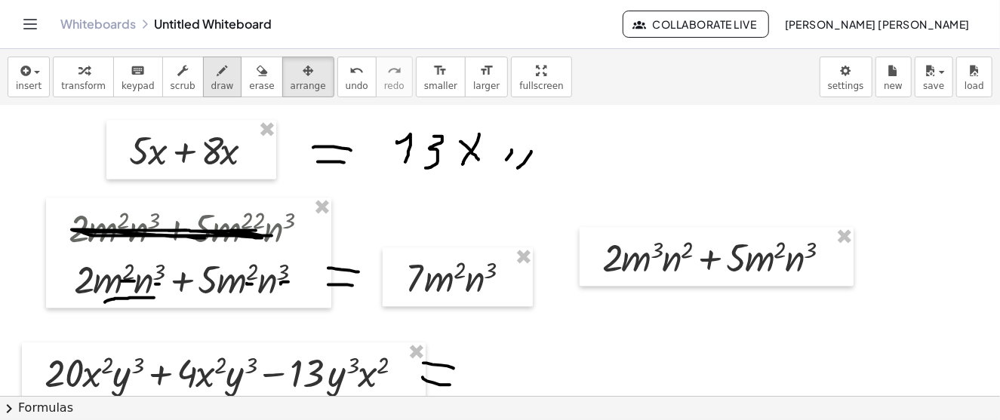
click at [214, 72] on button "draw" at bounding box center [222, 77] width 39 height 41
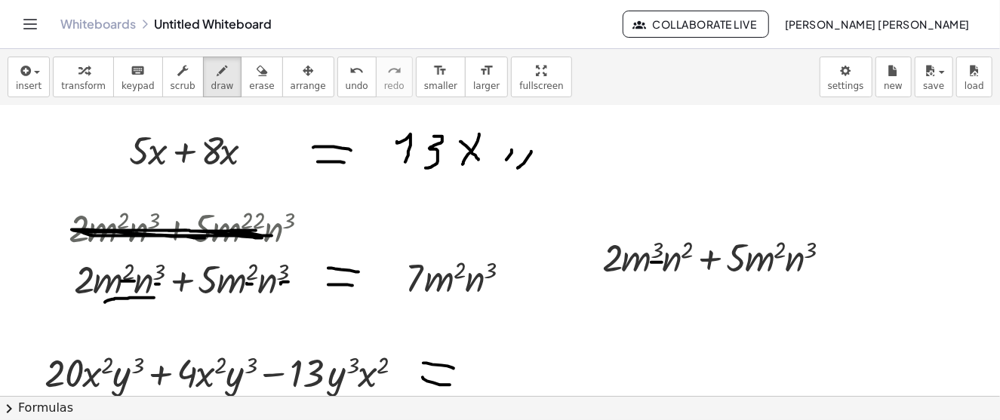
drag, startPoint x: 651, startPoint y: 261, endPoint x: 662, endPoint y: 261, distance: 10.6
drag, startPoint x: 773, startPoint y: 259, endPoint x: 786, endPoint y: 262, distance: 13.2
drag, startPoint x: 681, startPoint y: 259, endPoint x: 696, endPoint y: 258, distance: 15.1
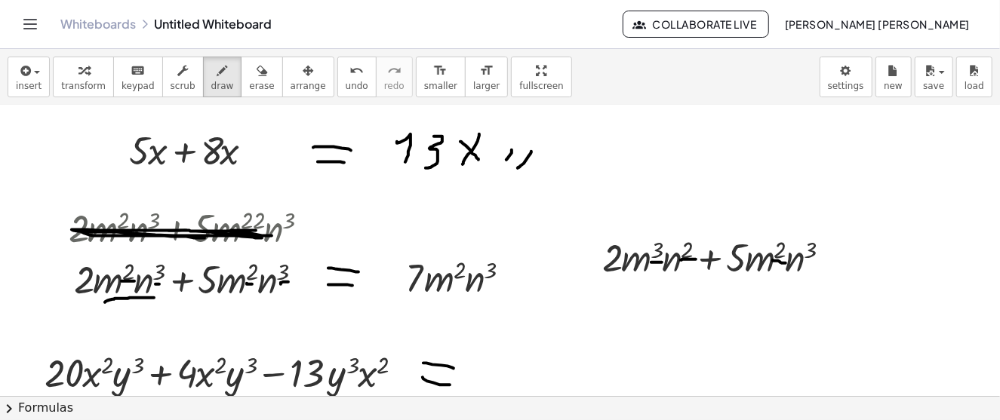
drag, startPoint x: 806, startPoint y: 259, endPoint x: 823, endPoint y: 259, distance: 16.6
drag, startPoint x: 844, startPoint y: 263, endPoint x: 859, endPoint y: 256, distance: 16.6
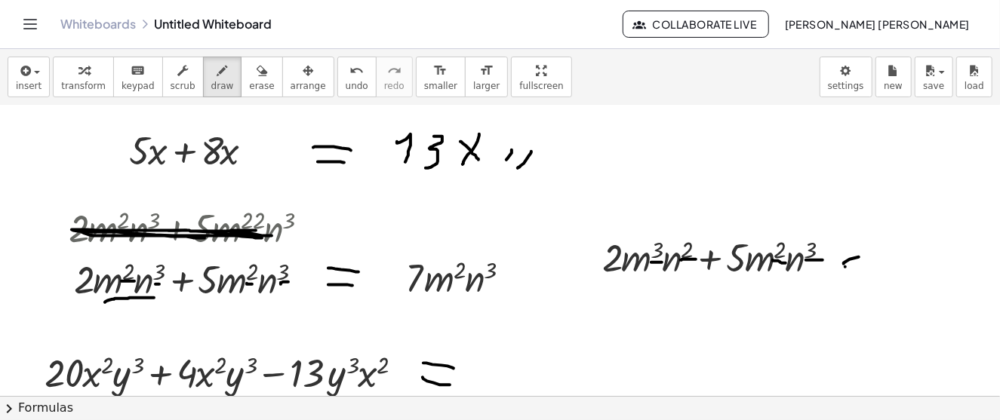
drag, startPoint x: 845, startPoint y: 266, endPoint x: 878, endPoint y: 267, distance: 32.5
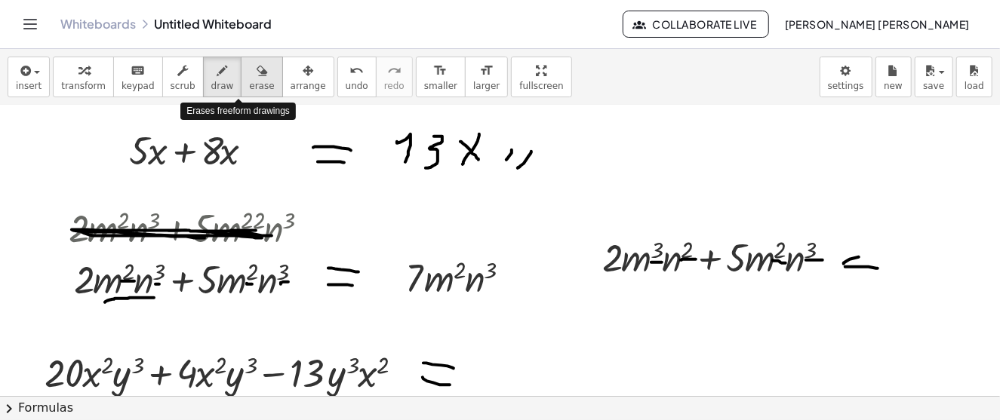
click at [257, 75] on icon "button" at bounding box center [262, 71] width 11 height 18
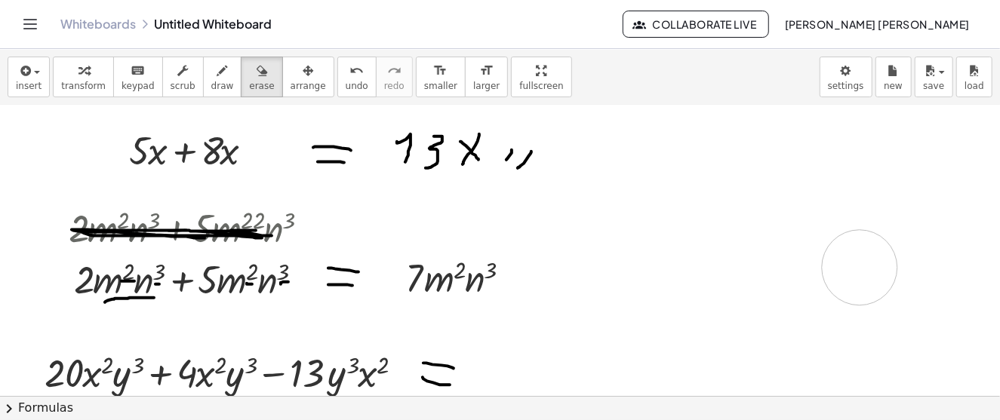
drag, startPoint x: 626, startPoint y: 263, endPoint x: 906, endPoint y: 267, distance: 280.0
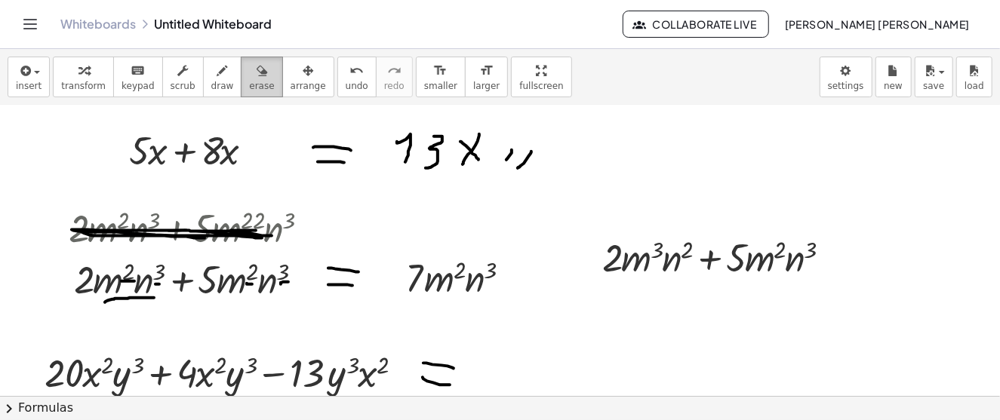
click at [212, 74] on div "button" at bounding box center [222, 70] width 23 height 18
drag, startPoint x: 605, startPoint y: 286, endPoint x: 695, endPoint y: 288, distance: 89.8
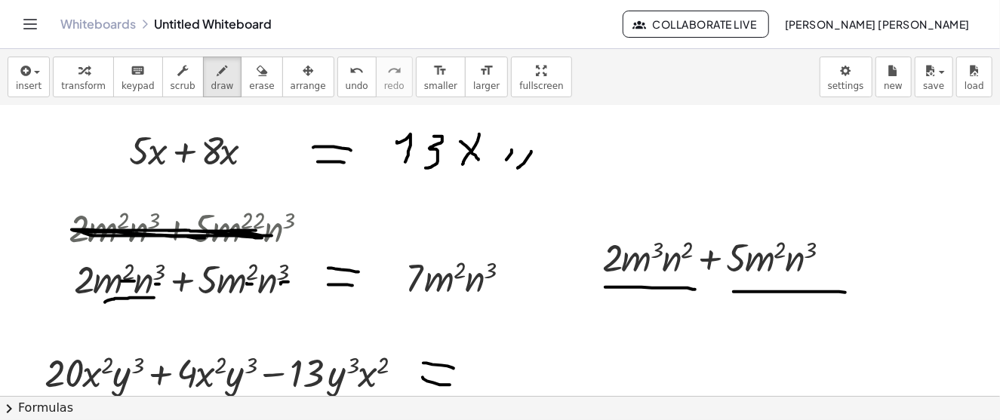
drag, startPoint x: 734, startPoint y: 291, endPoint x: 845, endPoint y: 291, distance: 111.7
click at [249, 70] on div "button" at bounding box center [261, 70] width 25 height 18
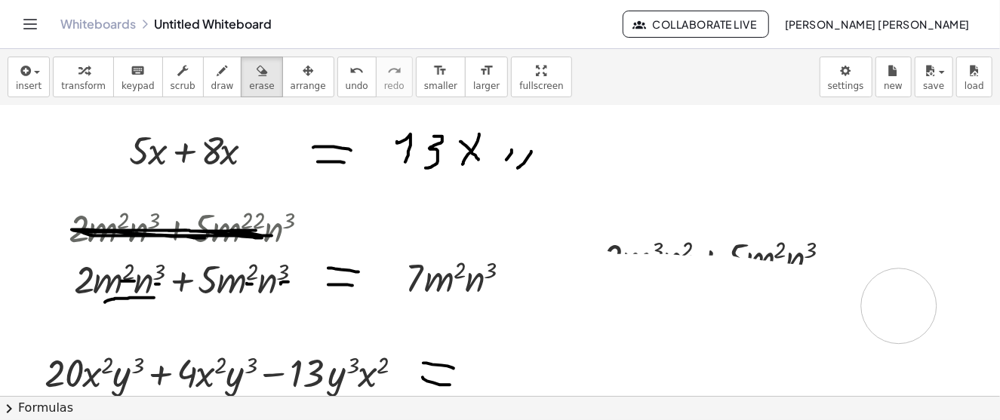
drag, startPoint x: 596, startPoint y: 287, endPoint x: 906, endPoint y: 305, distance: 310.7
click at [217, 76] on icon "button" at bounding box center [222, 71] width 11 height 18
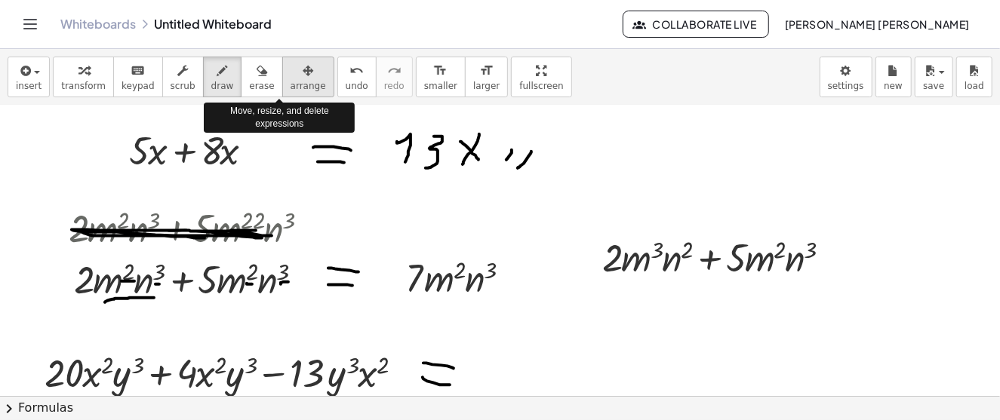
click at [286, 78] on button "arrange" at bounding box center [308, 77] width 52 height 41
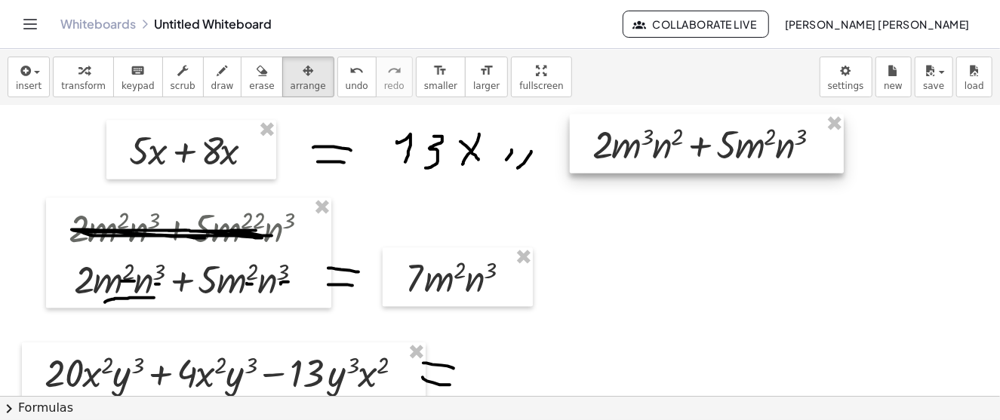
drag, startPoint x: 678, startPoint y: 261, endPoint x: 705, endPoint y: 152, distance: 112.8
click at [705, 152] on div at bounding box center [707, 143] width 274 height 59
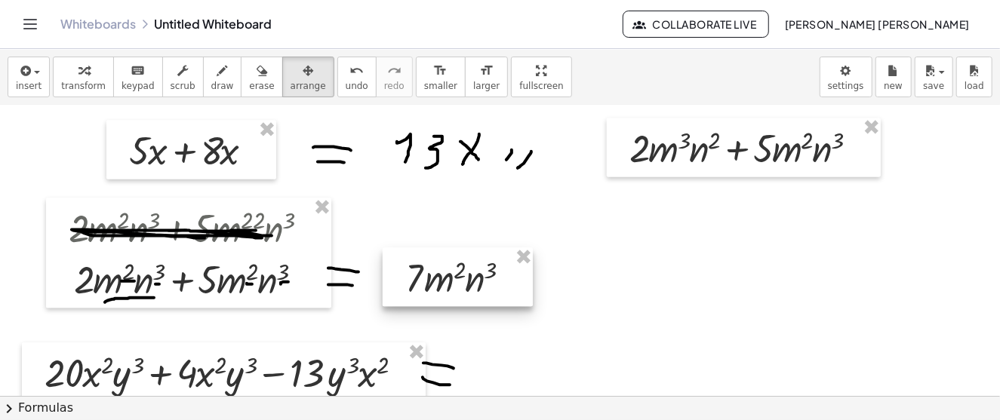
scroll to position [1774, 0]
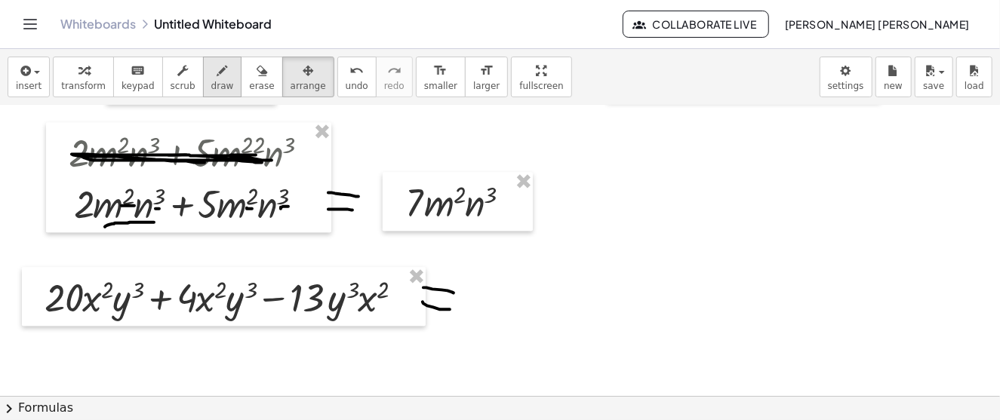
click at [211, 78] on div "button" at bounding box center [222, 70] width 23 height 18
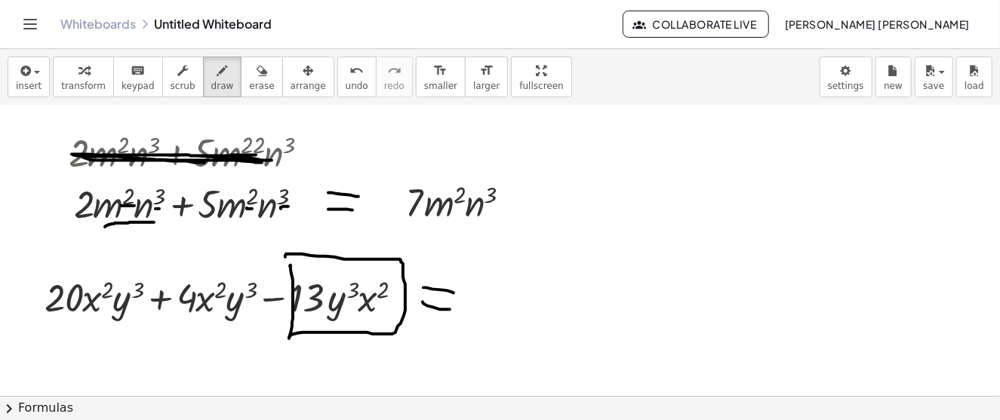
click at [303, 78] on icon "button" at bounding box center [308, 71] width 11 height 18
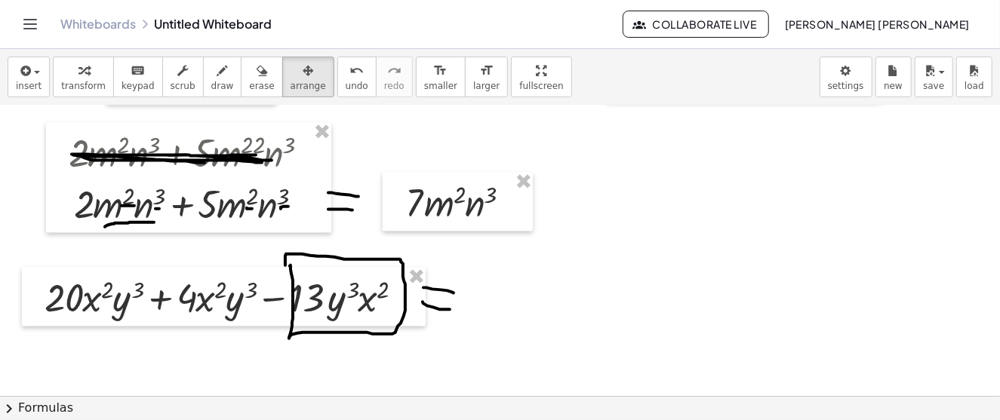
drag, startPoint x: 291, startPoint y: 258, endPoint x: 322, endPoint y: 257, distance: 30.2
click at [257, 72] on icon "button" at bounding box center [262, 71] width 11 height 18
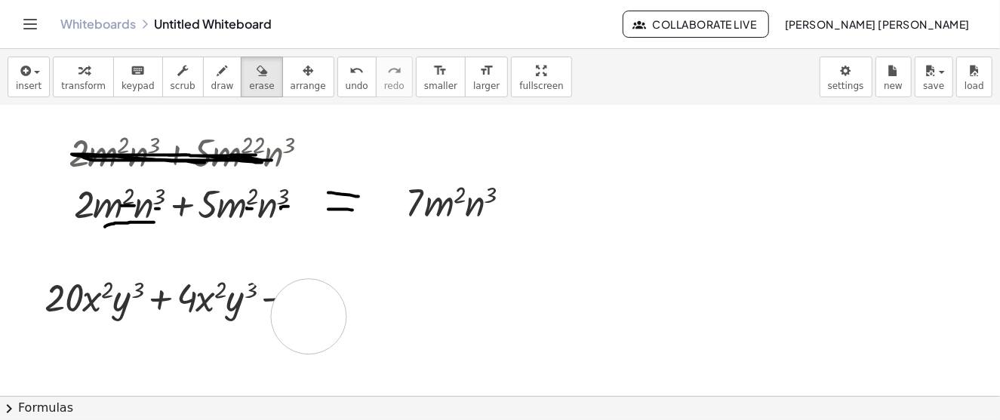
drag, startPoint x: 282, startPoint y: 255, endPoint x: 309, endPoint y: 315, distance: 66.2
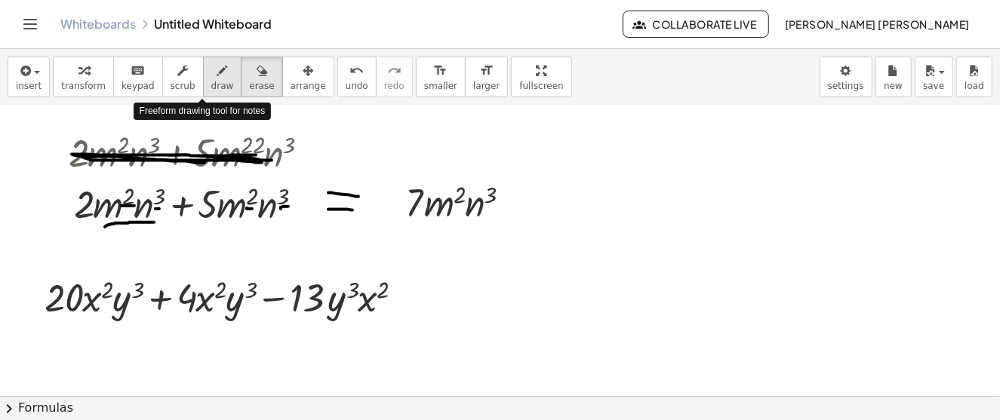
click at [211, 74] on div "button" at bounding box center [222, 70] width 23 height 18
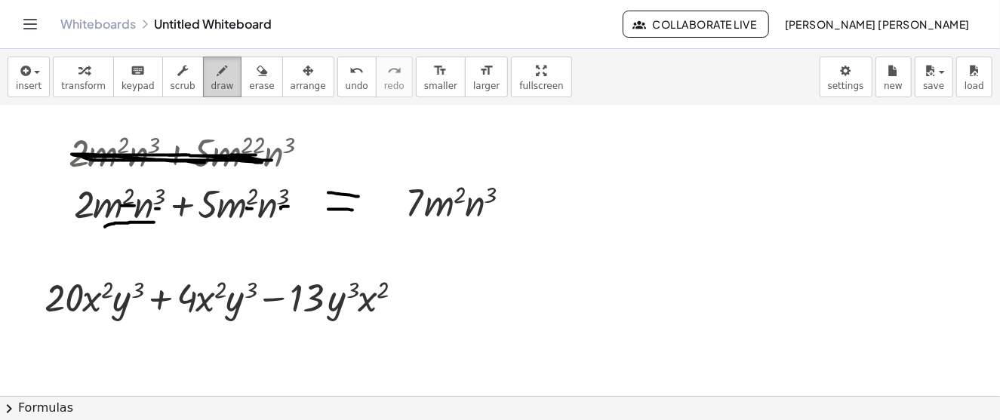
click at [217, 78] on icon "button" at bounding box center [222, 71] width 11 height 18
drag, startPoint x: 402, startPoint y: 300, endPoint x: 478, endPoint y: 285, distance: 77.6
drag, startPoint x: 509, startPoint y: 282, endPoint x: 521, endPoint y: 284, distance: 12.2
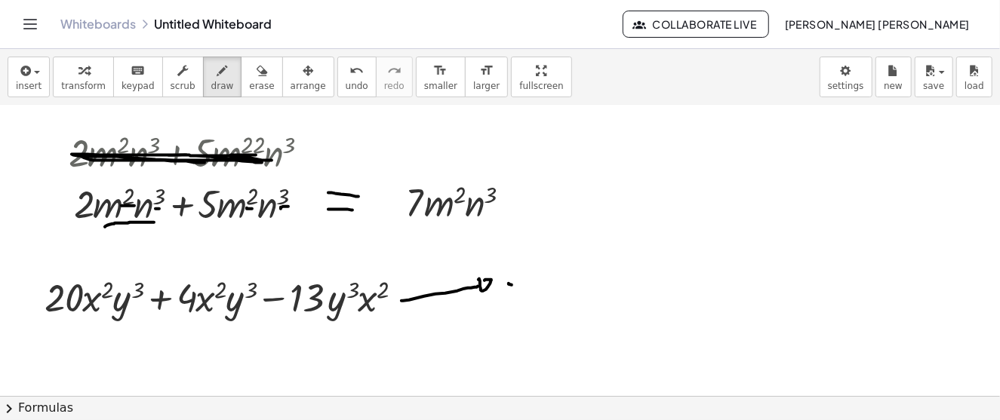
drag, startPoint x: 530, startPoint y: 276, endPoint x: 551, endPoint y: 286, distance: 23.3
drag, startPoint x: 548, startPoint y: 272, endPoint x: 541, endPoint y: 297, distance: 26.5
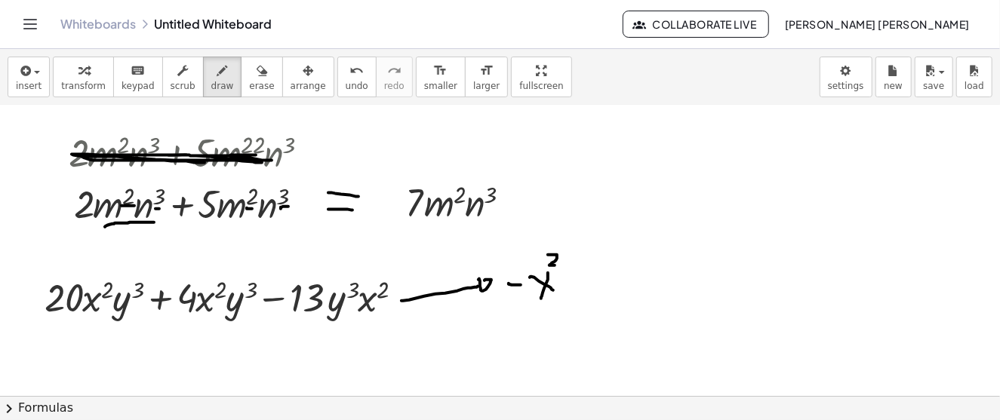
drag, startPoint x: 548, startPoint y: 254, endPoint x: 553, endPoint y: 287, distance: 33.6
drag, startPoint x: 577, startPoint y: 270, endPoint x: 598, endPoint y: 299, distance: 35.6
drag, startPoint x: 596, startPoint y: 238, endPoint x: 600, endPoint y: 258, distance: 20.0
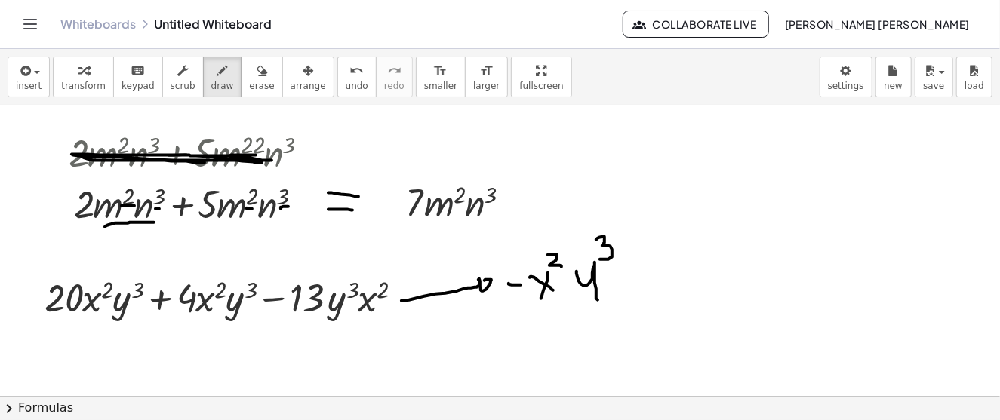
drag, startPoint x: 628, startPoint y: 267, endPoint x: 642, endPoint y: 268, distance: 13.6
drag, startPoint x: 642, startPoint y: 265, endPoint x: 651, endPoint y: 291, distance: 27.2
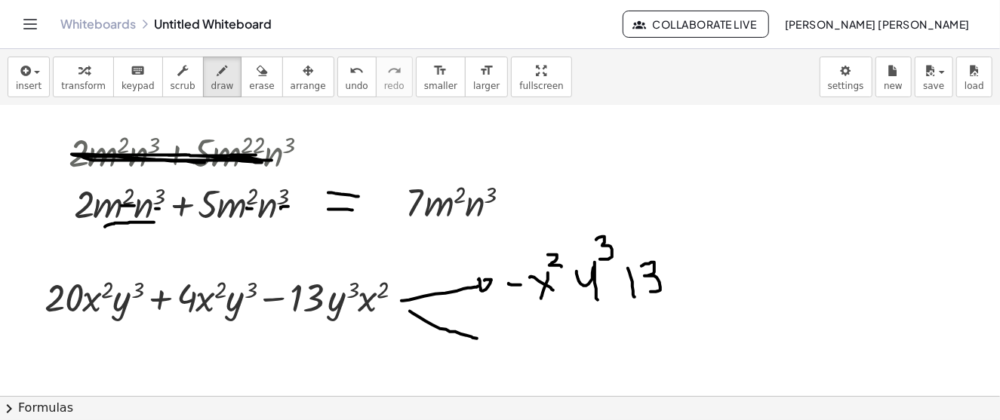
drag, startPoint x: 410, startPoint y: 310, endPoint x: 486, endPoint y: 340, distance: 82.0
drag, startPoint x: 525, startPoint y: 339, endPoint x: 542, endPoint y: 340, distance: 17.4
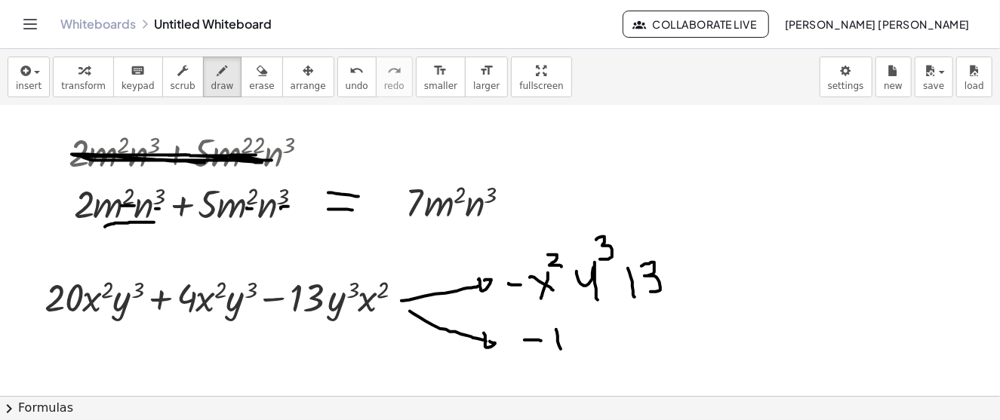
drag, startPoint x: 556, startPoint y: 328, endPoint x: 561, endPoint y: 348, distance: 20.1
drag, startPoint x: 567, startPoint y: 326, endPoint x: 597, endPoint y: 341, distance: 33.8
drag, startPoint x: 594, startPoint y: 332, endPoint x: 610, endPoint y: 349, distance: 23.0
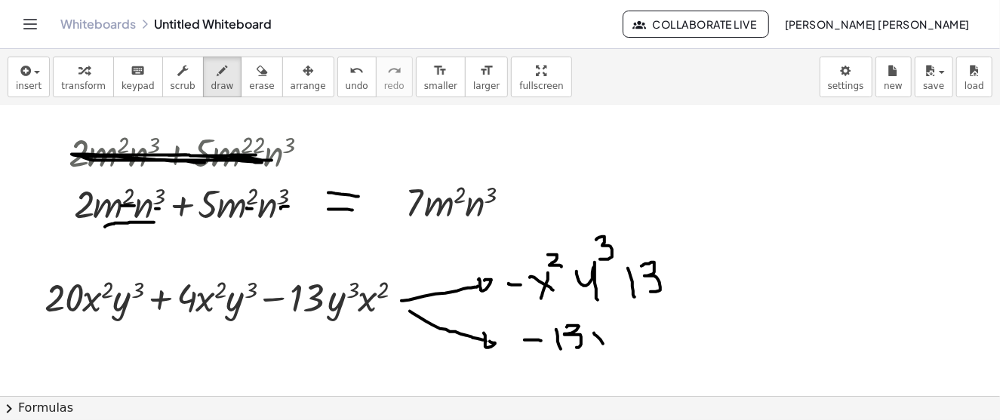
drag, startPoint x: 606, startPoint y: 312, endPoint x: 626, endPoint y: 328, distance: 26.3
drag, startPoint x: 628, startPoint y: 330, endPoint x: 648, endPoint y: 351, distance: 28.8
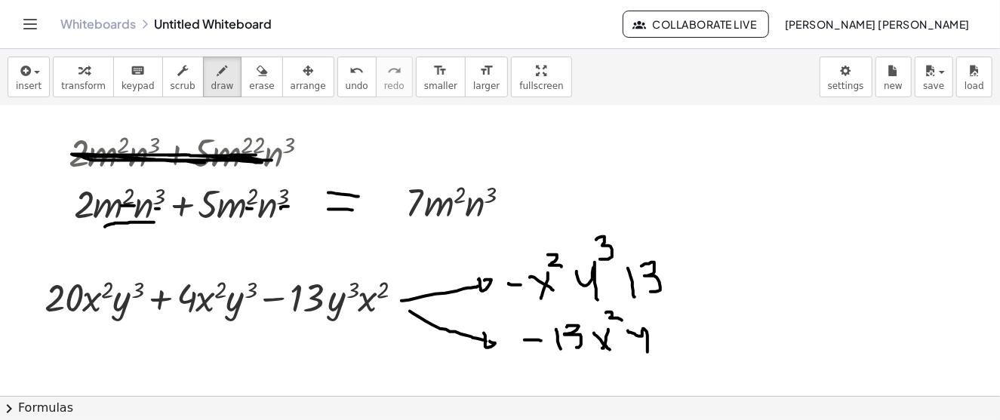
drag, startPoint x: 647, startPoint y: 303, endPoint x: 642, endPoint y: 328, distance: 26.2
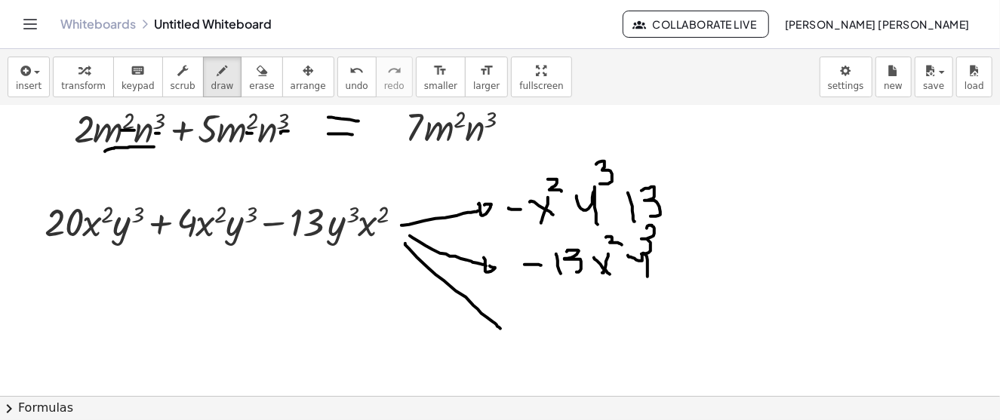
drag, startPoint x: 417, startPoint y: 256, endPoint x: 503, endPoint y: 329, distance: 113.5
drag, startPoint x: 511, startPoint y: 326, endPoint x: 521, endPoint y: 323, distance: 10.3
drag, startPoint x: 546, startPoint y: 326, endPoint x: 573, endPoint y: 354, distance: 38.4
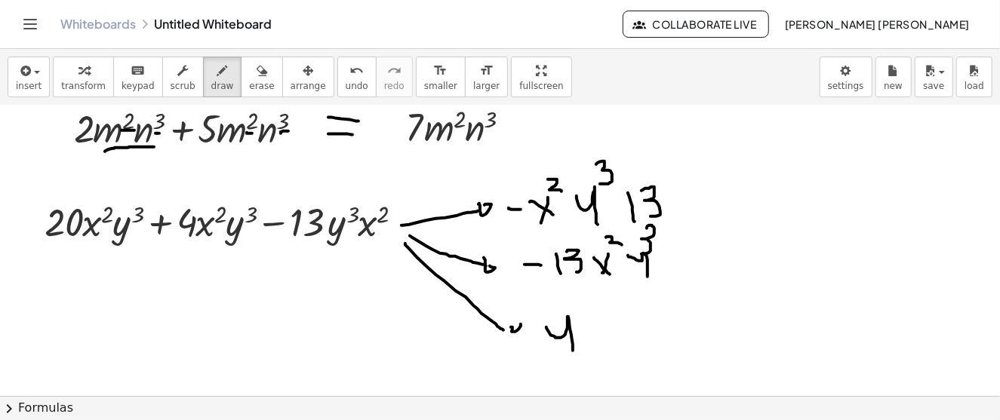
drag, startPoint x: 577, startPoint y: 297, endPoint x: 578, endPoint y: 316, distance: 19.6
drag, startPoint x: 531, startPoint y: 340, endPoint x: 549, endPoint y: 340, distance: 18.1
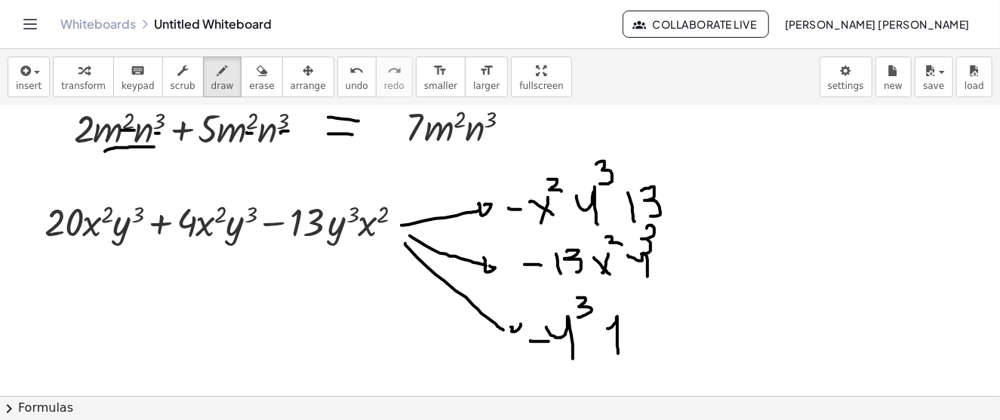
drag, startPoint x: 608, startPoint y: 328, endPoint x: 618, endPoint y: 352, distance: 27.1
drag, startPoint x: 630, startPoint y: 318, endPoint x: 632, endPoint y: 347, distance: 29.5
drag, startPoint x: 655, startPoint y: 321, endPoint x: 690, endPoint y: 340, distance: 39.5
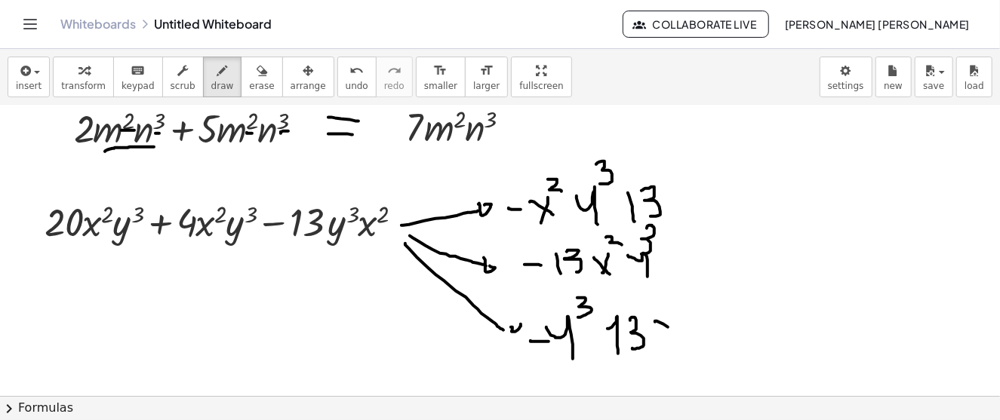
drag, startPoint x: 677, startPoint y: 332, endPoint x: 668, endPoint y: 347, distance: 17.6
drag, startPoint x: 674, startPoint y: 297, endPoint x: 691, endPoint y: 309, distance: 20.5
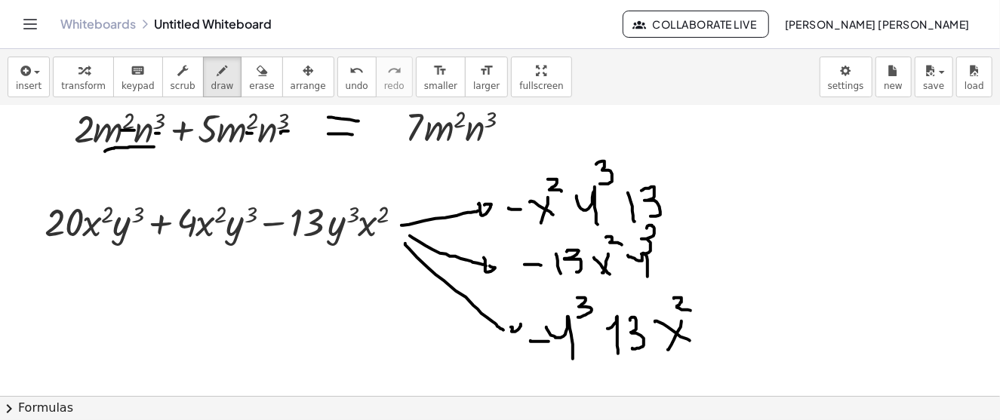
scroll to position [1925, 0]
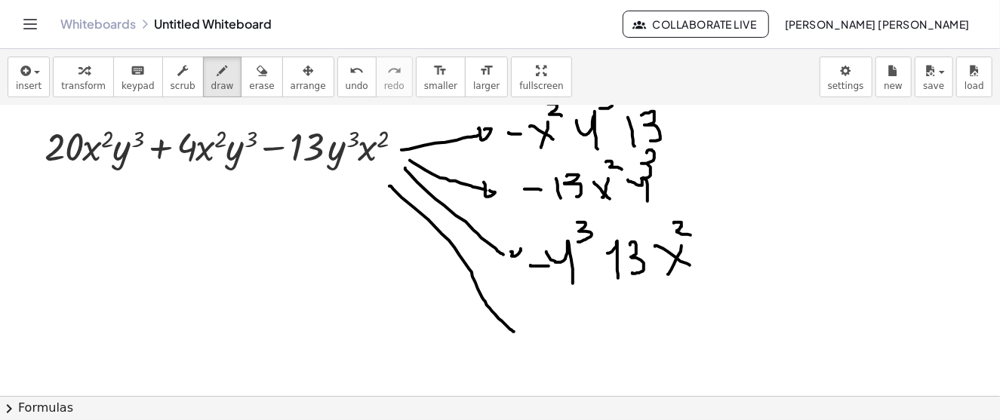
drag, startPoint x: 414, startPoint y: 206, endPoint x: 516, endPoint y: 331, distance: 161.4
drag, startPoint x: 541, startPoint y: 313, endPoint x: 562, endPoint y: 334, distance: 29.4
drag, startPoint x: 556, startPoint y: 310, endPoint x: 552, endPoint y: 335, distance: 25.3
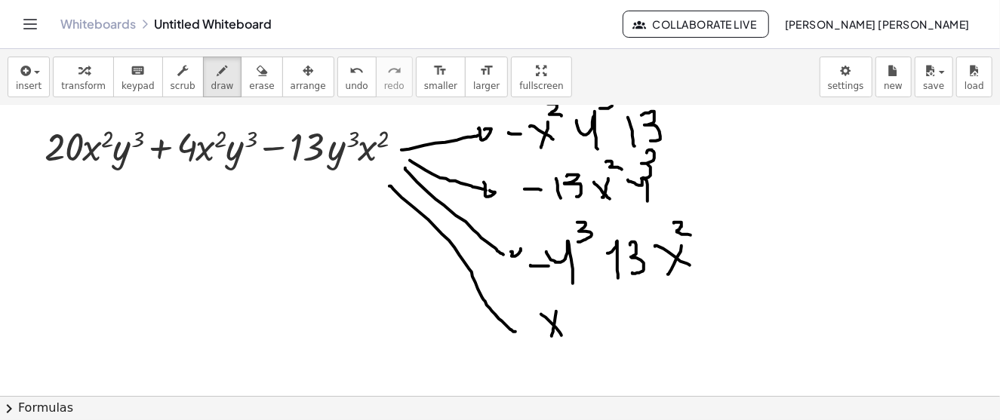
drag
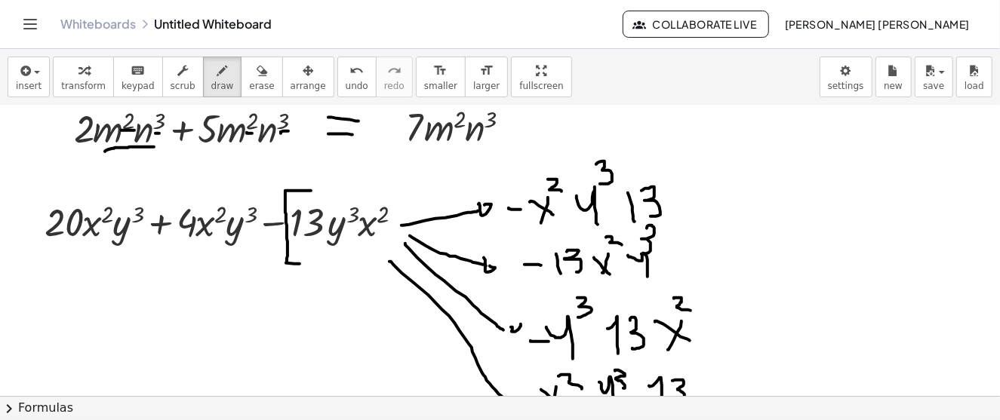
drag, startPoint x: 311, startPoint y: 189, endPoint x: 314, endPoint y: 263, distance: 73.3
drag, startPoint x: 377, startPoint y: 184, endPoint x: 365, endPoint y: 265, distance: 81.7
click at [249, 77] on div "button" at bounding box center [261, 70] width 25 height 18
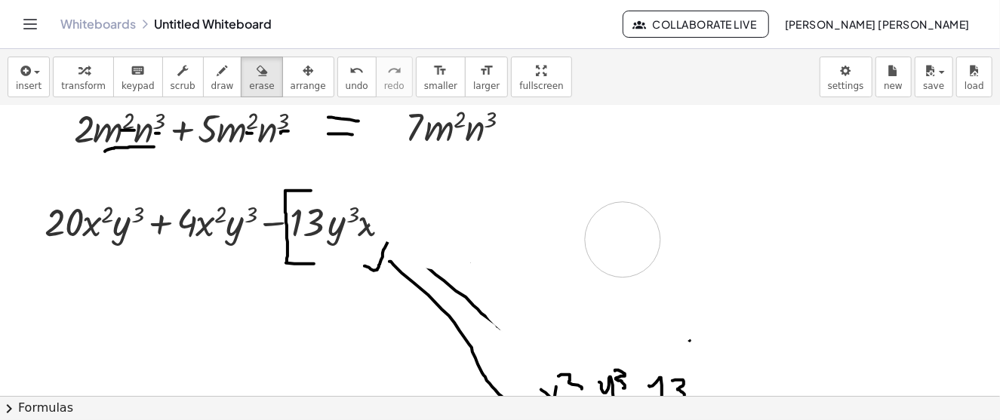
drag, startPoint x: 404, startPoint y: 207, endPoint x: 685, endPoint y: 242, distance: 282.9
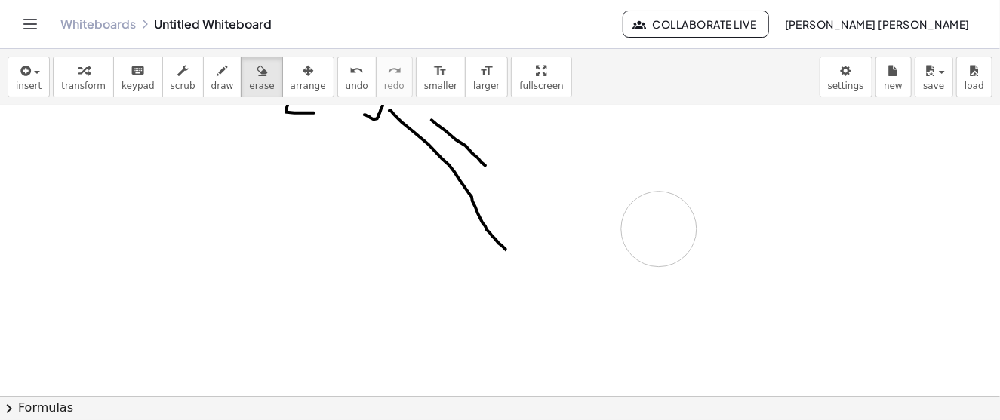
drag, startPoint x: 567, startPoint y: 231, endPoint x: 602, endPoint y: 263, distance: 47.5
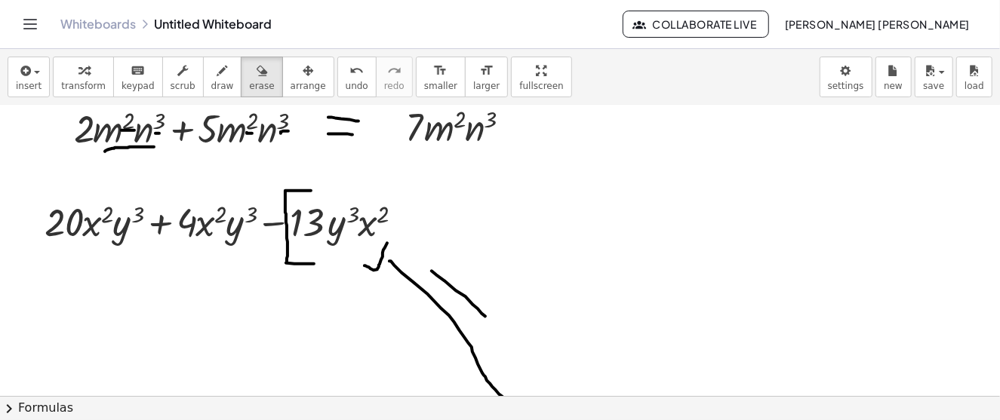
scroll to position [1925, 0]
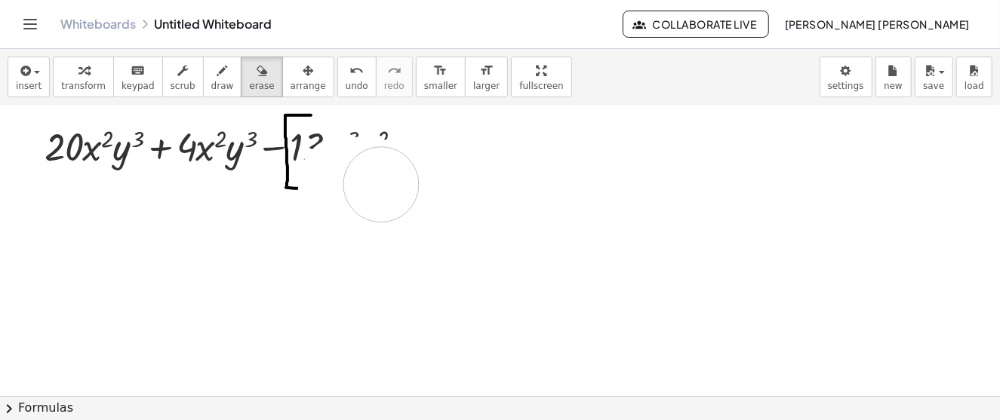
drag, startPoint x: 490, startPoint y: 336, endPoint x: 363, endPoint y: 170, distance: 208.9
drag, startPoint x: 351, startPoint y: 144, endPoint x: 322, endPoint y: 191, distance: 55.3
click at [214, 73] on button "draw" at bounding box center [222, 77] width 39 height 41
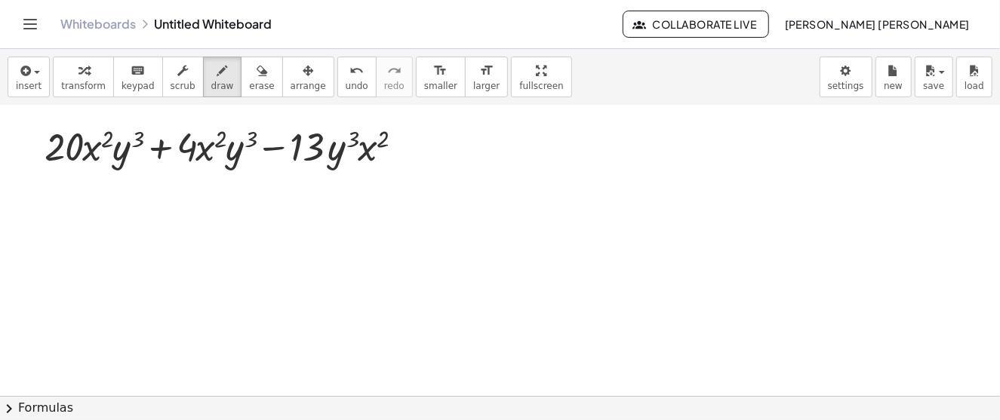
scroll to position [1849, 0]
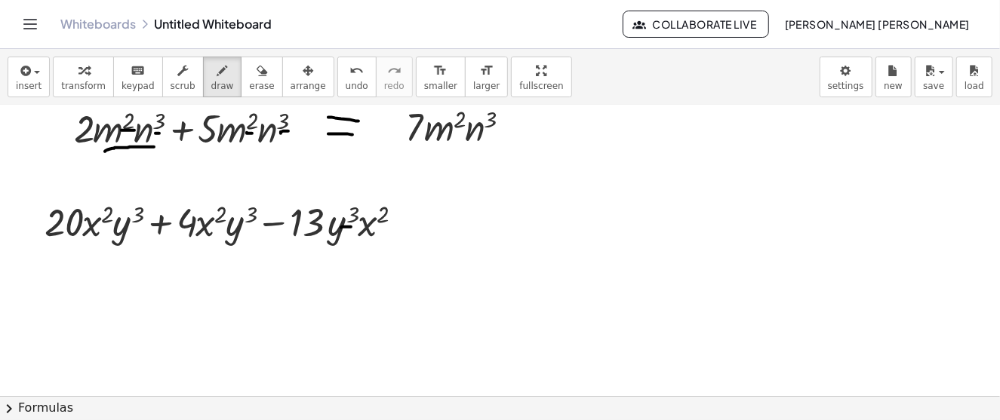
drag, startPoint x: 341, startPoint y: 226, endPoint x: 356, endPoint y: 226, distance: 15.1
drag, startPoint x: 242, startPoint y: 226, endPoint x: 254, endPoint y: 229, distance: 12.3
drag, startPoint x: 125, startPoint y: 223, endPoint x: 143, endPoint y: 228, distance: 17.9
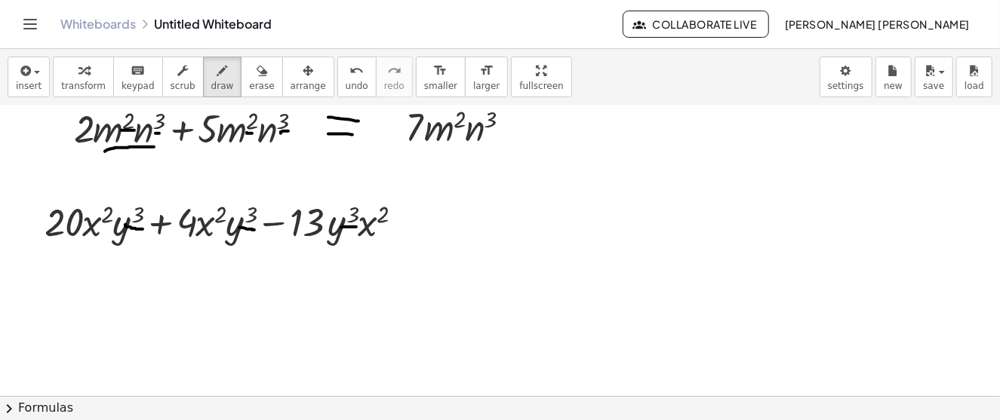
drag, startPoint x: 393, startPoint y: 205, endPoint x: 392, endPoint y: 225, distance: 19.6
drag, startPoint x: 229, startPoint y: 205, endPoint x: 229, endPoint y: 223, distance: 18.1
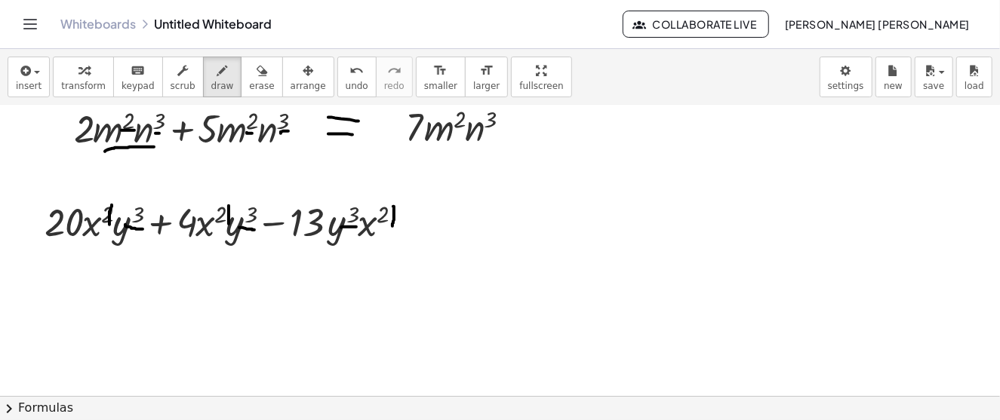
drag, startPoint x: 112, startPoint y: 204, endPoint x: 109, endPoint y: 223, distance: 19.8
click at [346, 72] on div "undo" at bounding box center [357, 70] width 23 height 18
drag, startPoint x: 114, startPoint y: 205, endPoint x: 117, endPoint y: 226, distance: 22.1
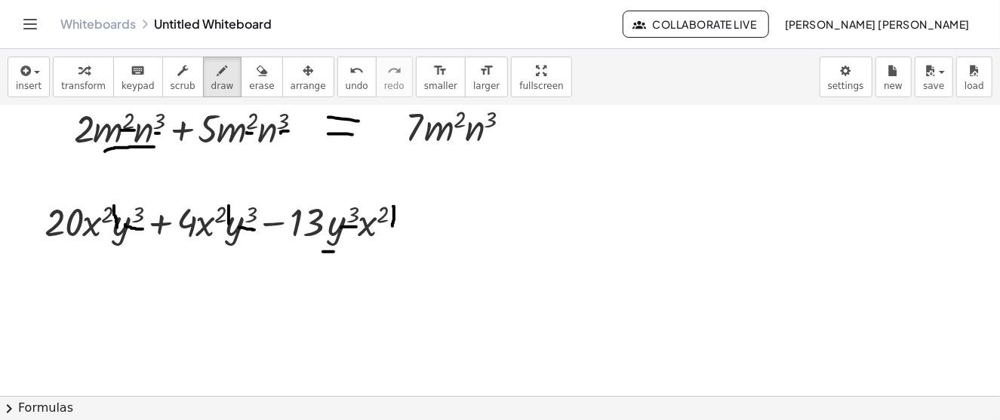
drag, startPoint x: 323, startPoint y: 251, endPoint x: 334, endPoint y: 250, distance: 11.3
drag, startPoint x: 360, startPoint y: 245, endPoint x: 380, endPoint y: 247, distance: 20.4
drag, startPoint x: 191, startPoint y: 238, endPoint x: 210, endPoint y: 241, distance: 19.0
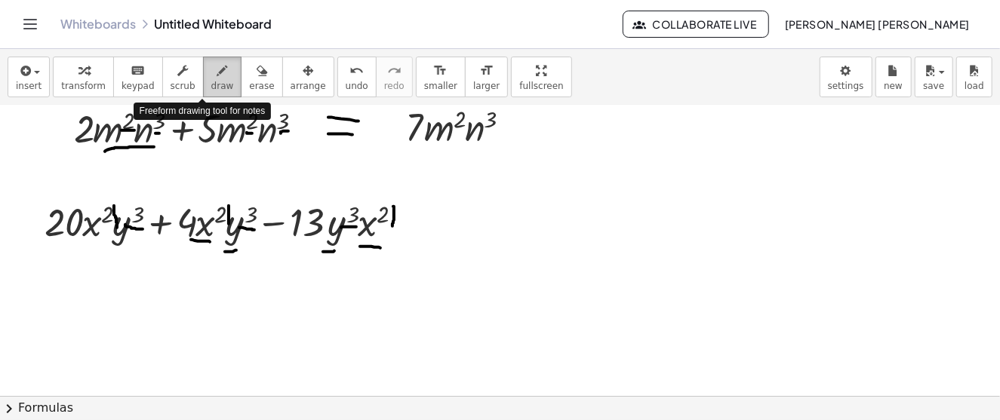
click at [217, 70] on icon "button" at bounding box center [222, 71] width 11 height 18
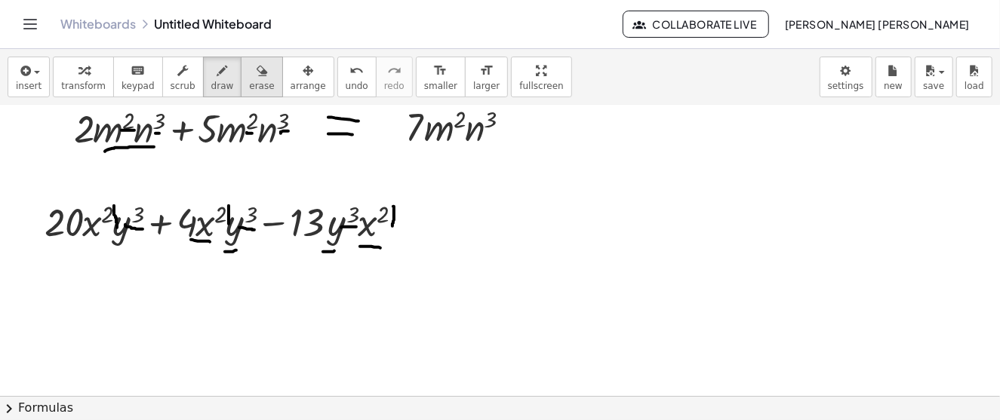
click at [249, 81] on span "erase" at bounding box center [261, 86] width 25 height 11
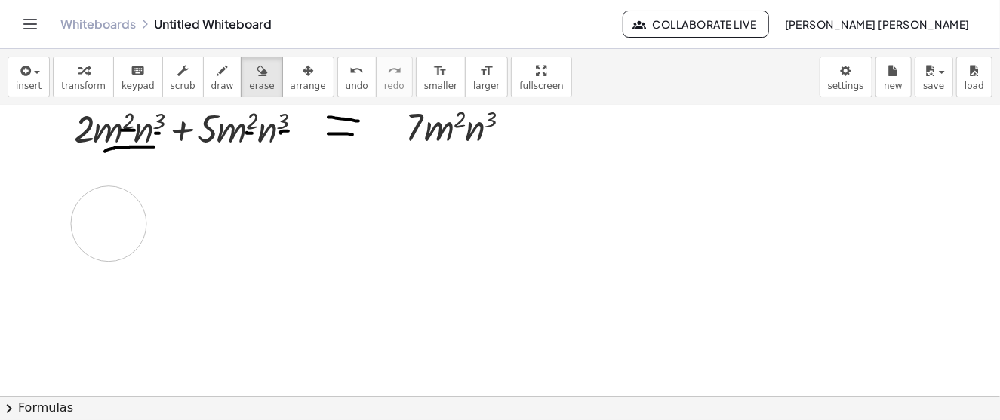
drag, startPoint x: 297, startPoint y: 239, endPoint x: 205, endPoint y: 117, distance: 152.6
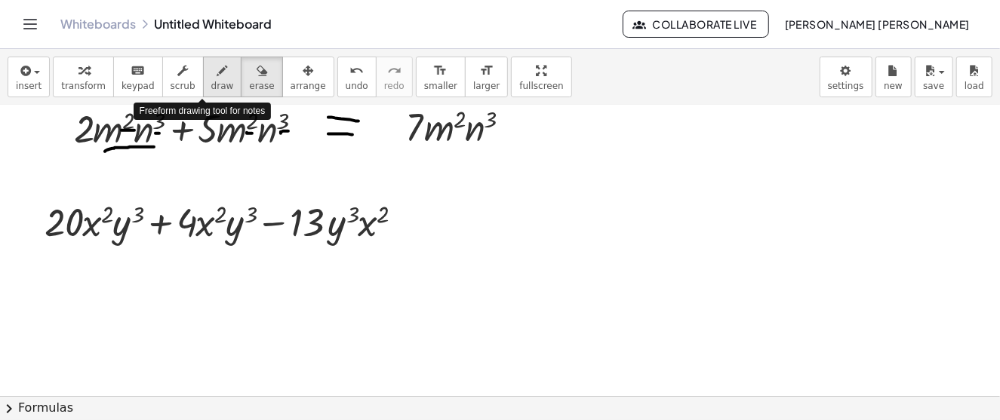
click at [217, 75] on icon "button" at bounding box center [222, 71] width 11 height 18
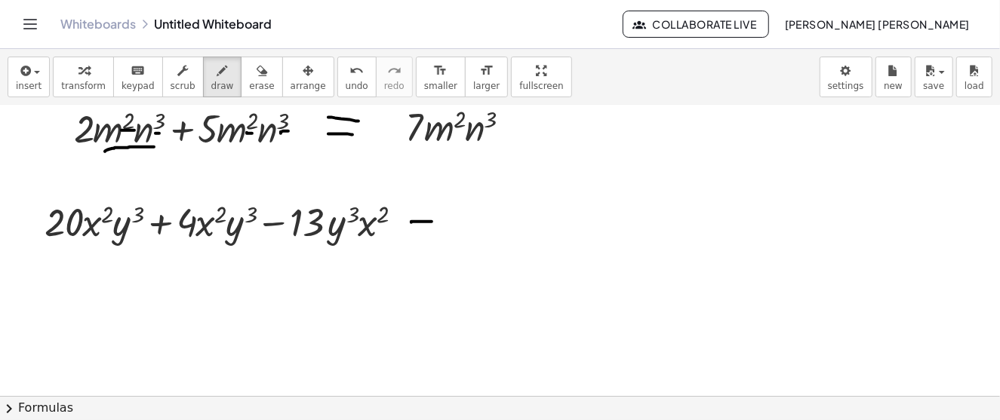
drag, startPoint x: 411, startPoint y: 221, endPoint x: 434, endPoint y: 220, distance: 22.7
drag, startPoint x: 411, startPoint y: 231, endPoint x: 435, endPoint y: 236, distance: 25.5
drag, startPoint x: 451, startPoint y: 220, endPoint x: 475, endPoint y: 241, distance: 32.1
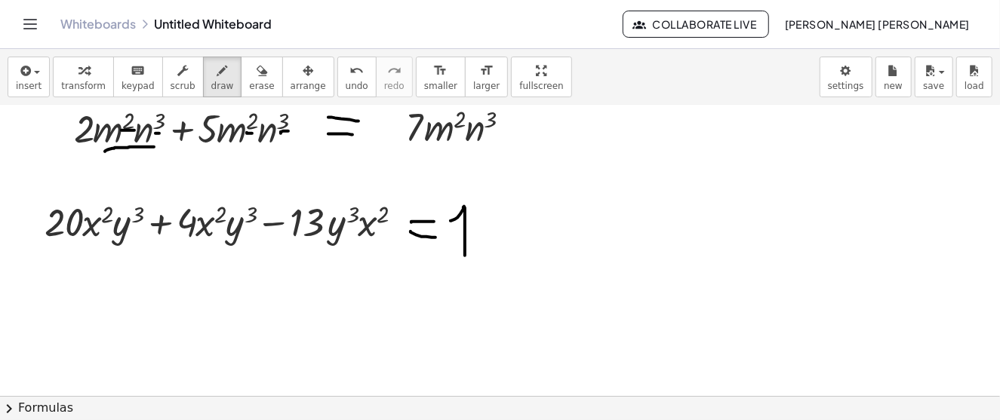
drag, startPoint x: 480, startPoint y: 222, endPoint x: 494, endPoint y: 252, distance: 33.1
drag, startPoint x: 515, startPoint y: 213, endPoint x: 545, endPoint y: 252, distance: 49.1
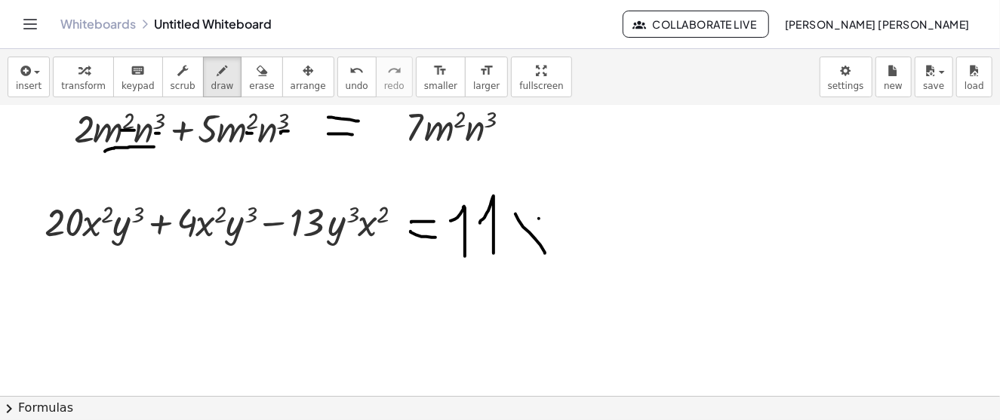
drag, startPoint x: 539, startPoint y: 217, endPoint x: 525, endPoint y: 257, distance: 41.5
drag, startPoint x: 541, startPoint y: 192, endPoint x: 565, endPoint y: 214, distance: 32.6
drag, startPoint x: 580, startPoint y: 221, endPoint x: 611, endPoint y: 243, distance: 37.9
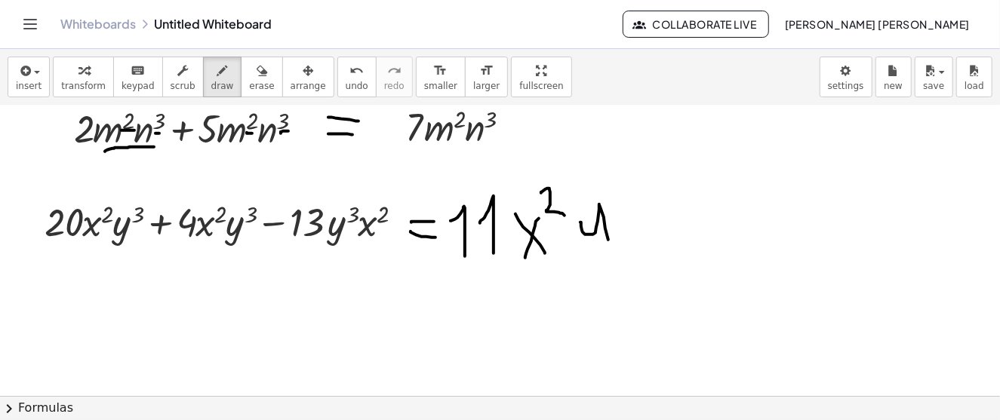
drag, startPoint x: 605, startPoint y: 183, endPoint x: 618, endPoint y: 215, distance: 34.5
drag, startPoint x: 464, startPoint y: 299, endPoint x: 487, endPoint y: 306, distance: 23.6
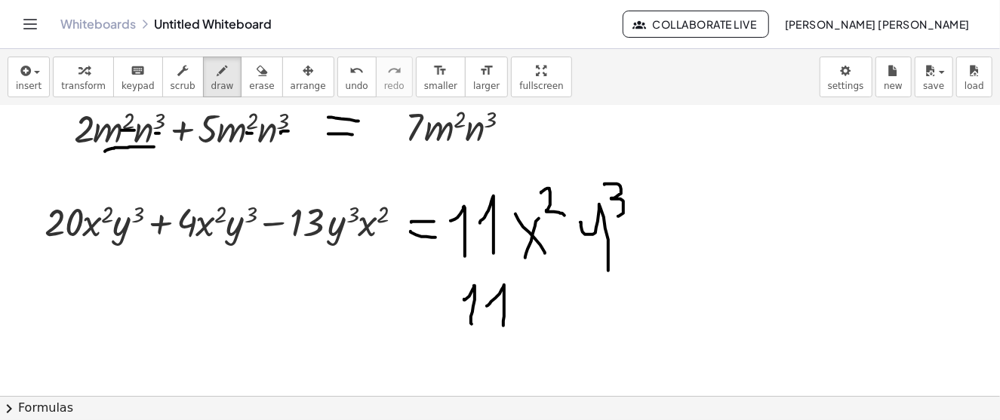
drag, startPoint x: 487, startPoint y: 305, endPoint x: 503, endPoint y: 325, distance: 25.7
drag, startPoint x: 535, startPoint y: 294, endPoint x: 552, endPoint y: 345, distance: 53.9
drag, startPoint x: 570, startPoint y: 272, endPoint x: 565, endPoint y: 298, distance: 26.8
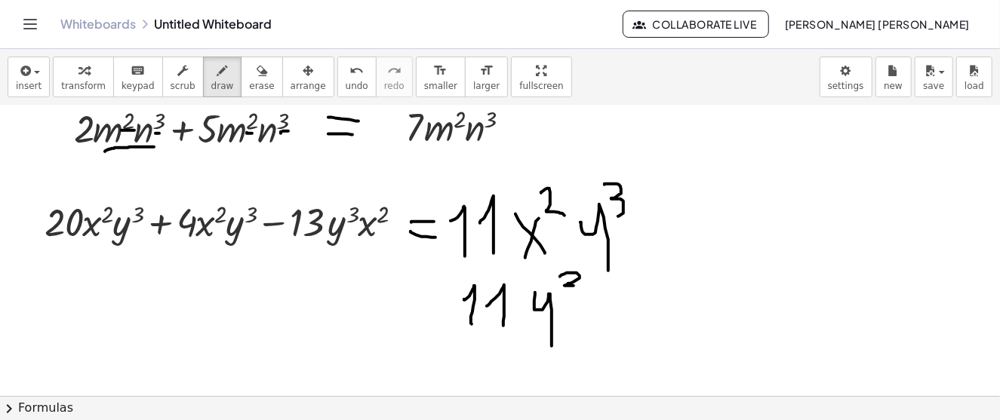
drag, startPoint x: 605, startPoint y: 294, endPoint x: 642, endPoint y: 328, distance: 50.7
drag, startPoint x: 637, startPoint y: 272, endPoint x: 661, endPoint y: 293, distance: 31.6
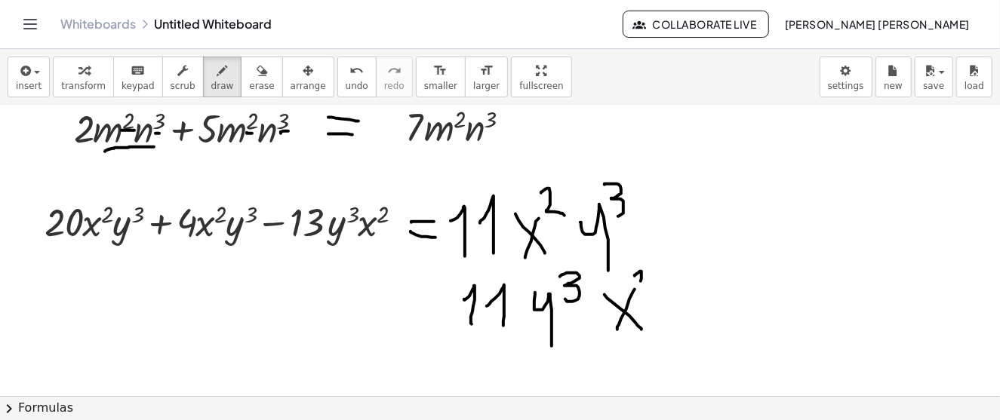
drag, startPoint x: 718, startPoint y: 194, endPoint x: 754, endPoint y: 230, distance: 50.7
drag, startPoint x: 755, startPoint y: 192, endPoint x: 749, endPoint y: 168, distance: 24.0
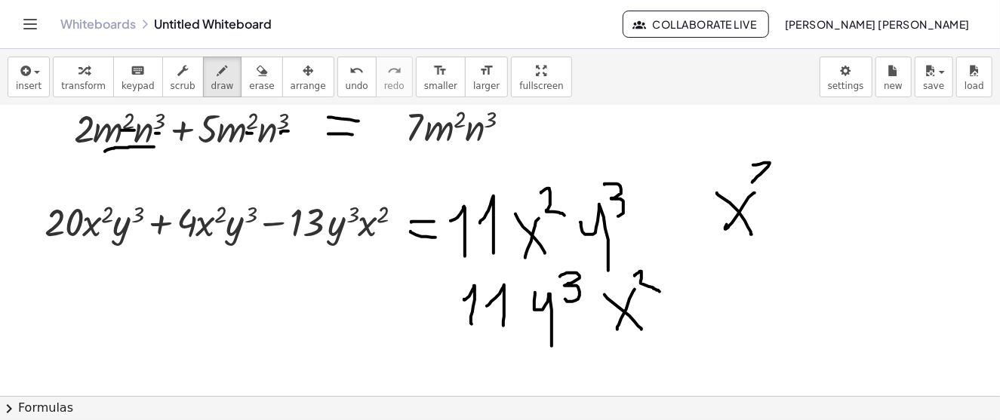
drag, startPoint x: 753, startPoint y: 164, endPoint x: 778, endPoint y: 202, distance: 45.8
drag, startPoint x: 781, startPoint y: 208, endPoint x: 799, endPoint y: 226, distance: 25.6
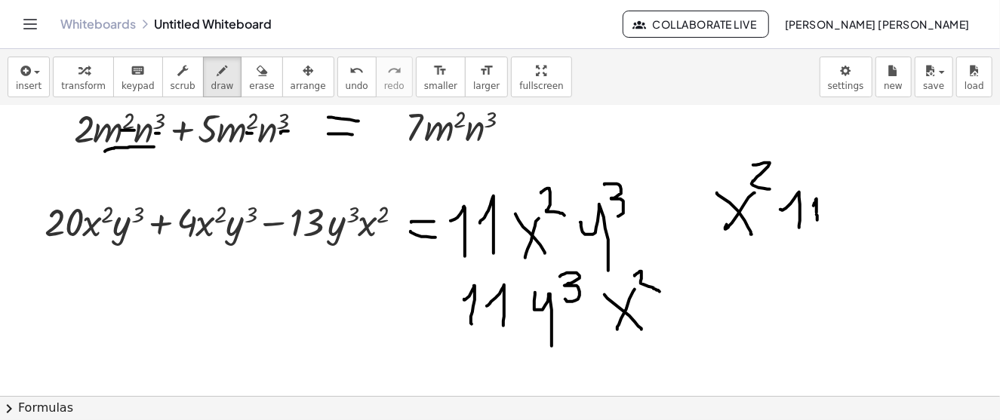
drag, startPoint x: 817, startPoint y: 214, endPoint x: 816, endPoint y: 235, distance: 21.9
drag, startPoint x: 845, startPoint y: 188, endPoint x: 892, endPoint y: 158, distance: 55.3
drag, startPoint x: 891, startPoint y: 151, endPoint x: 888, endPoint y: 183, distance: 32.6
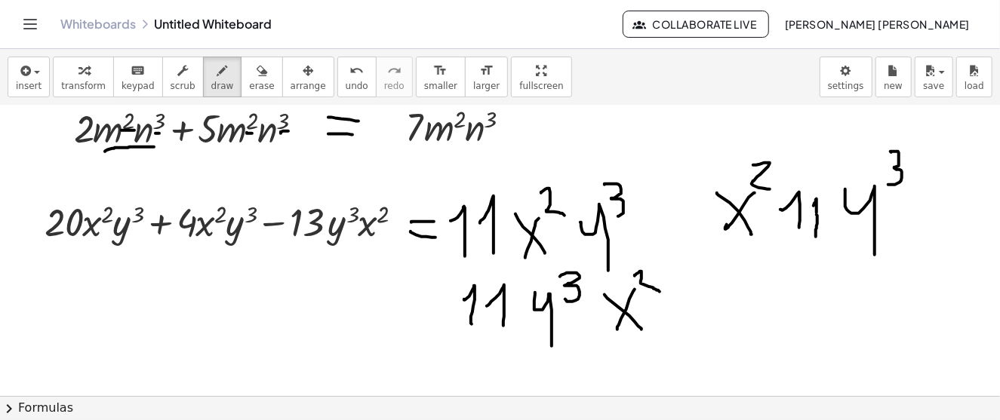
click at [257, 68] on icon "button" at bounding box center [262, 71] width 11 height 18
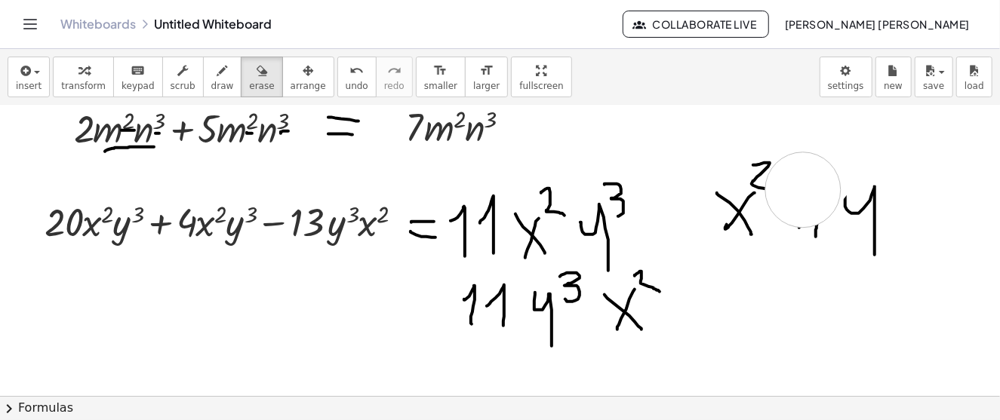
drag, startPoint x: 903, startPoint y: 150, endPoint x: 803, endPoint y: 189, distance: 107.5
drag, startPoint x: 773, startPoint y: 175, endPoint x: 760, endPoint y: 223, distance: 50.0
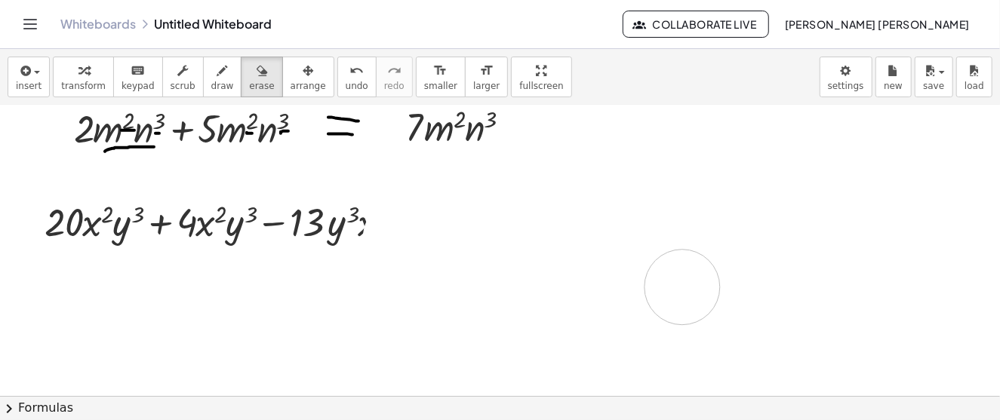
drag, startPoint x: 648, startPoint y: 208, endPoint x: 682, endPoint y: 286, distance: 85.8
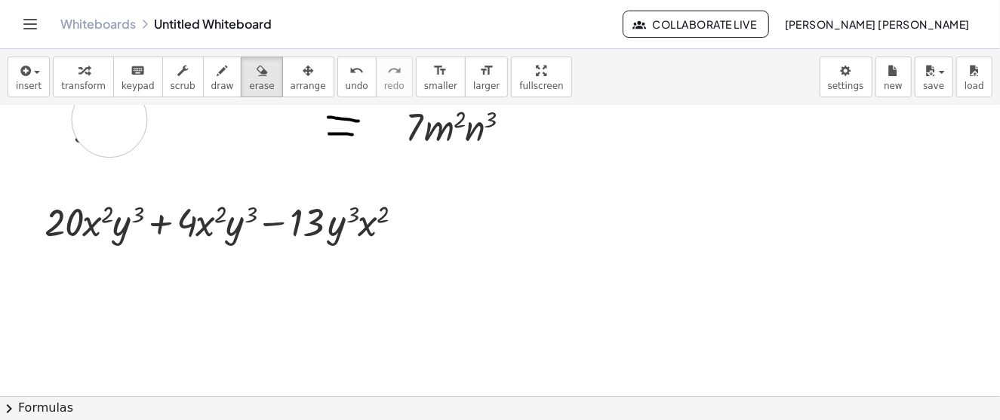
drag, startPoint x: 291, startPoint y: 138, endPoint x: 106, endPoint y: 120, distance: 185.0
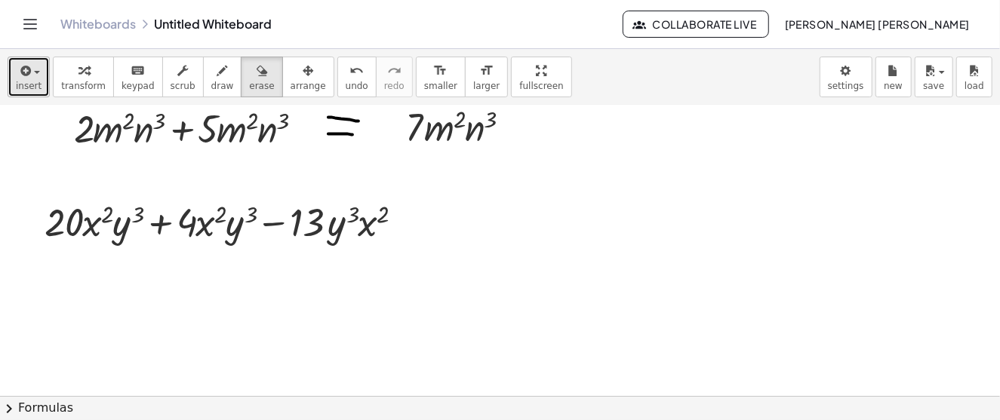
click at [17, 68] on icon "button" at bounding box center [24, 71] width 14 height 18
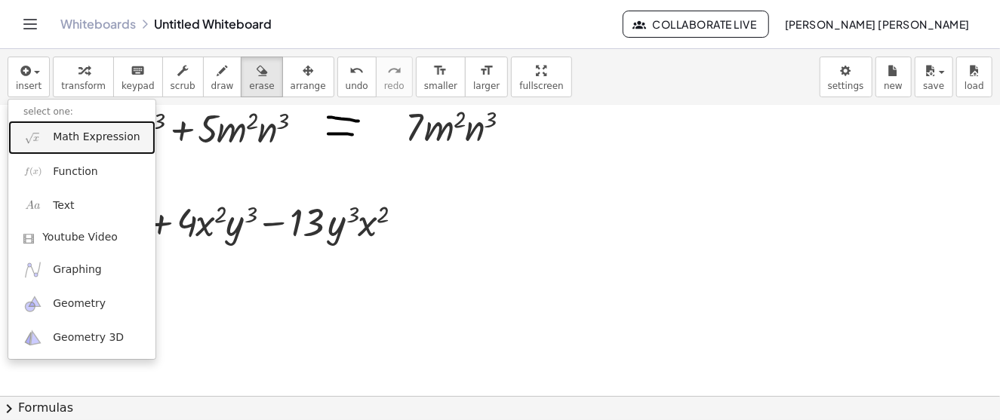
drag, startPoint x: 83, startPoint y: 140, endPoint x: 155, endPoint y: 164, distance: 75.7
click at [83, 139] on span "Math Expression" at bounding box center [96, 137] width 87 height 15
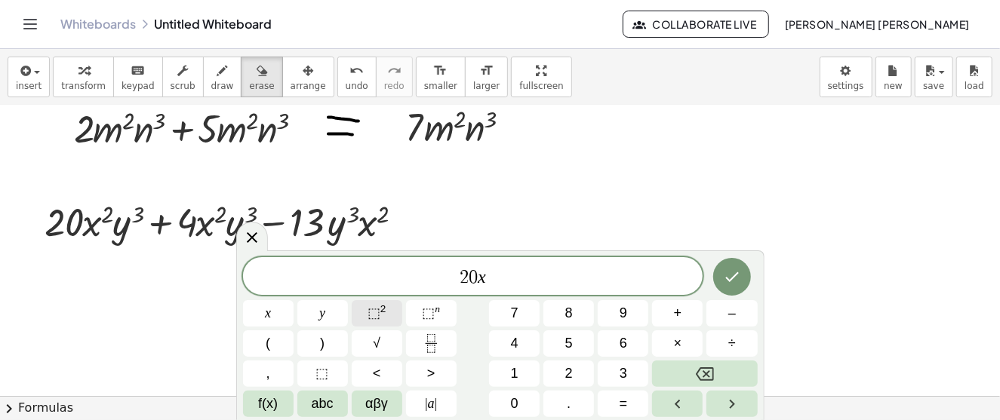
click at [381, 314] on sup "2" at bounding box center [383, 308] width 6 height 11
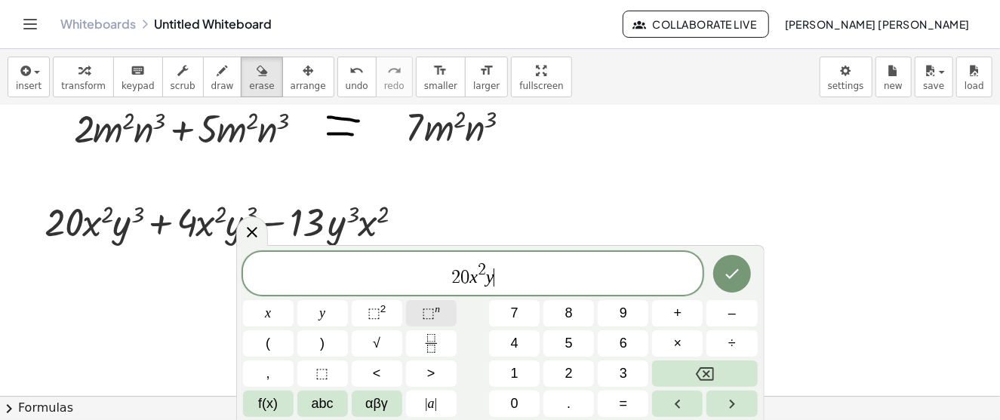
click at [426, 316] on span "⬚" at bounding box center [428, 313] width 13 height 15
click at [679, 320] on span "+" at bounding box center [678, 313] width 8 height 20
click at [267, 316] on span "x" at bounding box center [268, 313] width 6 height 20
click at [428, 317] on span "⬚" at bounding box center [428, 313] width 13 height 15
click at [325, 319] on span "y" at bounding box center [322, 313] width 6 height 20
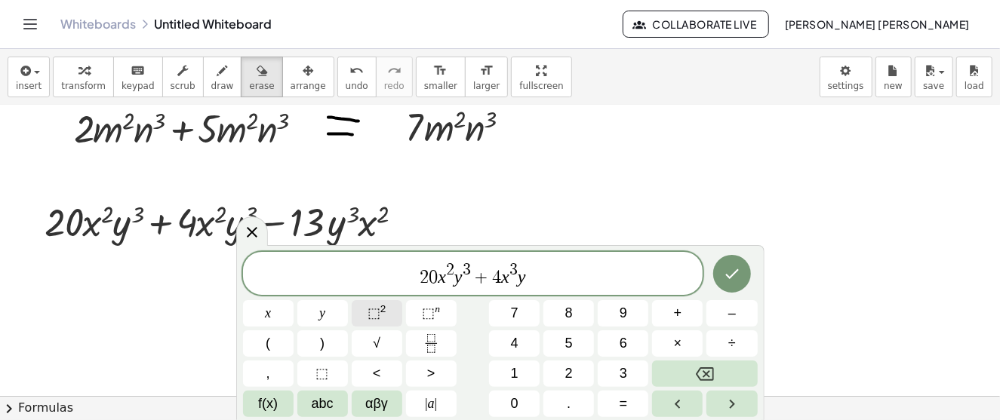
click at [377, 315] on span "⬚" at bounding box center [374, 313] width 13 height 15
click at [731, 321] on span "–" at bounding box center [732, 313] width 8 height 20
click at [516, 366] on span "1" at bounding box center [515, 374] width 8 height 20
click at [615, 366] on button "3" at bounding box center [623, 374] width 51 height 26
click at [277, 315] on button "x" at bounding box center [268, 313] width 51 height 26
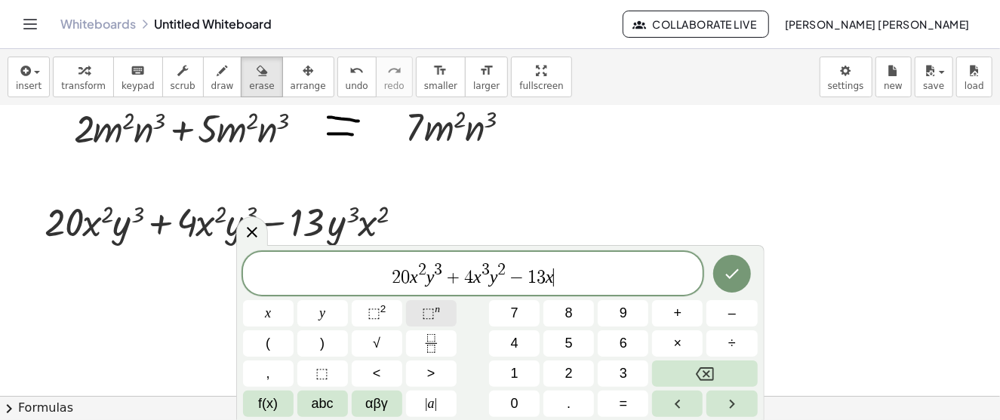
click at [433, 314] on span "⬚" at bounding box center [428, 313] width 13 height 15
click at [325, 318] on span "y" at bounding box center [322, 313] width 6 height 20
click at [370, 316] on span "⬚" at bounding box center [374, 313] width 13 height 15
click at [728, 277] on icon "Done" at bounding box center [732, 274] width 18 height 18
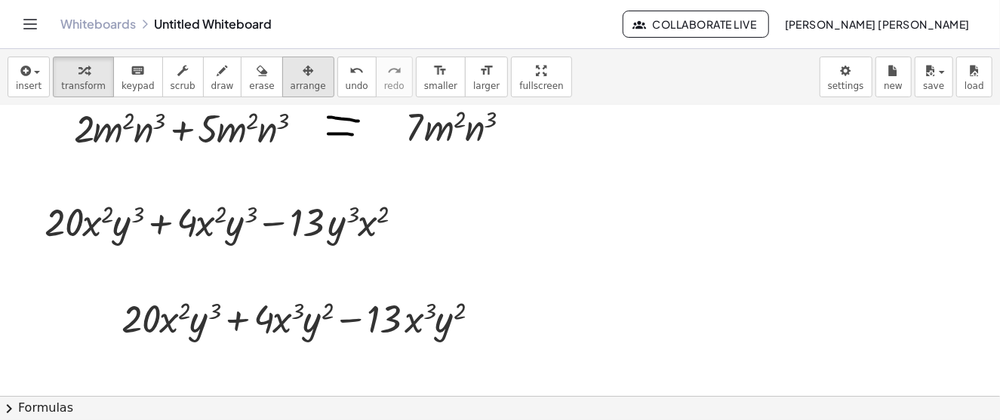
click at [291, 82] on span "arrange" at bounding box center [308, 86] width 35 height 11
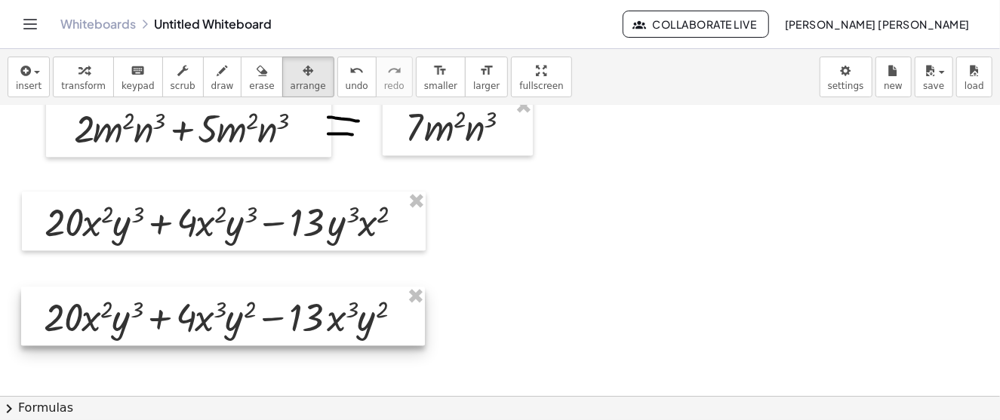
drag, startPoint x: 326, startPoint y: 318, endPoint x: 248, endPoint y: 316, distance: 77.7
click at [248, 316] on div at bounding box center [223, 316] width 404 height 59
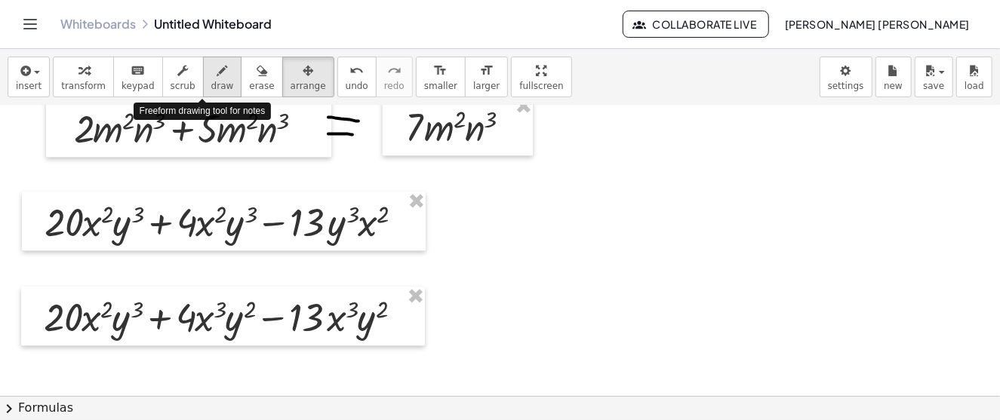
click at [217, 72] on icon "button" at bounding box center [222, 71] width 11 height 18
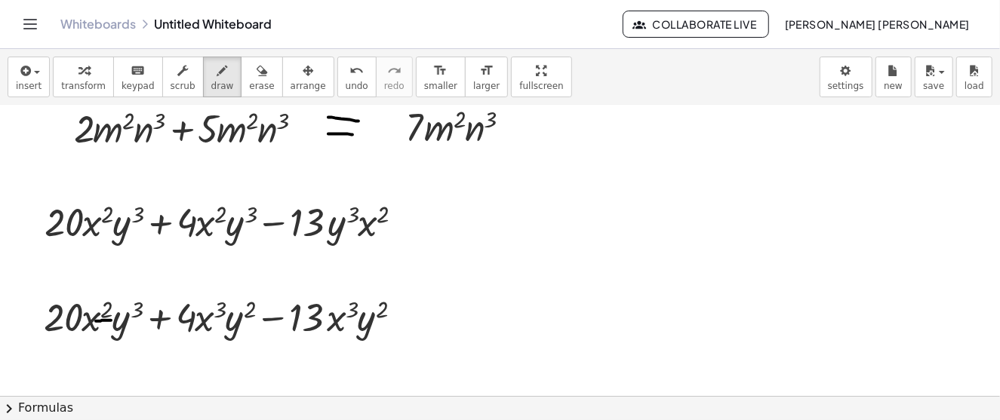
drag, startPoint x: 96, startPoint y: 320, endPoint x: 111, endPoint y: 319, distance: 15.1
drag, startPoint x: 134, startPoint y: 322, endPoint x: 149, endPoint y: 321, distance: 15.9
drag, startPoint x: 214, startPoint y: 319, endPoint x: 223, endPoint y: 322, distance: 9.3
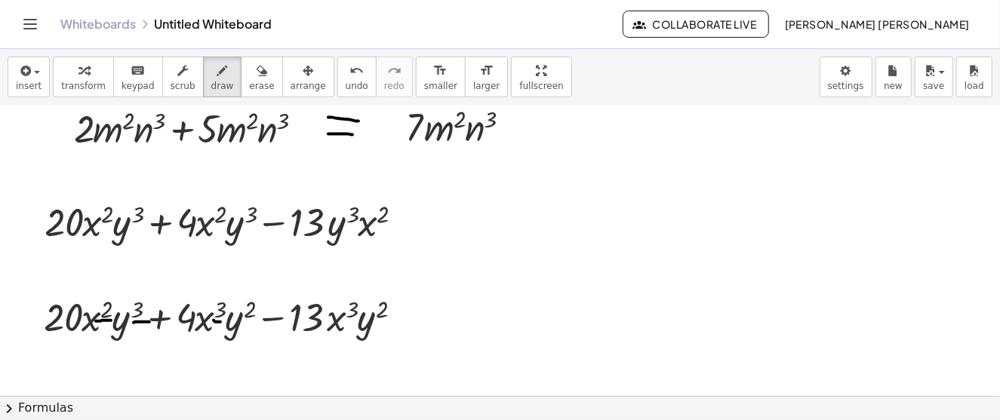
drag, startPoint x: 247, startPoint y: 322, endPoint x: 256, endPoint y: 322, distance: 9.1
drag, startPoint x: 193, startPoint y: 349, endPoint x: 214, endPoint y: 361, distance: 24.3
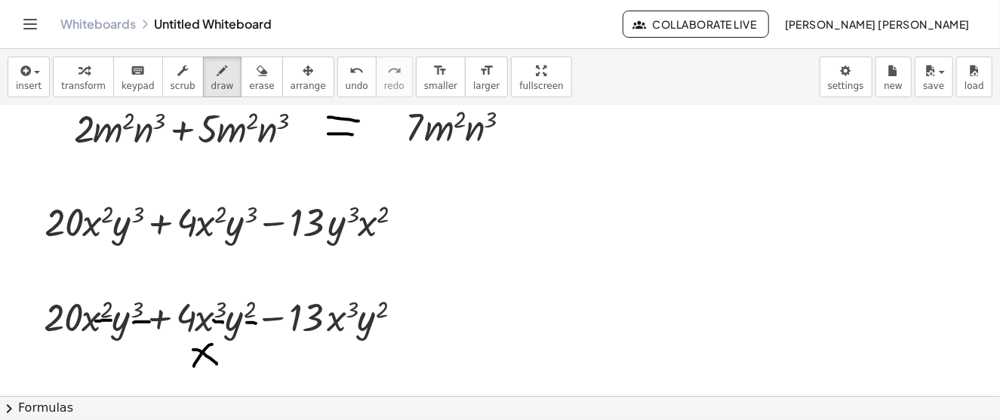
drag, startPoint x: 212, startPoint y: 343, endPoint x: 194, endPoint y: 365, distance: 28.4
drag, startPoint x: 88, startPoint y: 348, endPoint x: 110, endPoint y: 362, distance: 26.4
drag, startPoint x: 108, startPoint y: 349, endPoint x: 94, endPoint y: 368, distance: 23.7
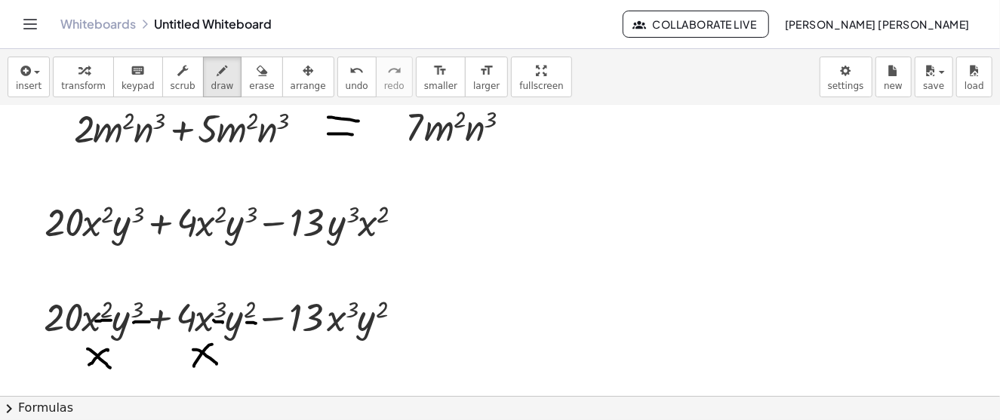
drag, startPoint x: 343, startPoint y: 318, endPoint x: 355, endPoint y: 319, distance: 12.9
drag, startPoint x: 380, startPoint y: 323, endPoint x: 393, endPoint y: 322, distance: 13.6
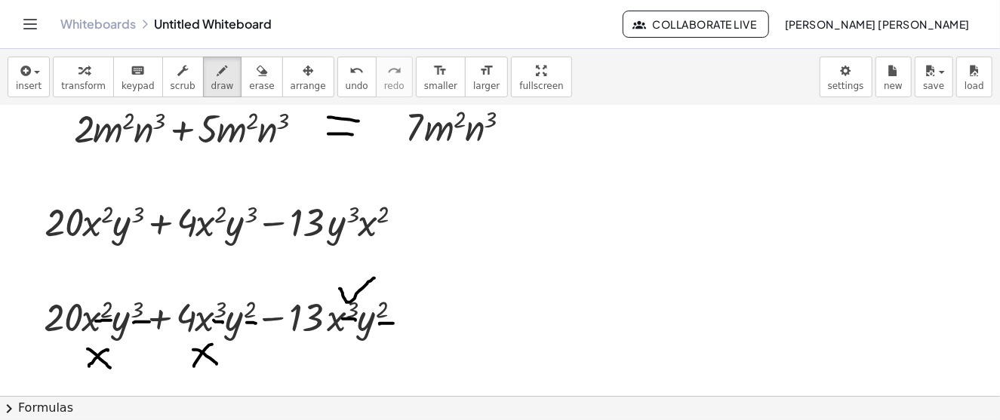
drag, startPoint x: 340, startPoint y: 288, endPoint x: 377, endPoint y: 276, distance: 39.4
drag, startPoint x: 220, startPoint y: 283, endPoint x: 246, endPoint y: 273, distance: 28.2
click at [257, 72] on icon "button" at bounding box center [262, 71] width 11 height 18
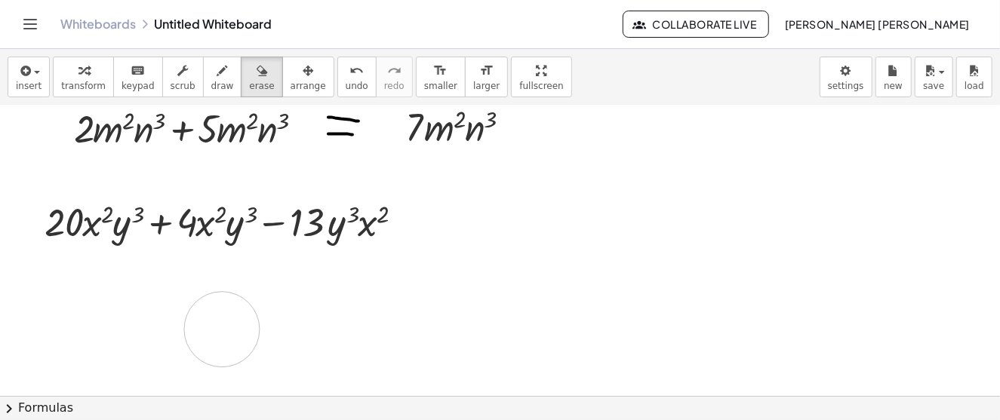
drag, startPoint x: 69, startPoint y: 352, endPoint x: 267, endPoint y: 325, distance: 199.6
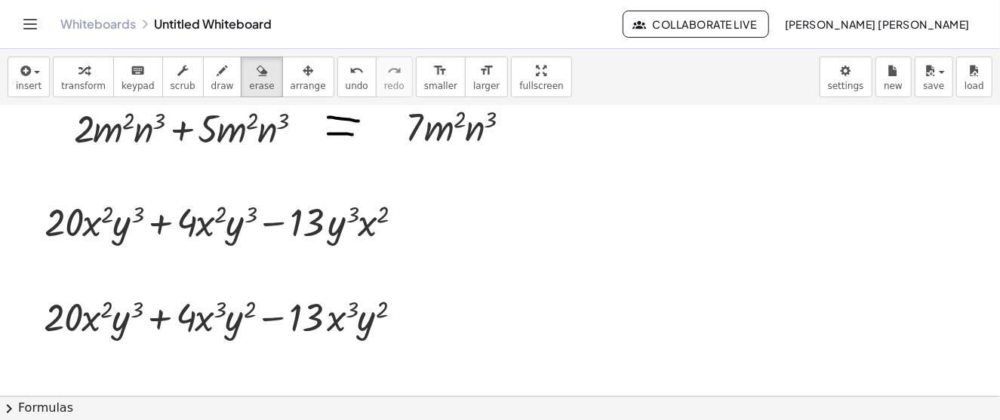
click at [217, 69] on icon "button" at bounding box center [222, 71] width 11 height 18
drag, startPoint x: 427, startPoint y: 314, endPoint x: 457, endPoint y: 314, distance: 29.4
drag, startPoint x: 435, startPoint y: 326, endPoint x: 468, endPoint y: 331, distance: 33.5
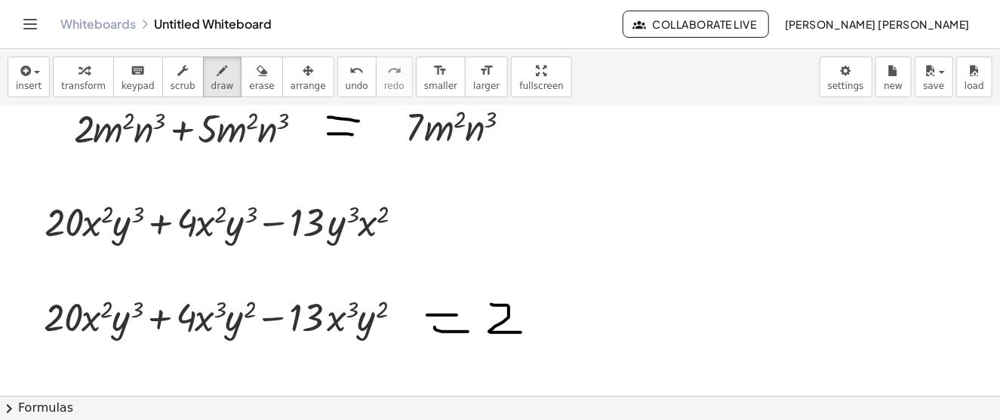
drag, startPoint x: 491, startPoint y: 303, endPoint x: 525, endPoint y: 328, distance: 41.7
drag, startPoint x: 574, startPoint y: 301, endPoint x: 607, endPoint y: 329, distance: 43.4
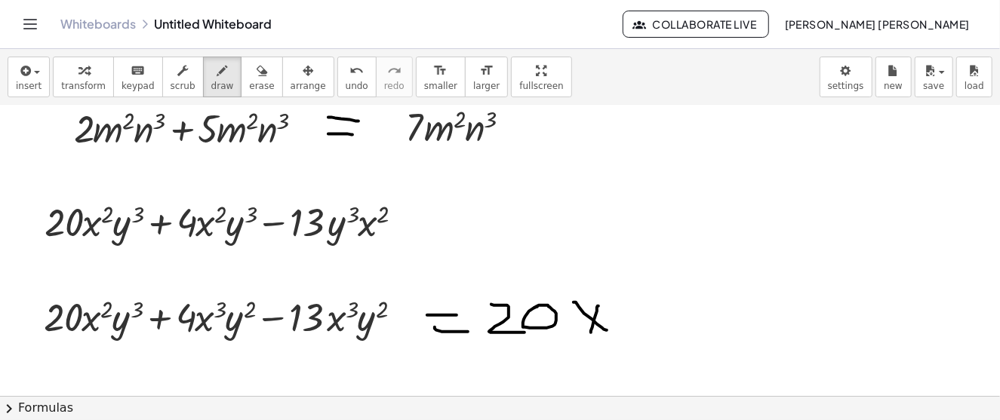
drag, startPoint x: 597, startPoint y: 310, endPoint x: 591, endPoint y: 331, distance: 22.0
drag, startPoint x: 603, startPoint y: 278, endPoint x: 622, endPoint y: 297, distance: 26.7
drag, startPoint x: 629, startPoint y: 305, endPoint x: 642, endPoint y: 335, distance: 32.8
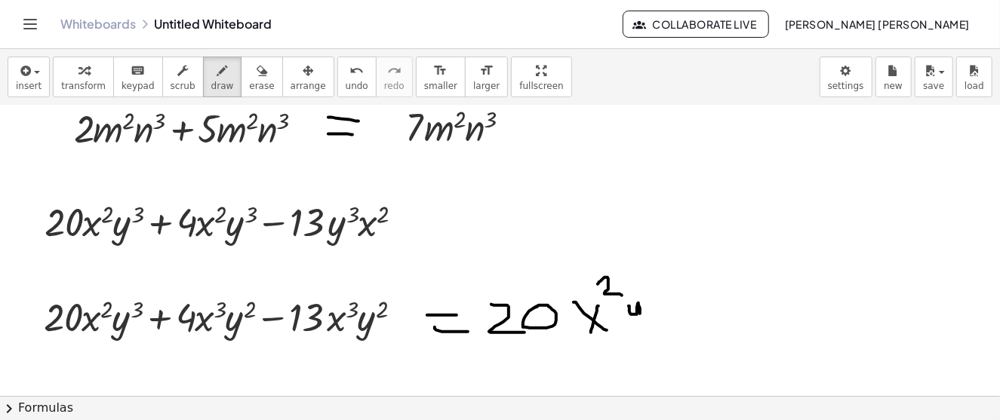
drag, startPoint x: 640, startPoint y: 278, endPoint x: 638, endPoint y: 302, distance: 23.4
drag, startPoint x: 41, startPoint y: 343, endPoint x: 146, endPoint y: 344, distance: 104.9
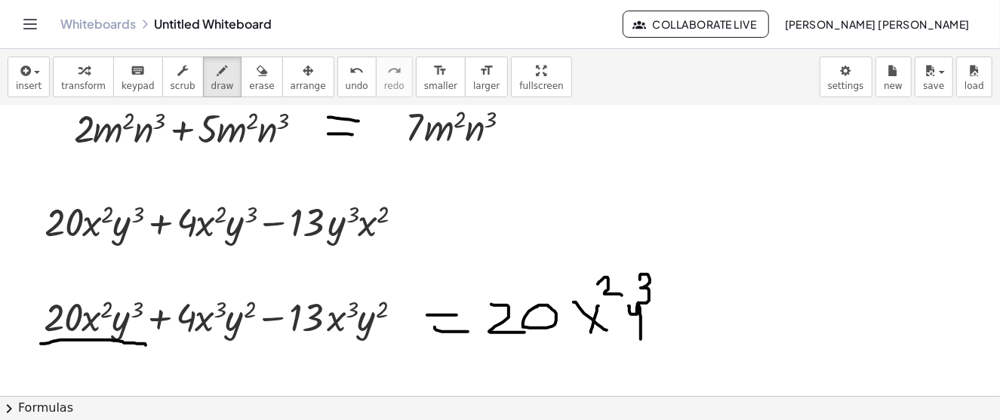
scroll to position [1925, 0]
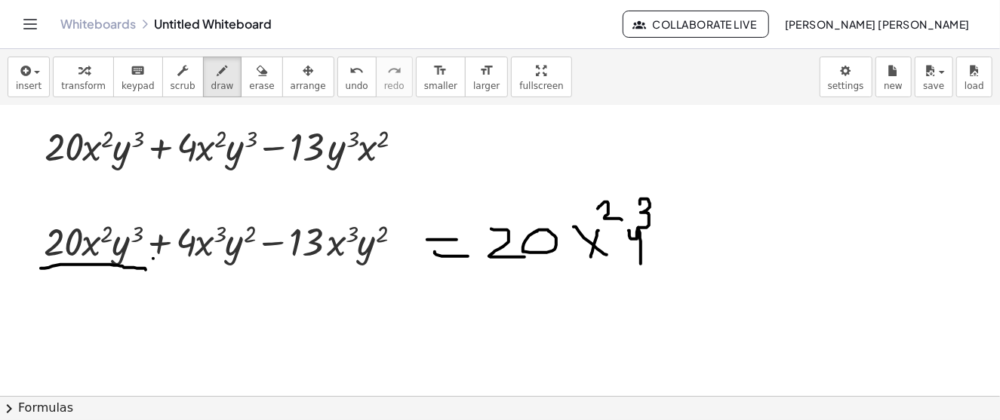
drag, startPoint x: 153, startPoint y: 257, endPoint x: 164, endPoint y: 260, distance: 10.8
drag, startPoint x: 265, startPoint y: 254, endPoint x: 279, endPoint y: 254, distance: 14.3
click at [346, 72] on div "undo" at bounding box center [357, 70] width 23 height 18
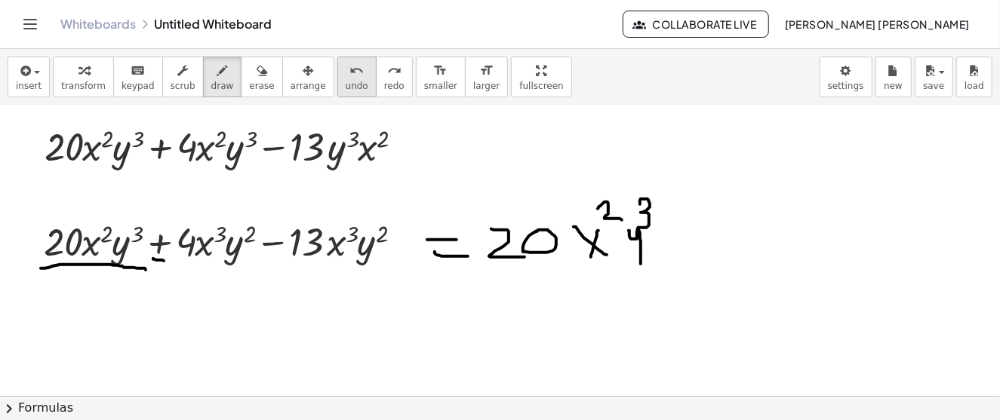
click at [349, 76] on icon "undo" at bounding box center [356, 71] width 14 height 18
drag, startPoint x: 285, startPoint y: 268, endPoint x: 316, endPoint y: 272, distance: 31.9
drag, startPoint x: 670, startPoint y: 245, endPoint x: 712, endPoint y: 246, distance: 41.5
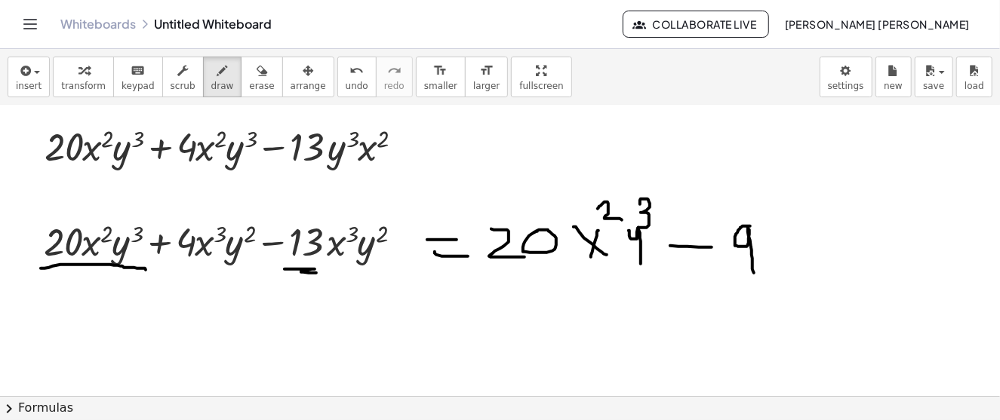
drag, startPoint x: 749, startPoint y: 225, endPoint x: 765, endPoint y: 249, distance: 28.9
drag, startPoint x: 774, startPoint y: 226, endPoint x: 808, endPoint y: 249, distance: 40.2
drag, startPoint x: 802, startPoint y: 226, endPoint x: 790, endPoint y: 257, distance: 33.2
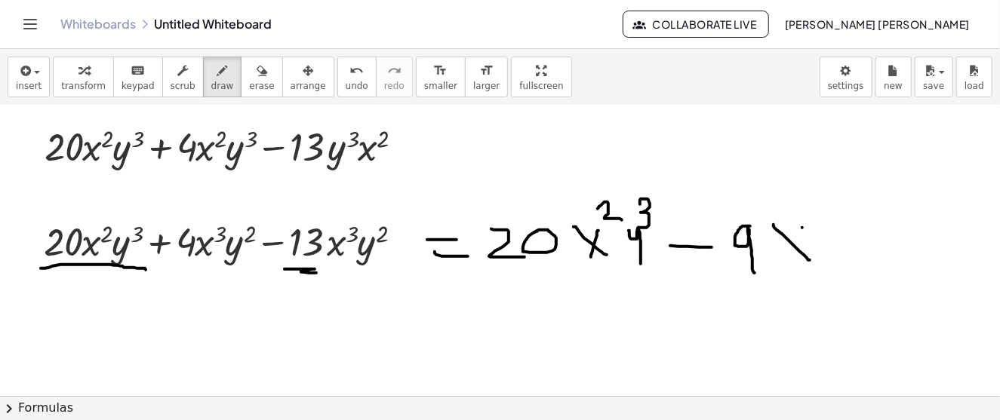
drag, startPoint x: 804, startPoint y: 192, endPoint x: 806, endPoint y: 215, distance: 22.8
drag, startPoint x: 837, startPoint y: 230, endPoint x: 872, endPoint y: 277, distance: 58.7
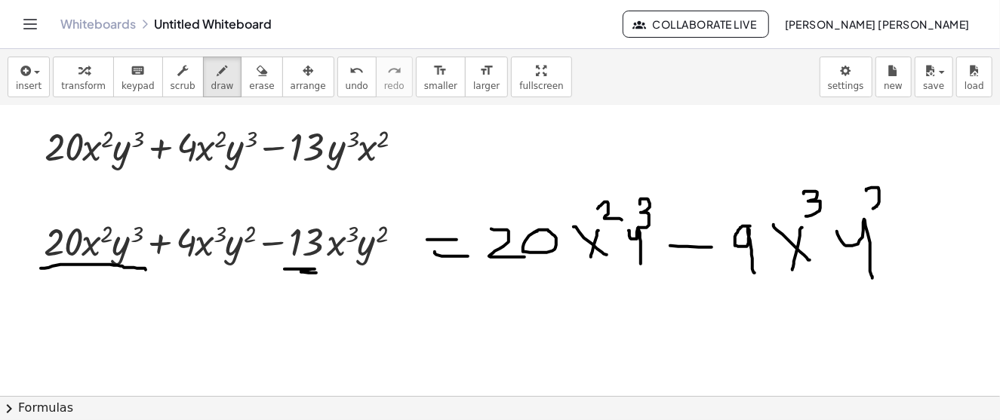
drag, startPoint x: 866, startPoint y: 189, endPoint x: 894, endPoint y: 210, distance: 34.0
drag, startPoint x: 912, startPoint y: 249, endPoint x: 894, endPoint y: 286, distance: 41.2
drag, startPoint x: 924, startPoint y: 257, endPoint x: 901, endPoint y: 295, distance: 44.0
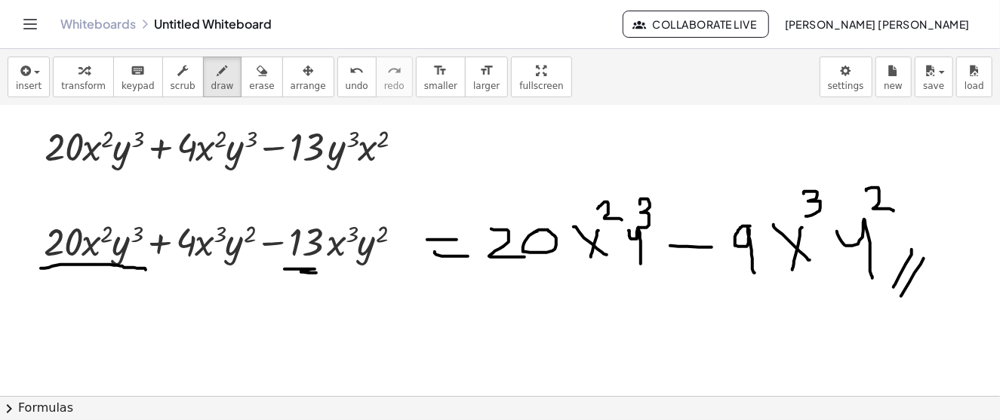
drag, startPoint x: 469, startPoint y: 321, endPoint x: 523, endPoint y: 323, distance: 53.6
drag, startPoint x: 552, startPoint y: 306, endPoint x: 564, endPoint y: 345, distance: 40.1
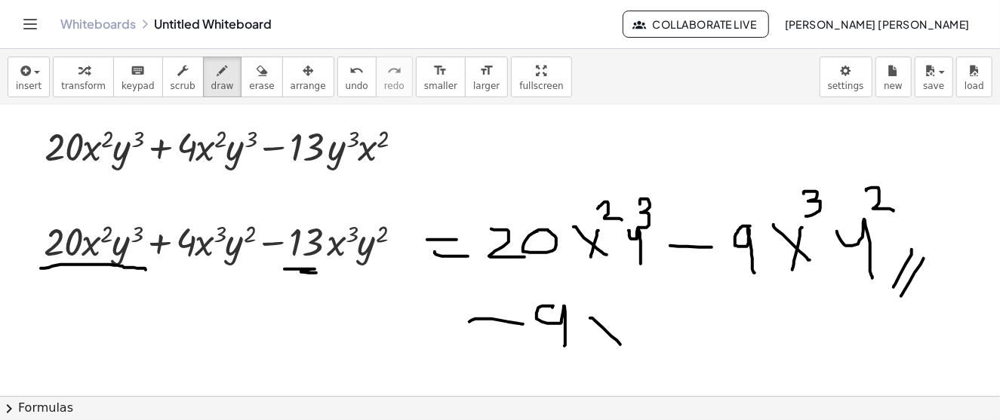
drag, startPoint x: 590, startPoint y: 317, endPoint x: 623, endPoint y: 343, distance: 41.4
drag, startPoint x: 618, startPoint y: 315, endPoint x: 607, endPoint y: 345, distance: 31.5
drag, startPoint x: 619, startPoint y: 293, endPoint x: 623, endPoint y: 312, distance: 19.4
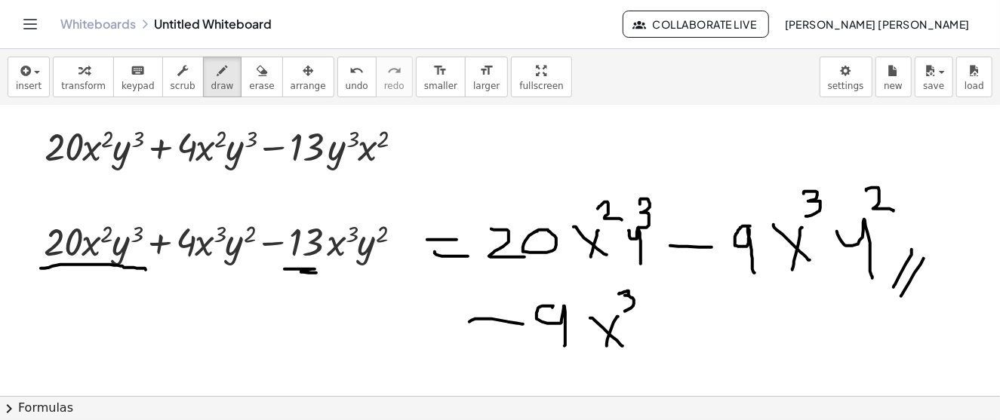
drag, startPoint x: 659, startPoint y: 321, endPoint x: 688, endPoint y: 353, distance: 43.3
drag, startPoint x: 685, startPoint y: 276, endPoint x: 697, endPoint y: 303, distance: 29.7
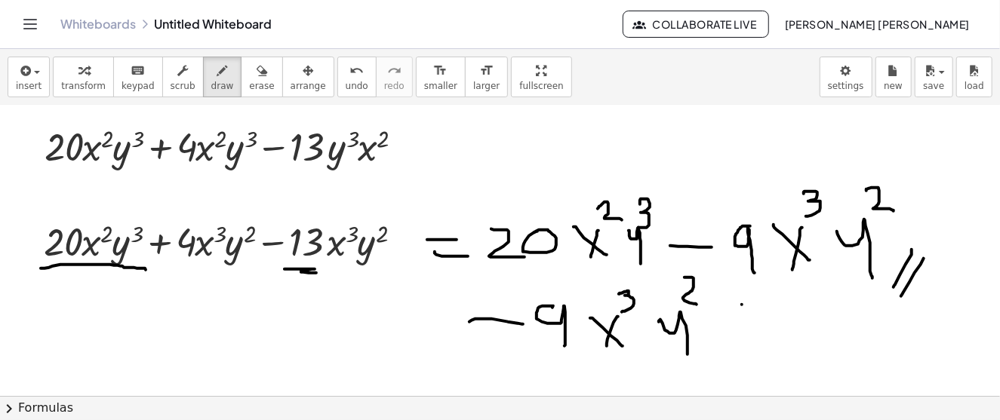
drag, startPoint x: 742, startPoint y: 303, endPoint x: 747, endPoint y: 342, distance: 38.9
drag, startPoint x: 736, startPoint y: 328, endPoint x: 760, endPoint y: 327, distance: 24.2
drag, startPoint x: 795, startPoint y: 314, endPoint x: 811, endPoint y: 337, distance: 28.7
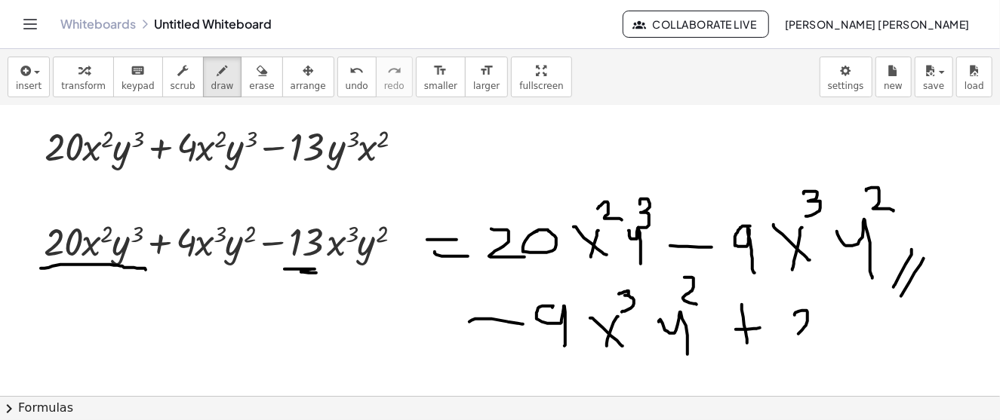
drag, startPoint x: 858, startPoint y: 322, endPoint x: 878, endPoint y: 324, distance: 19.7
drag, startPoint x: 876, startPoint y: 321, endPoint x: 874, endPoint y: 348, distance: 27.3
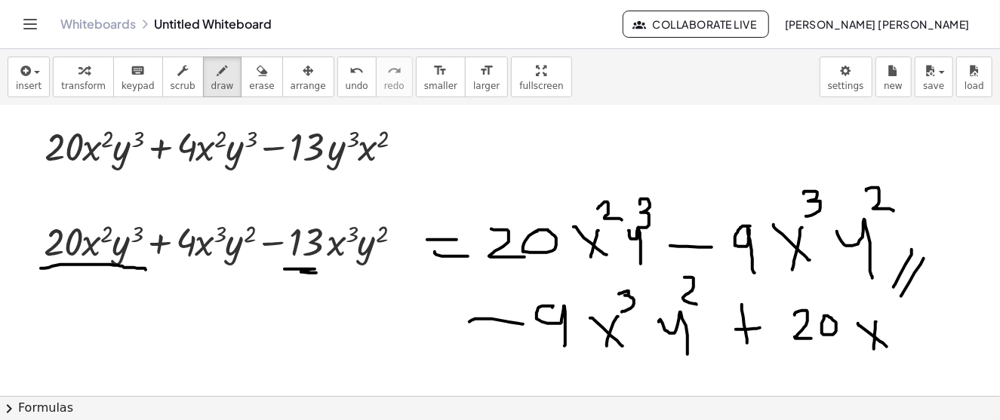
drag, startPoint x: 869, startPoint y: 302, endPoint x: 903, endPoint y: 319, distance: 37.5
drag, startPoint x: 923, startPoint y: 318, endPoint x: 941, endPoint y: 368, distance: 52.3
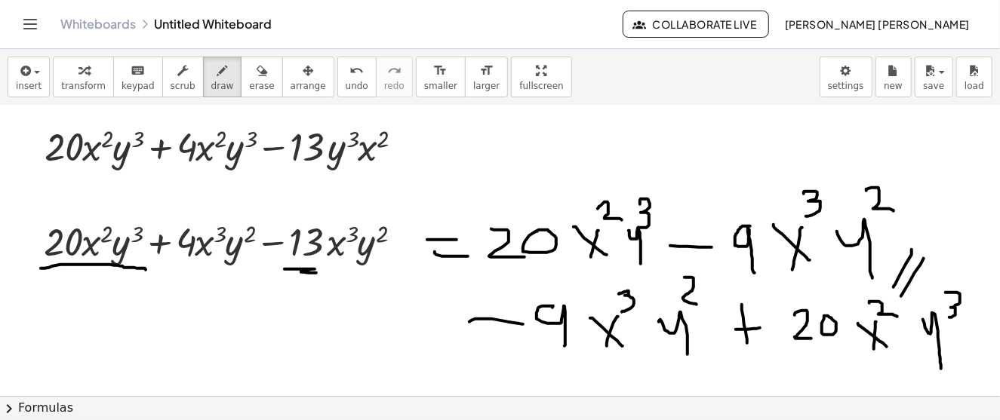
drag, startPoint x: 946, startPoint y: 291, endPoint x: 964, endPoint y: 318, distance: 32.0
drag, startPoint x: 497, startPoint y: 275, endPoint x: 626, endPoint y: 278, distance: 128.3
drag, startPoint x: 494, startPoint y: 357, endPoint x: 654, endPoint y: 372, distance: 160.7
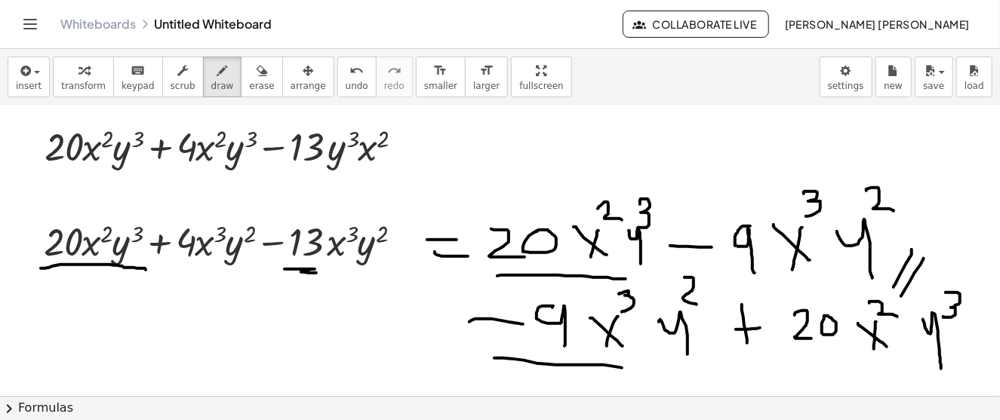
drag, startPoint x: 765, startPoint y: 360, endPoint x: 920, endPoint y: 368, distance: 155.7
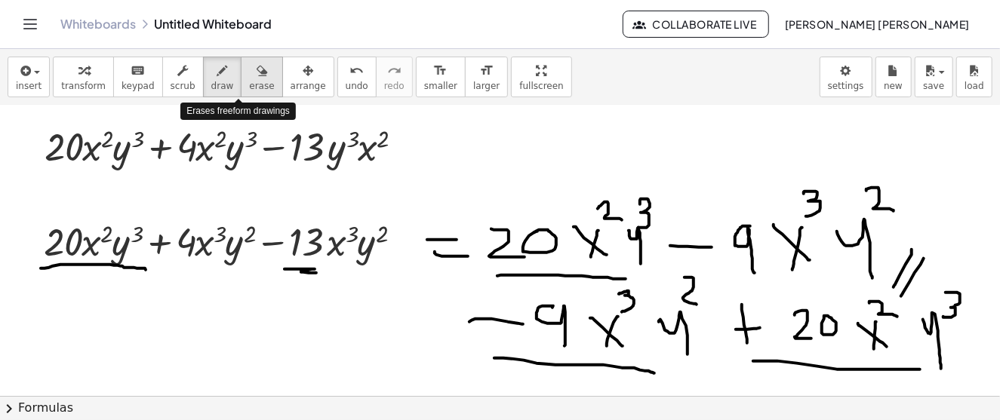
click at [257, 78] on icon "button" at bounding box center [262, 71] width 11 height 18
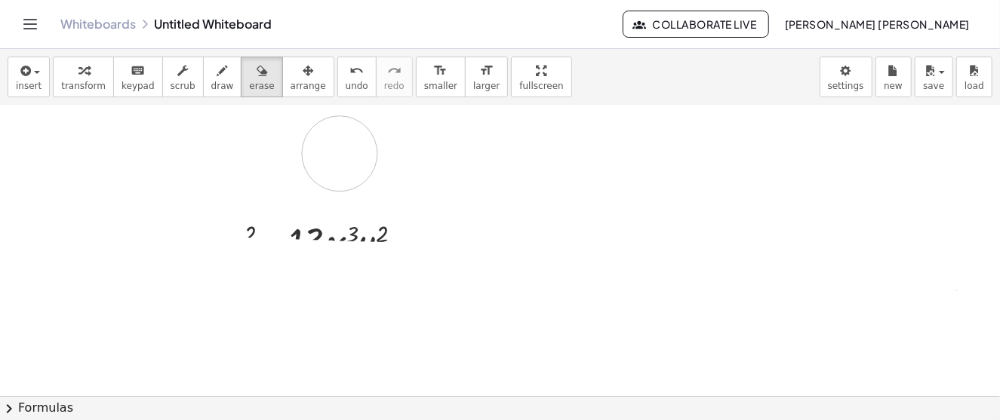
drag, startPoint x: 462, startPoint y: 211, endPoint x: 340, endPoint y: 152, distance: 135.7
click at [257, 68] on icon "button" at bounding box center [262, 71] width 11 height 18
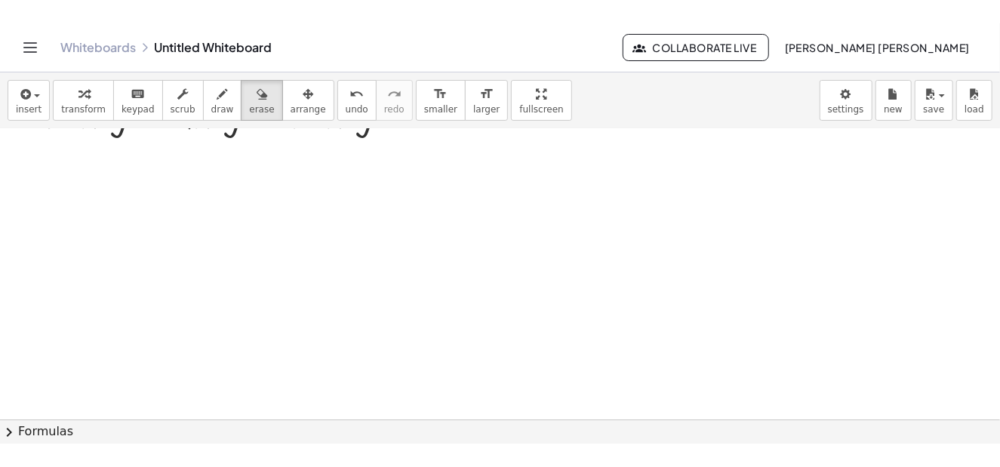
scroll to position [2151, 0]
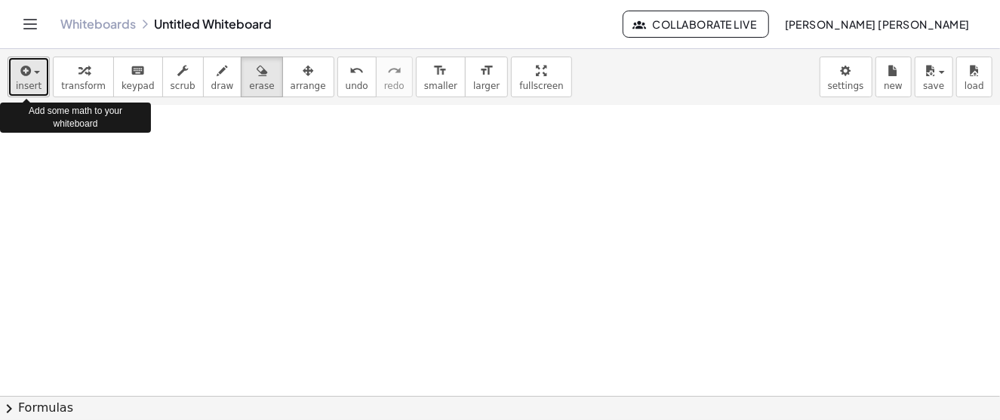
click at [31, 67] on span "button" at bounding box center [32, 72] width 3 height 11
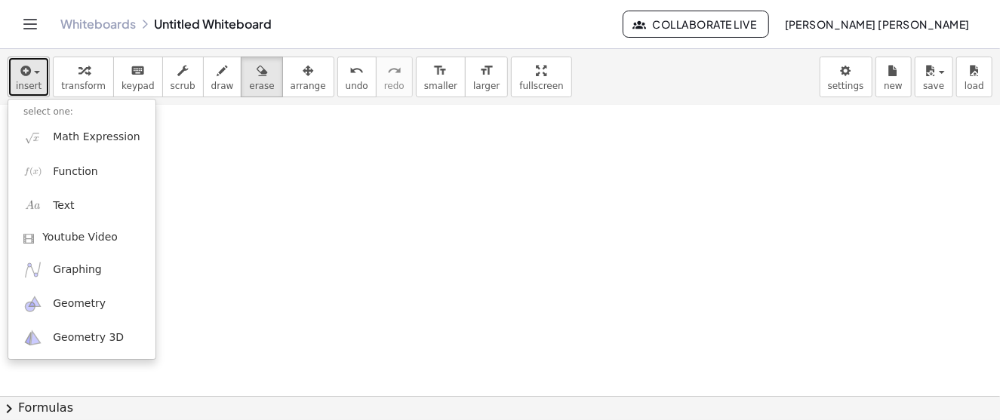
click at [18, 69] on icon "button" at bounding box center [24, 71] width 14 height 18
